Goal: Information Seeking & Learning: Learn about a topic

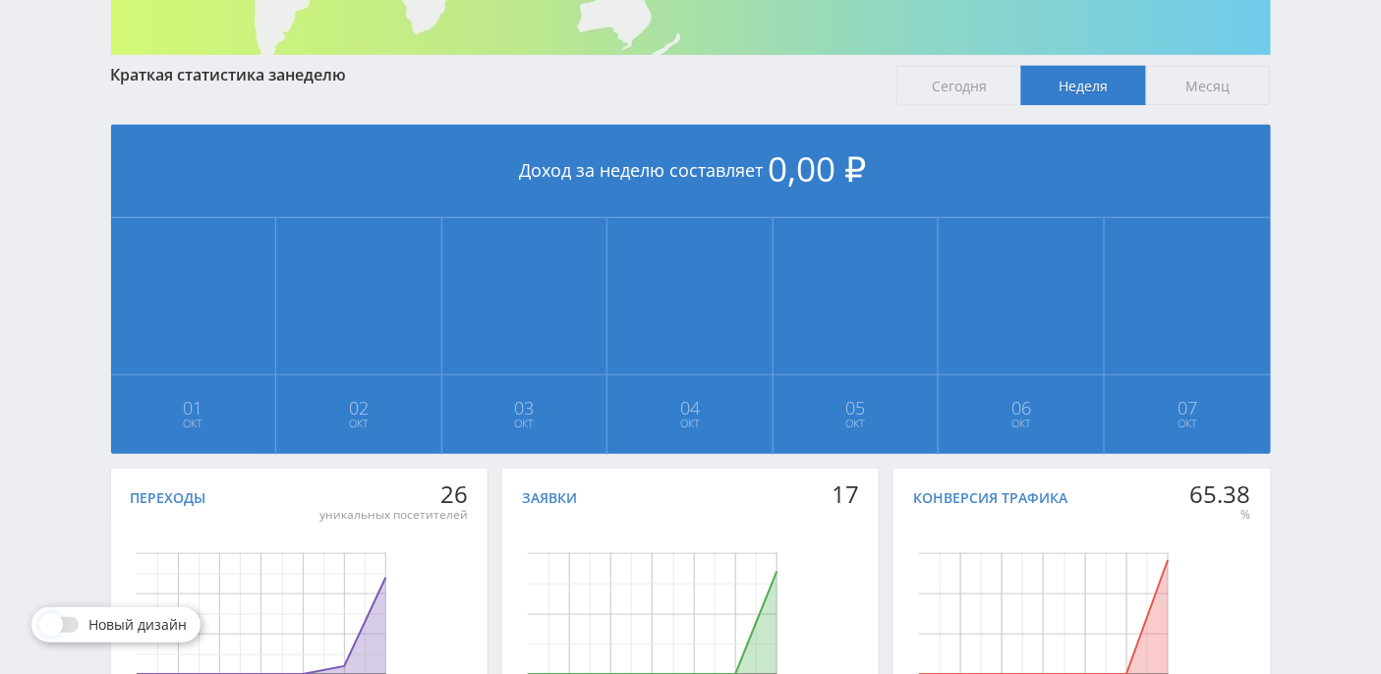
scroll to position [360, 0]
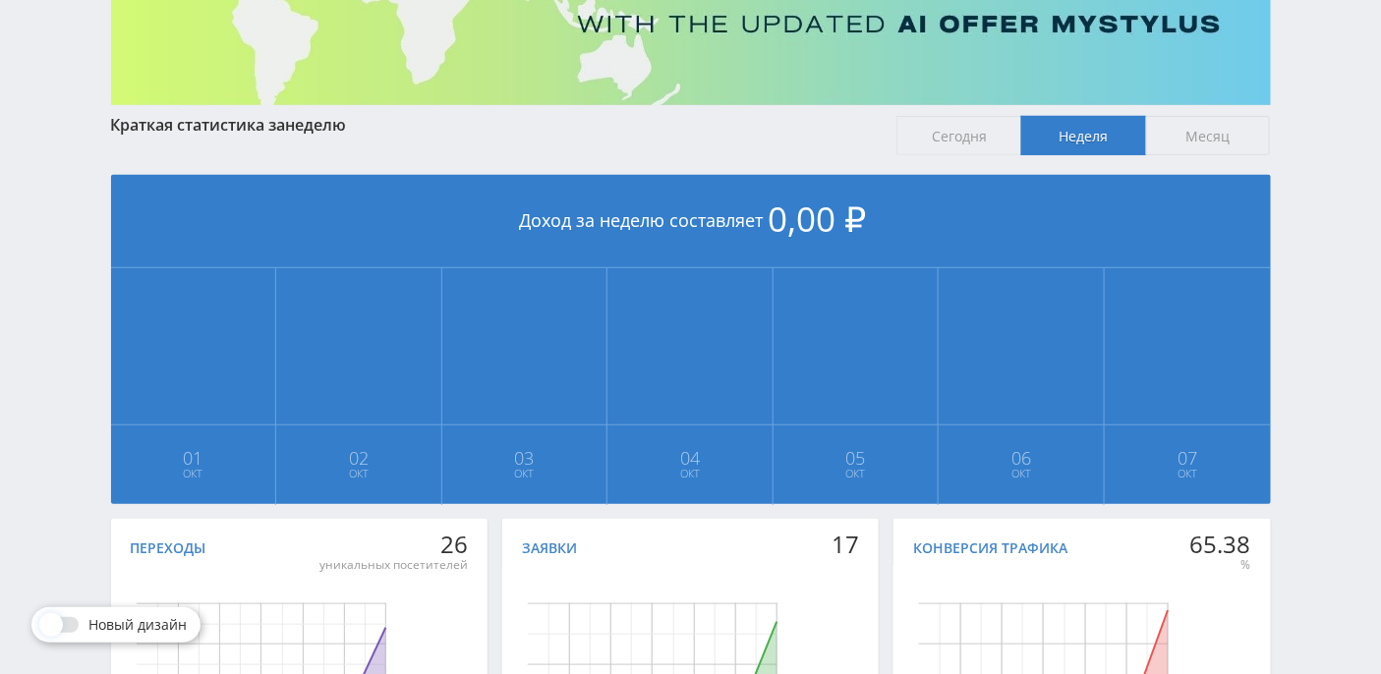
scroll to position [405, 0]
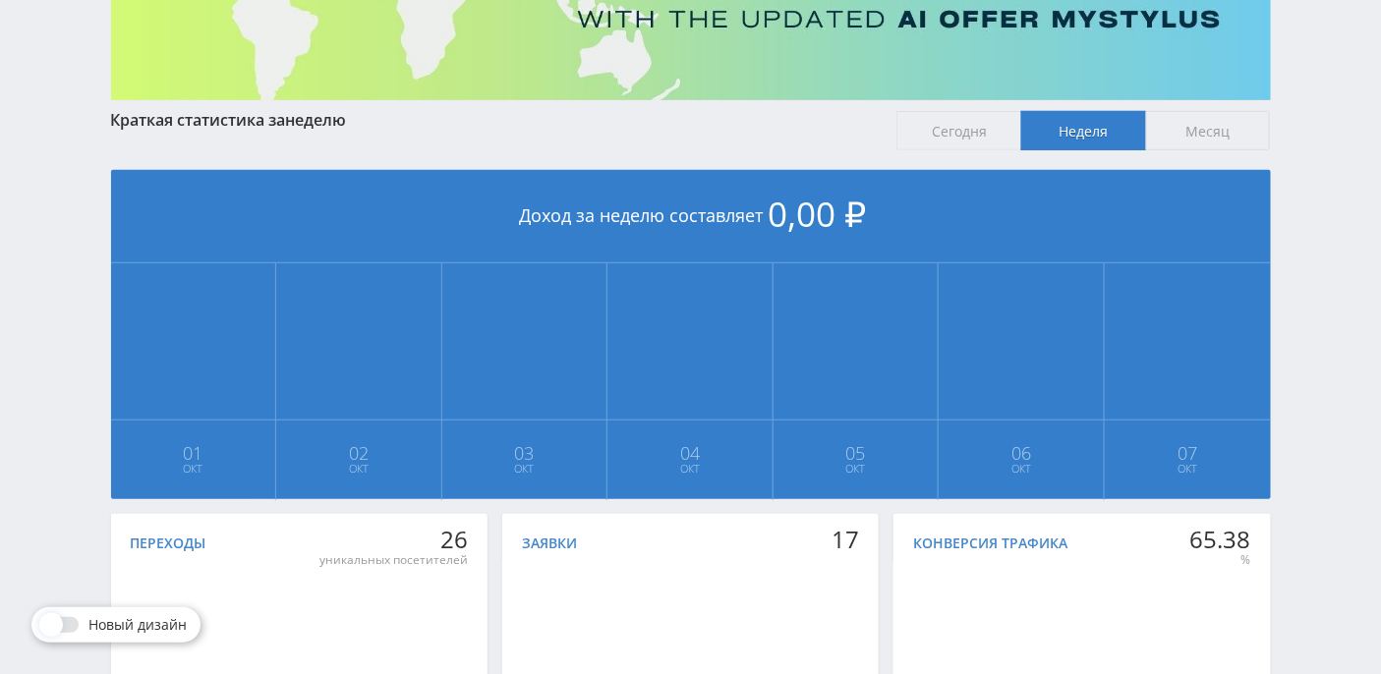
scroll to position [491, 0]
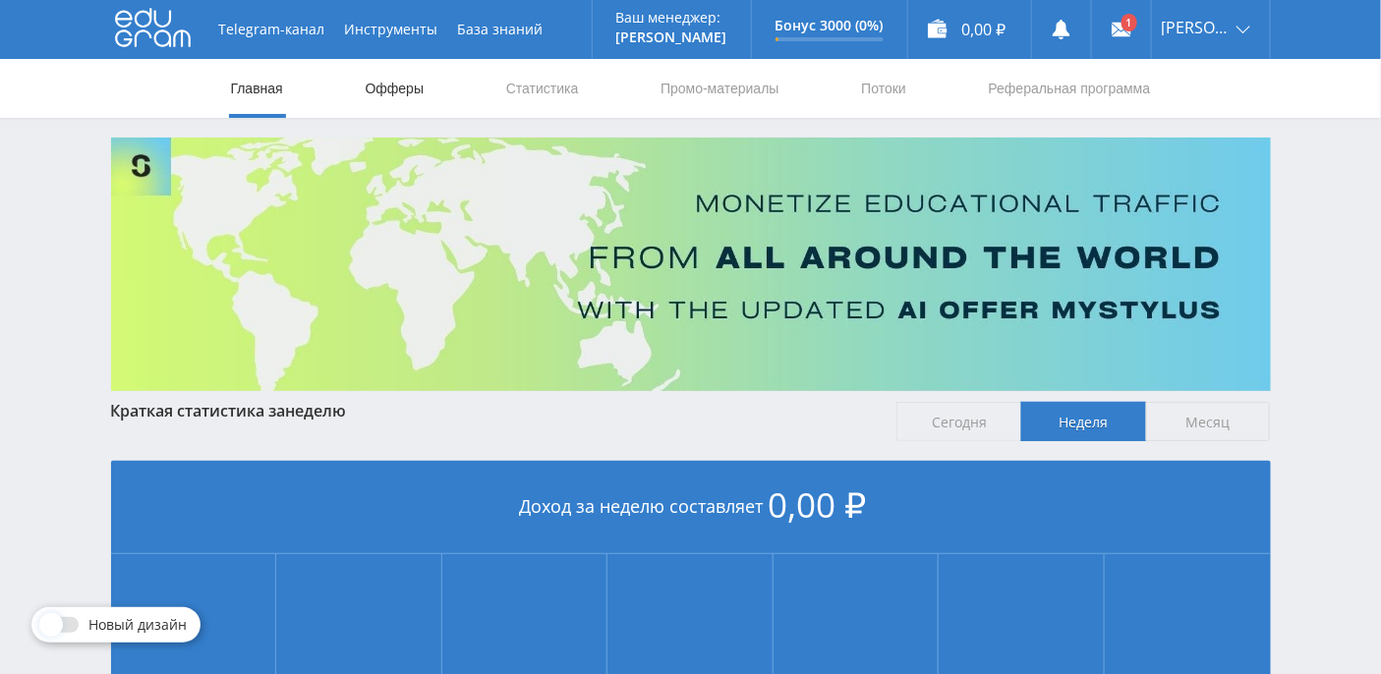
click at [407, 96] on link "Офферы" at bounding box center [395, 88] width 63 height 59
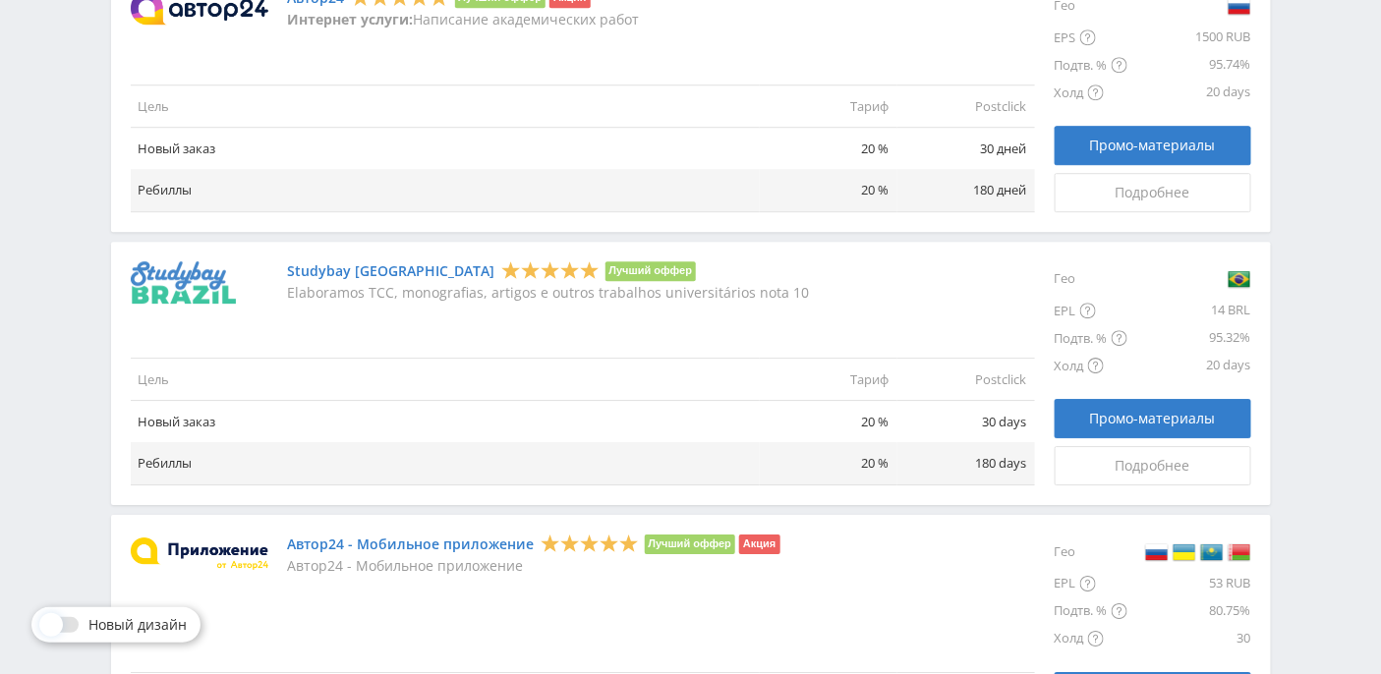
scroll to position [2365, 0]
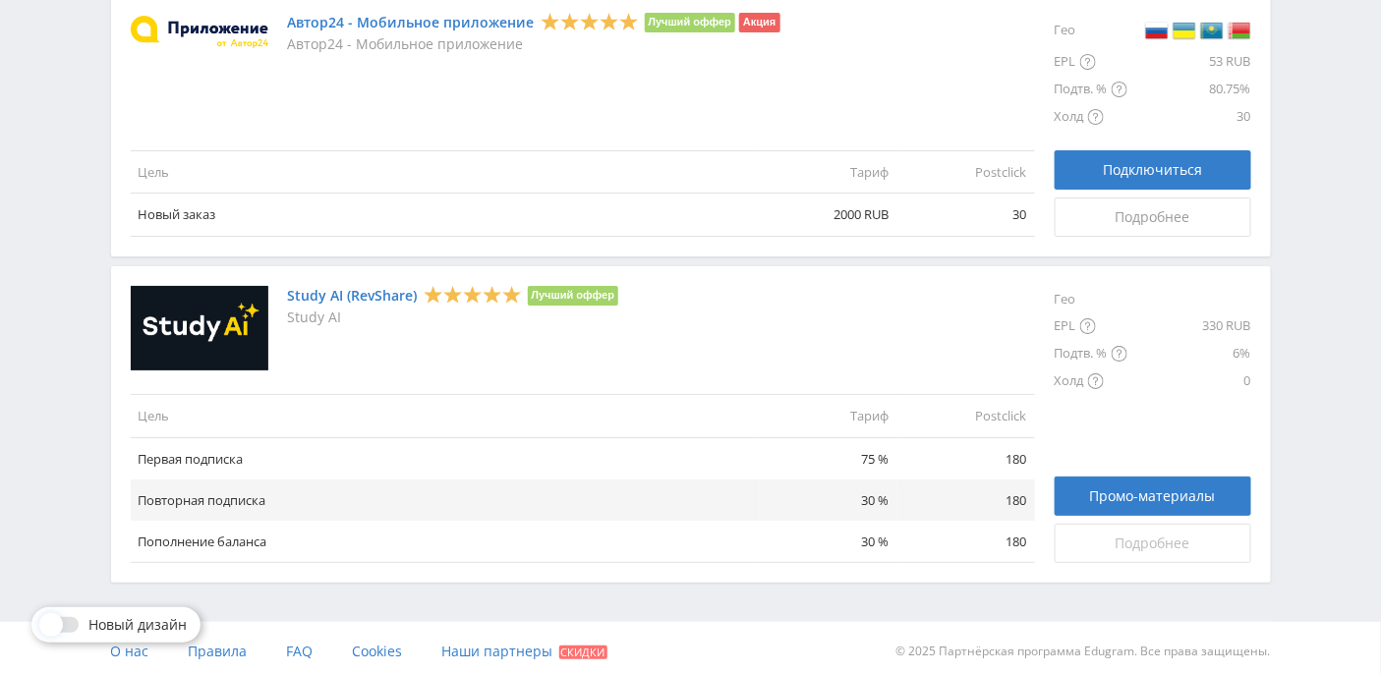
click at [1137, 536] on span "Подробнее" at bounding box center [1152, 544] width 75 height 16
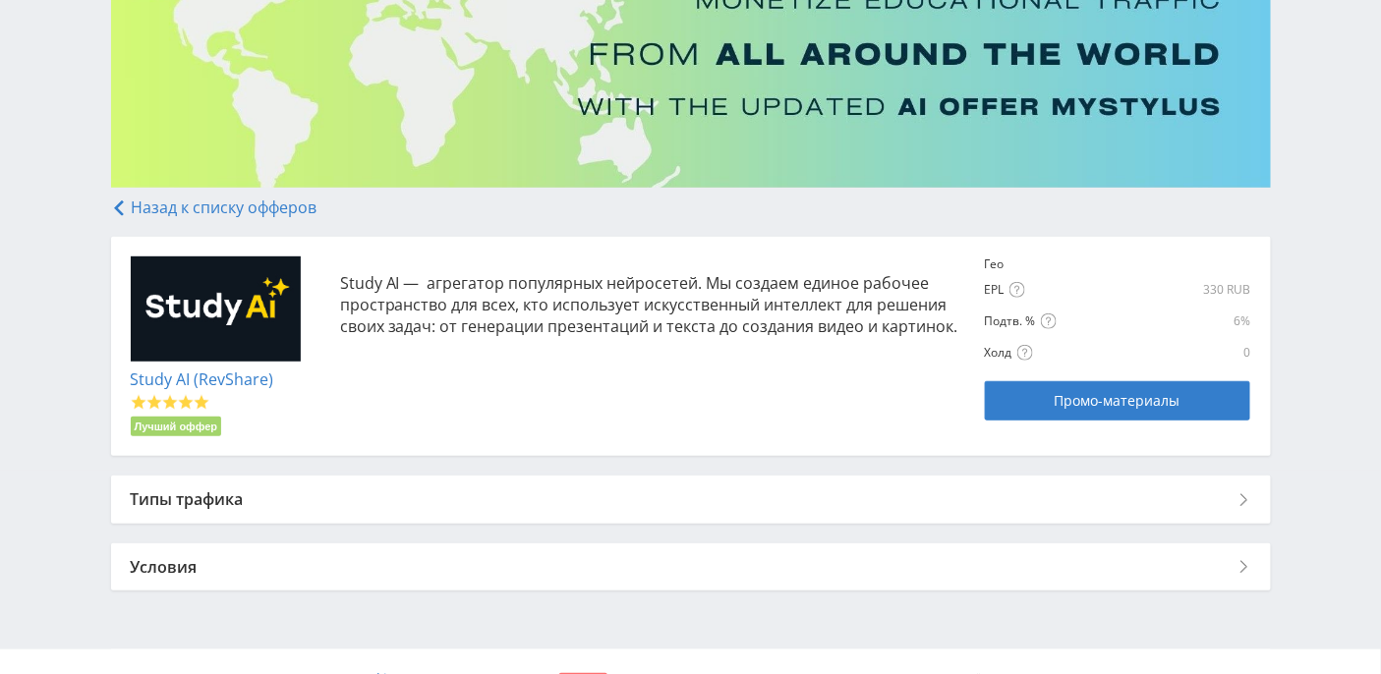
scroll to position [237, 0]
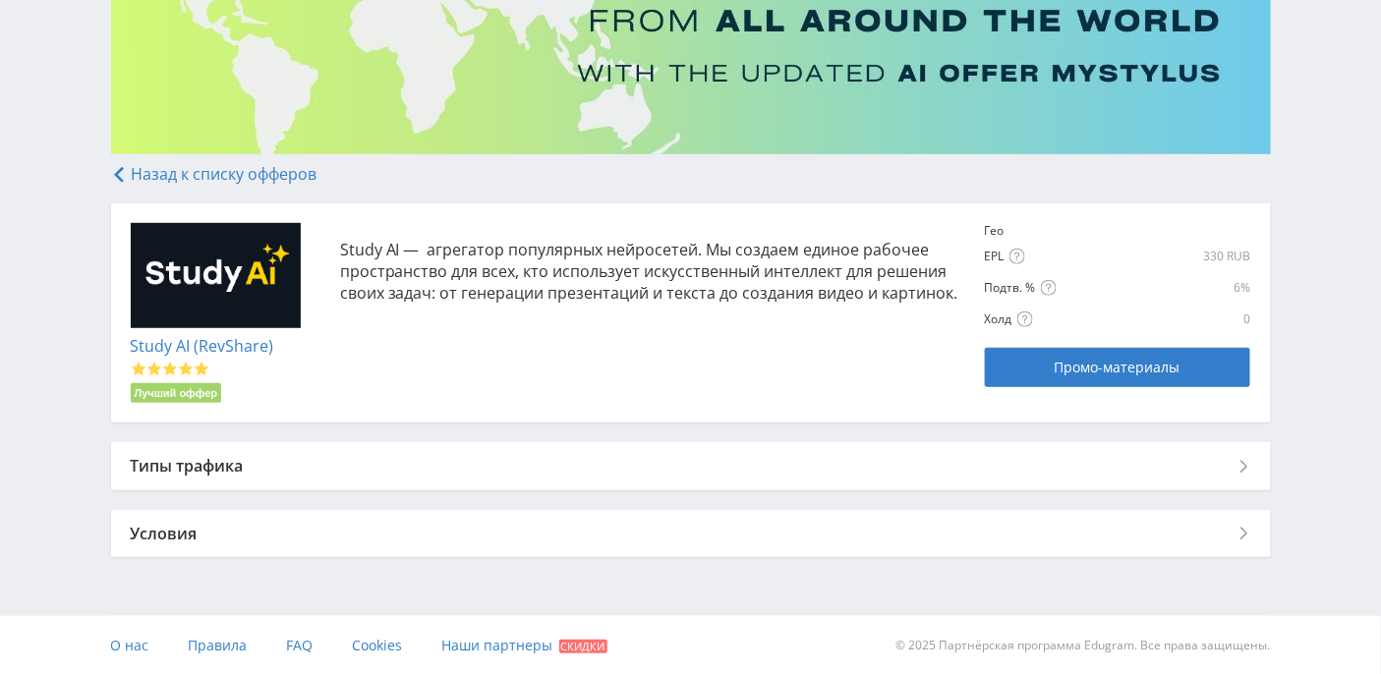
click at [226, 467] on div "Типы трафика" at bounding box center [690, 465] width 1159 height 47
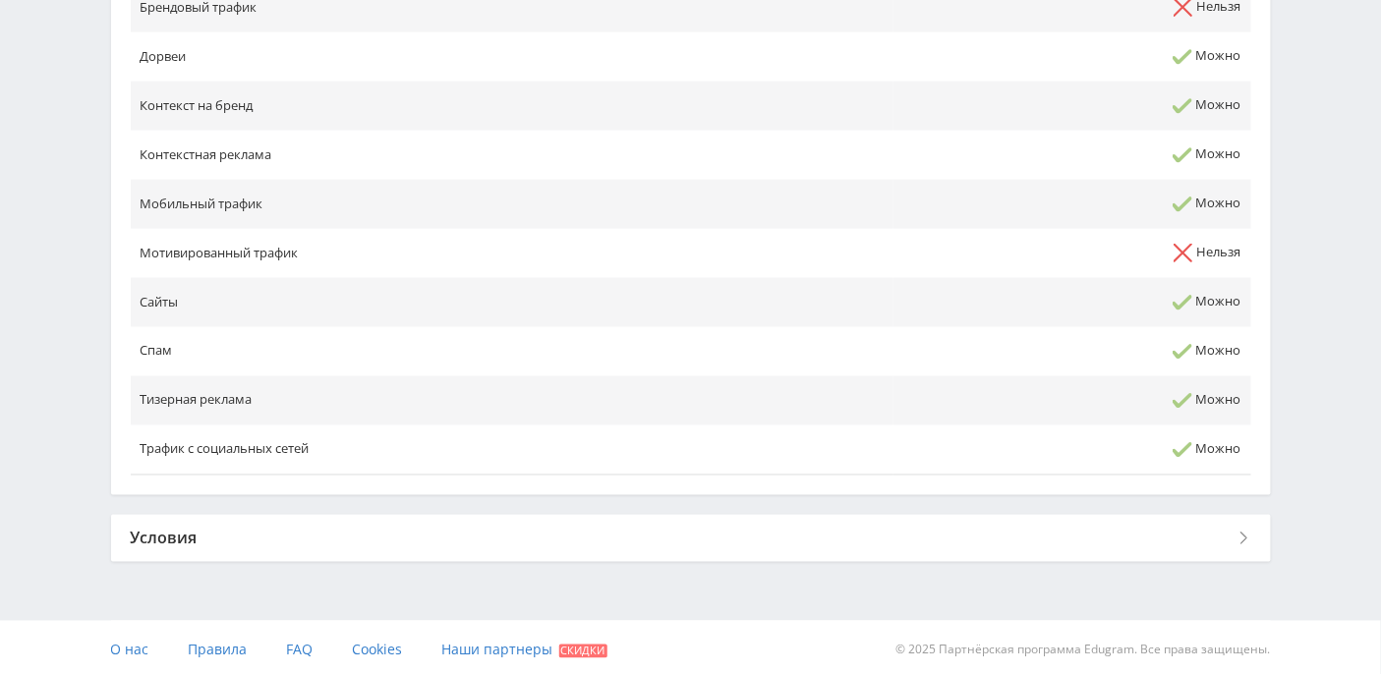
scroll to position [901, 0]
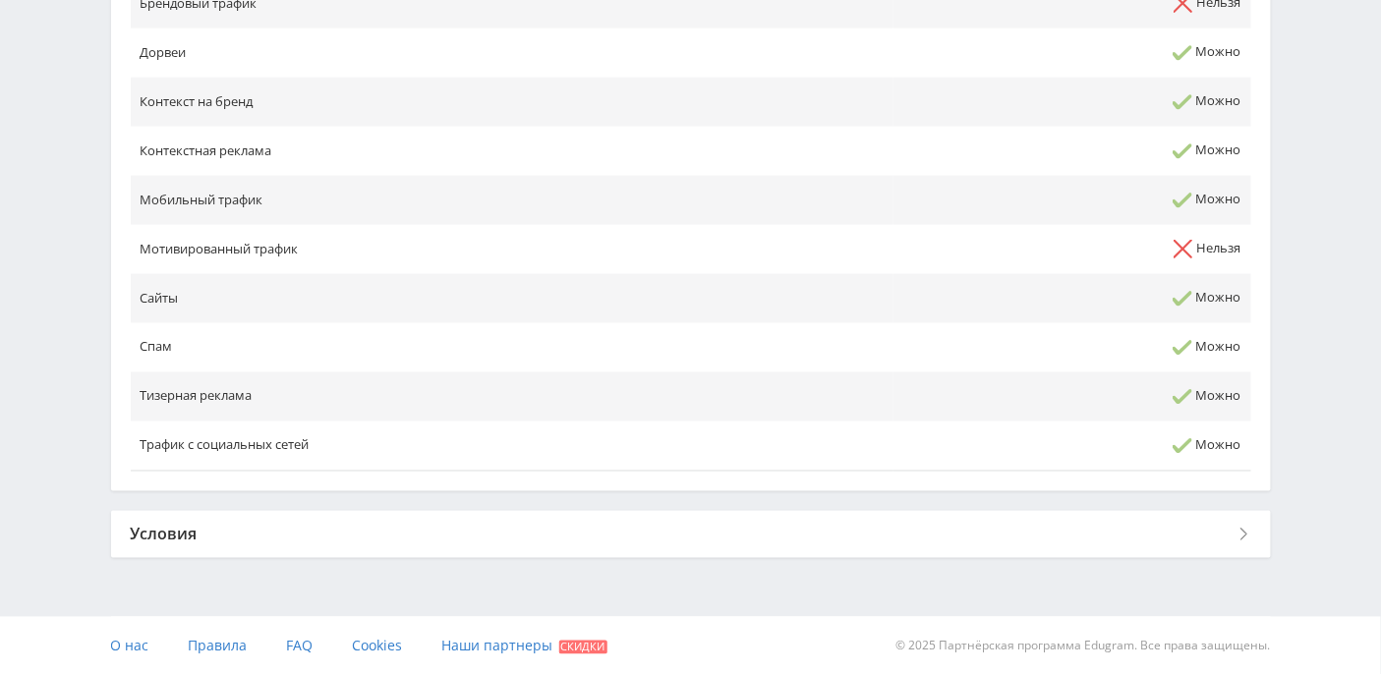
click at [194, 533] on div "Условия" at bounding box center [690, 534] width 1159 height 47
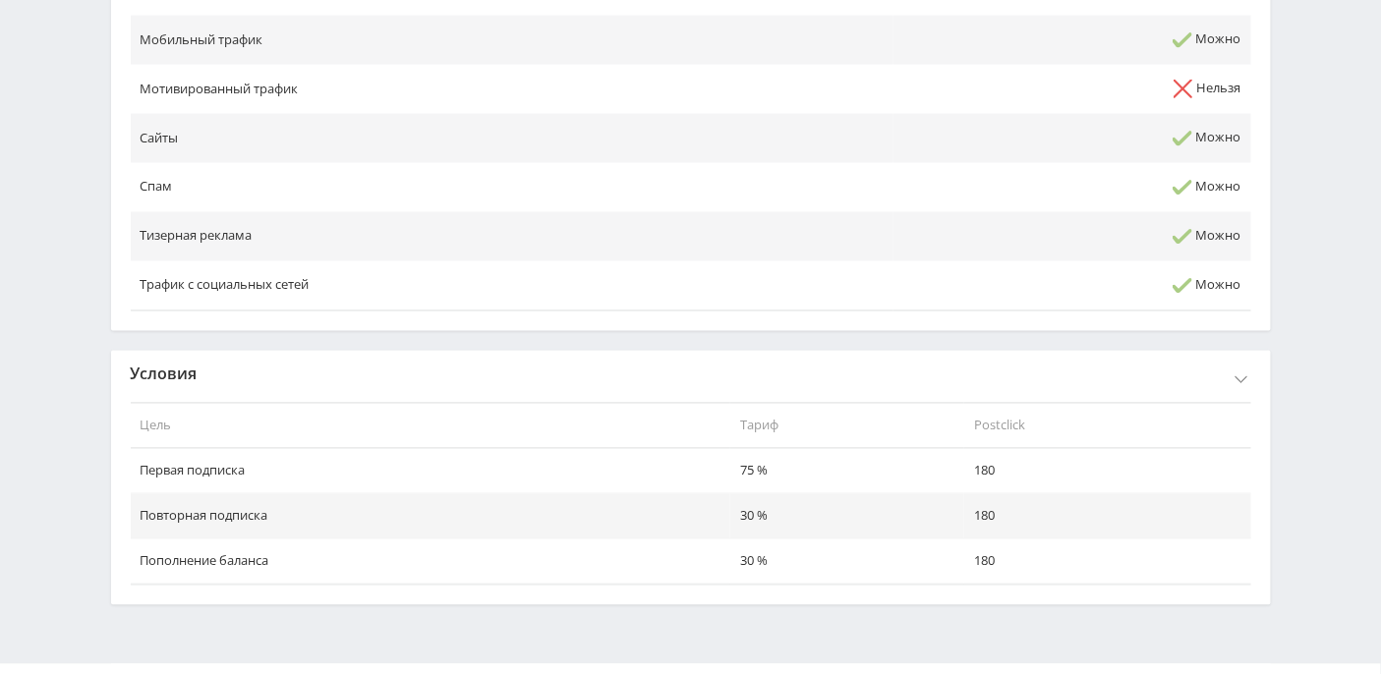
scroll to position [1105, 0]
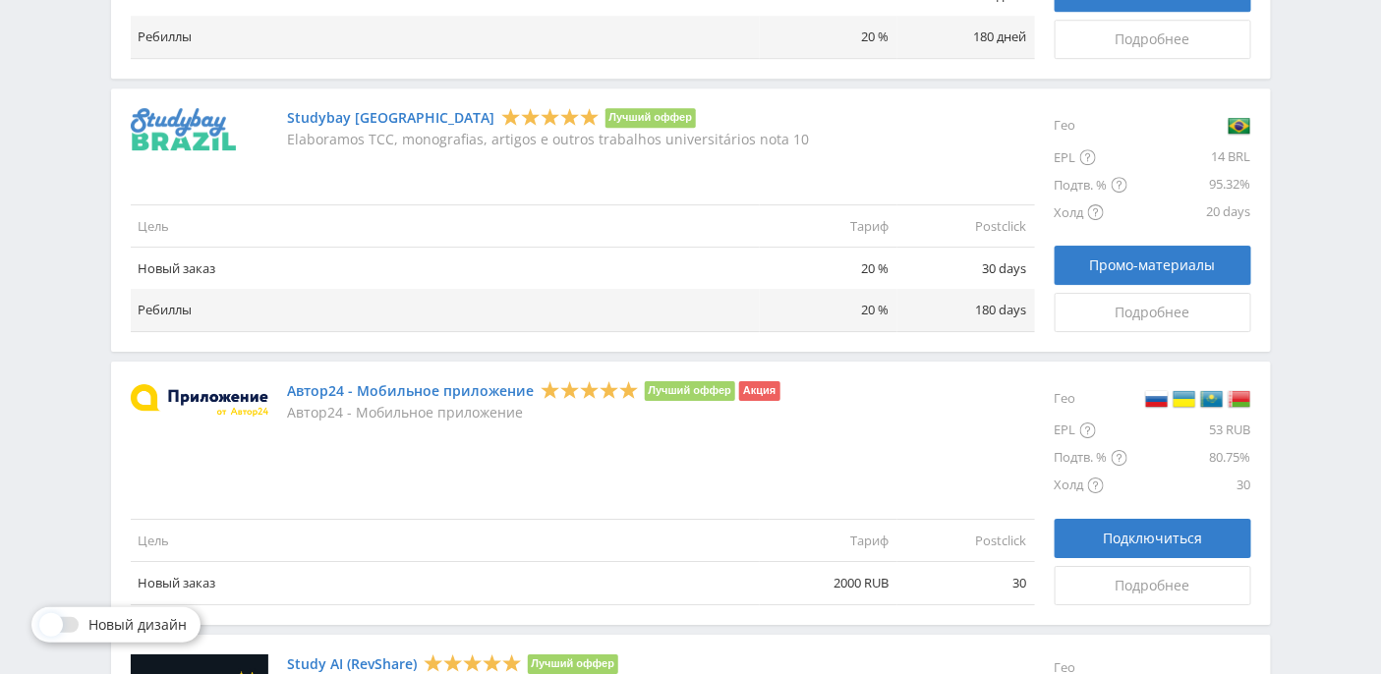
scroll to position [2365, 0]
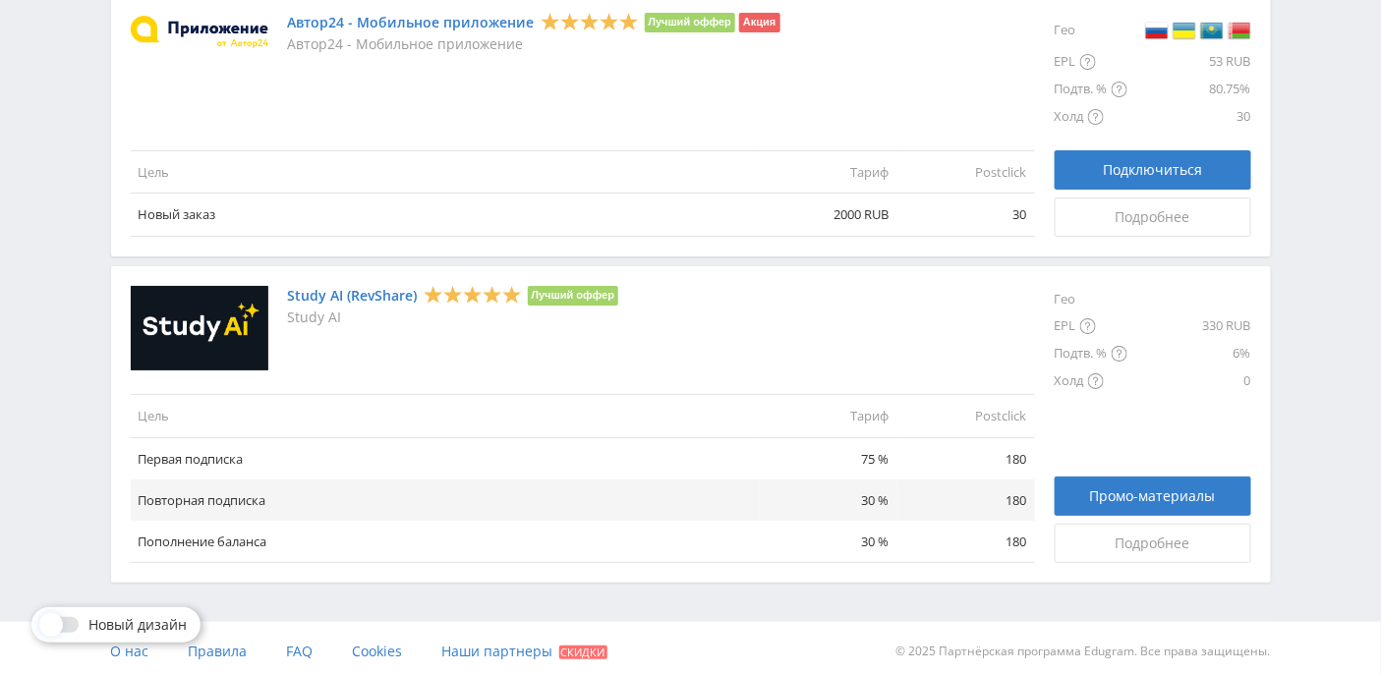
click at [374, 292] on link "Study AI (RevShare)" at bounding box center [353, 296] width 130 height 16
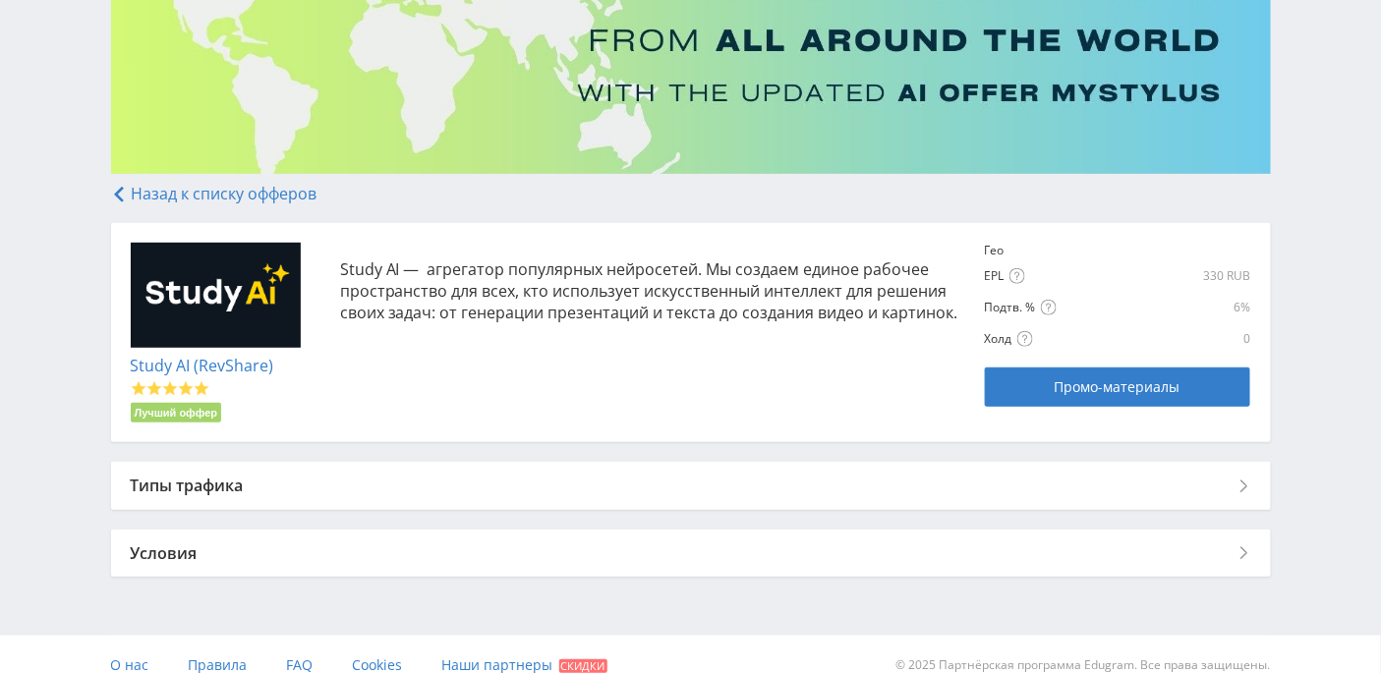
scroll to position [237, 0]
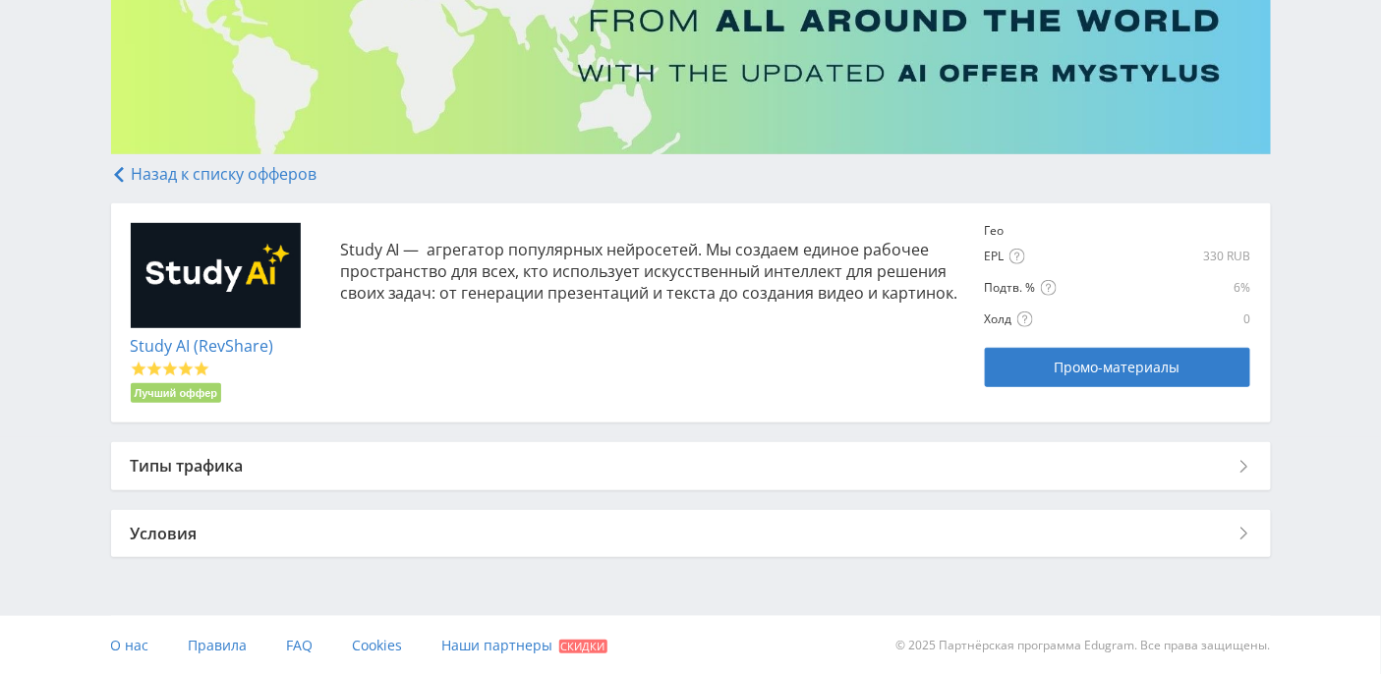
drag, startPoint x: 418, startPoint y: 459, endPoint x: 524, endPoint y: 401, distance: 120.9
click at [523, 403] on div "Назад к списку офферов Study AI (RevShare) Лучший оффер Study AI — агрегатор по…" at bounding box center [690, 366] width 1159 height 402
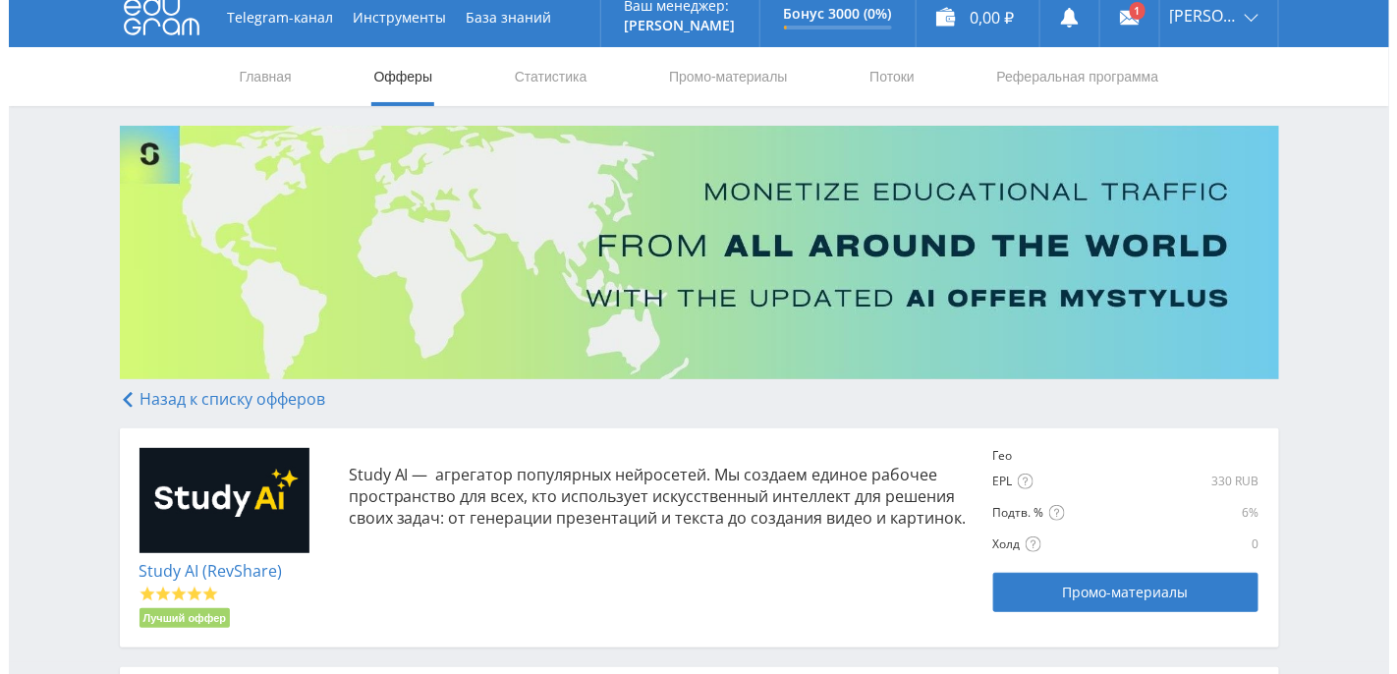
scroll to position [0, 0]
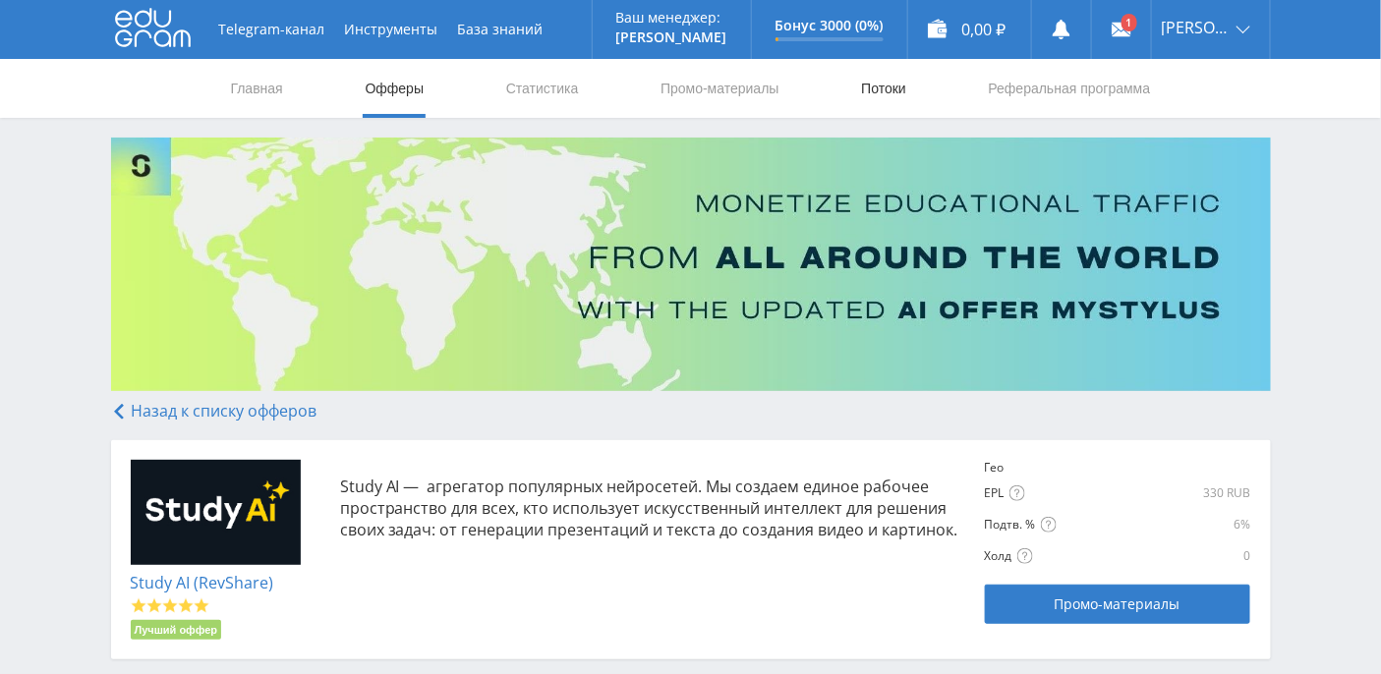
click at [878, 85] on link "Потоки" at bounding box center [883, 88] width 49 height 59
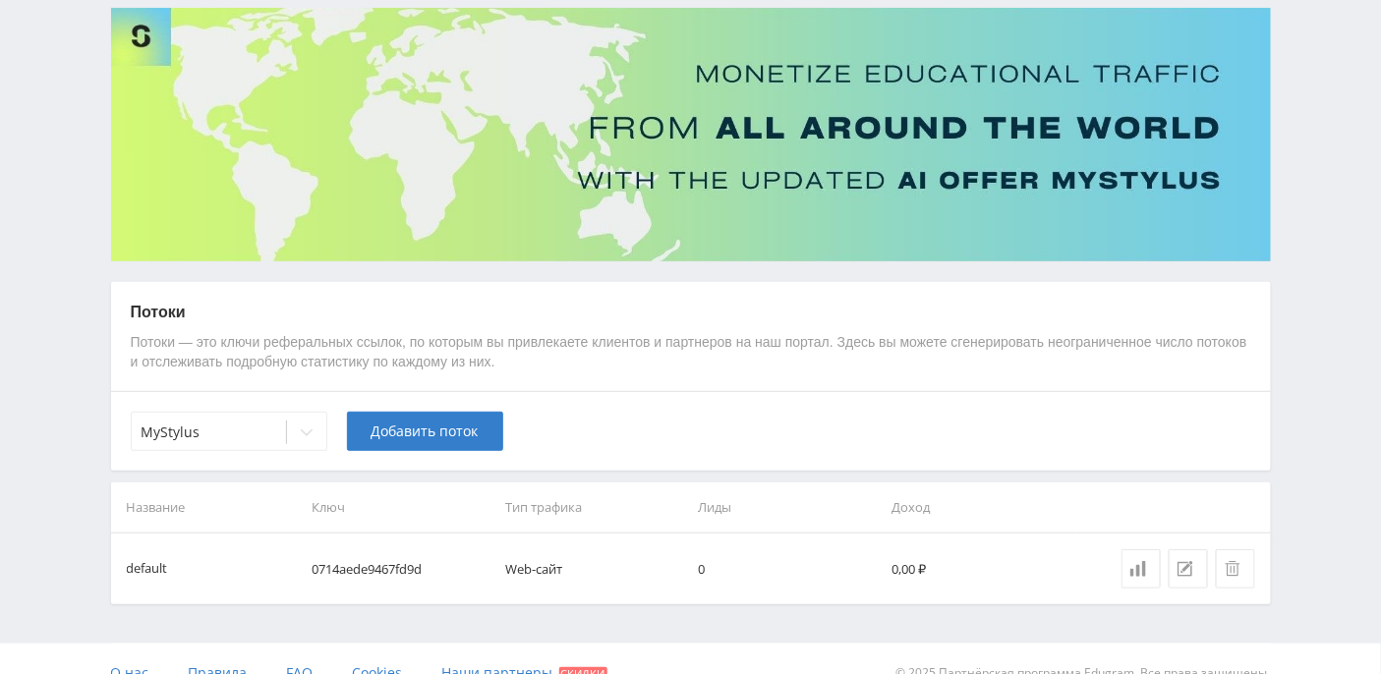
scroll to position [155, 0]
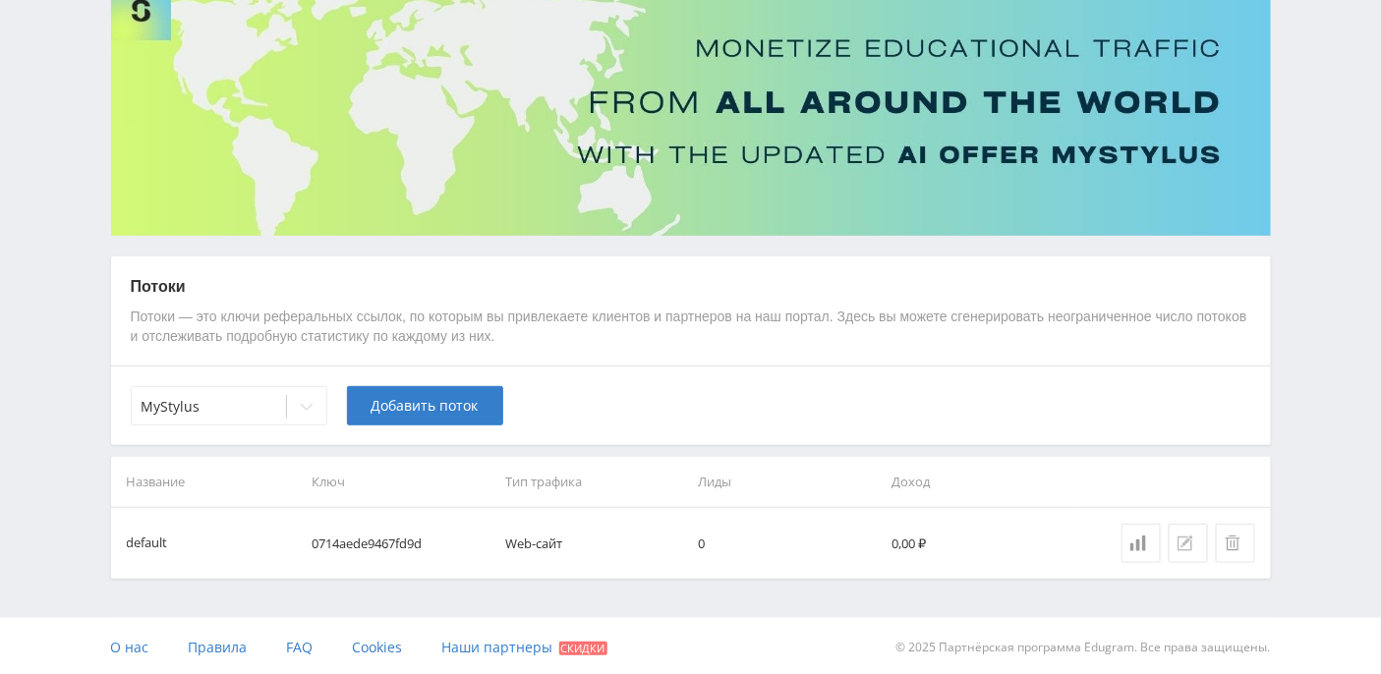
click at [1197, 547] on div at bounding box center [1188, 544] width 22 height 16
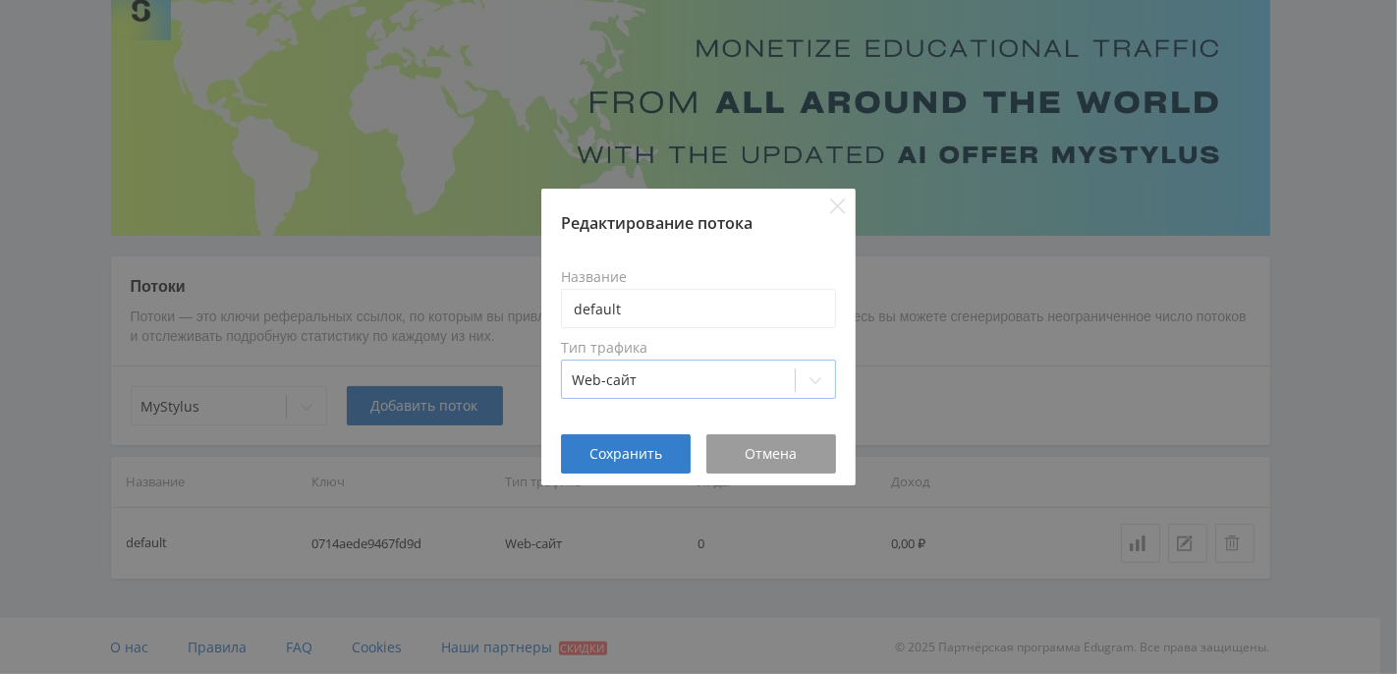
click at [823, 381] on div at bounding box center [815, 380] width 39 height 39
click at [841, 200] on icon "Close" at bounding box center [838, 206] width 16 height 16
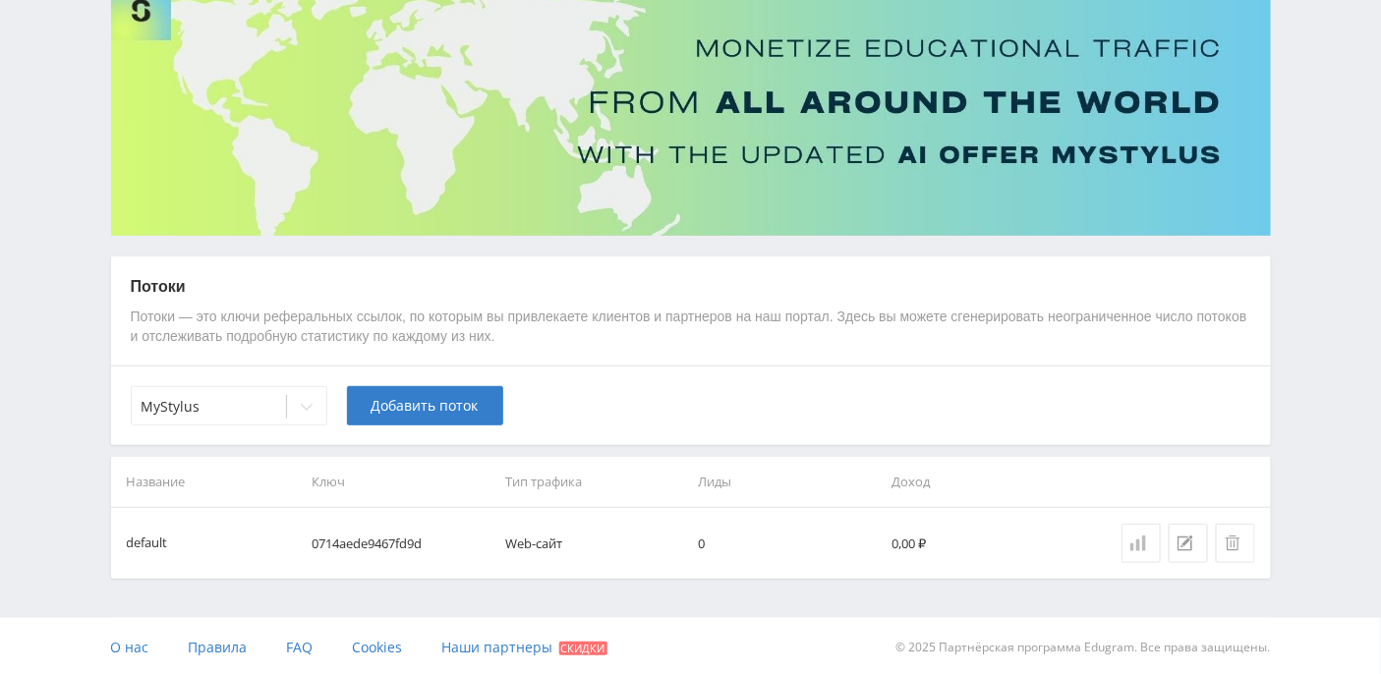
click at [1137, 537] on icon at bounding box center [1138, 544] width 16 height 16
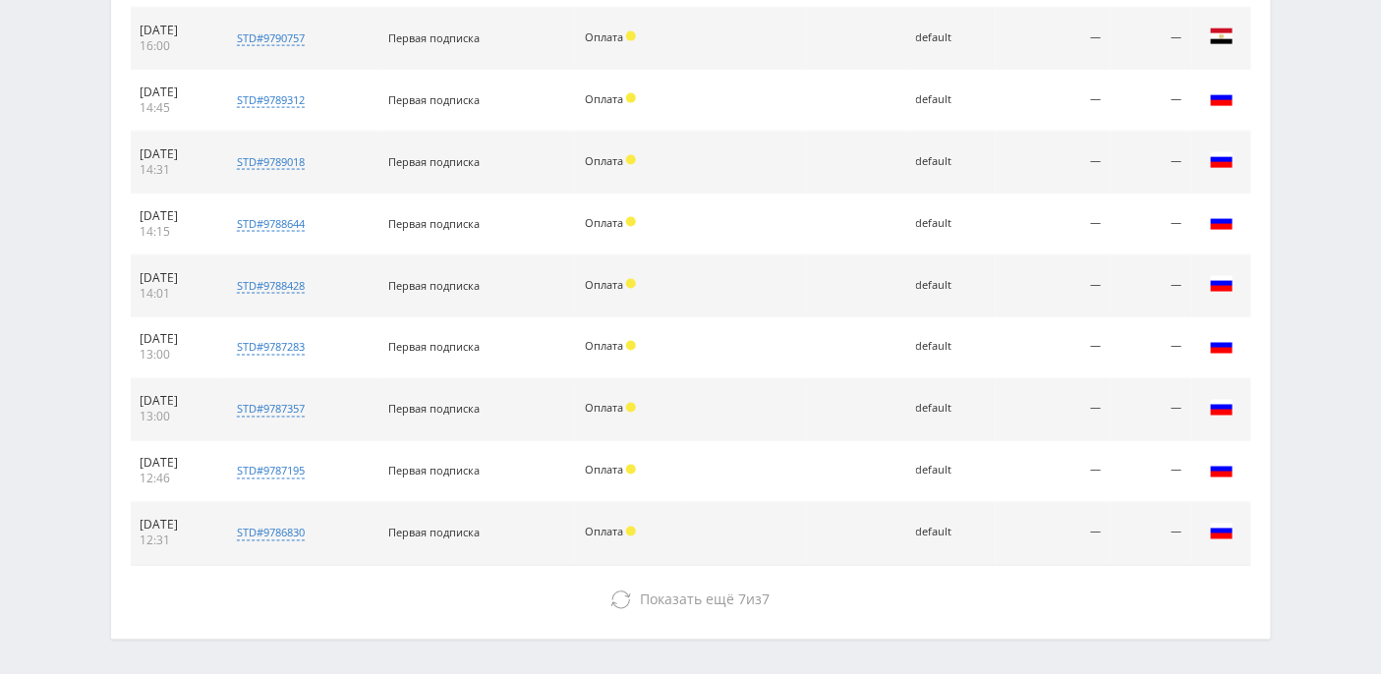
scroll to position [911, 0]
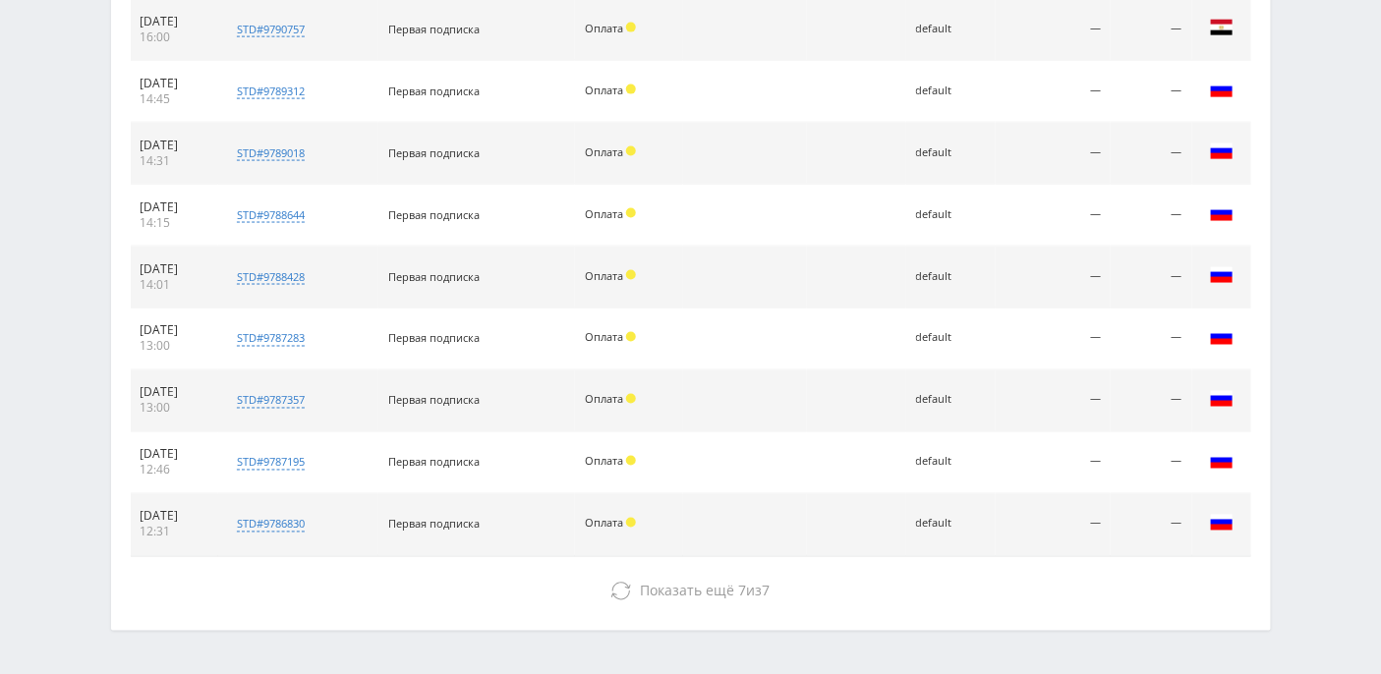
click at [636, 334] on span at bounding box center [631, 337] width 10 height 10
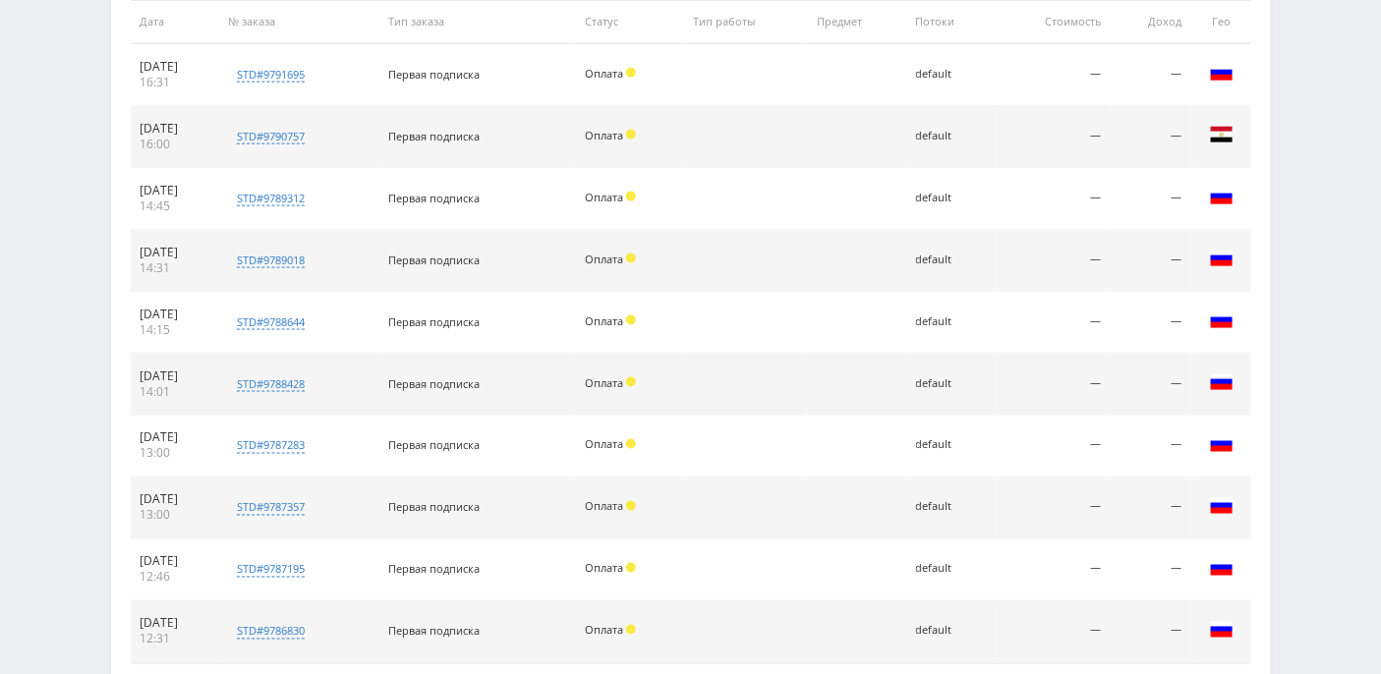
scroll to position [780, 0]
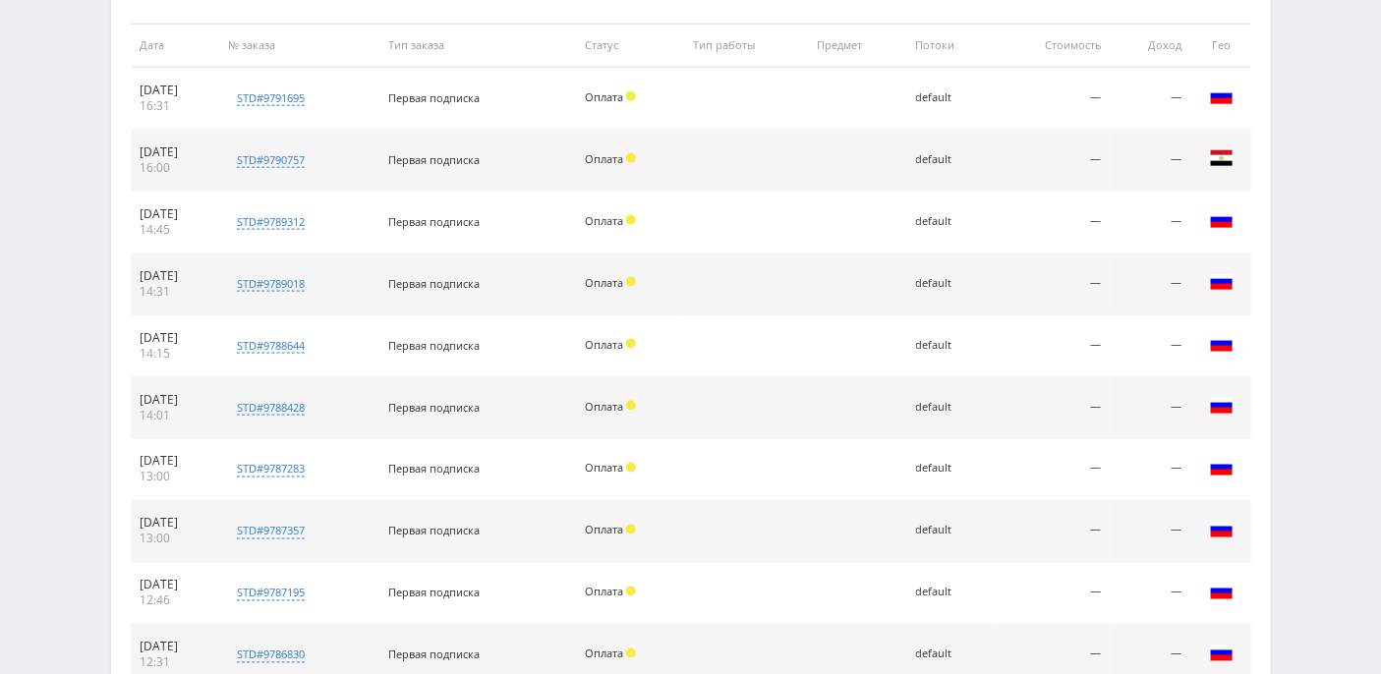
click at [636, 154] on span at bounding box center [631, 158] width 10 height 10
click at [636, 94] on span at bounding box center [631, 96] width 10 height 10
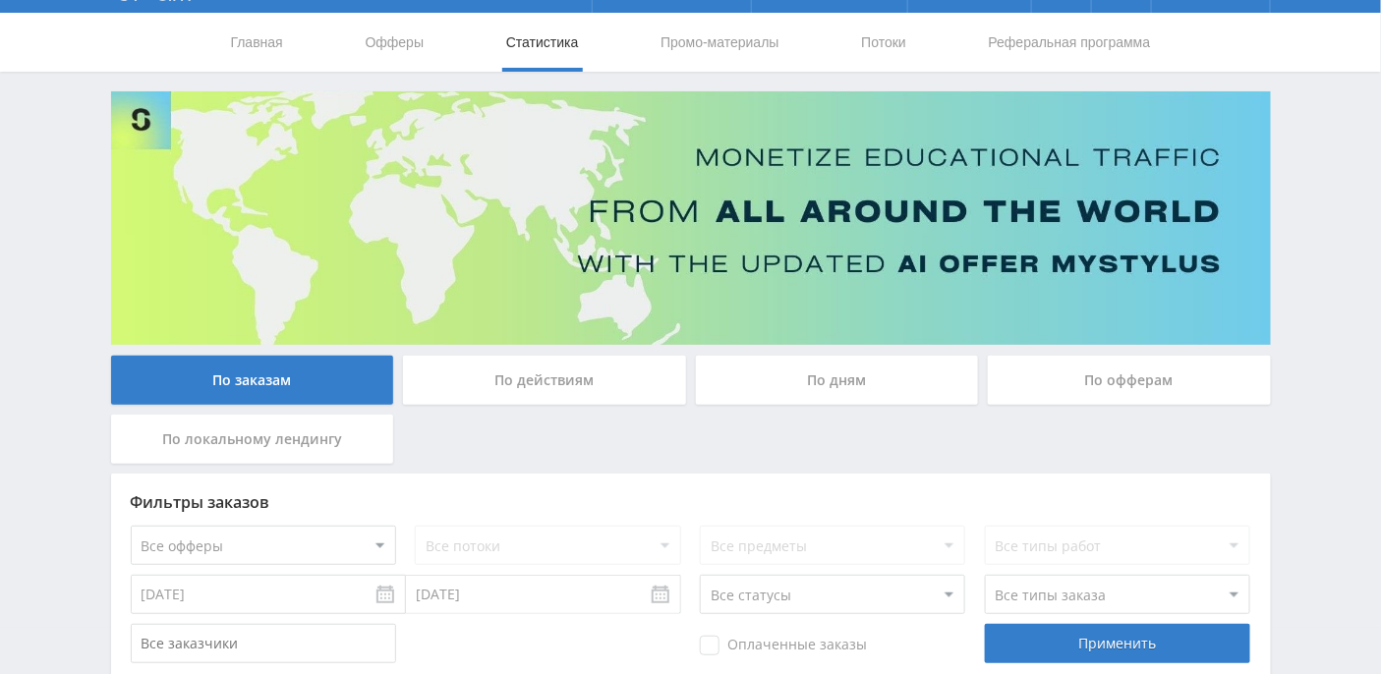
scroll to position [0, 0]
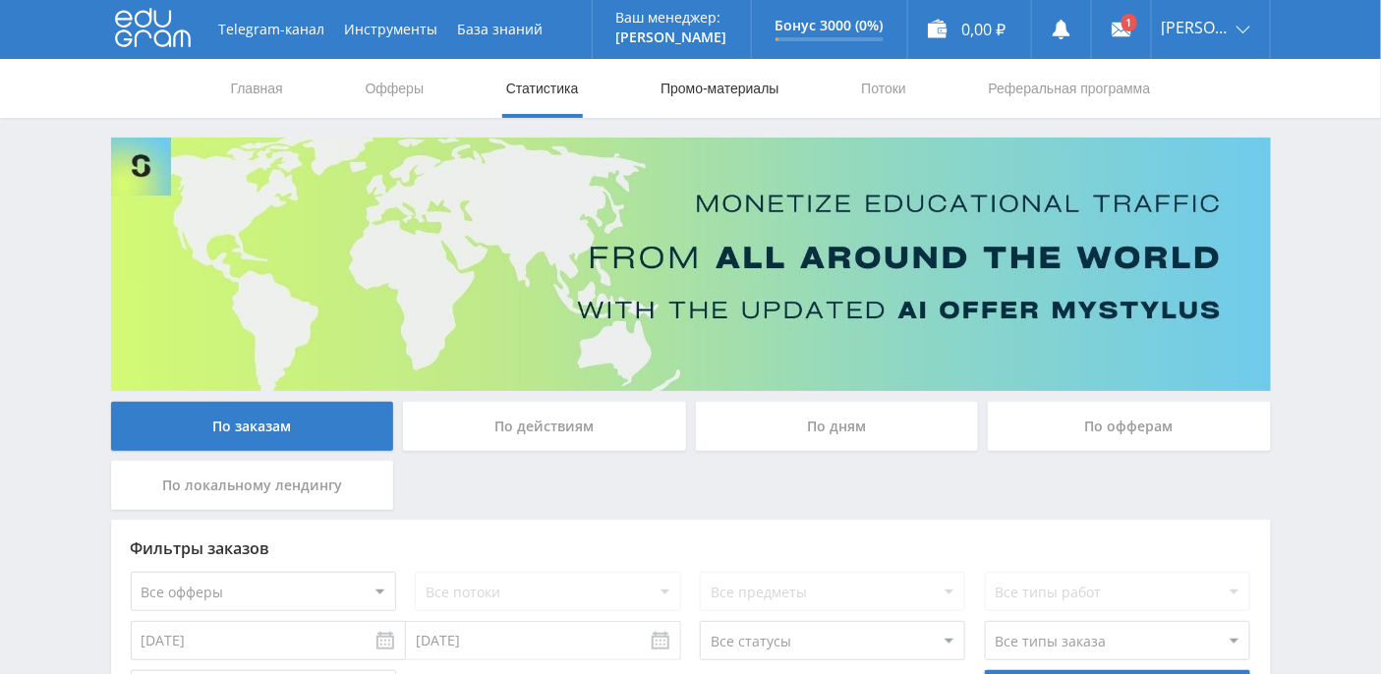
click at [723, 86] on link "Промо-материалы" at bounding box center [719, 88] width 122 height 59
select select "376"
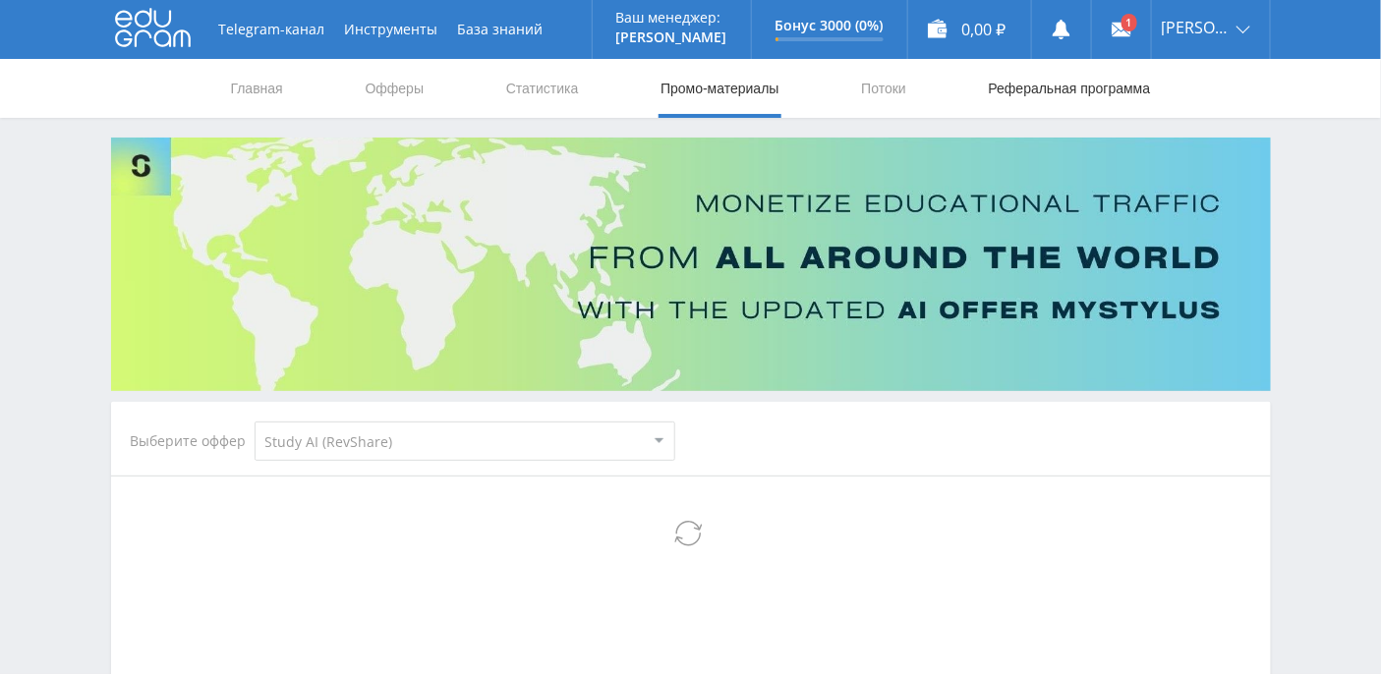
select select "376"
click at [1015, 86] on link "Реферальная программа" at bounding box center [1070, 88] width 166 height 59
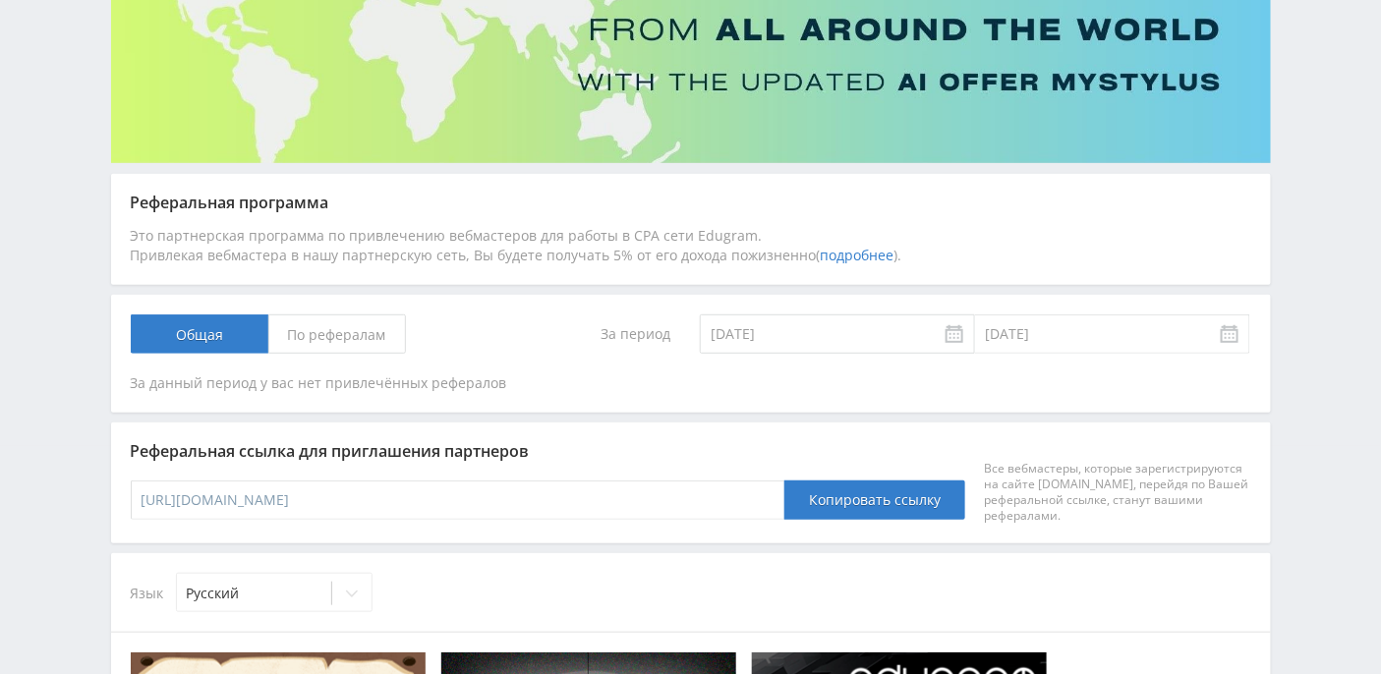
scroll to position [366, 0]
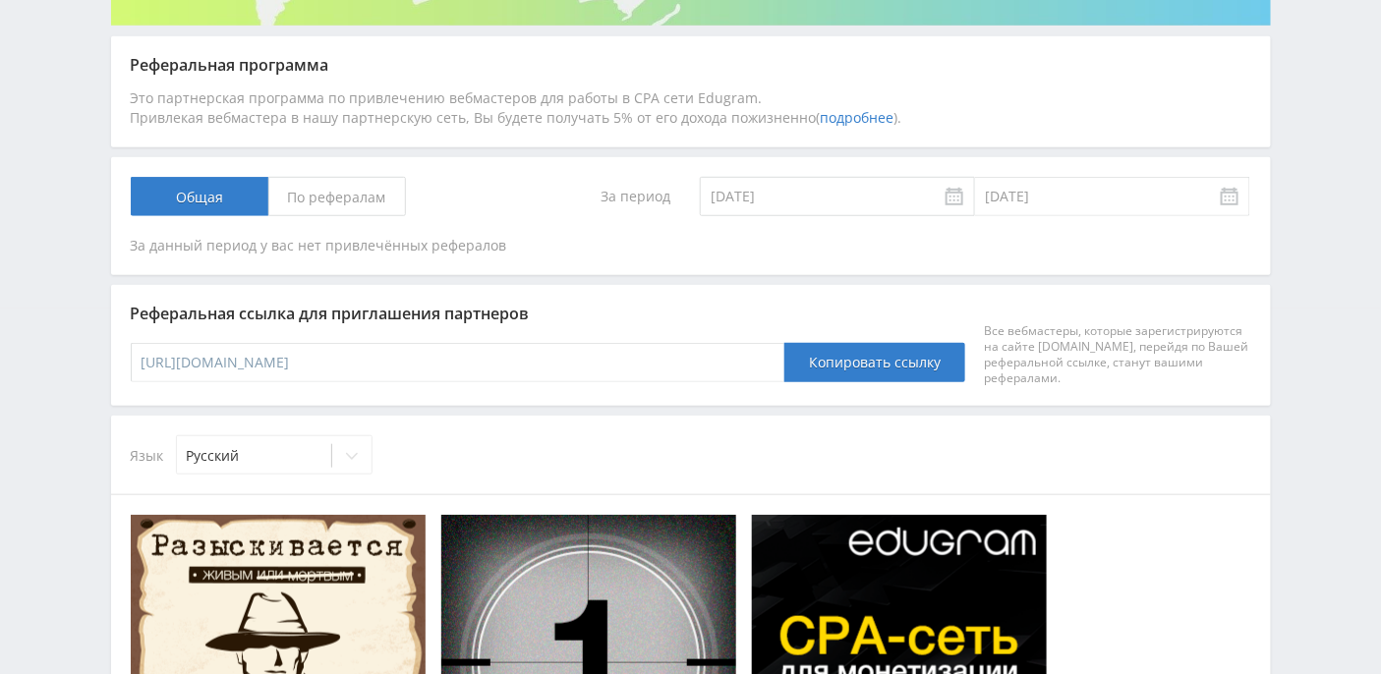
click at [872, 122] on link "подробнее" at bounding box center [857, 117] width 74 height 19
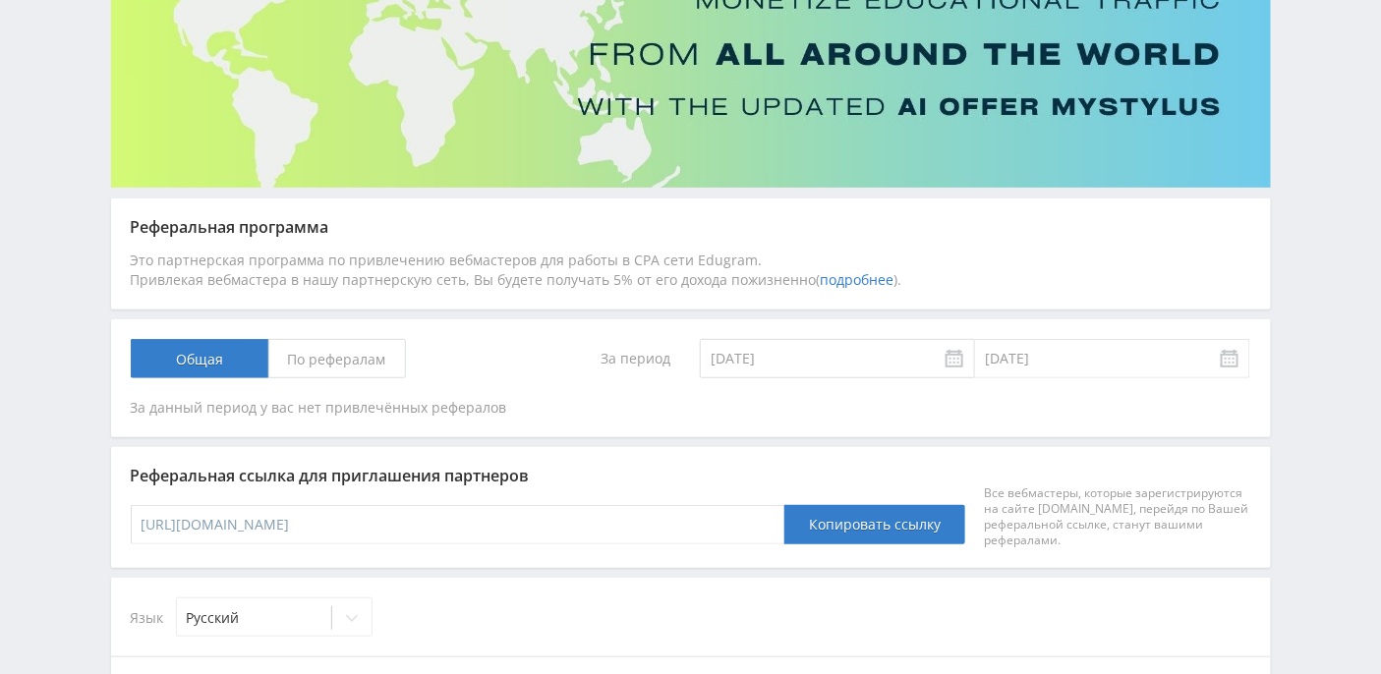
scroll to position [366, 0]
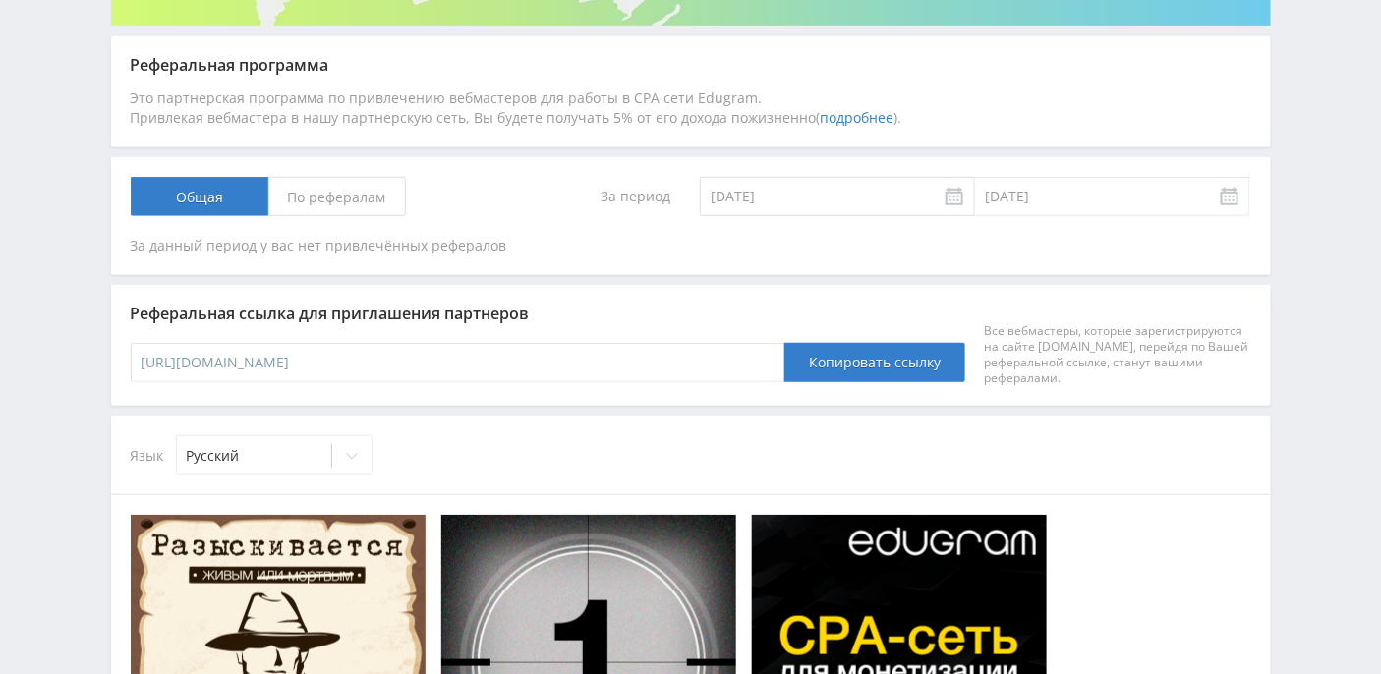
click at [358, 209] on span "По рефералам" at bounding box center [337, 196] width 138 height 39
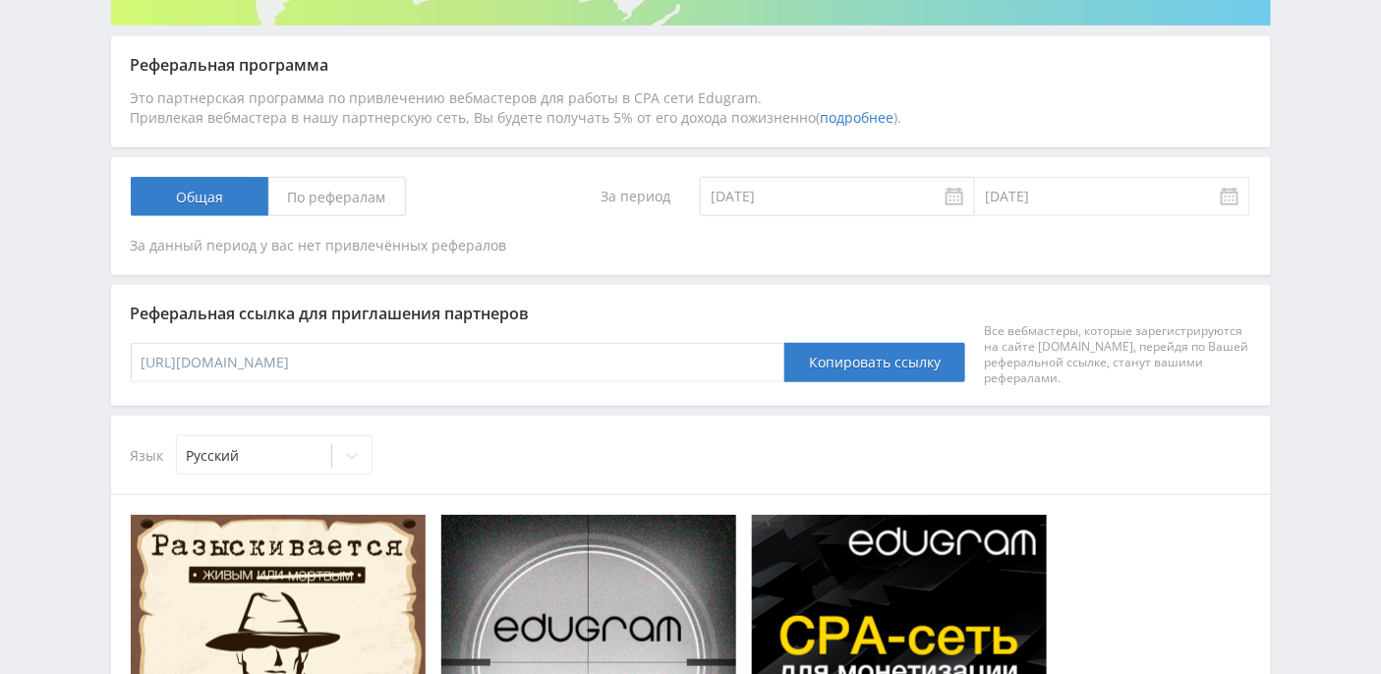
click at [0, 0] on input "По рефералам" at bounding box center [0, 0] width 0 height 0
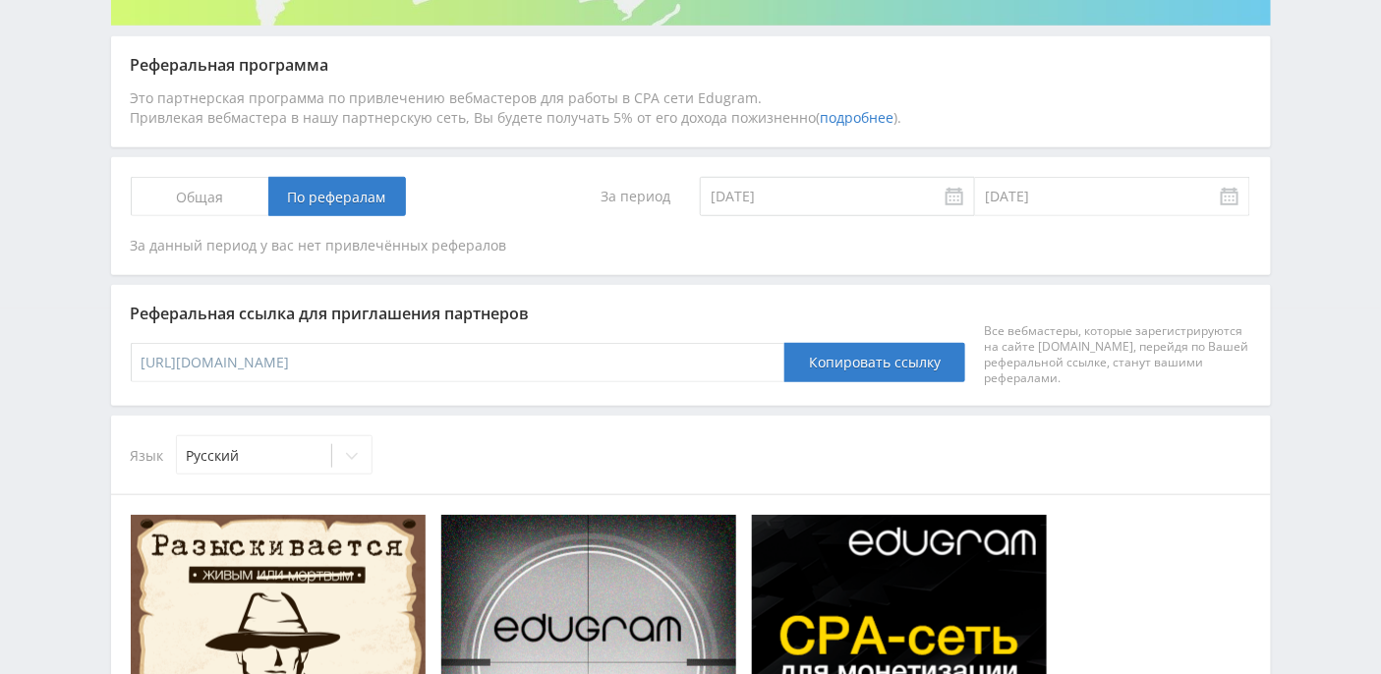
click at [204, 195] on span "Общая" at bounding box center [200, 196] width 138 height 39
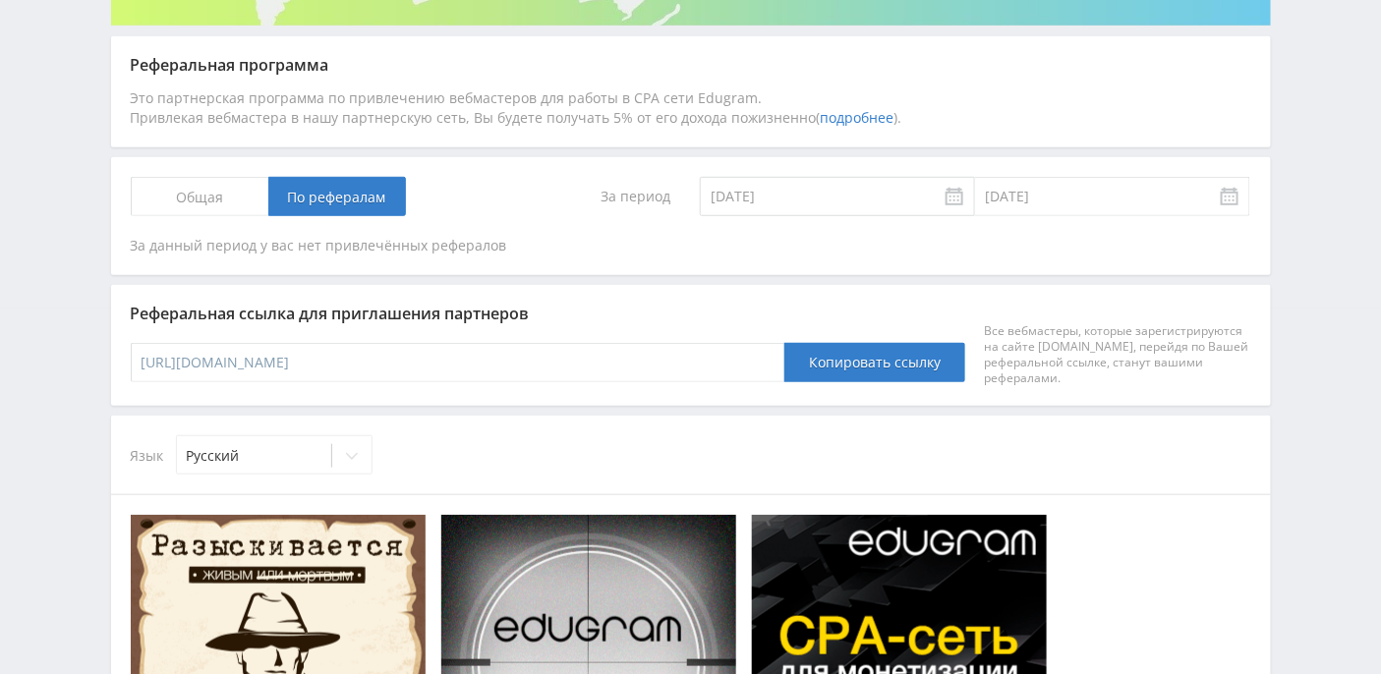
click at [0, 0] on input "Общая" at bounding box center [0, 0] width 0 height 0
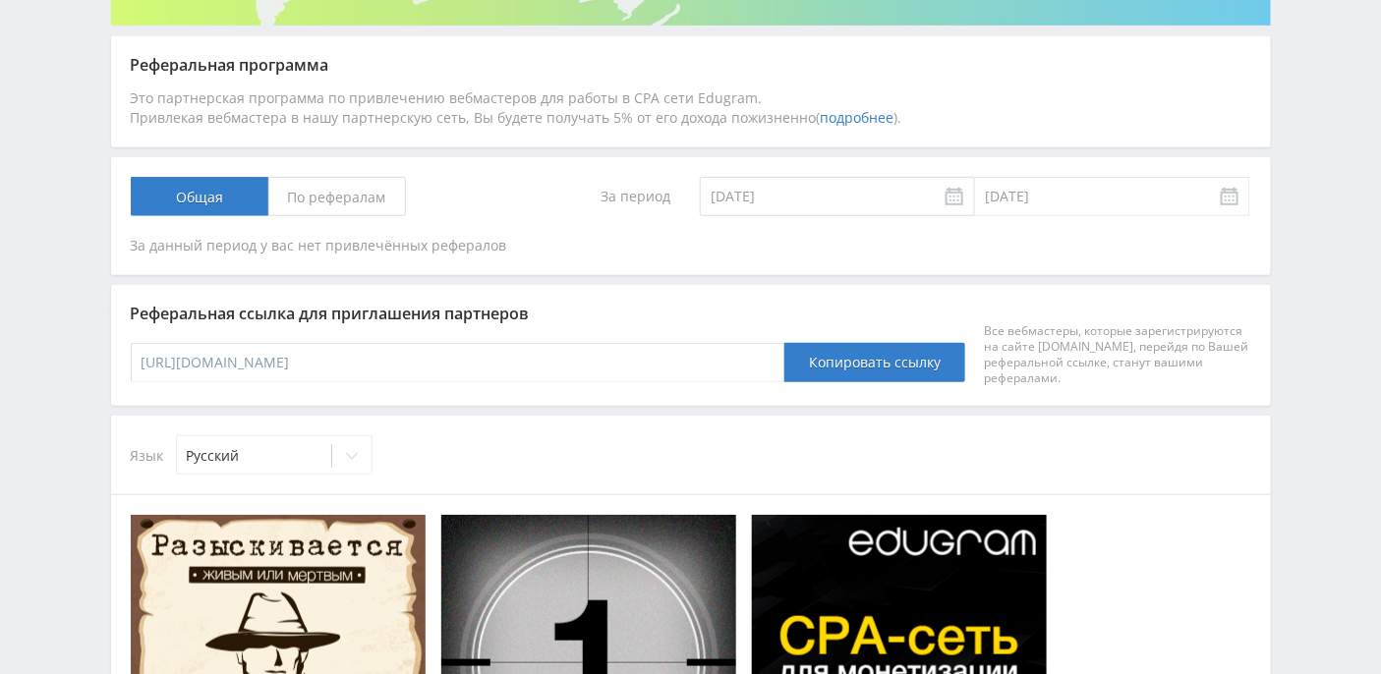
click at [54, 296] on div "Telegram-канал Инструменты База знаний Ваш менеджер: Alex Alex Online @edugram_…" at bounding box center [690, 587] width 1381 height 1906
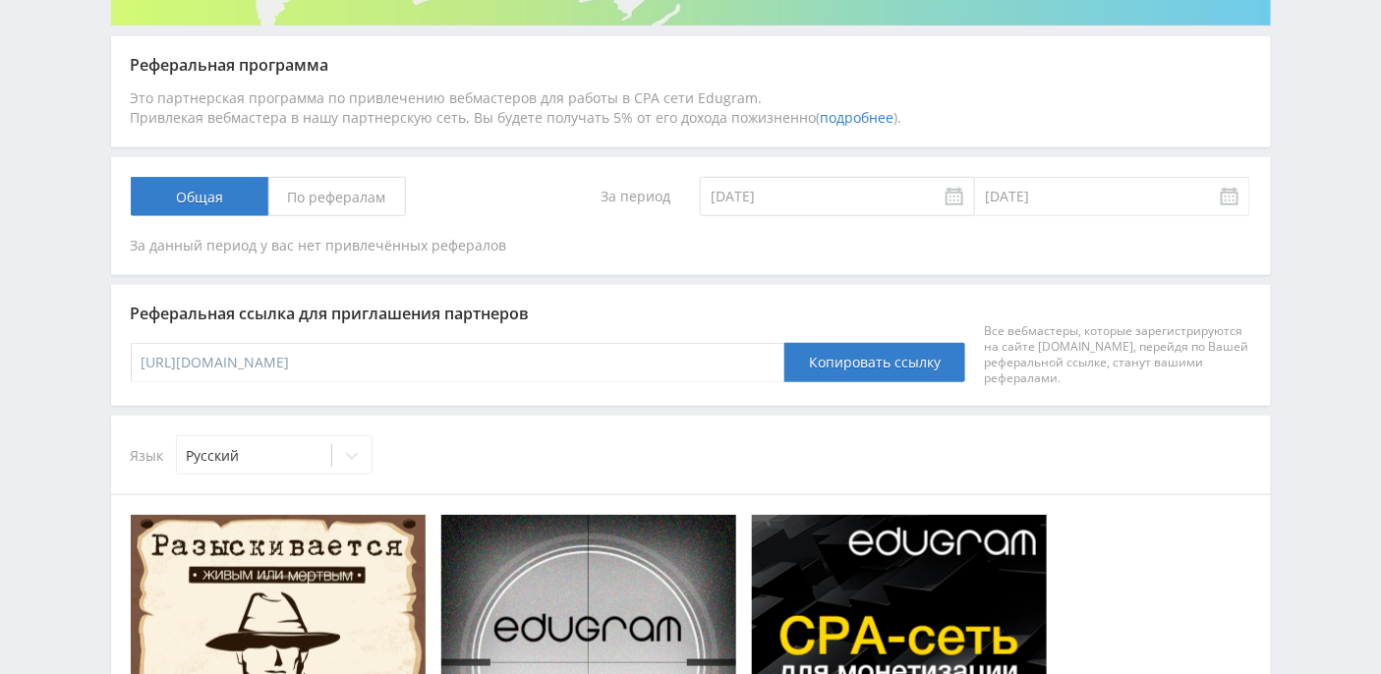
scroll to position [0, 0]
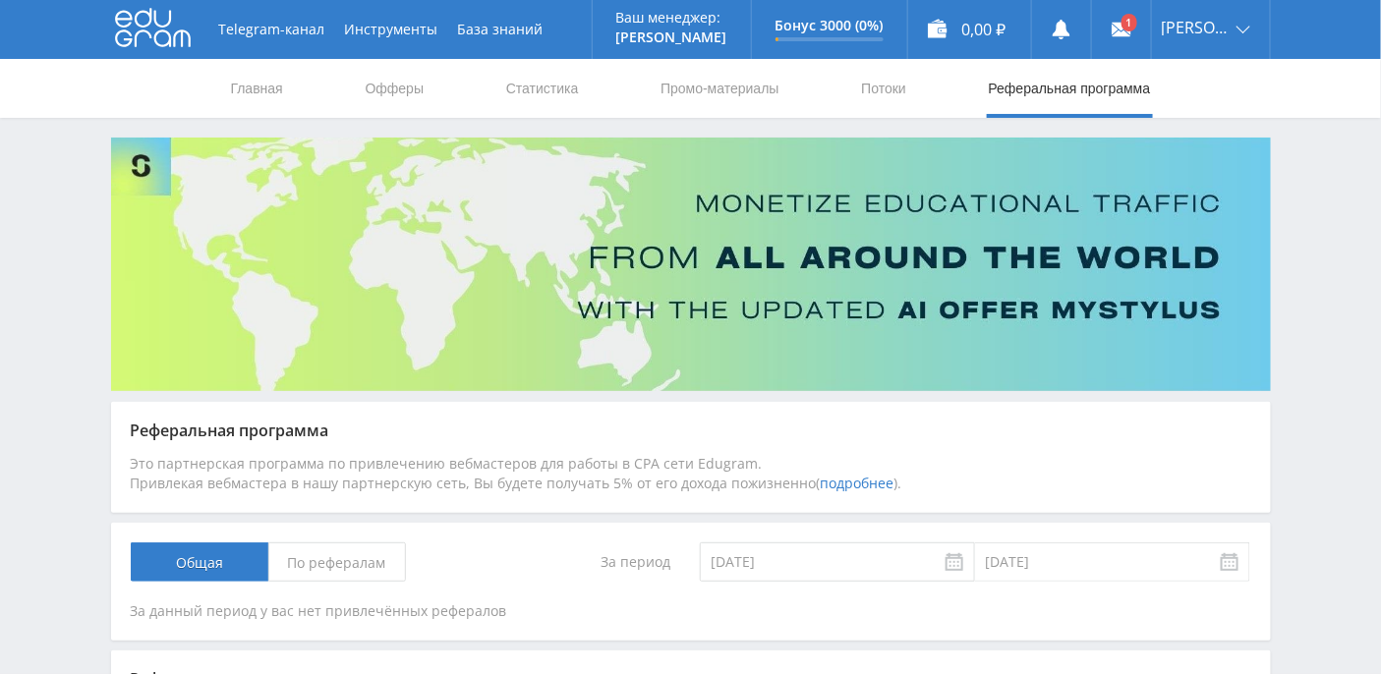
click at [150, 37] on use at bounding box center [153, 28] width 76 height 38
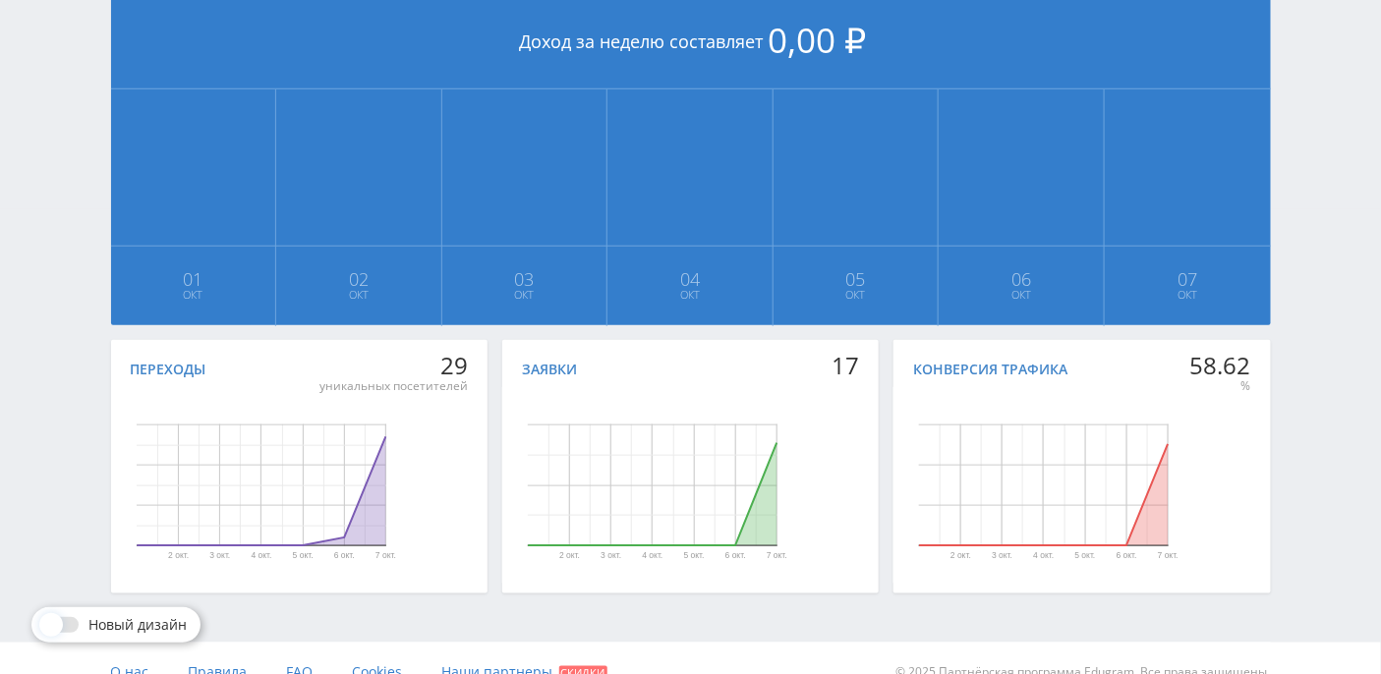
scroll to position [491, 0]
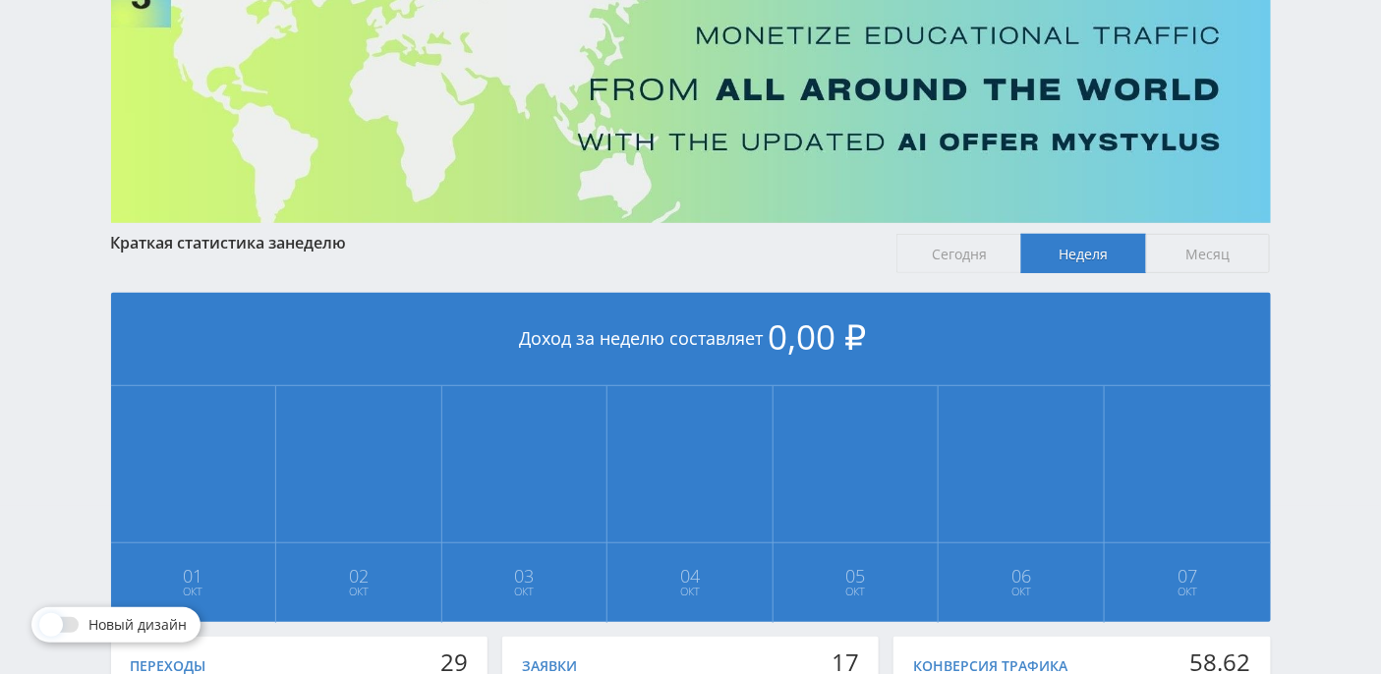
scroll to position [491, 0]
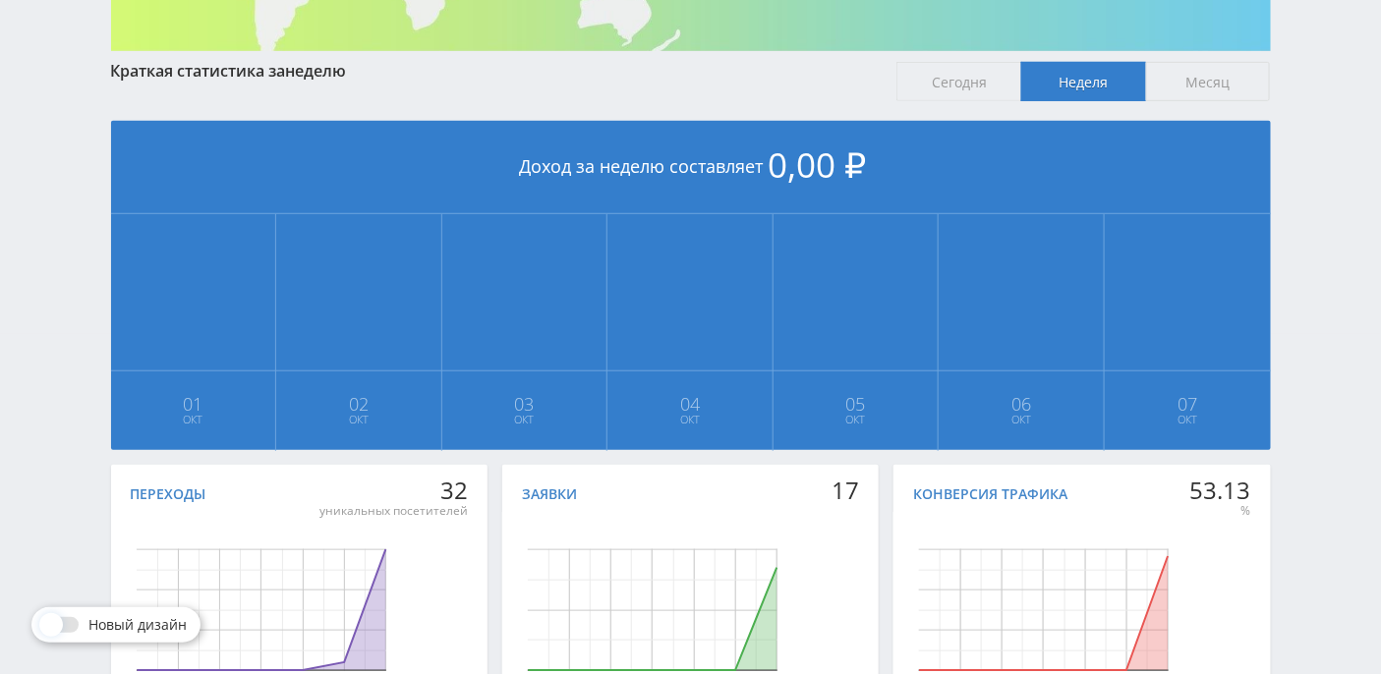
scroll to position [491, 0]
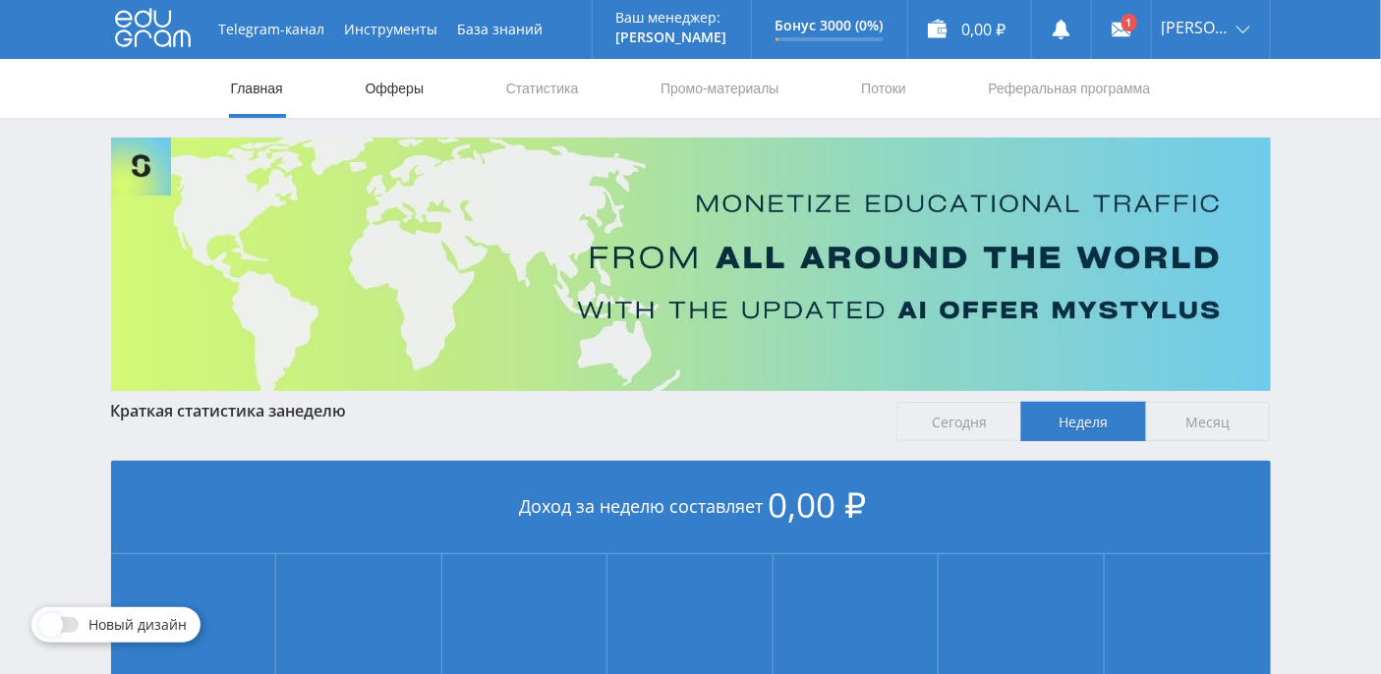
click at [400, 89] on link "Офферы" at bounding box center [395, 88] width 63 height 59
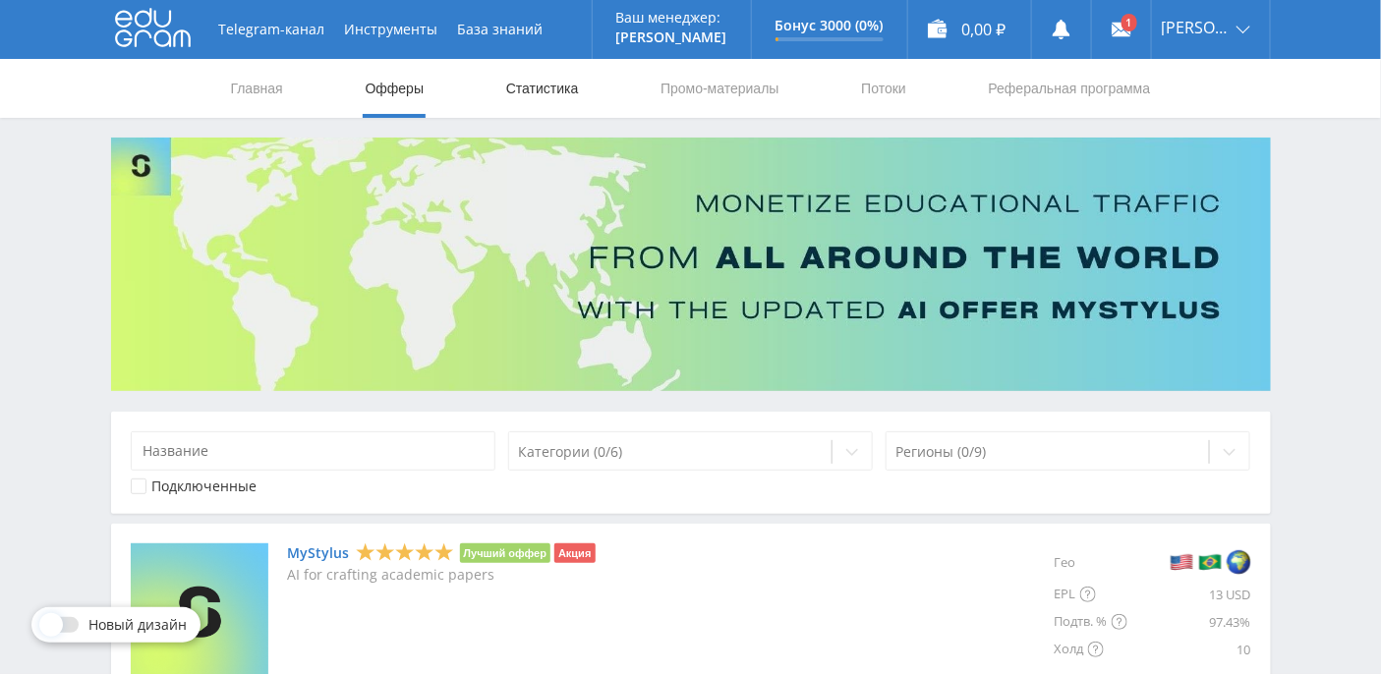
click at [556, 93] on link "Статистика" at bounding box center [542, 88] width 77 height 59
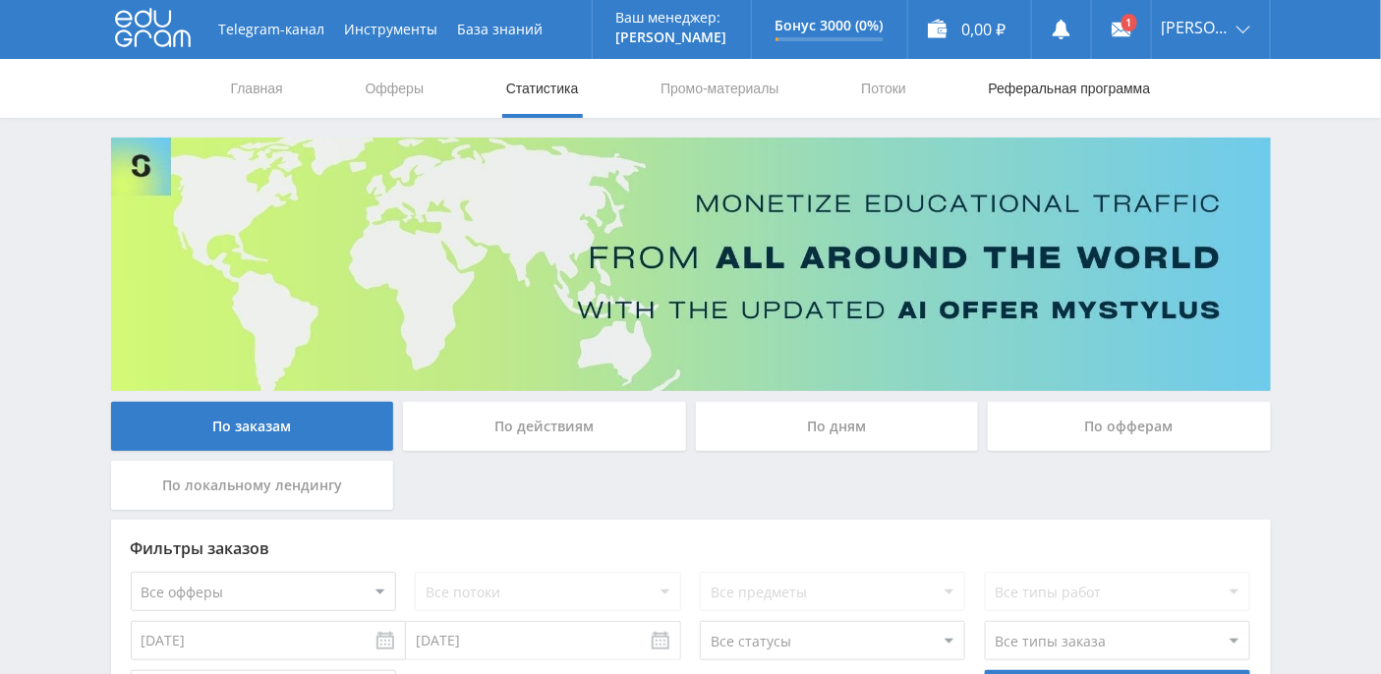
click at [1095, 82] on link "Реферальная программа" at bounding box center [1070, 88] width 166 height 59
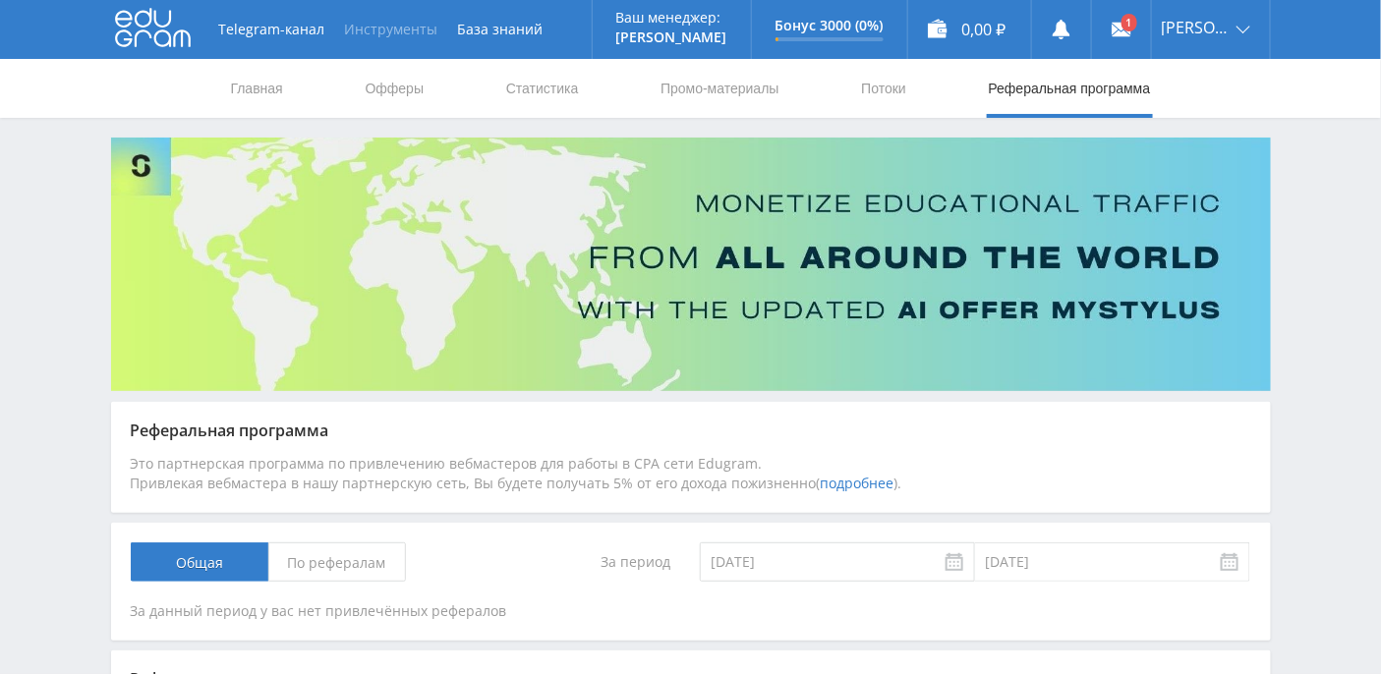
click at [393, 37] on button "Инструменты" at bounding box center [391, 29] width 113 height 59
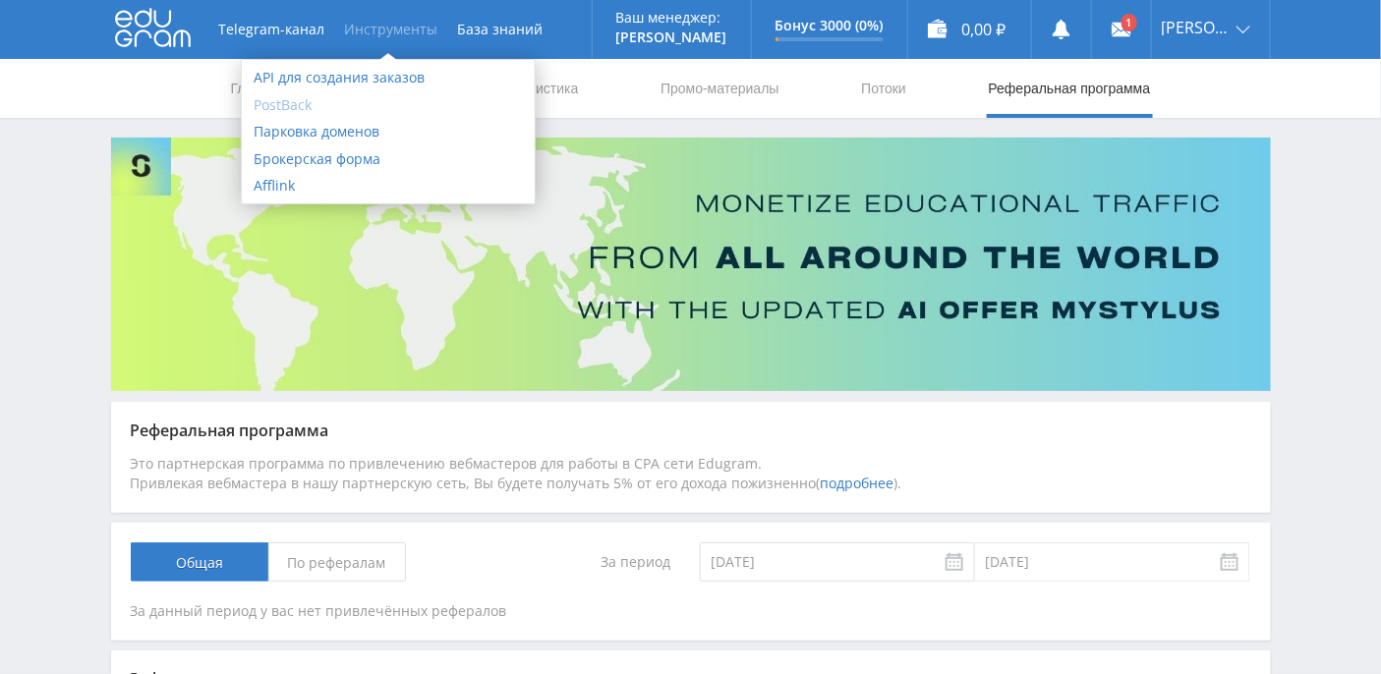
click at [284, 103] on link "PostBack" at bounding box center [388, 105] width 293 height 28
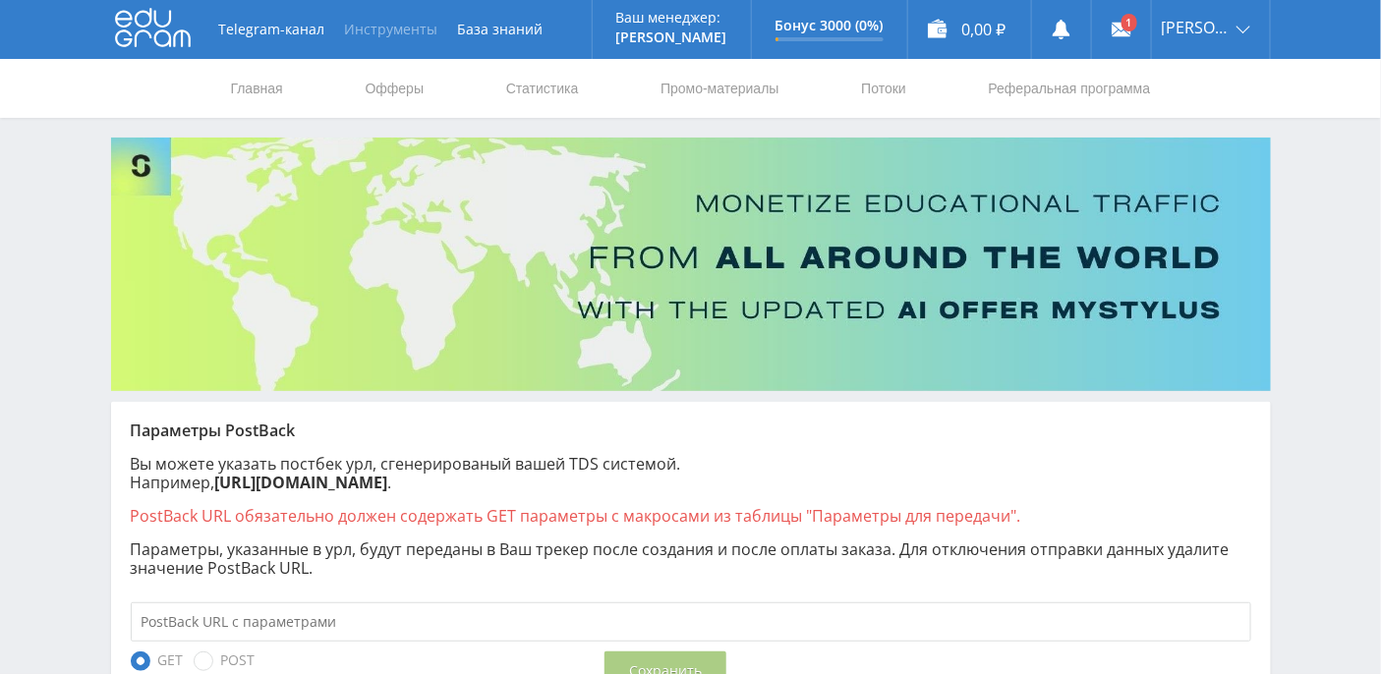
click at [403, 34] on button "Инструменты" at bounding box center [391, 29] width 113 height 59
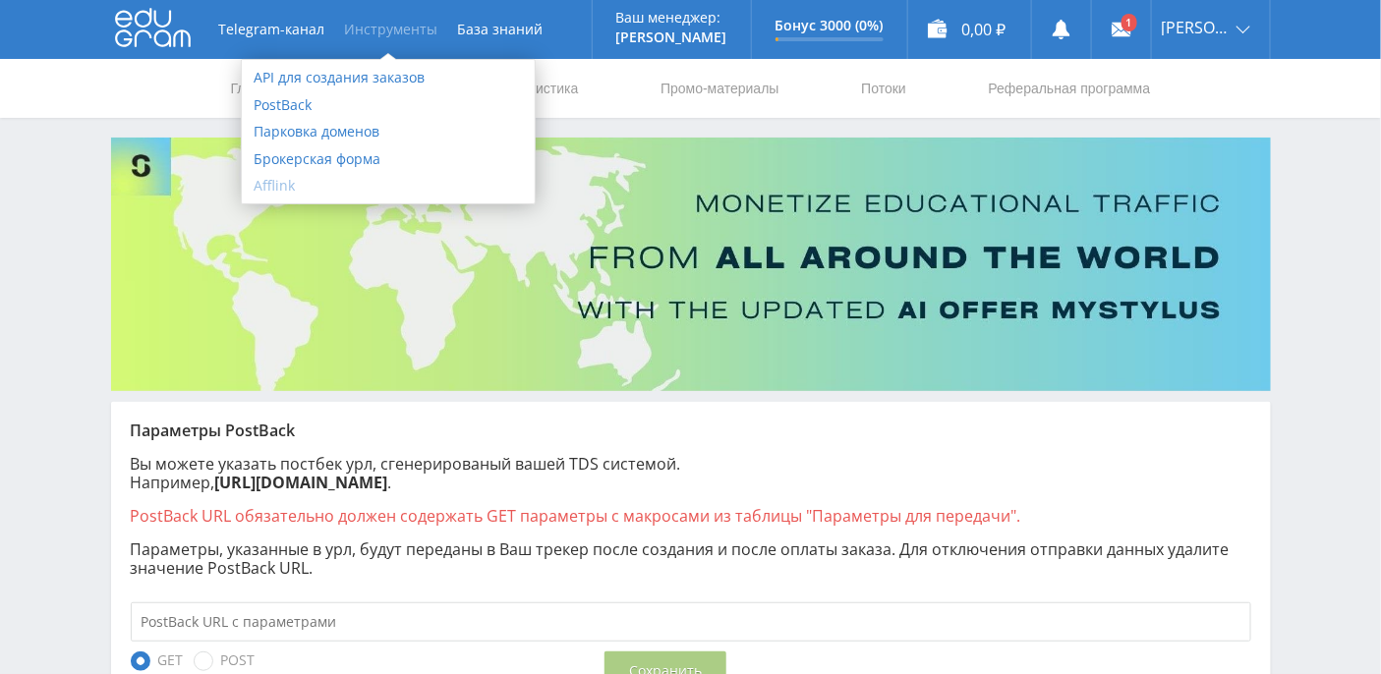
click at [282, 190] on link "Afflink" at bounding box center [388, 186] width 293 height 28
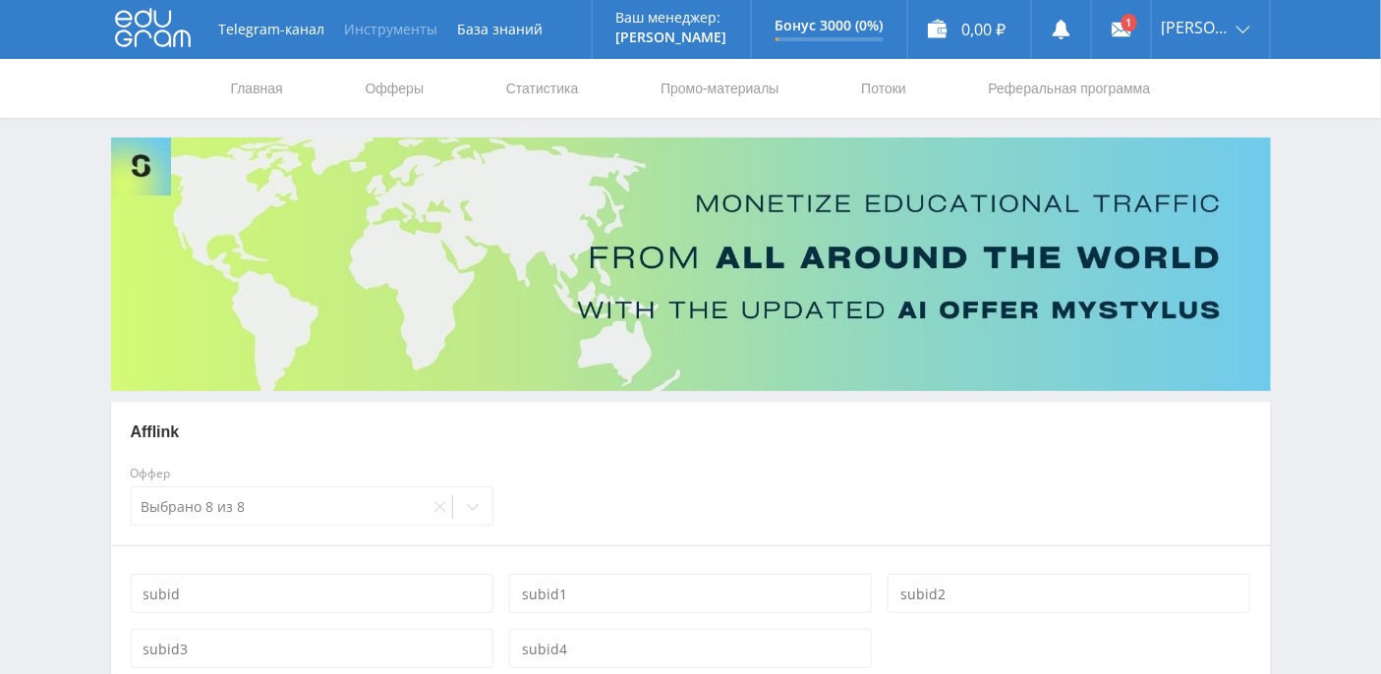
click at [405, 37] on button "Инструменты" at bounding box center [391, 29] width 113 height 59
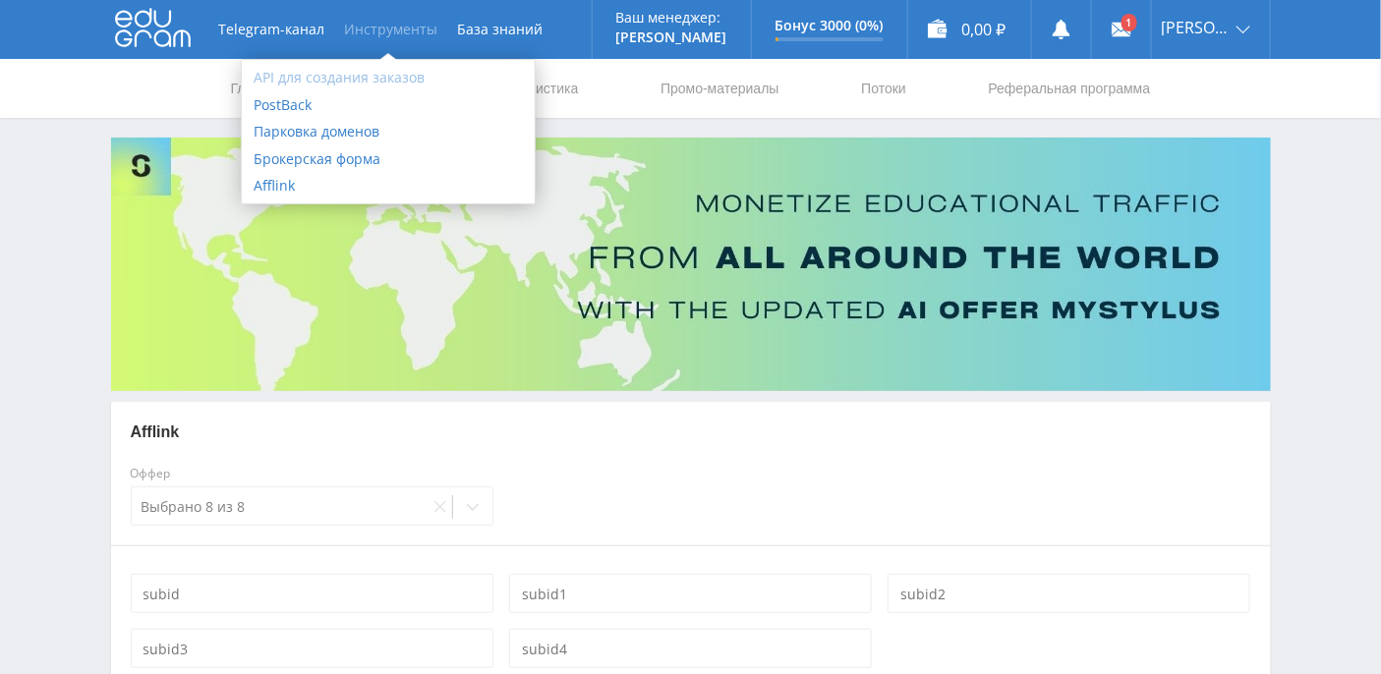
click at [351, 79] on link "API для создания заказов" at bounding box center [388, 78] width 293 height 28
click at [84, 245] on div "Telegram-канал Инструменты База знаний Ваш менеджер: Alex Alex Online @edugram_…" at bounding box center [690, 480] width 1381 height 961
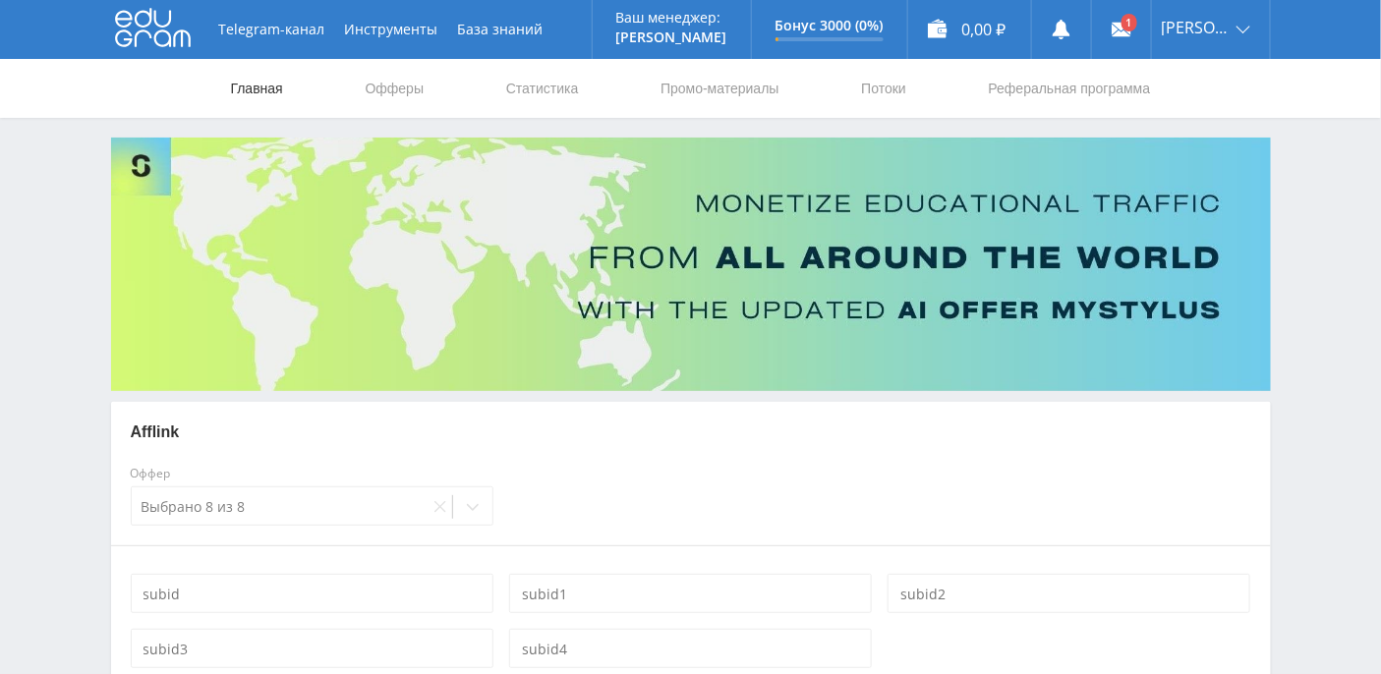
click at [255, 90] on link "Главная" at bounding box center [257, 88] width 56 height 59
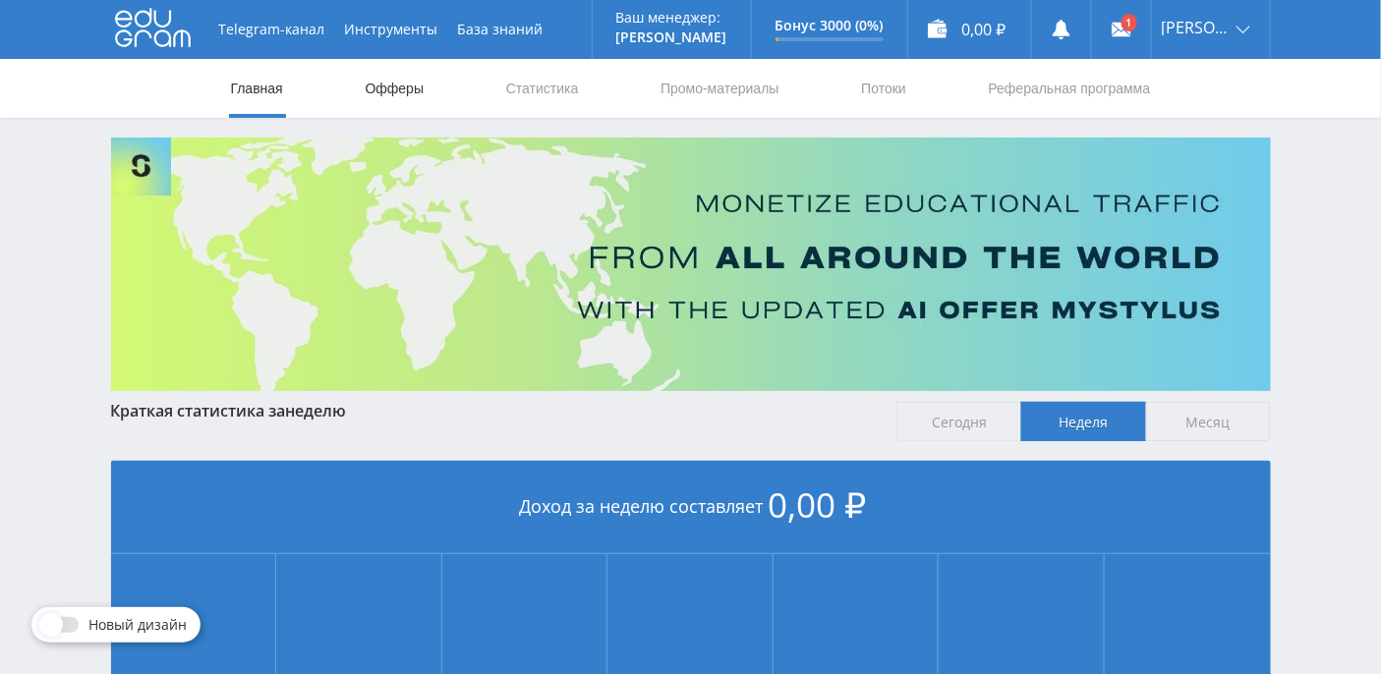
click at [407, 88] on link "Офферы" at bounding box center [395, 88] width 63 height 59
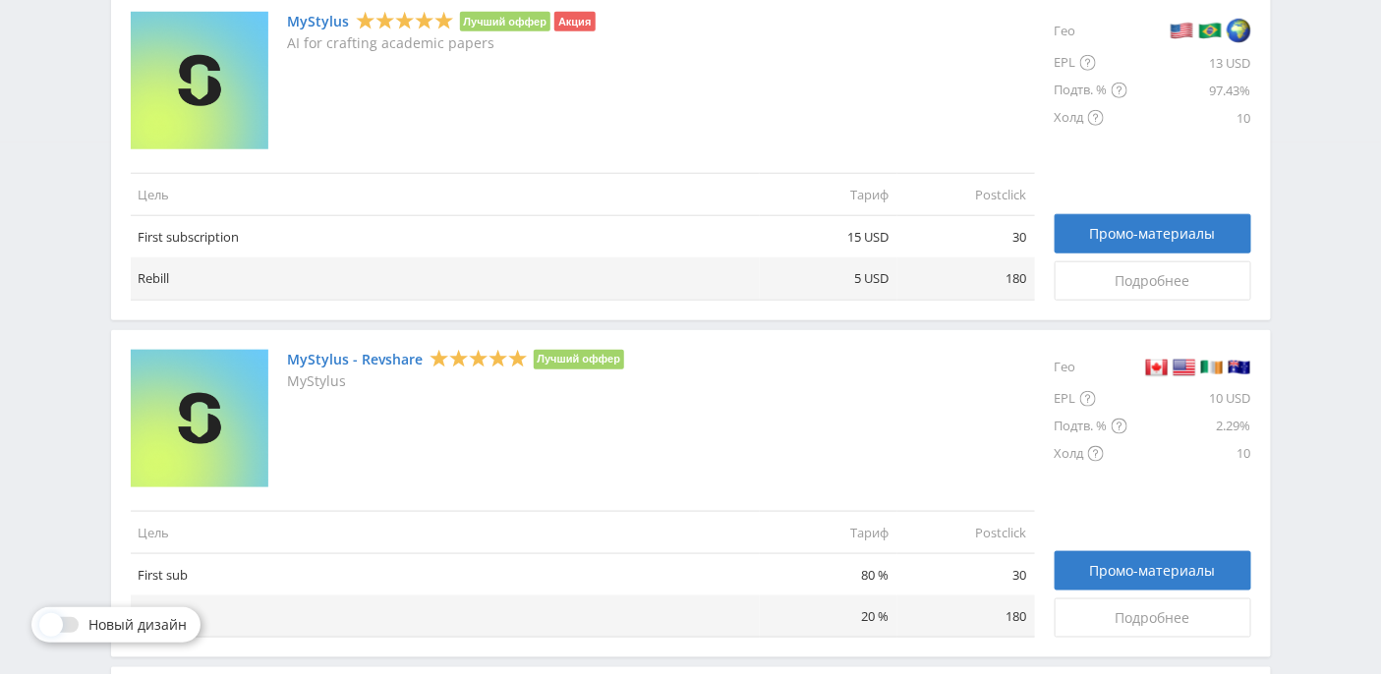
scroll to position [269, 0]
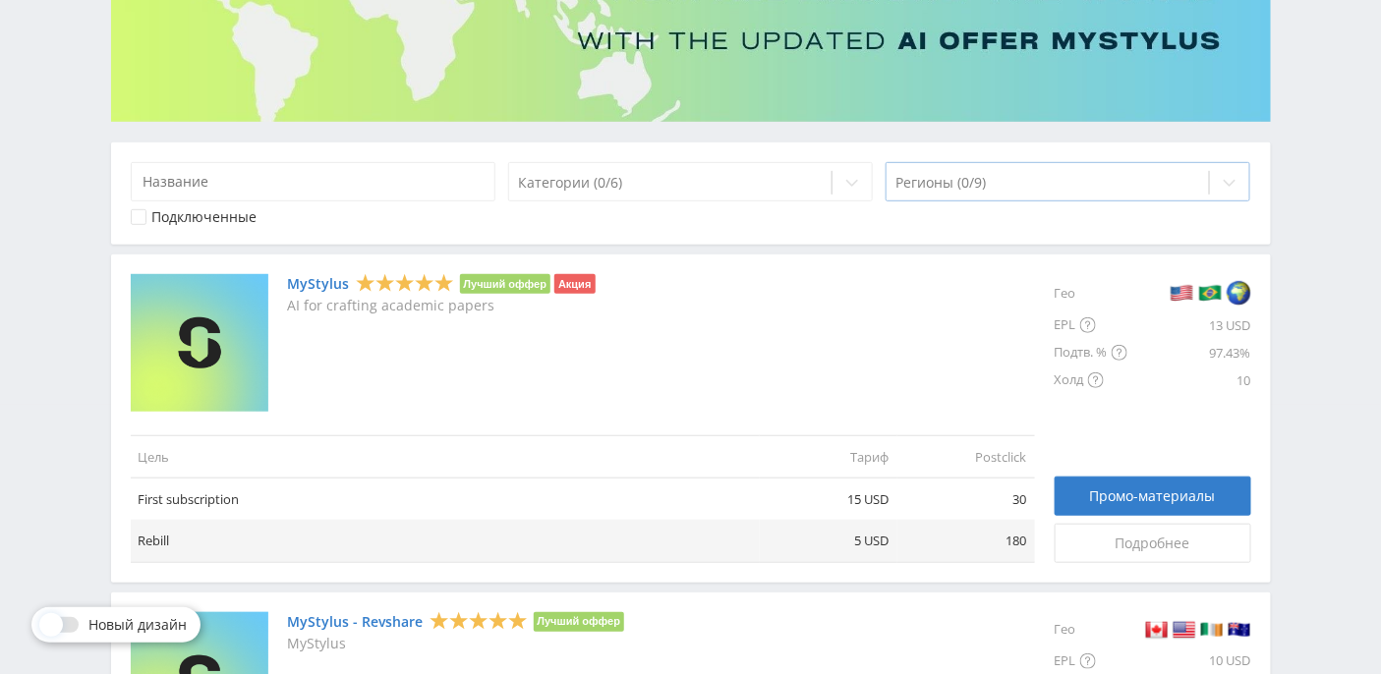
click at [1022, 192] on div "Регионы (0/9)" at bounding box center [1047, 183] width 323 height 28
click at [664, 191] on div "Категории (0/6)" at bounding box center [670, 183] width 323 height 28
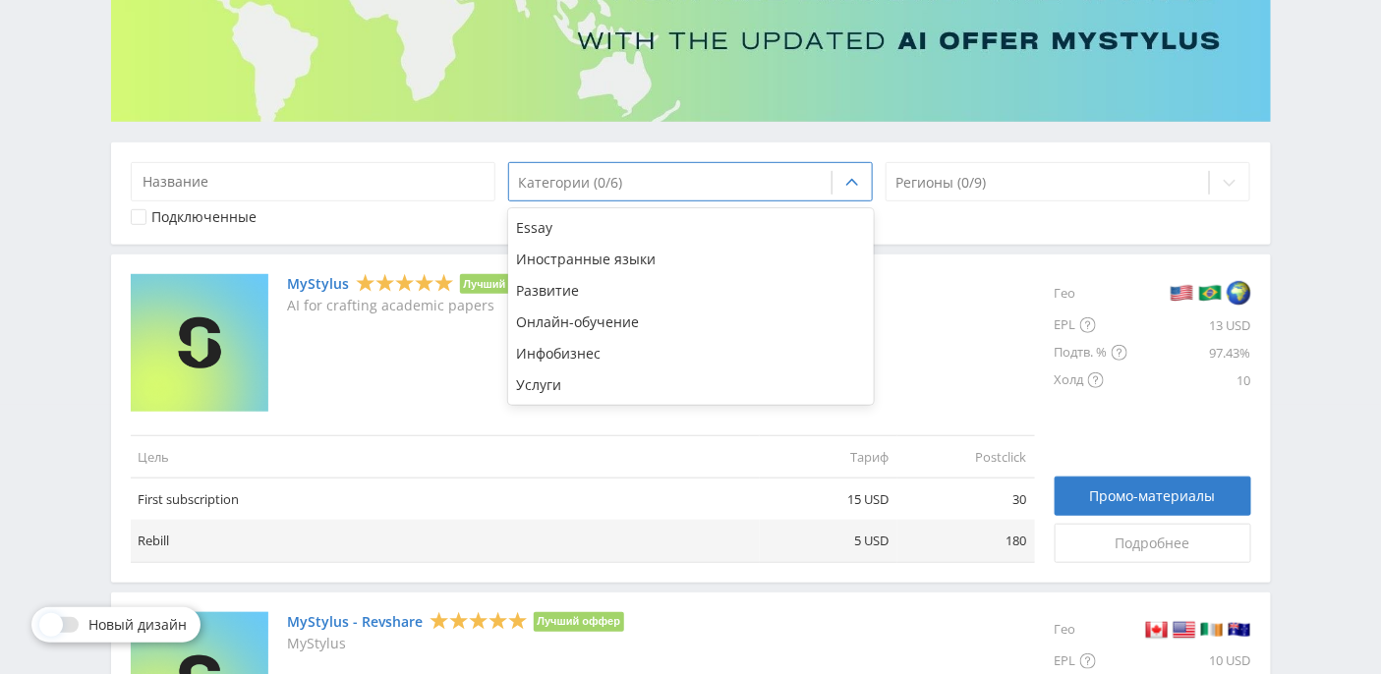
click at [141, 215] on div at bounding box center [139, 217] width 16 height 16
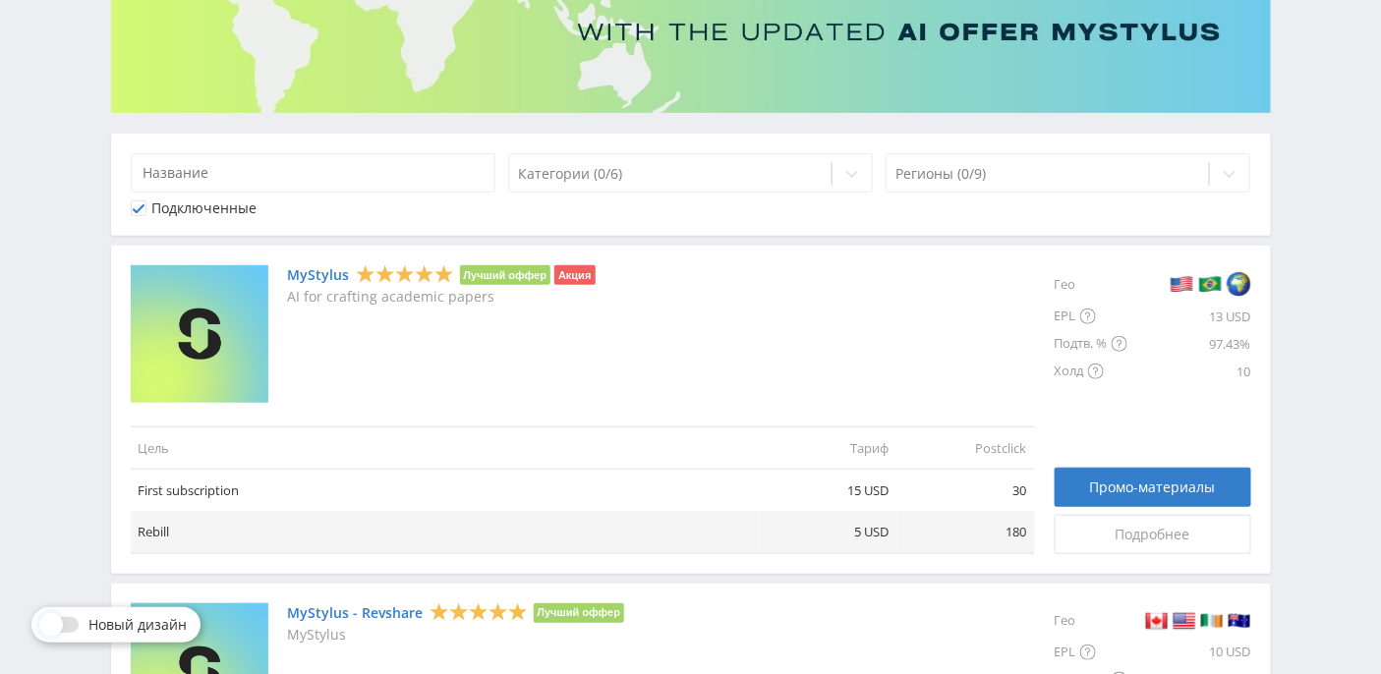
scroll to position [429, 0]
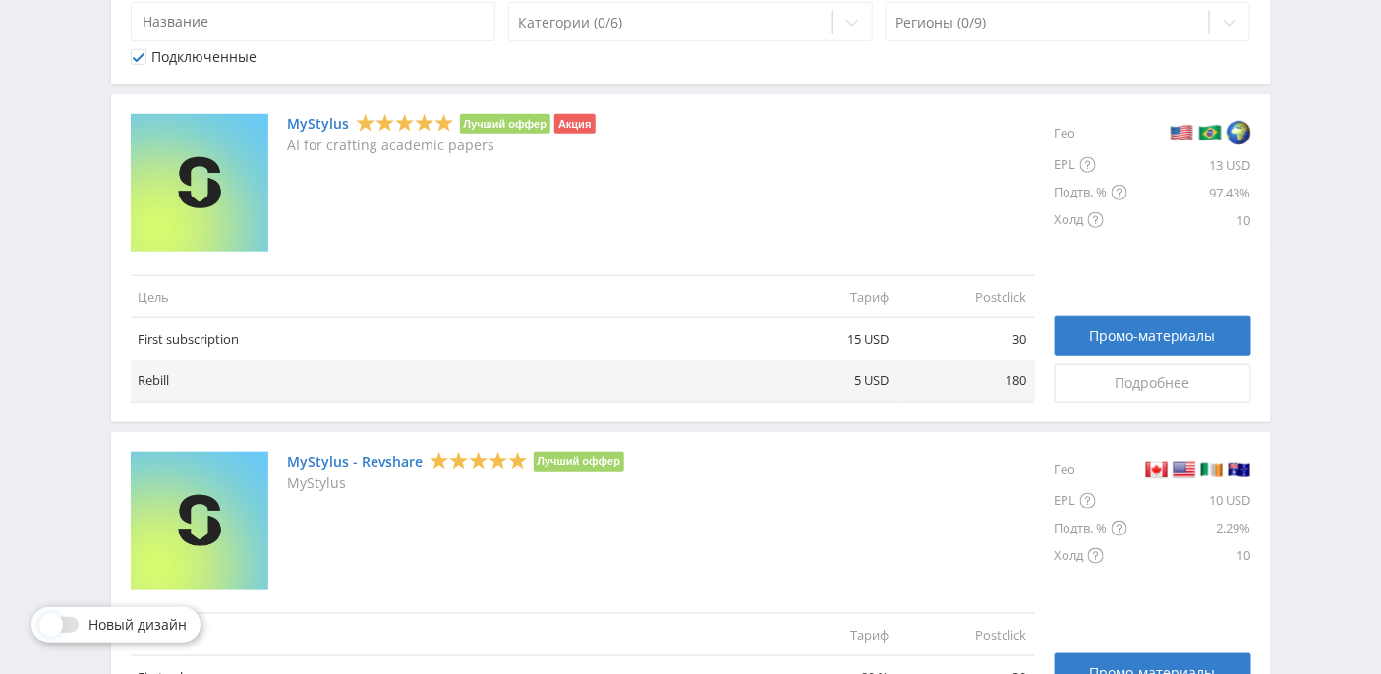
drag, startPoint x: 141, startPoint y: 61, endPoint x: 120, endPoint y: 78, distance: 26.5
click at [141, 61] on icon at bounding box center [139, 57] width 12 height 12
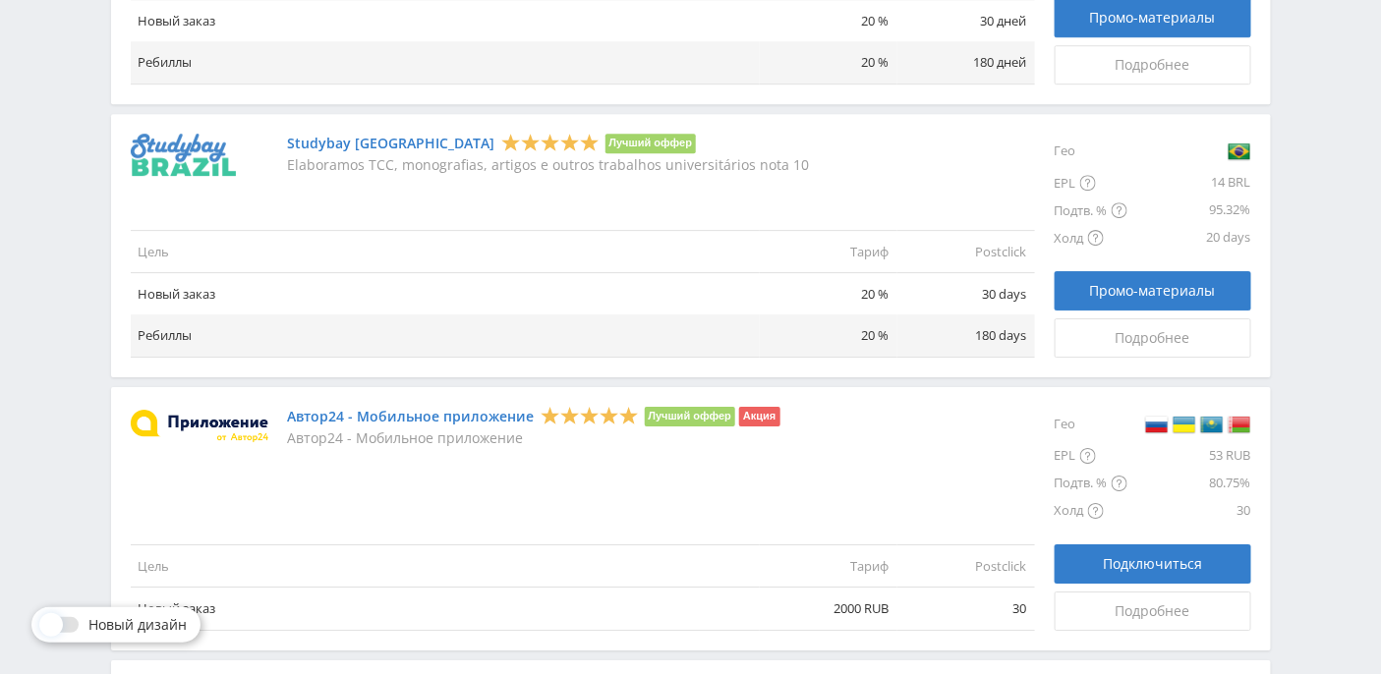
scroll to position [2365, 0]
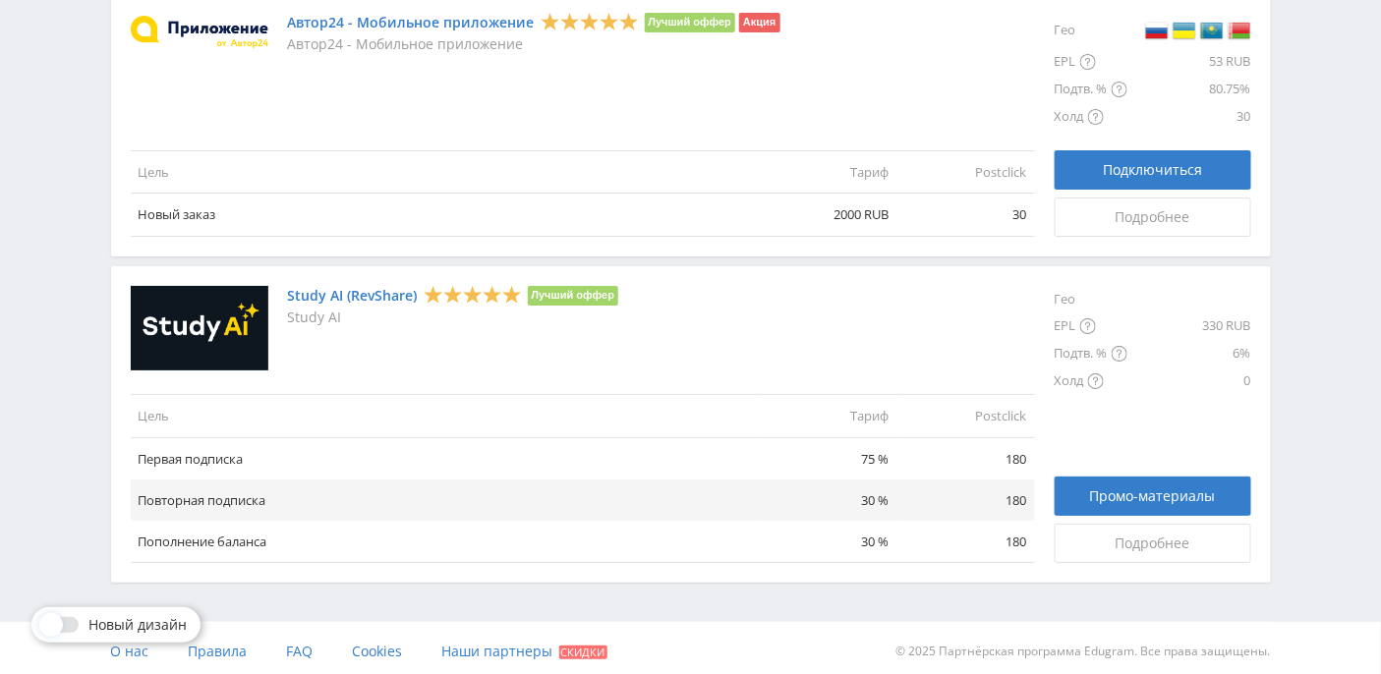
click at [369, 289] on link "Study AI (RevShare)" at bounding box center [353, 296] width 130 height 16
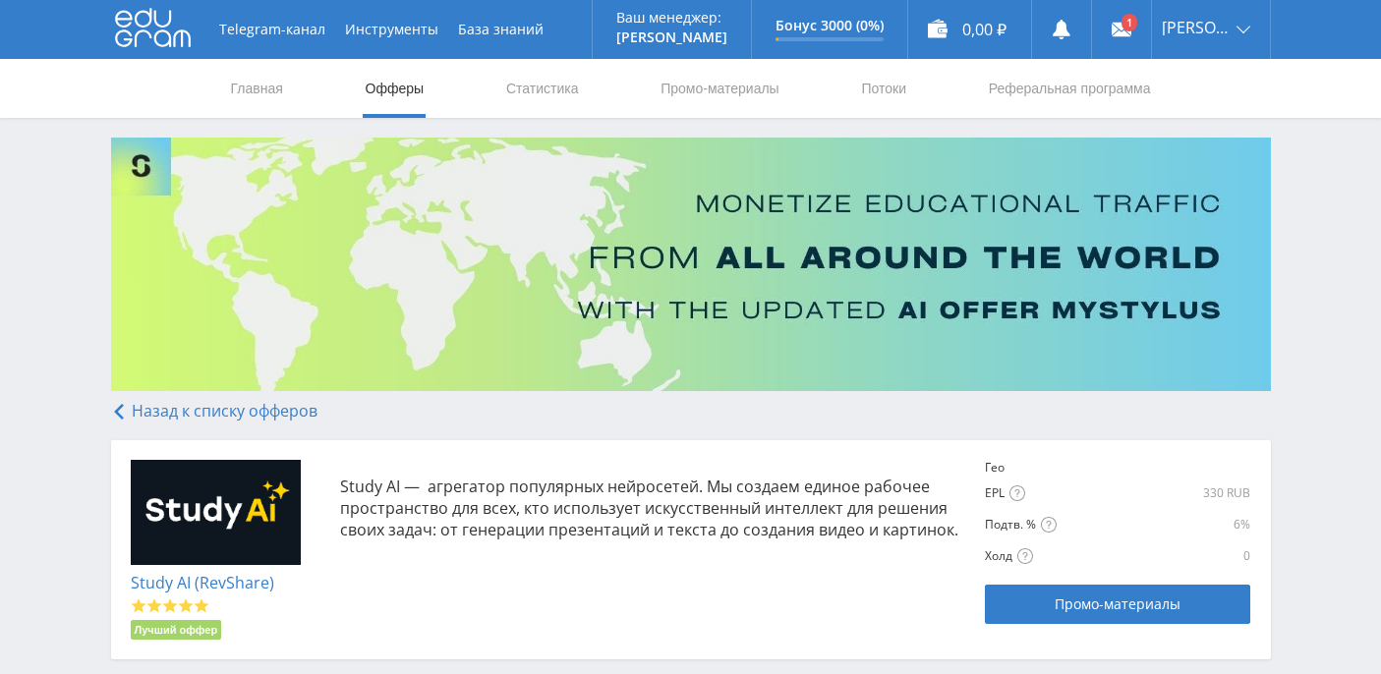
scroll to position [237, 0]
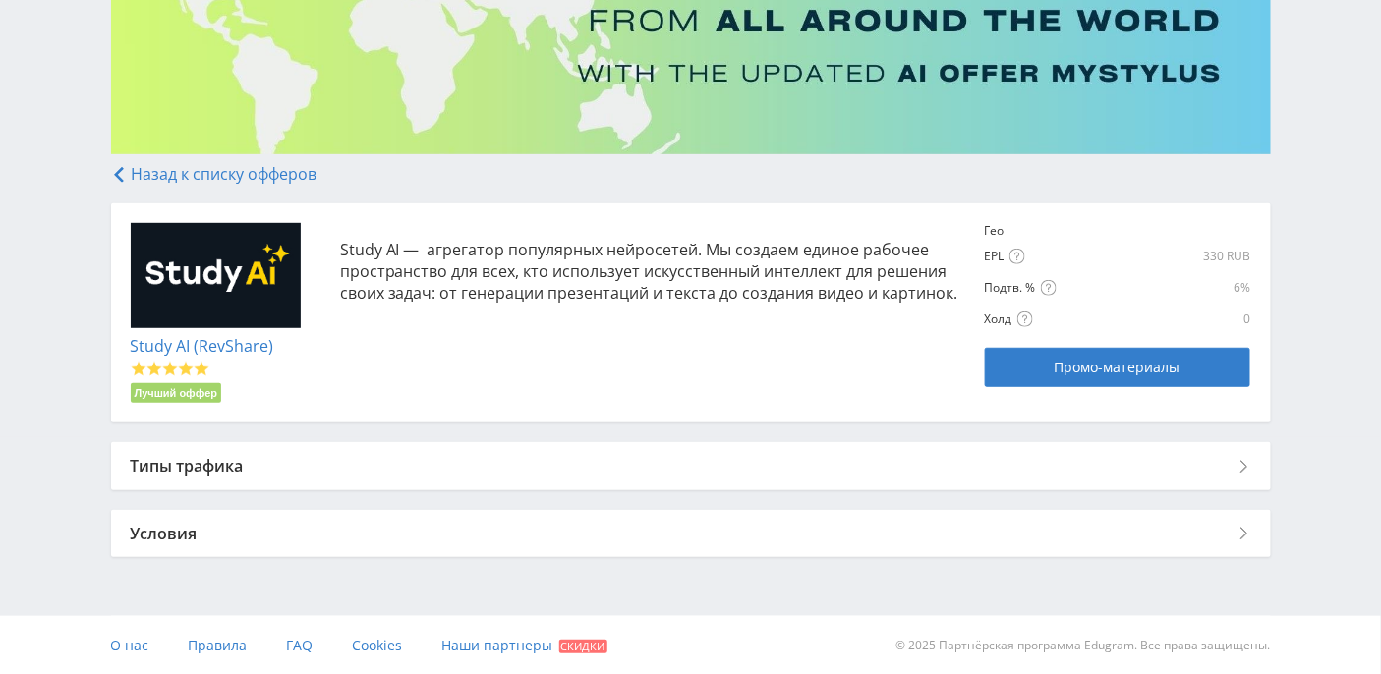
click at [270, 469] on div "Типы трафика" at bounding box center [690, 465] width 1159 height 47
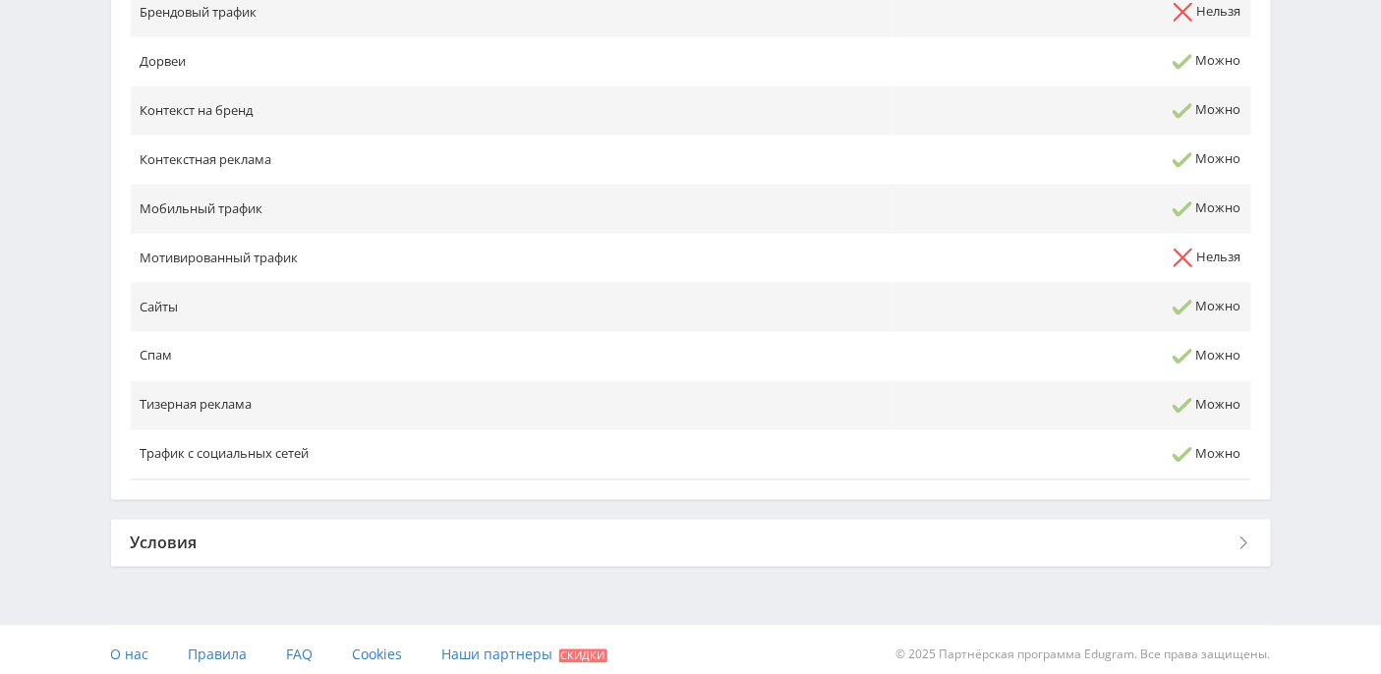
scroll to position [901, 0]
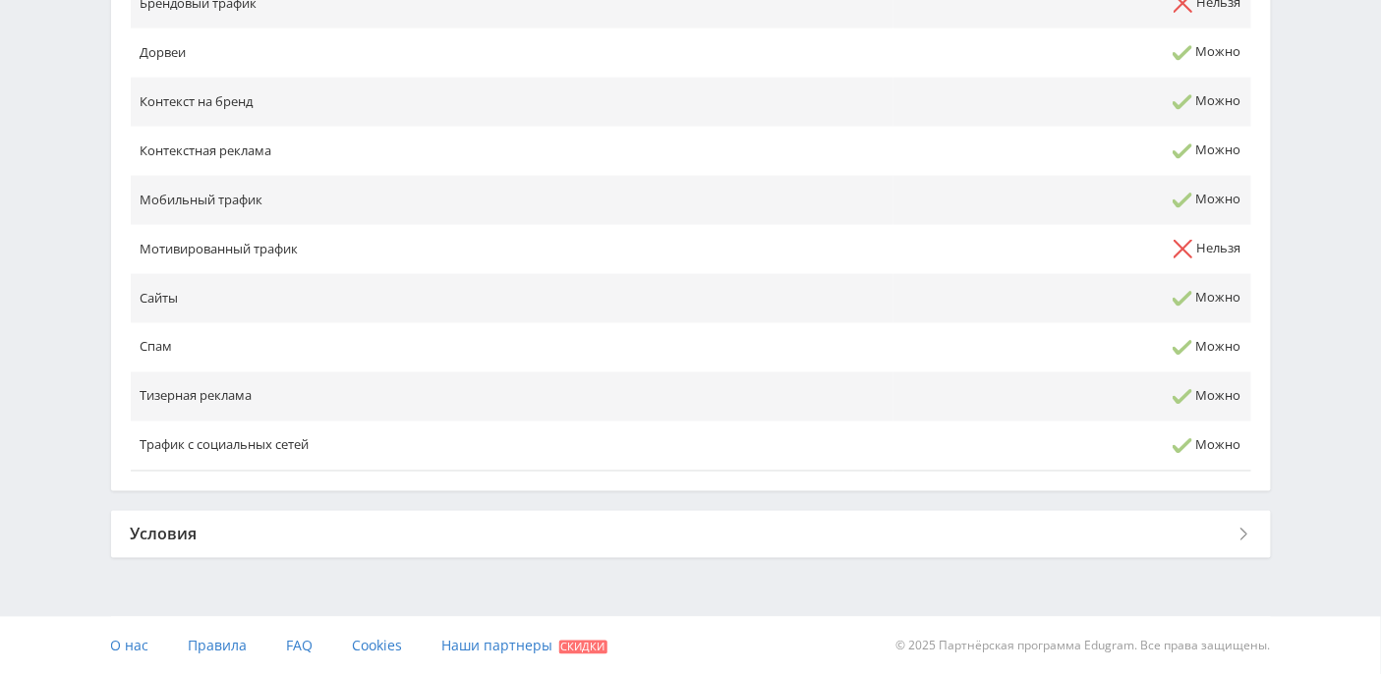
click at [245, 529] on div "Условия" at bounding box center [690, 534] width 1159 height 47
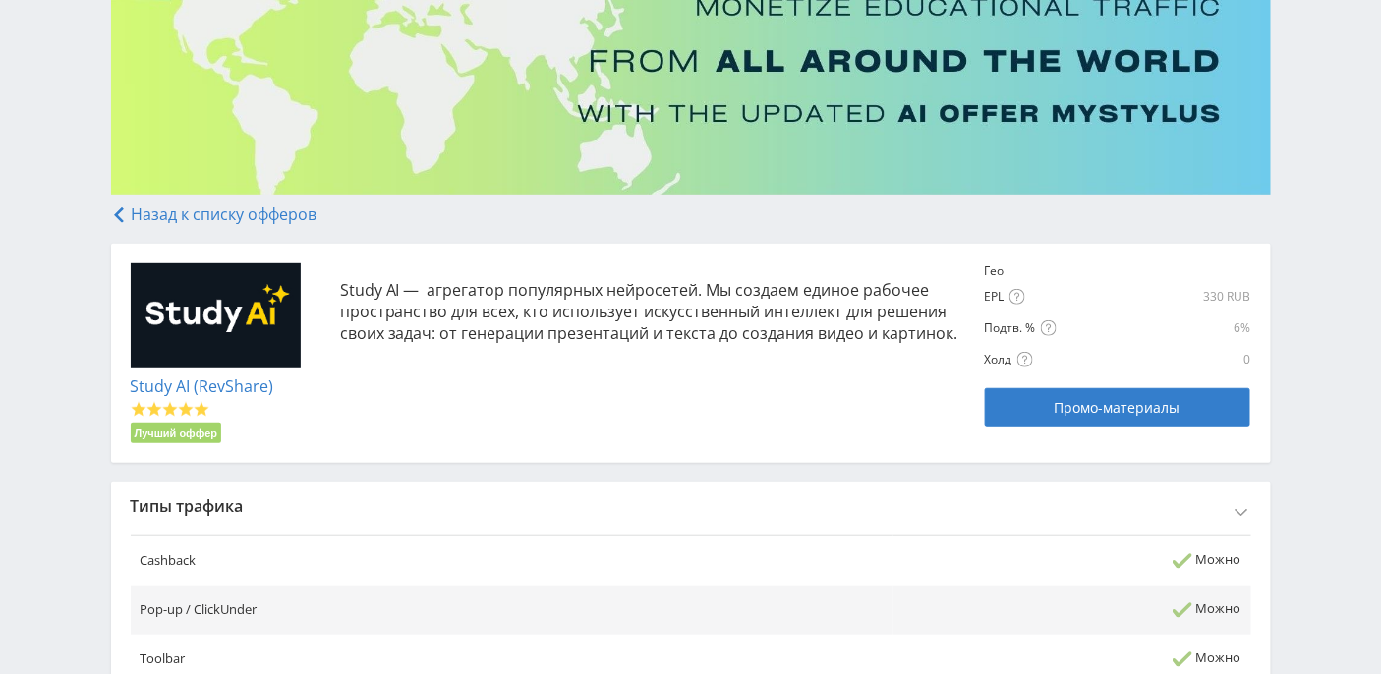
scroll to position [0, 0]
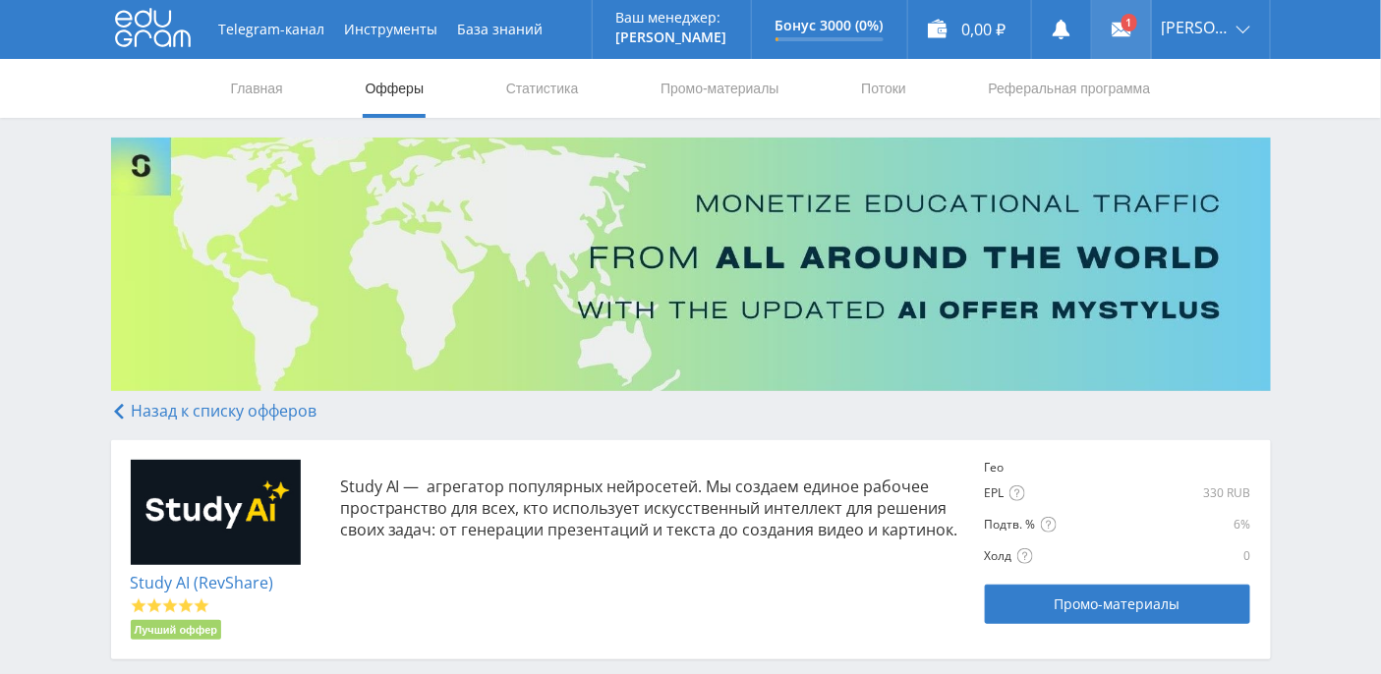
click at [1146, 28] on link at bounding box center [1121, 29] width 59 height 59
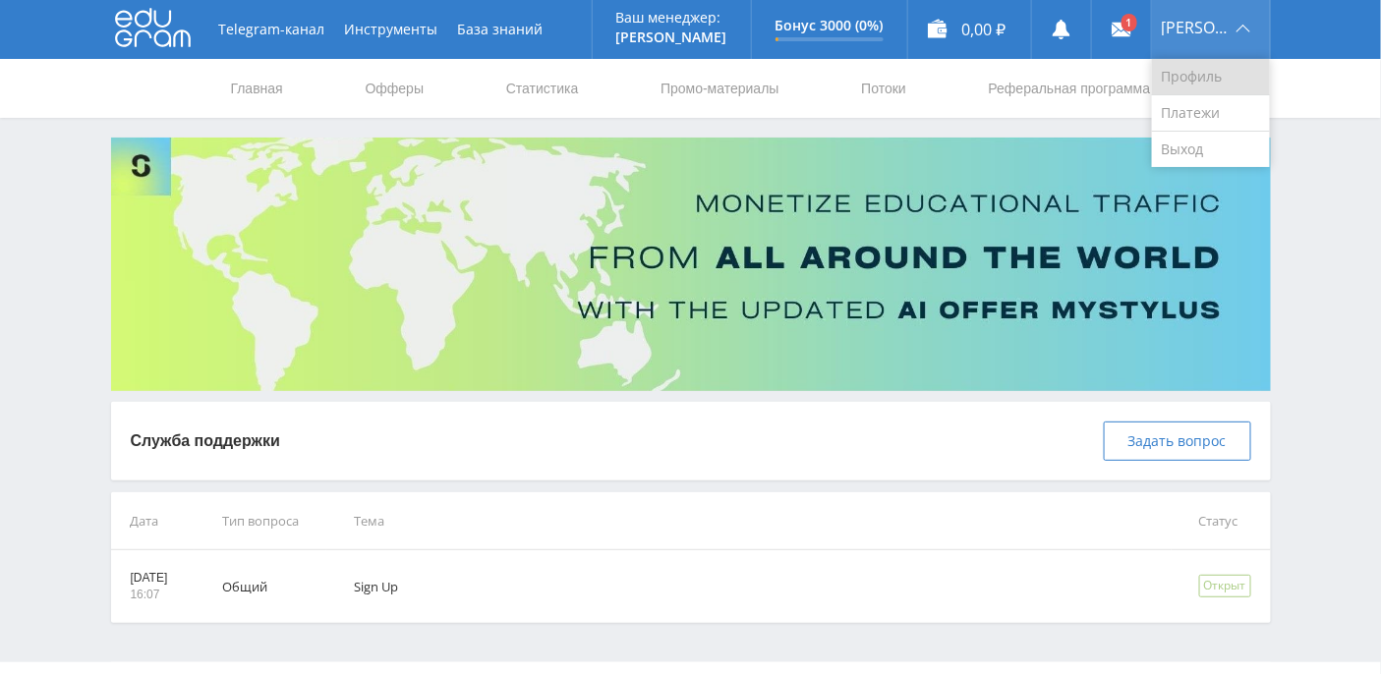
click at [1217, 79] on link "Профиль" at bounding box center [1211, 77] width 118 height 36
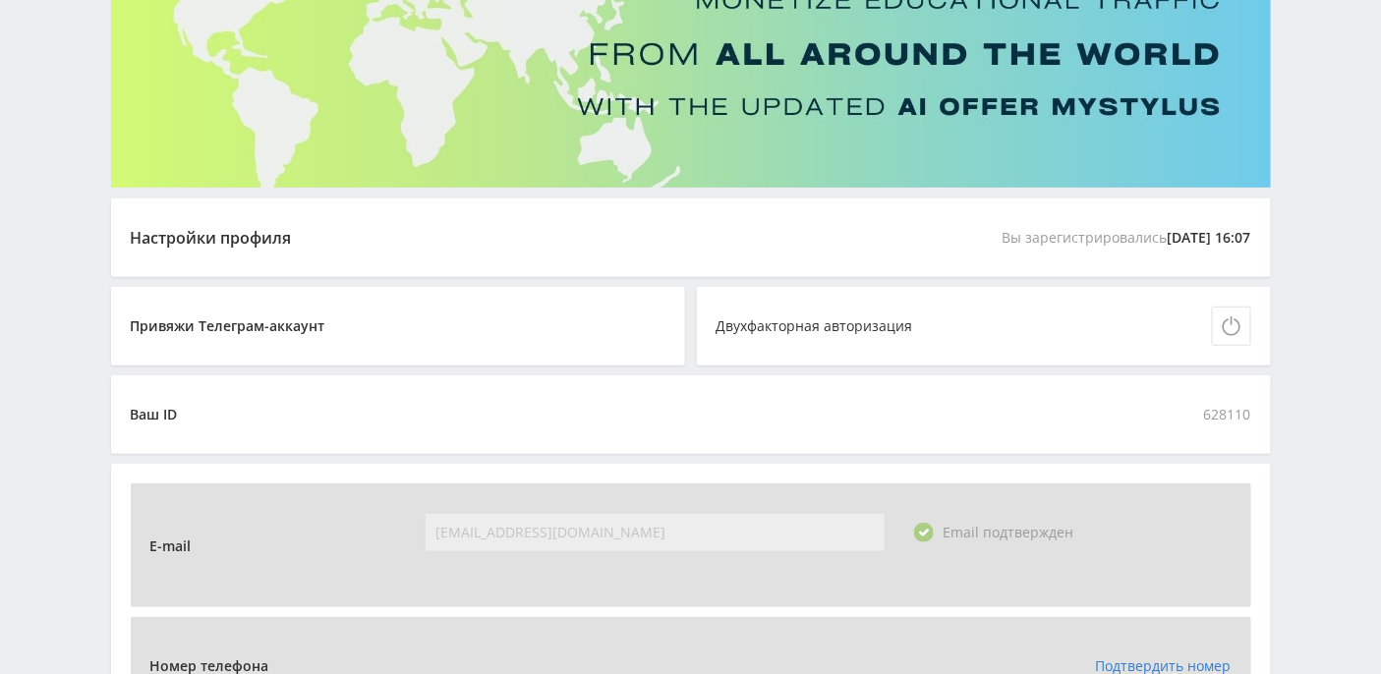
scroll to position [261, 0]
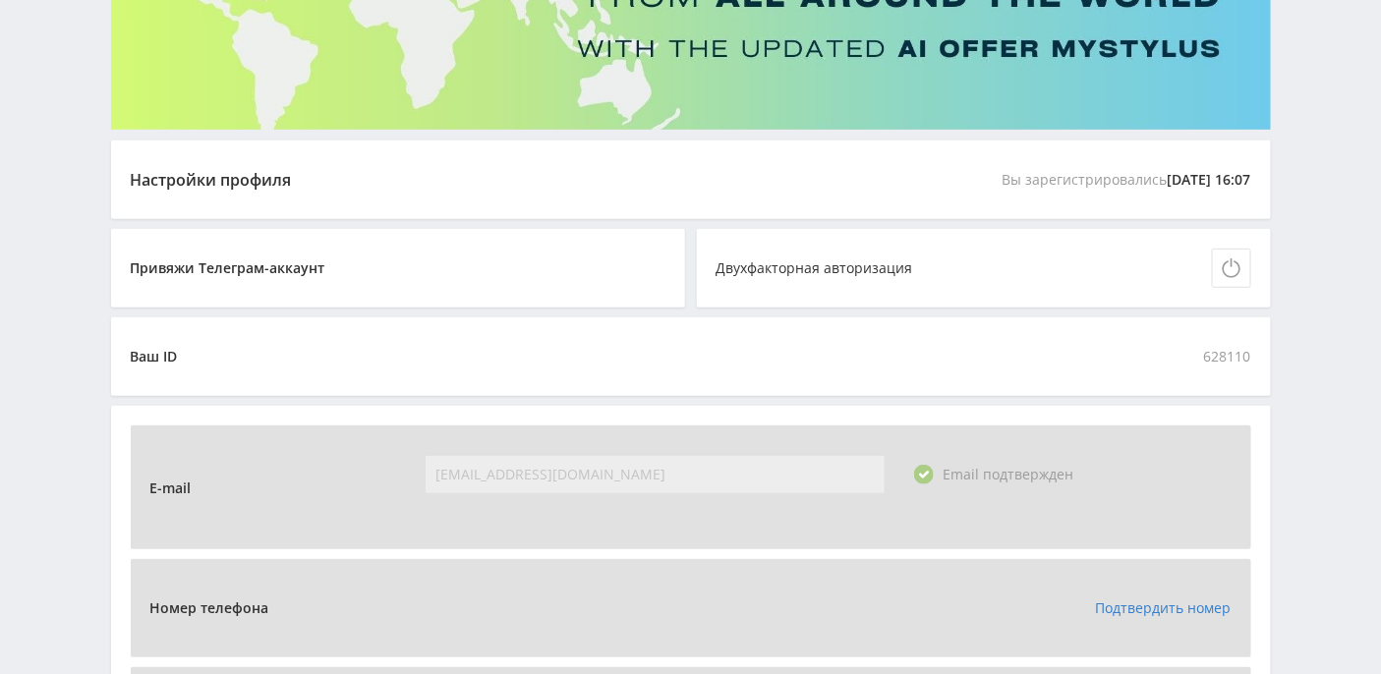
click at [1188, 353] on div "Ваш ID 628110" at bounding box center [690, 356] width 1159 height 79
click at [1210, 357] on span "628110" at bounding box center [1227, 356] width 47 height 39
click at [265, 179] on div "Настройки профиля" at bounding box center [211, 180] width 161 height 18
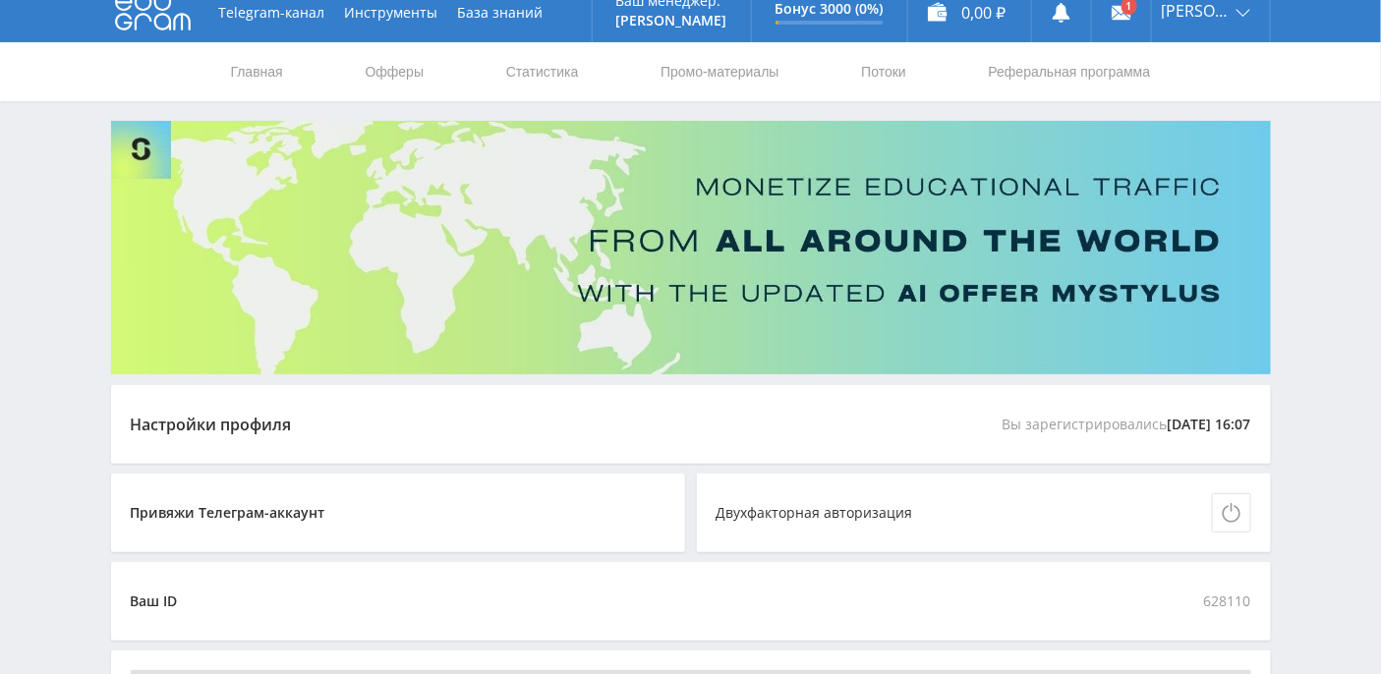
scroll to position [0, 0]
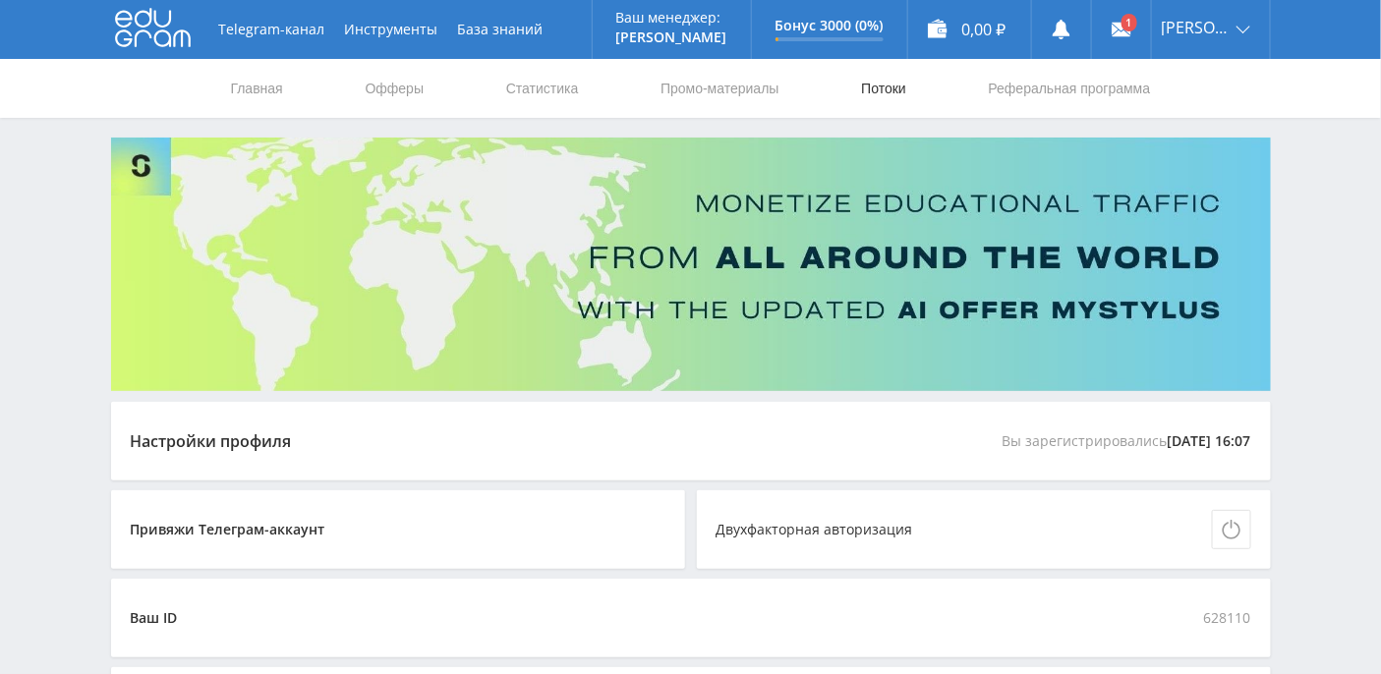
click at [898, 89] on link "Потоки" at bounding box center [883, 88] width 49 height 59
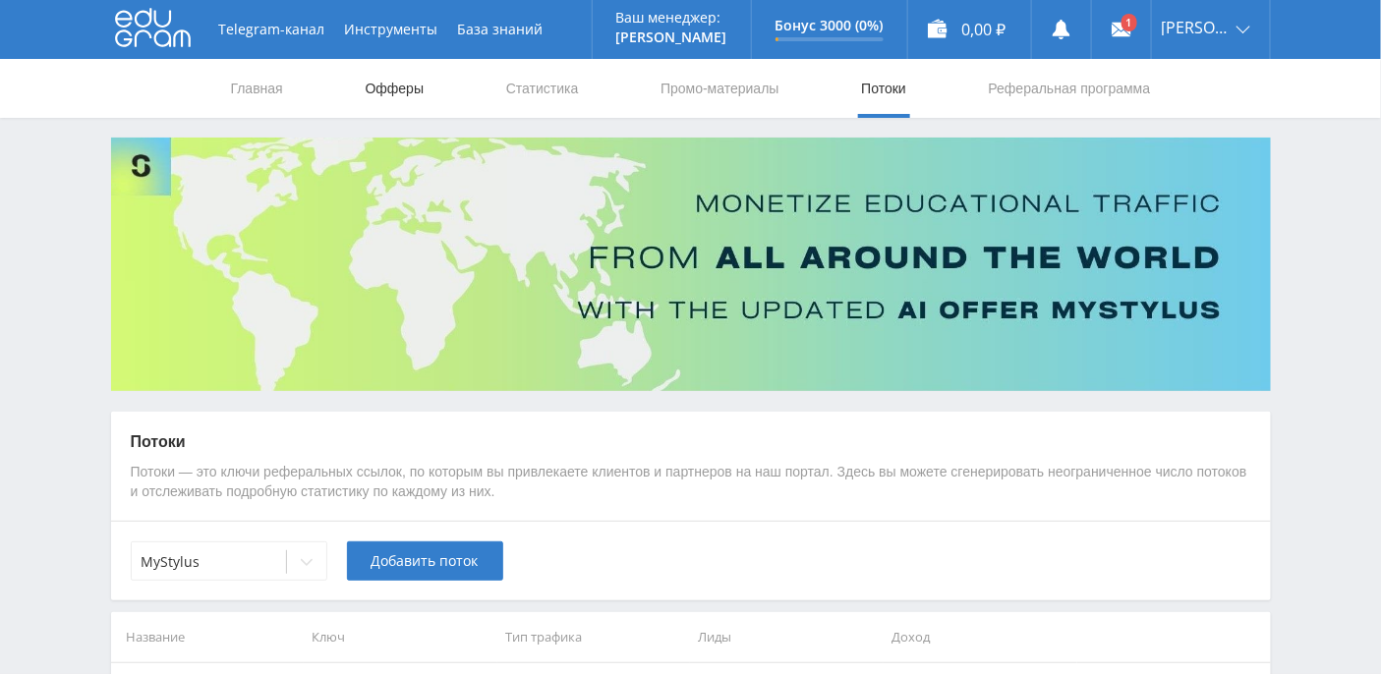
click at [387, 89] on link "Офферы" at bounding box center [395, 88] width 63 height 59
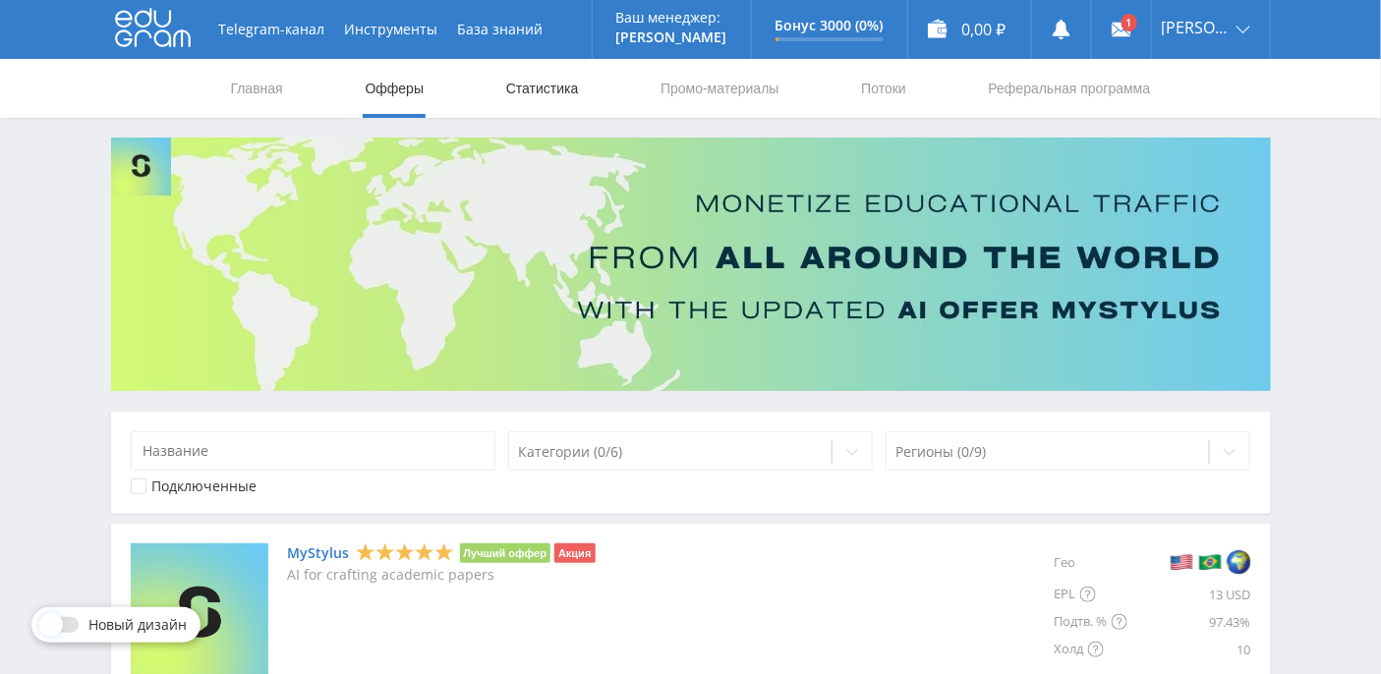
click at [551, 86] on link "Статистика" at bounding box center [542, 88] width 77 height 59
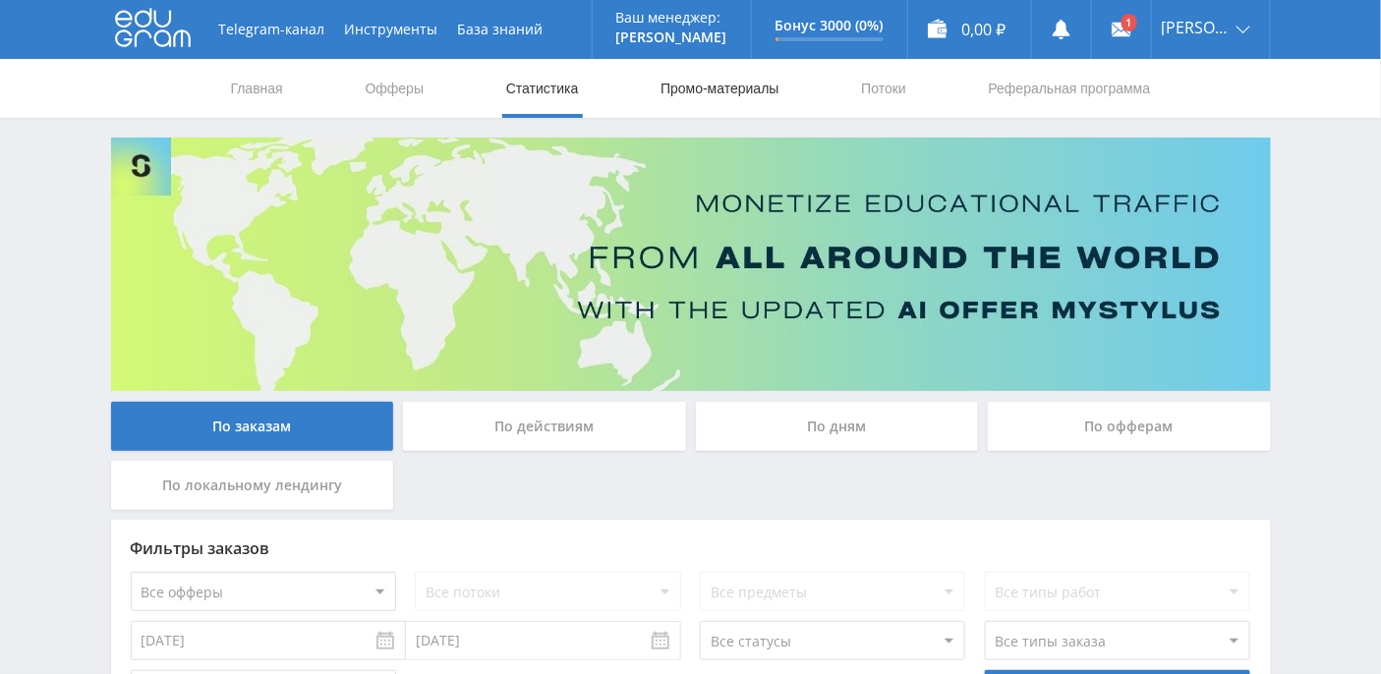
click at [736, 90] on link "Промо-материалы" at bounding box center [719, 88] width 122 height 59
select select "376"
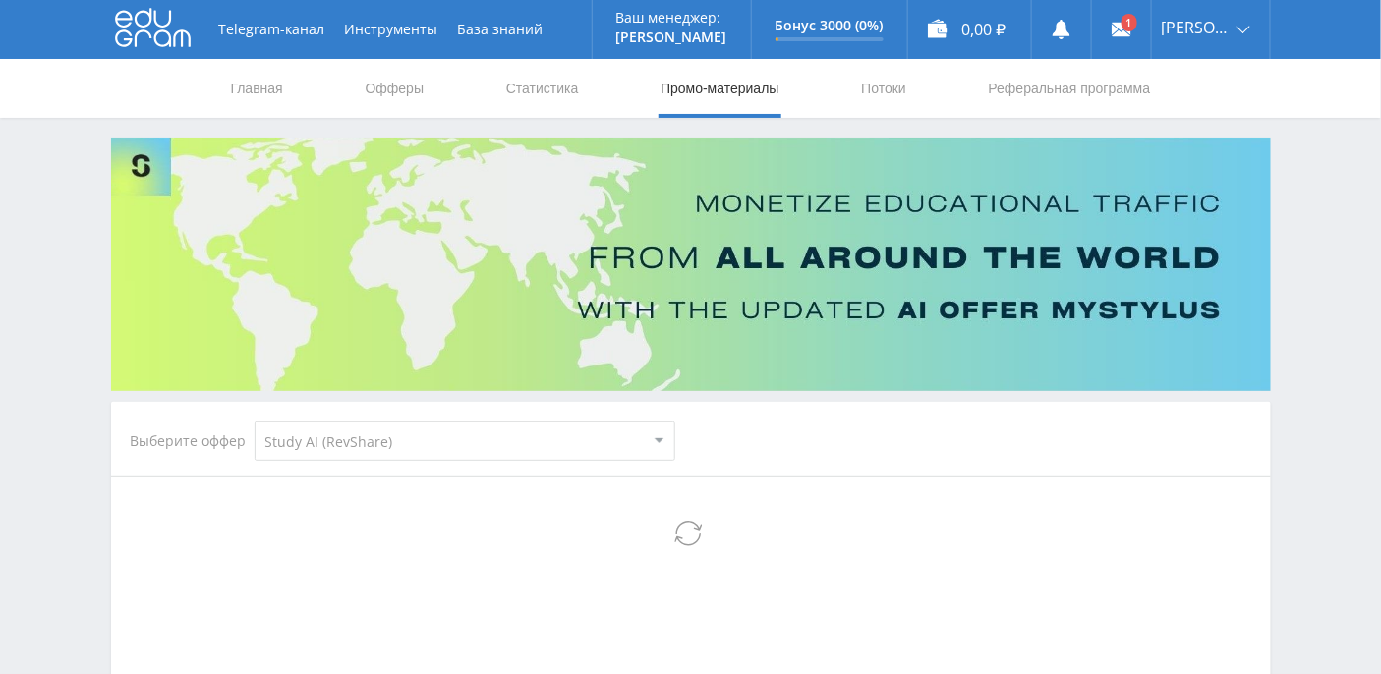
select select "376"
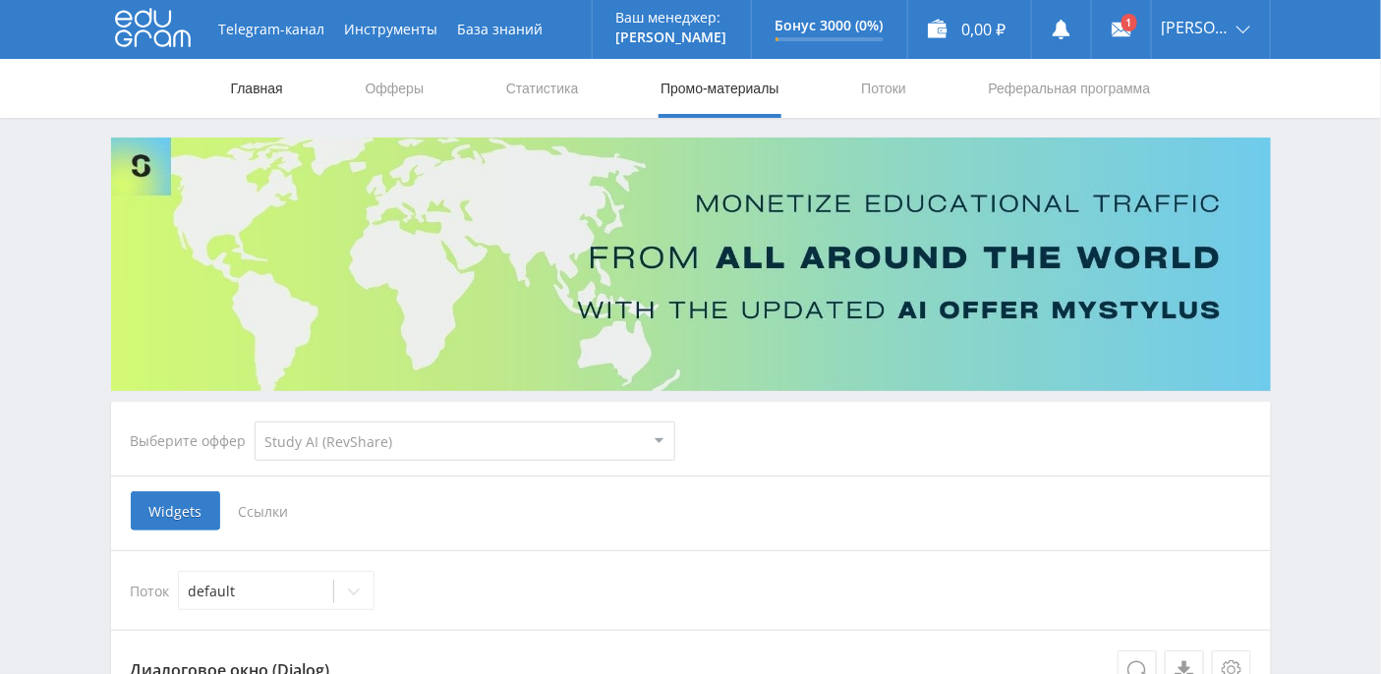
click at [279, 83] on link "Главная" at bounding box center [257, 88] width 56 height 59
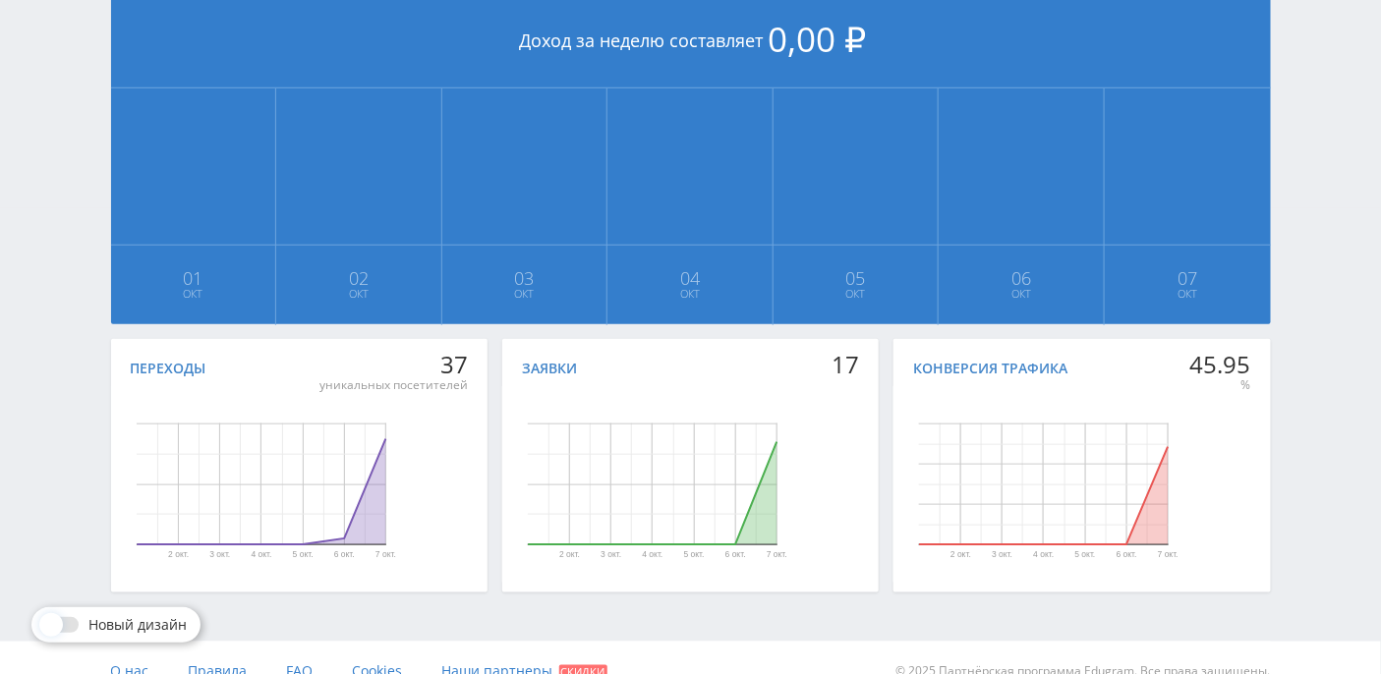
scroll to position [491, 0]
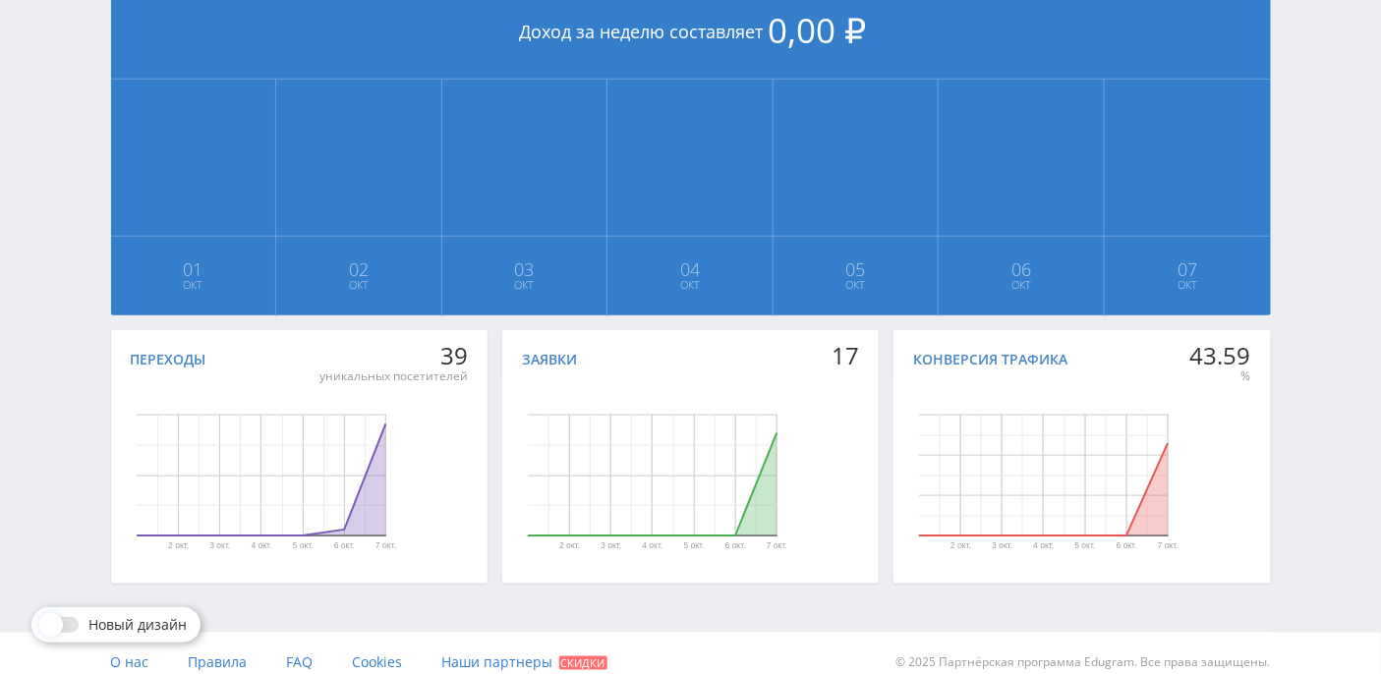
scroll to position [491, 0]
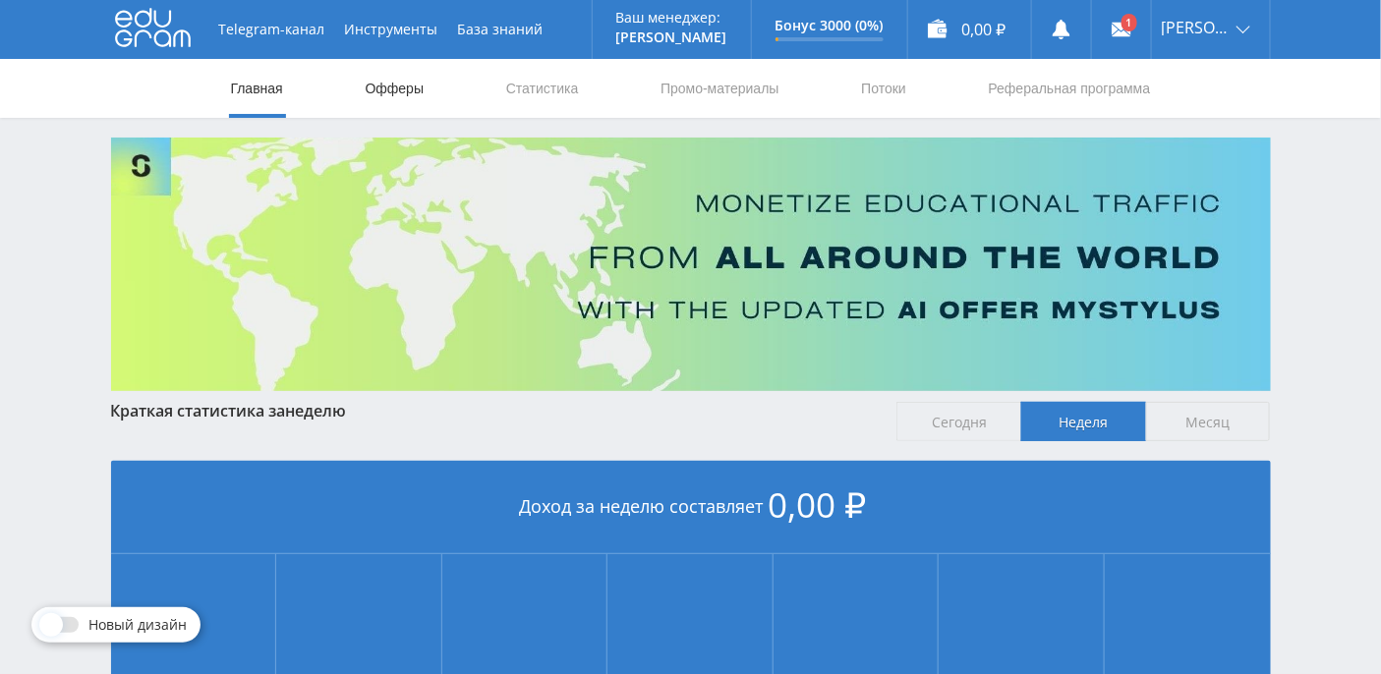
click at [400, 91] on link "Офферы" at bounding box center [395, 88] width 63 height 59
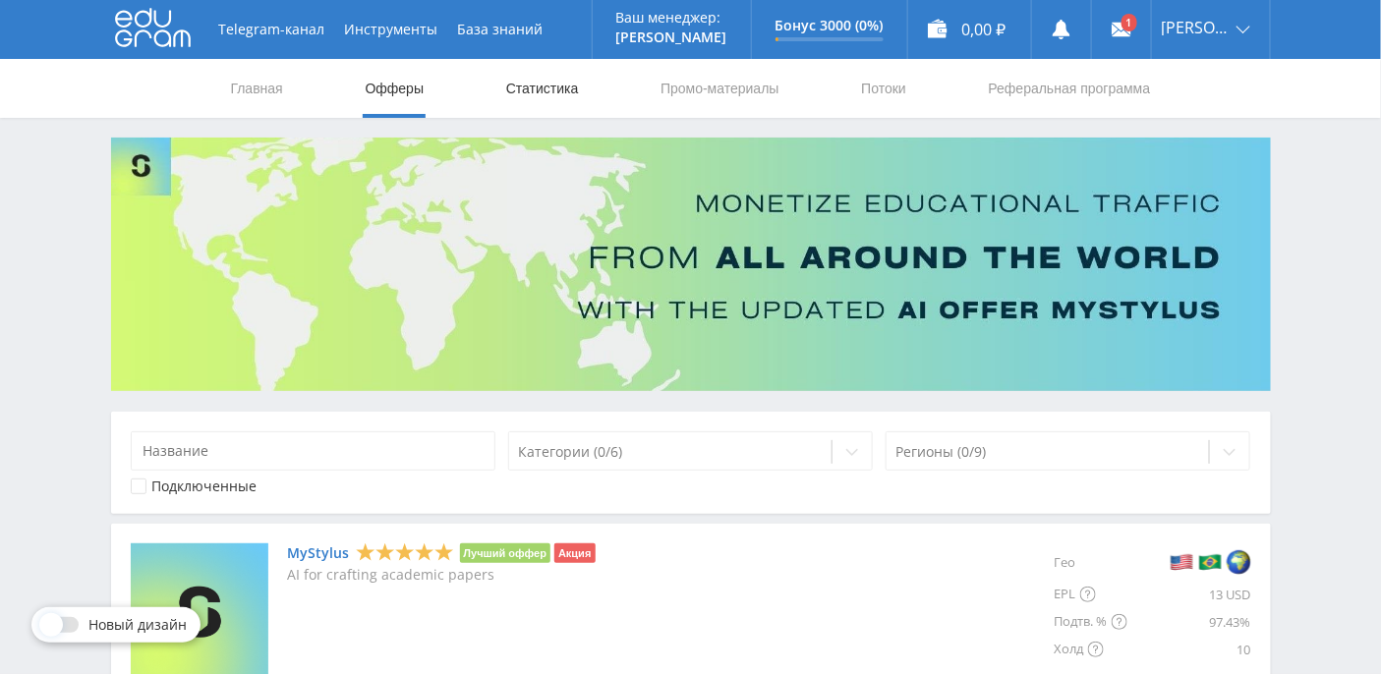
click at [545, 89] on link "Статистика" at bounding box center [542, 88] width 77 height 59
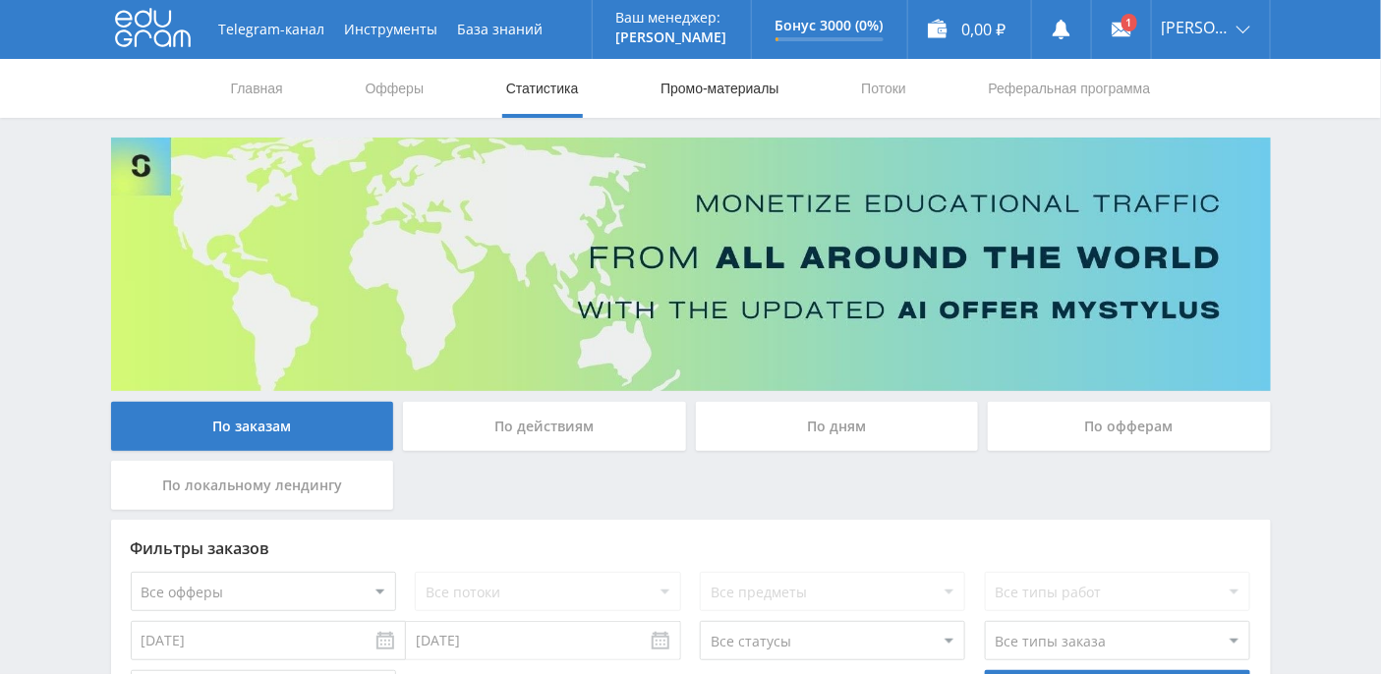
click at [710, 87] on link "Промо-материалы" at bounding box center [719, 88] width 122 height 59
select select "376"
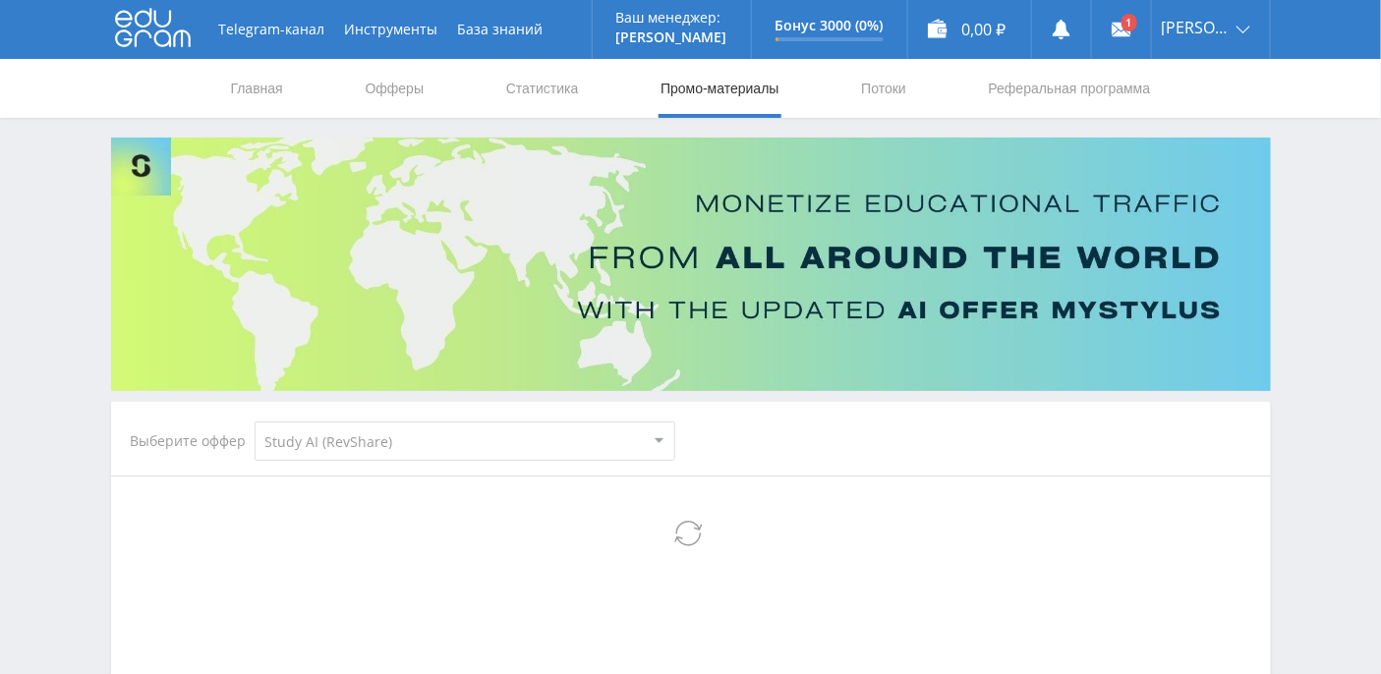
select select "376"
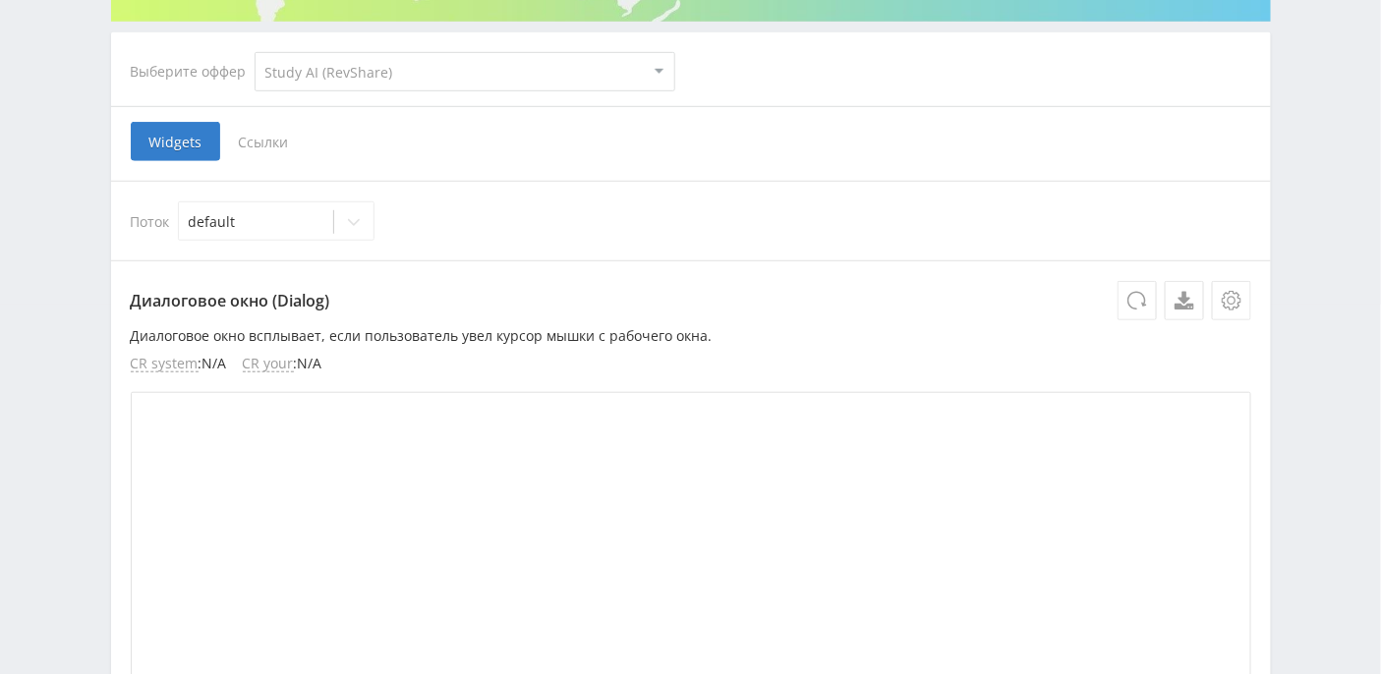
scroll to position [393, 0]
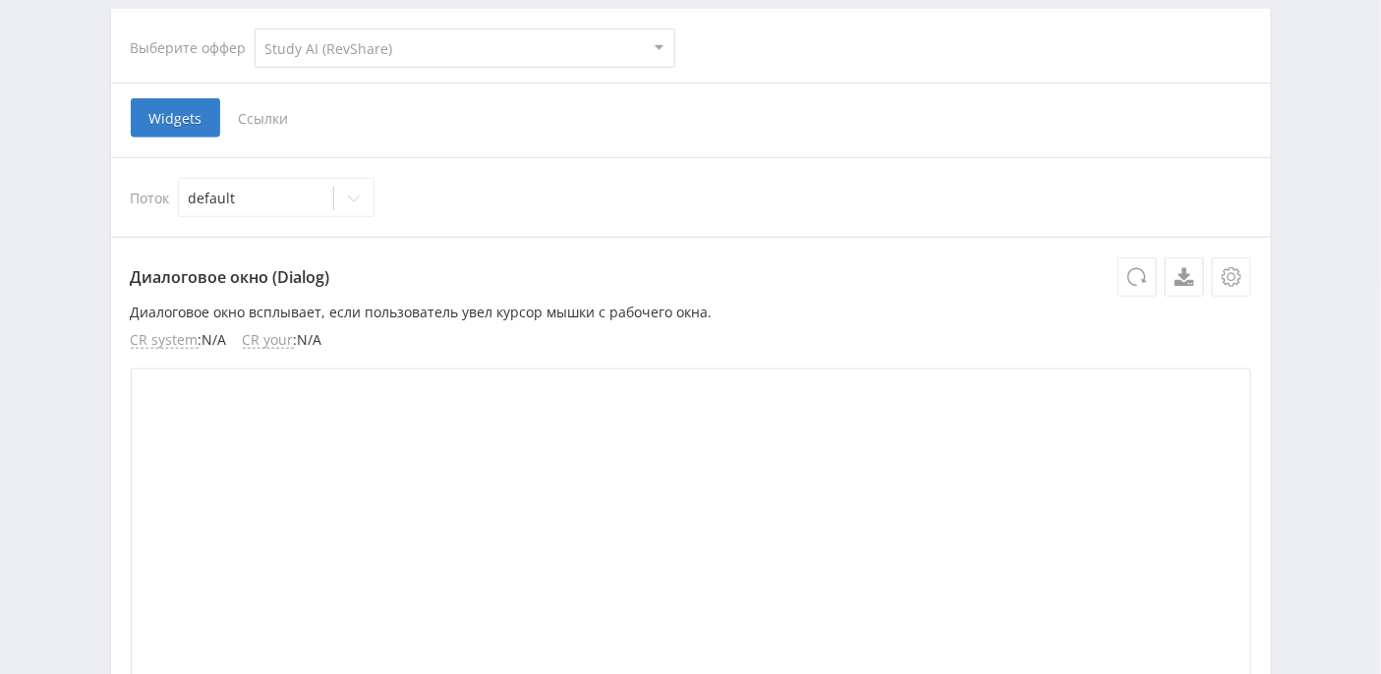
click at [275, 122] on span "Ссылки" at bounding box center [263, 117] width 87 height 39
click at [0, 0] on input "Ссылки" at bounding box center [0, 0] width 0 height 0
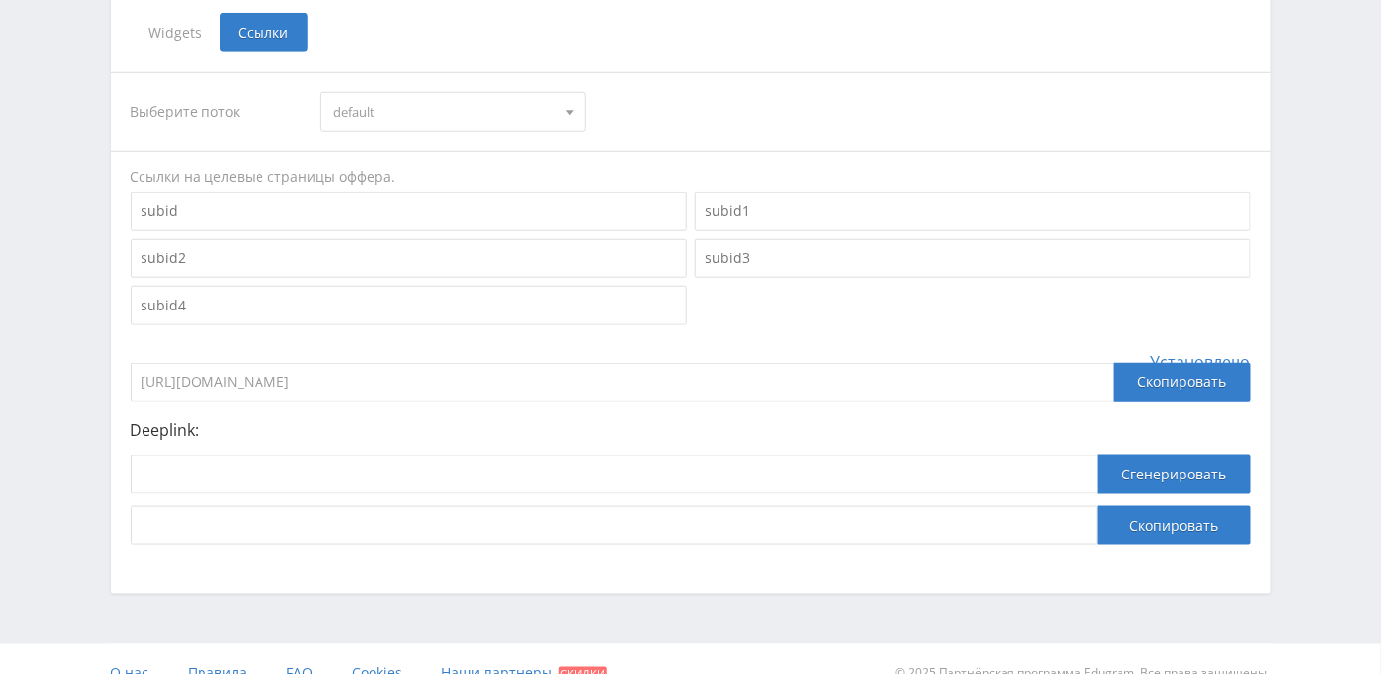
scroll to position [504, 0]
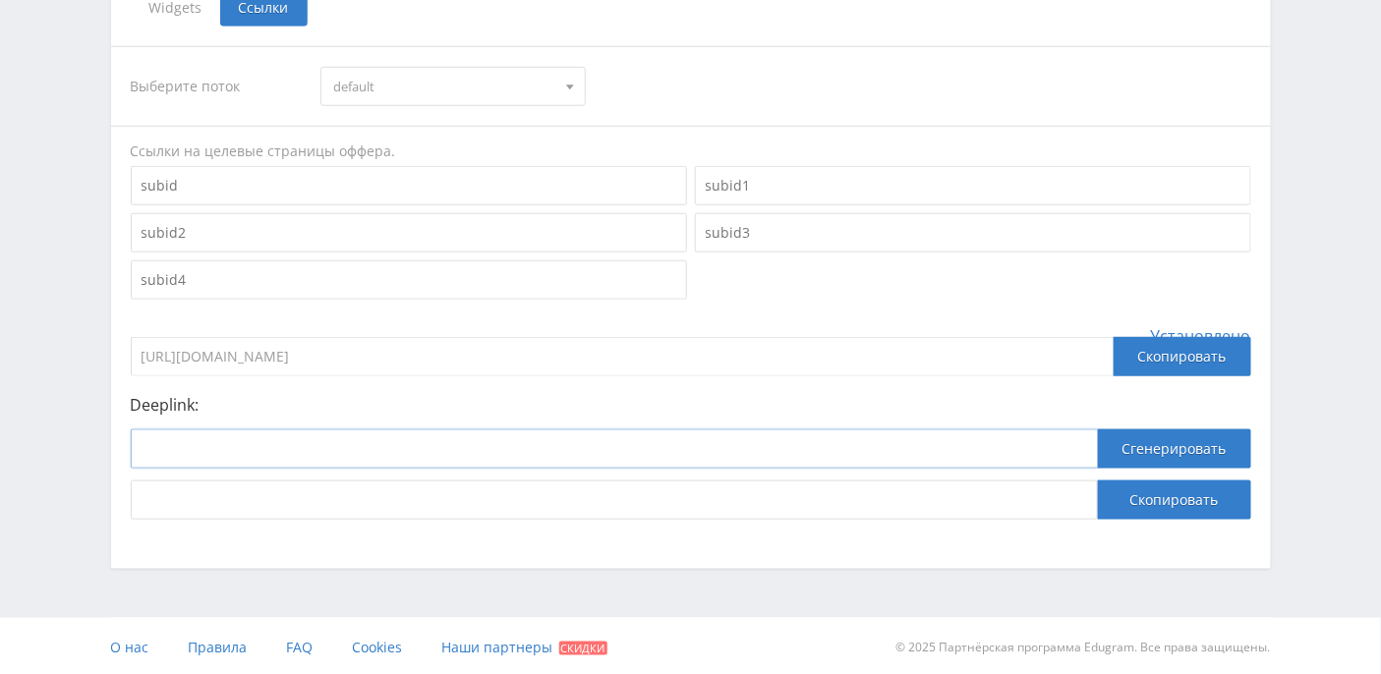
click at [228, 437] on input at bounding box center [614, 448] width 967 height 39
paste input "https://study24.ai/chat/animating_image"
type input "https://study24.ai/chat/animating_image"
click at [1158, 444] on button "Сгенерировать" at bounding box center [1174, 448] width 153 height 39
drag, startPoint x: 866, startPoint y: 498, endPoint x: 70, endPoint y: 487, distance: 796.0
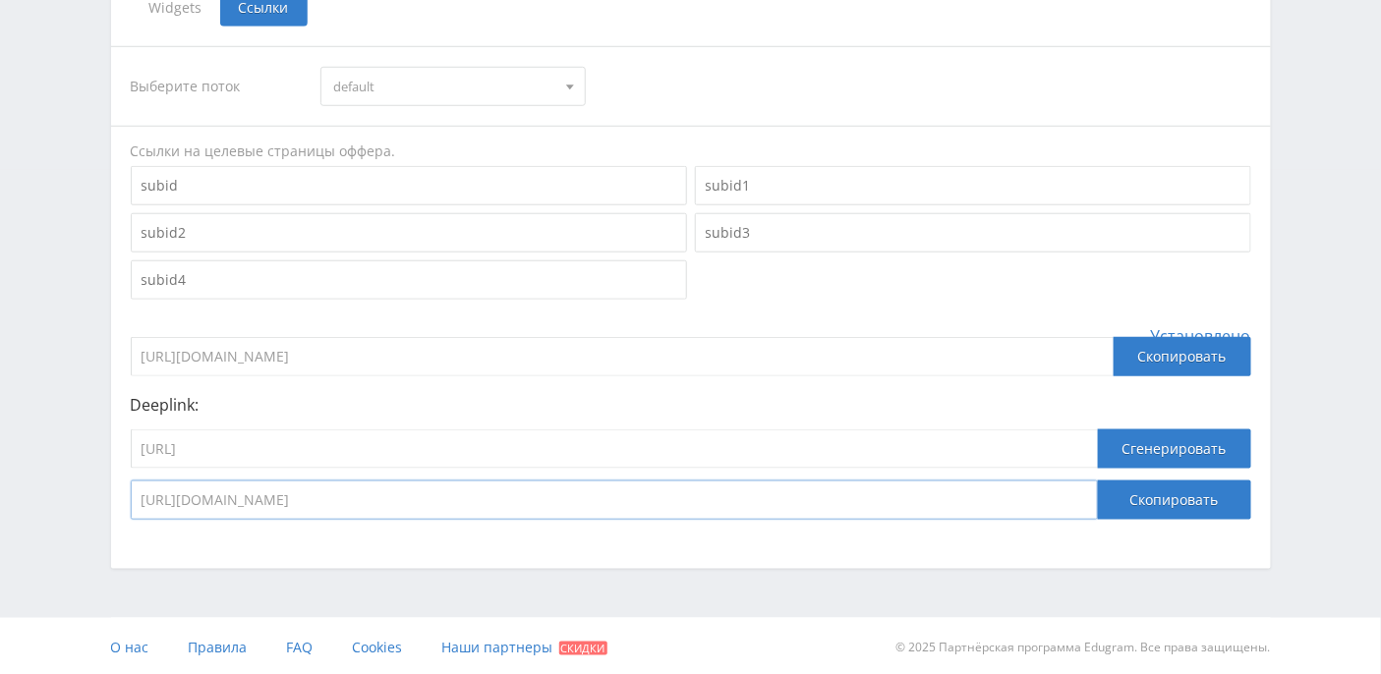
click at [70, 487] on div "Telegram-канал Инструменты База знаний Ваш менеджер: Alex Alex Online @edugram_…" at bounding box center [690, 86] width 1381 height 1181
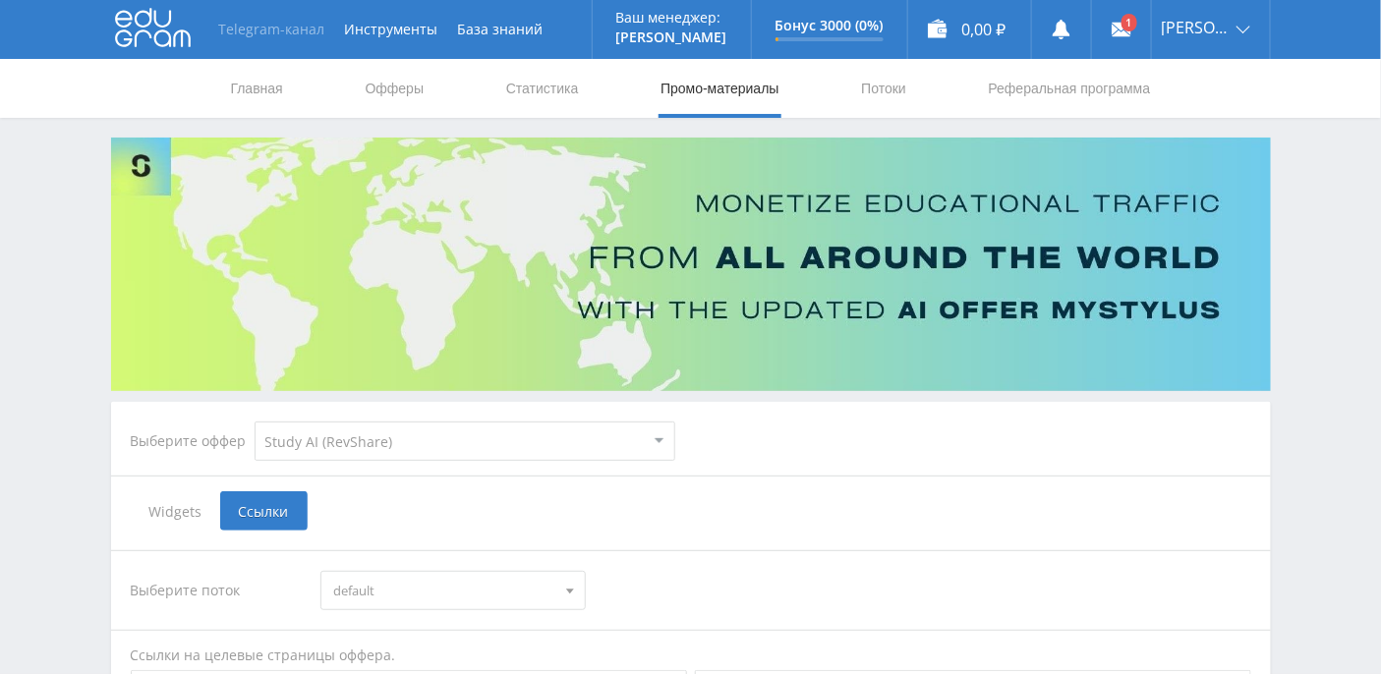
click at [281, 33] on link "Telegram-канал" at bounding box center [272, 29] width 126 height 59
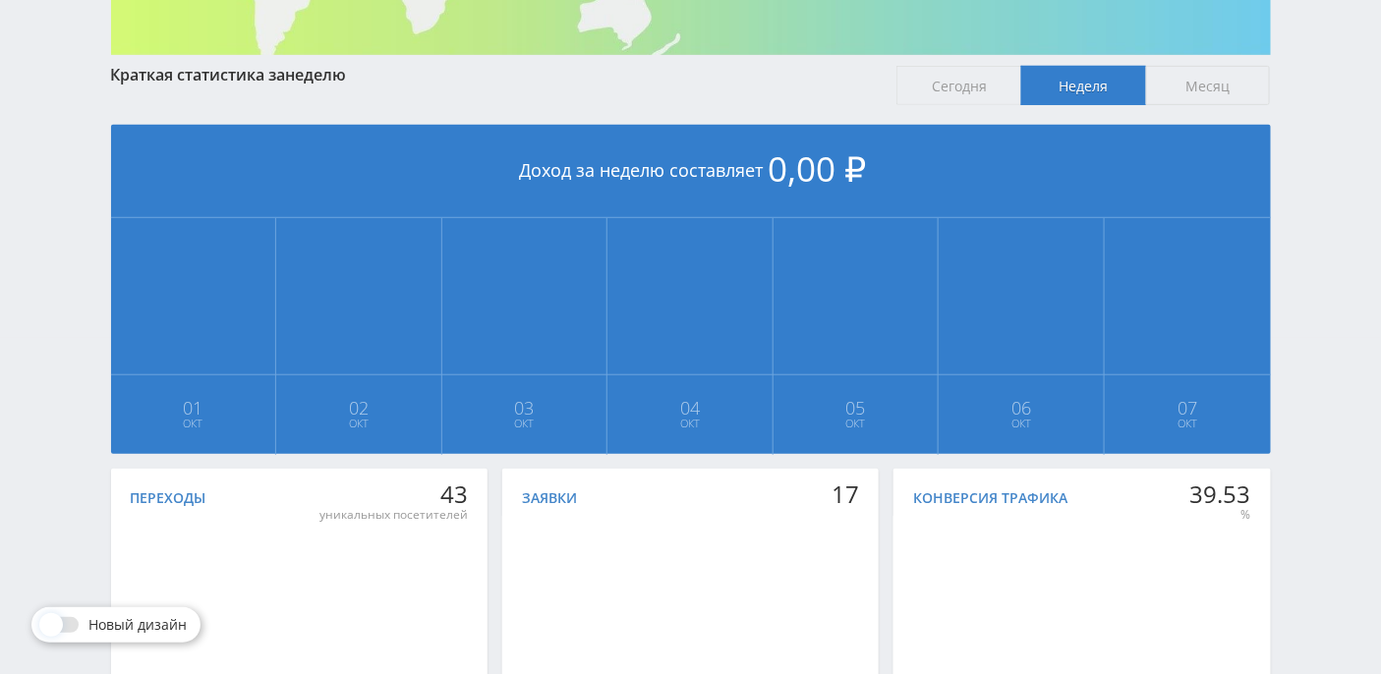
scroll to position [396, 0]
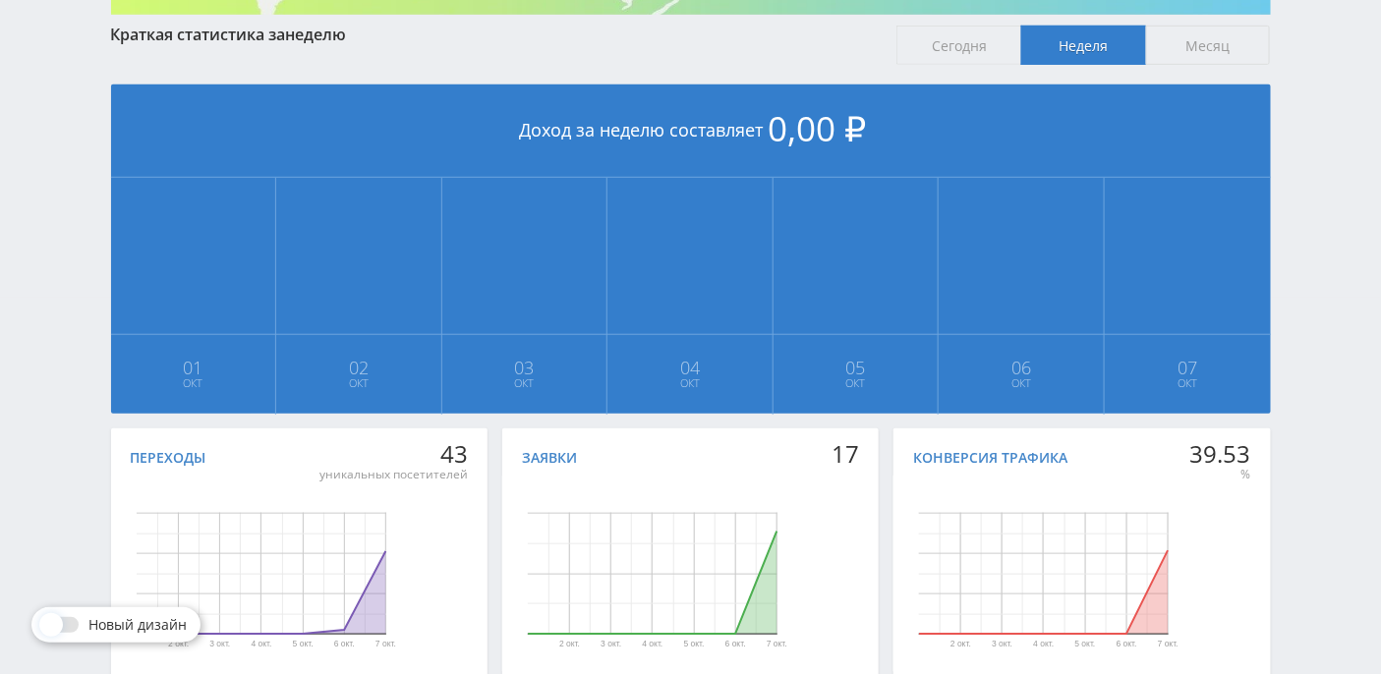
scroll to position [491, 0]
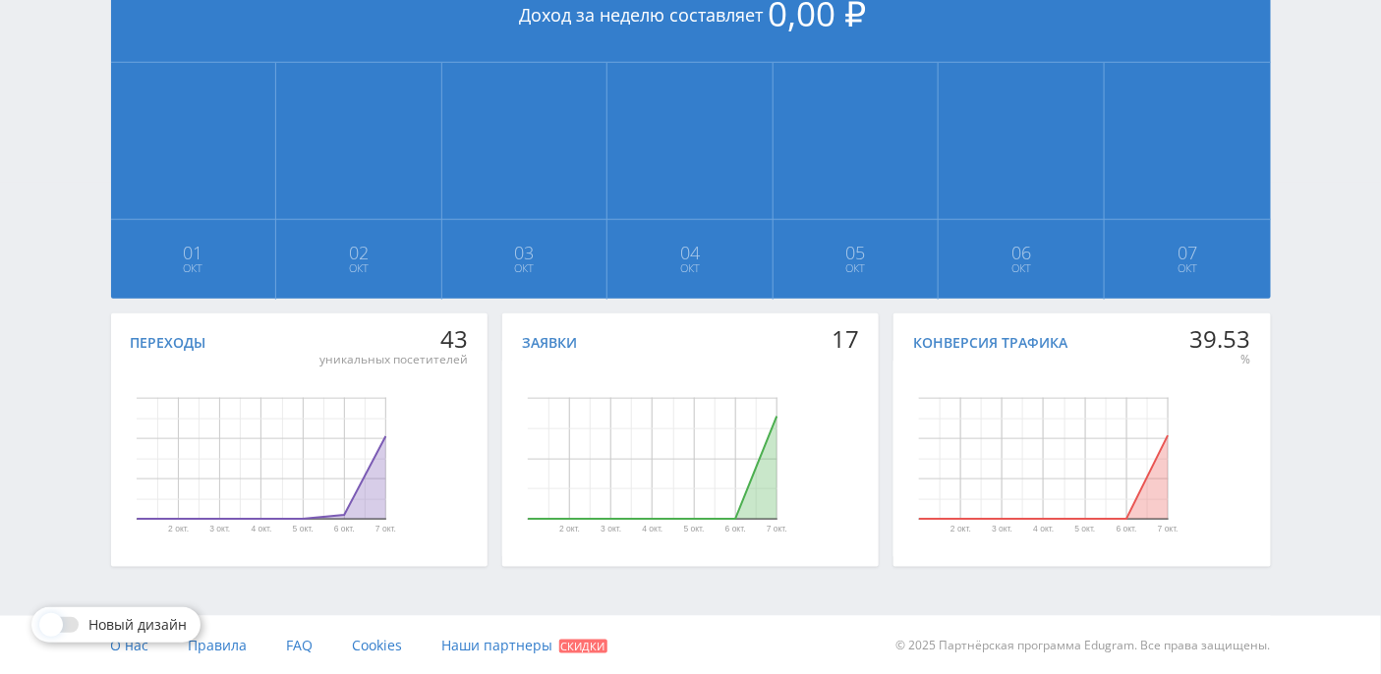
click at [563, 338] on div "Заявки" at bounding box center [549, 343] width 55 height 16
click at [557, 349] on div "Заявки" at bounding box center [549, 343] width 55 height 16
click at [126, 623] on span "Новый дизайн" at bounding box center [137, 625] width 98 height 16
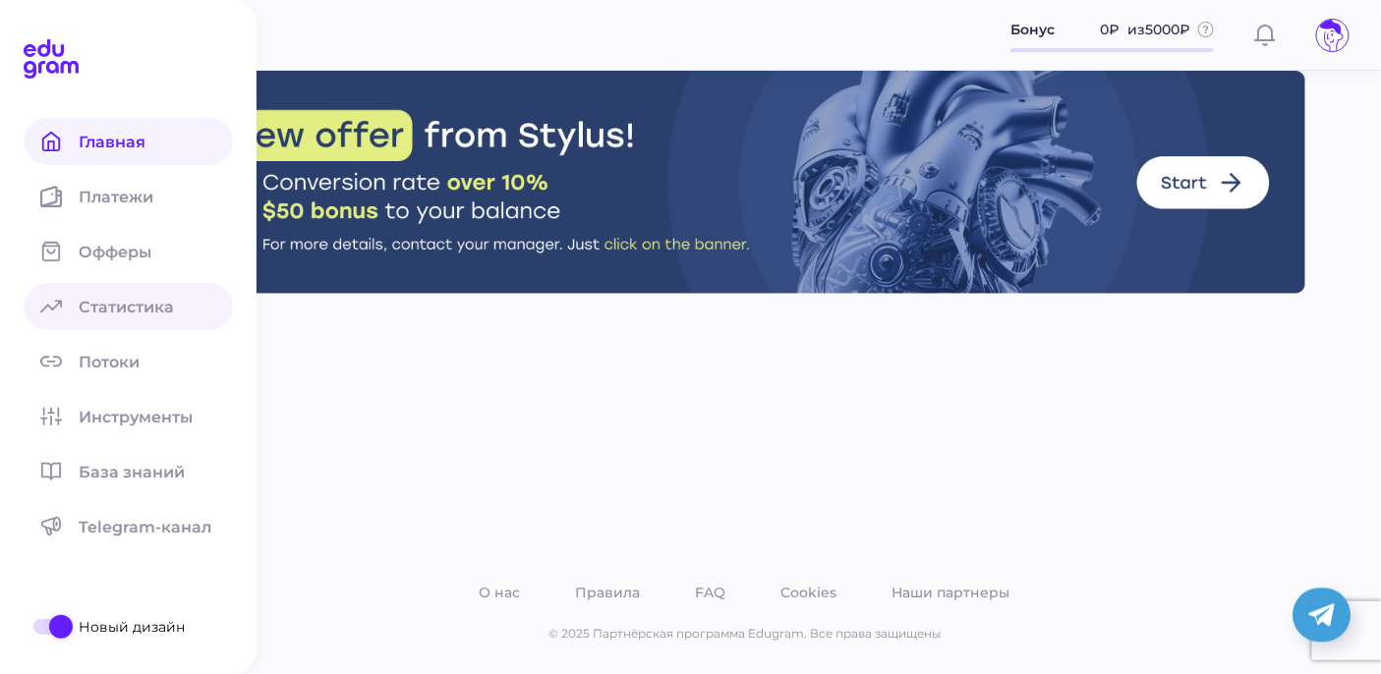
click at [121, 302] on span "Статистика" at bounding box center [138, 307] width 119 height 19
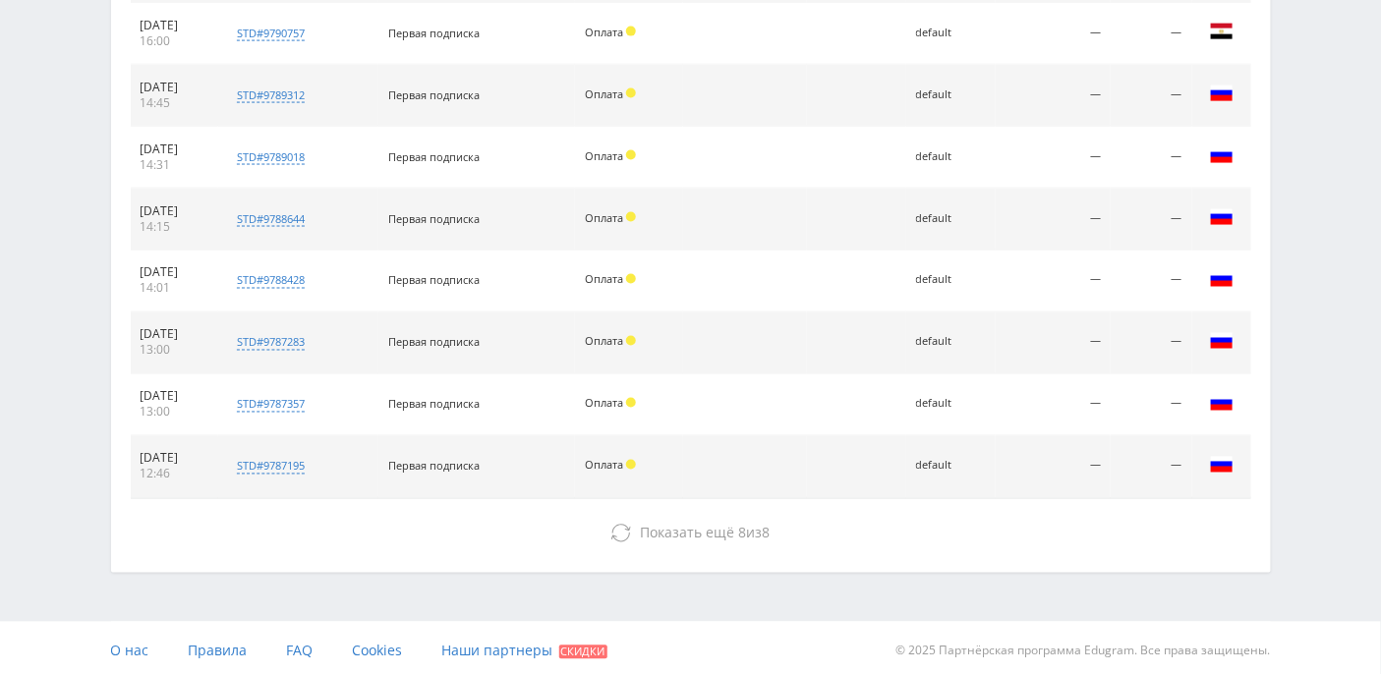
scroll to position [11, 0]
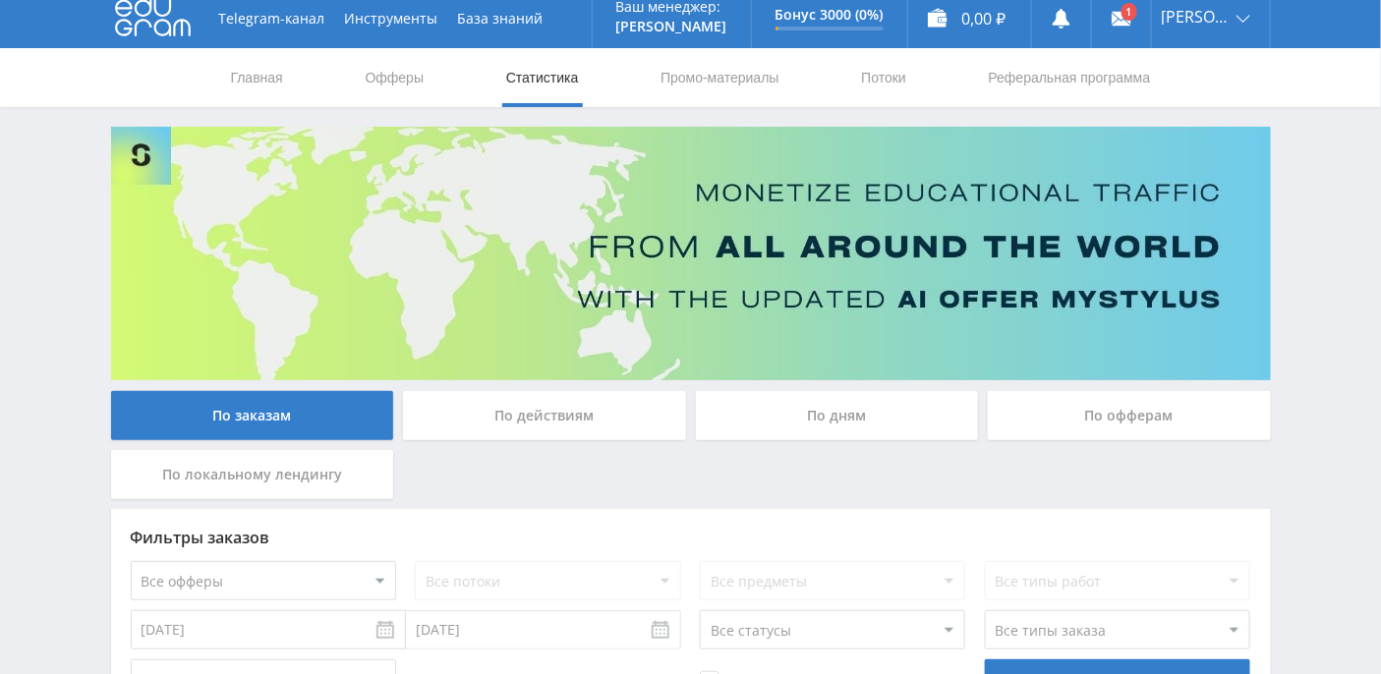
click at [482, 411] on div "По действиям" at bounding box center [544, 415] width 283 height 49
click at [0, 0] on input "По действиям" at bounding box center [0, 0] width 0 height 0
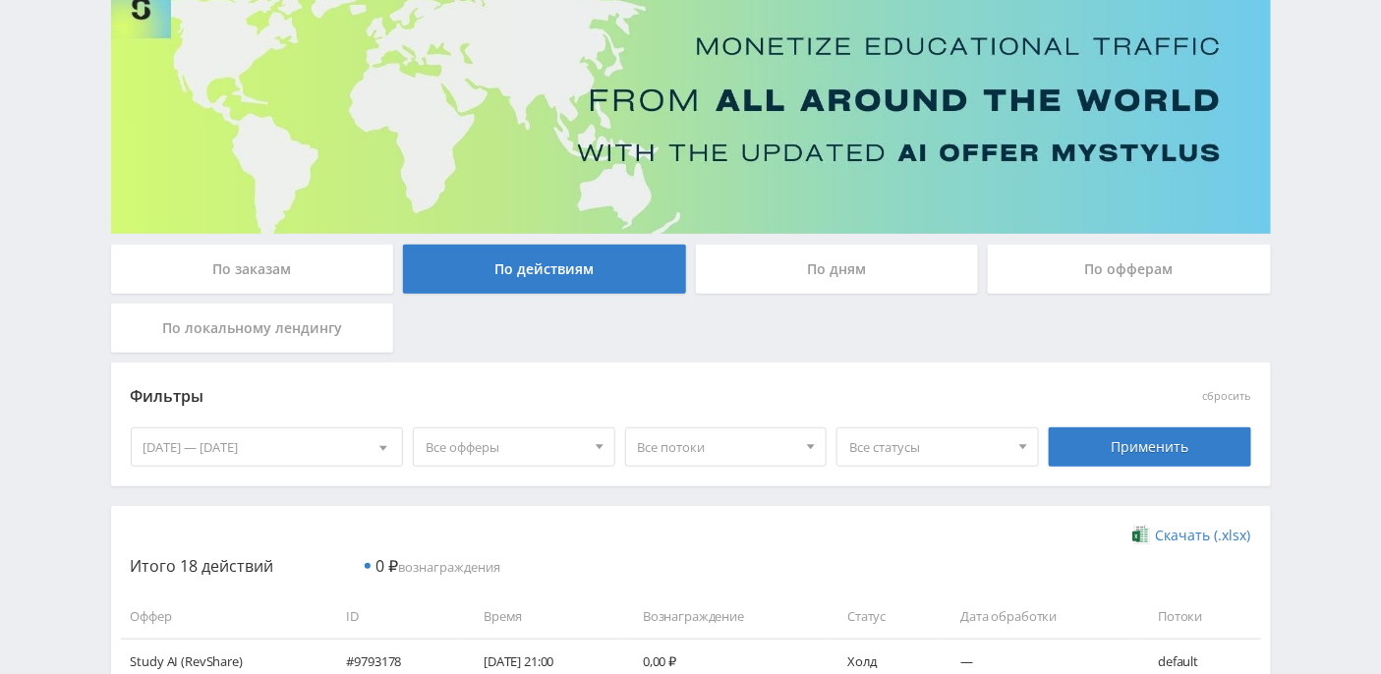
scroll to position [0, 0]
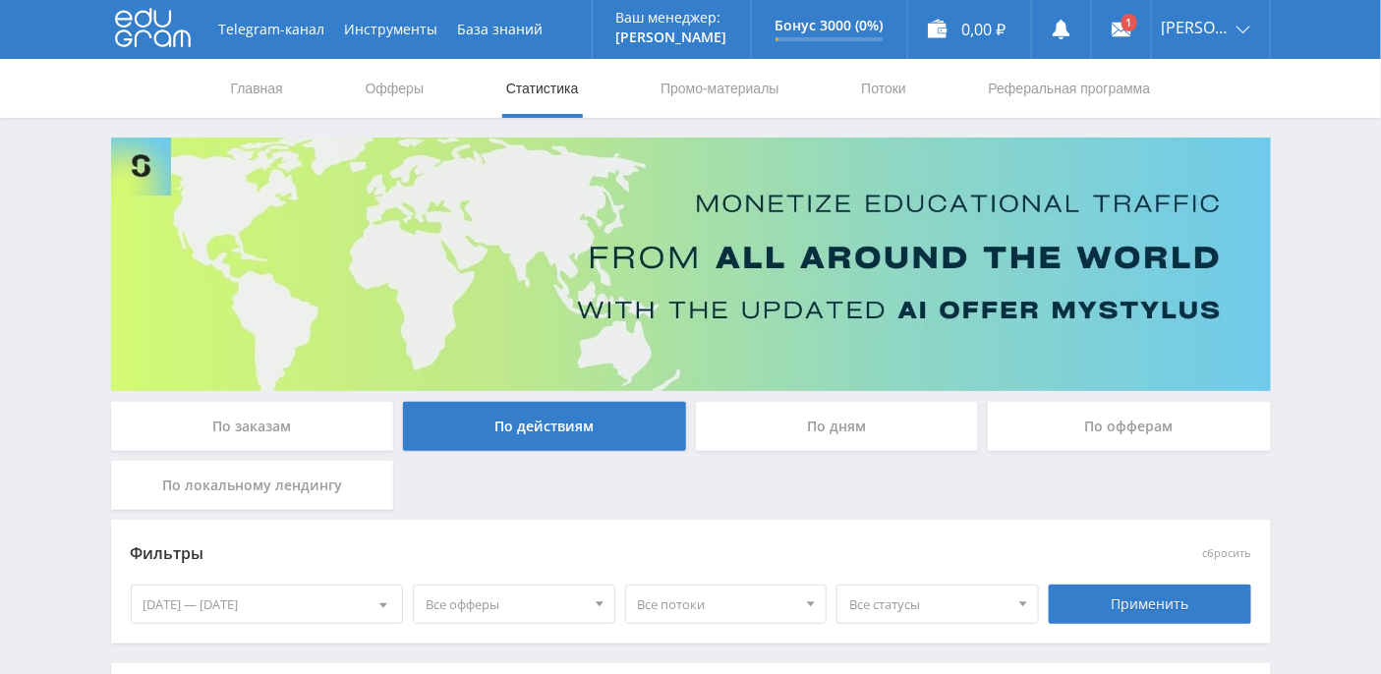
click at [866, 431] on div "По дням" at bounding box center [837, 426] width 283 height 49
click at [0, 0] on input "По дням" at bounding box center [0, 0] width 0 height 0
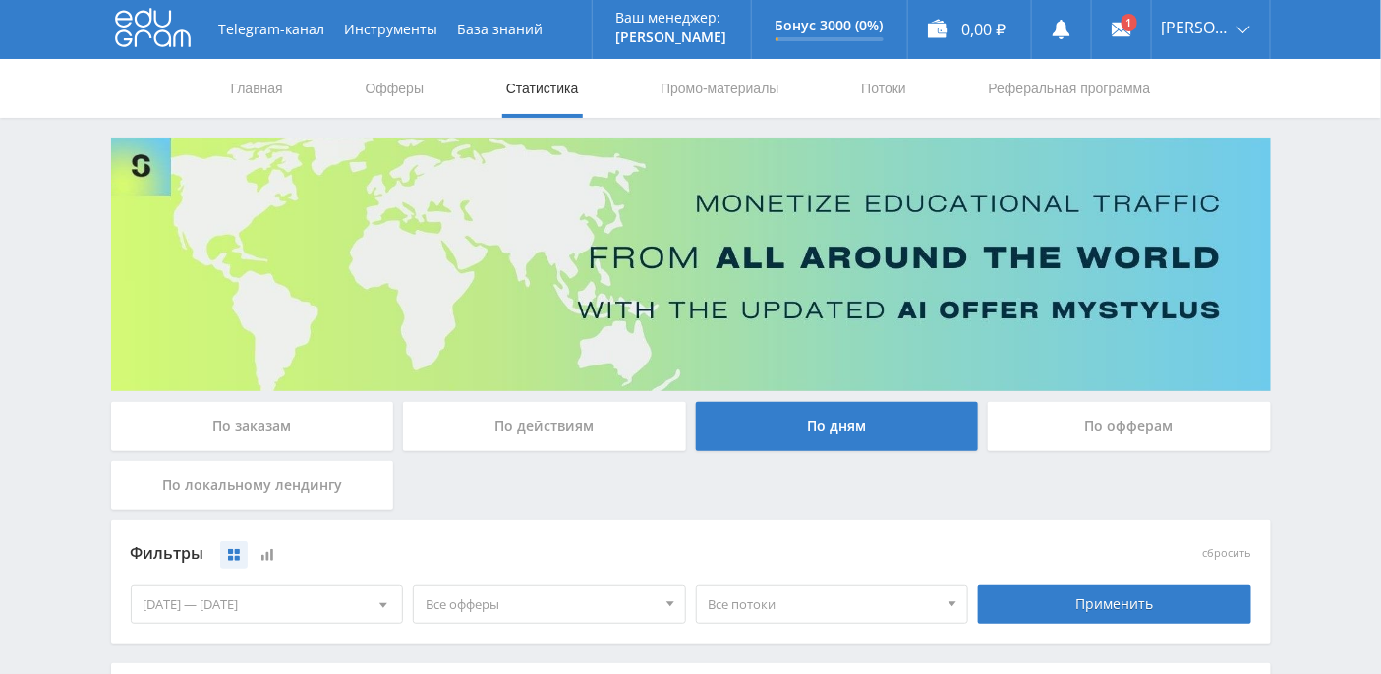
click at [1091, 433] on div "По офферам" at bounding box center [1129, 426] width 283 height 49
click at [0, 0] on input "По офферам" at bounding box center [0, 0] width 0 height 0
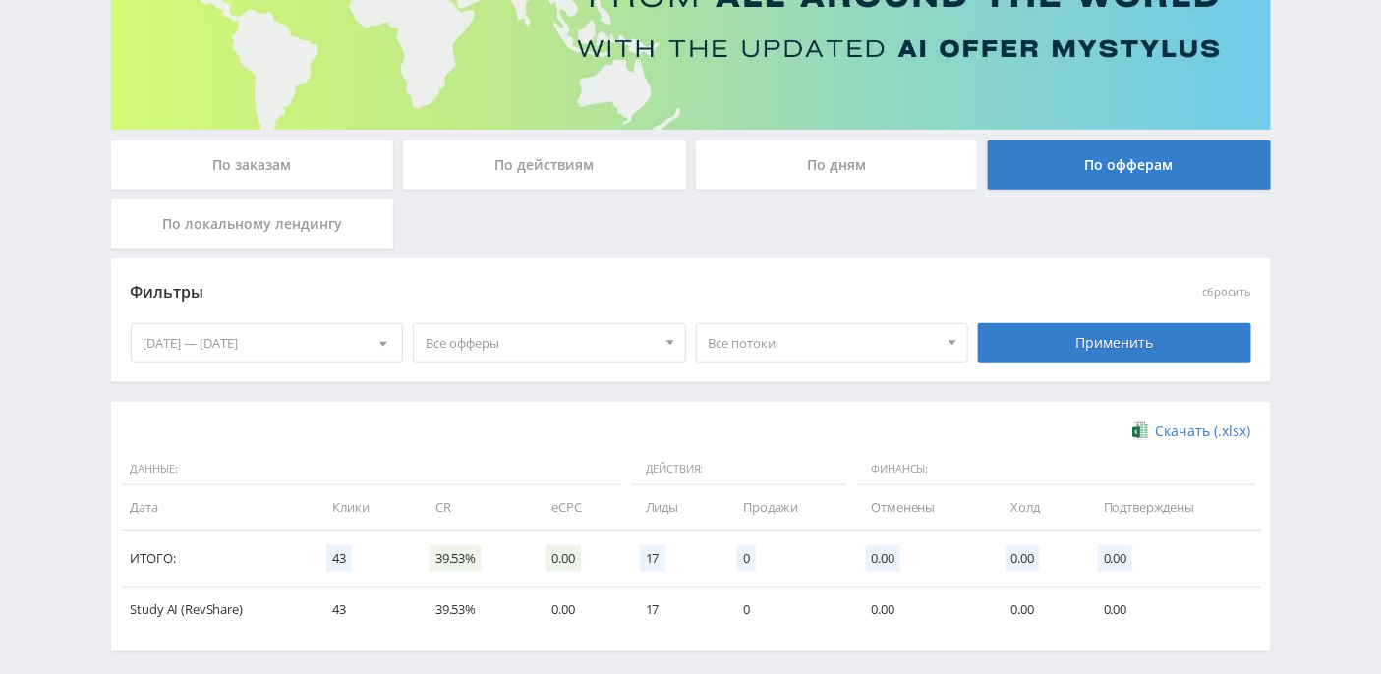
drag, startPoint x: 255, startPoint y: 166, endPoint x: 246, endPoint y: 169, distance: 10.3
click at [255, 166] on div "По заказам" at bounding box center [252, 165] width 283 height 49
click at [0, 0] on input "По заказам" at bounding box center [0, 0] width 0 height 0
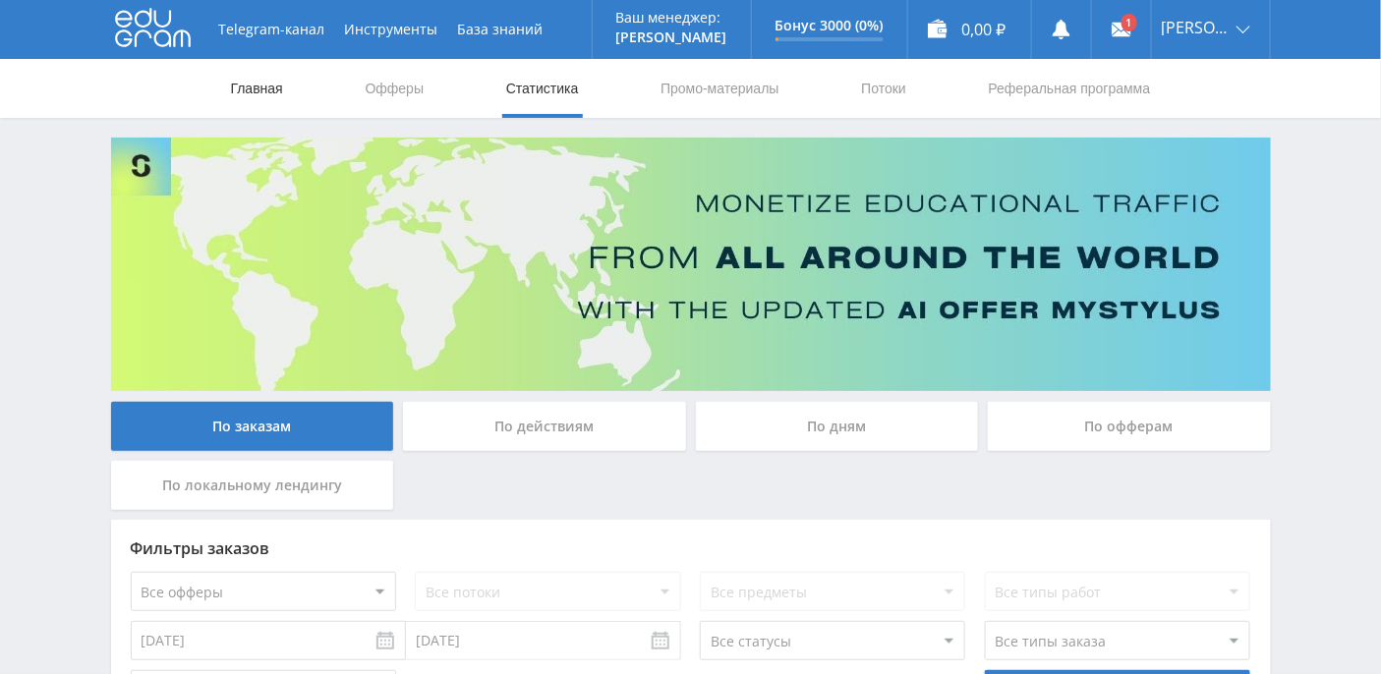
click at [246, 87] on link "Главная" at bounding box center [257, 88] width 56 height 59
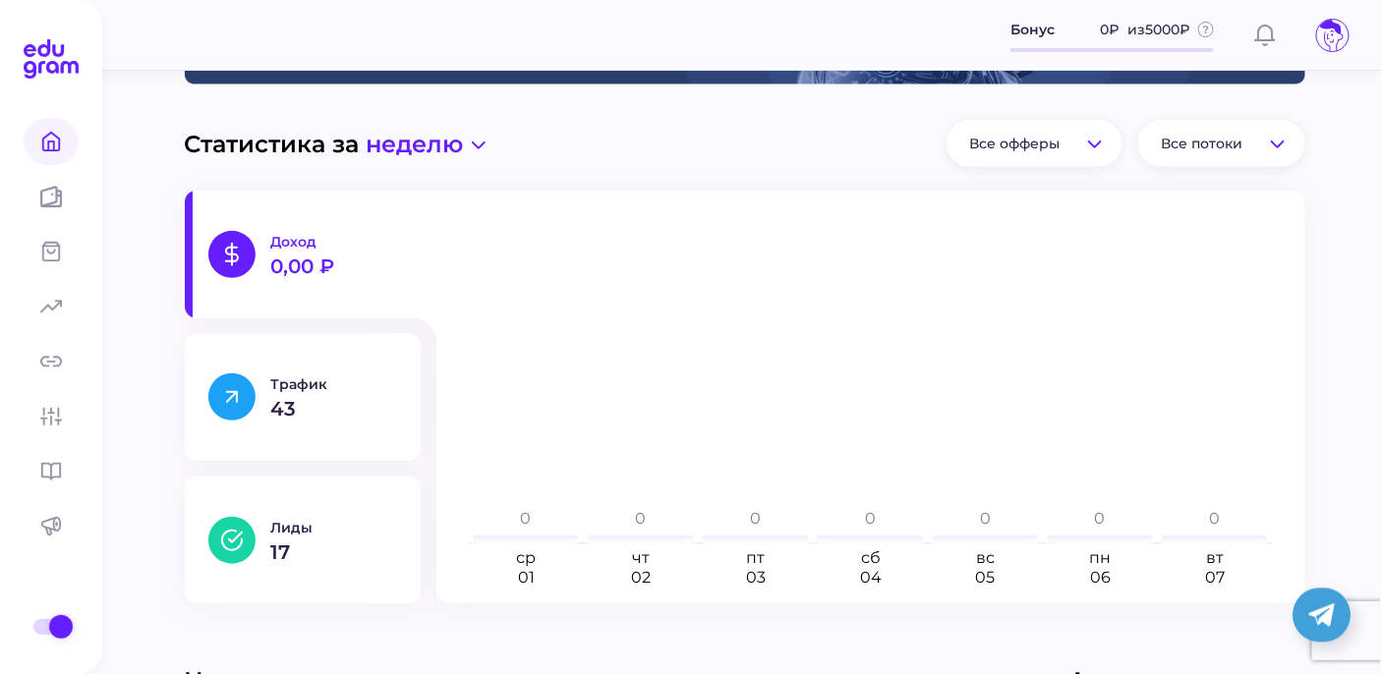
scroll to position [261, 0]
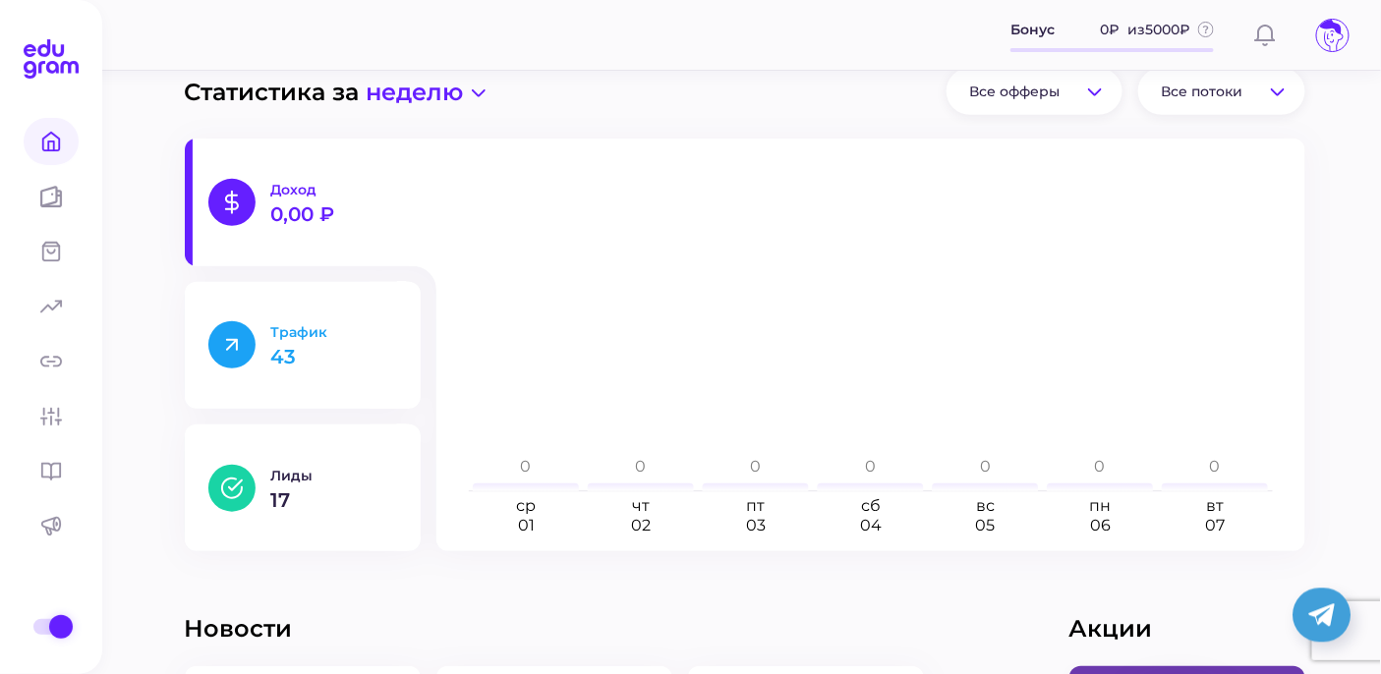
click at [329, 328] on p "Трафик" at bounding box center [334, 332] width 126 height 18
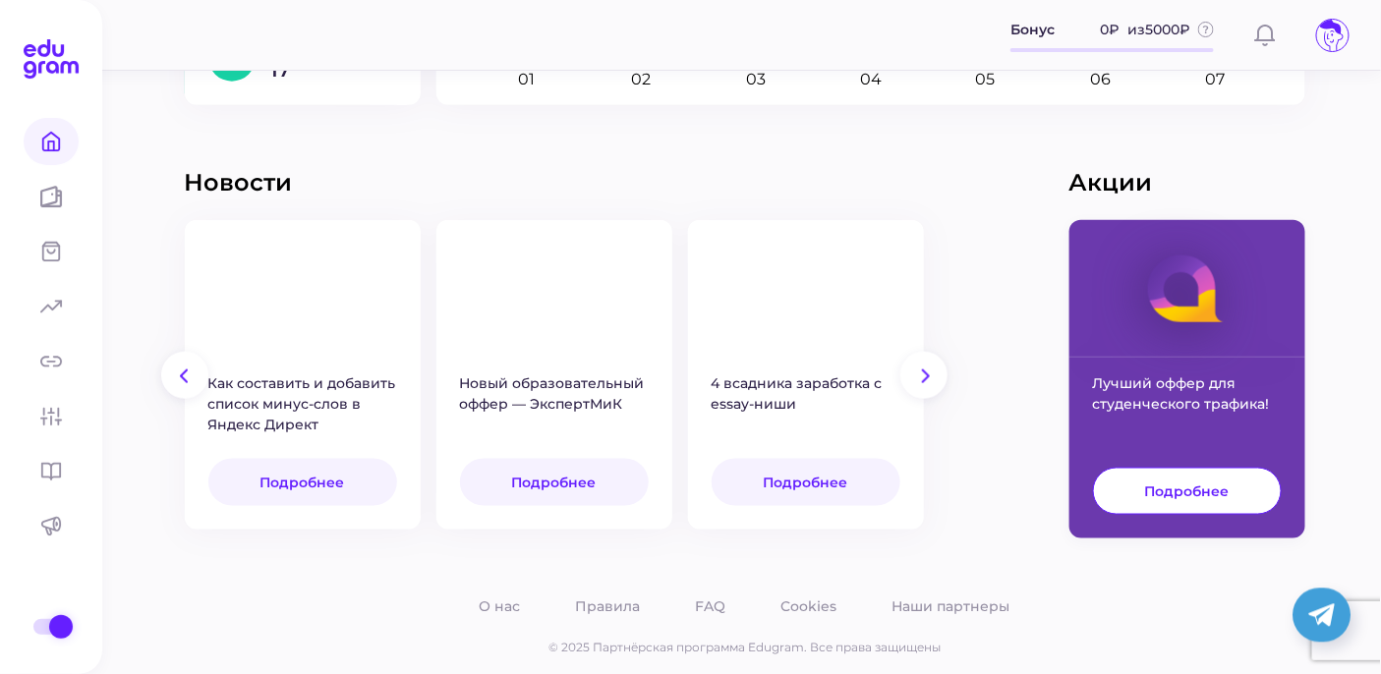
scroll to position [722, 0]
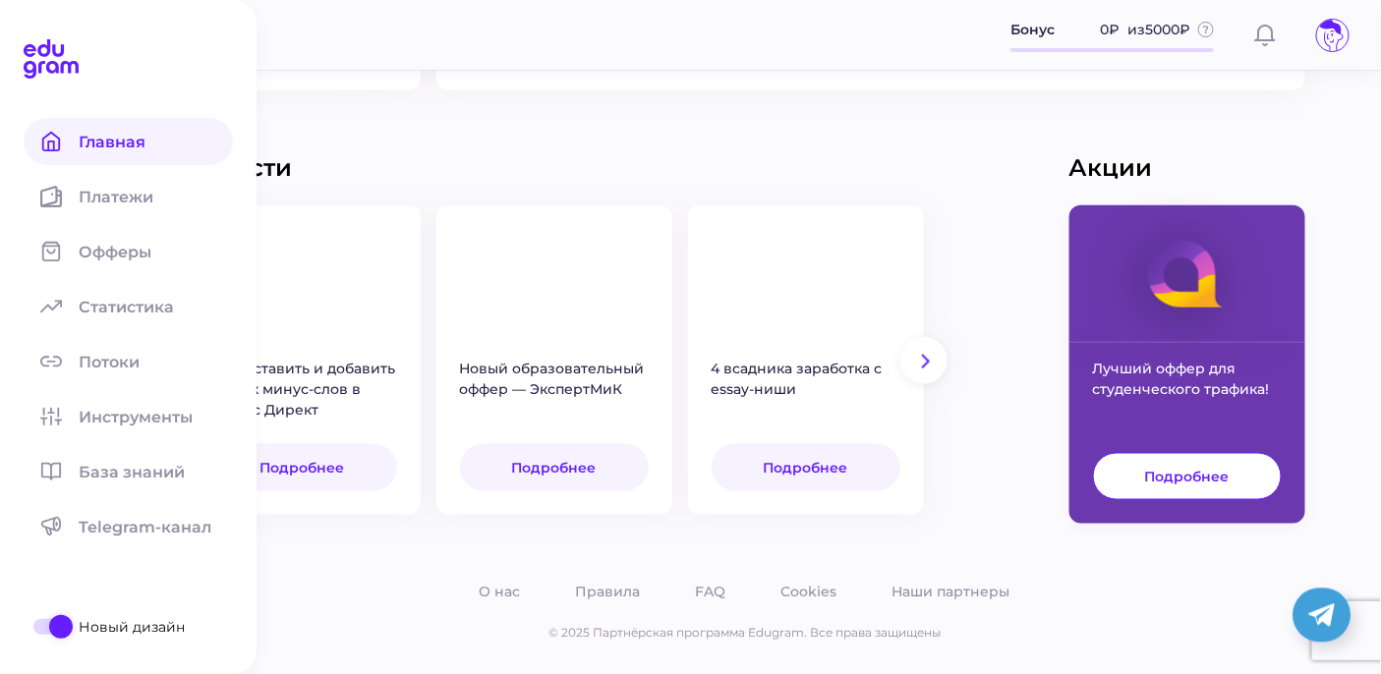
click at [49, 628] on span at bounding box center [61, 627] width 24 height 24
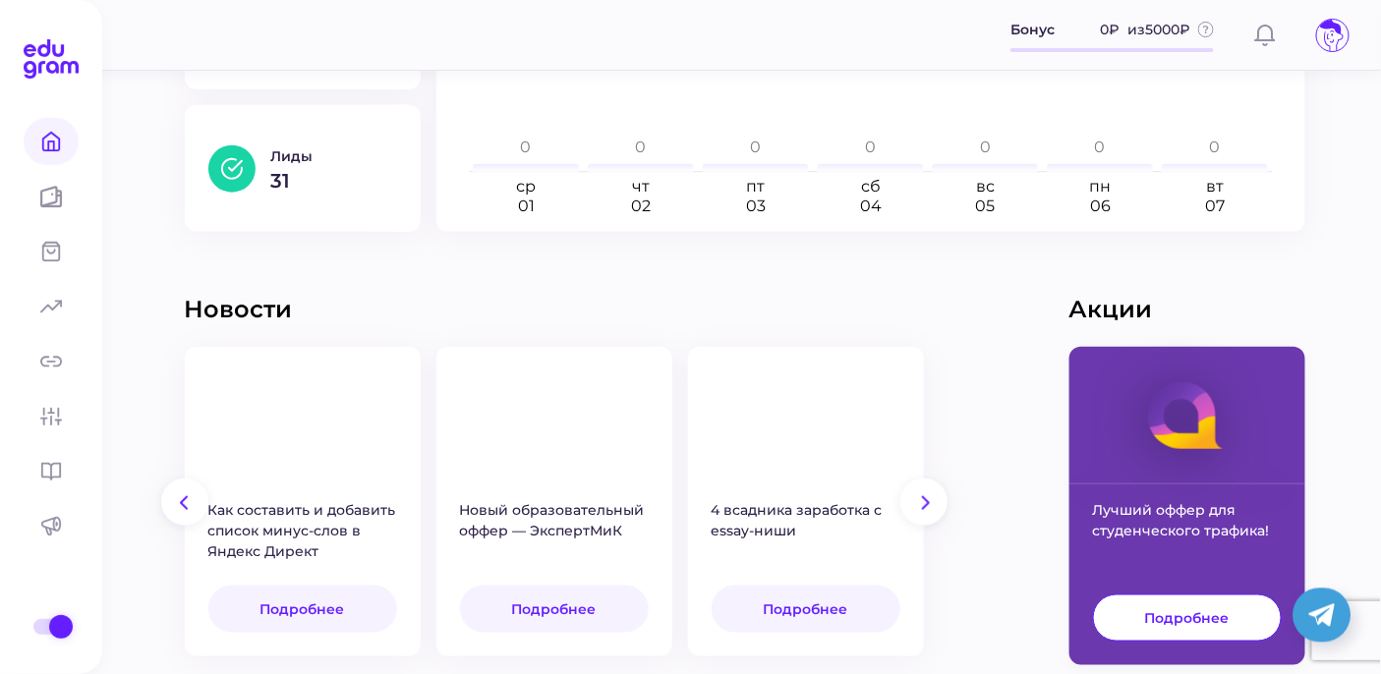
scroll to position [675, 0]
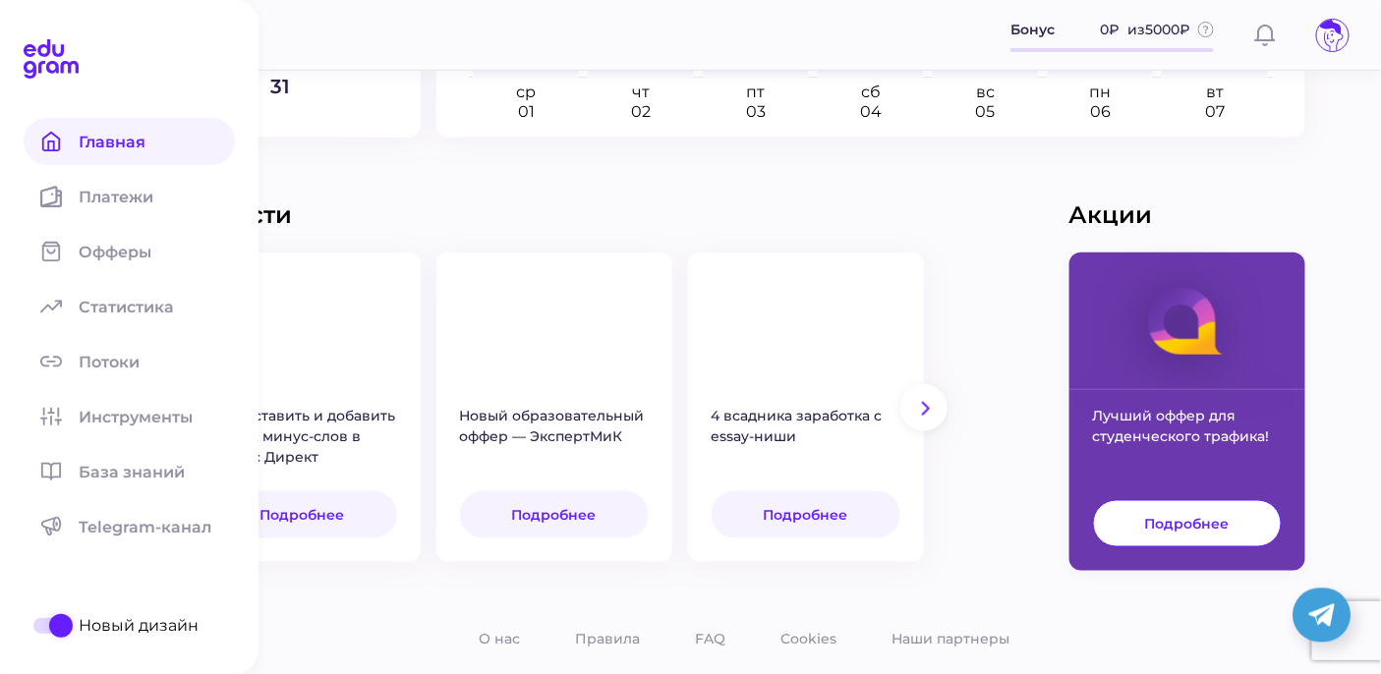
click at [44, 627] on div at bounding box center [51, 626] width 20 height 16
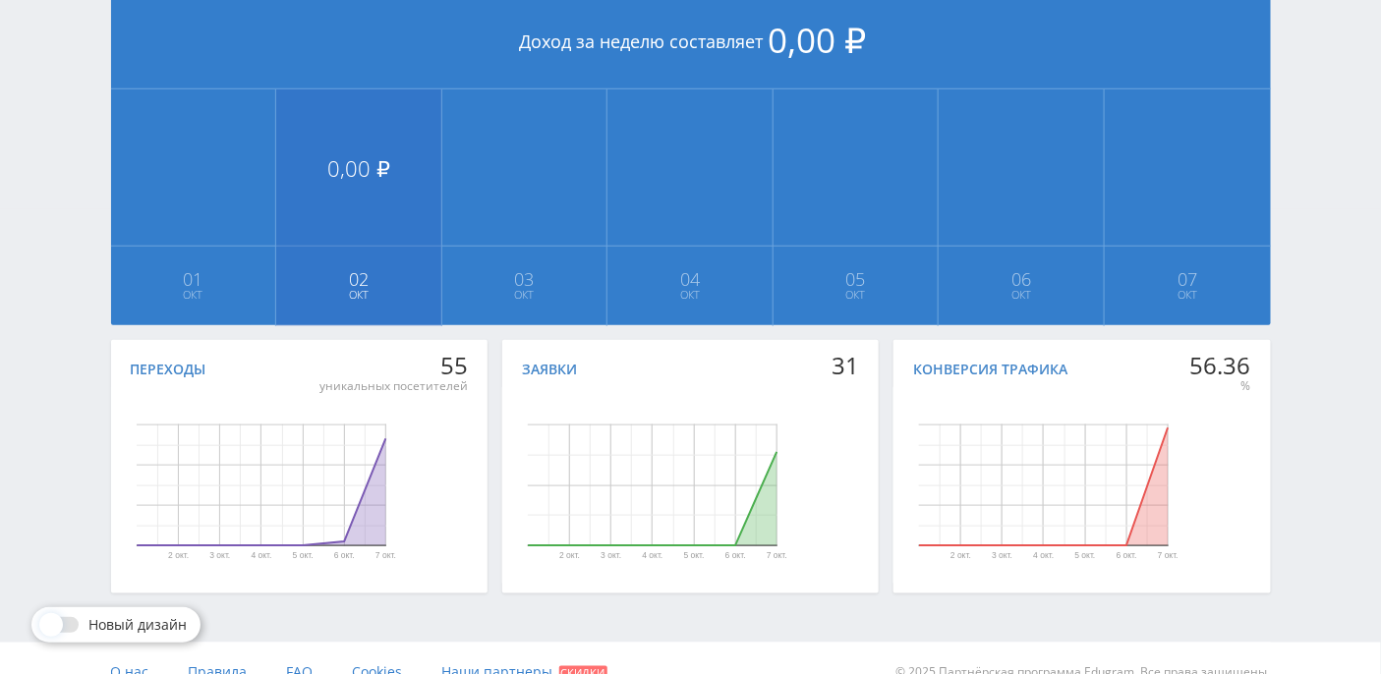
scroll to position [491, 0]
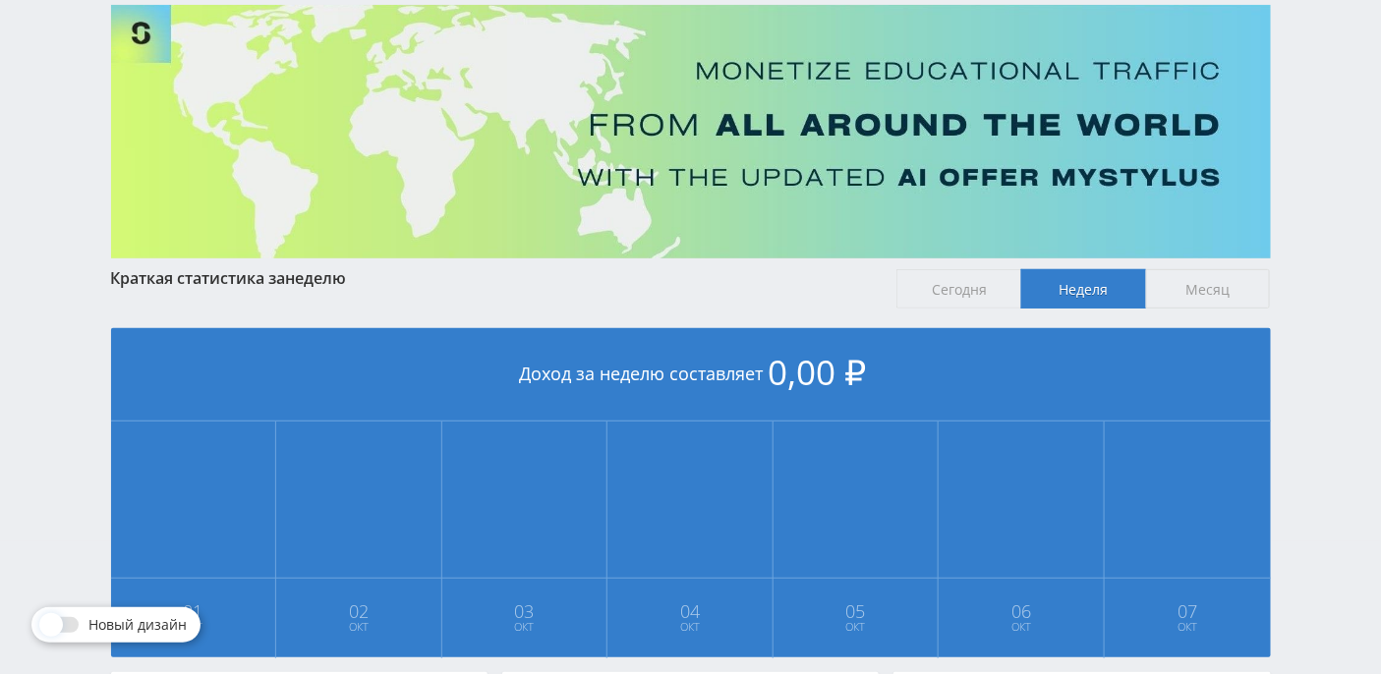
scroll to position [78, 0]
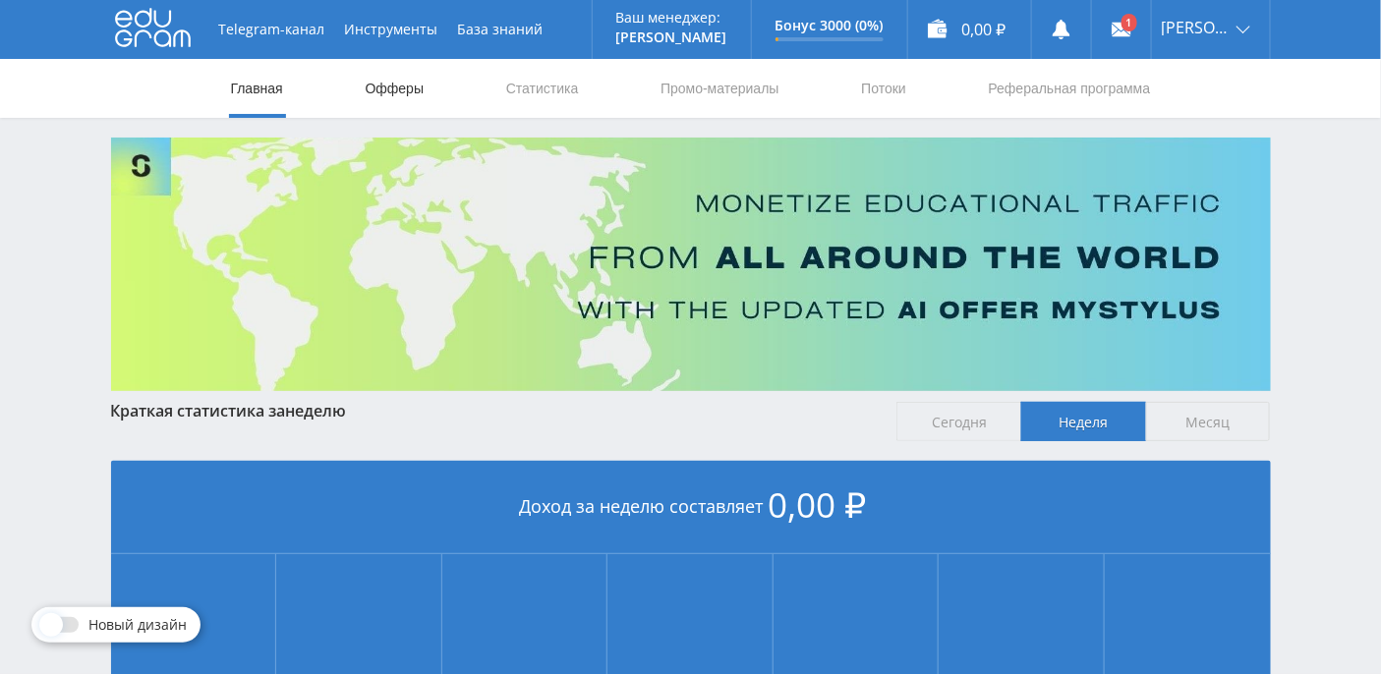
click at [391, 86] on link "Офферы" at bounding box center [395, 88] width 63 height 59
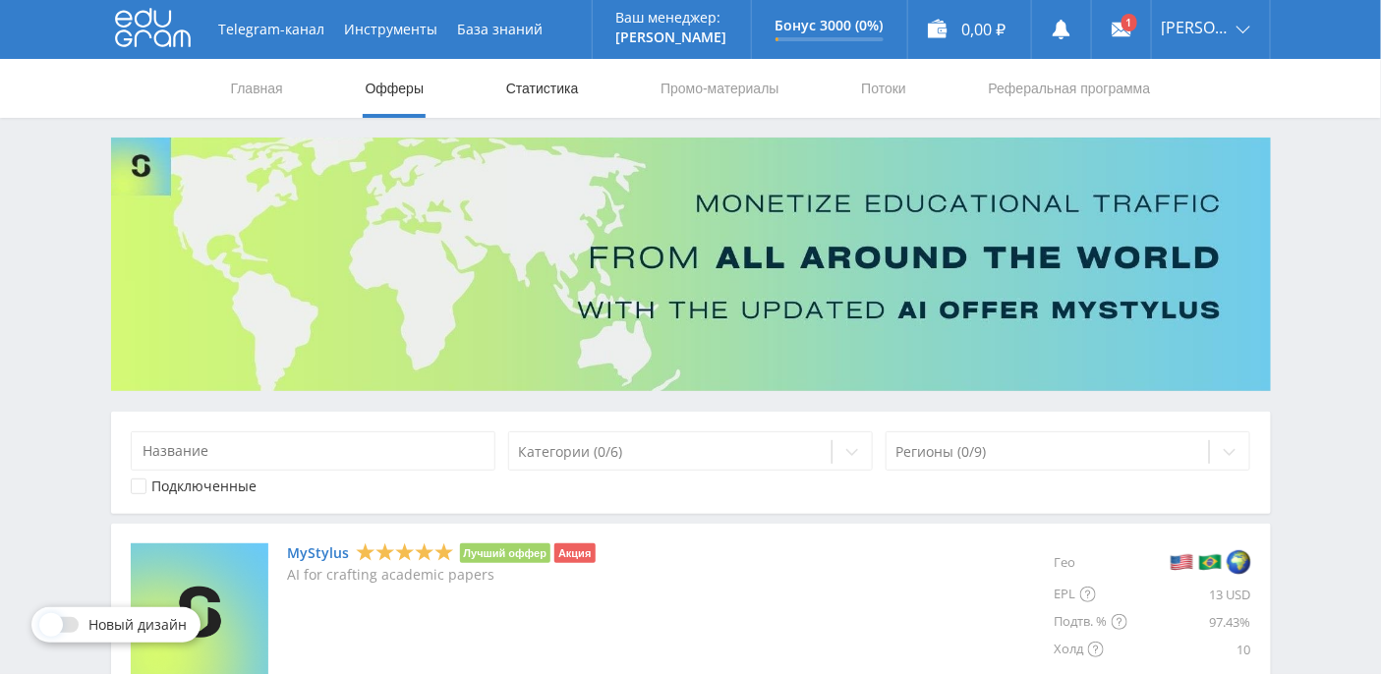
click at [548, 91] on link "Статистика" at bounding box center [542, 88] width 77 height 59
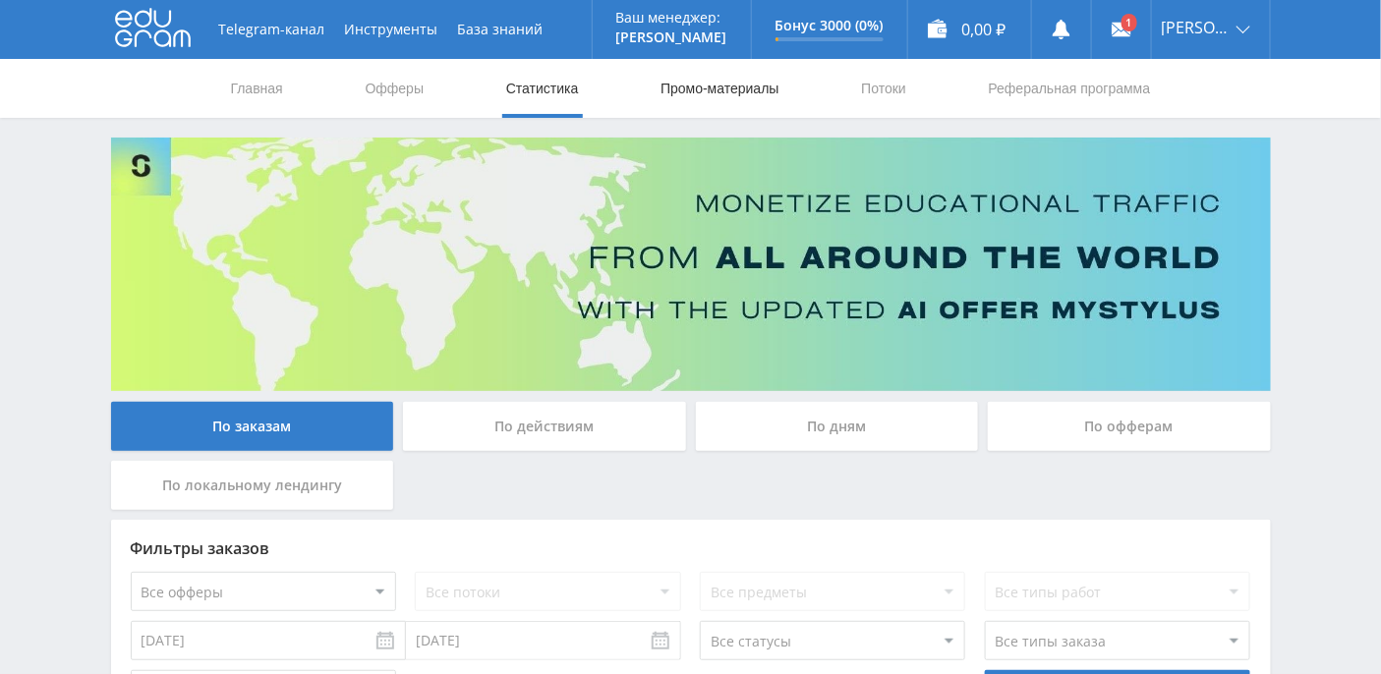
click at [714, 91] on link "Промо-материалы" at bounding box center [719, 88] width 122 height 59
select select "376"
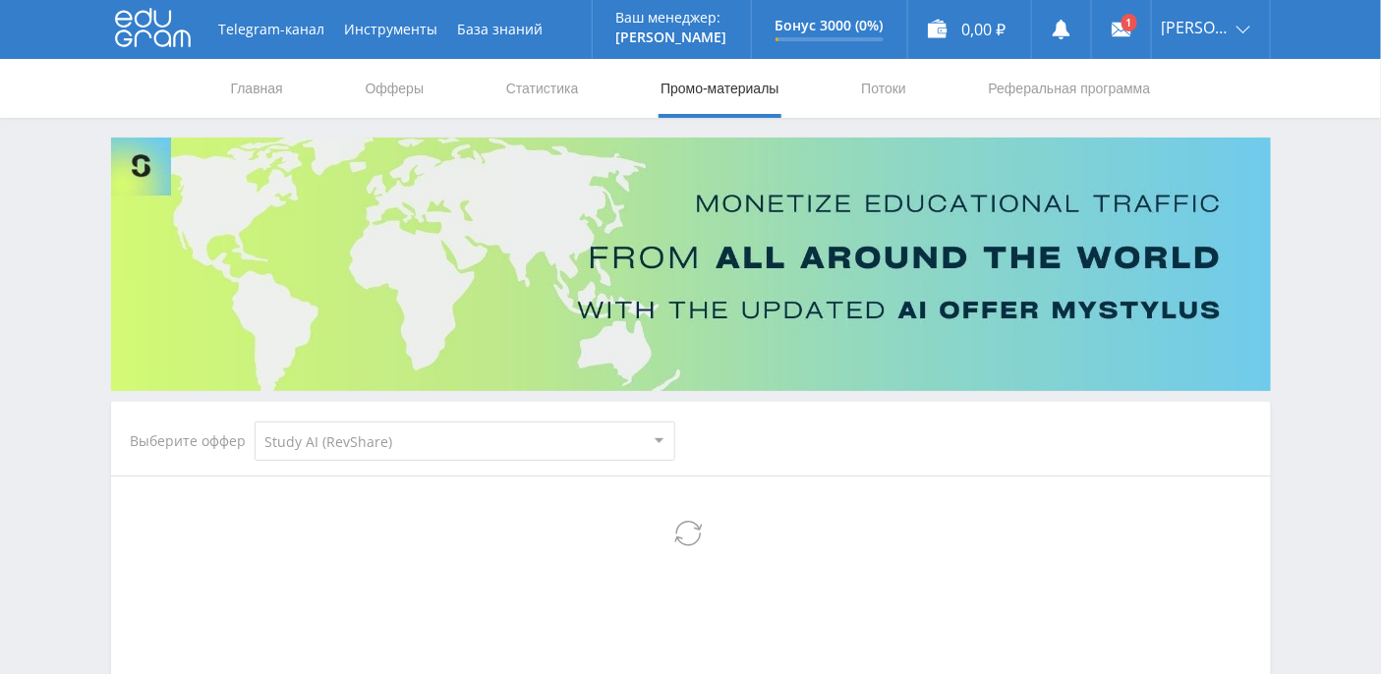
select select "376"
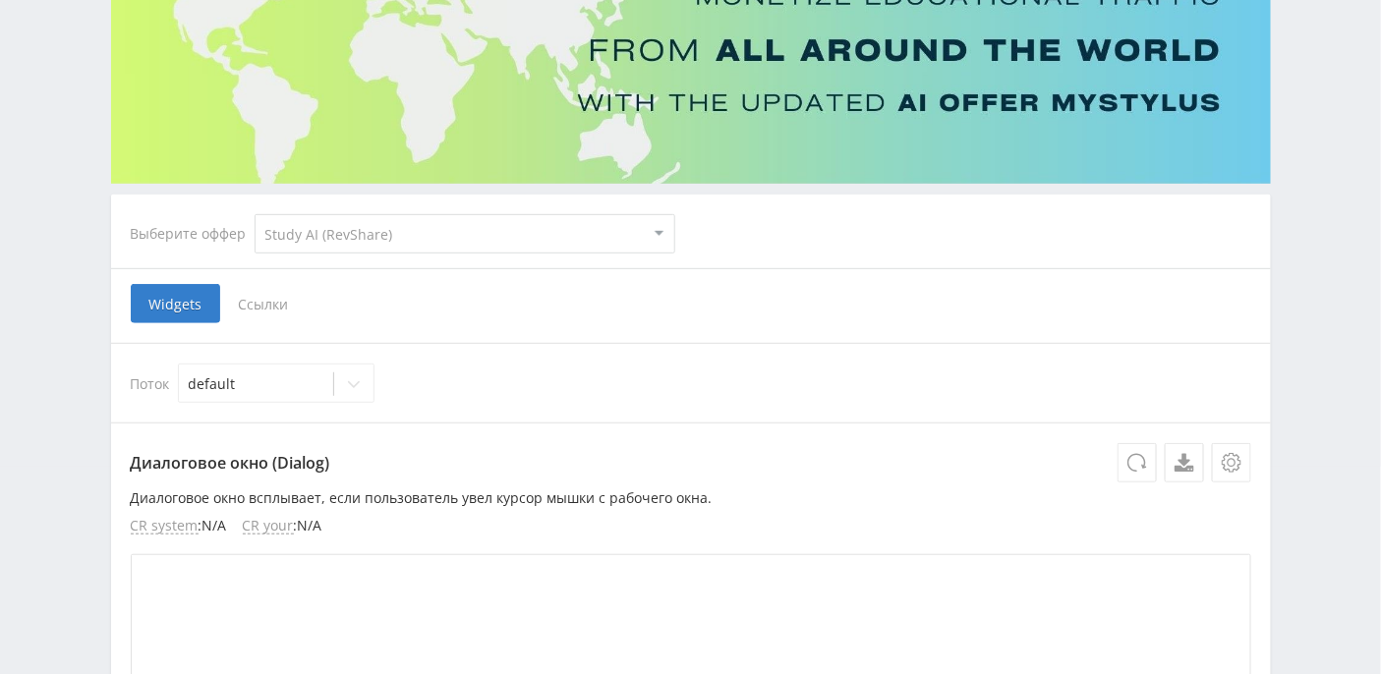
scroll to position [261, 0]
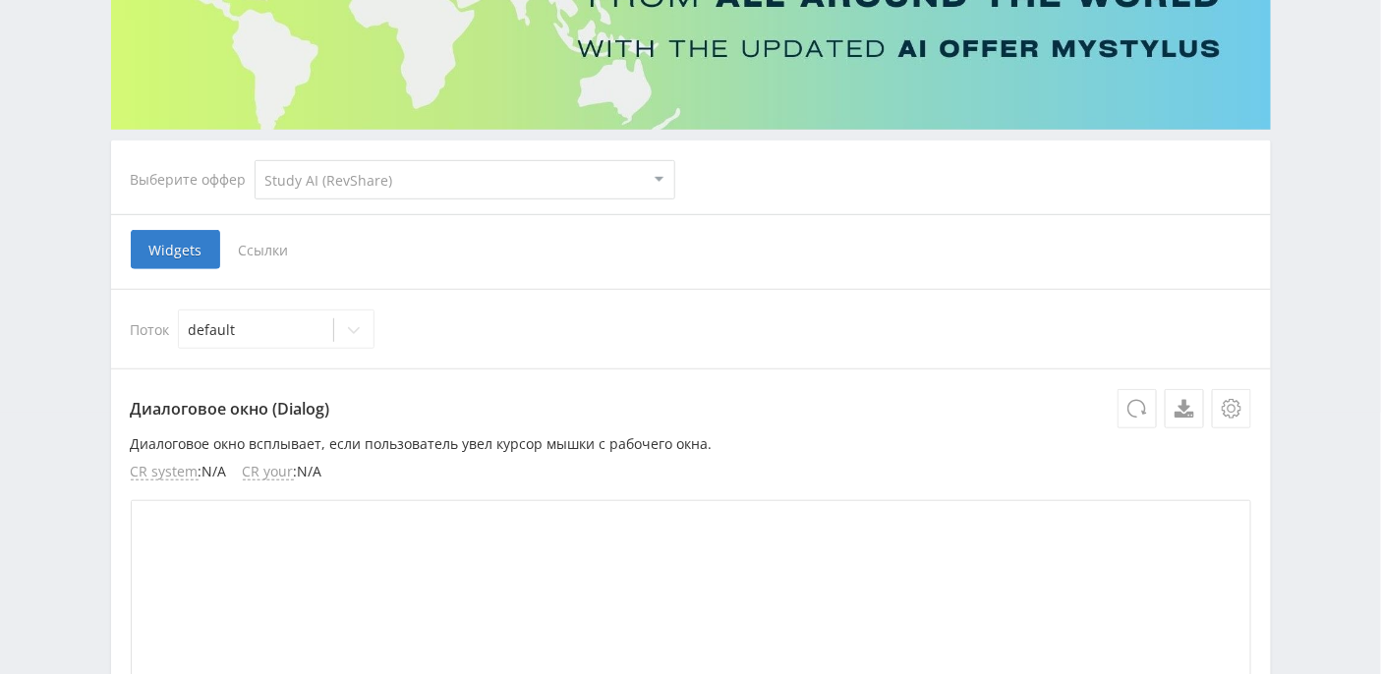
click at [281, 251] on span "Ссылки" at bounding box center [263, 249] width 87 height 39
click at [0, 0] on input "Ссылки" at bounding box center [0, 0] width 0 height 0
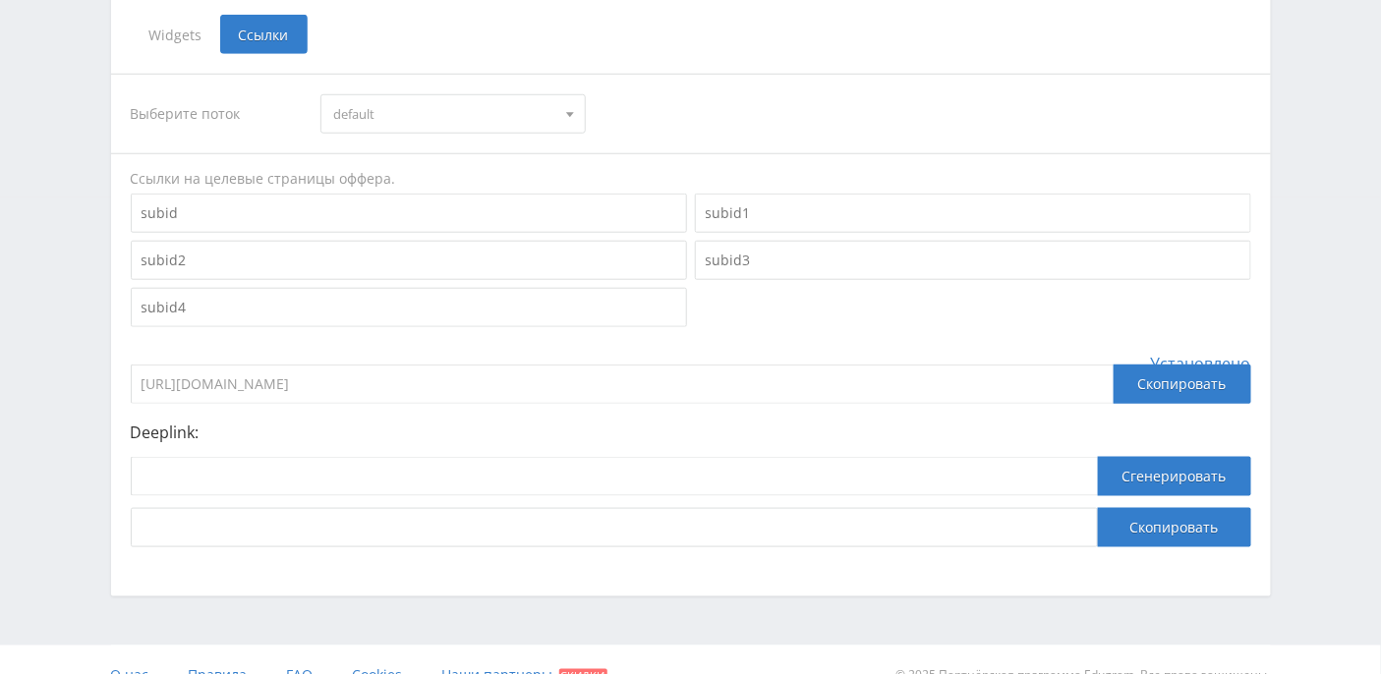
scroll to position [504, 0]
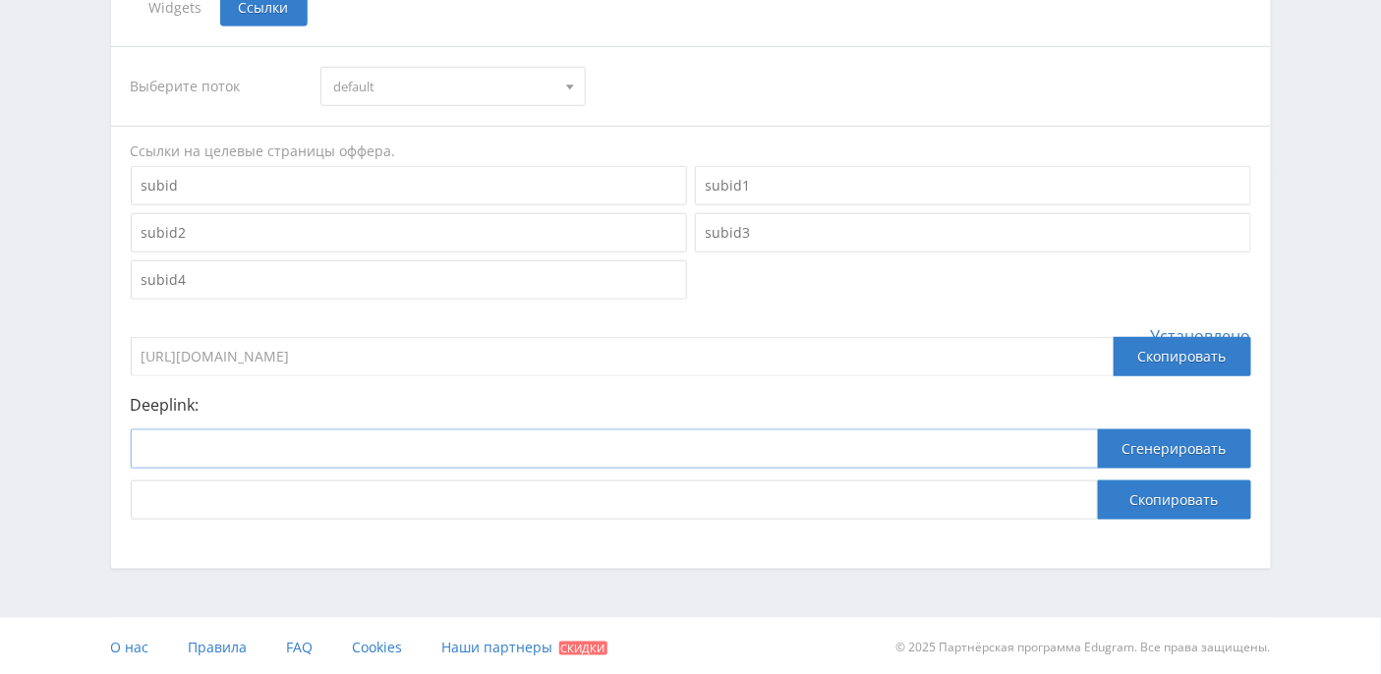
click at [213, 451] on input at bounding box center [614, 448] width 967 height 39
paste input "https://study24.ai/"
type input "https://study24.ai/"
click at [1153, 446] on button "Сгенерировать" at bounding box center [1174, 448] width 153 height 39
drag, startPoint x: 702, startPoint y: 497, endPoint x: 139, endPoint y: 499, distance: 563.0
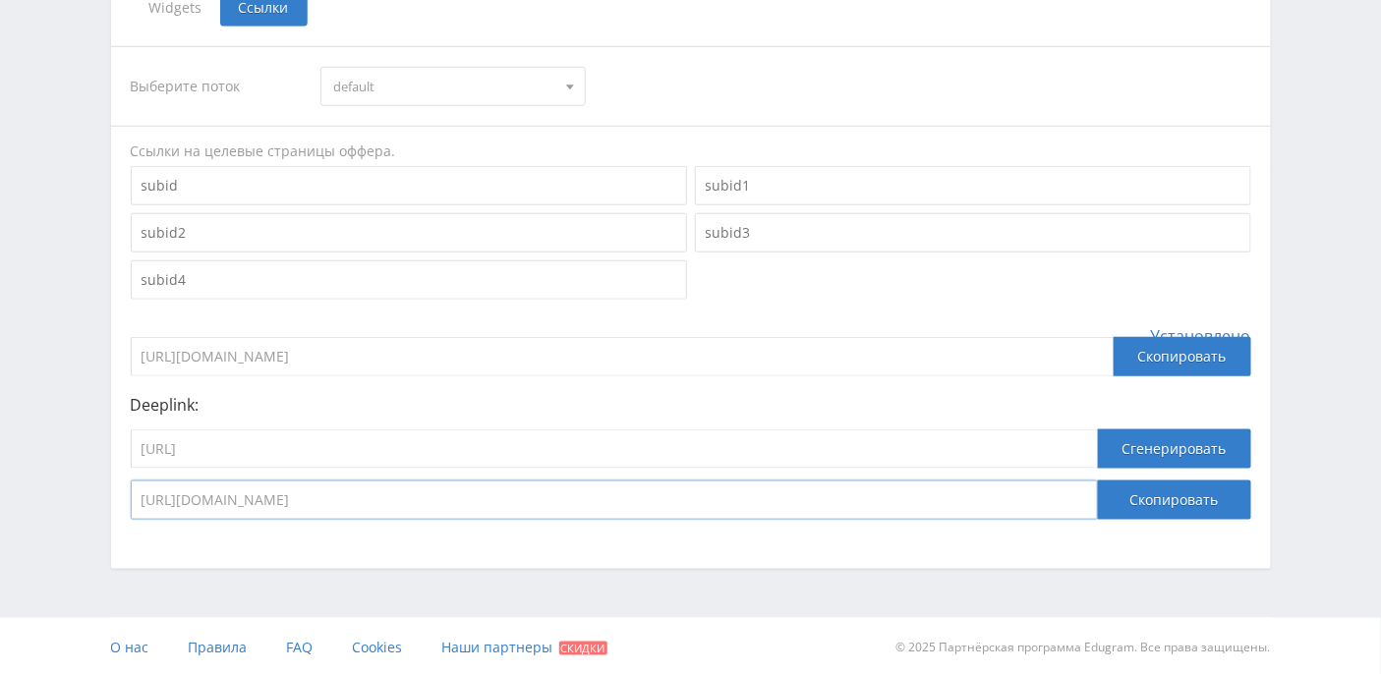
click at [139, 499] on input "https://eduforms.org/?rid=7b9e8fe5a175873e&ulp=https%3A%2F%2Fstudy24.ai" at bounding box center [614, 500] width 967 height 39
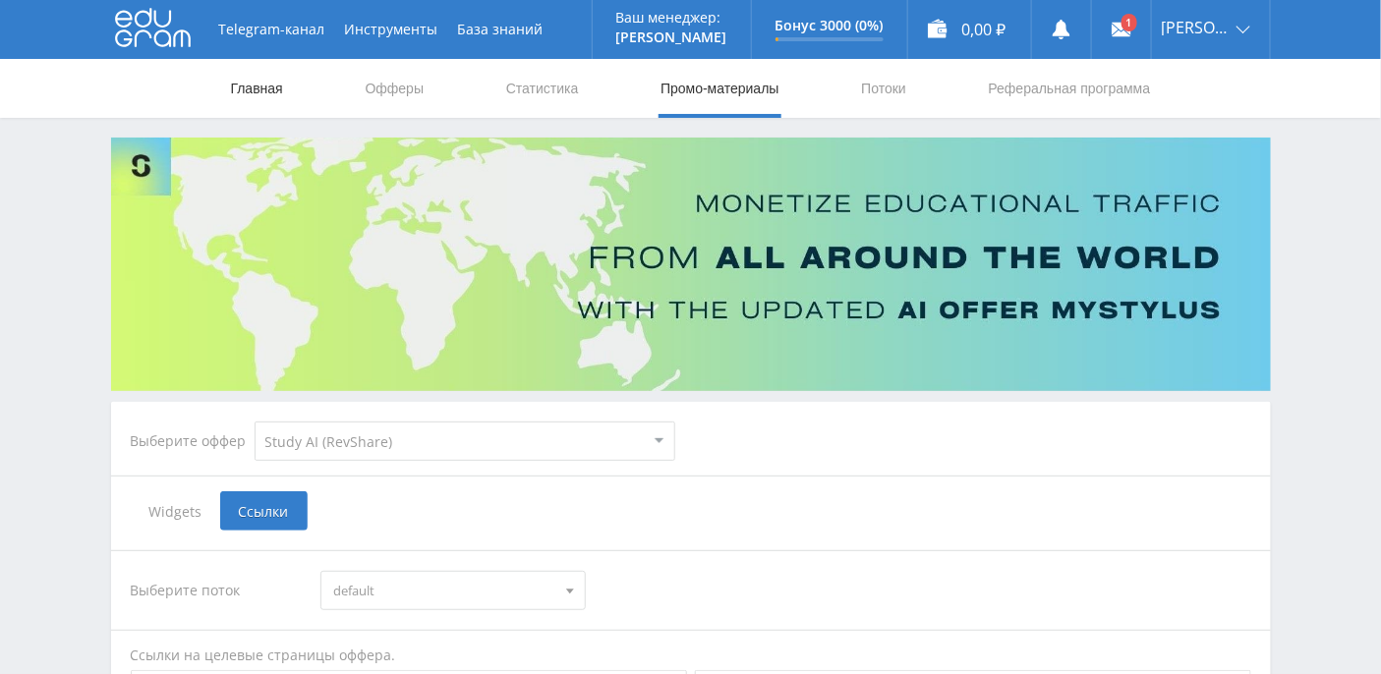
click at [280, 78] on link "Главная" at bounding box center [257, 88] width 56 height 59
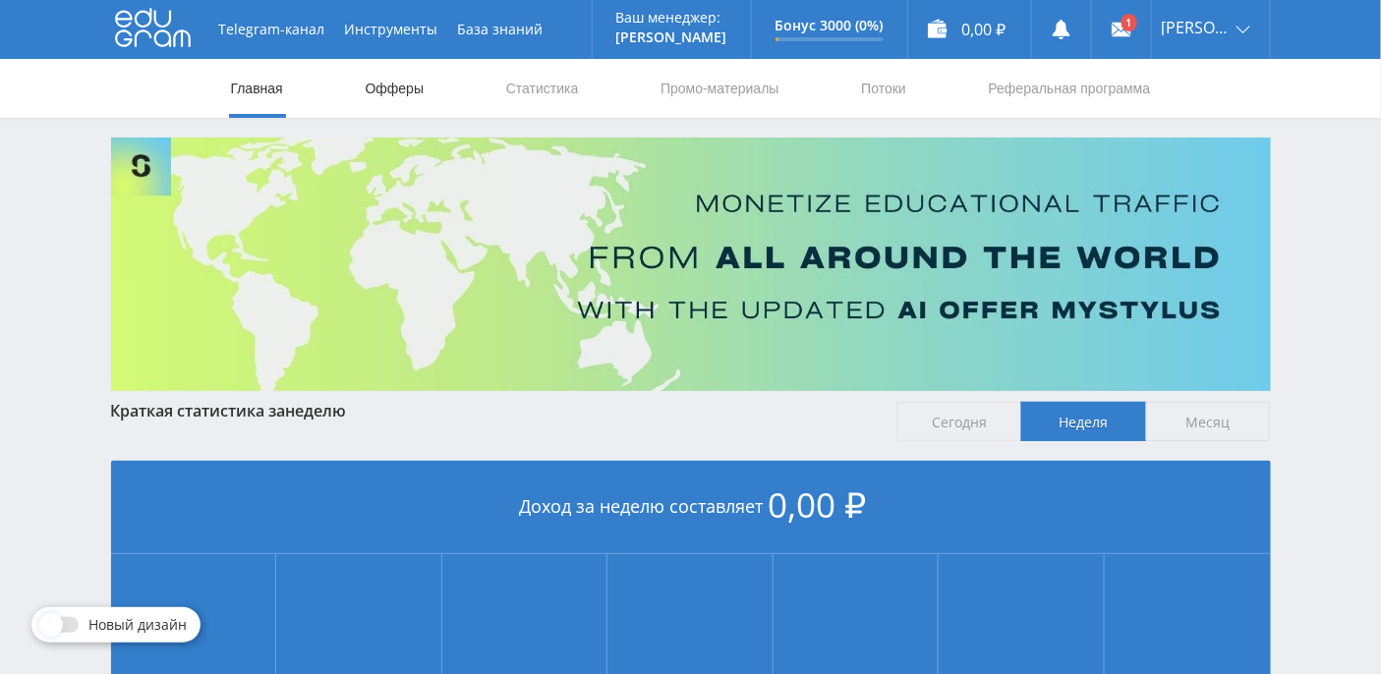
click at [396, 92] on link "Офферы" at bounding box center [395, 88] width 63 height 59
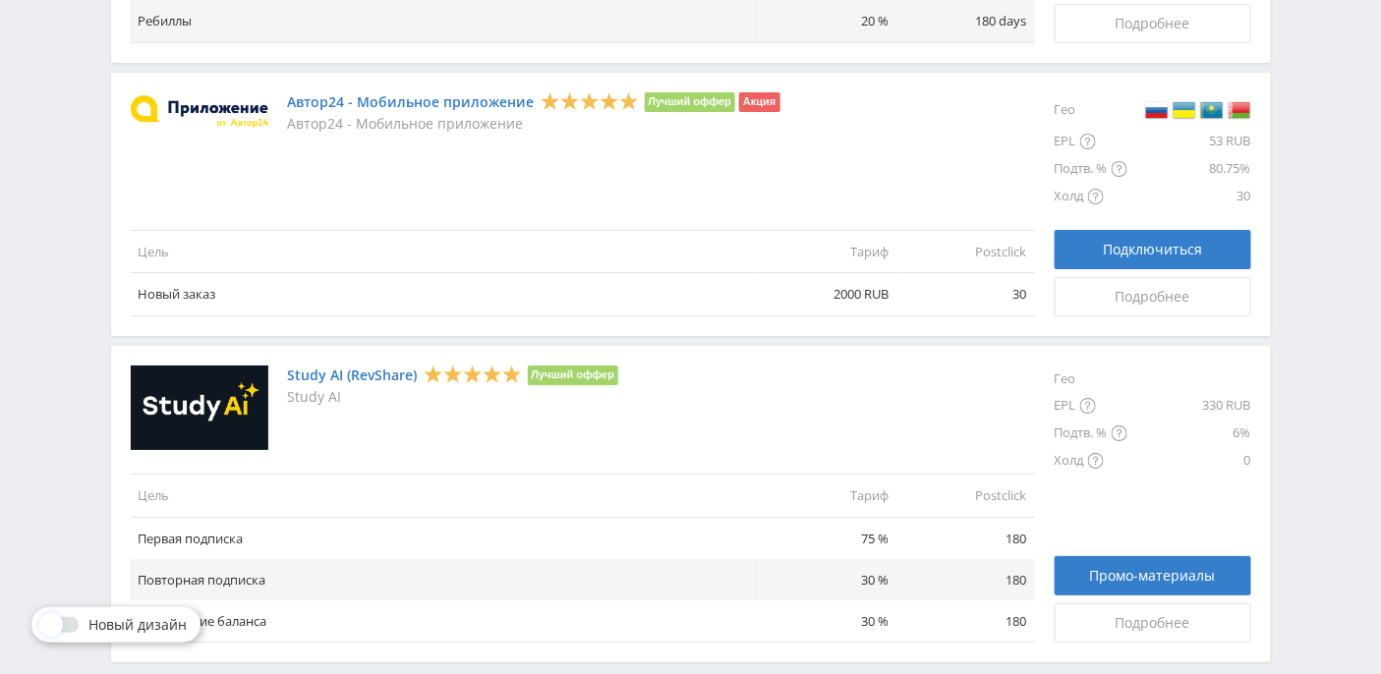
scroll to position [2365, 0]
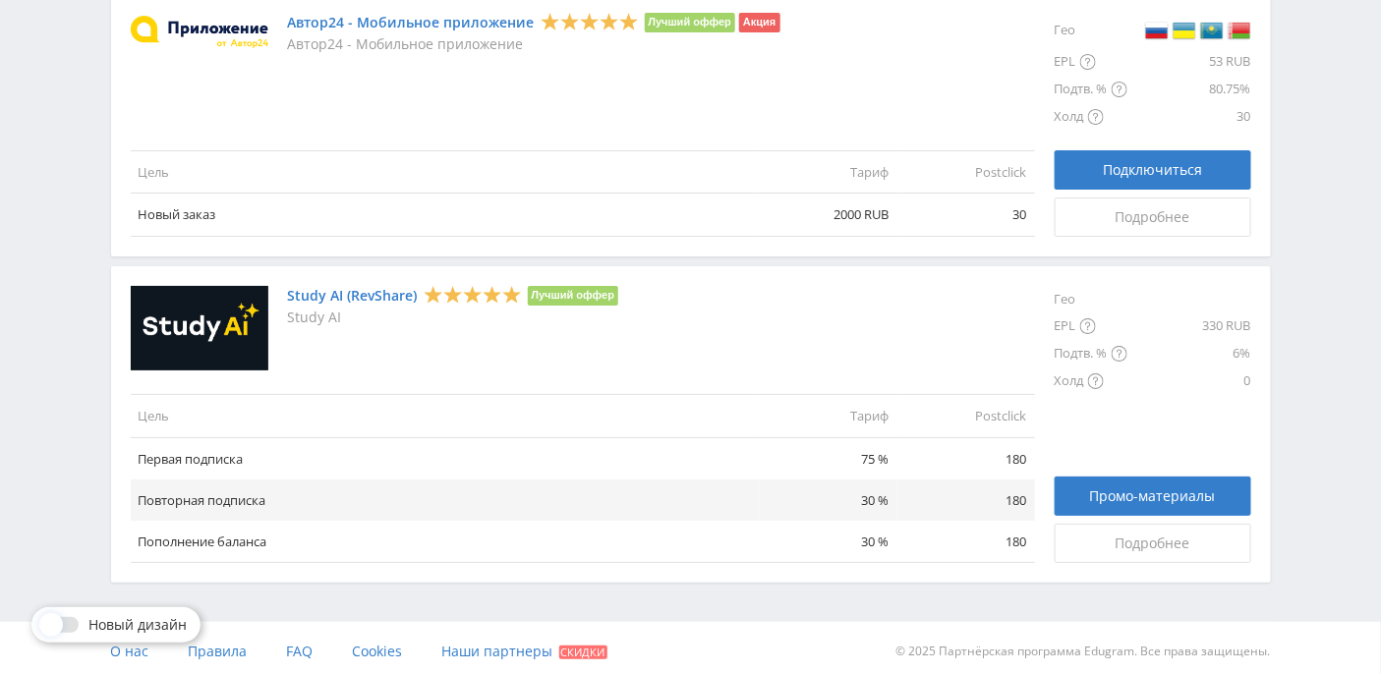
click at [308, 292] on link "Study AI (RevShare)" at bounding box center [353, 296] width 130 height 16
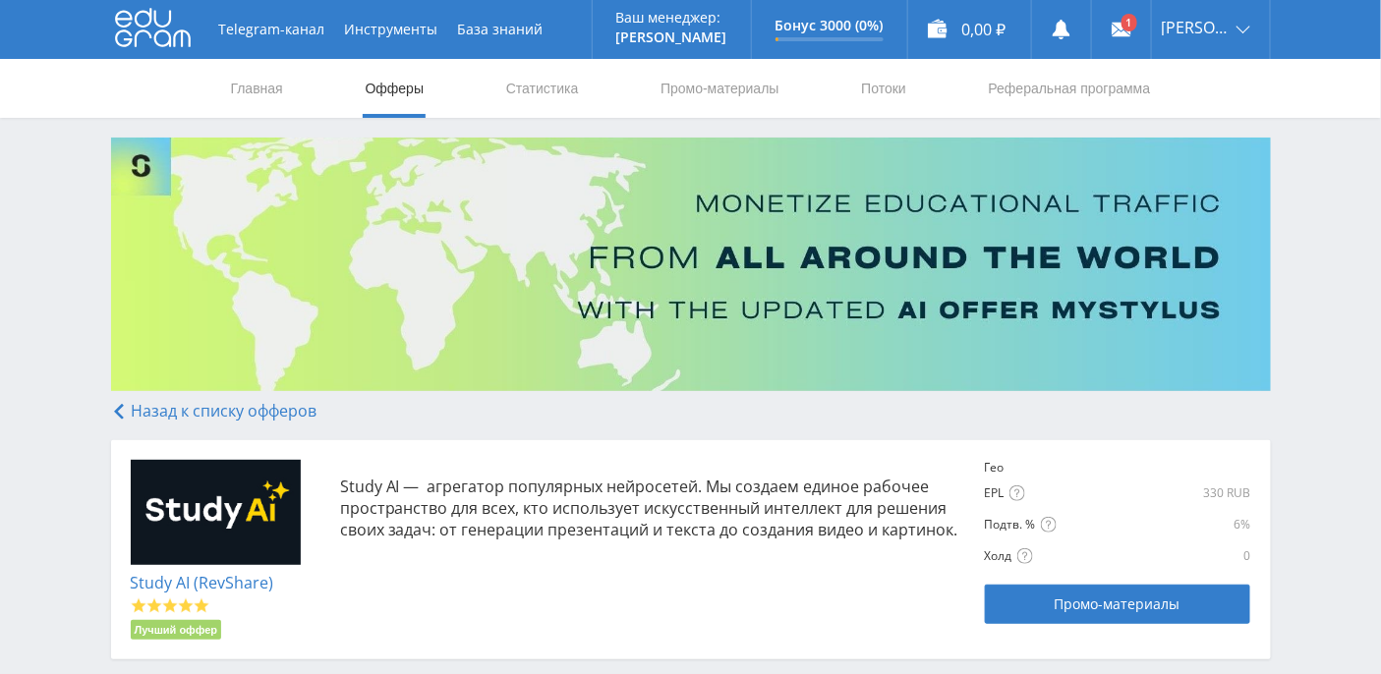
scroll to position [237, 0]
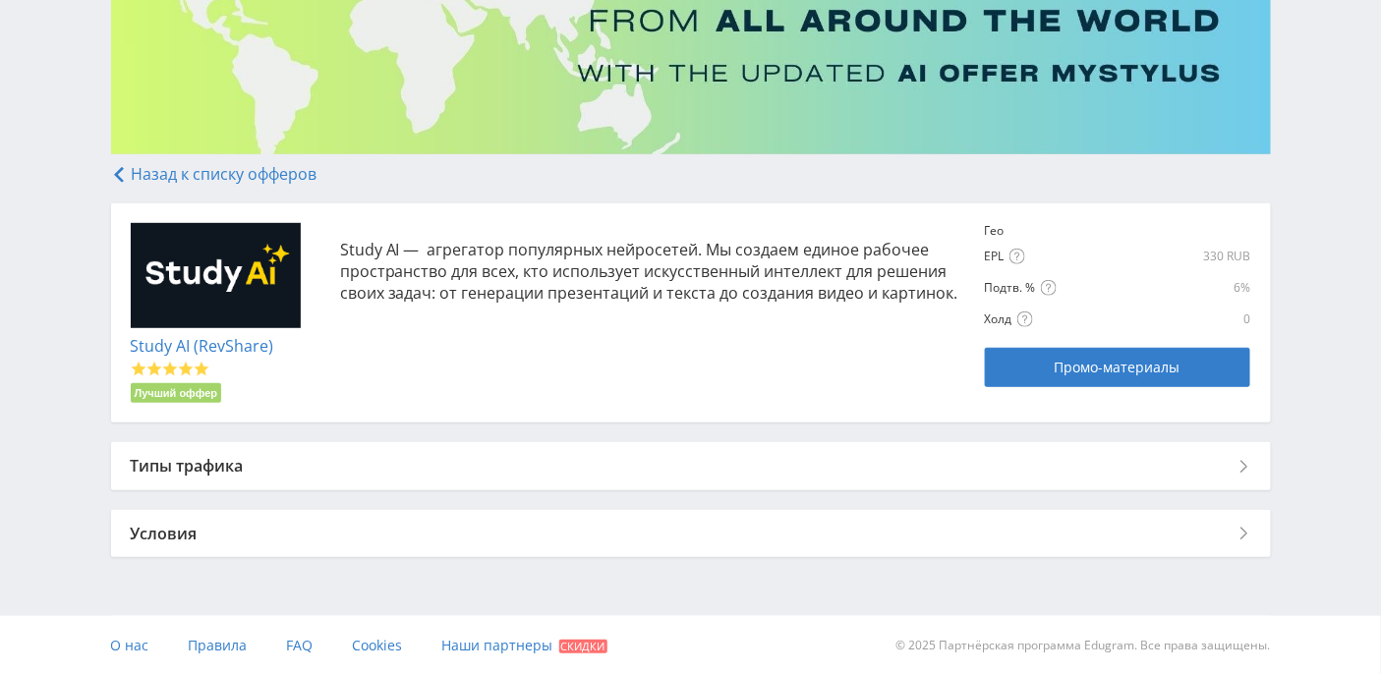
click at [214, 467] on div "Типы трафика" at bounding box center [690, 465] width 1159 height 47
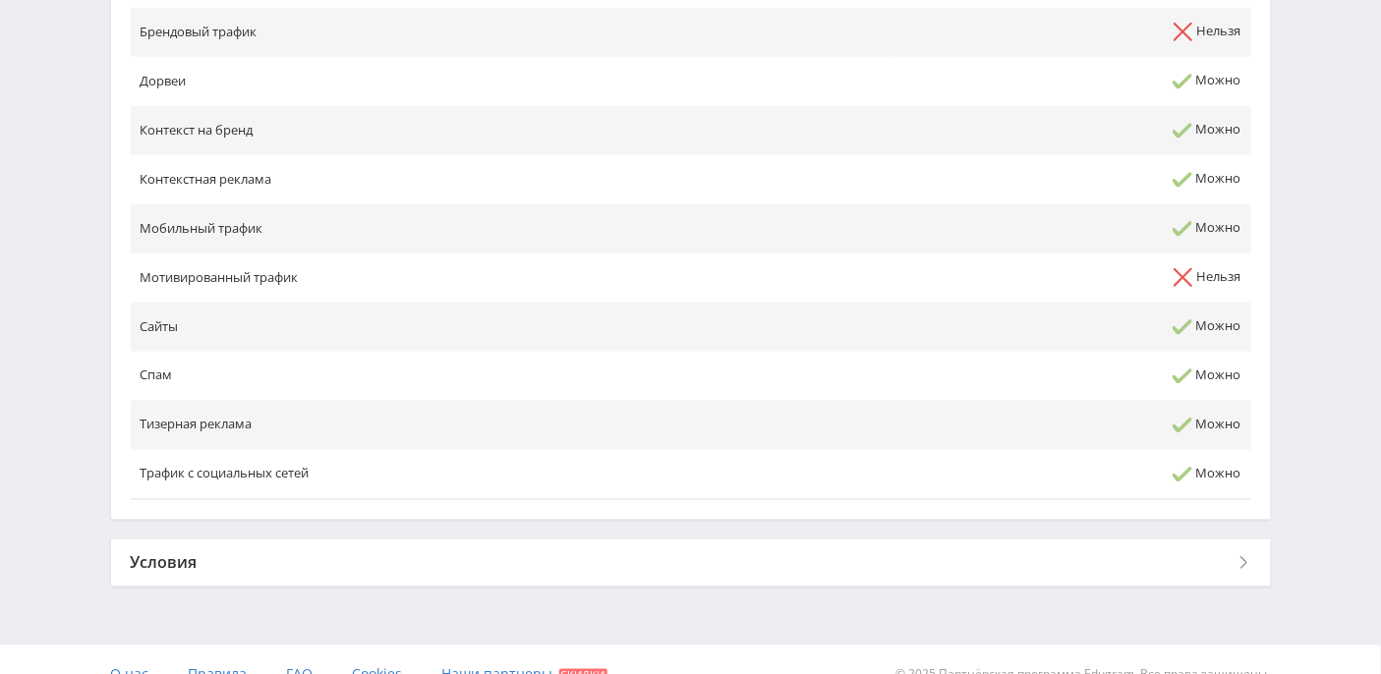
scroll to position [901, 0]
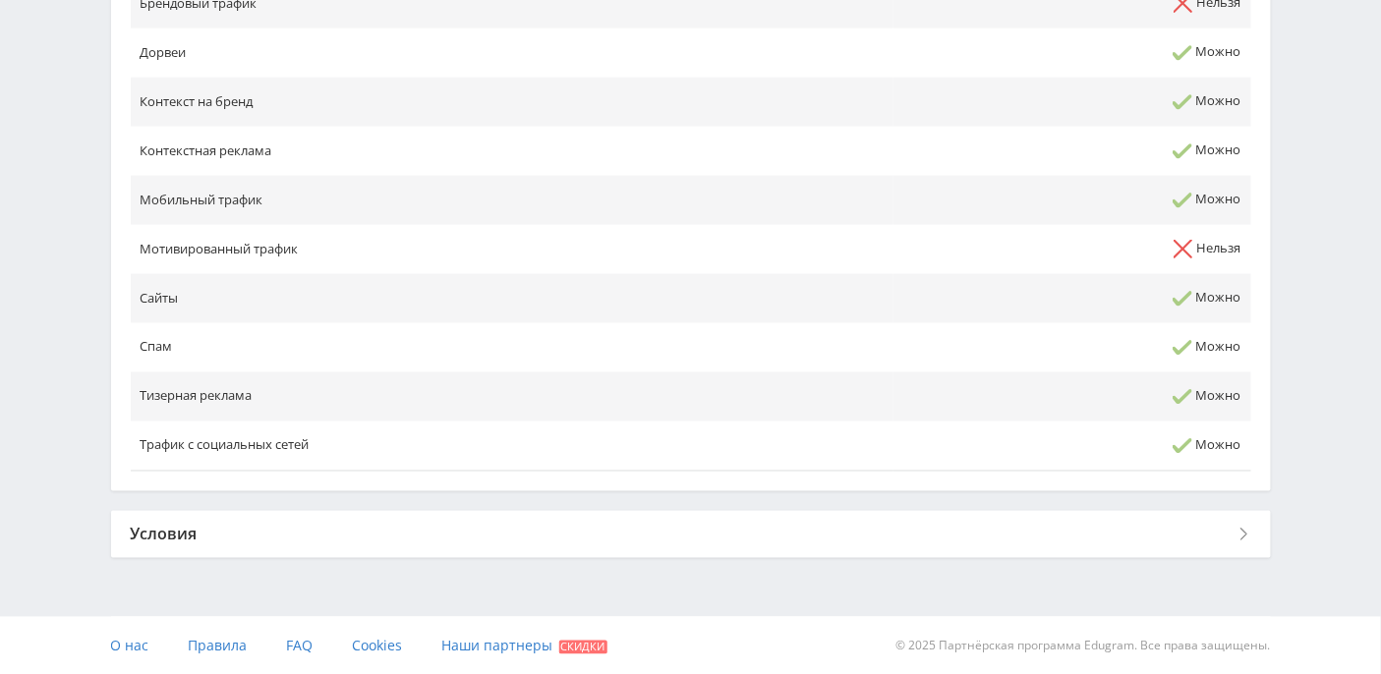
click at [164, 525] on div "Условия" at bounding box center [690, 534] width 1159 height 47
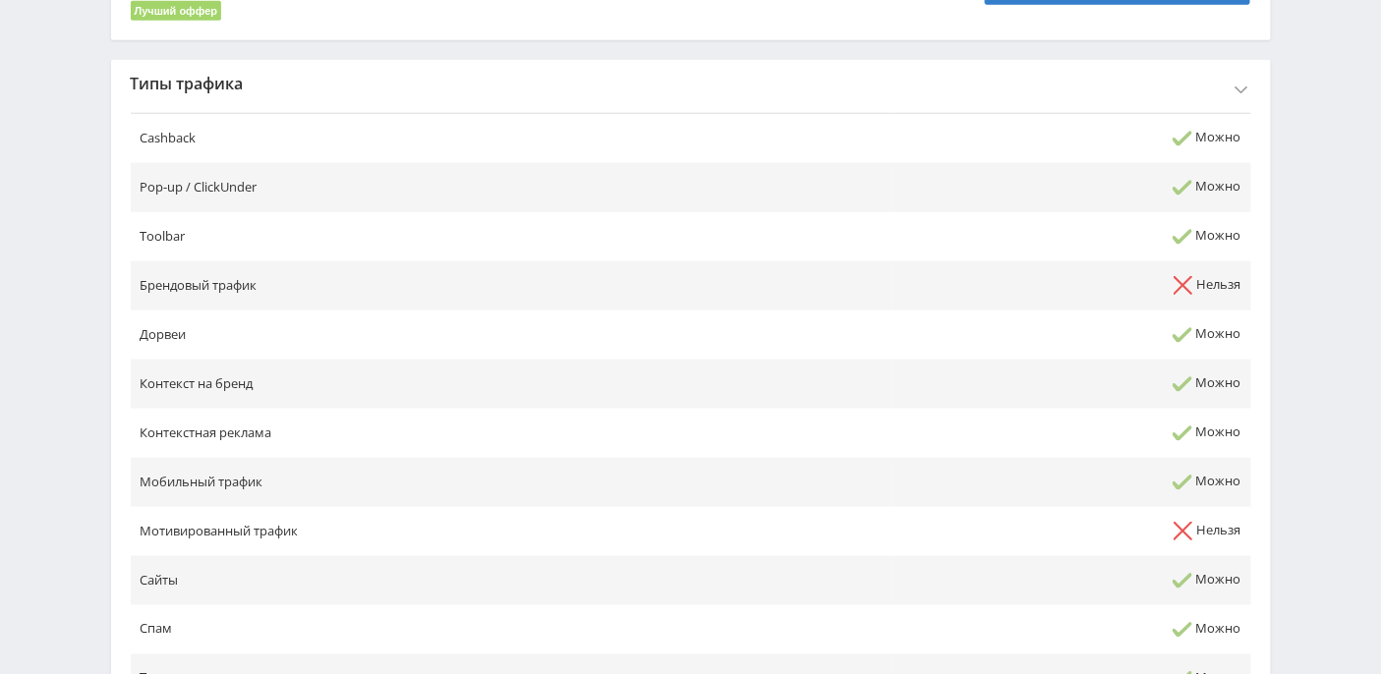
scroll to position [643, 0]
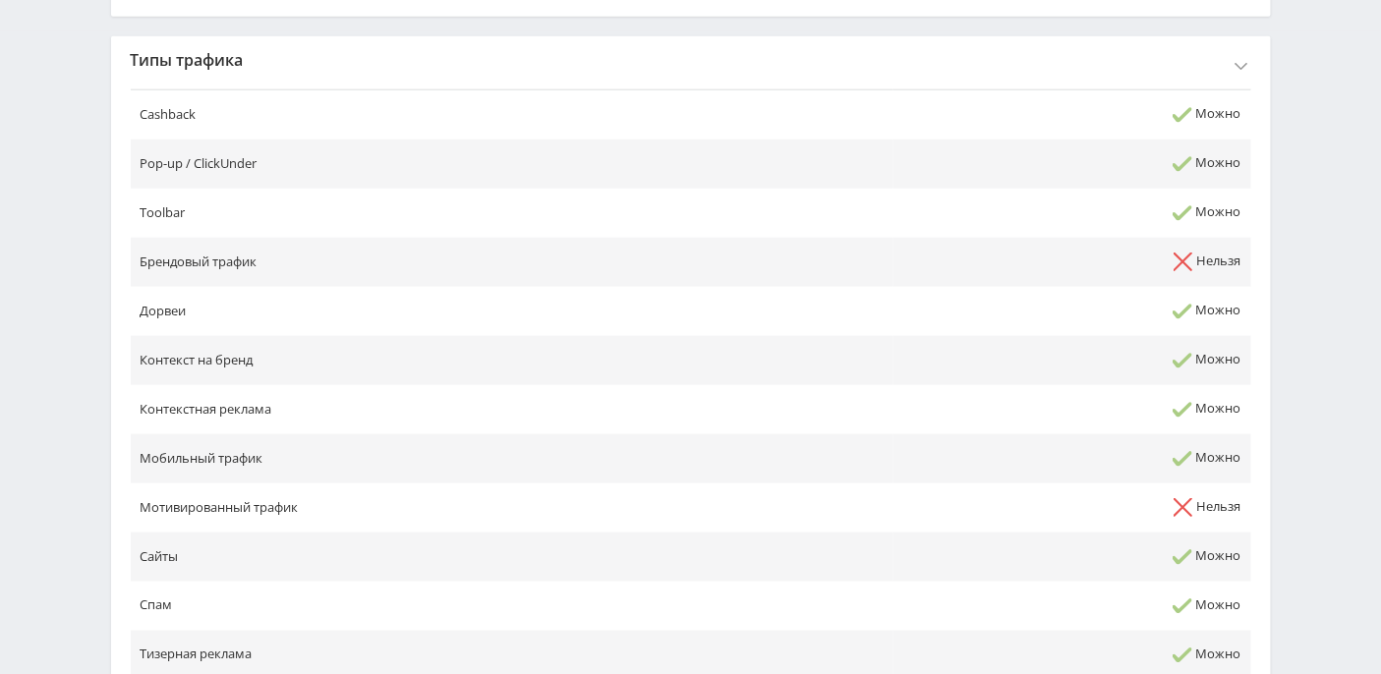
click at [278, 407] on td "Контекстная реклама" at bounding box center [512, 409] width 763 height 49
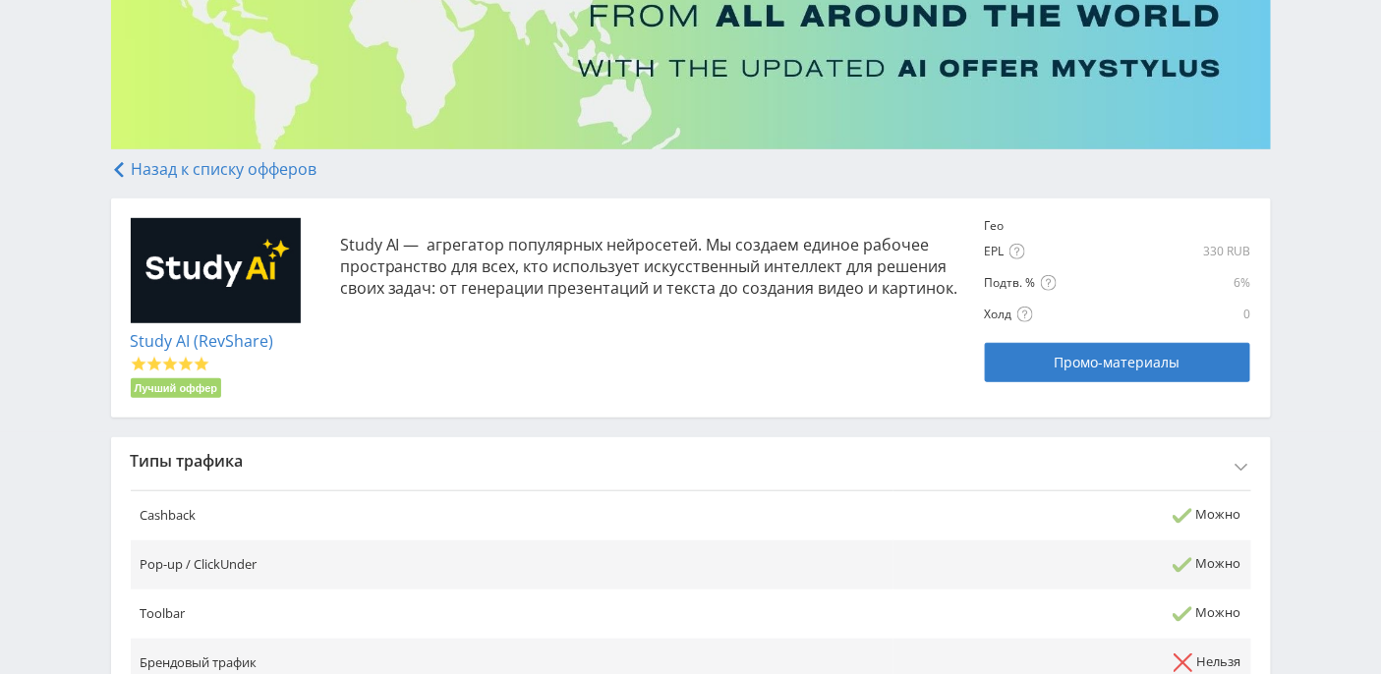
scroll to position [0, 0]
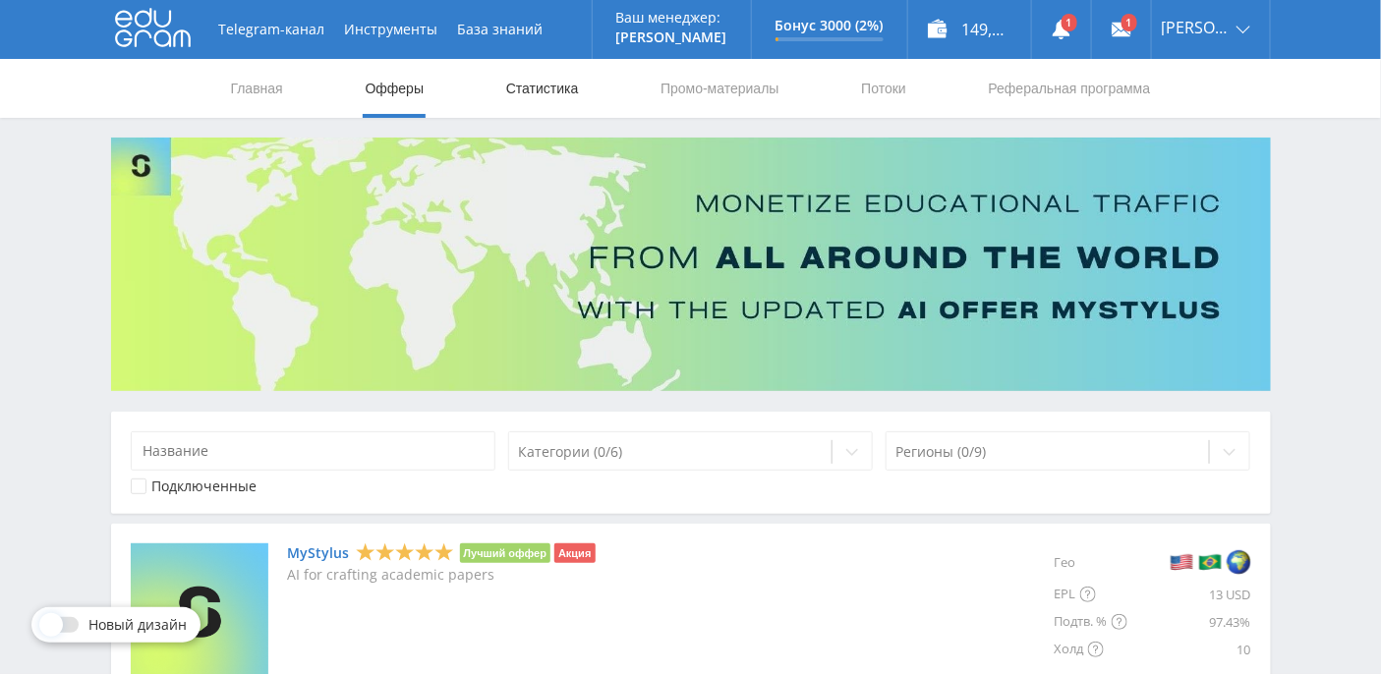
click at [541, 91] on link "Статистика" at bounding box center [542, 88] width 77 height 59
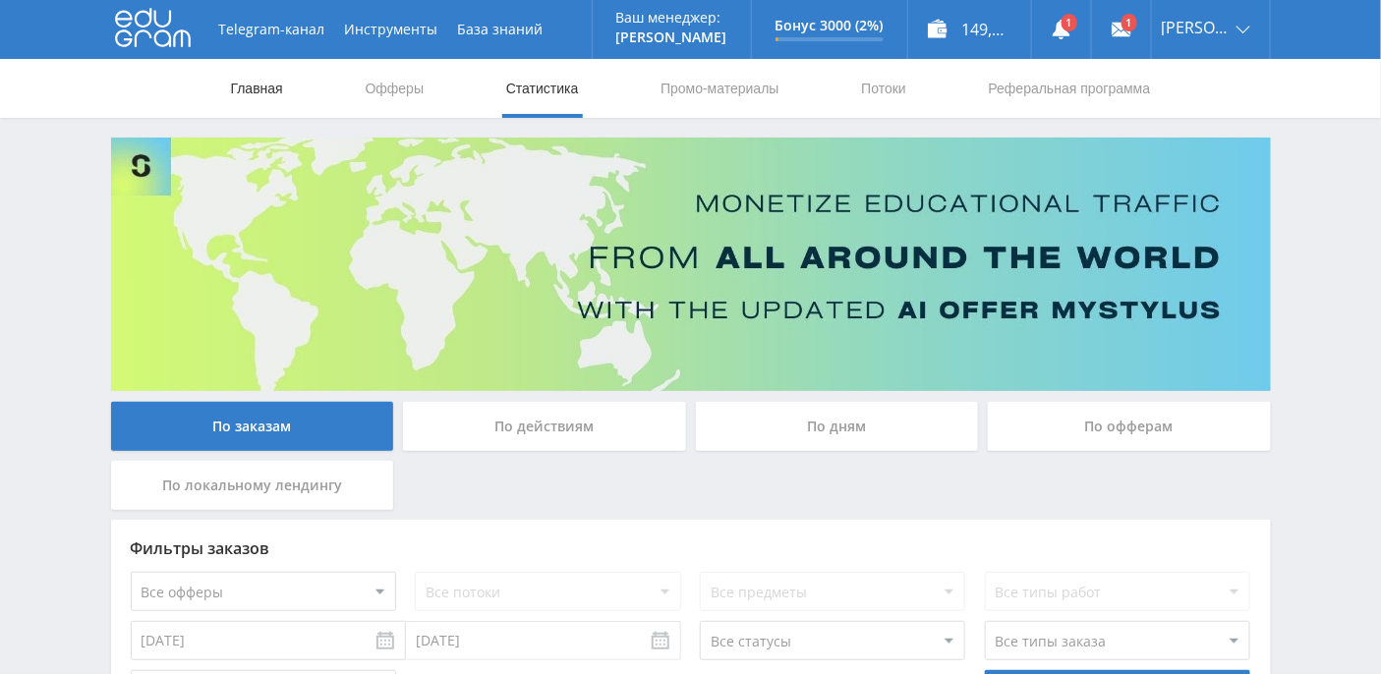
click at [255, 96] on link "Главная" at bounding box center [257, 88] width 56 height 59
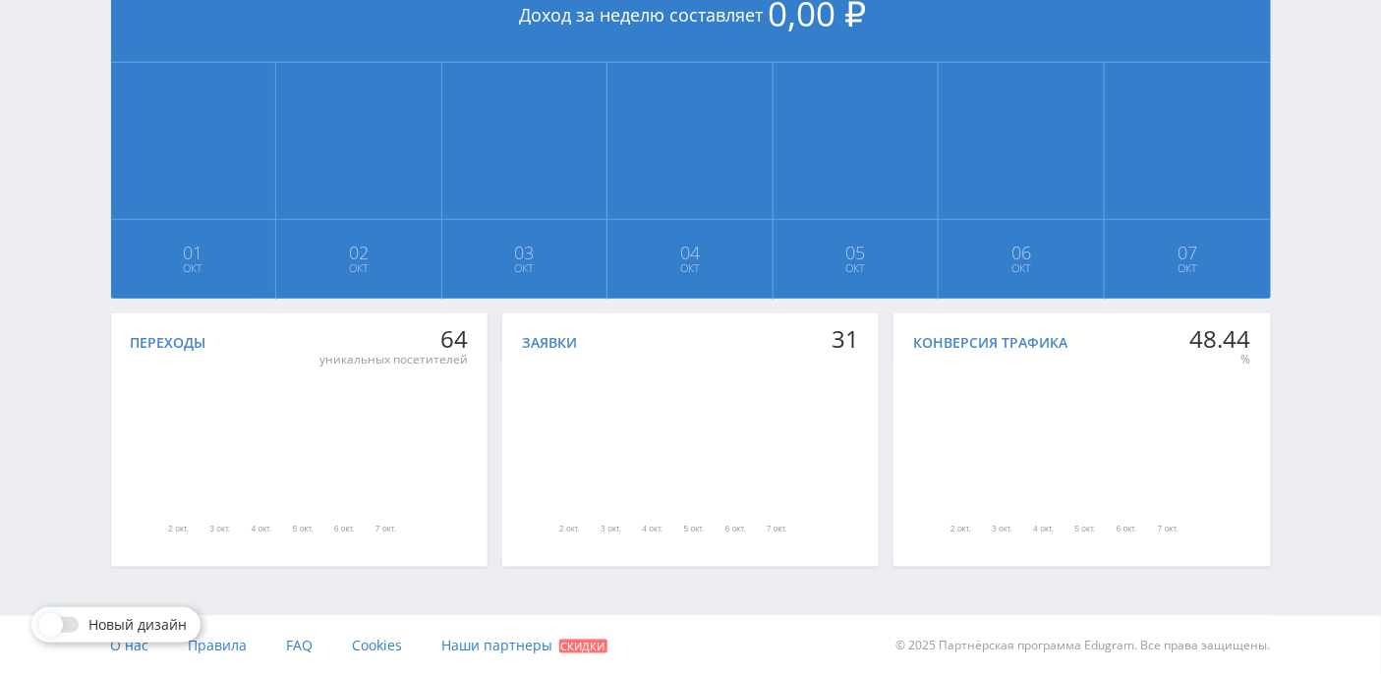
scroll to position [360, 0]
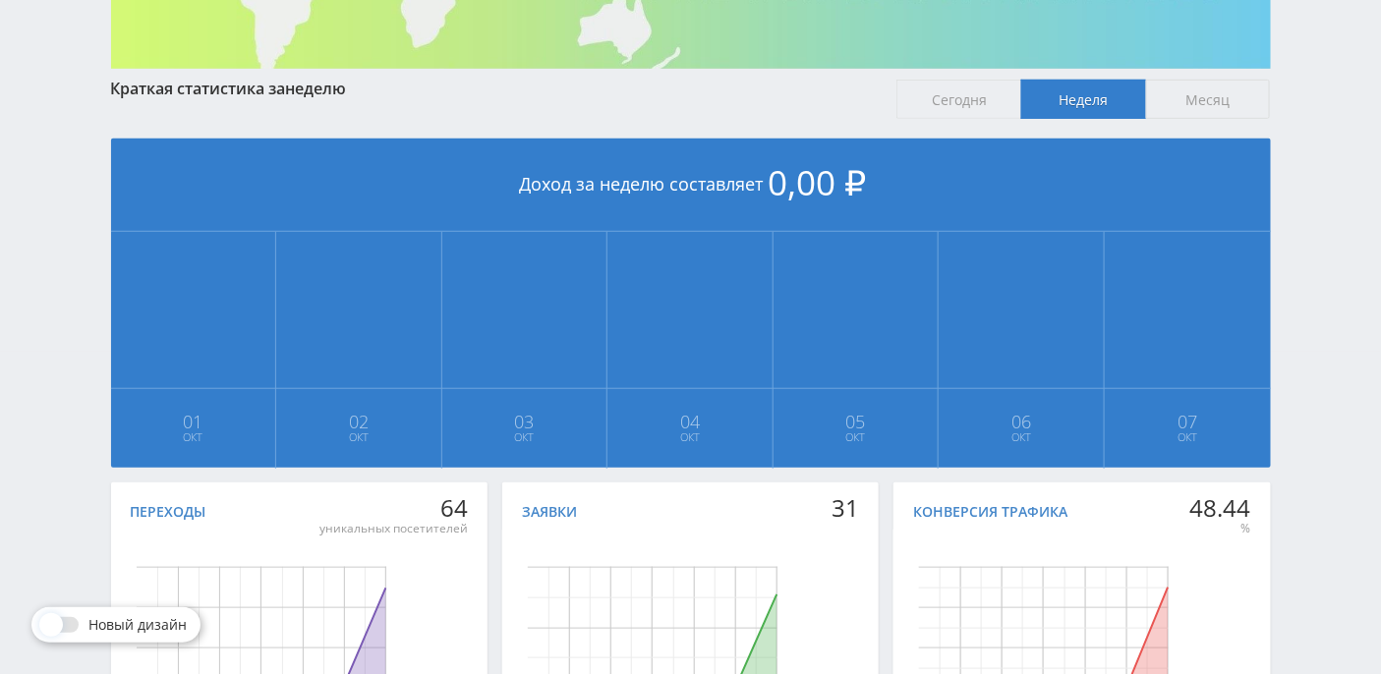
scroll to position [491, 0]
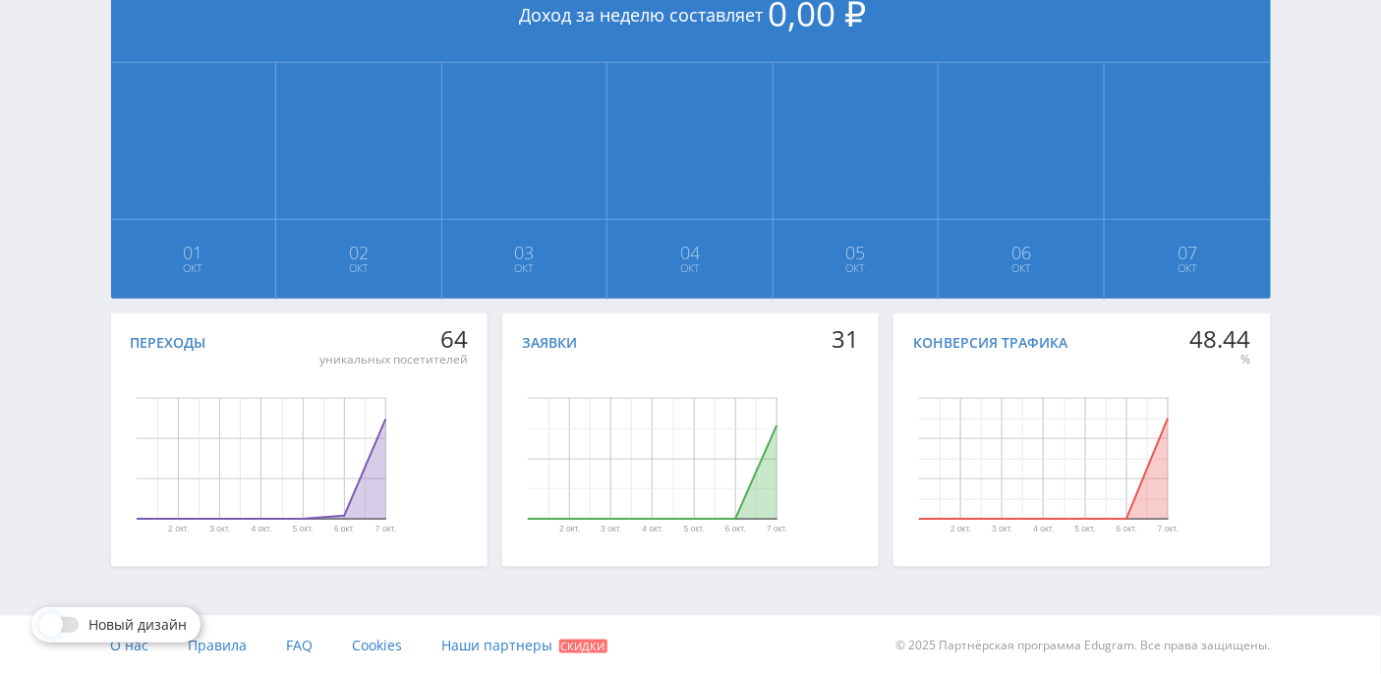
click at [556, 346] on div "Заявки" at bounding box center [549, 343] width 55 height 16
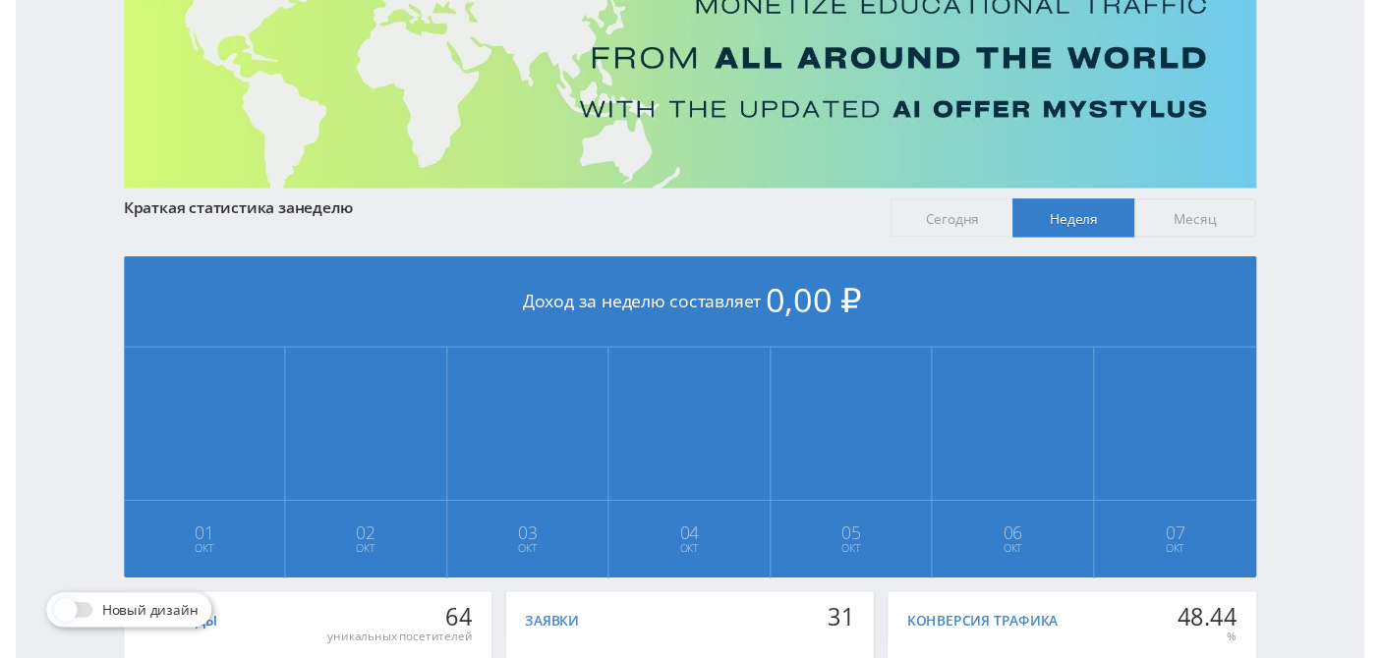
scroll to position [0, 0]
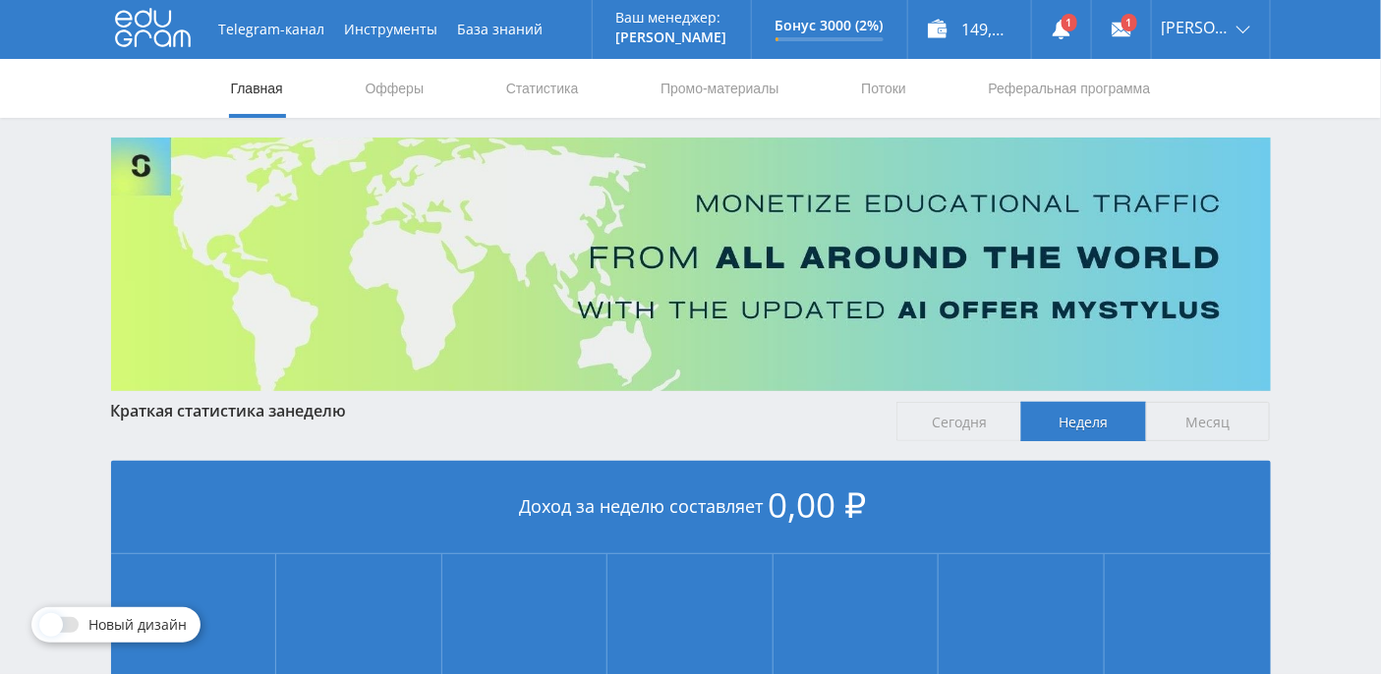
click at [969, 419] on span "Сегодня" at bounding box center [958, 421] width 125 height 39
click at [0, 0] on input "Сегодня" at bounding box center [0, 0] width 0 height 0
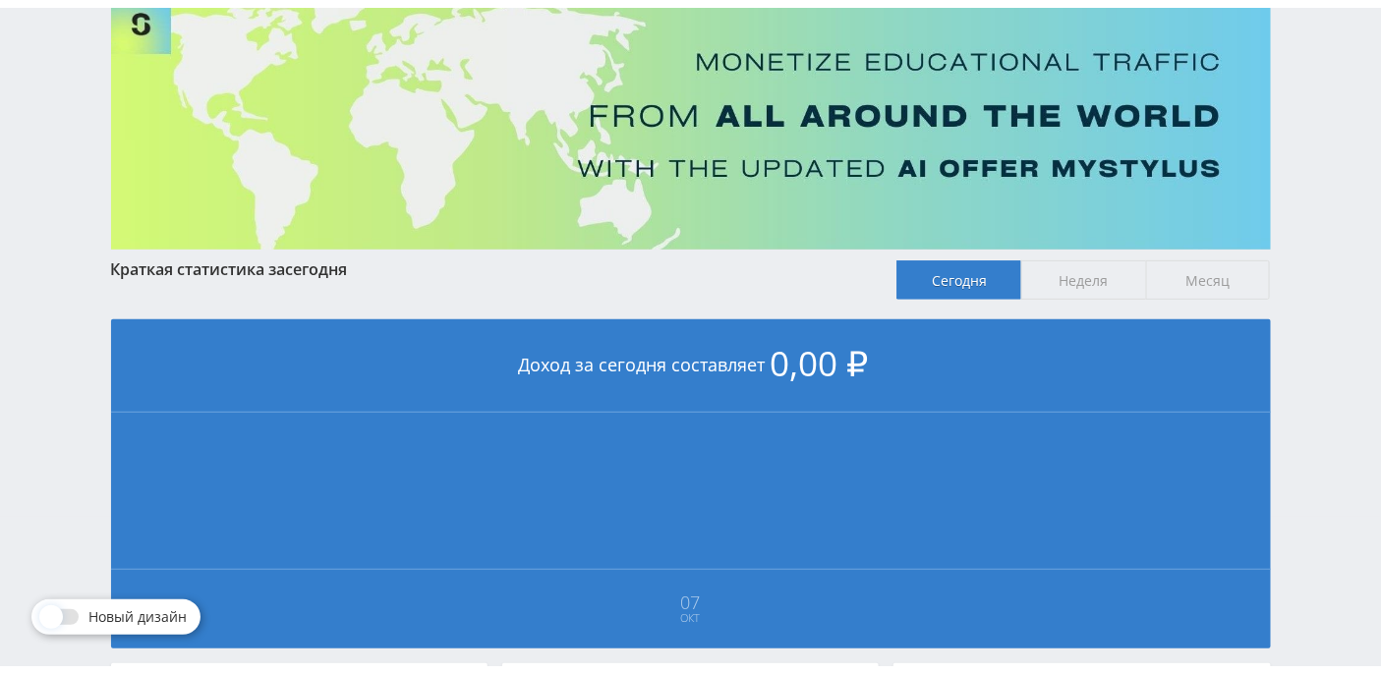
scroll to position [86, 0]
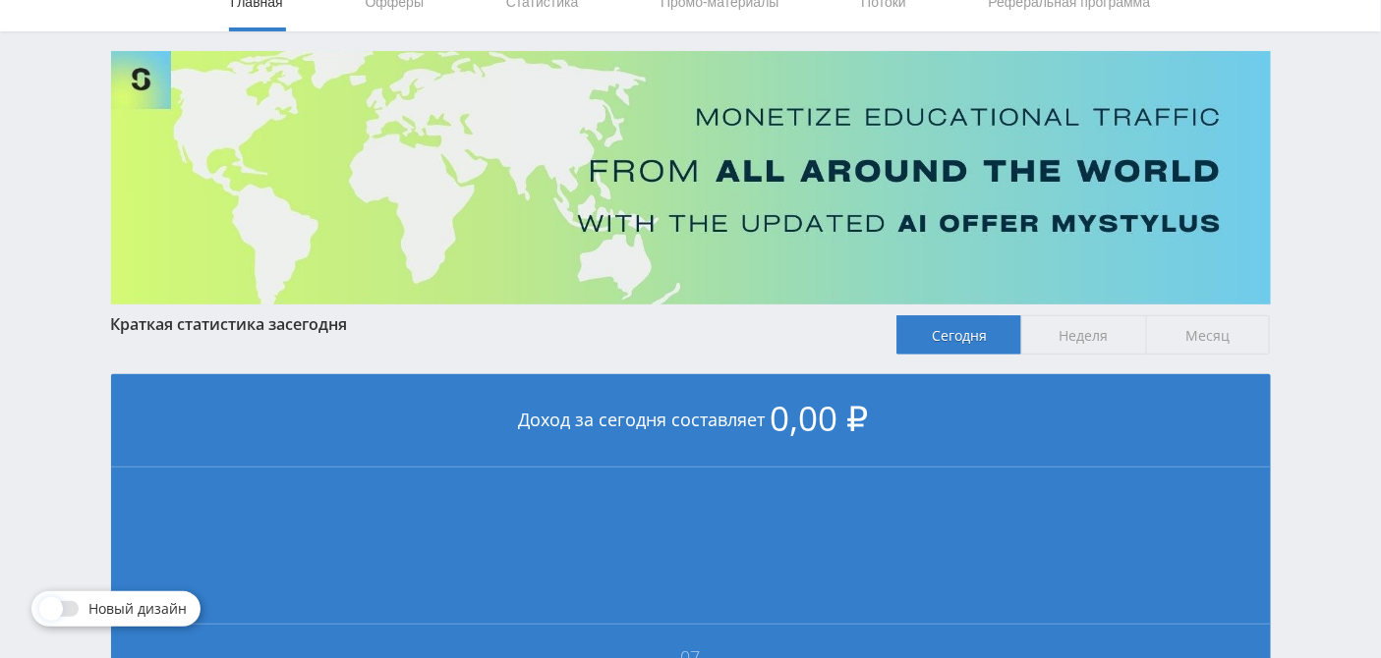
click at [1079, 342] on span "Неделя" at bounding box center [1083, 334] width 125 height 39
click at [0, 0] on input "Неделя" at bounding box center [0, 0] width 0 height 0
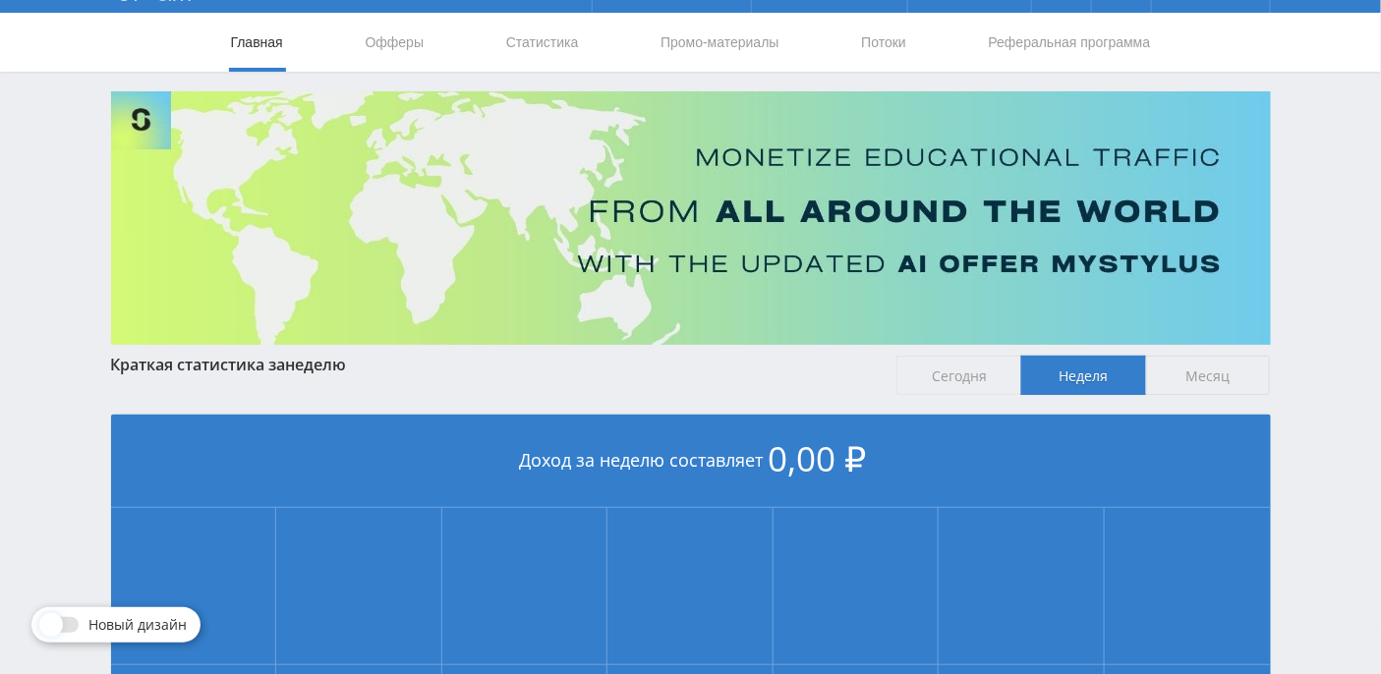
scroll to position [0, 0]
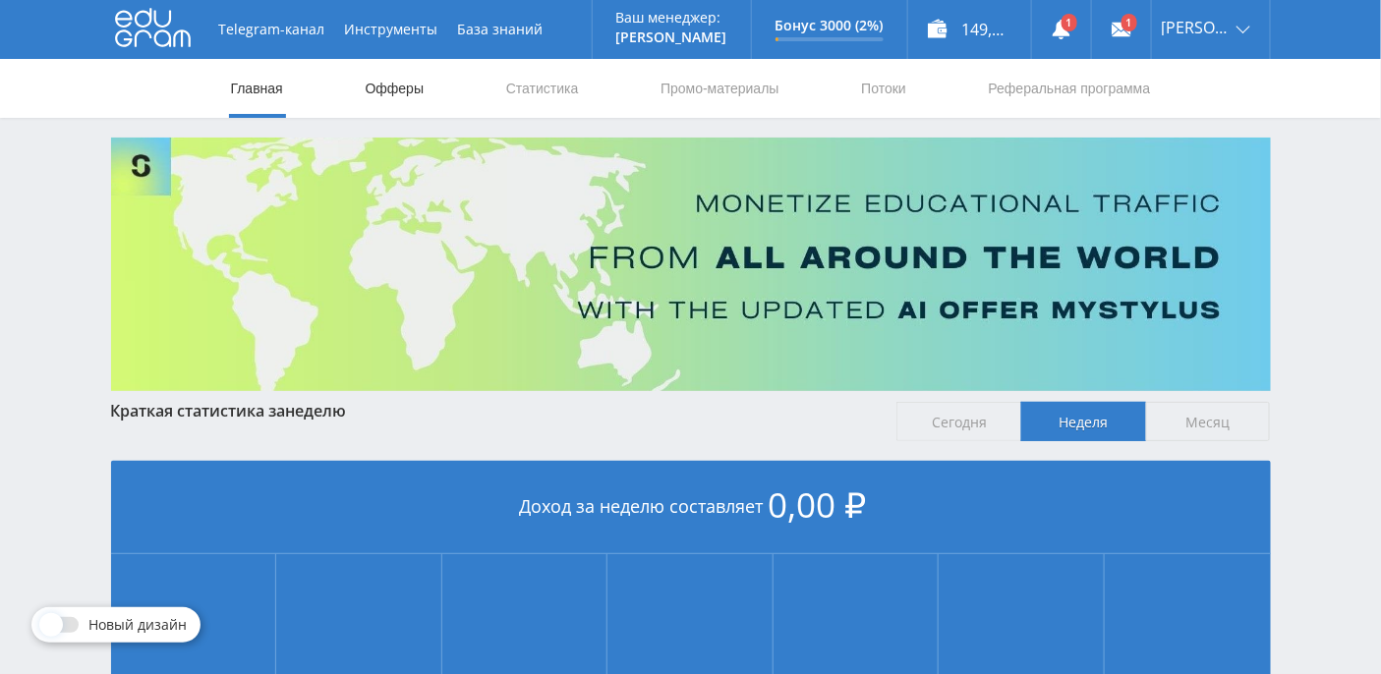
click at [415, 80] on link "Офферы" at bounding box center [395, 88] width 63 height 59
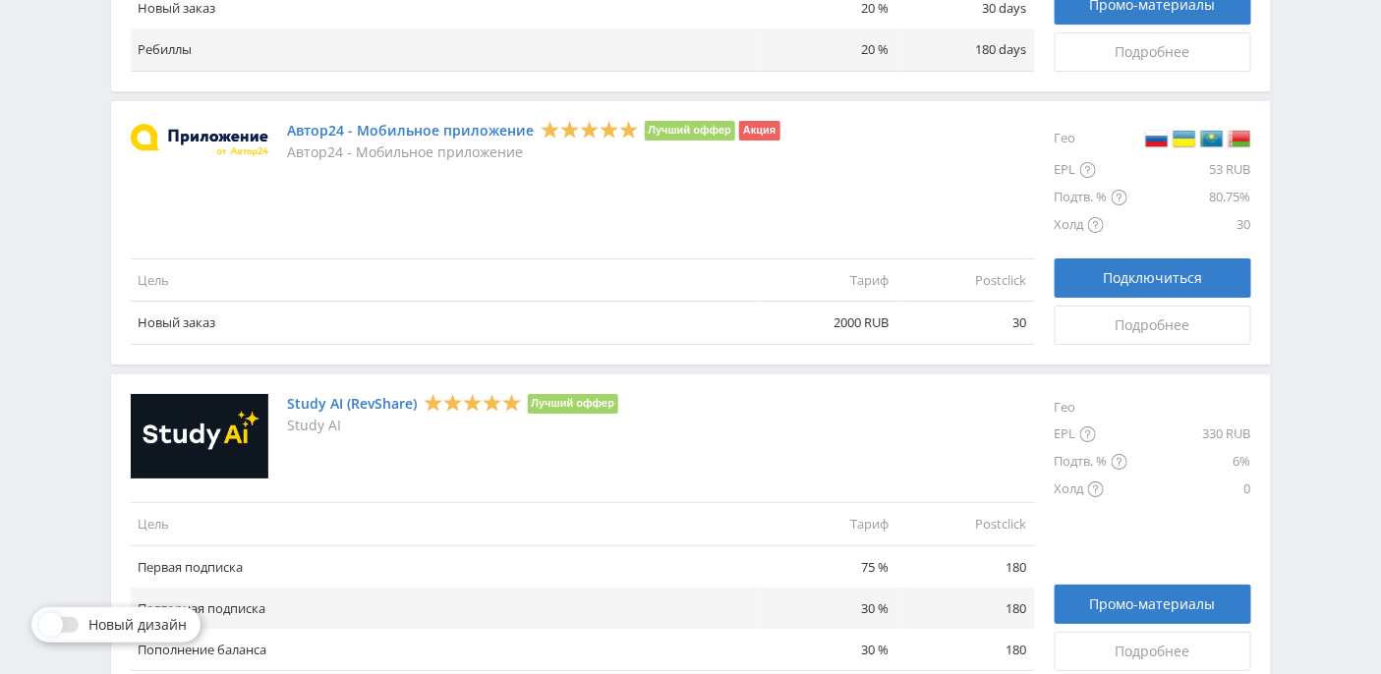
scroll to position [2365, 0]
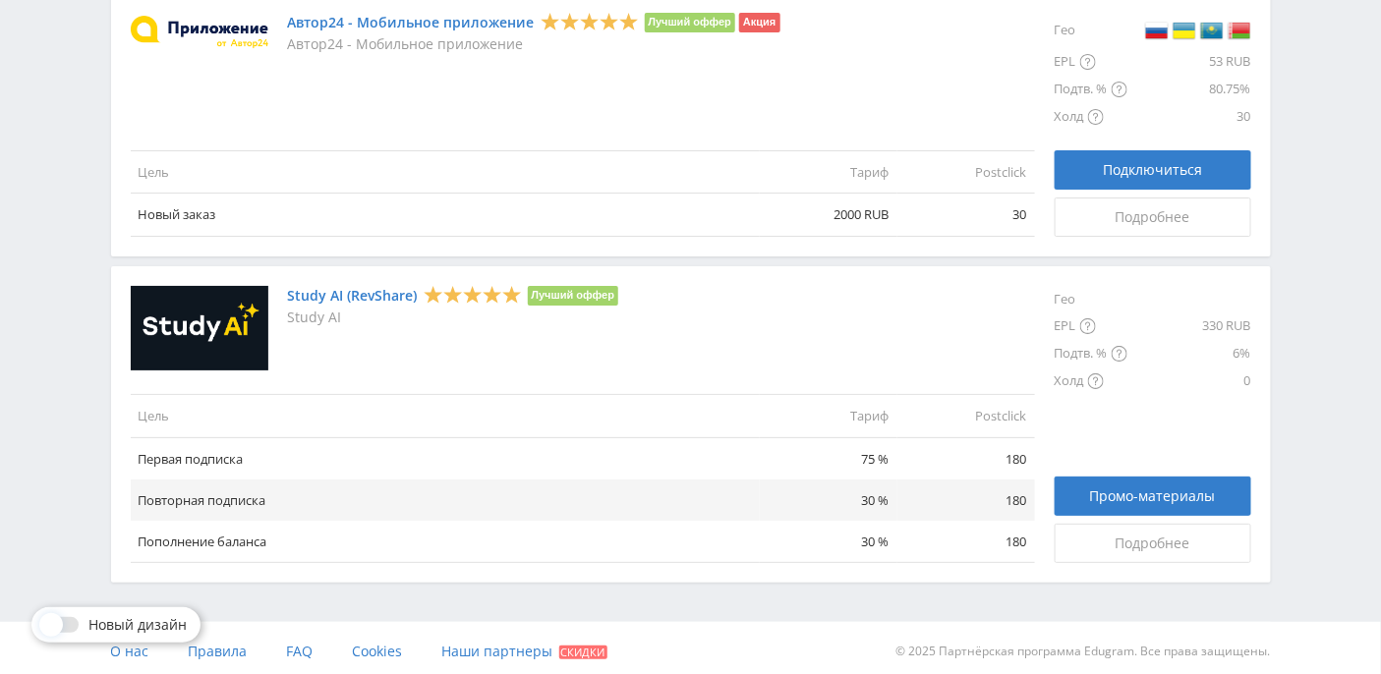
click at [325, 289] on link "Study AI (RevShare)" at bounding box center [353, 296] width 130 height 16
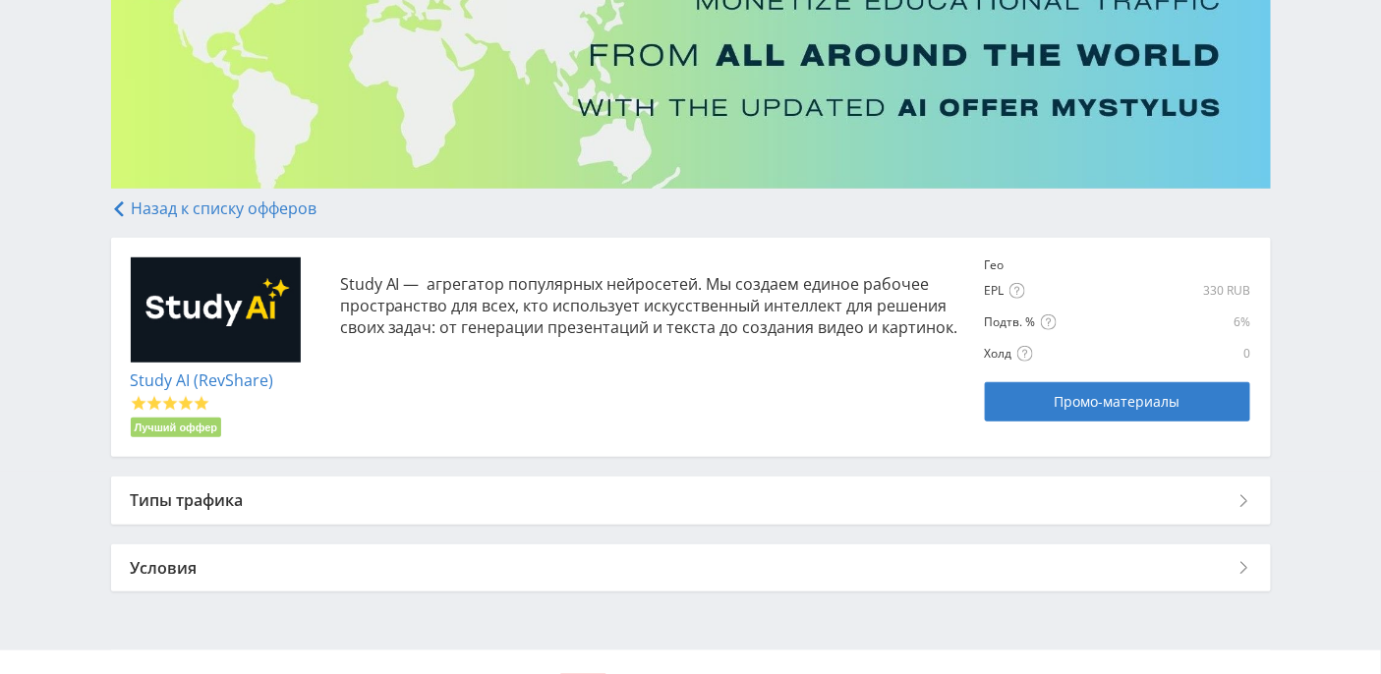
scroll to position [237, 0]
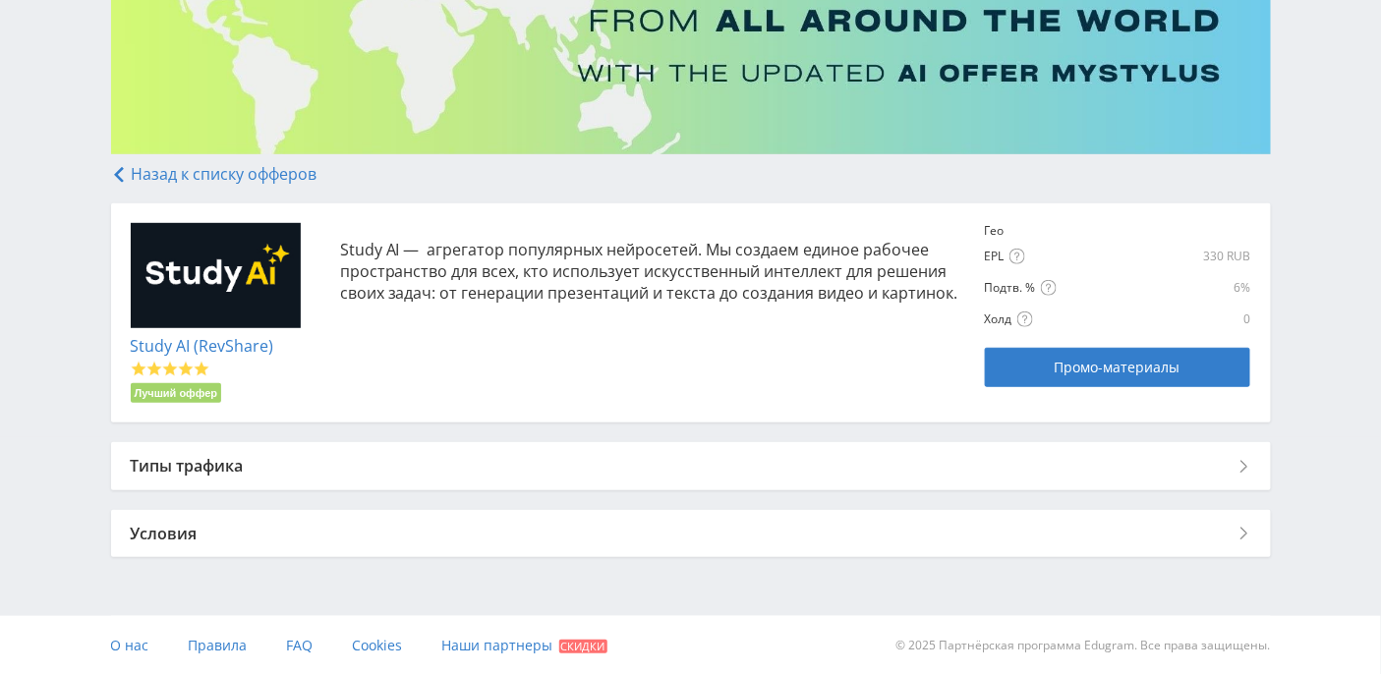
click at [214, 478] on div "Типы трафика" at bounding box center [690, 465] width 1159 height 47
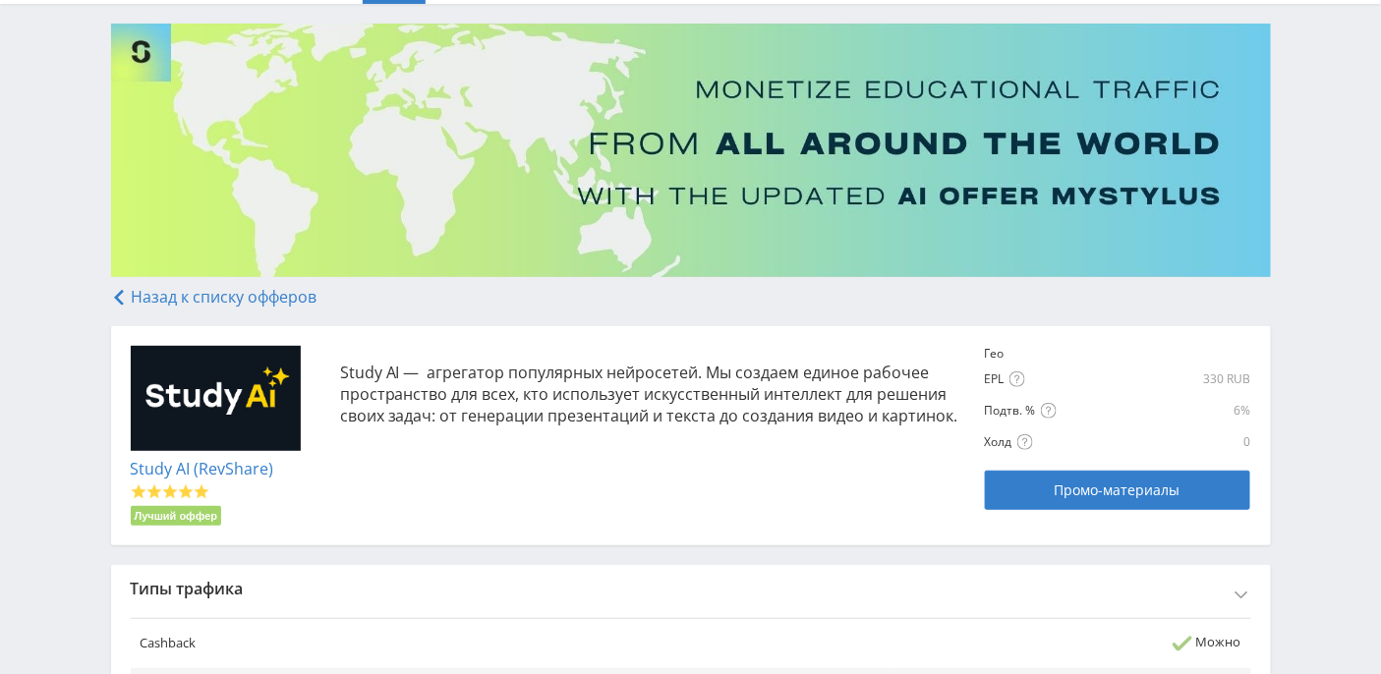
scroll to position [0, 0]
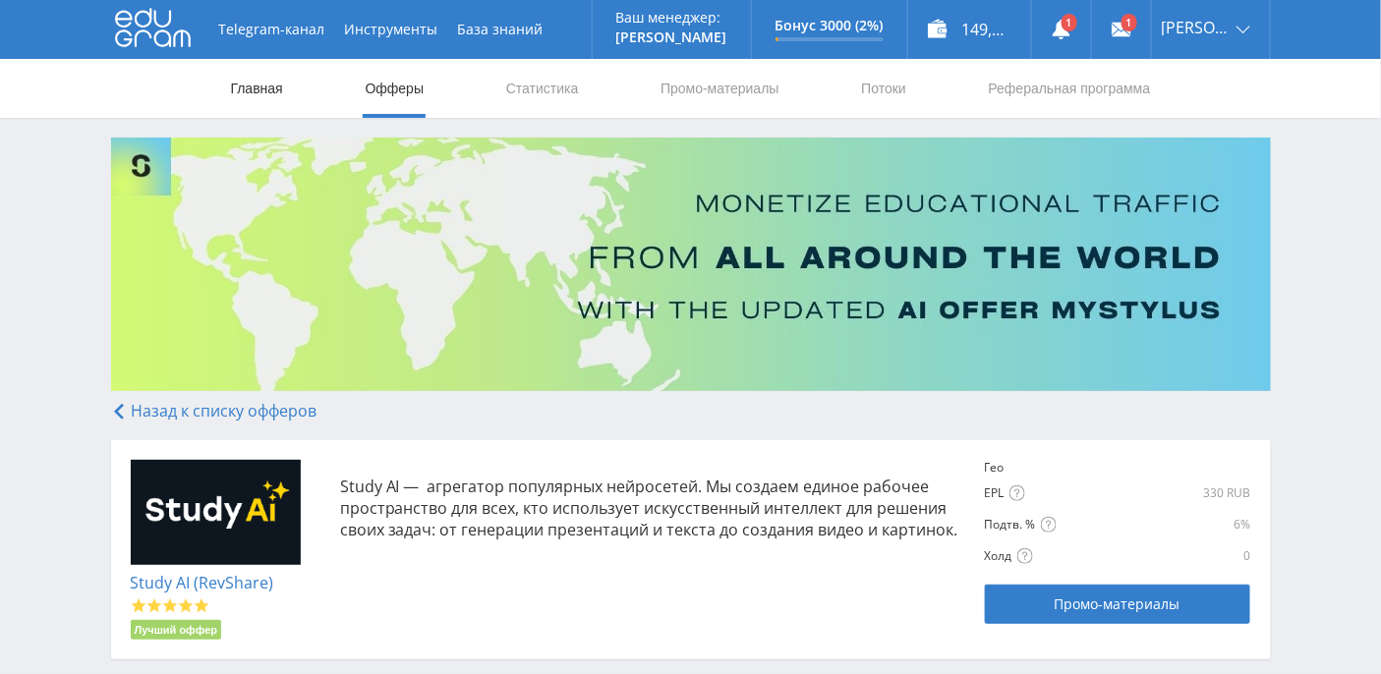
drag, startPoint x: 270, startPoint y: 75, endPoint x: 258, endPoint y: 84, distance: 14.7
click at [270, 76] on link "Главная" at bounding box center [257, 88] width 56 height 59
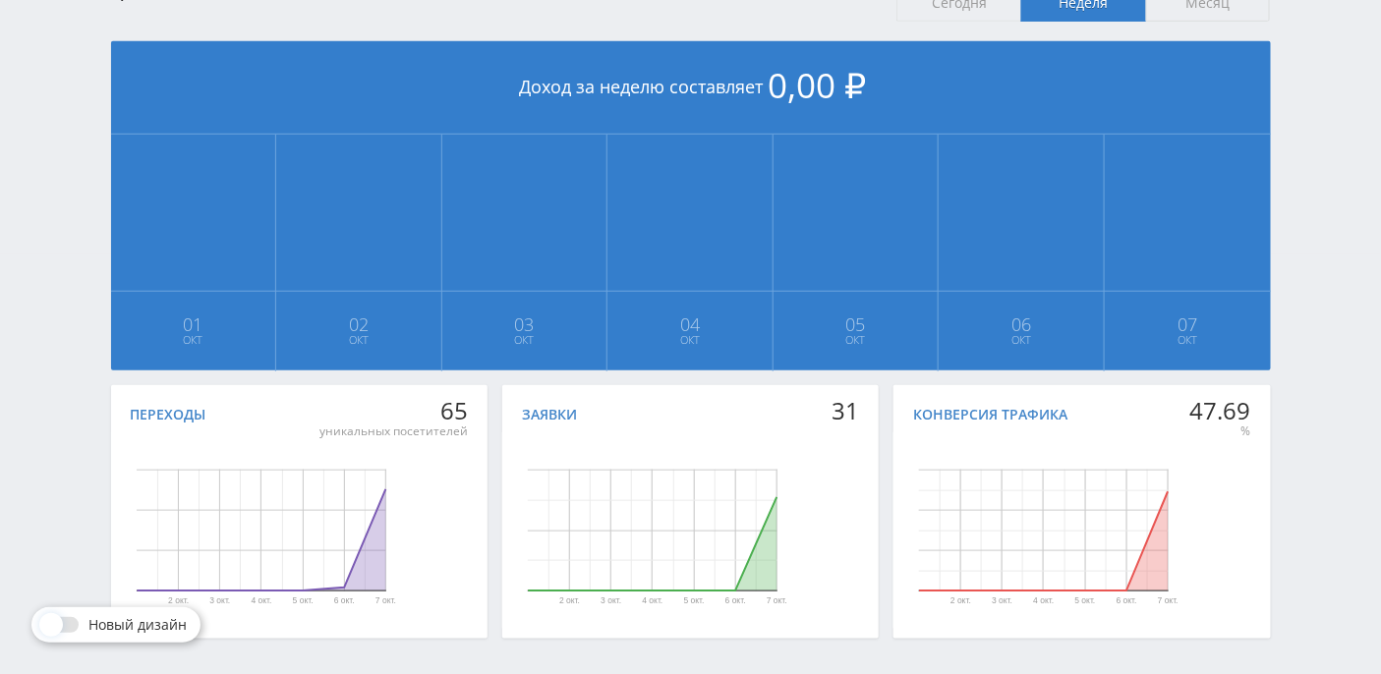
scroll to position [491, 0]
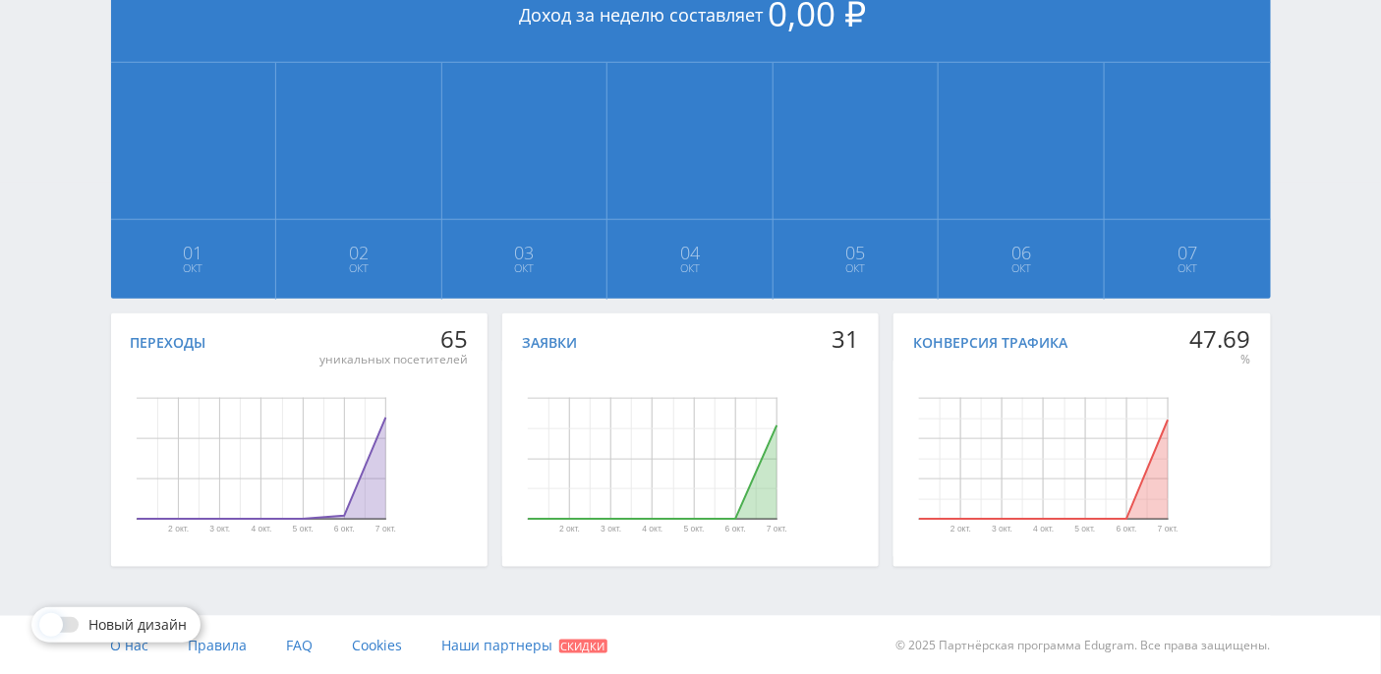
click at [554, 343] on div "Заявки" at bounding box center [549, 343] width 55 height 16
click at [163, 339] on div "Переходы" at bounding box center [169, 343] width 76 height 16
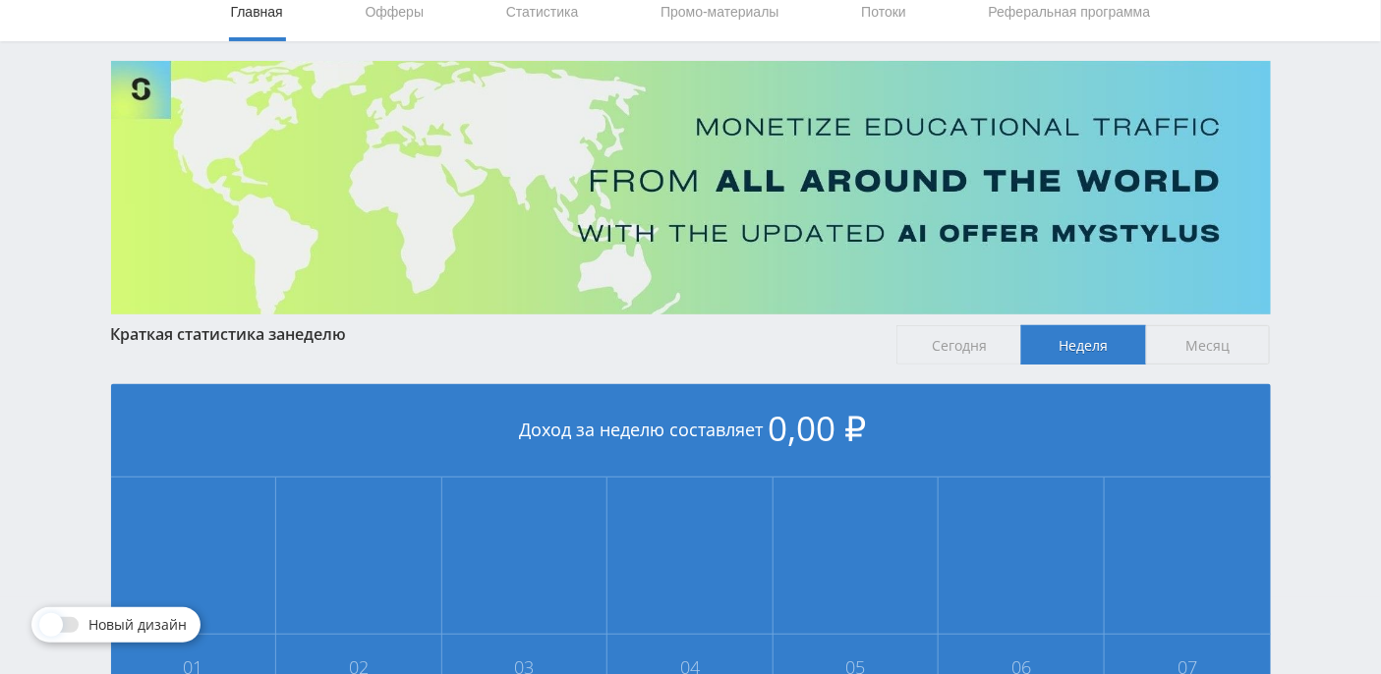
scroll to position [0, 0]
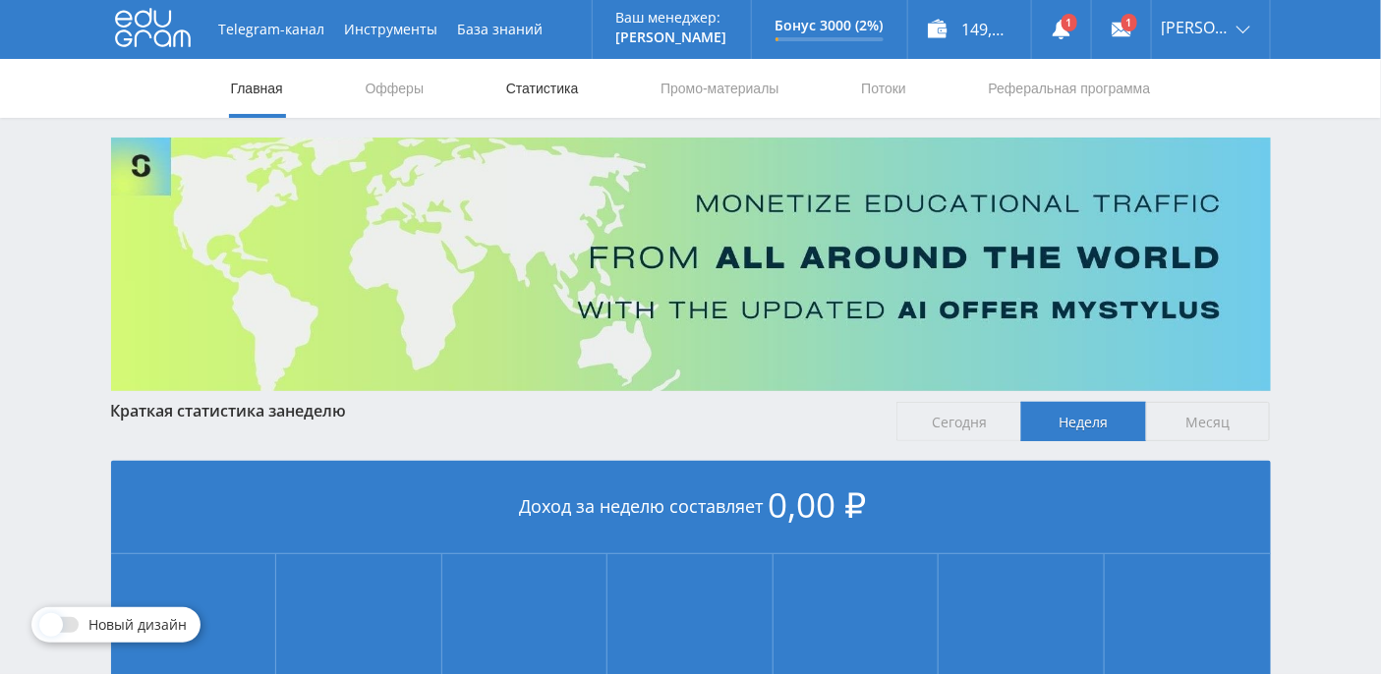
click at [533, 94] on link "Статистика" at bounding box center [542, 88] width 77 height 59
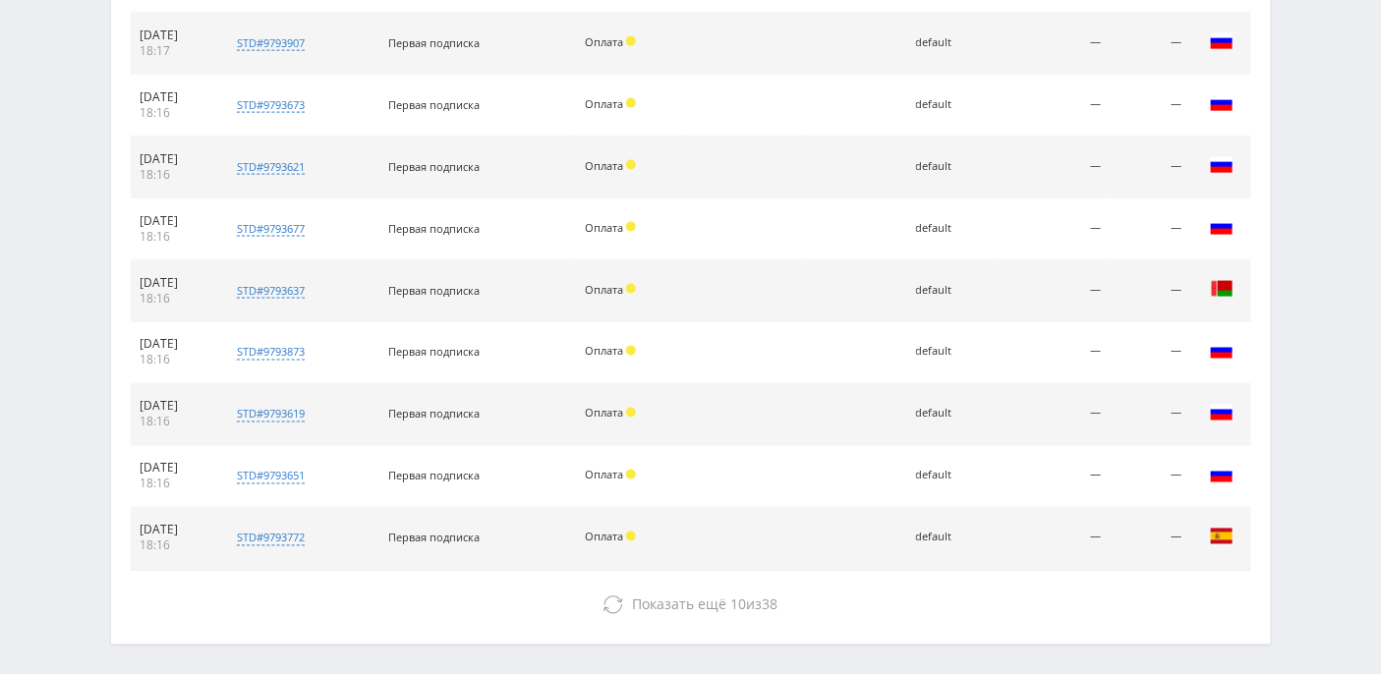
scroll to position [969, 0]
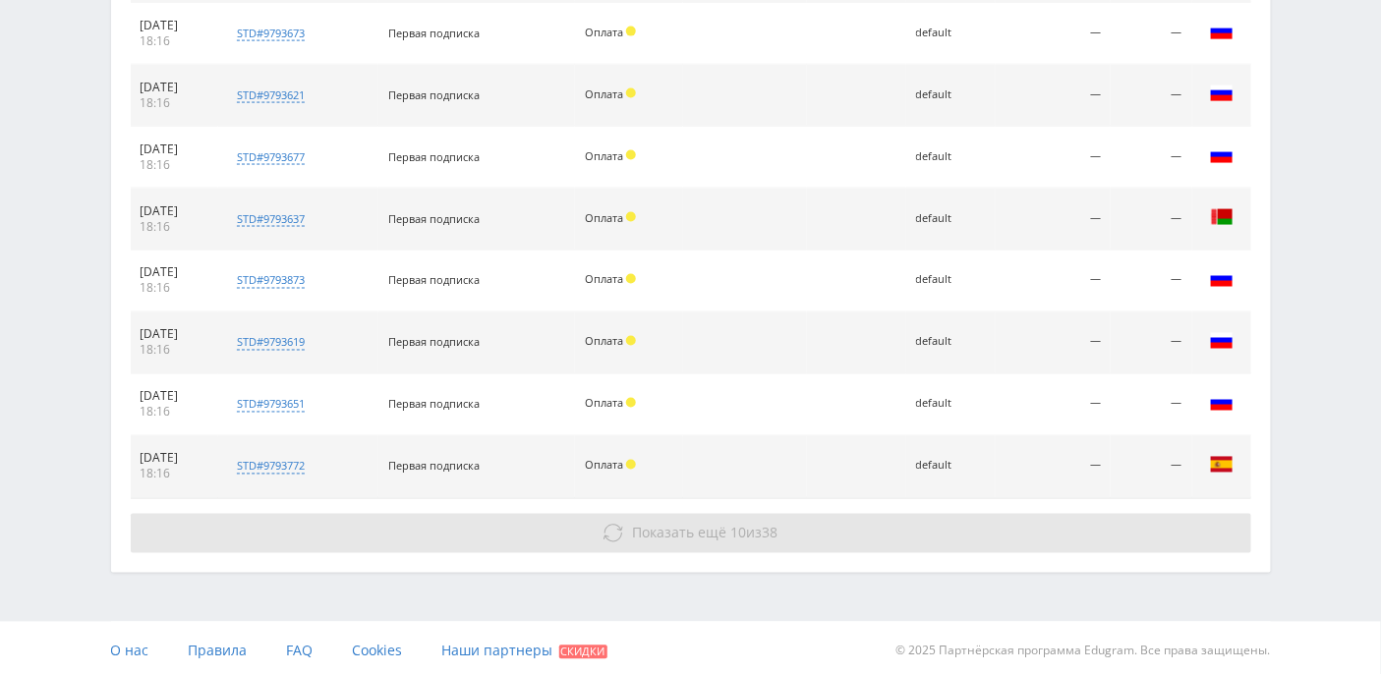
click at [612, 536] on icon at bounding box center [613, 534] width 20 height 20
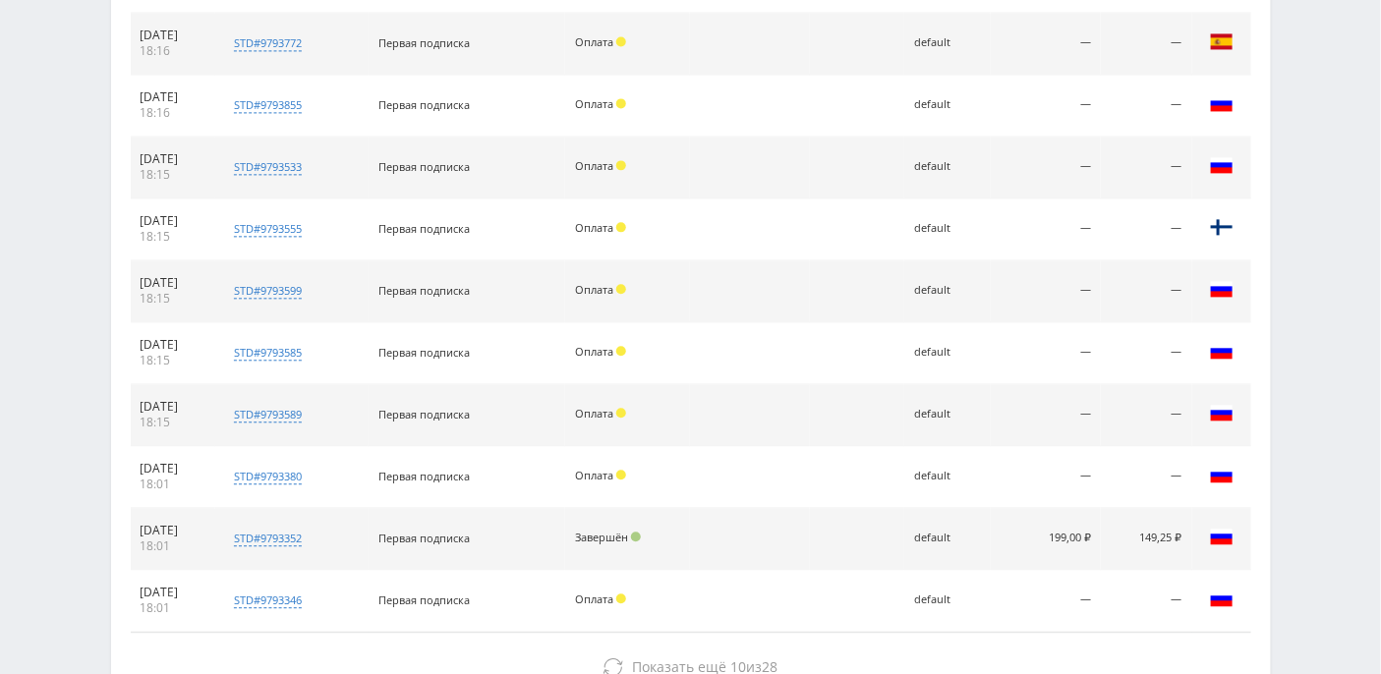
scroll to position [1521, 0]
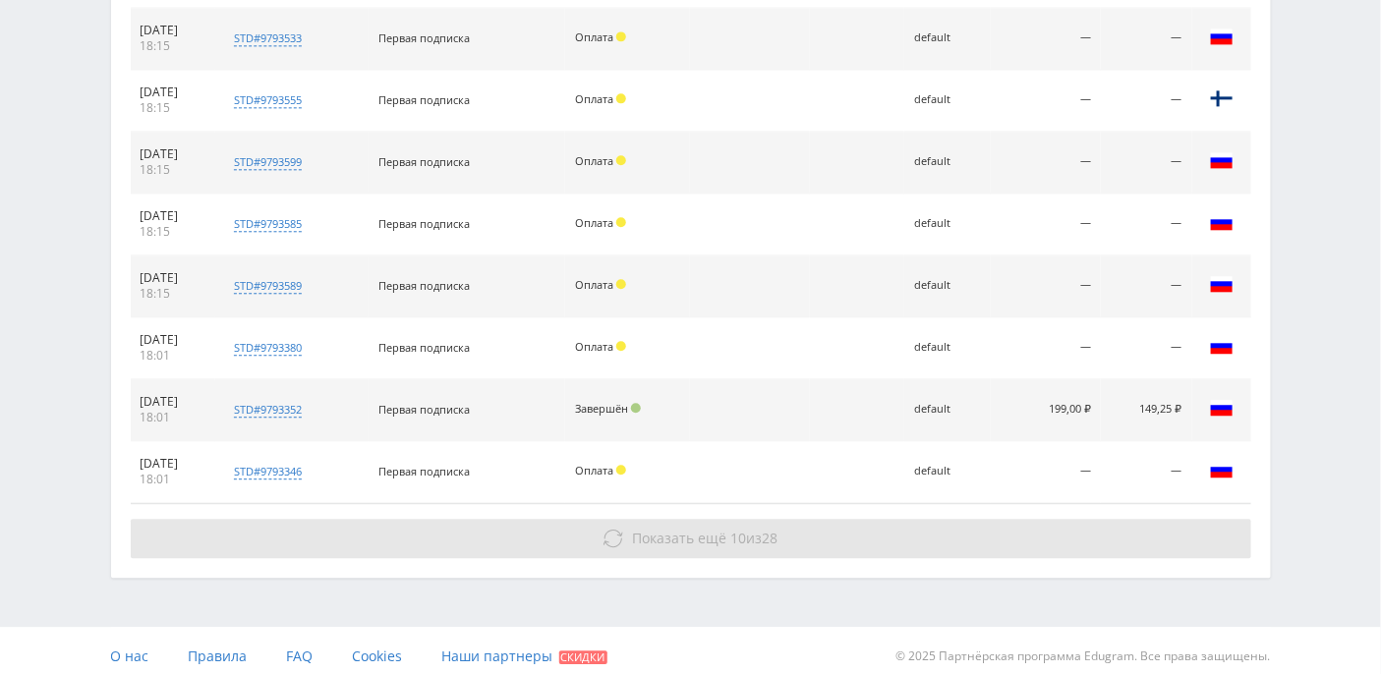
click at [616, 534] on icon at bounding box center [613, 539] width 20 height 20
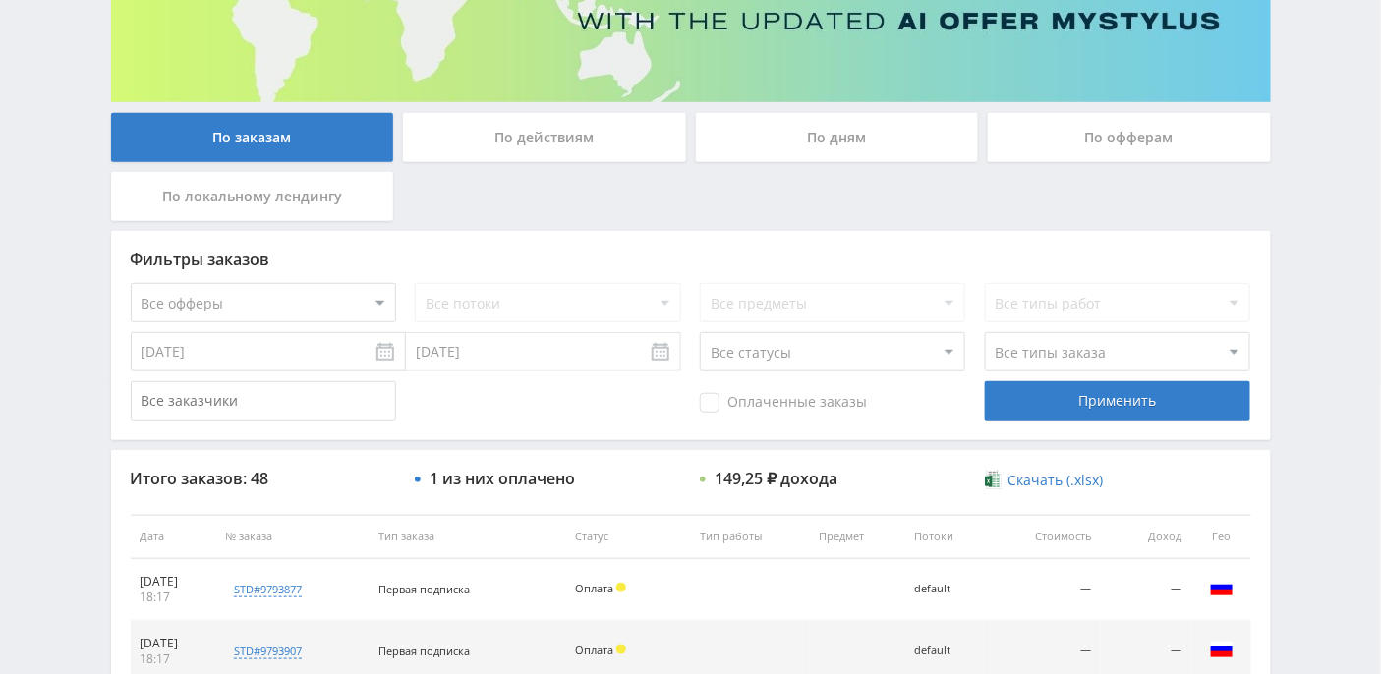
scroll to position [0, 0]
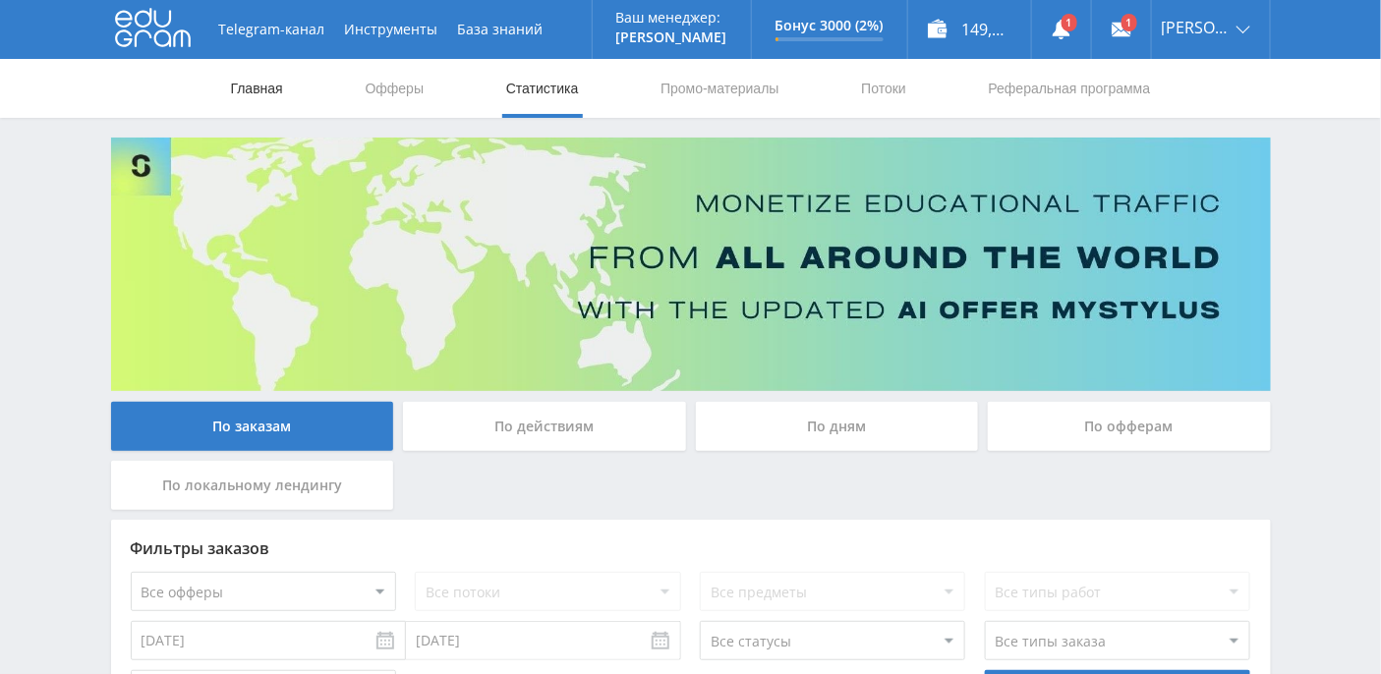
click at [250, 94] on link "Главная" at bounding box center [257, 88] width 56 height 59
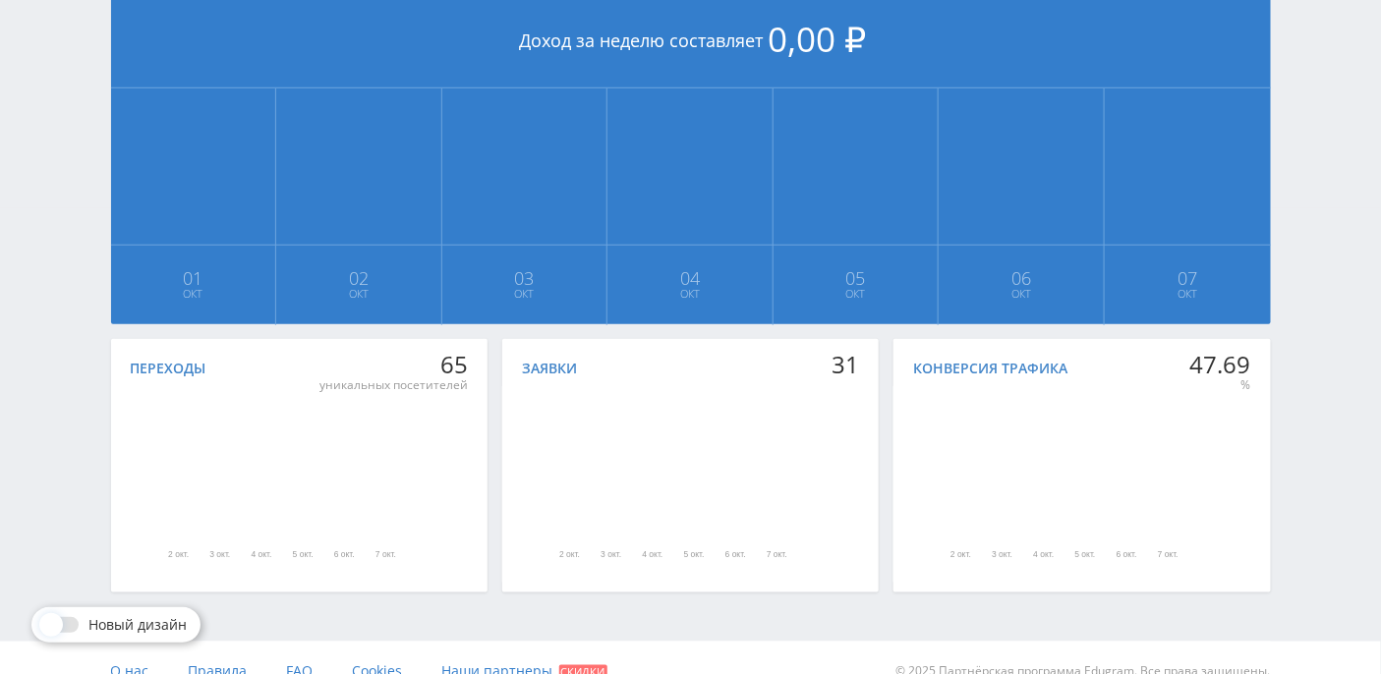
scroll to position [491, 0]
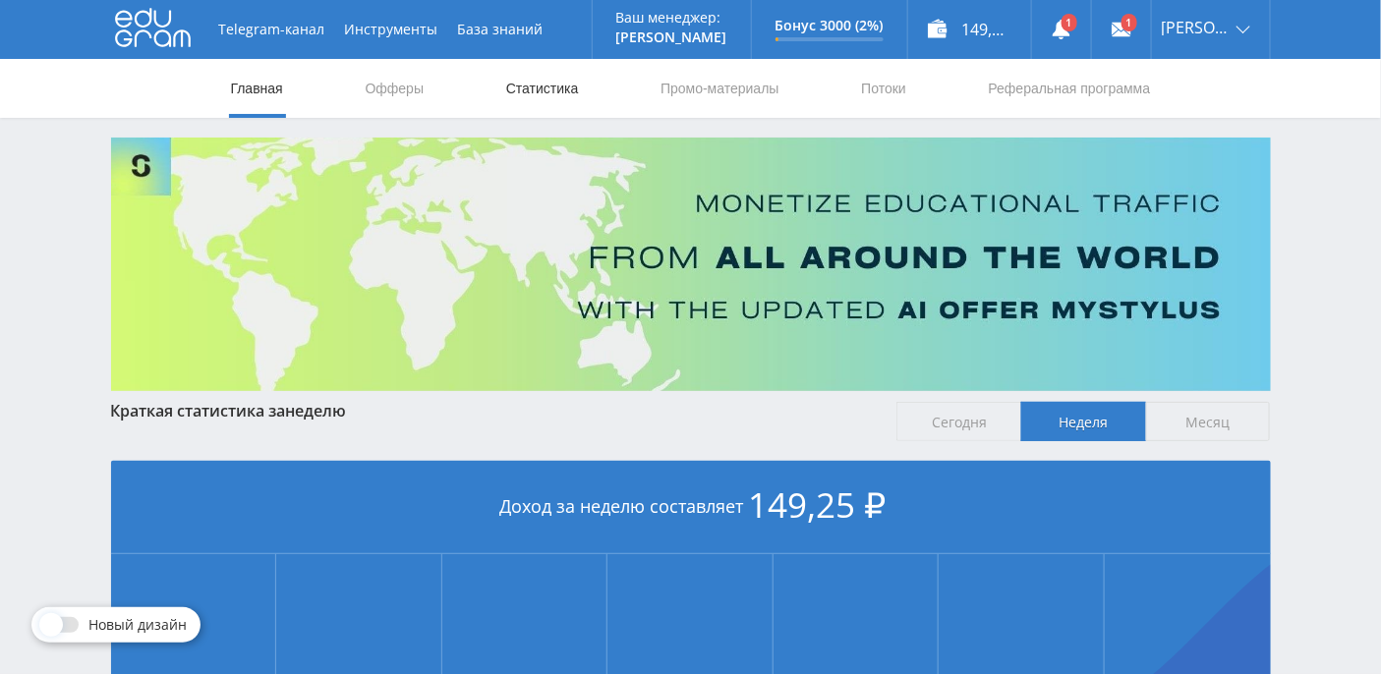
click at [540, 85] on link "Статистика" at bounding box center [542, 88] width 77 height 59
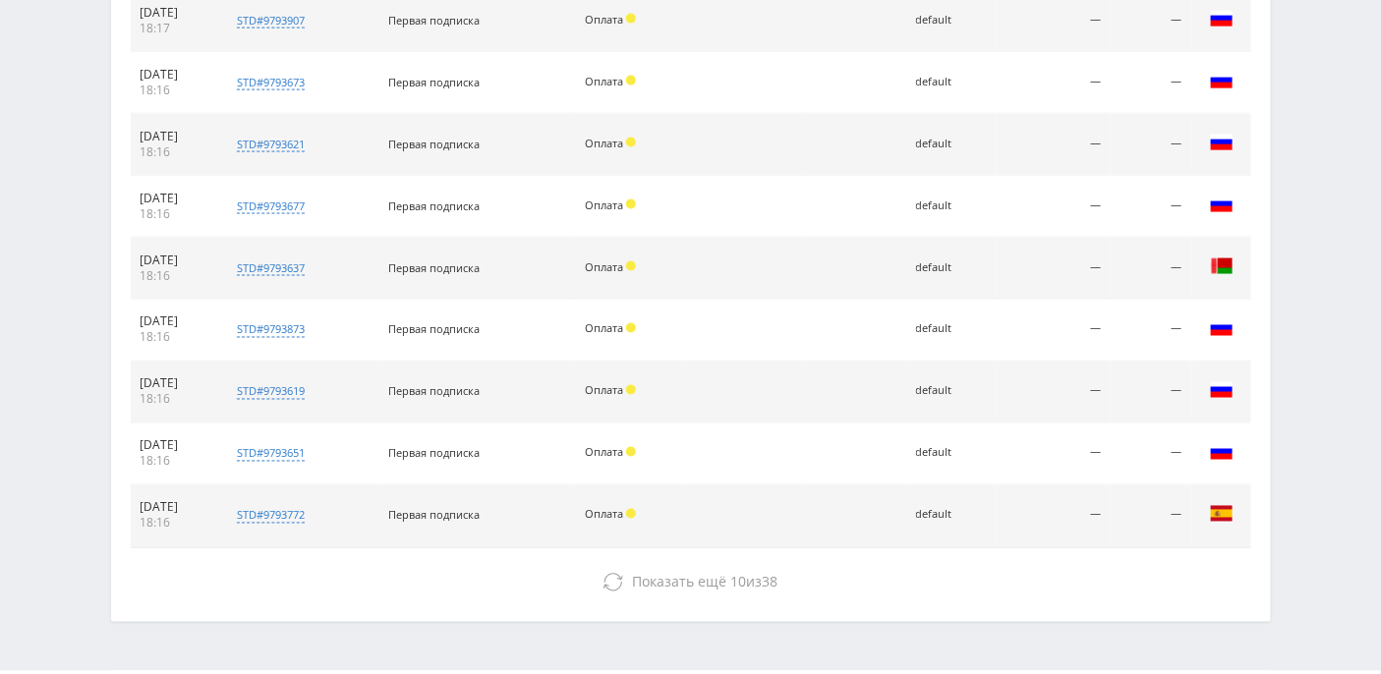
scroll to position [969, 0]
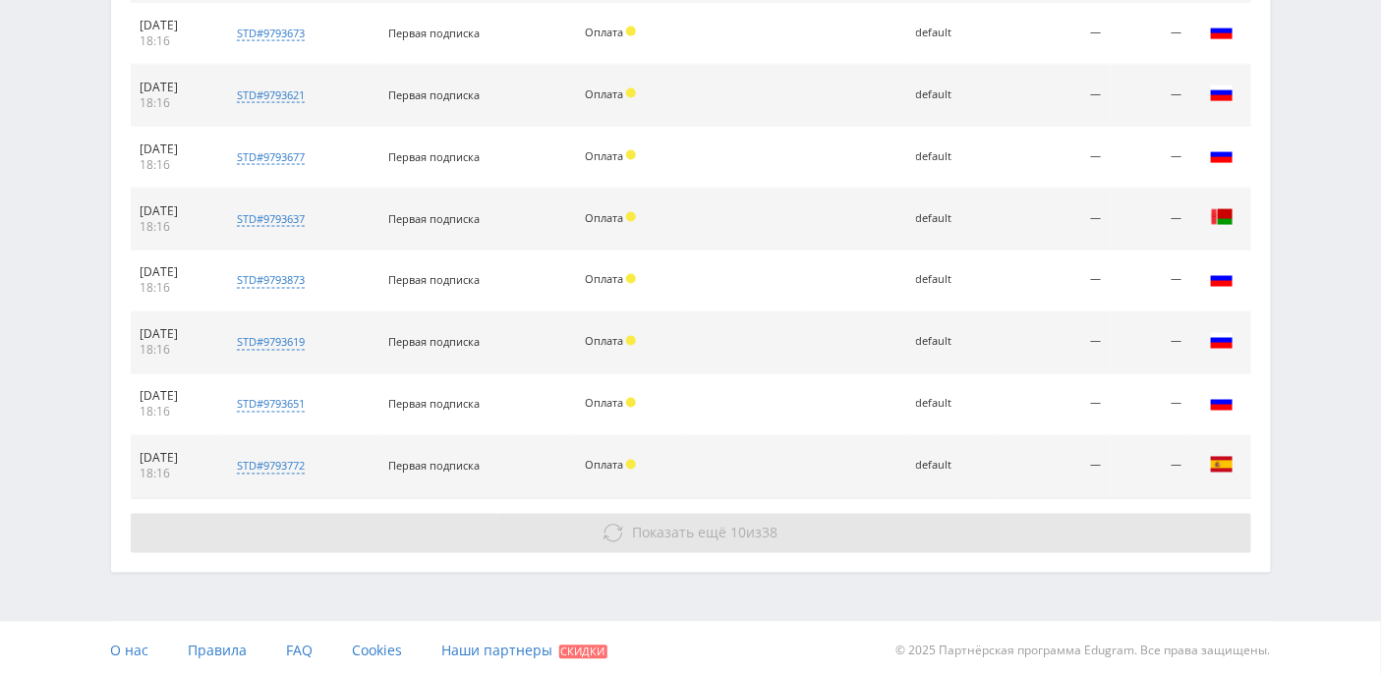
click at [624, 529] on button "Показать ещё 10 из 38" at bounding box center [691, 533] width 1120 height 39
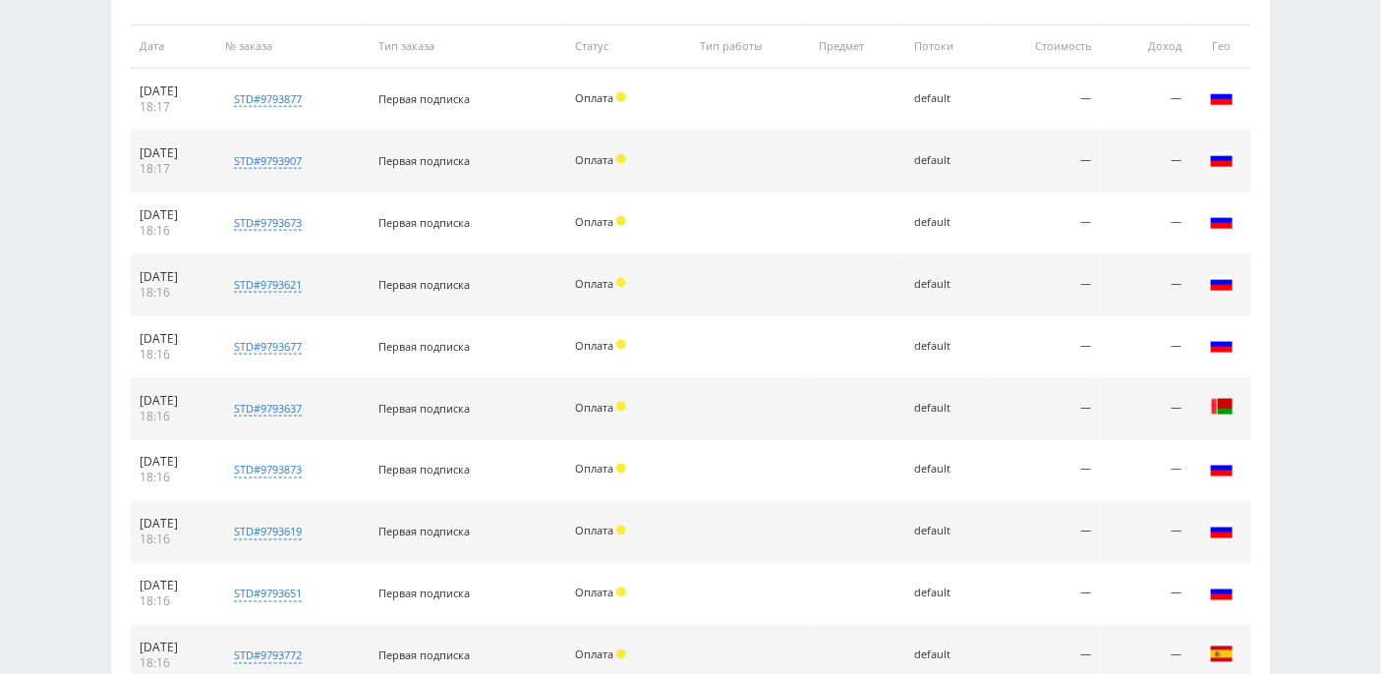
scroll to position [1521, 0]
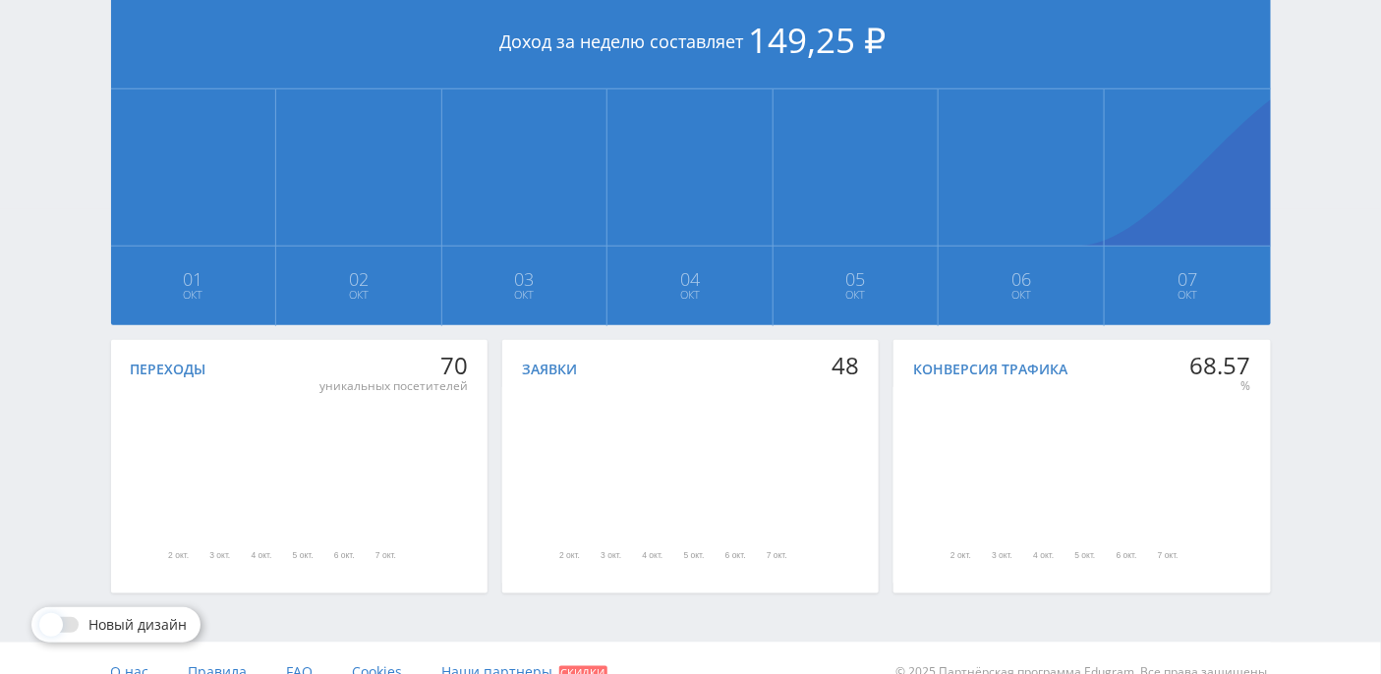
scroll to position [491, 0]
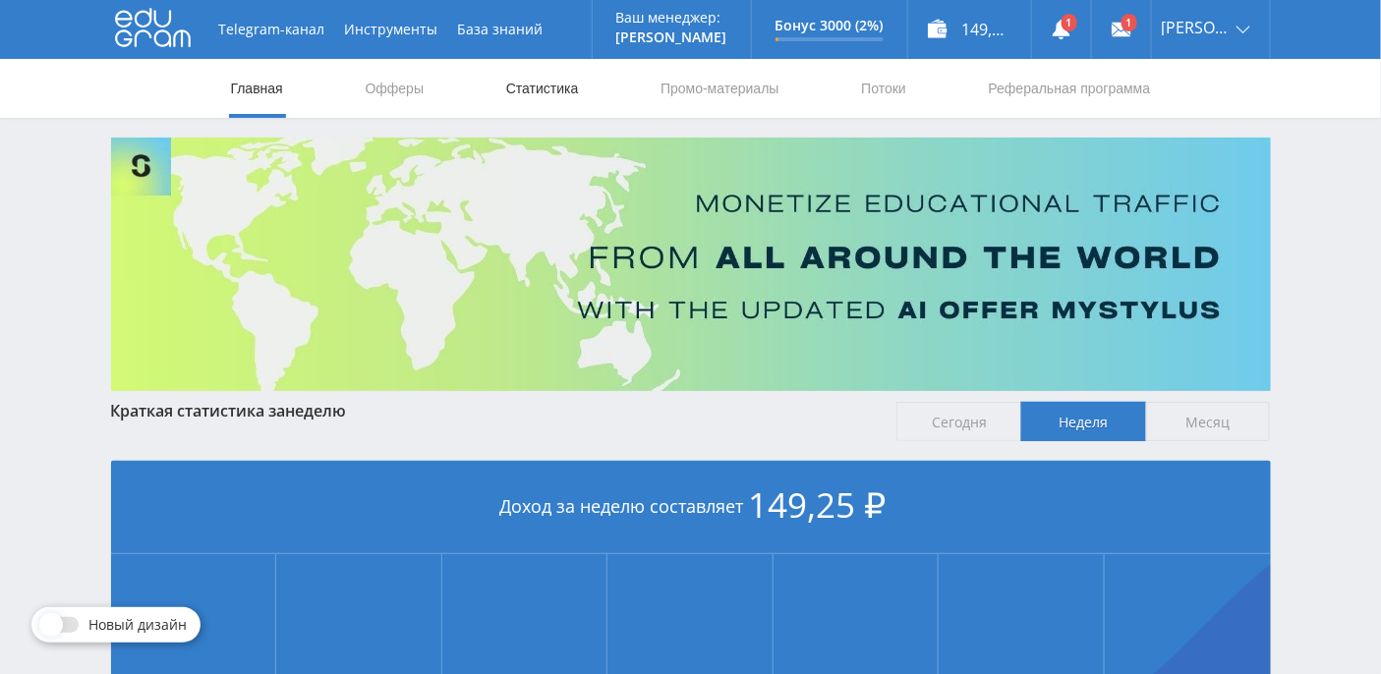
click at [565, 93] on link "Статистика" at bounding box center [542, 88] width 77 height 59
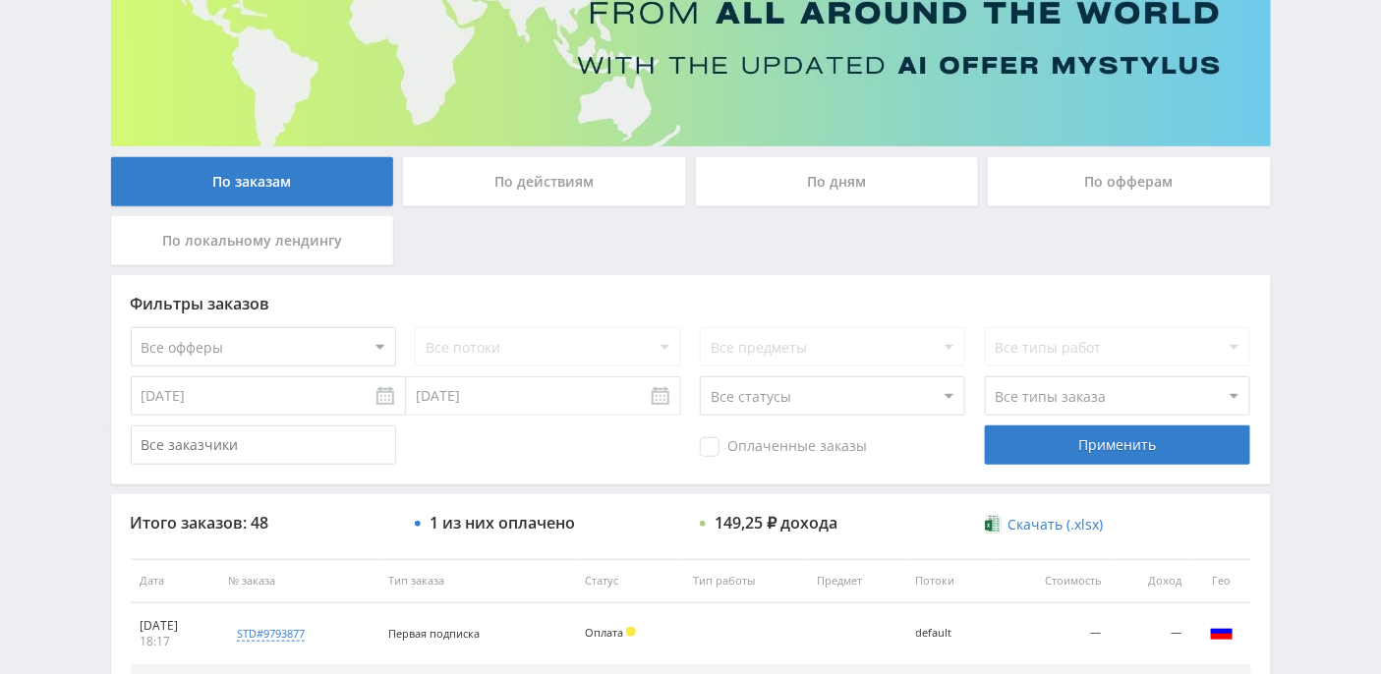
scroll to position [261, 0]
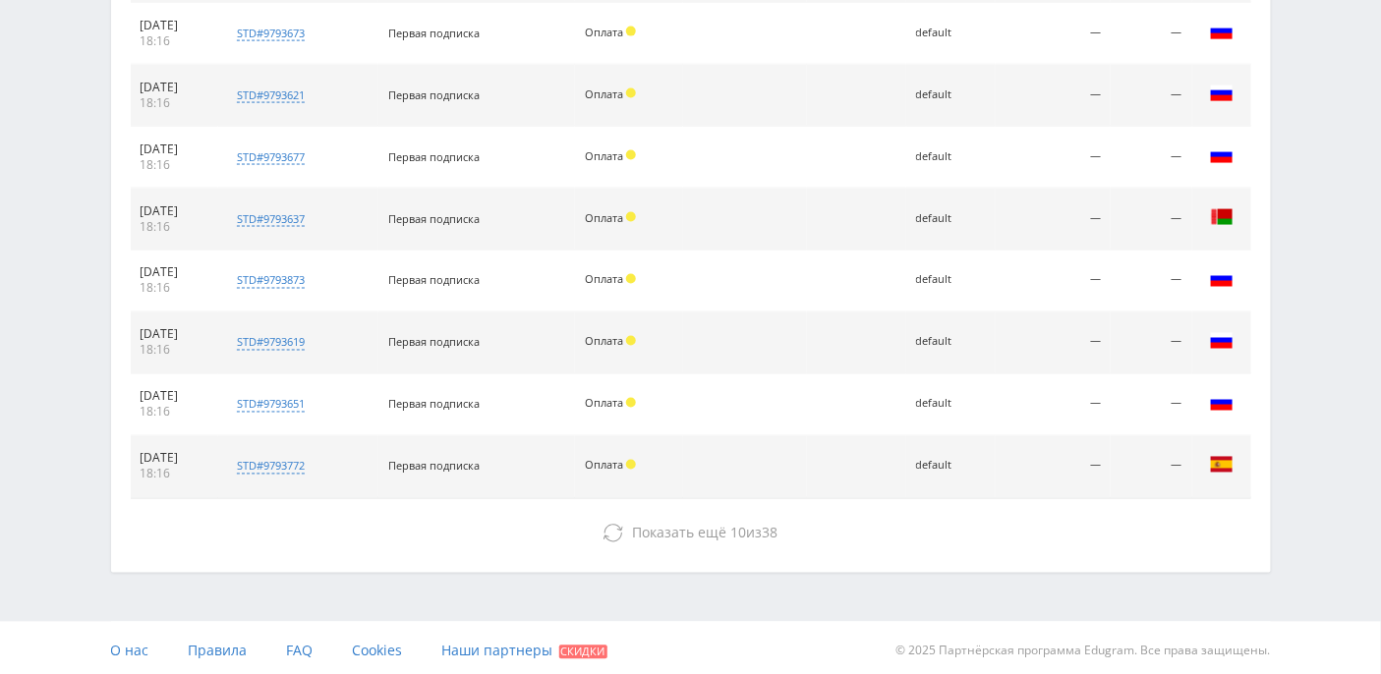
scroll to position [707, 0]
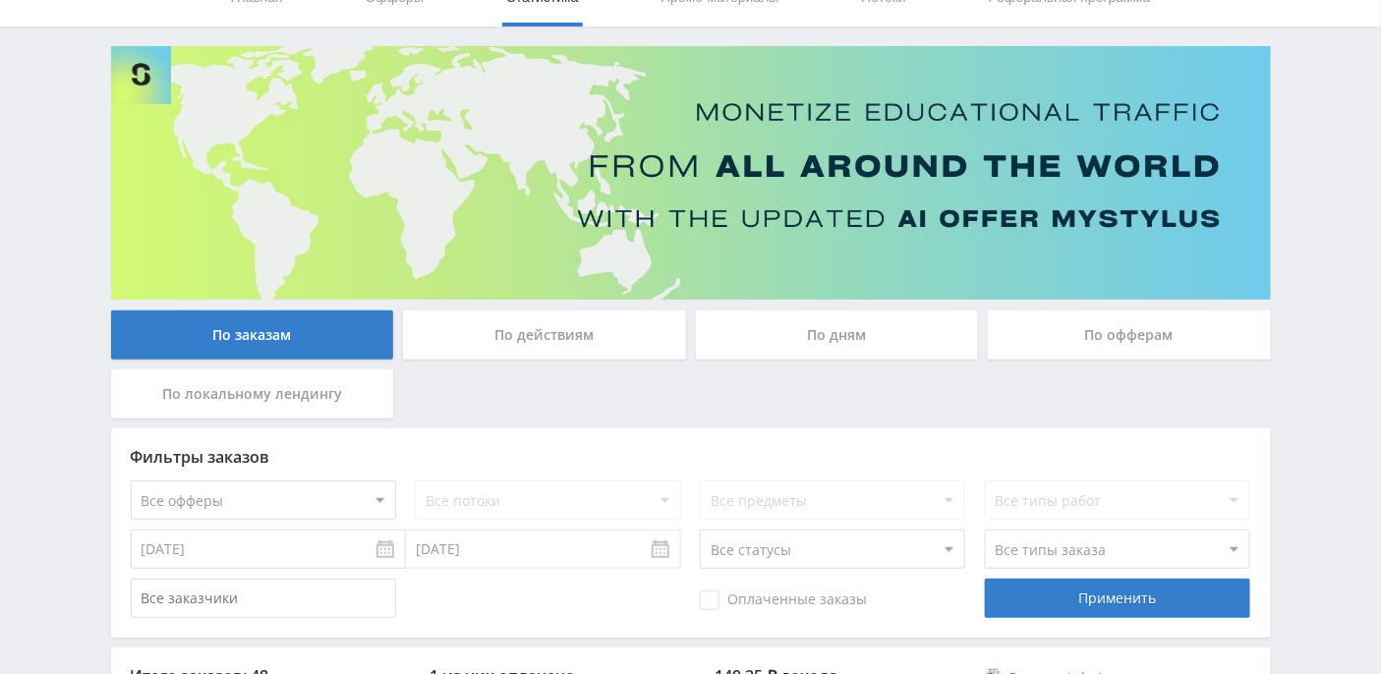
scroll to position [90, 0]
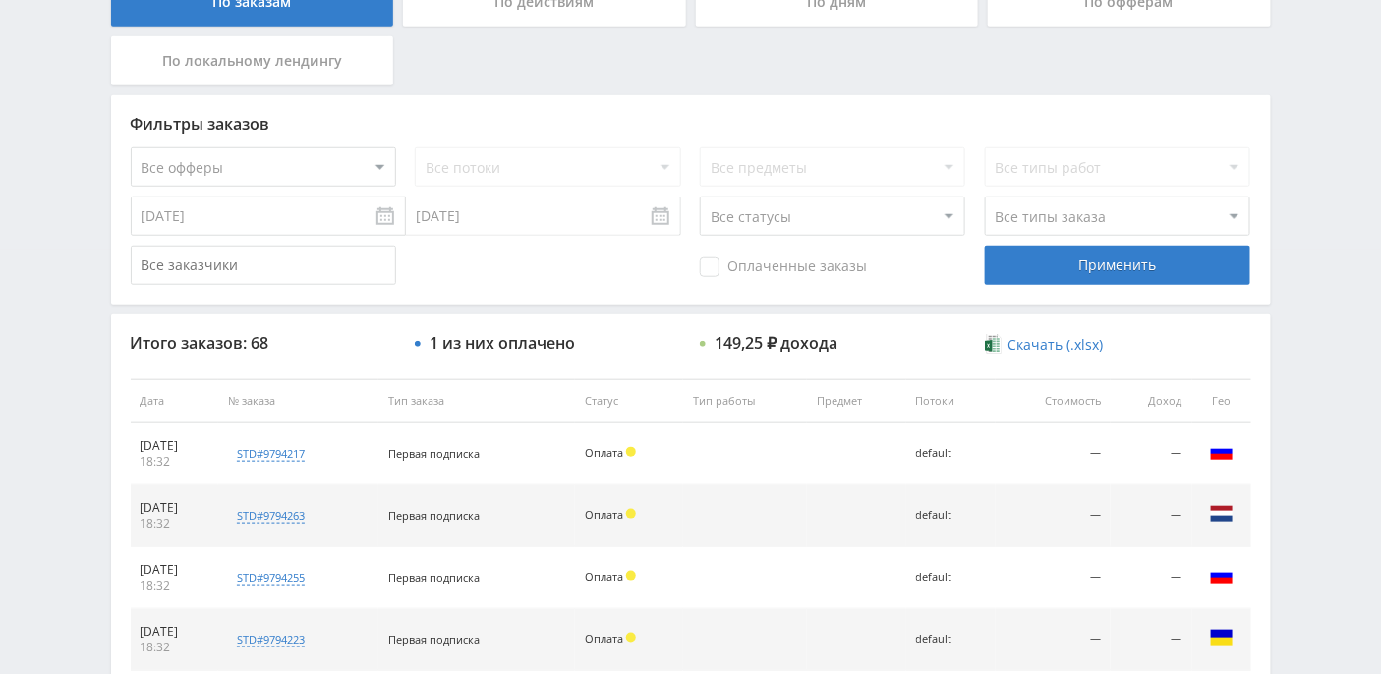
scroll to position [313, 0]
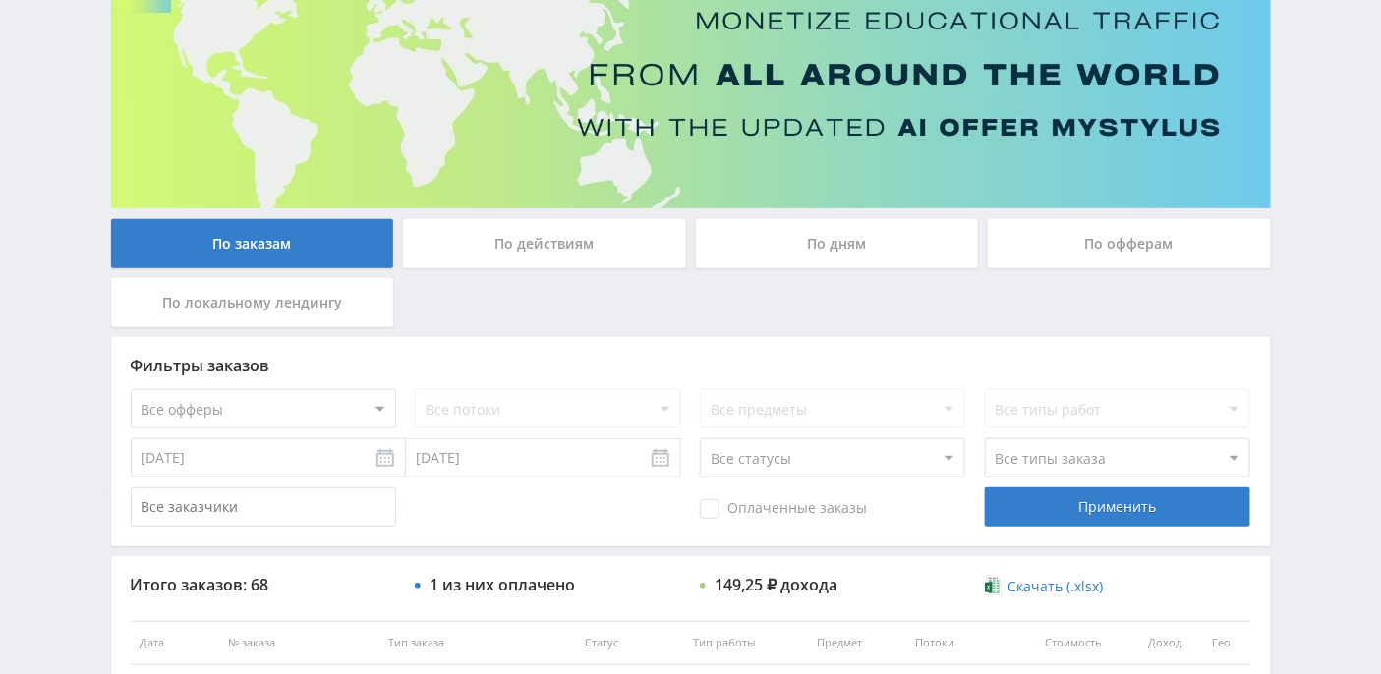
click at [592, 240] on div "По действиям" at bounding box center [544, 243] width 283 height 49
click at [0, 0] on input "По действиям" at bounding box center [0, 0] width 0 height 0
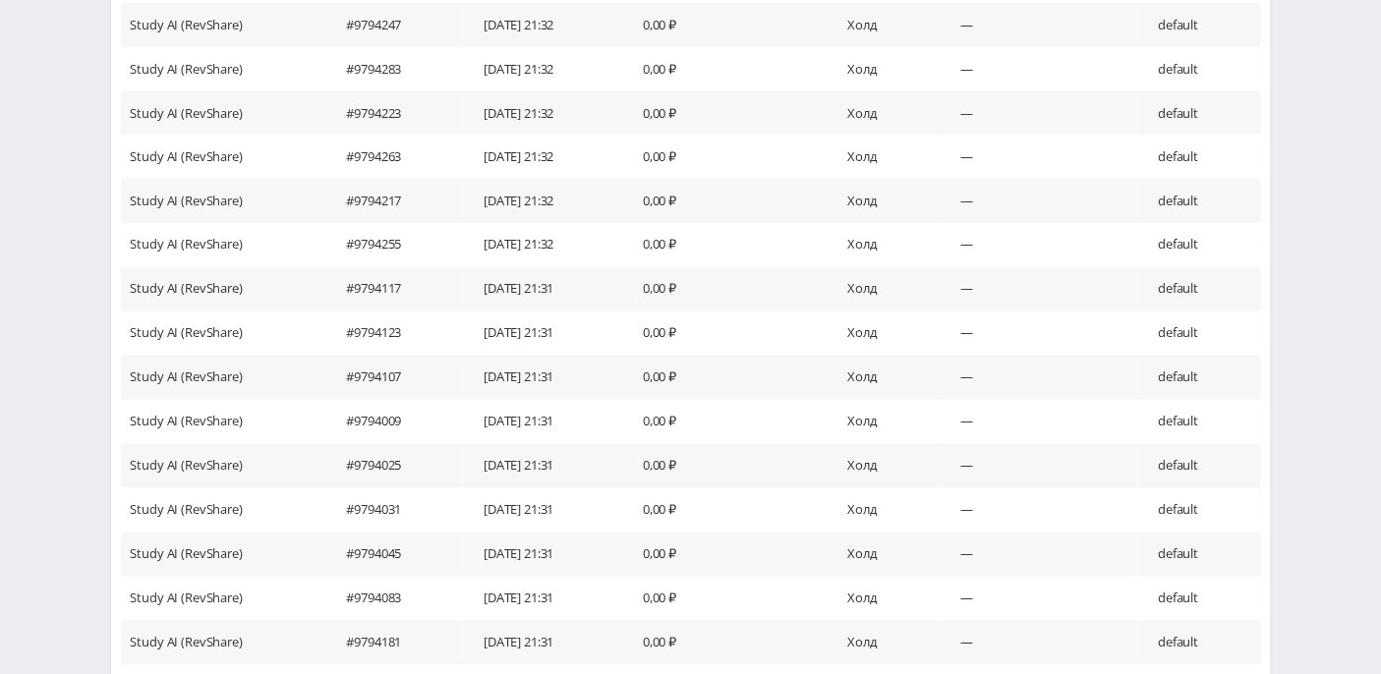
scroll to position [1194, 0]
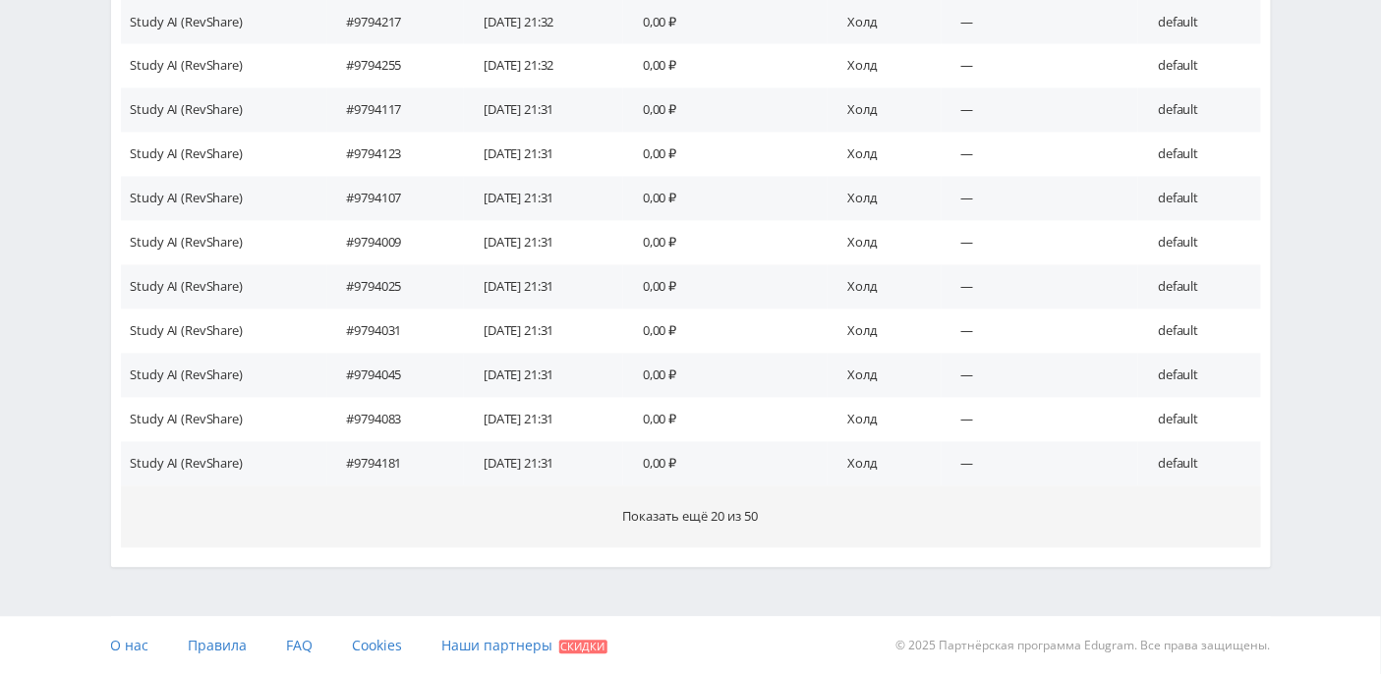
click at [650, 514] on span "Показать ещё 20 из 50" at bounding box center [691, 517] width 136 height 18
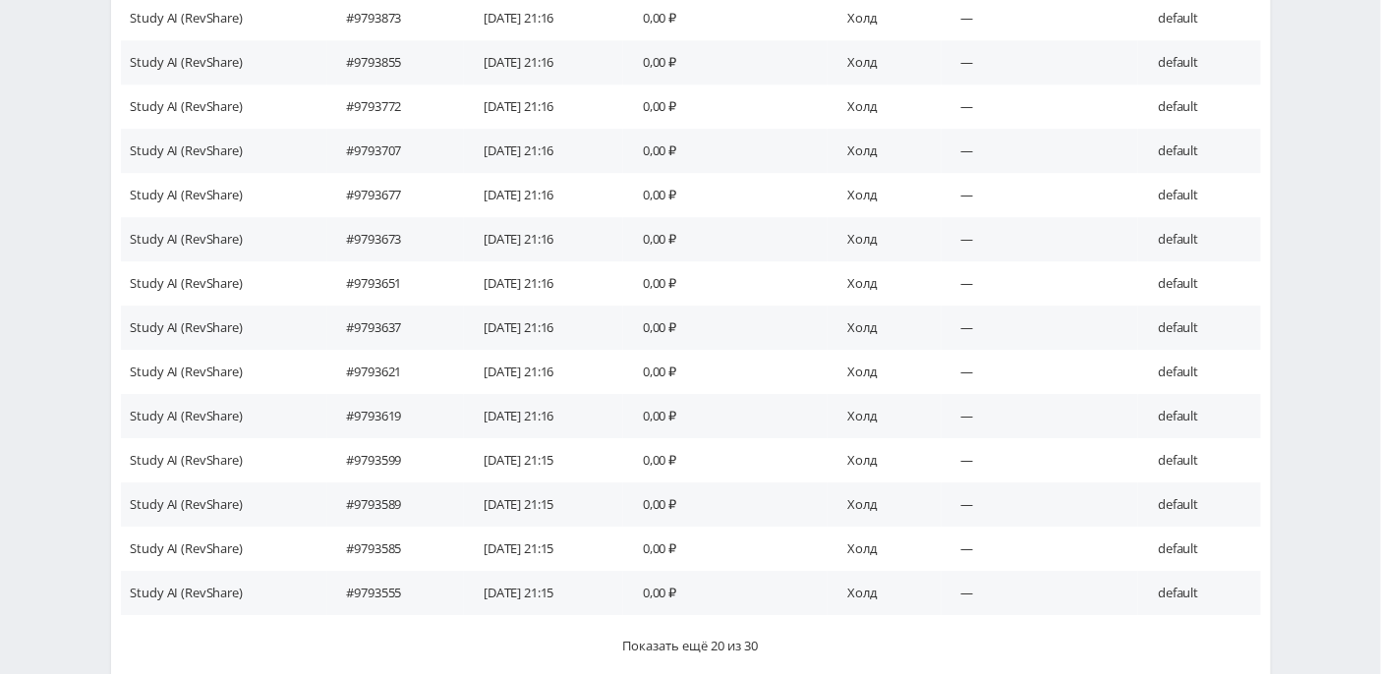
scroll to position [1989, 0]
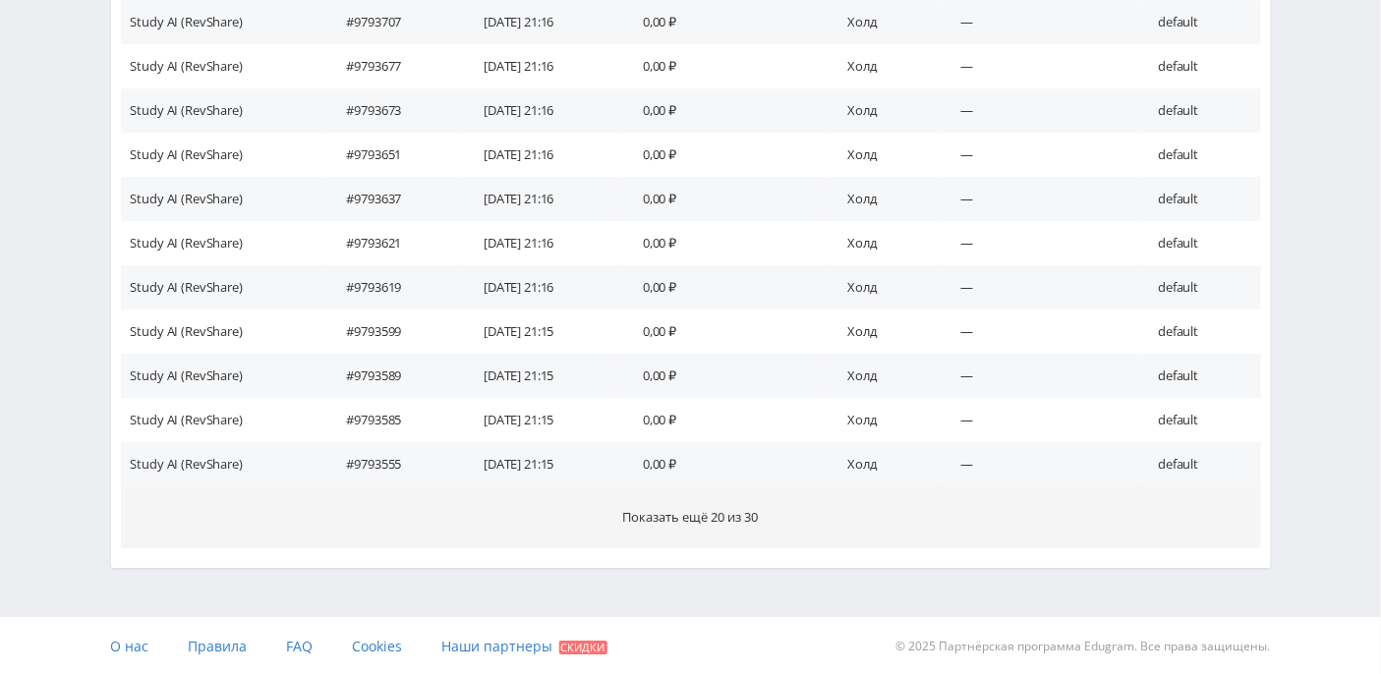
click at [666, 522] on span "Показать ещё 20 из 30" at bounding box center [691, 517] width 136 height 18
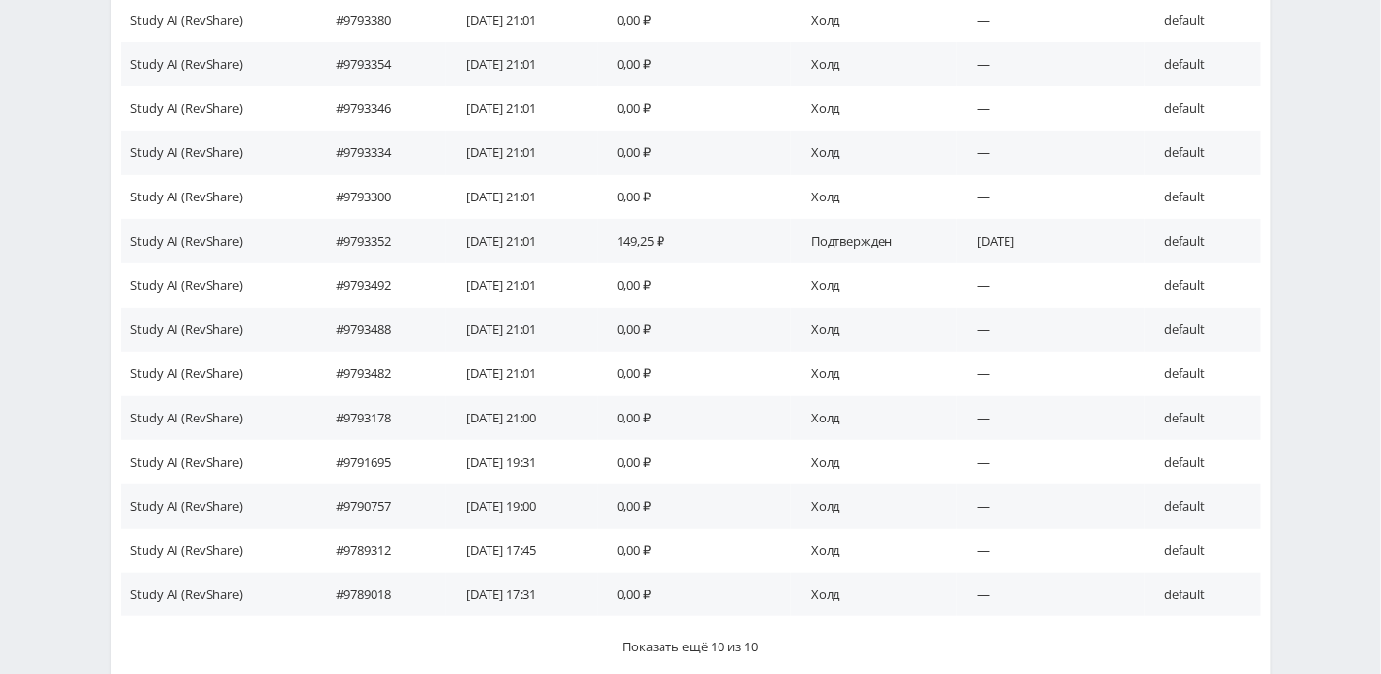
scroll to position [2784, 0]
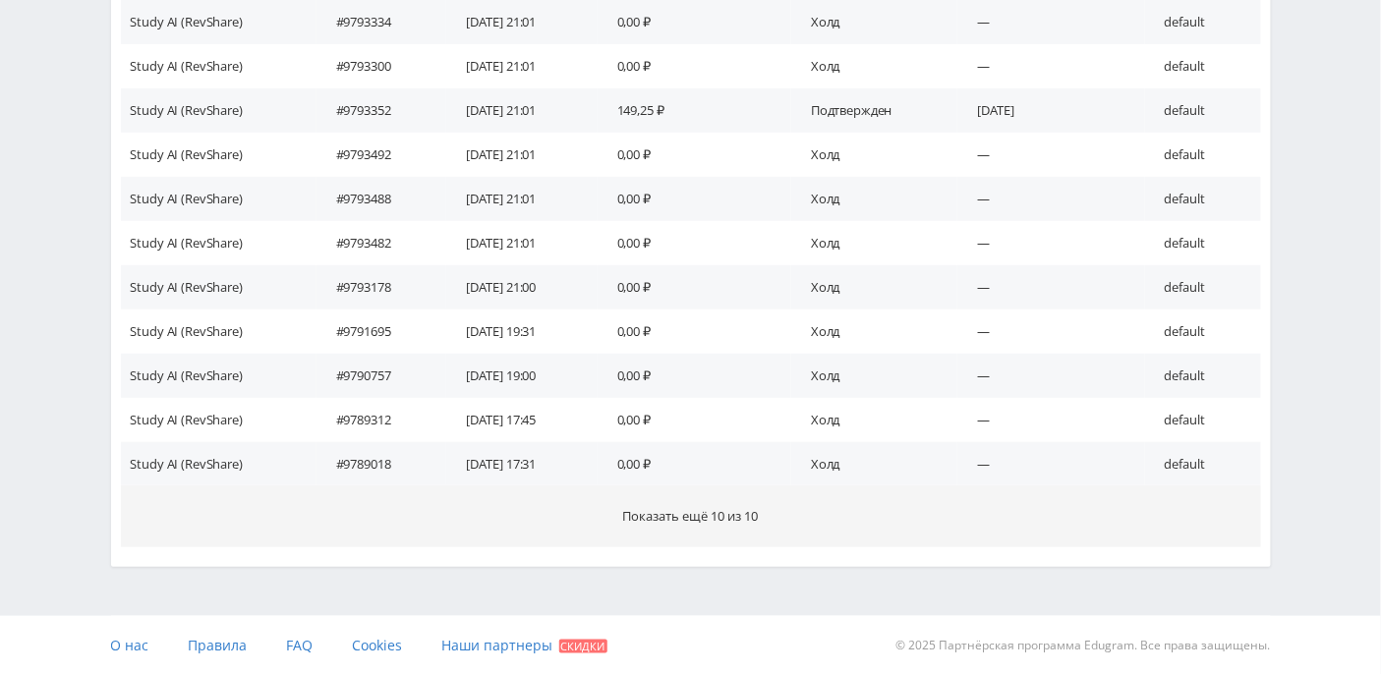
click span "Показать ещё 10 из 10"
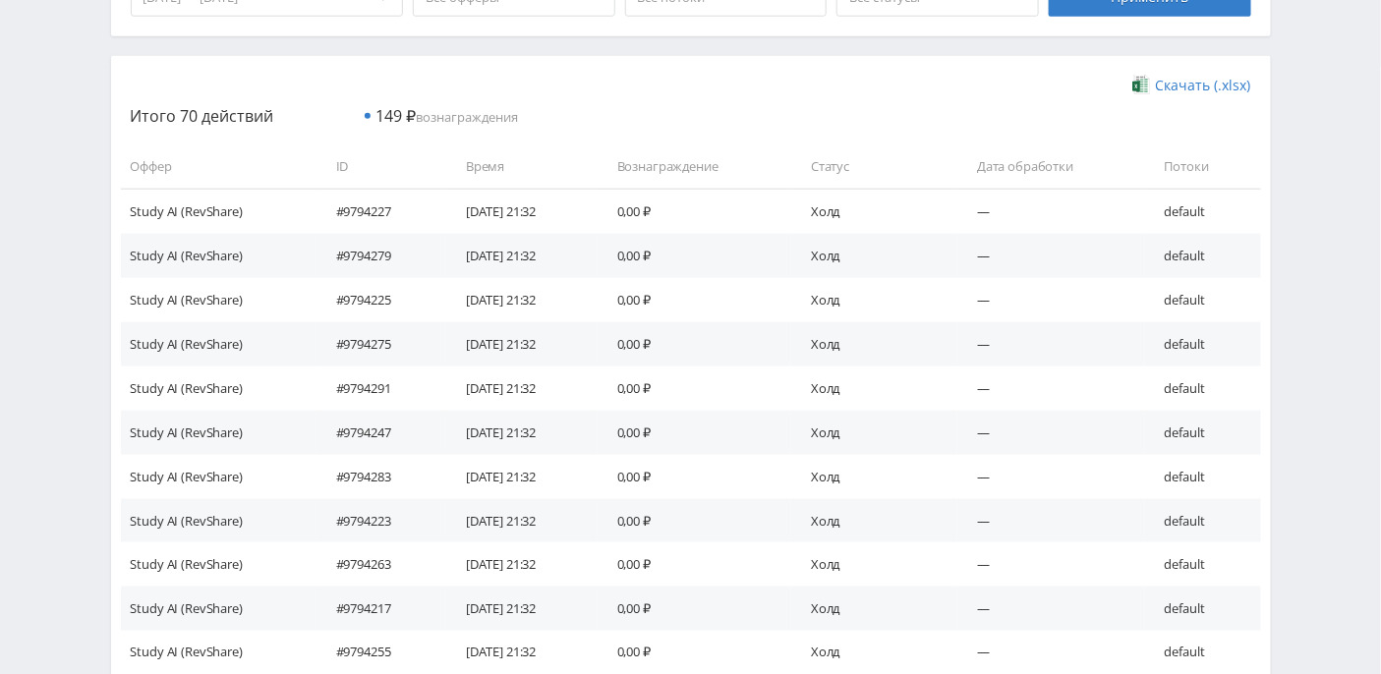
scroll to position [231, 0]
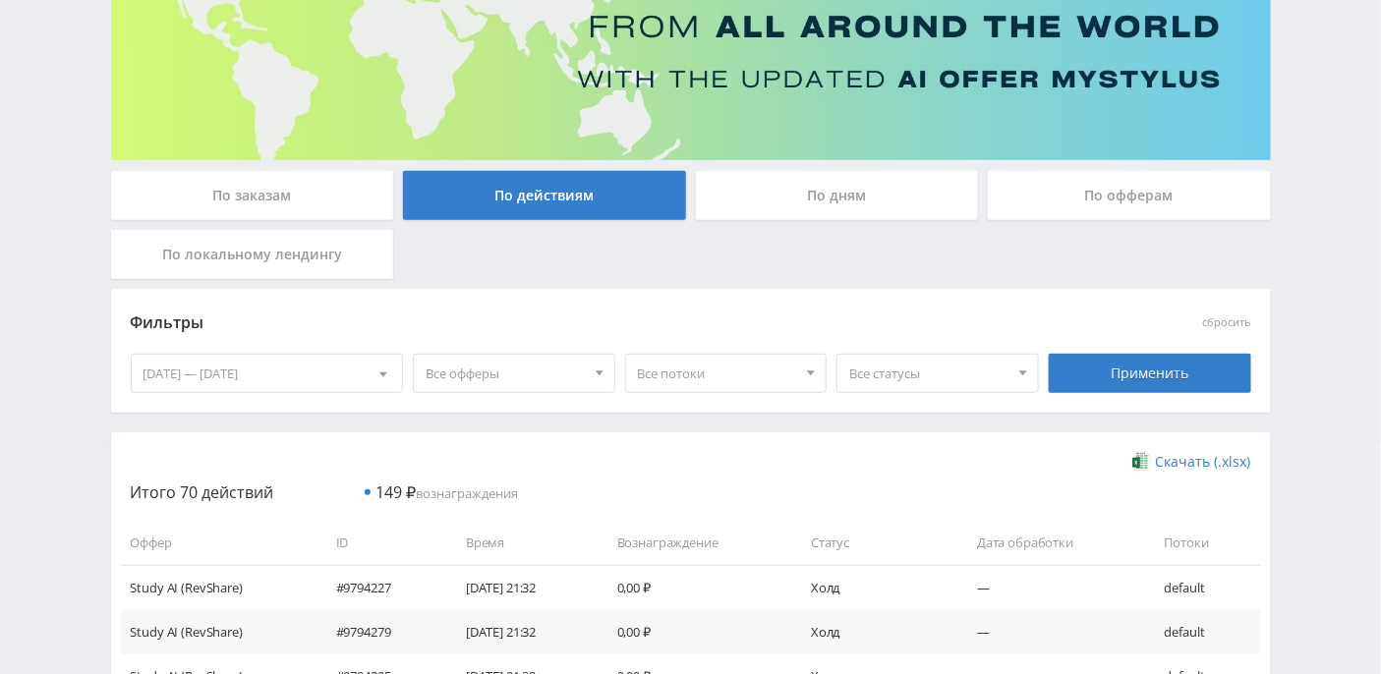
click div "По локальному лендингу"
click input "По локальному лендингу"
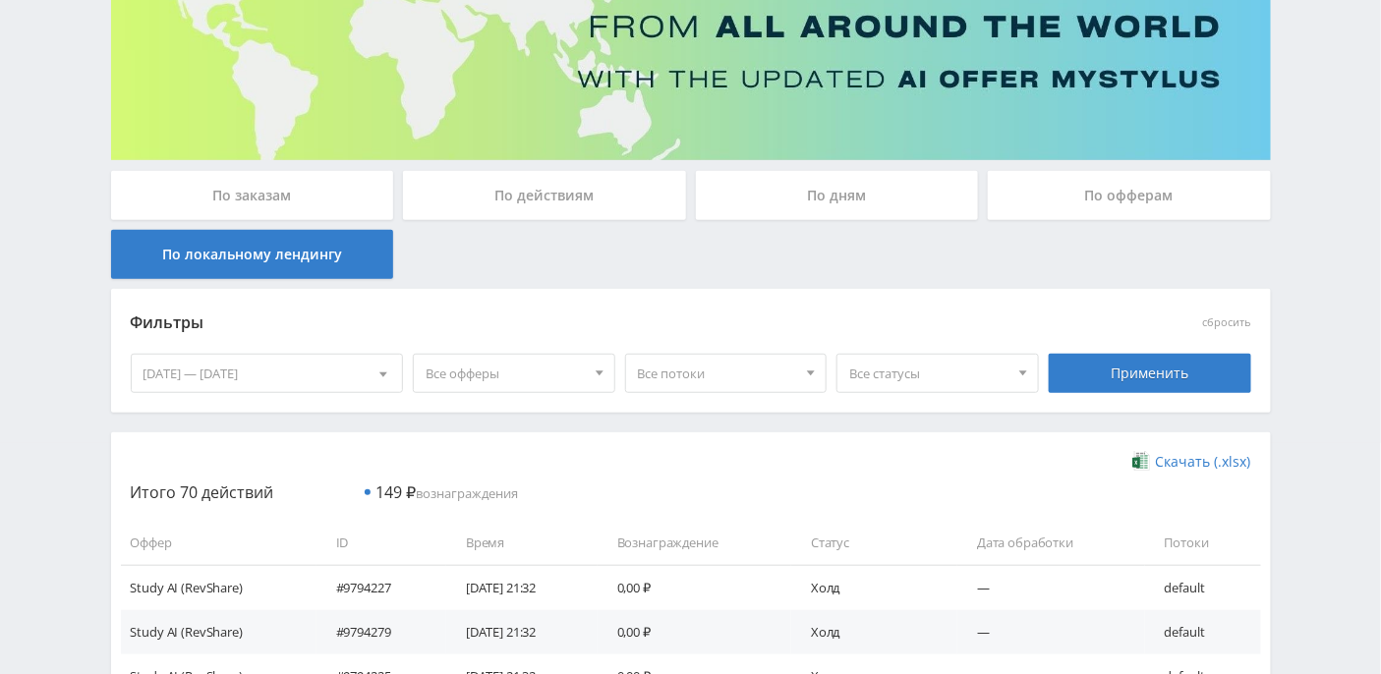
scroll to position [28, 0]
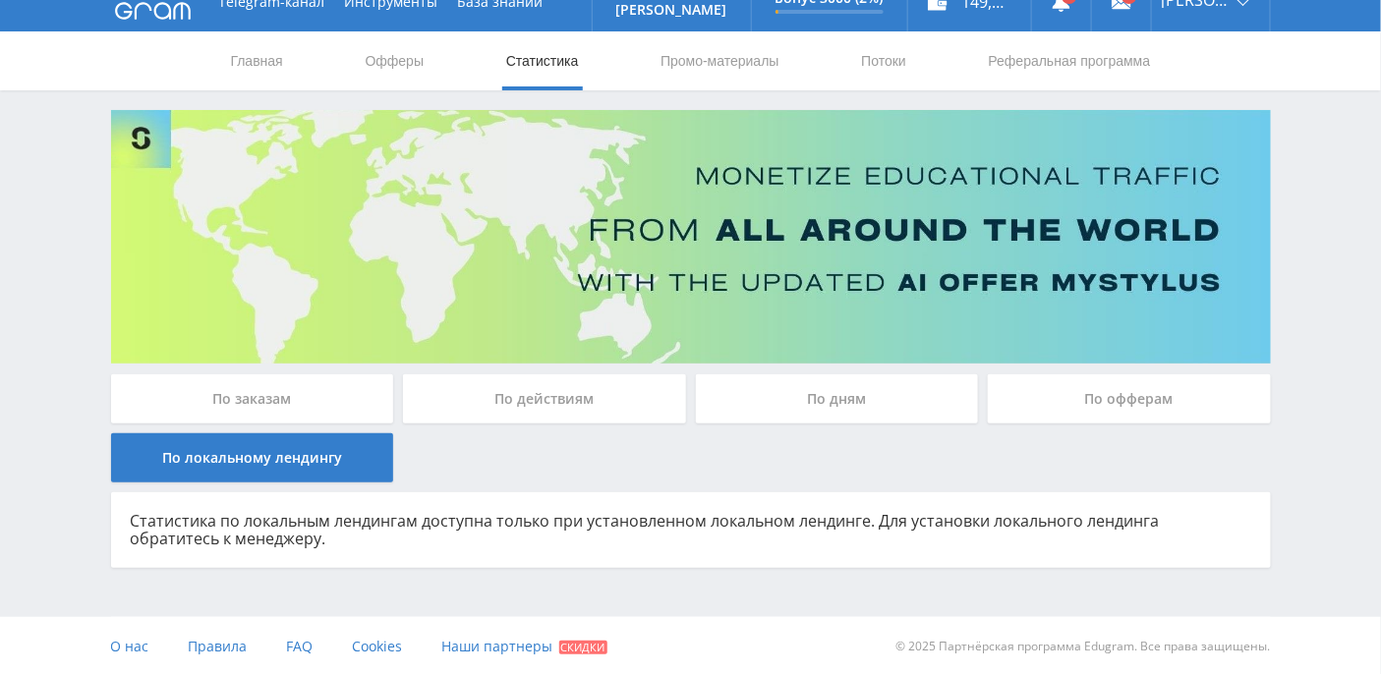
click div "По действиям"
click input "По действиям"
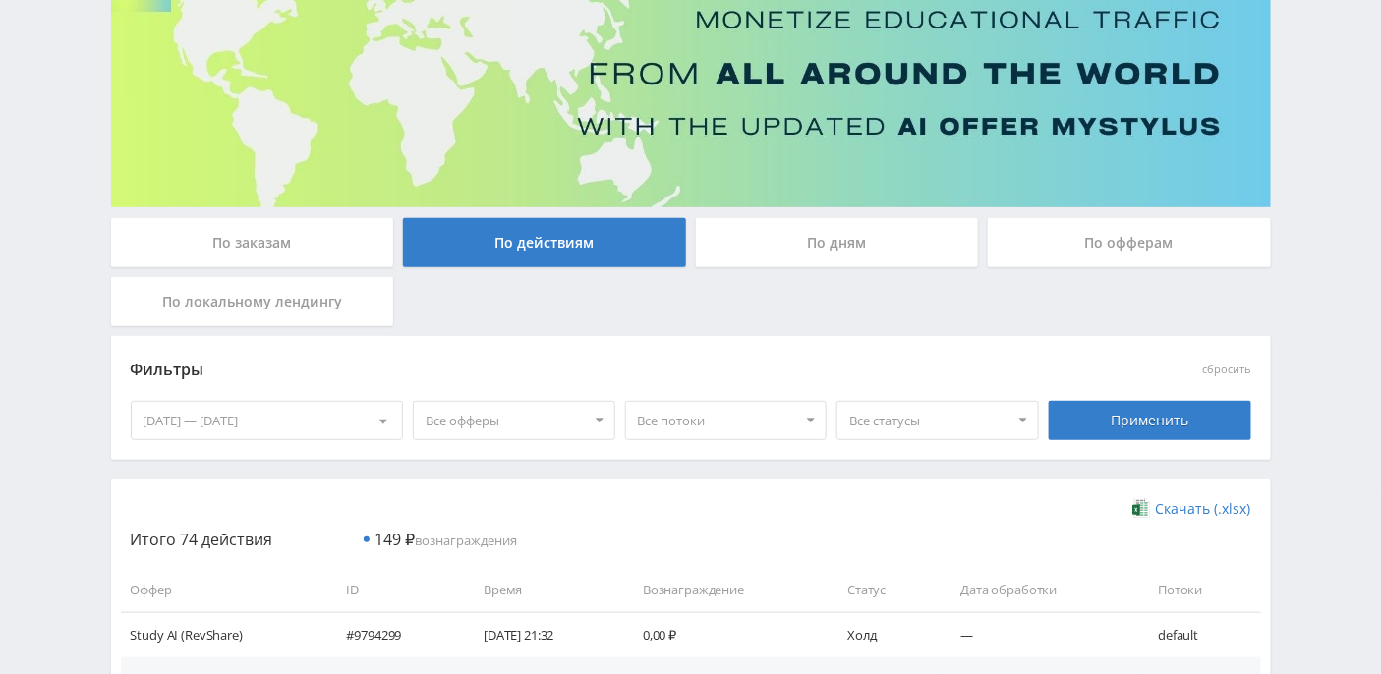
scroll to position [86, 0]
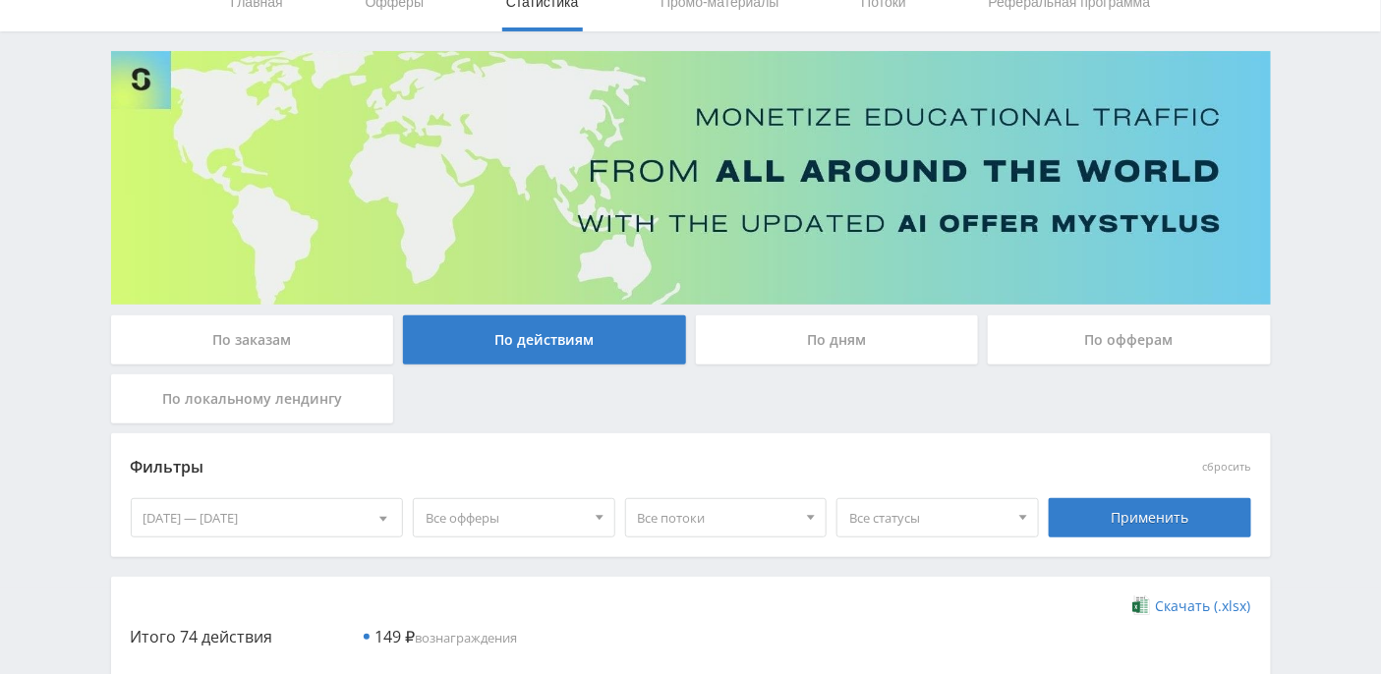
click div "По заказам"
click input "По заказам"
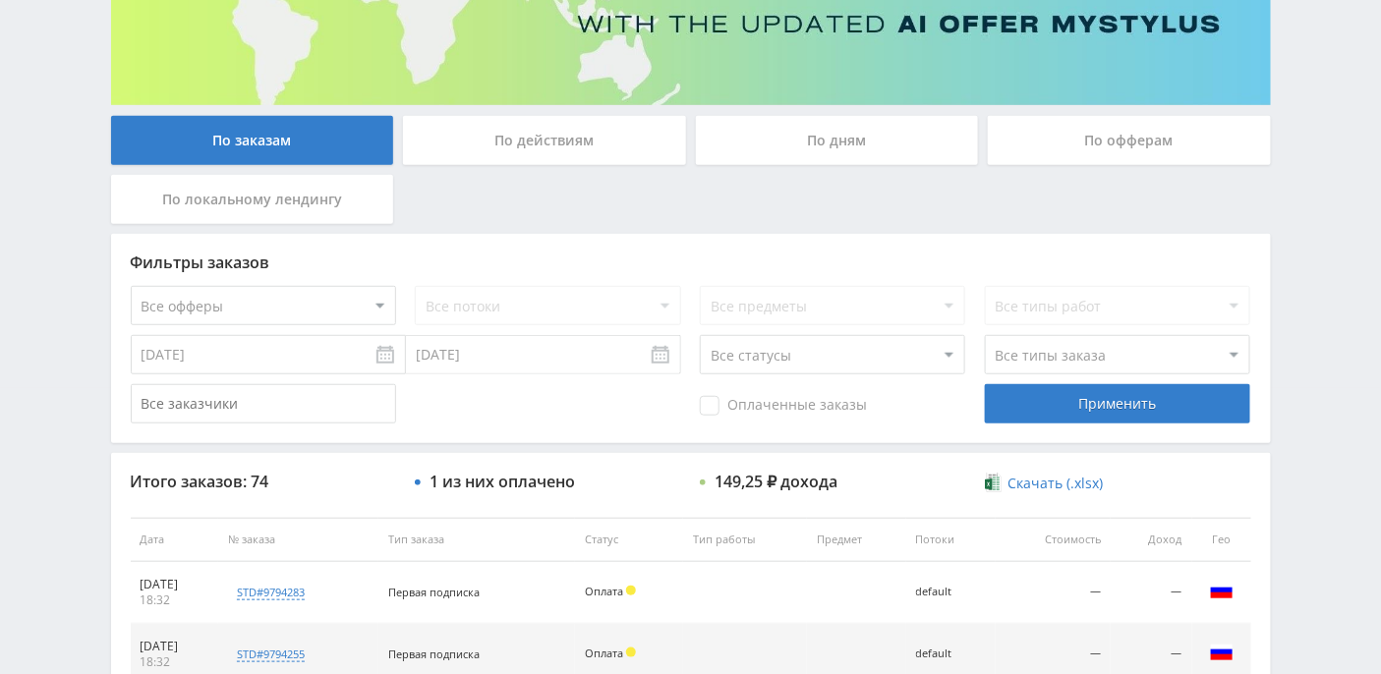
scroll to position [349, 0]
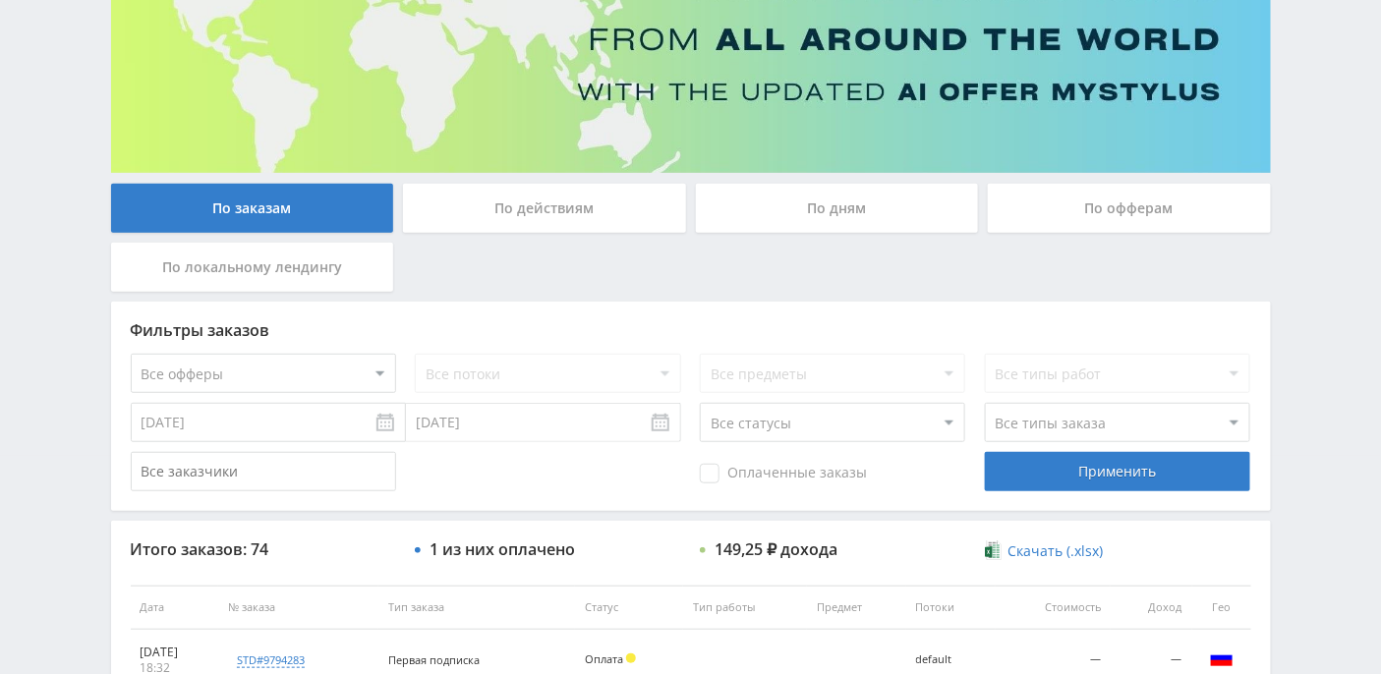
click div "По дням"
click input "По дням"
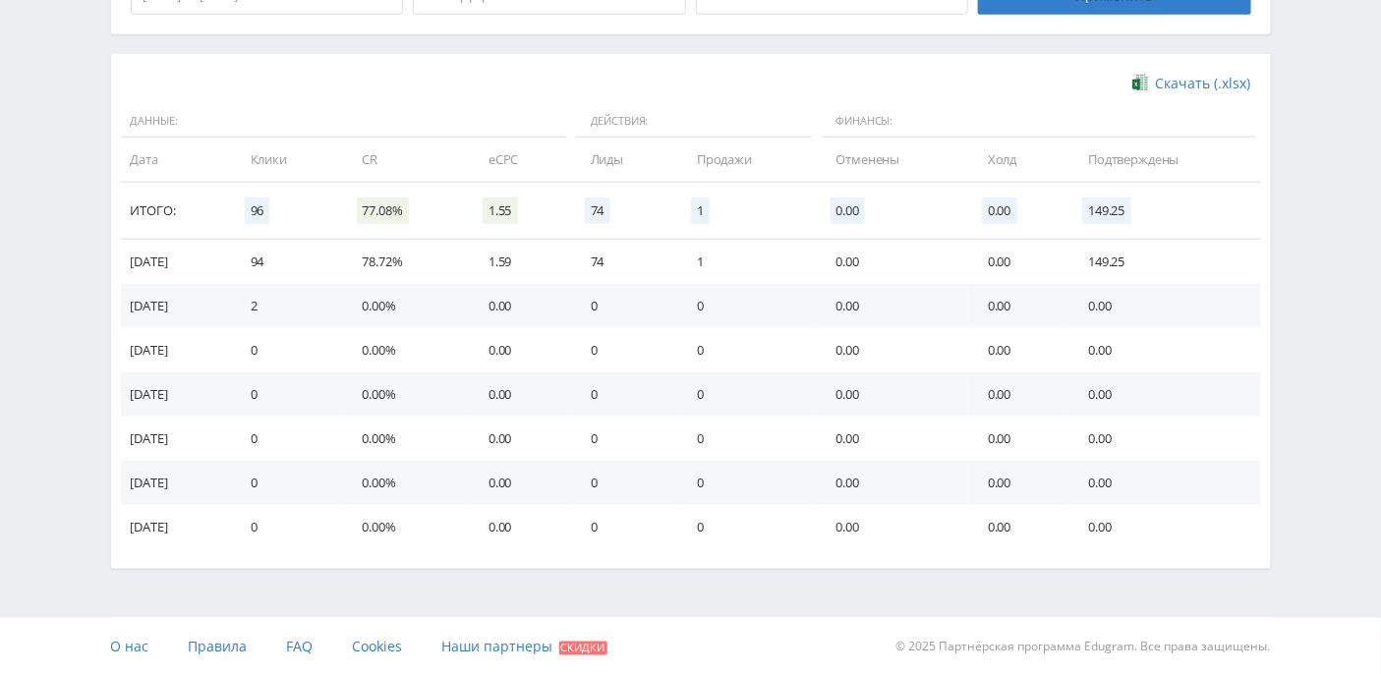
scroll to position [0, 0]
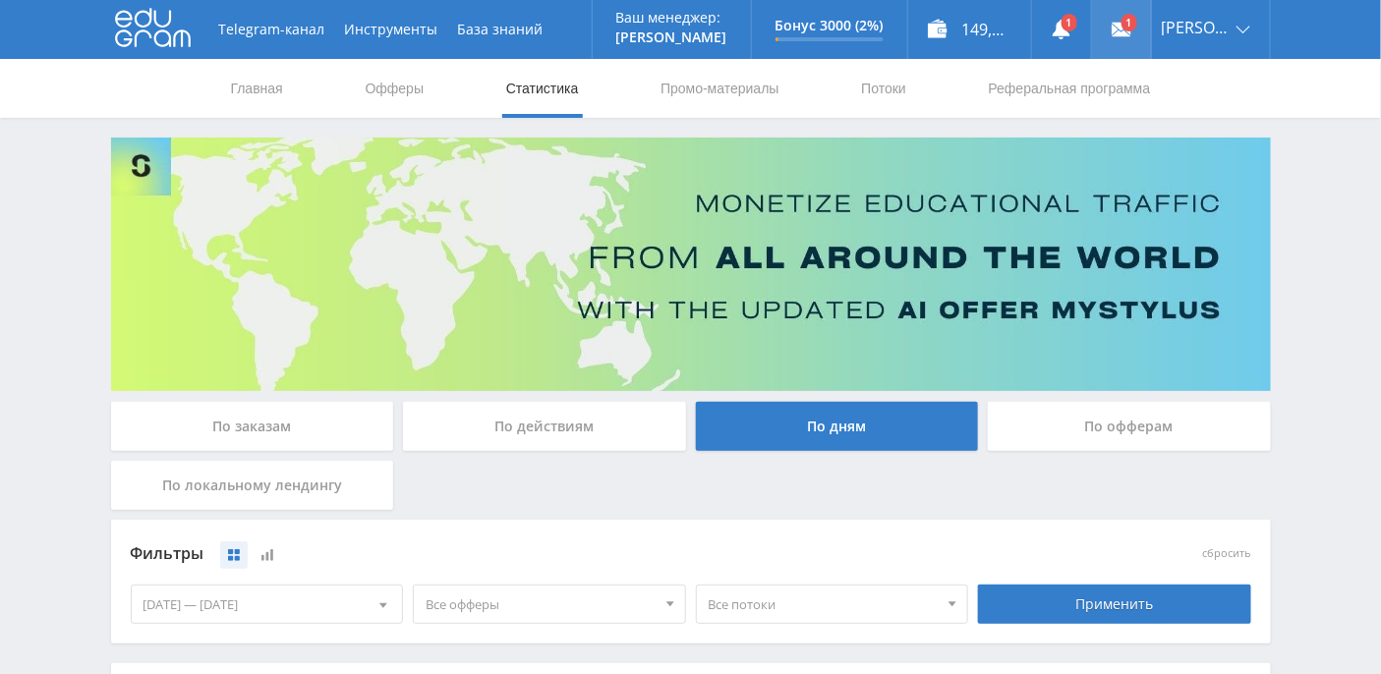
click use
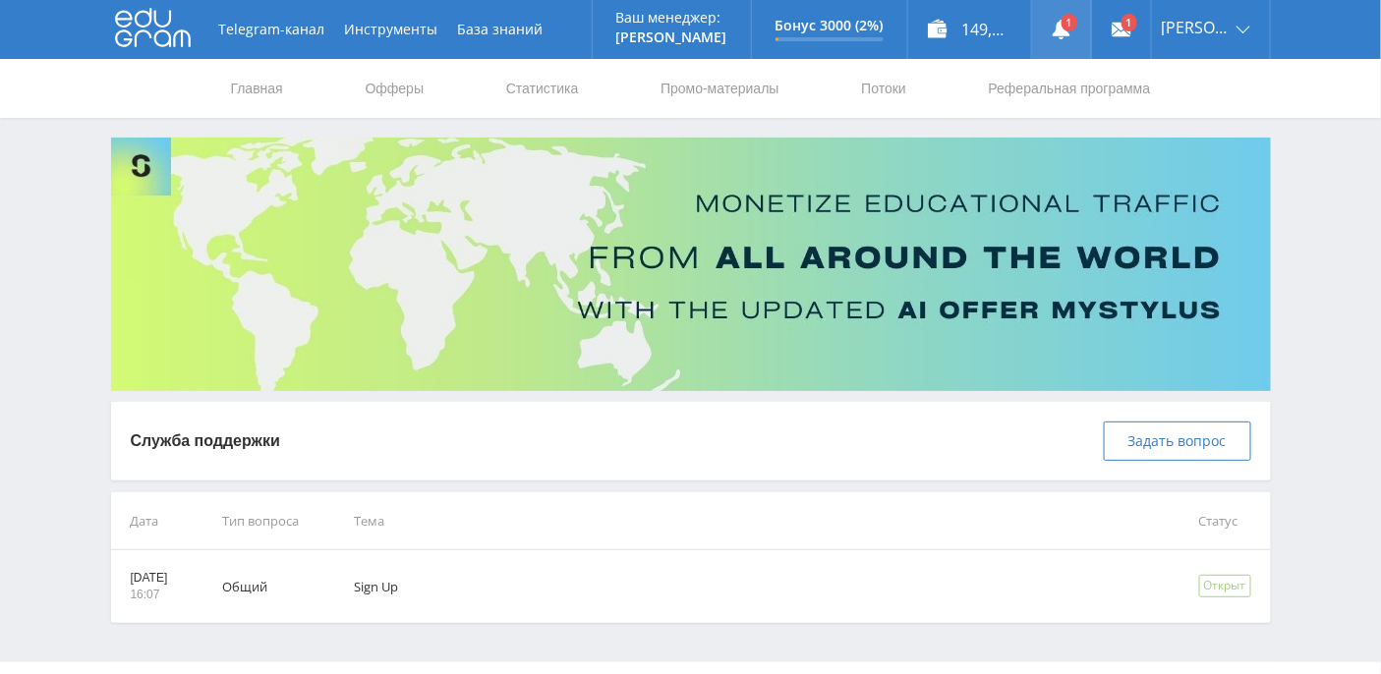
click at [1070, 33] on use at bounding box center [1061, 30] width 18 height 20
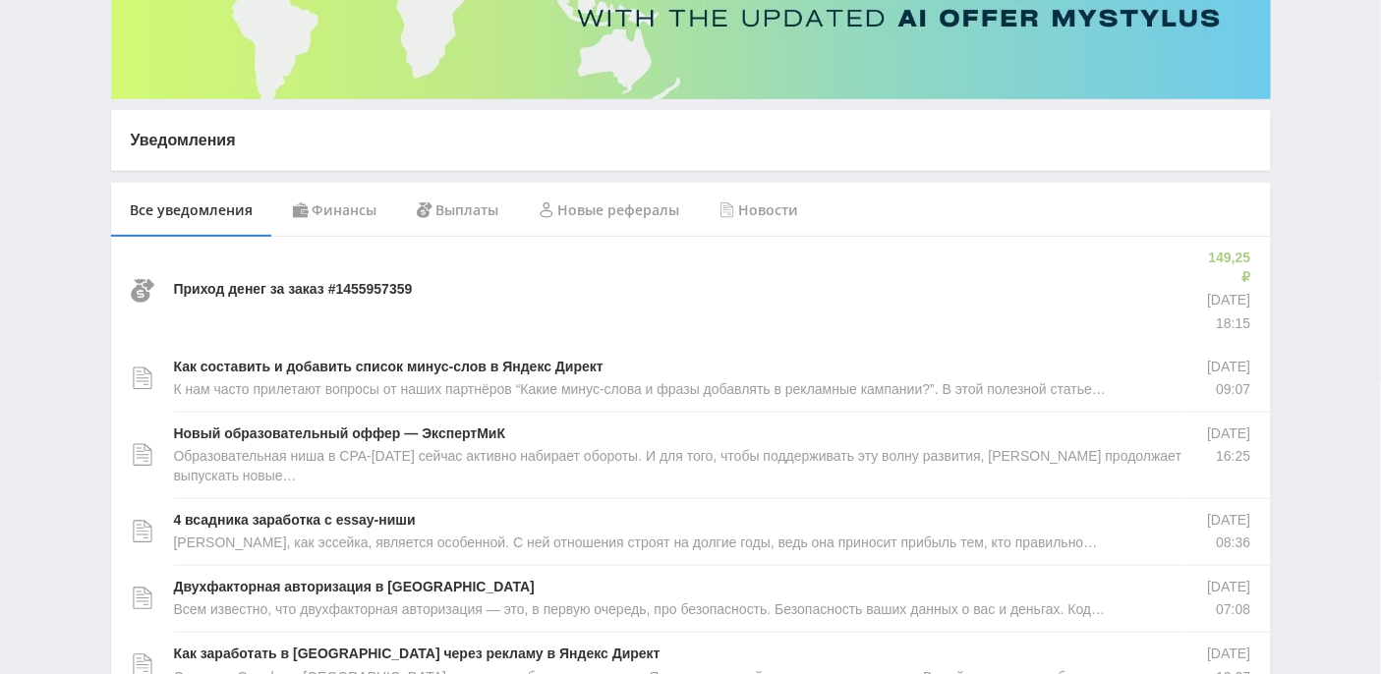
scroll to position [398, 0]
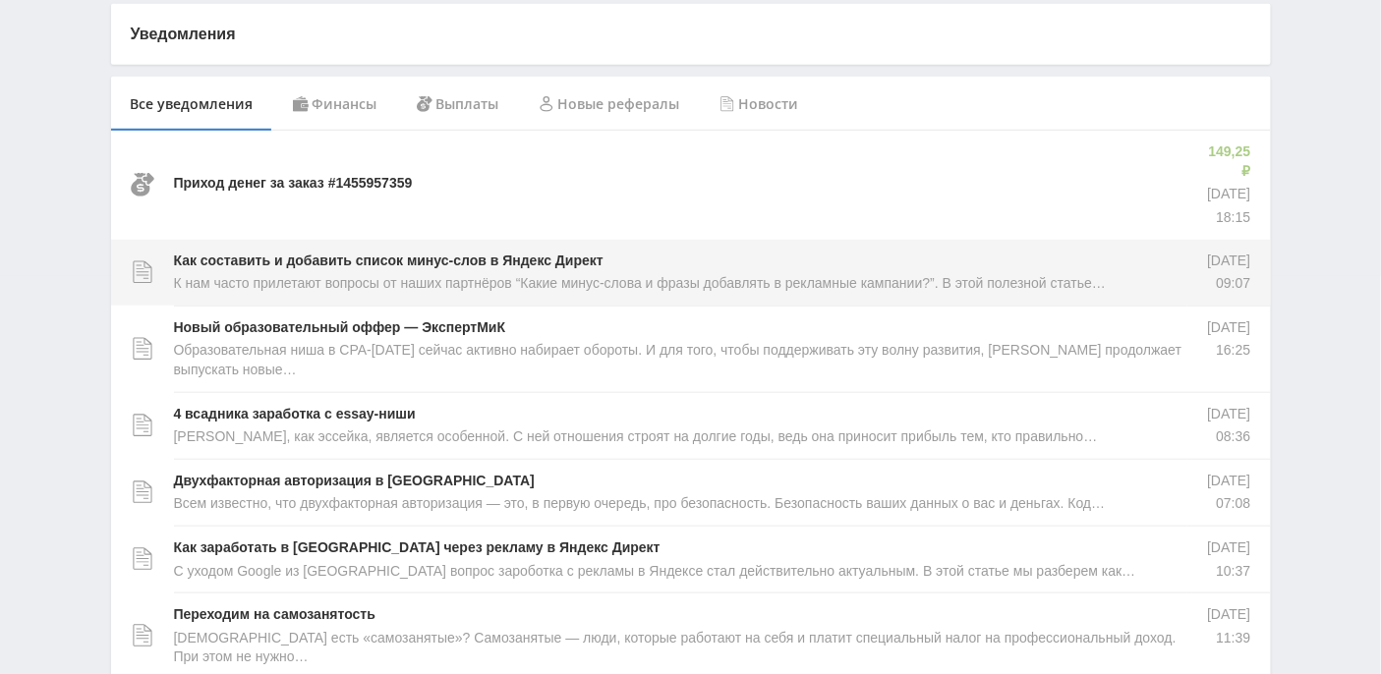
click at [399, 252] on p "Как составить и добавить список минус-слов в Яндекс Директ" at bounding box center [388, 262] width 429 height 20
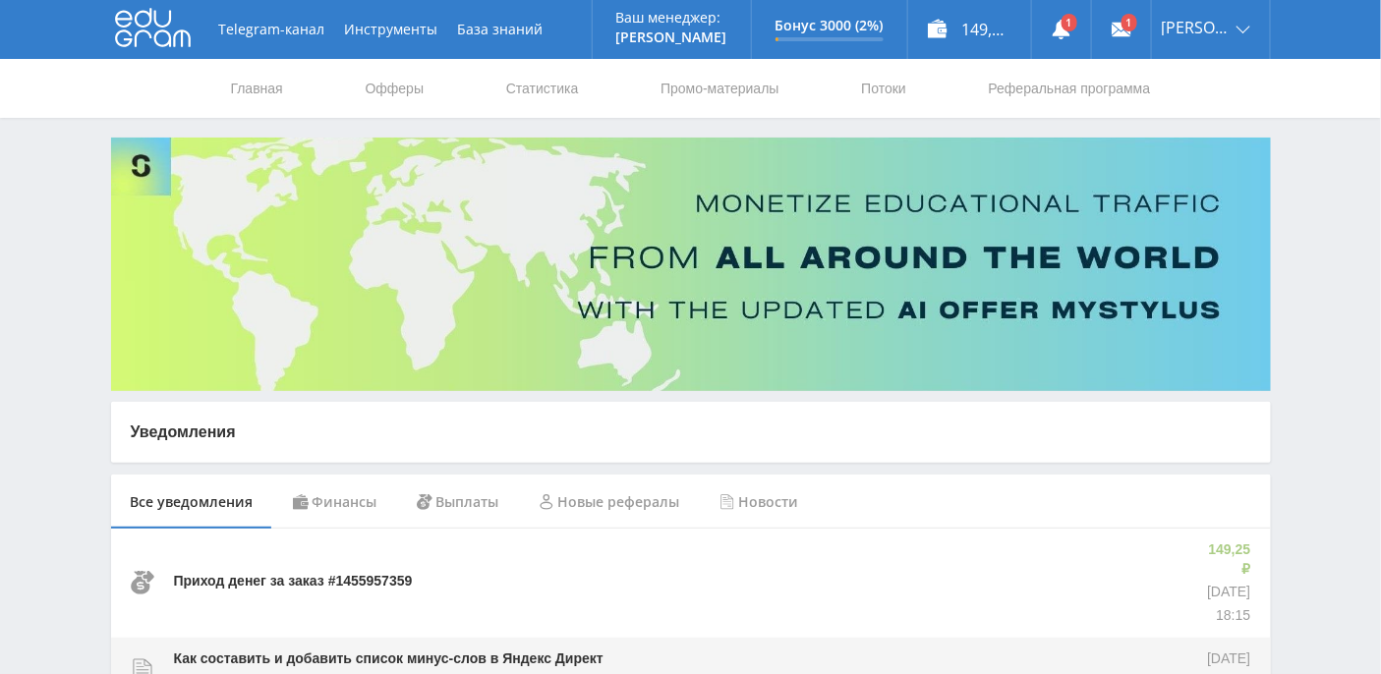
scroll to position [412, 0]
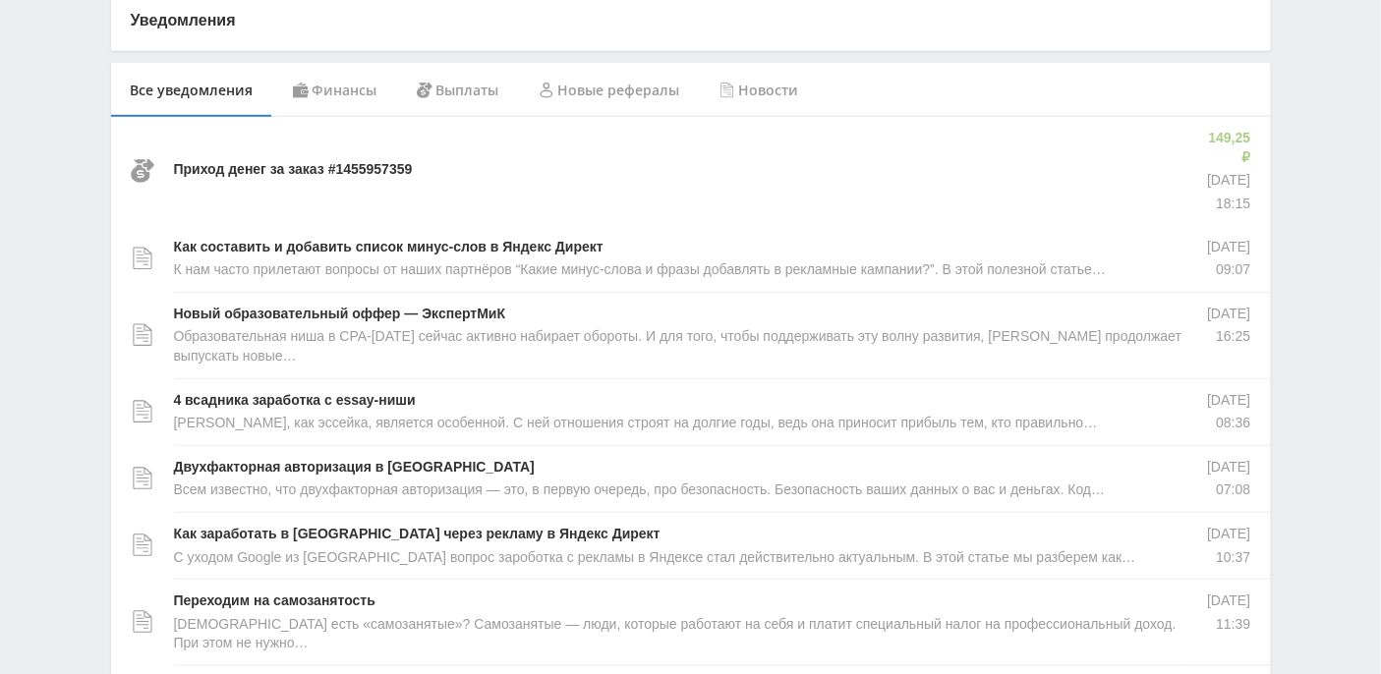
click at [330, 94] on div "Финансы" at bounding box center [335, 90] width 124 height 55
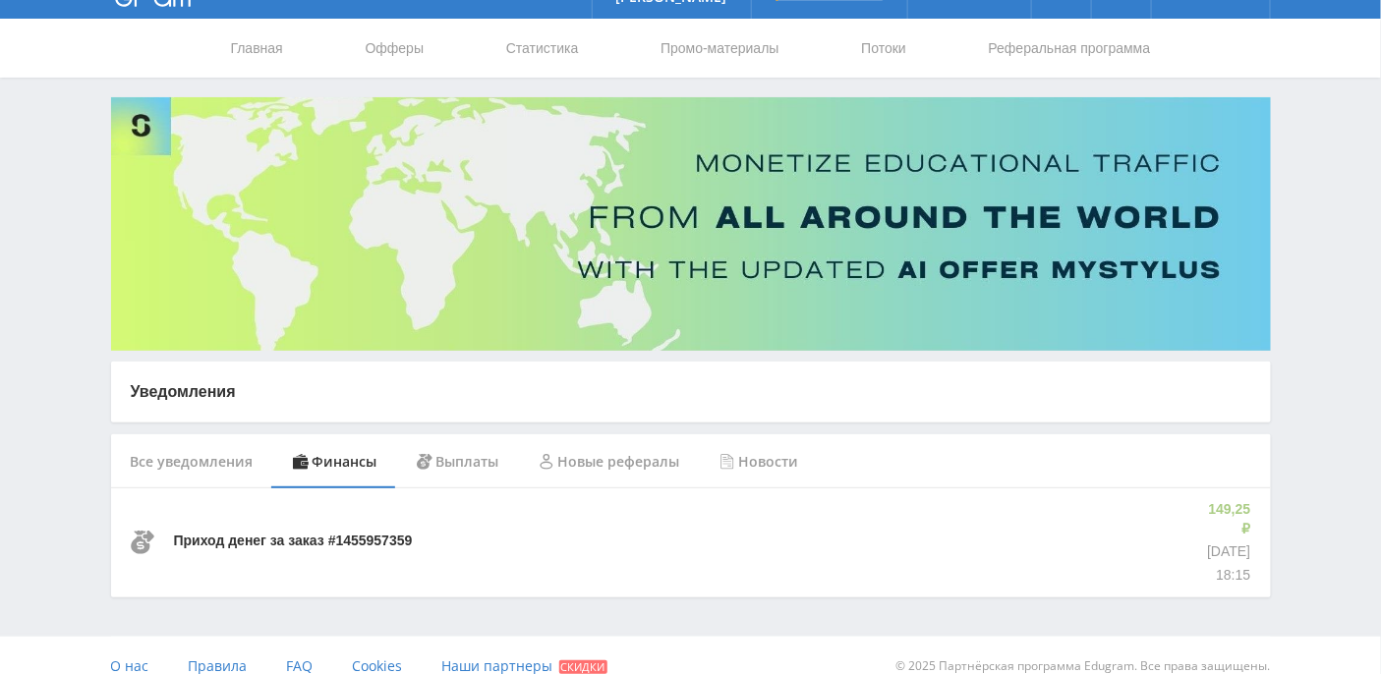
click at [464, 464] on div "Выплаты" at bounding box center [458, 461] width 122 height 55
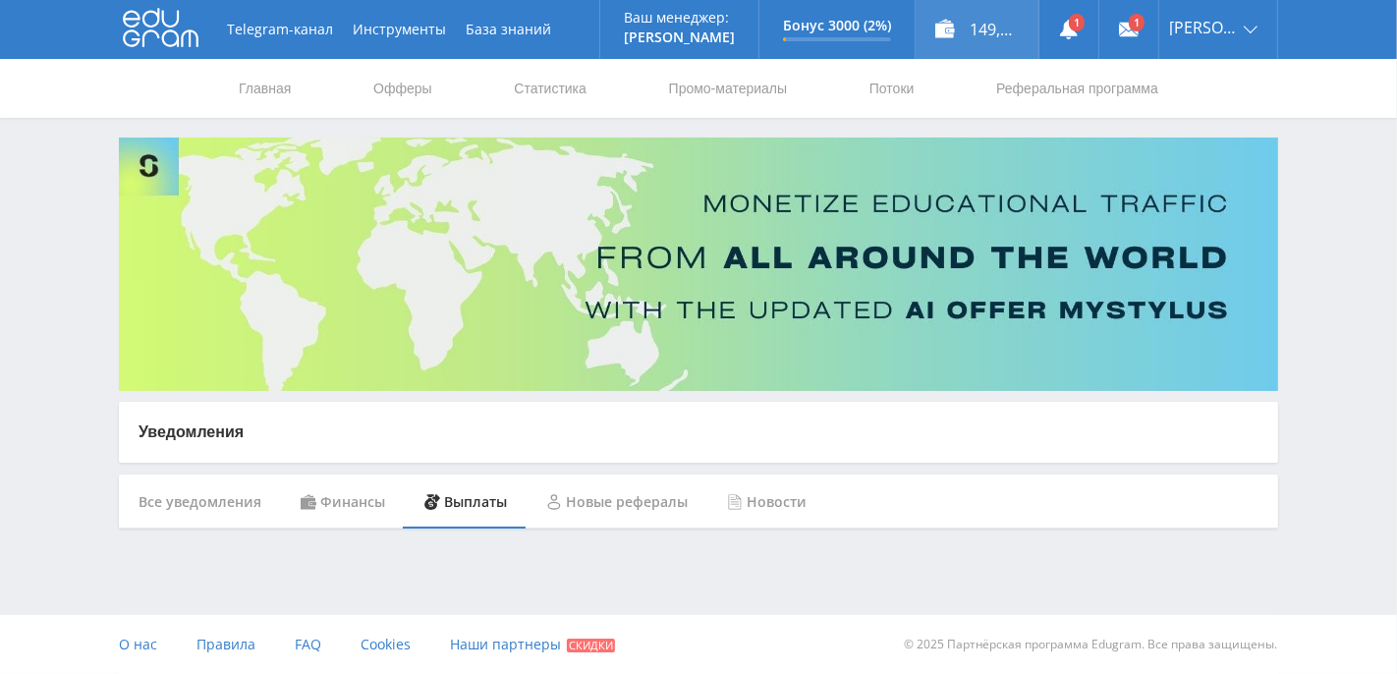
click at [1008, 30] on div "149,25 ₽" at bounding box center [977, 29] width 123 height 59
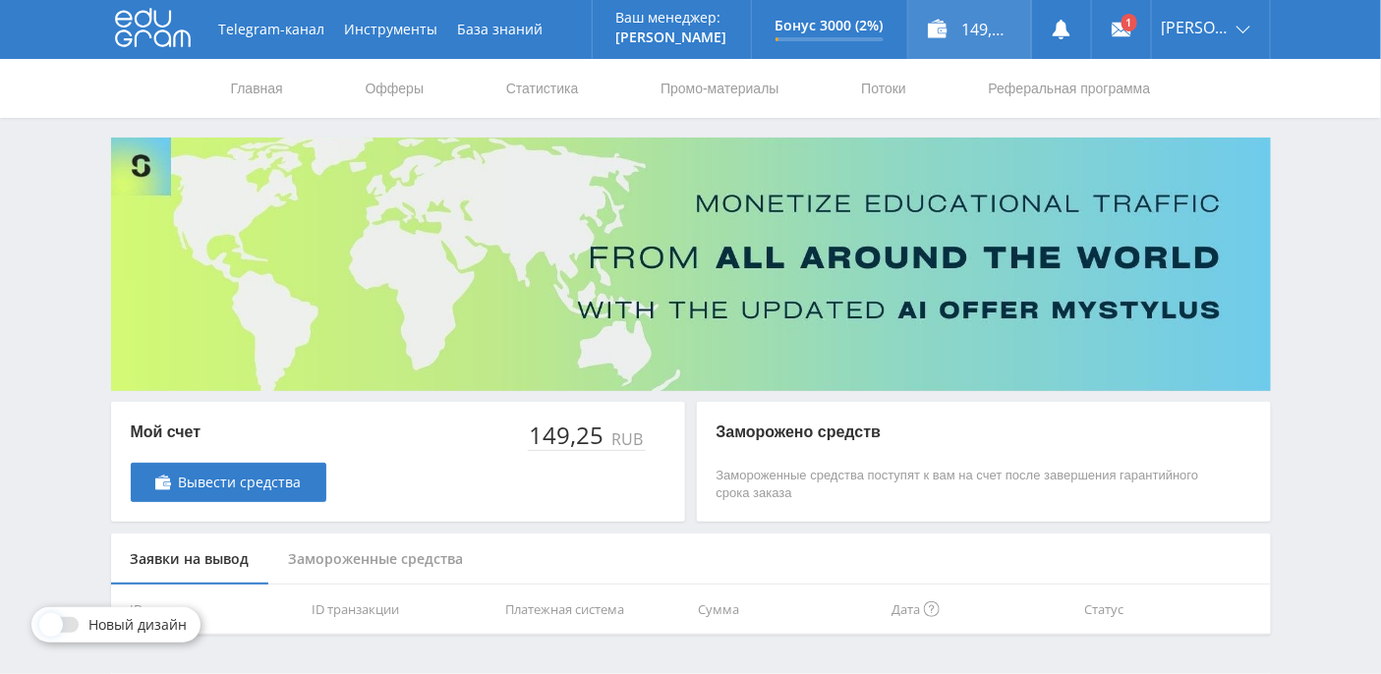
click at [1022, 33] on div "149,25 ₽" at bounding box center [969, 29] width 123 height 59
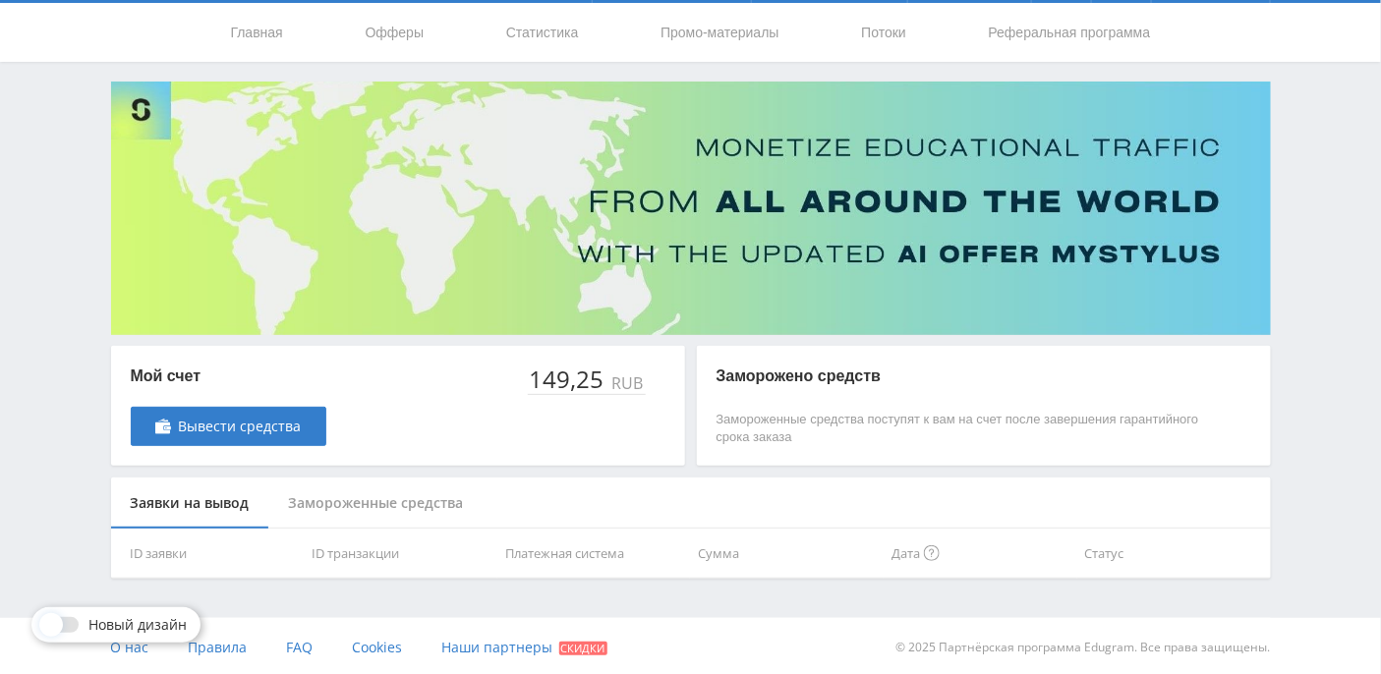
scroll to position [56, 0]
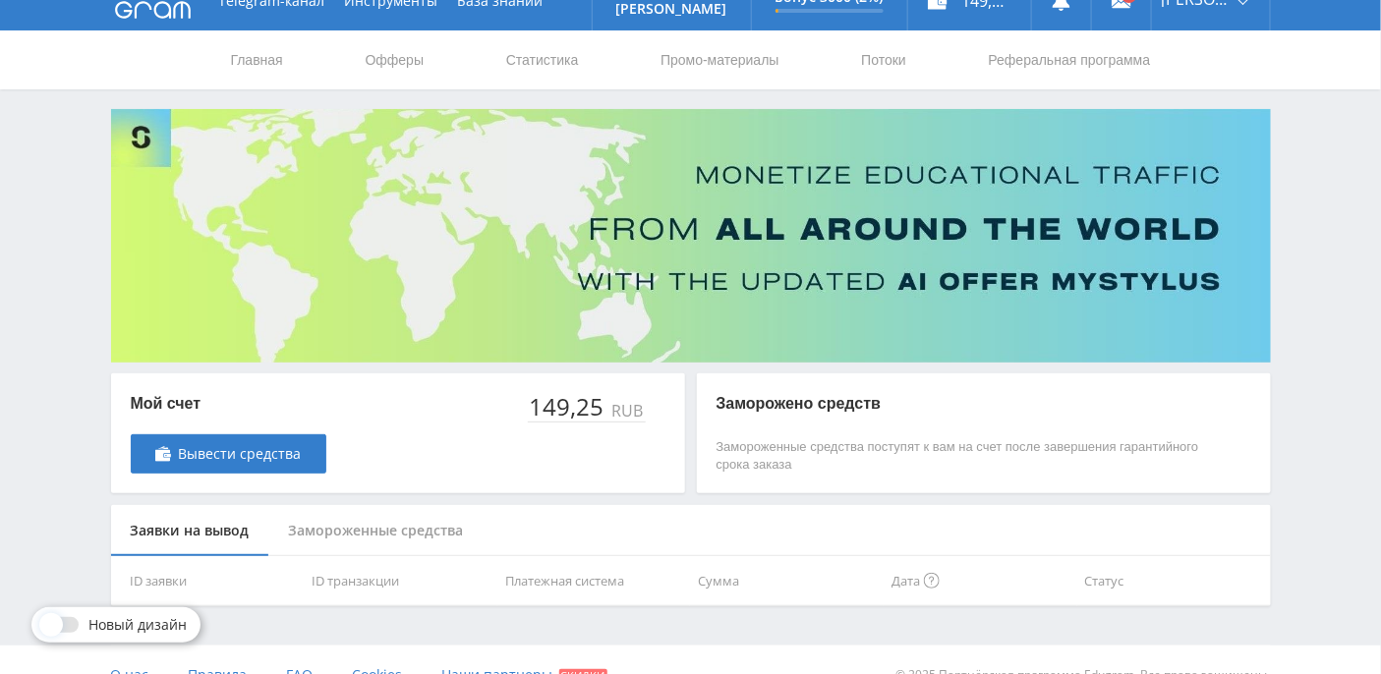
scroll to position [56, 0]
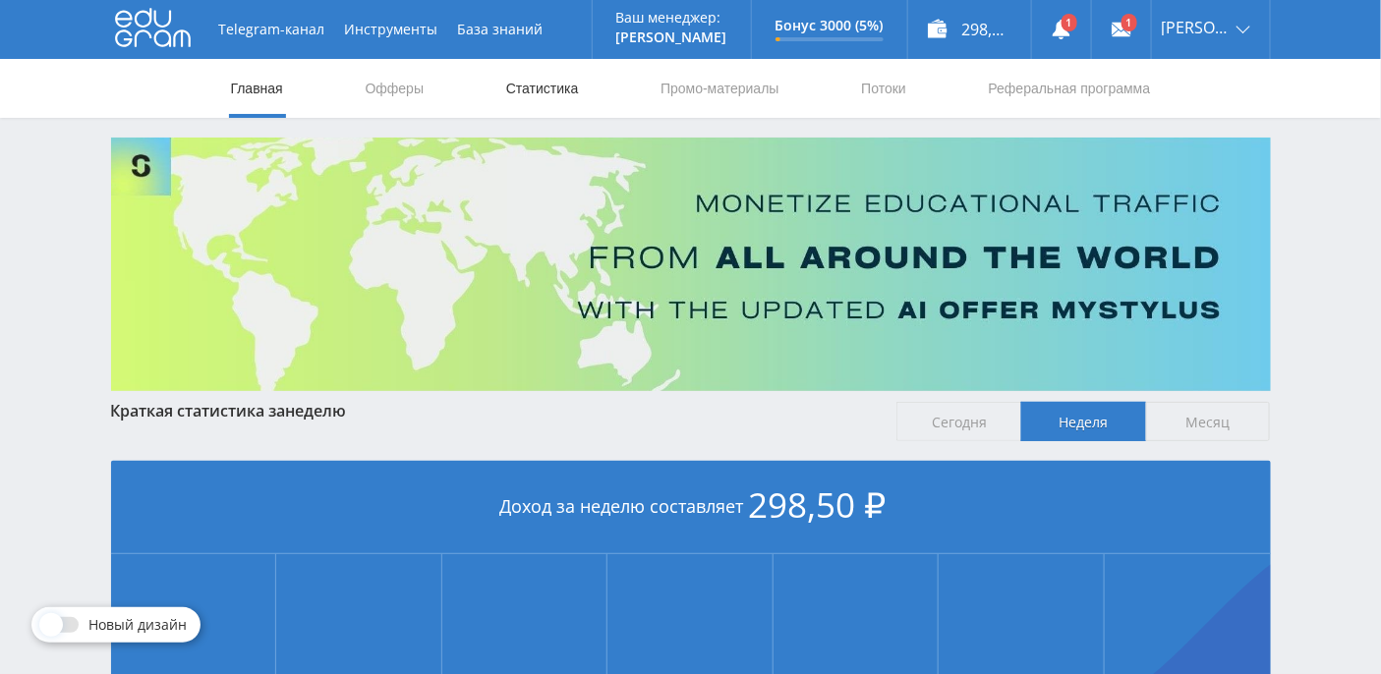
click at [537, 88] on link "Статистика" at bounding box center [542, 88] width 77 height 59
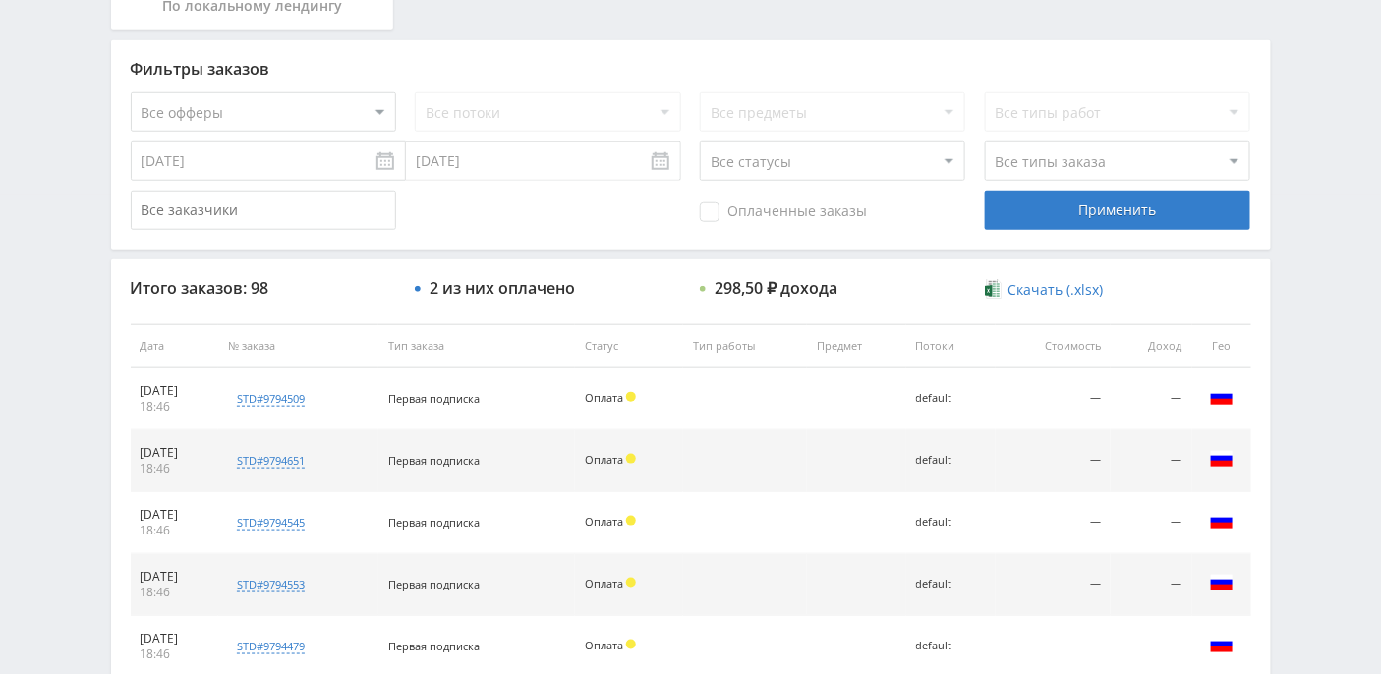
scroll to position [457, 0]
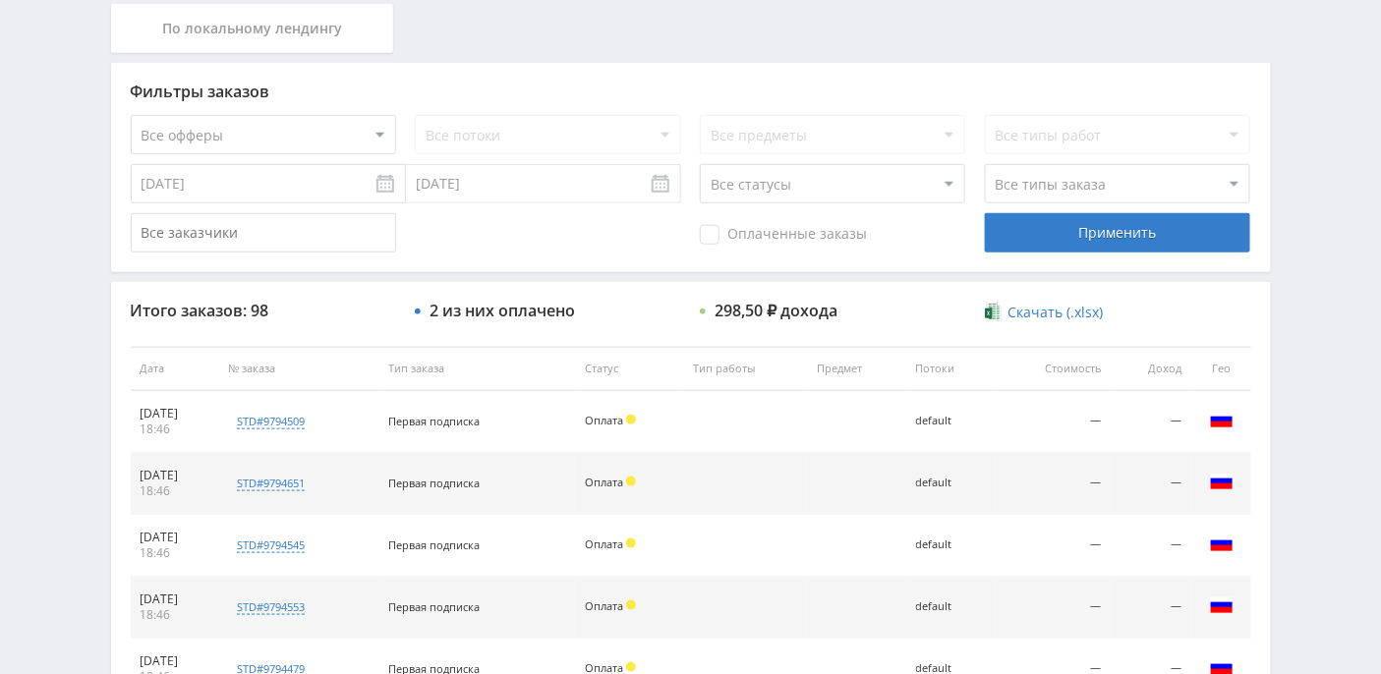
click at [370, 226] on input "text" at bounding box center [263, 232] width 265 height 39
click at [941, 184] on select "Все статусы В аукционе В работе На гарантии Завершен Возврат Черновик" at bounding box center [832, 183] width 265 height 39
select select "3"
click at [700, 164] on select "Все статусы В аукционе В работе На гарантии Завершен Возврат Черновик" at bounding box center [832, 183] width 265 height 39
click at [1093, 238] on div "Применить" at bounding box center [1117, 232] width 265 height 39
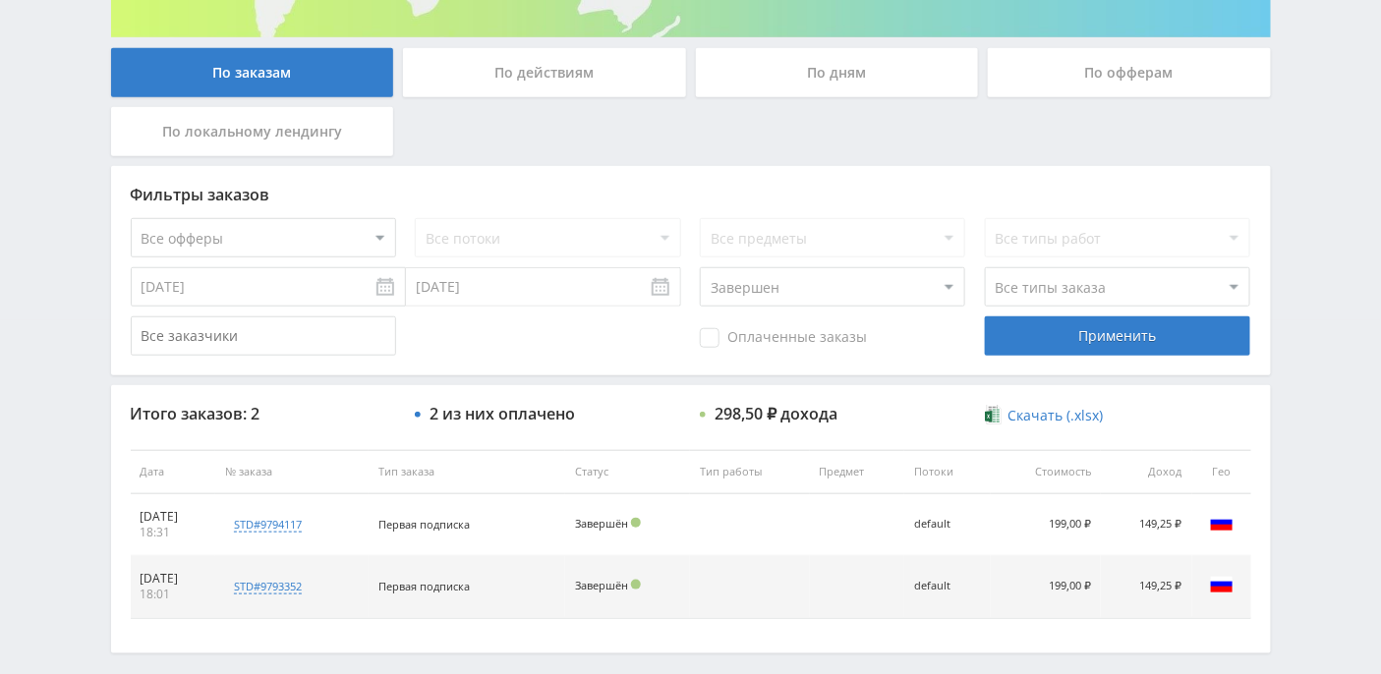
scroll to position [437, 0]
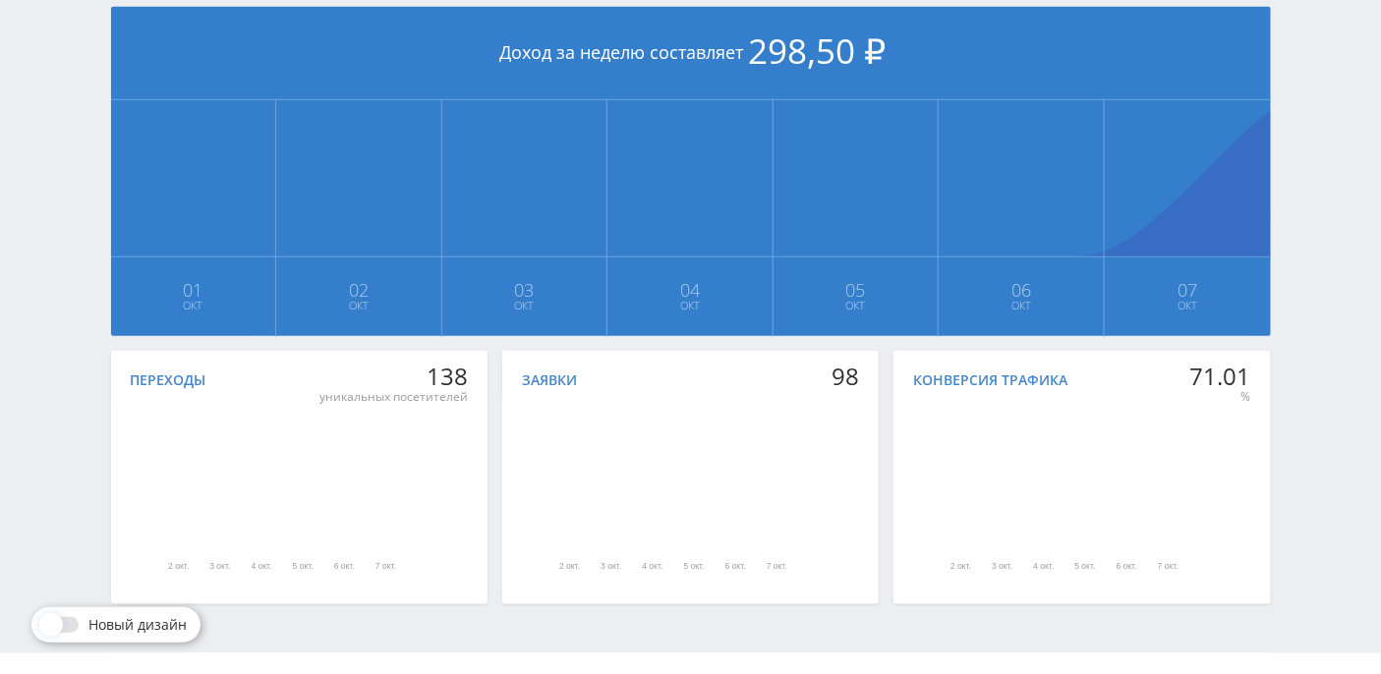
scroll to position [491, 0]
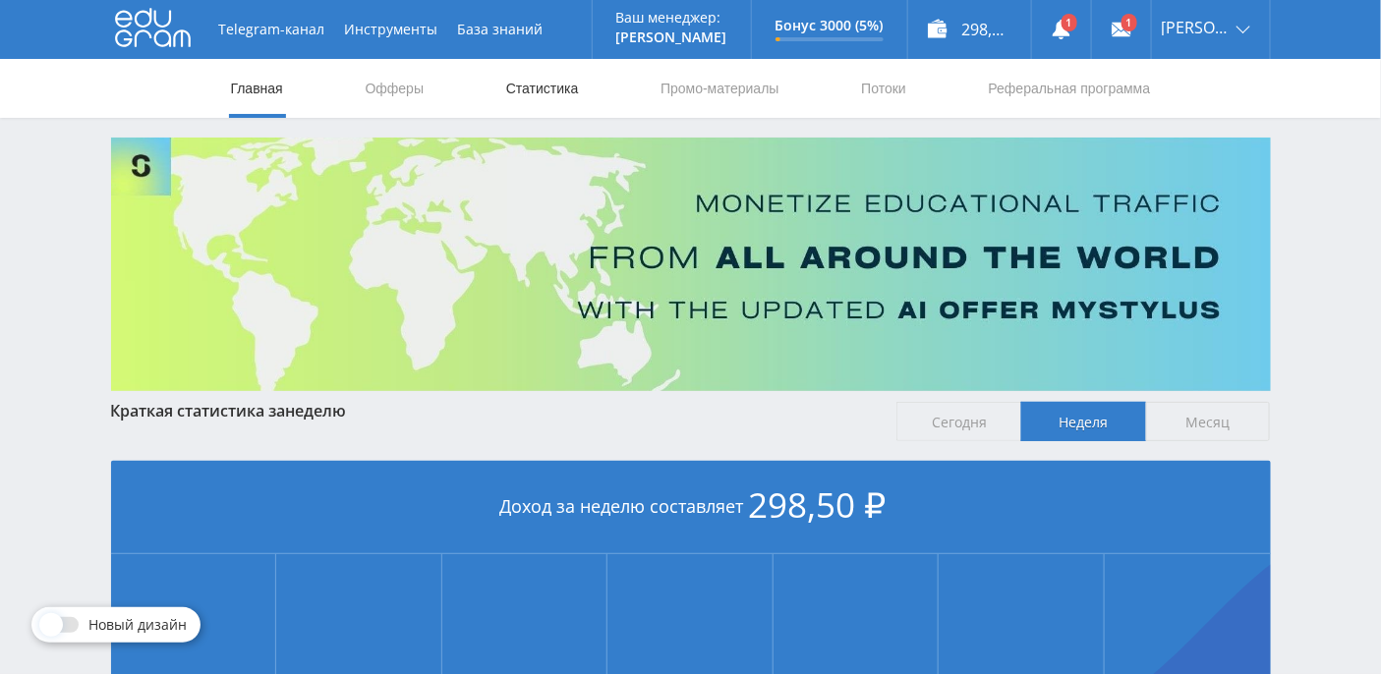
click at [559, 92] on link "Статистика" at bounding box center [542, 88] width 77 height 59
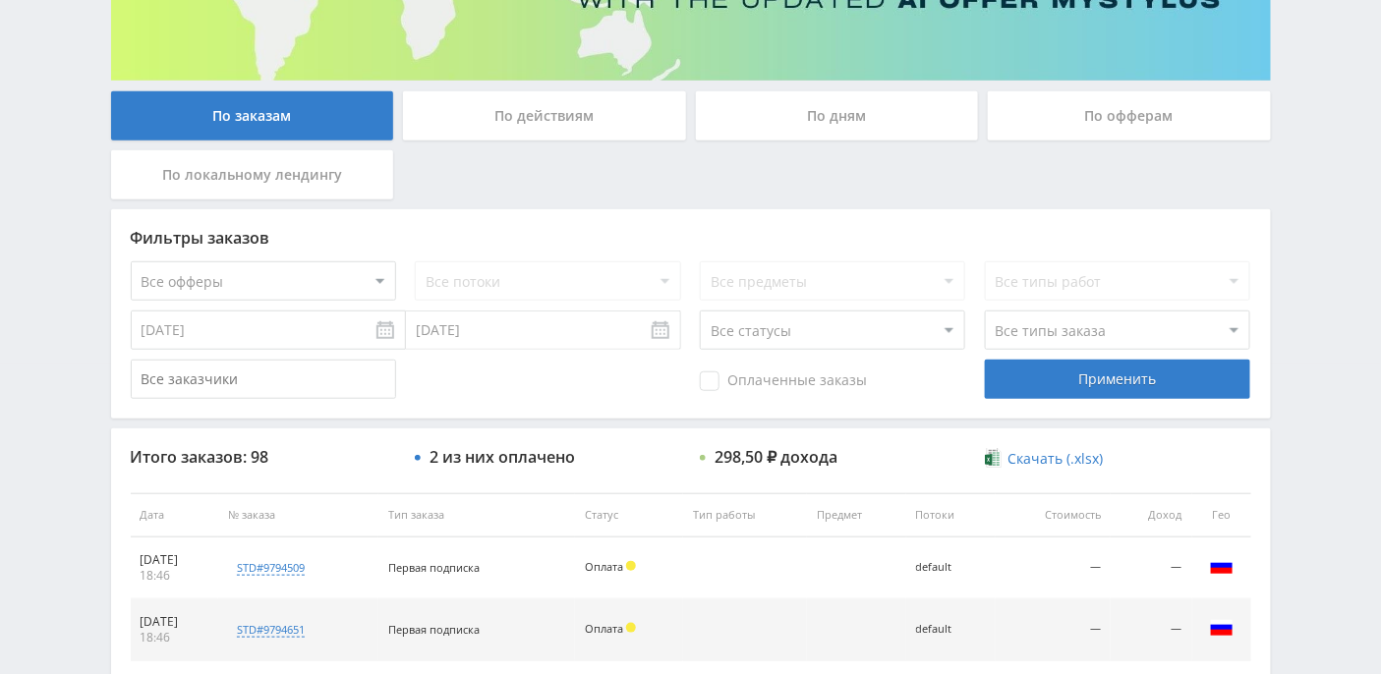
scroll to position [231, 0]
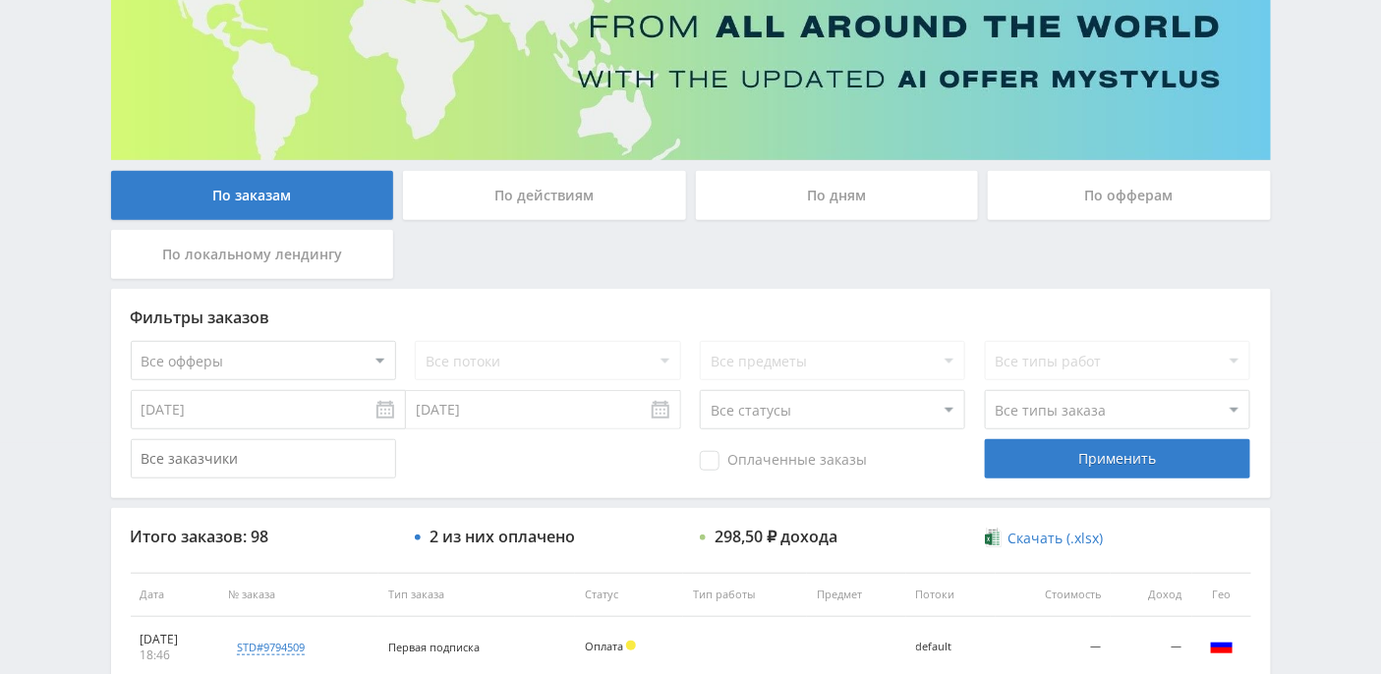
click at [596, 206] on div "По действиям" at bounding box center [544, 195] width 283 height 49
click at [0, 0] on input "По действиям" at bounding box center [0, 0] width 0 height 0
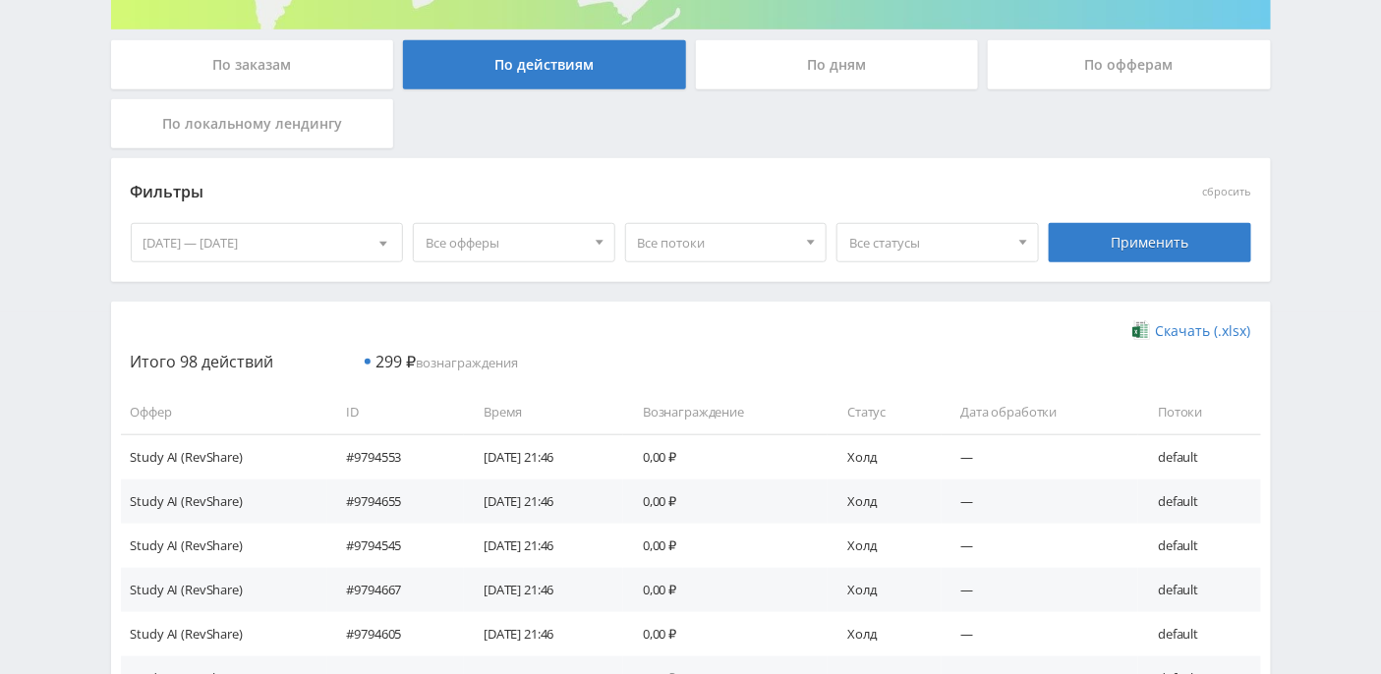
click at [864, 61] on div "По дням" at bounding box center [837, 64] width 283 height 49
click at [0, 0] on input "По дням" at bounding box center [0, 0] width 0 height 0
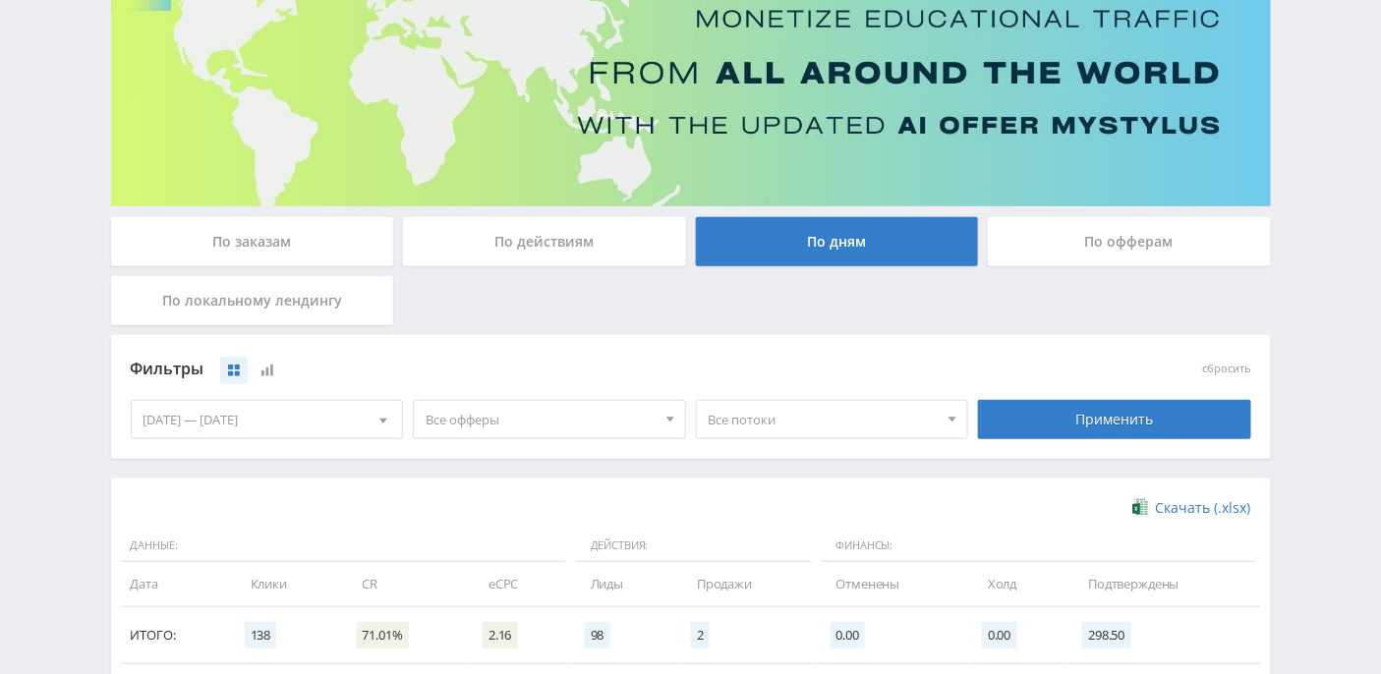
scroll to position [79, 0]
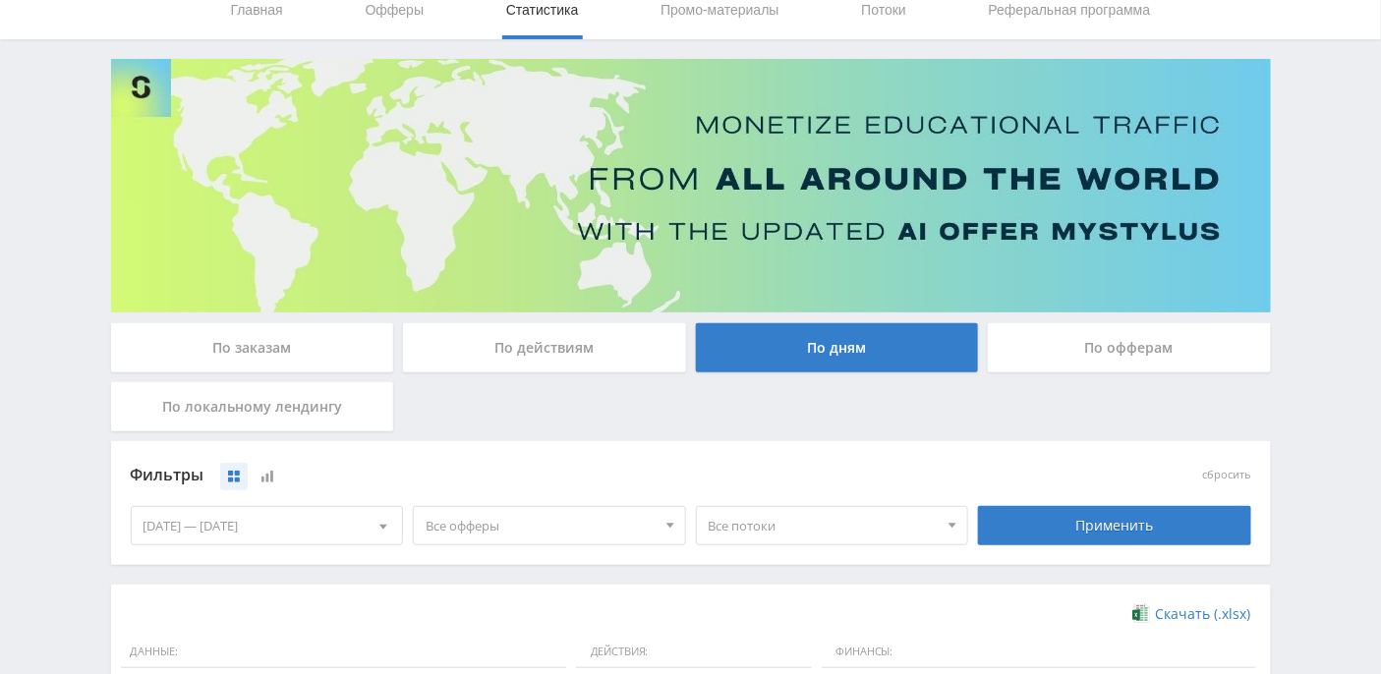
click at [258, 347] on div "По заказам" at bounding box center [252, 347] width 283 height 49
click at [0, 0] on input "По заказам" at bounding box center [0, 0] width 0 height 0
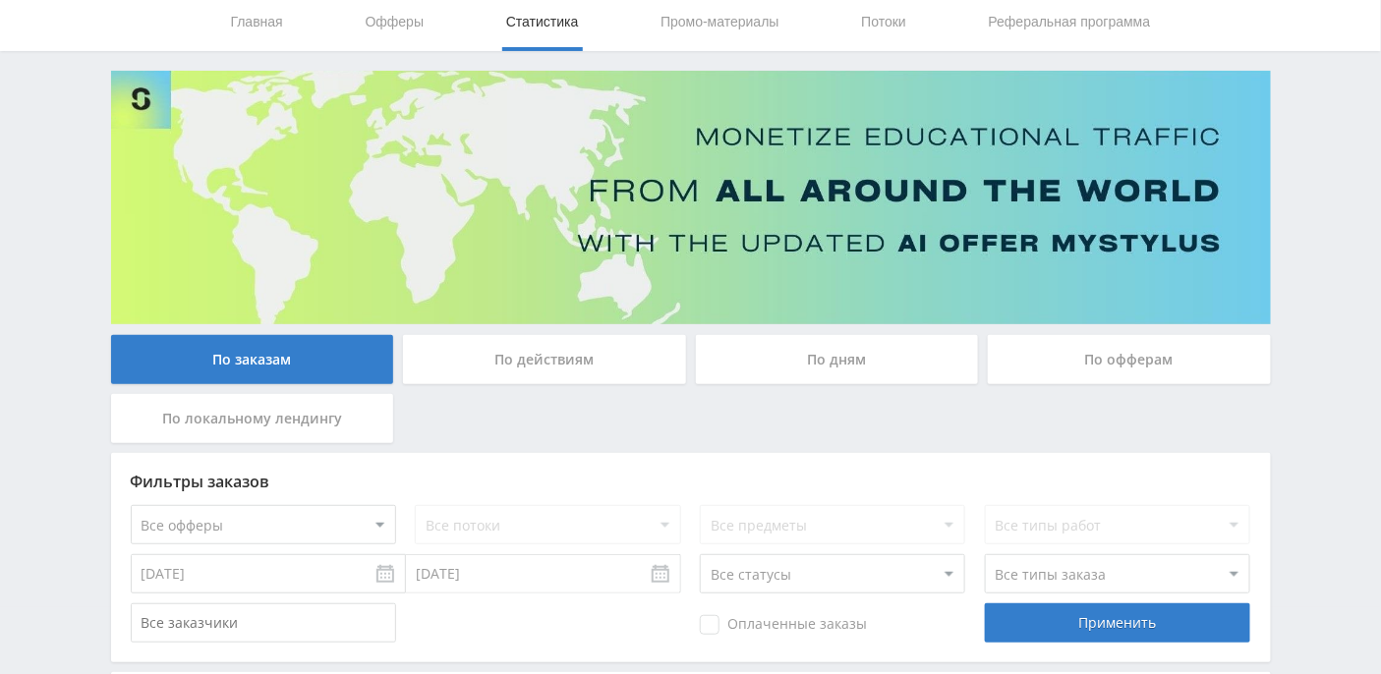
scroll to position [0, 0]
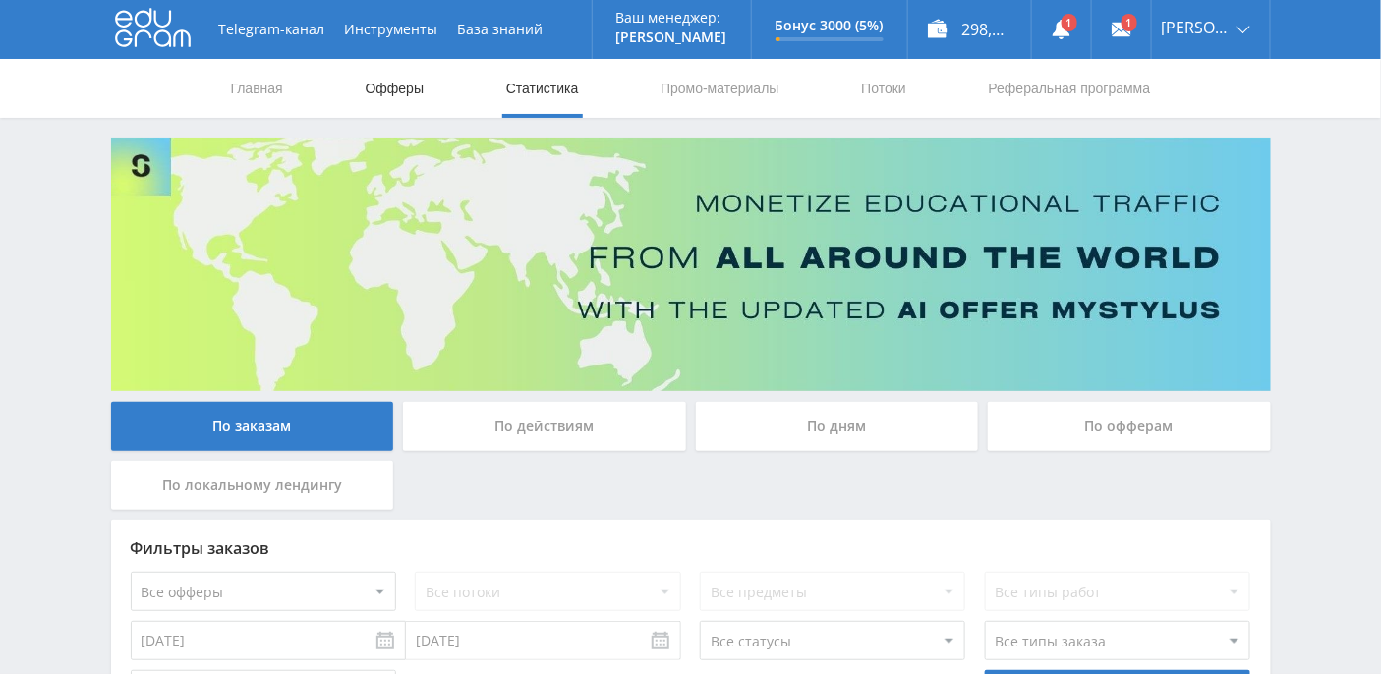
click at [382, 90] on link "Офферы" at bounding box center [395, 88] width 63 height 59
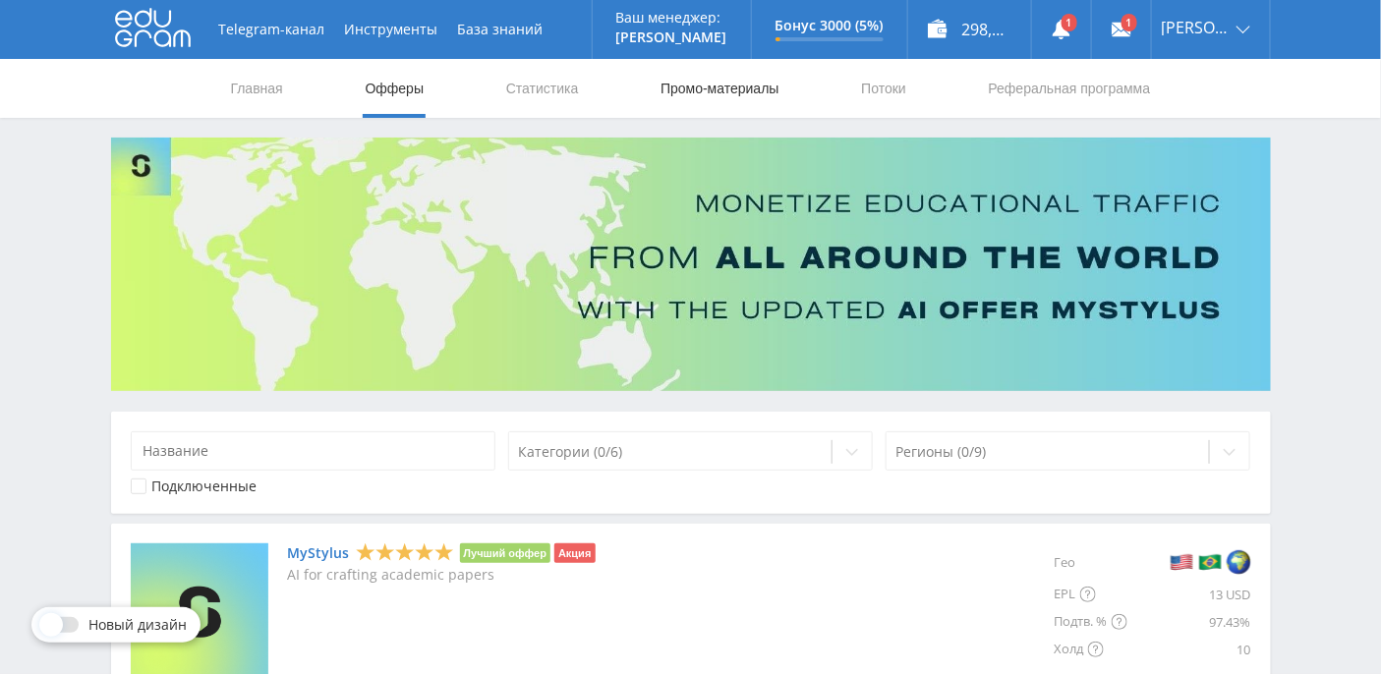
click at [688, 98] on link "Промо-материалы" at bounding box center [719, 88] width 122 height 59
select select "376"
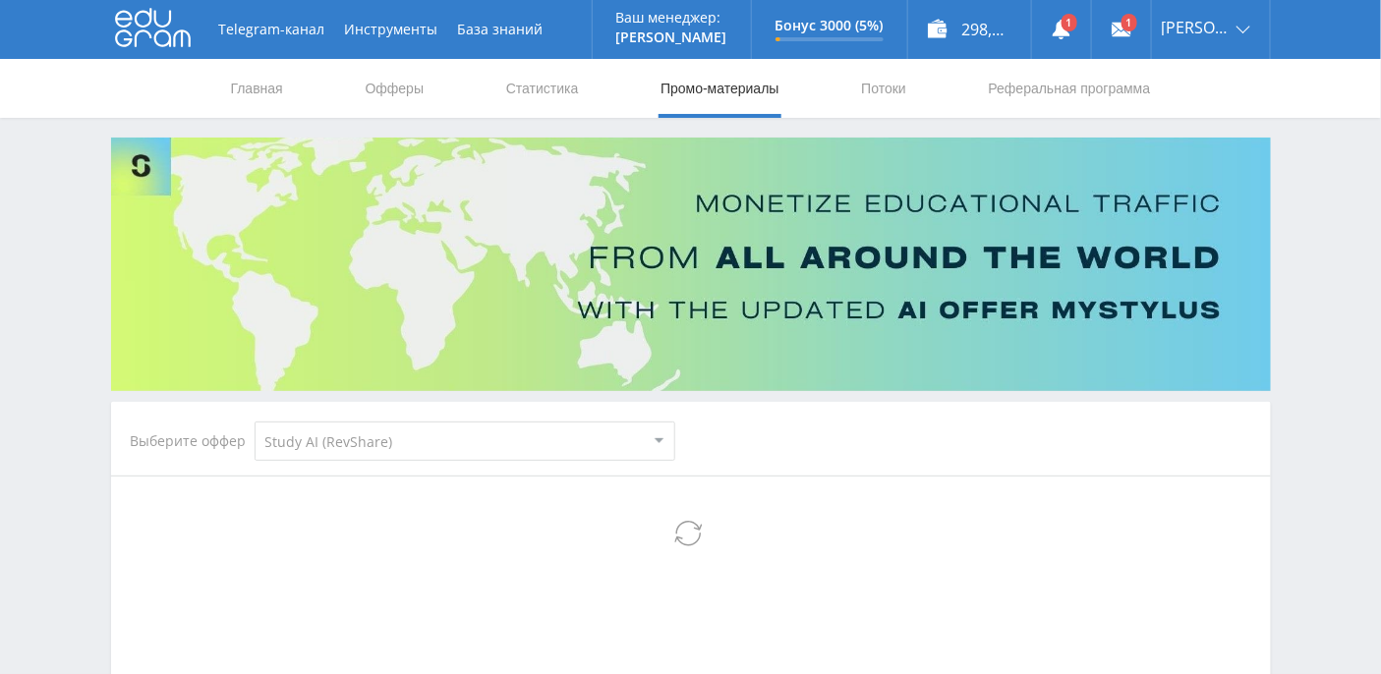
select select "376"
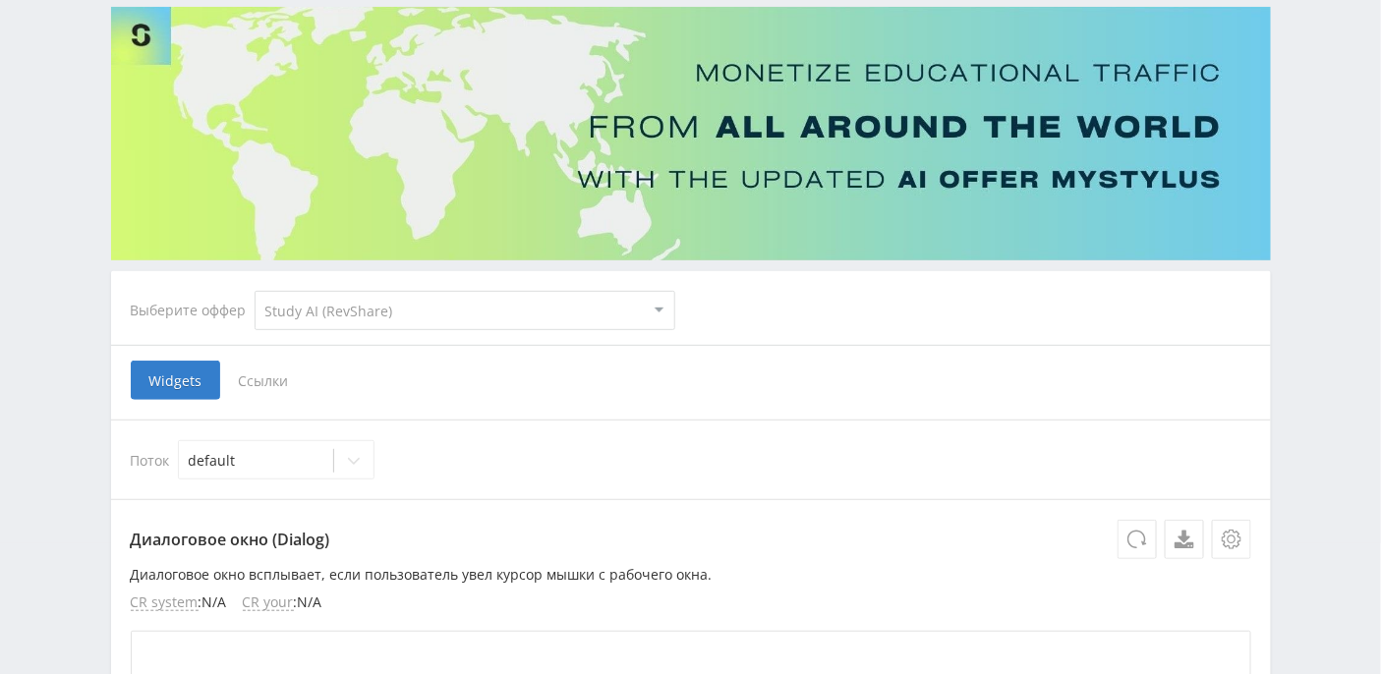
click at [257, 384] on span "Ссылки" at bounding box center [263, 380] width 87 height 39
click at [0, 0] on input "Ссылки" at bounding box center [0, 0] width 0 height 0
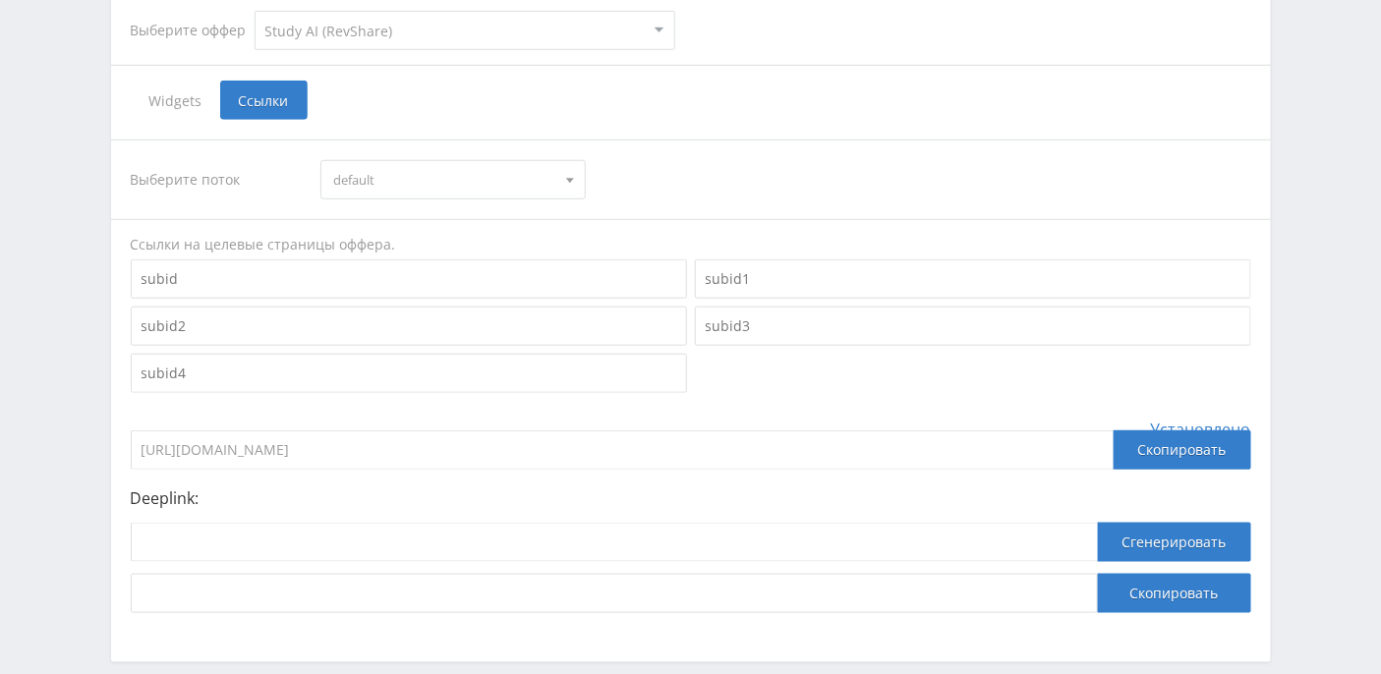
scroll to position [504, 0]
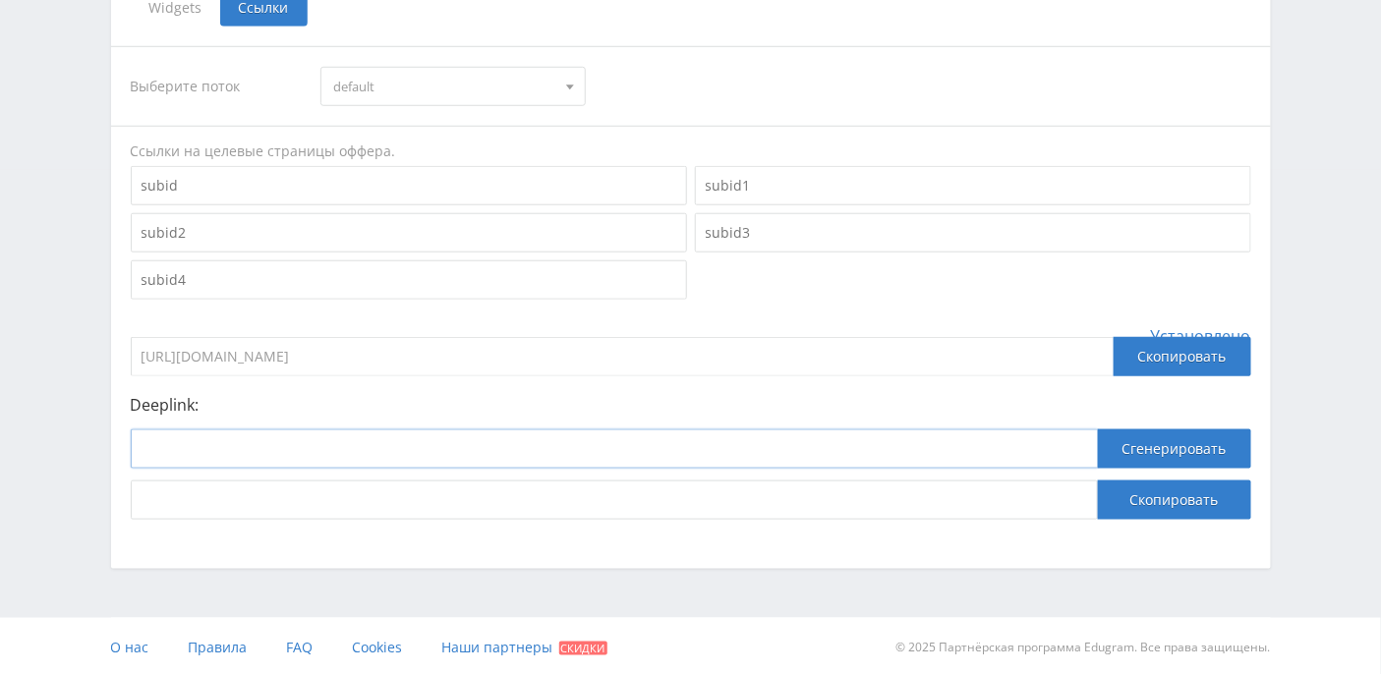
click at [189, 453] on input at bounding box center [614, 448] width 967 height 39
paste input "https://study24.ai/chat/natal_chart"
type input "https://study24.ai/chat/natal_chart"
click at [1165, 442] on button "Сгенерировать" at bounding box center [1174, 448] width 153 height 39
drag, startPoint x: 861, startPoint y: 493, endPoint x: 94, endPoint y: 481, distance: 766.5
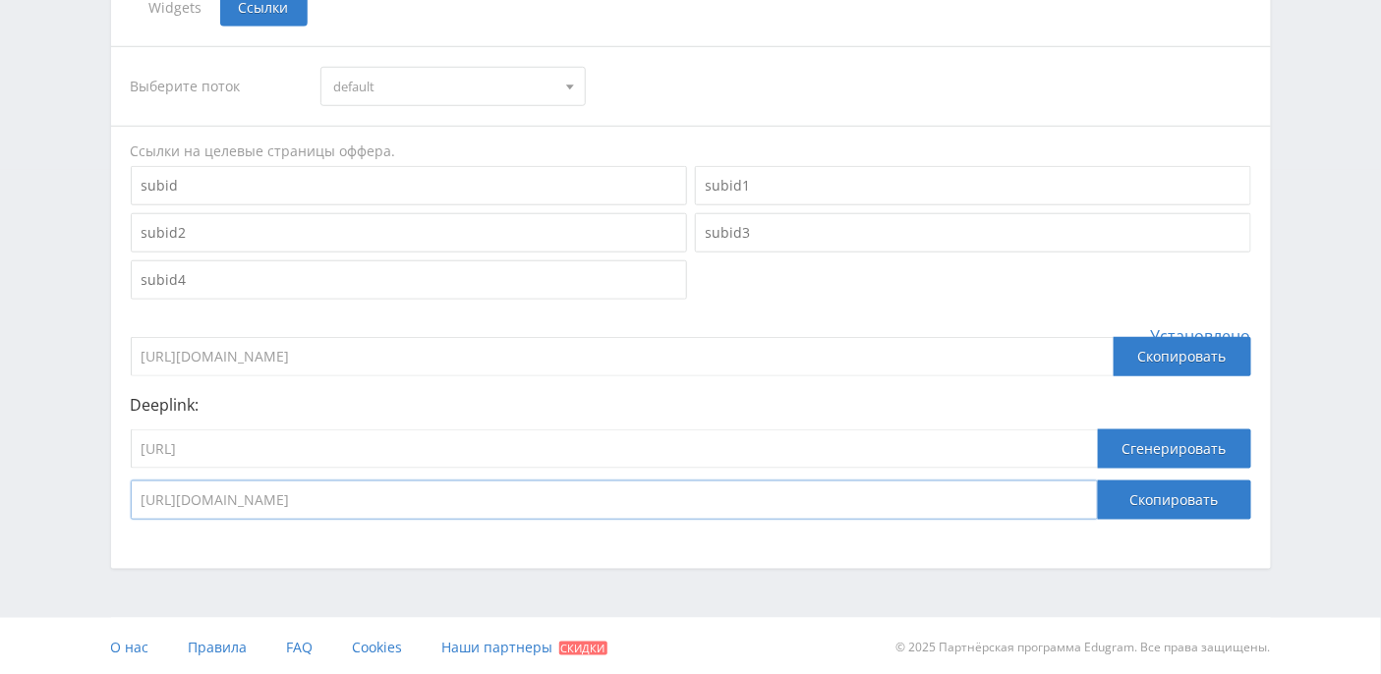
click at [94, 481] on div "Telegram-канал Инструменты База знаний Ваш менеджер: Alex Alex Online @edugram_…" at bounding box center [690, 86] width 1381 height 1181
click at [1173, 505] on button "Скопировать" at bounding box center [1174, 500] width 153 height 39
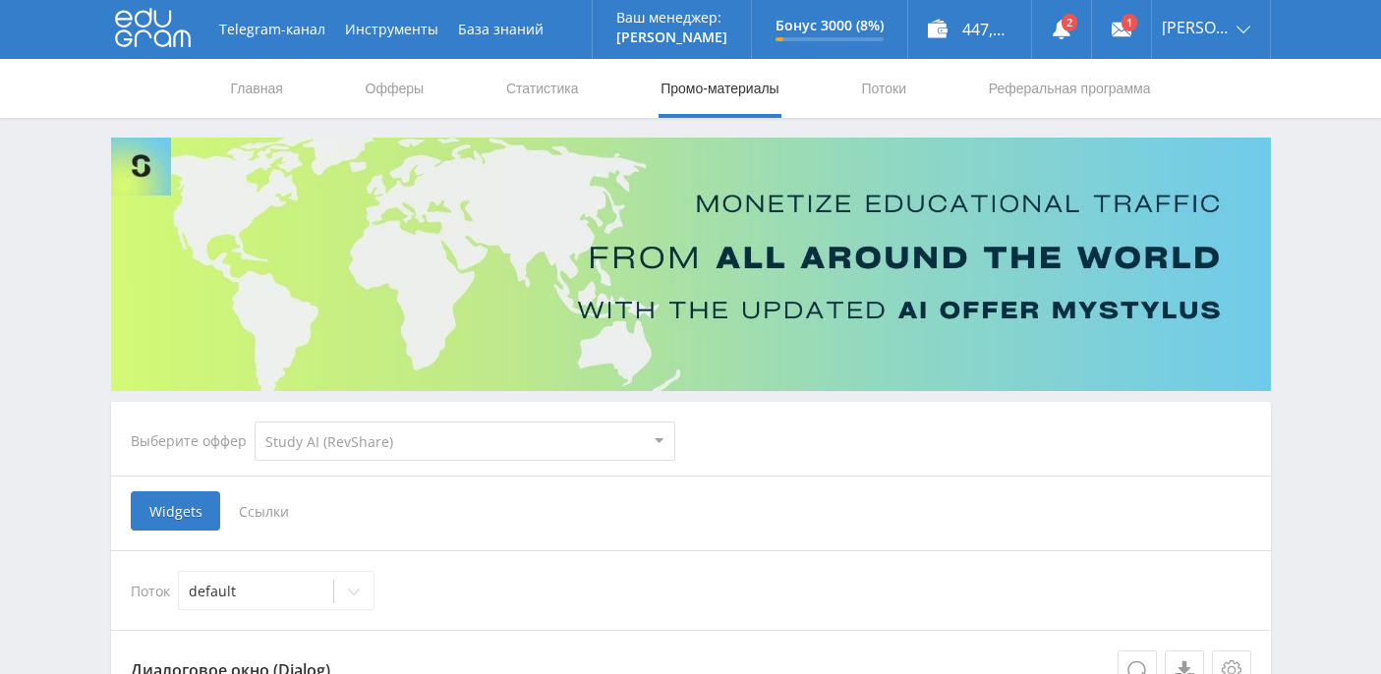
select select "376"
click at [394, 89] on link "Офферы" at bounding box center [395, 88] width 63 height 59
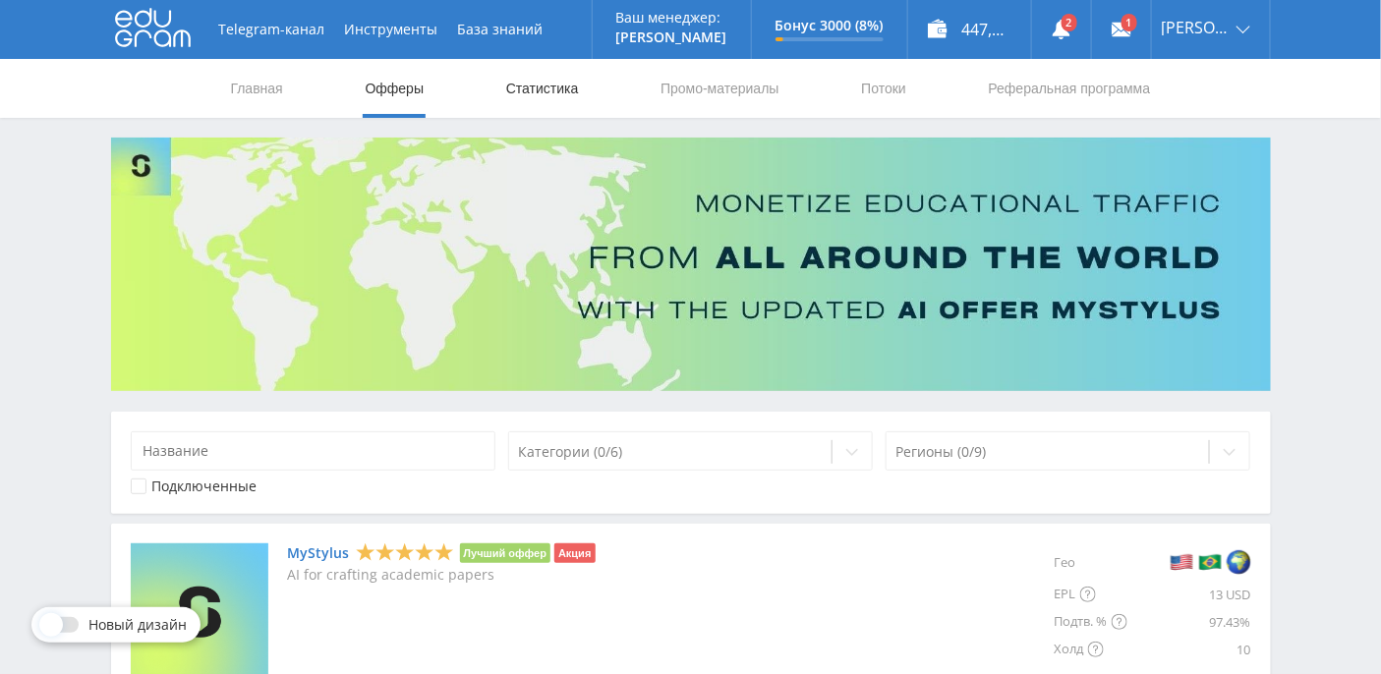
click at [557, 78] on link "Статистика" at bounding box center [542, 88] width 77 height 59
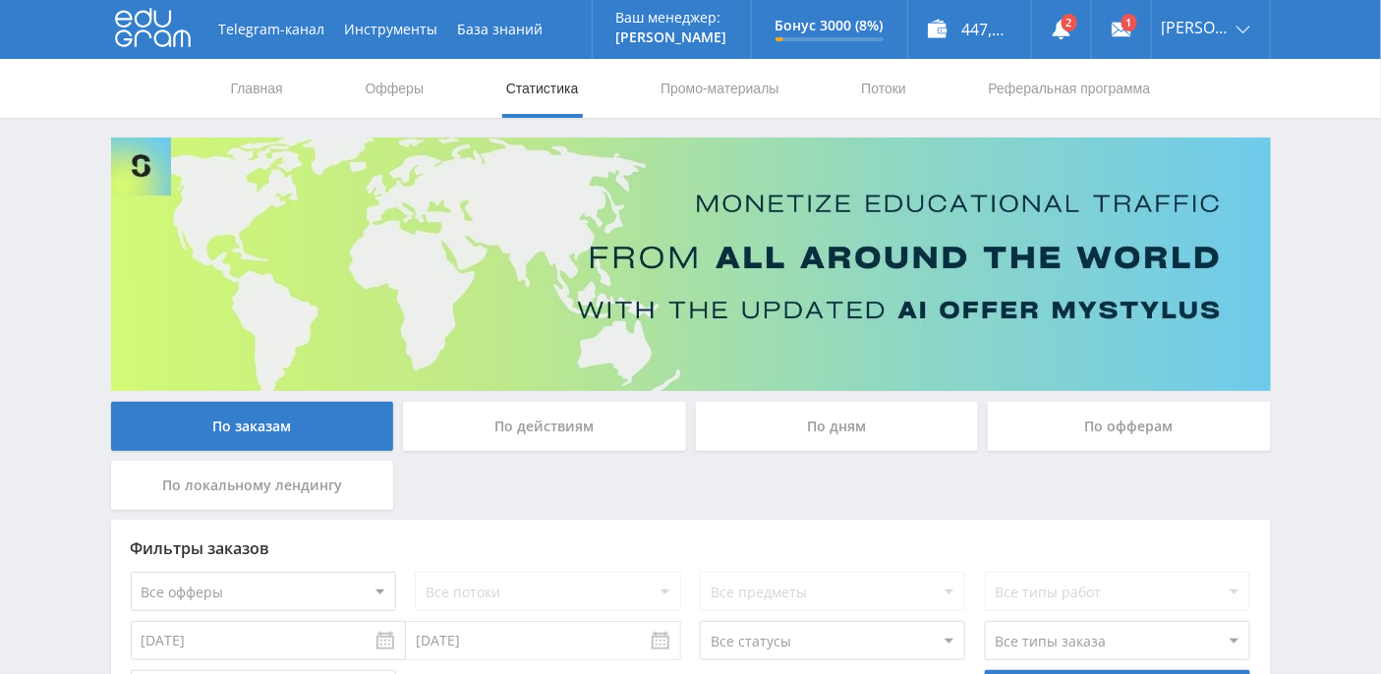
scroll to position [261, 0]
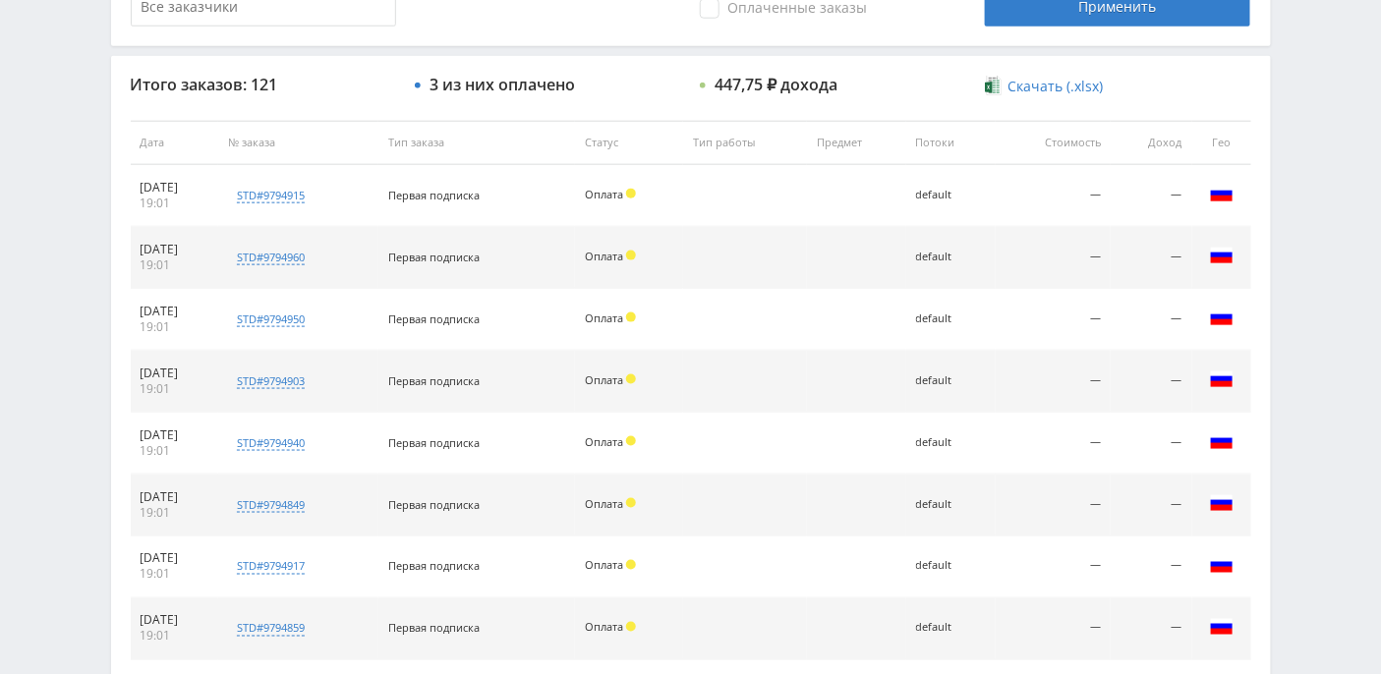
scroll to position [571, 0]
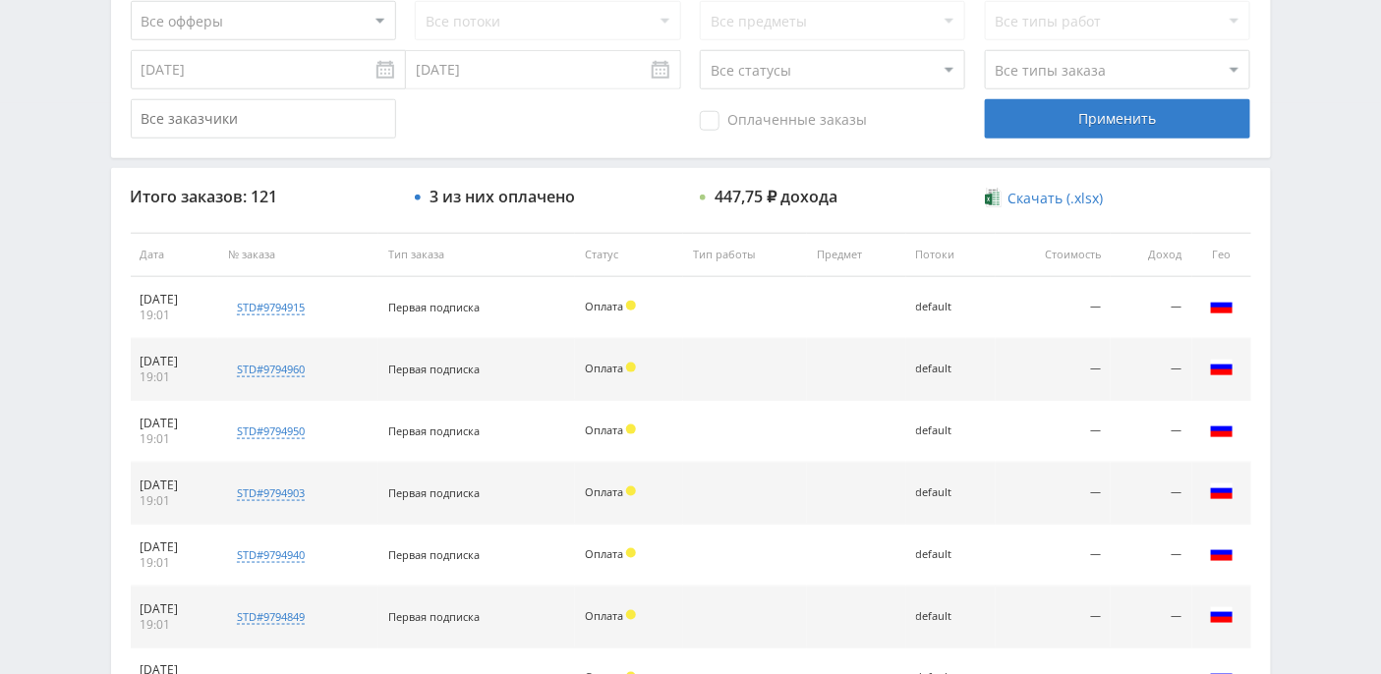
click at [868, 76] on select "Все статусы В аукционе В работе На гарантии Завершен Возврат Черновик" at bounding box center [832, 69] width 265 height 39
select select "3"
click at [700, 50] on select "Все статусы В аукционе В работе На гарантии Завершен Возврат Черновик" at bounding box center [832, 69] width 265 height 39
click at [1078, 124] on div "Применить" at bounding box center [1117, 118] width 265 height 39
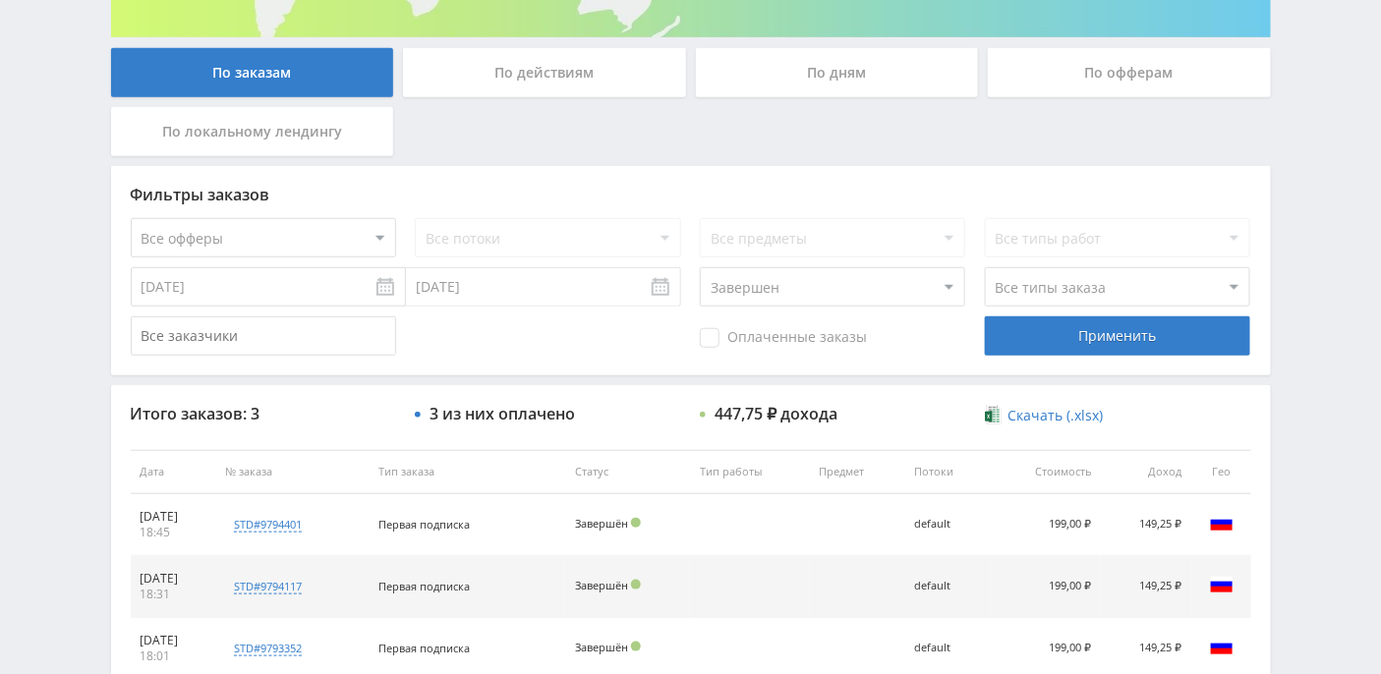
scroll to position [499, 0]
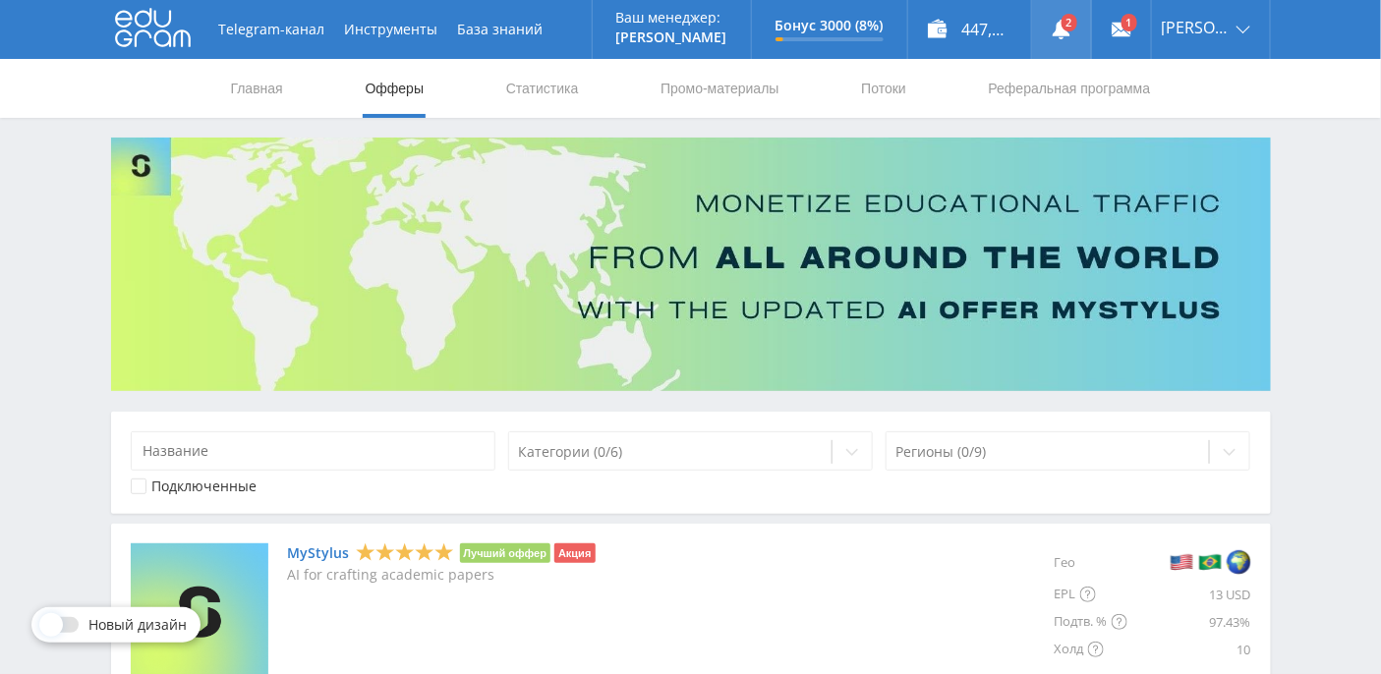
click at [1083, 28] on link at bounding box center [1061, 29] width 59 height 59
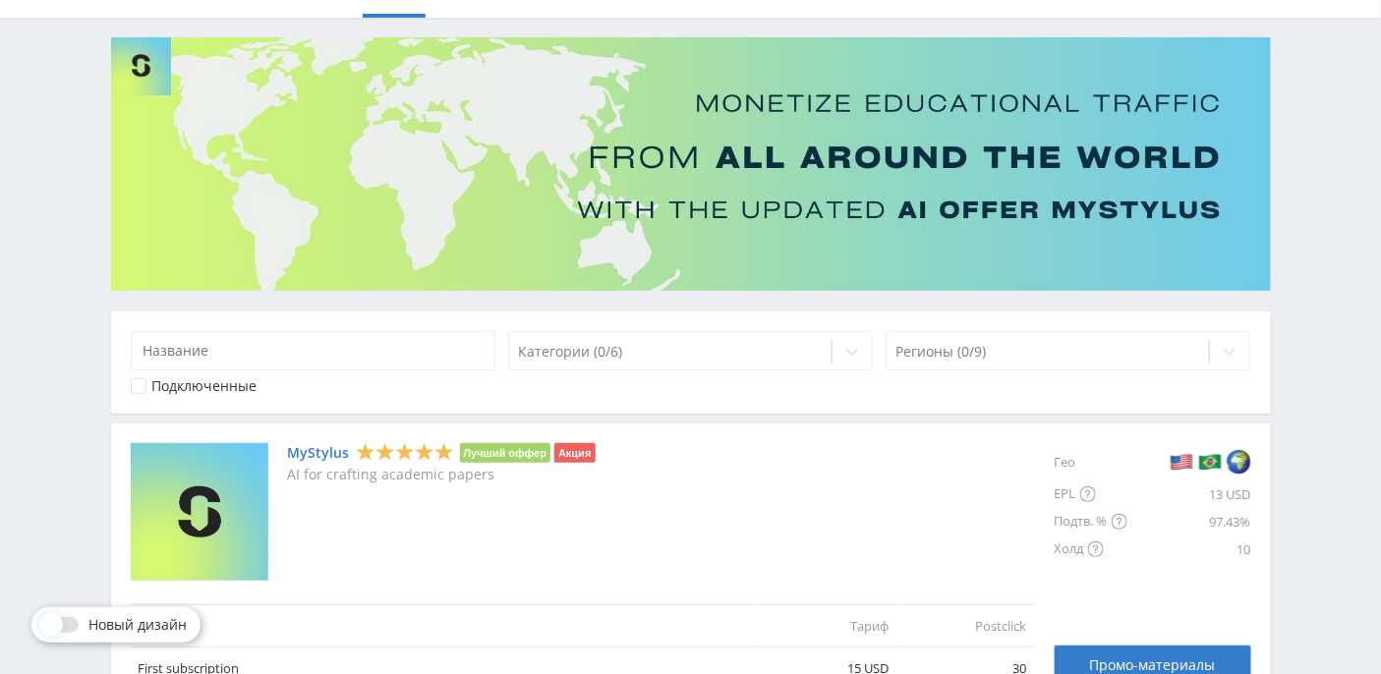
scroll to position [3, 0]
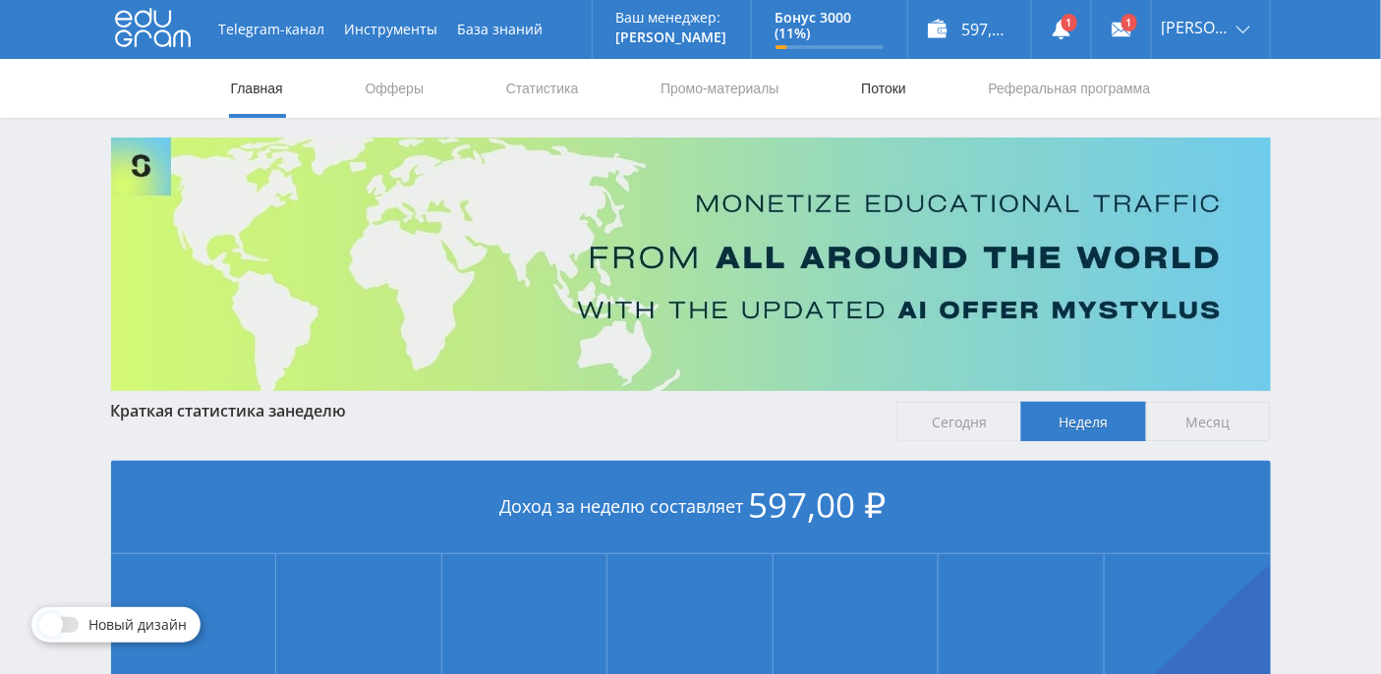
click at [886, 88] on link "Потоки" at bounding box center [883, 88] width 49 height 59
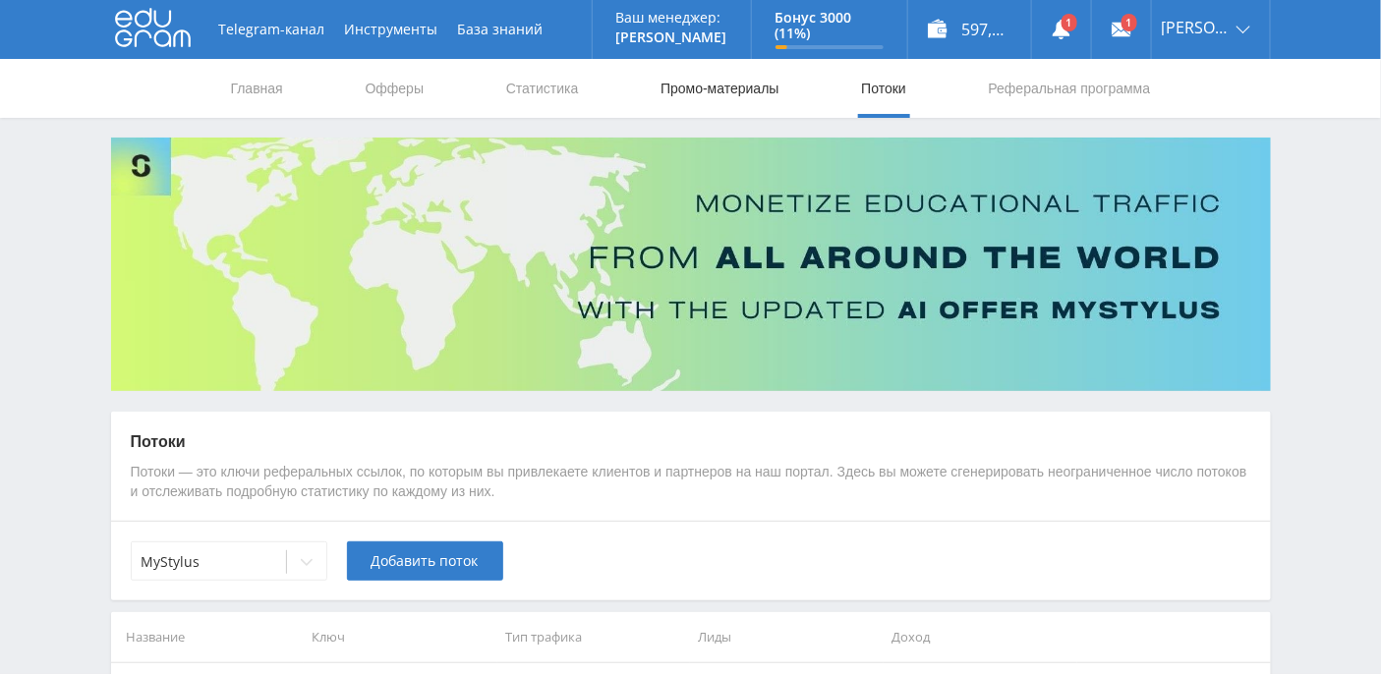
click at [736, 92] on link "Промо-материалы" at bounding box center [719, 88] width 122 height 59
select select "376"
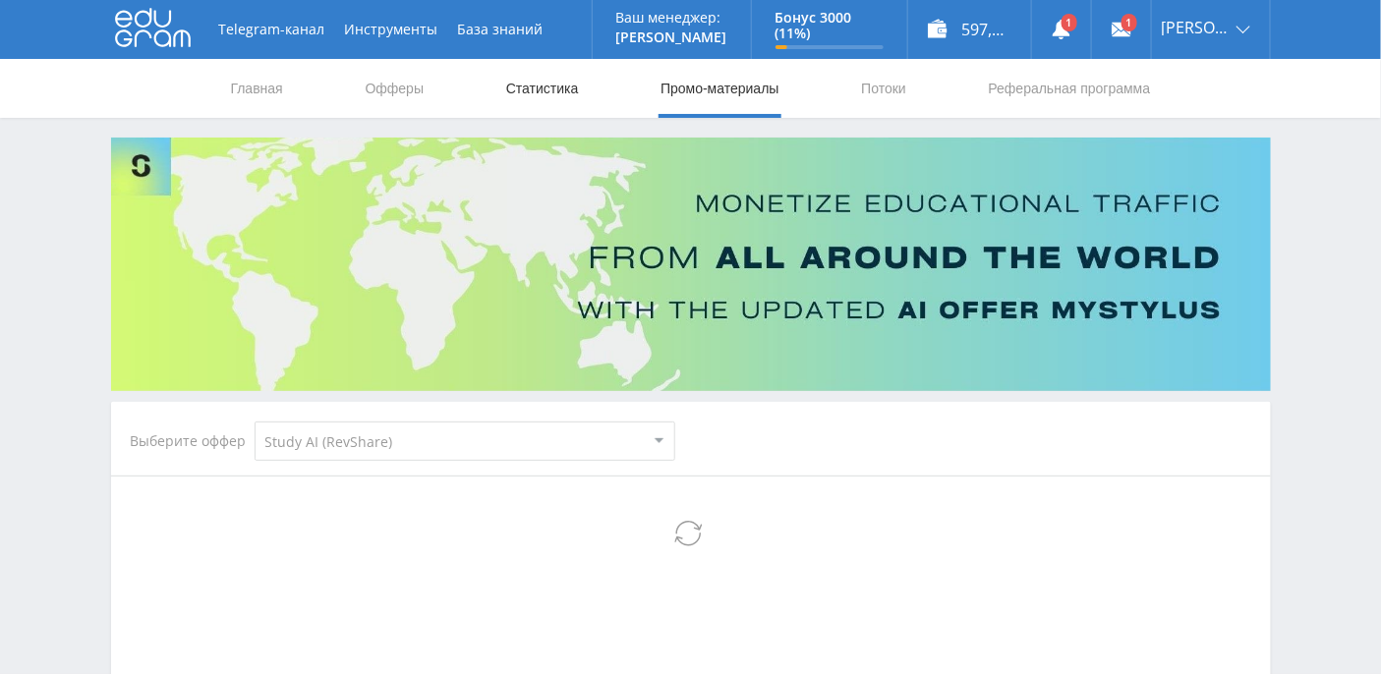
select select "376"
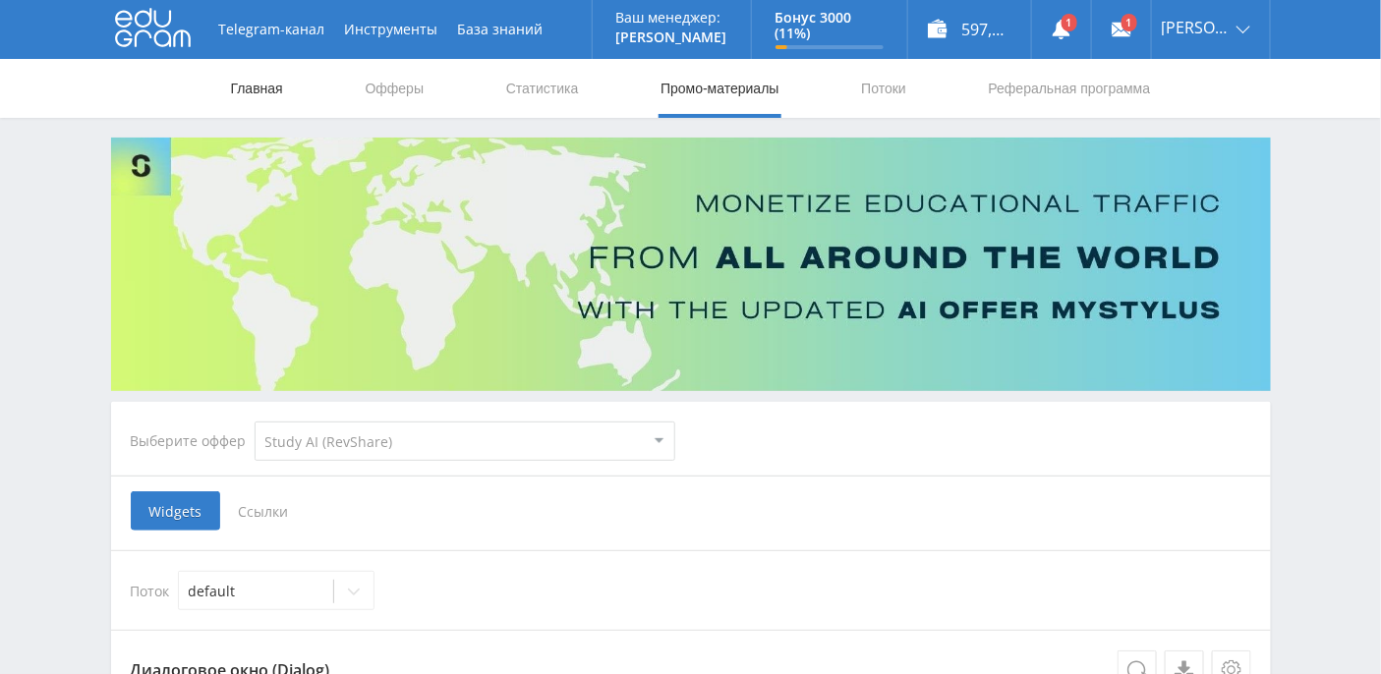
click at [261, 85] on link "Главная" at bounding box center [257, 88] width 56 height 59
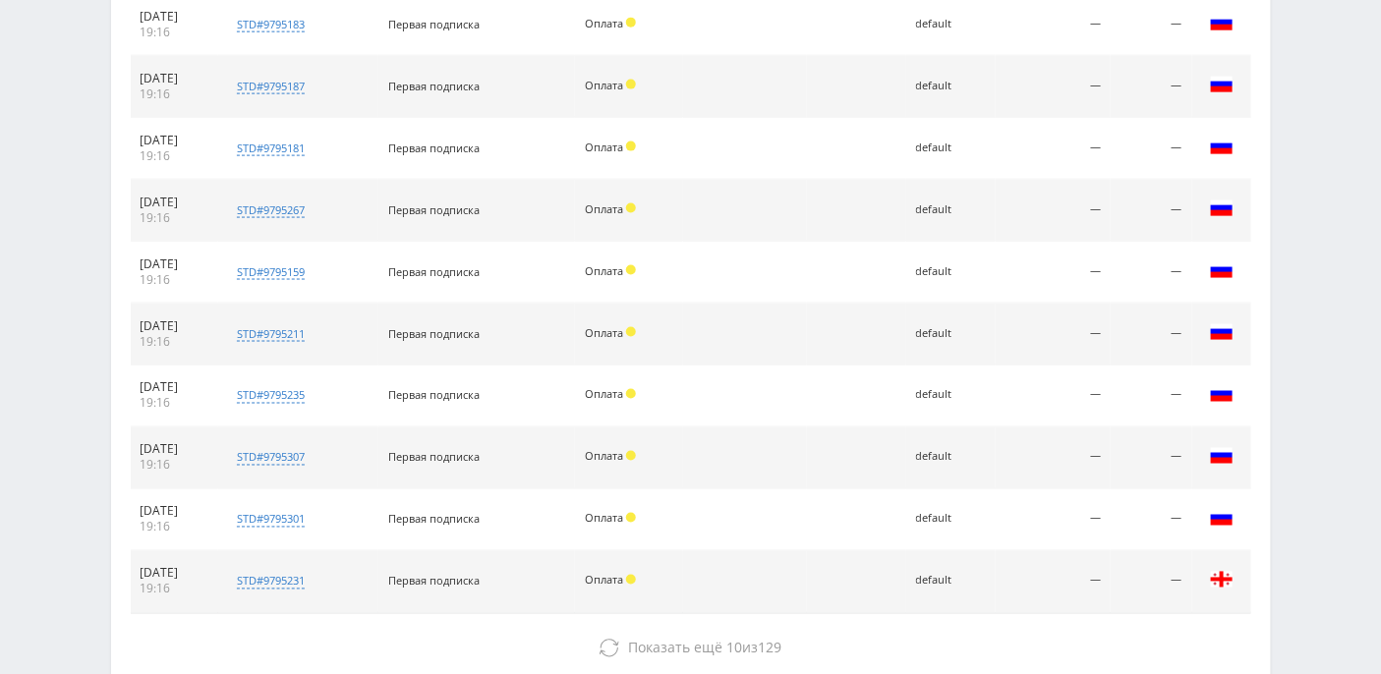
scroll to position [322, 0]
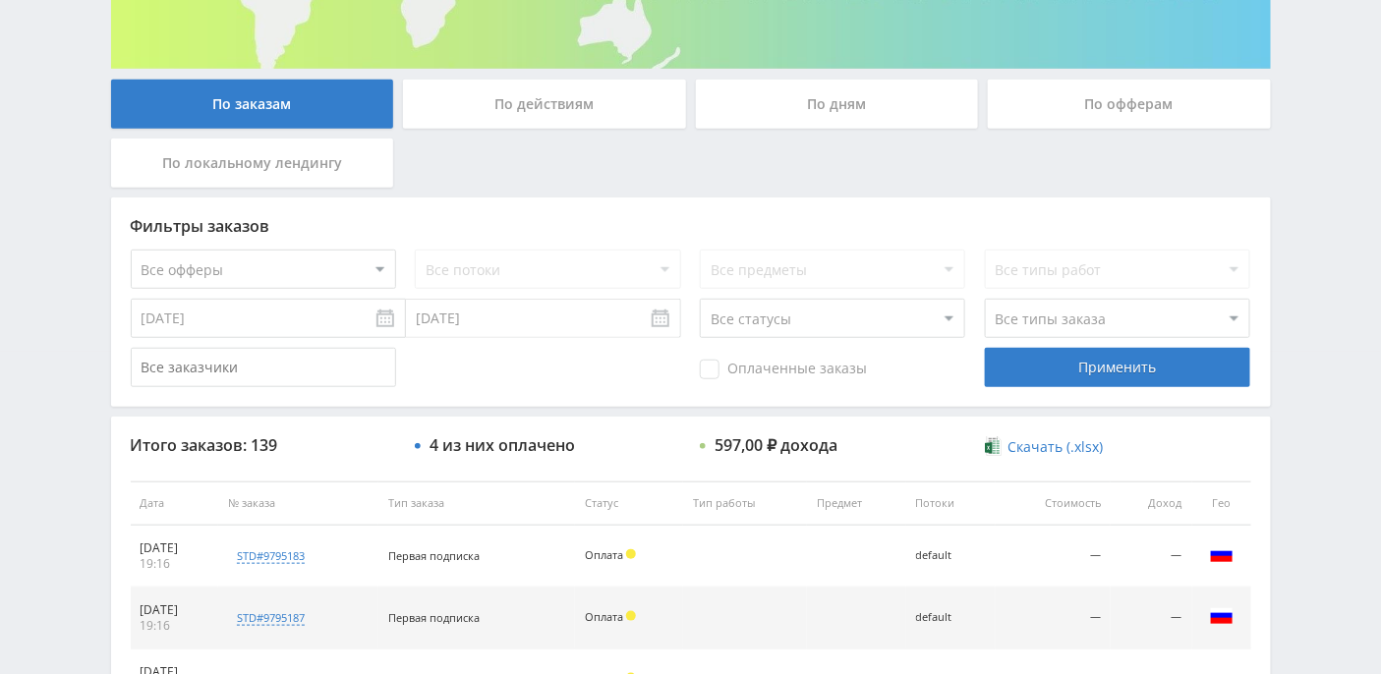
click at [851, 321] on select "Все статусы В аукционе В работе На гарантии Завершен Возврат Черновик" at bounding box center [832, 318] width 265 height 39
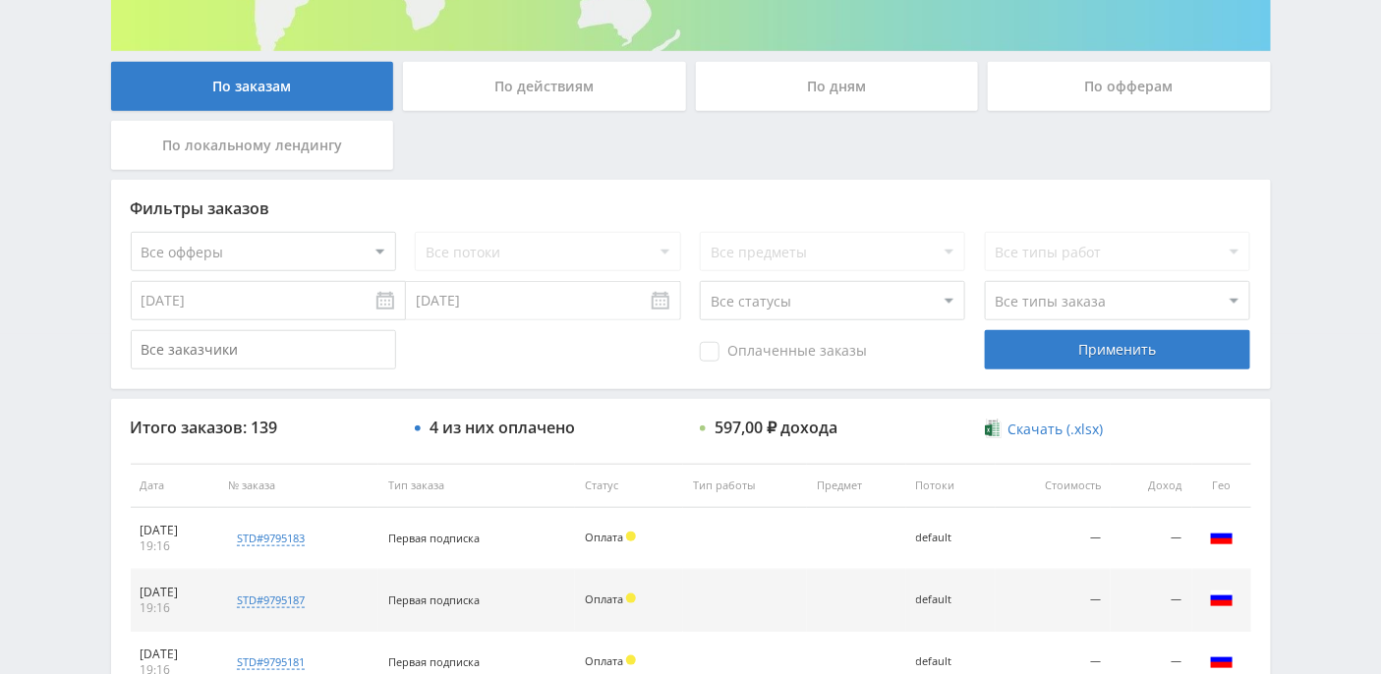
scroll to position [337, 0]
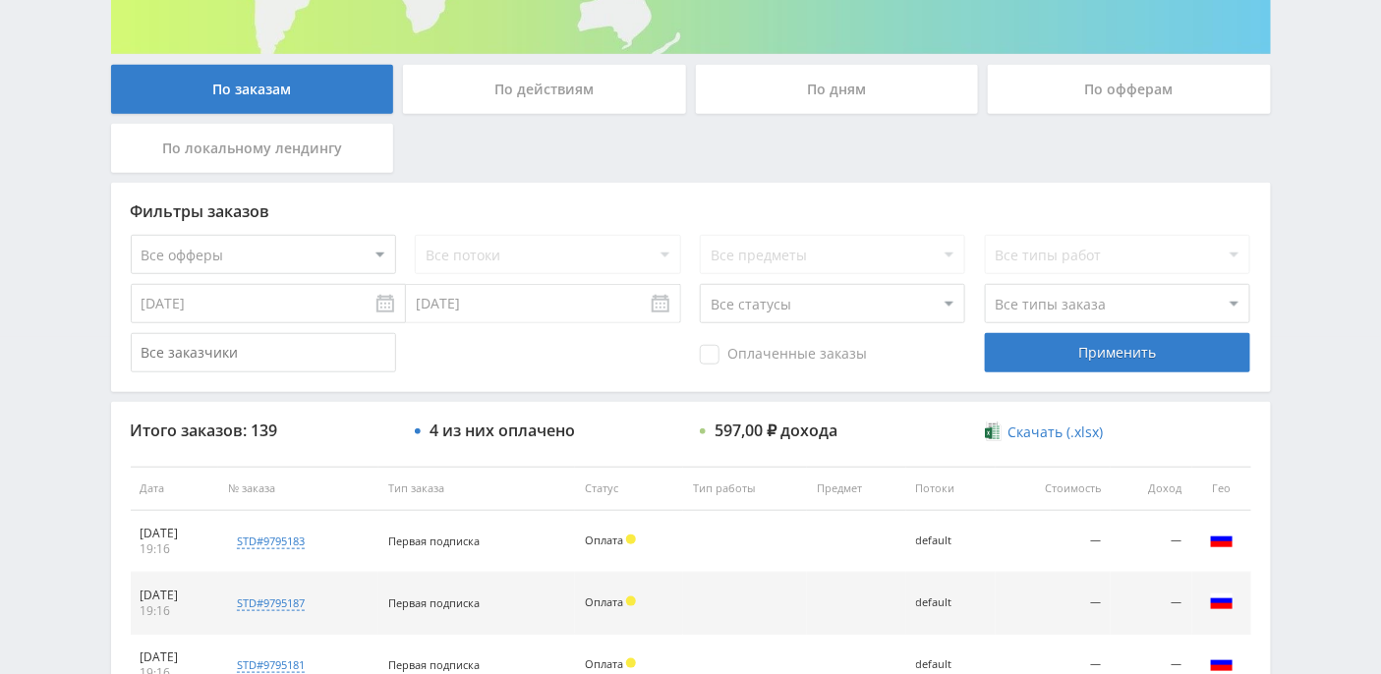
click at [950, 311] on select "Все статусы В аукционе В работе На гарантии Завершен Возврат Черновик" at bounding box center [832, 303] width 265 height 39
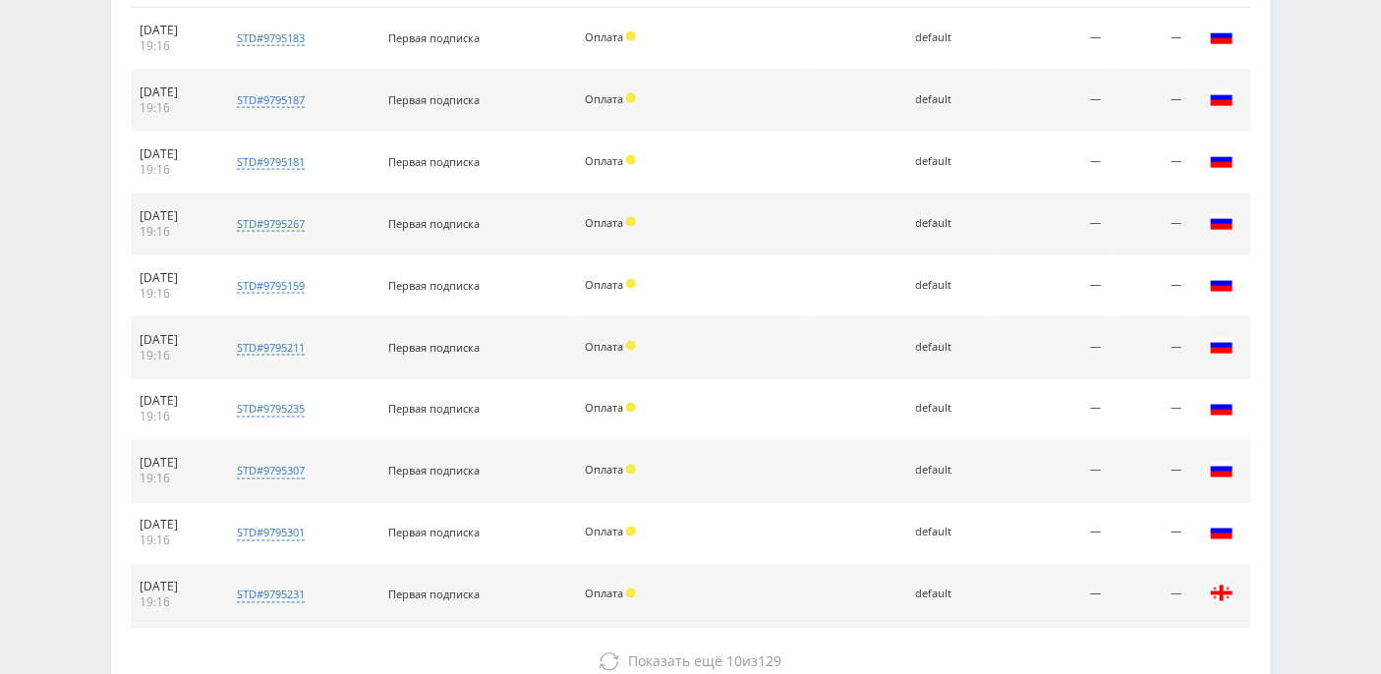
scroll to position [969, 0]
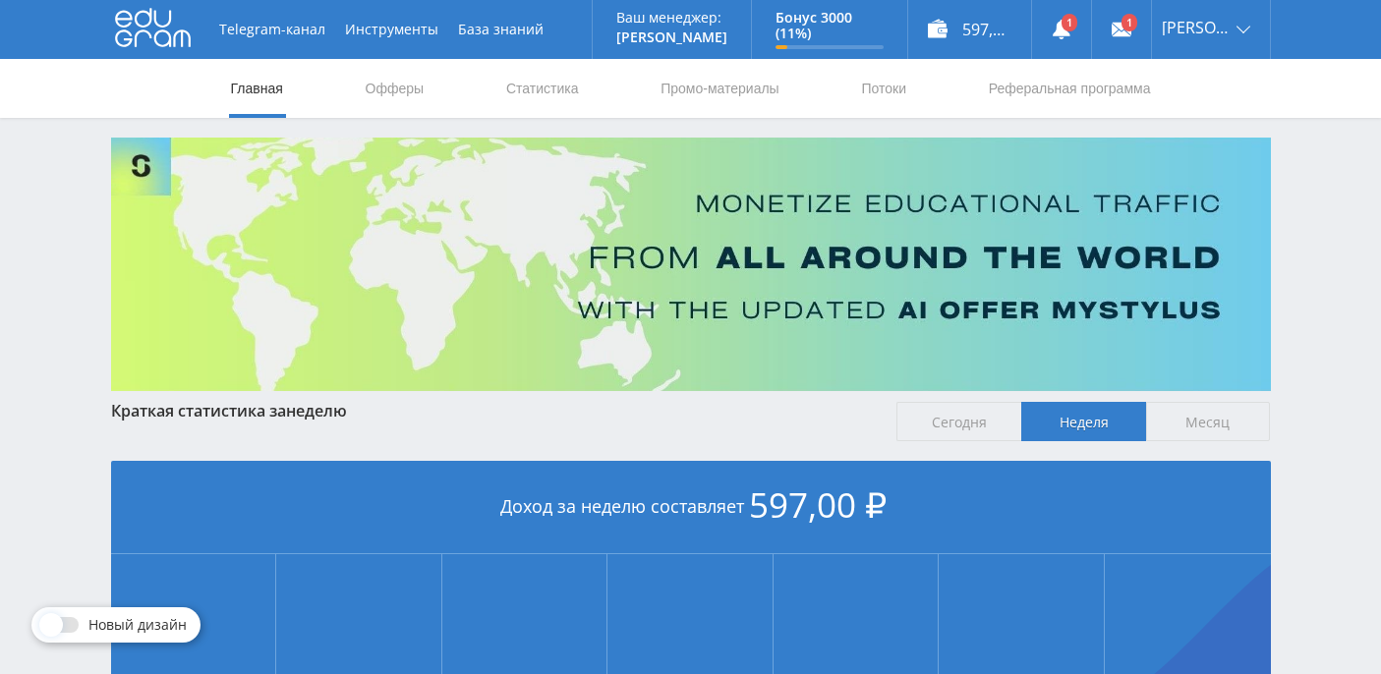
scroll to position [389, 0]
click at [554, 85] on link "Статистика" at bounding box center [542, 88] width 77 height 59
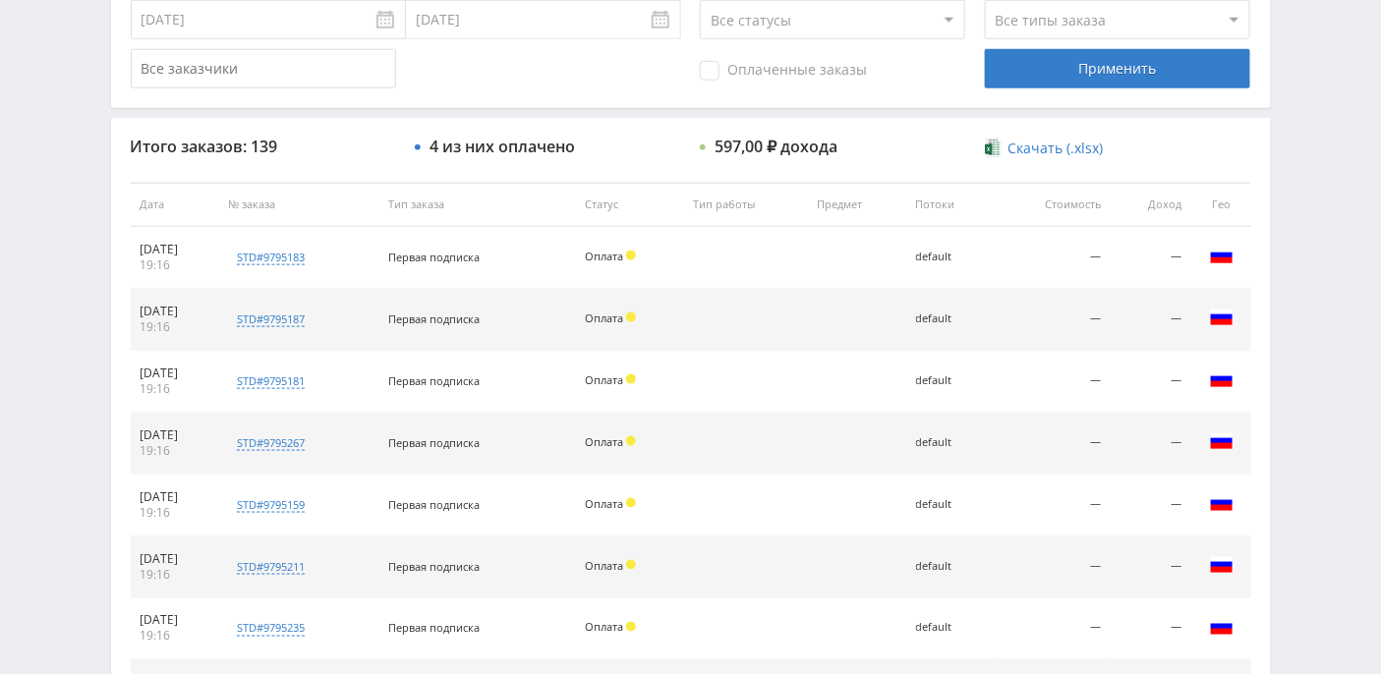
scroll to position [684, 0]
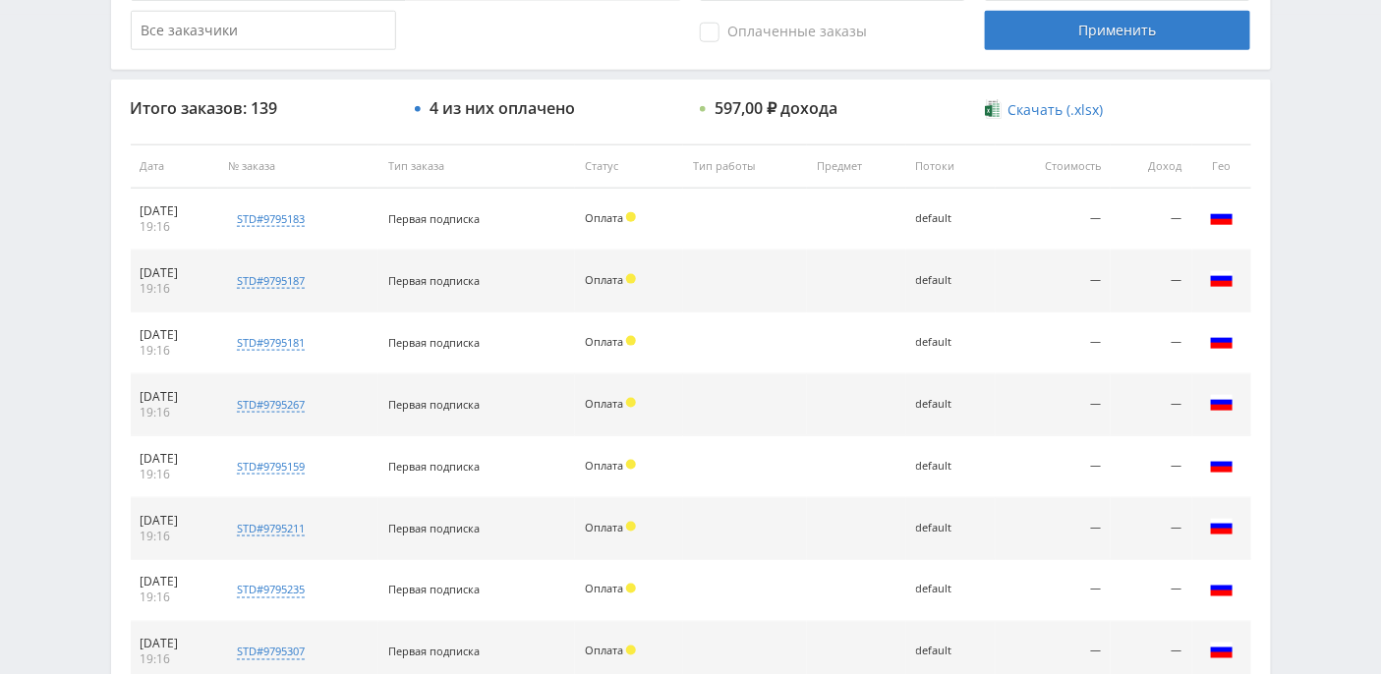
scroll to position [397, 0]
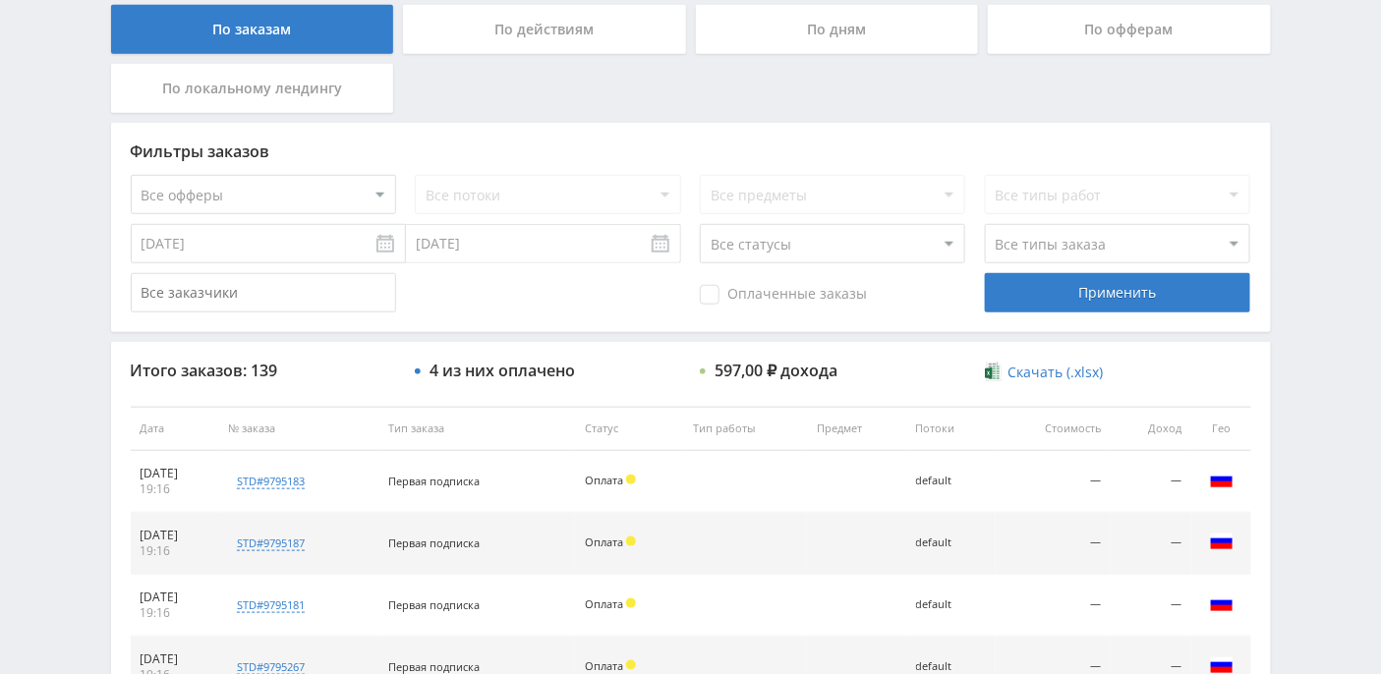
click at [872, 196] on div "Все предметы" at bounding box center [832, 194] width 265 height 39
click at [853, 235] on select "Все статусы В аукционе В работе На гарантии Завершен Возврат Черновик" at bounding box center [832, 243] width 265 height 39
select select "1"
click at [700, 224] on select "Все статусы В аукционе В работе На гарантии Завершен Возврат Черновик" at bounding box center [832, 243] width 265 height 39
click at [959, 244] on select "Все статусы В аукционе В работе На гарантии Завершен Возврат Черновик" at bounding box center [832, 243] width 265 height 39
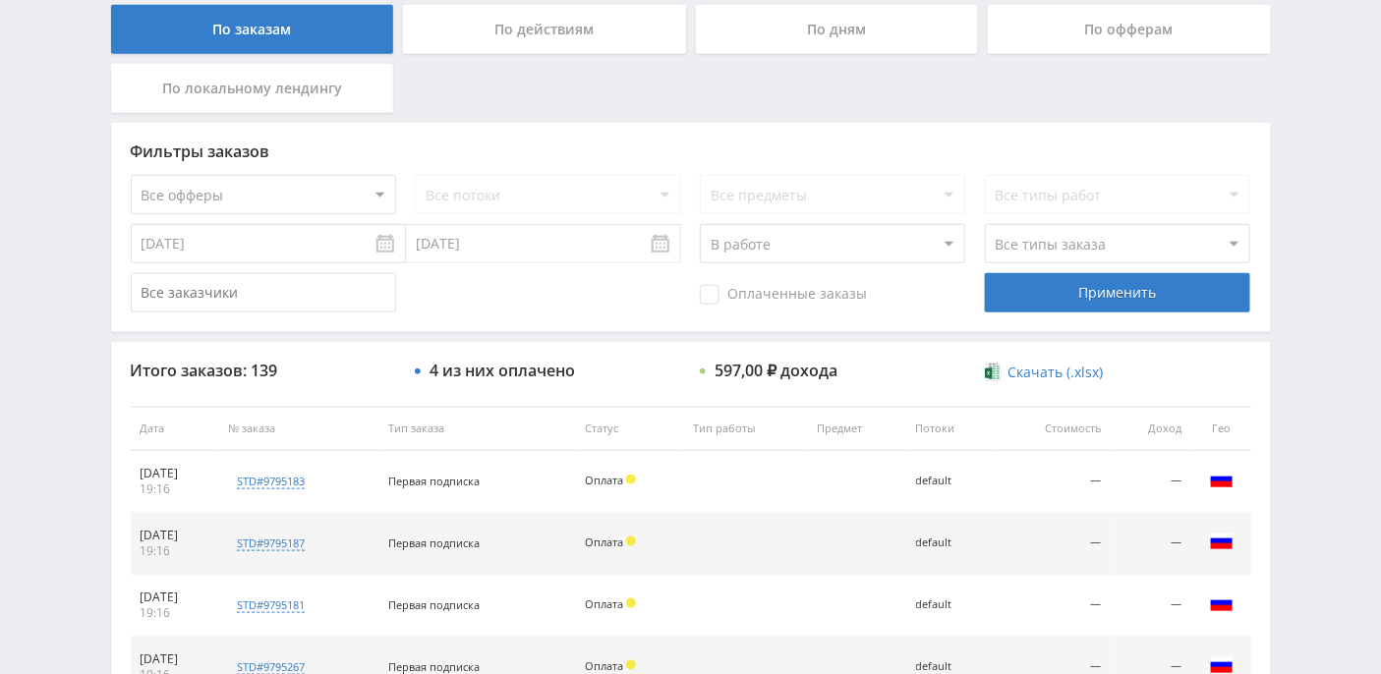
click at [850, 240] on select "Все статусы В аукционе В работе На гарантии Завершен Возврат Черновик" at bounding box center [832, 243] width 265 height 39
click at [1119, 244] on select "Все типы заказа Ребилл Новый заказ" at bounding box center [1117, 243] width 265 height 39
click at [985, 224] on select "Все типы заказа Ребилл Новый заказ" at bounding box center [1117, 243] width 265 height 39
click at [1106, 288] on div "Применить" at bounding box center [1117, 292] width 265 height 39
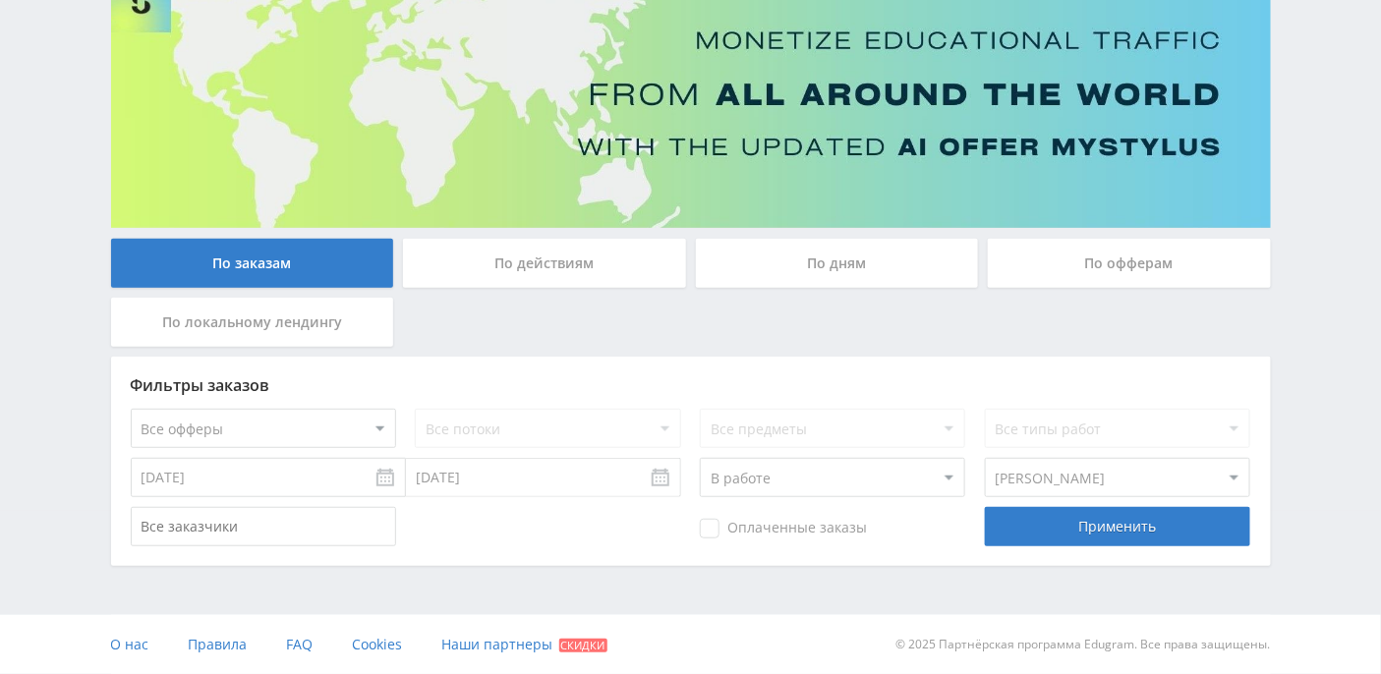
scroll to position [162, 0]
click at [1068, 484] on select "Все типы заказа Ребилл Новый заказ" at bounding box center [1117, 478] width 265 height 39
click at [985, 459] on select "Все типы заказа Ребилл Новый заказ" at bounding box center [1117, 478] width 265 height 39
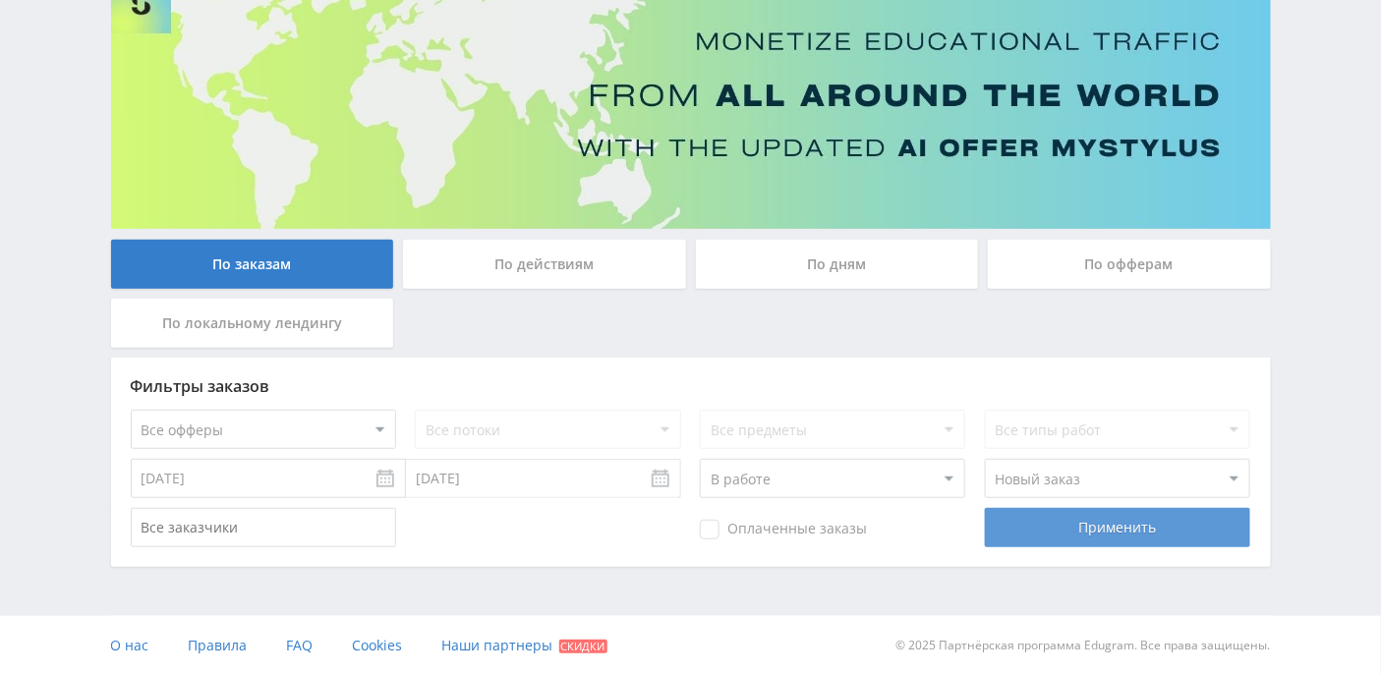
click at [1069, 526] on div "Применить" at bounding box center [1117, 527] width 265 height 39
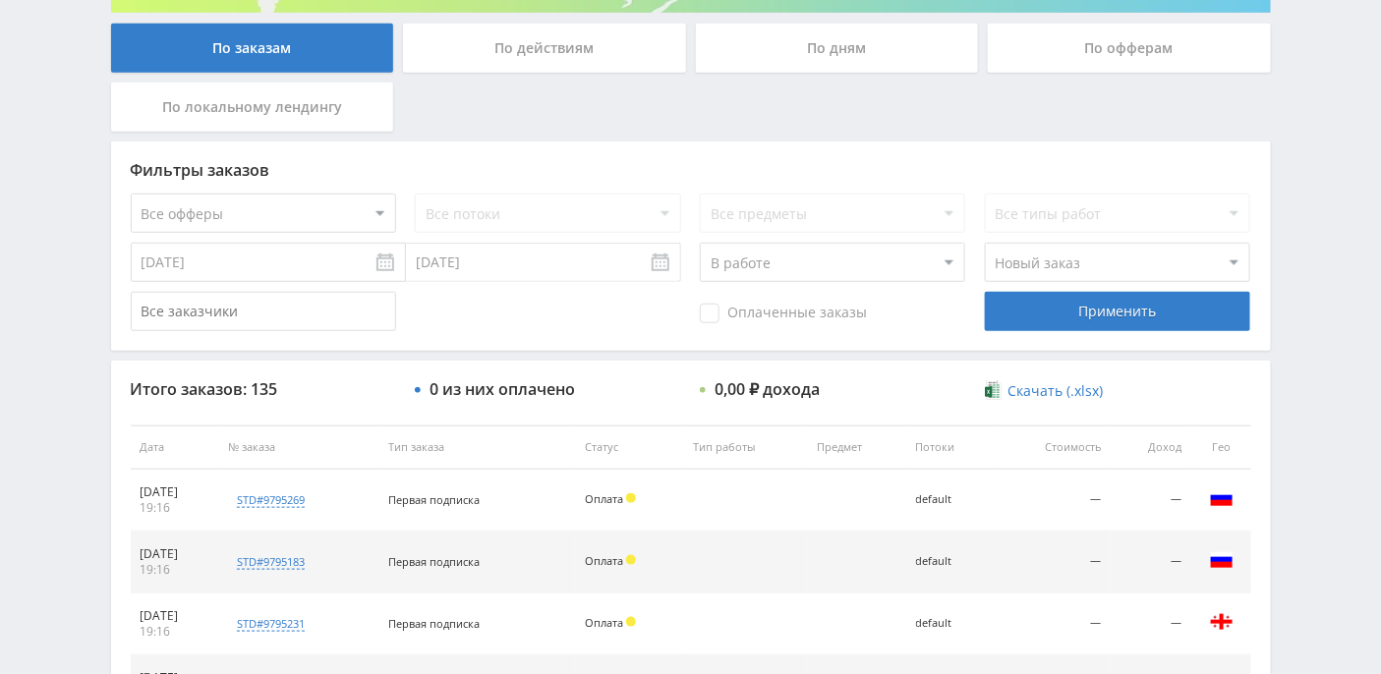
scroll to position [276, 0]
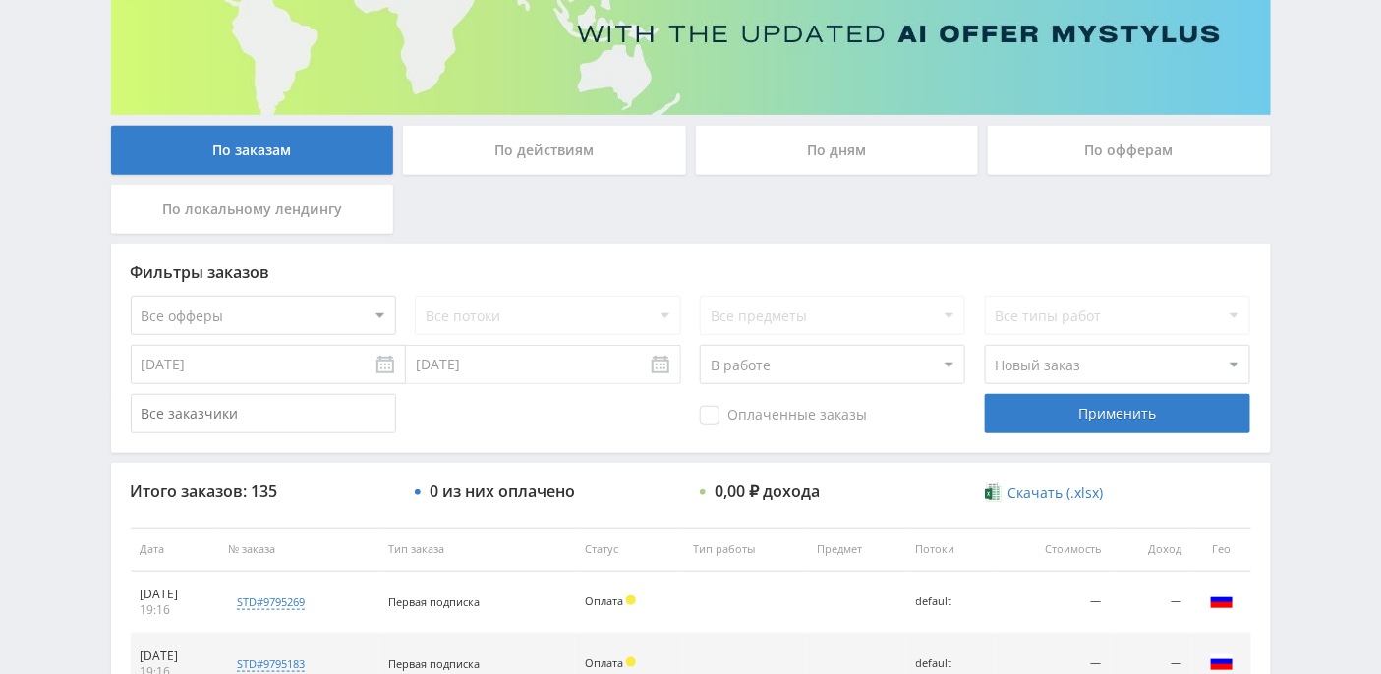
click at [1101, 360] on select "Все типы заказа Ребилл Новый заказ" at bounding box center [1117, 364] width 265 height 39
select select "0"
click at [985, 345] on select "Все типы заказа Ребилл Новый заказ" at bounding box center [1117, 364] width 265 height 39
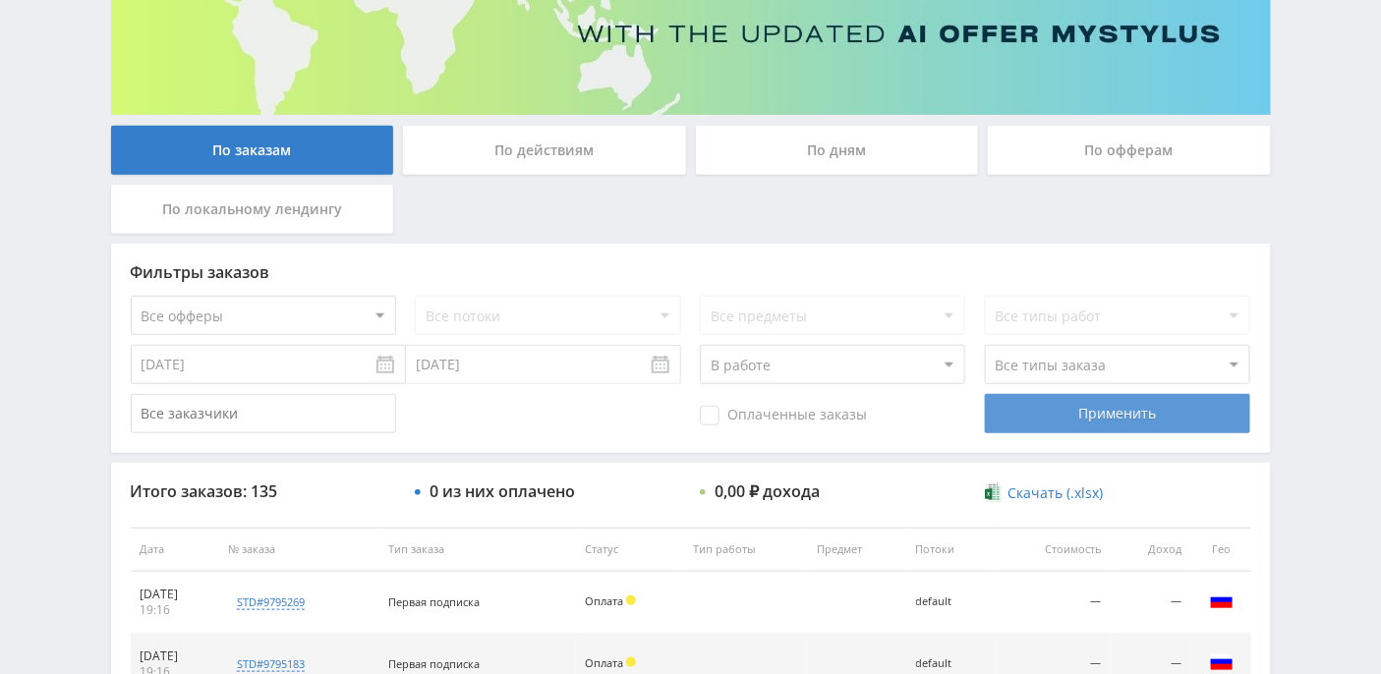
click at [1094, 411] on div "Применить" at bounding box center [1117, 413] width 265 height 39
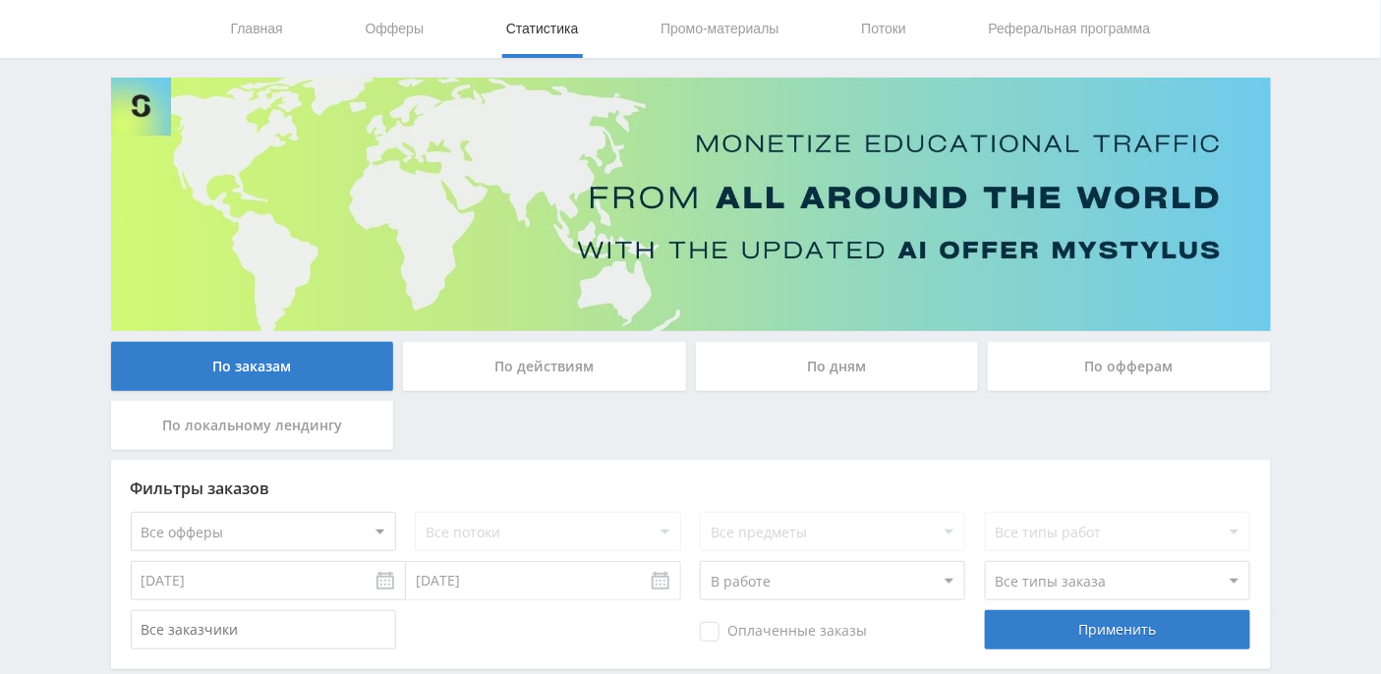
scroll to position [0, 0]
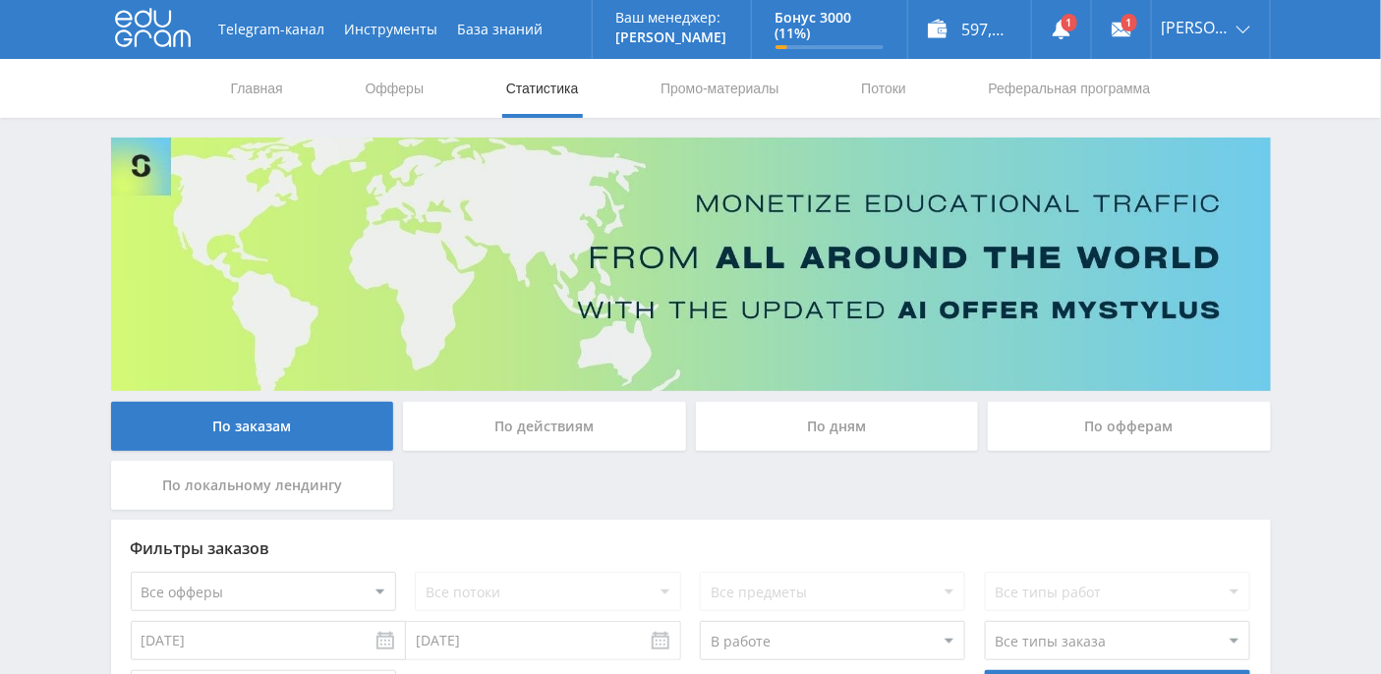
click at [777, 418] on div "По дням" at bounding box center [837, 426] width 283 height 49
click at [0, 0] on input "По дням" at bounding box center [0, 0] width 0 height 0
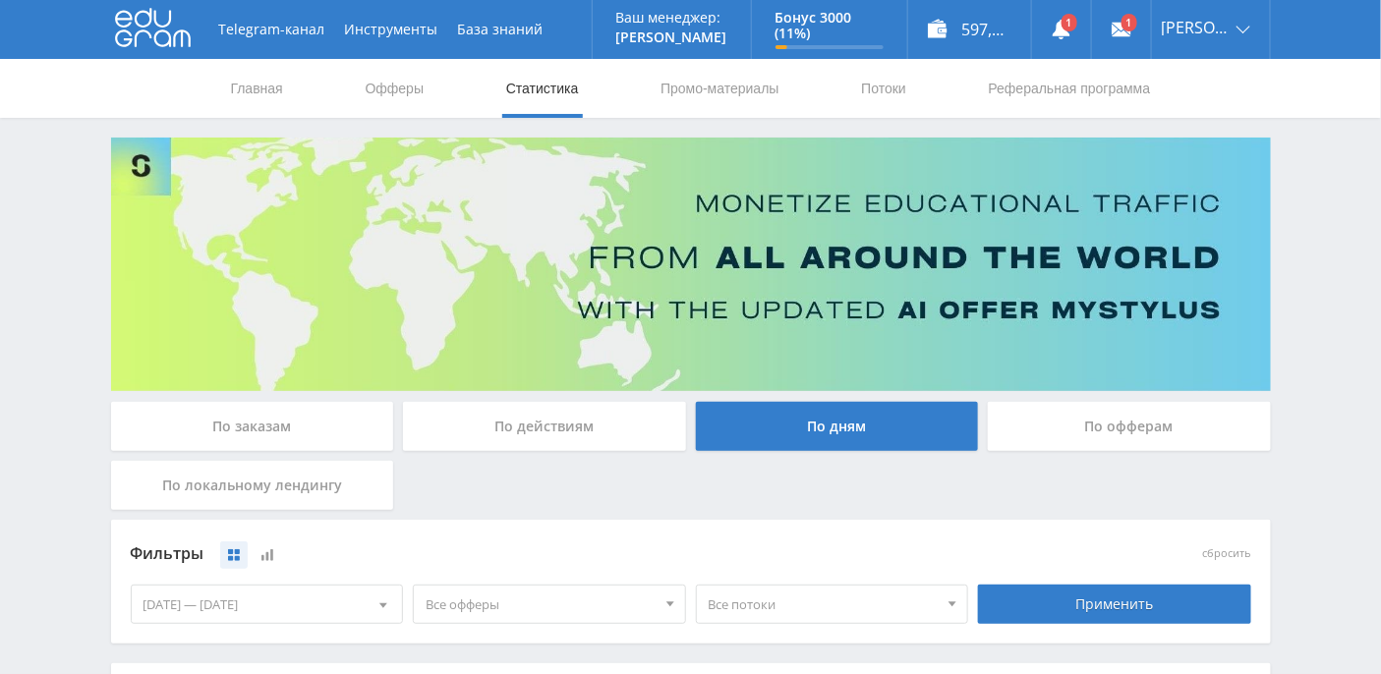
click at [547, 419] on div "По действиям" at bounding box center [544, 426] width 283 height 49
click at [0, 0] on input "По действиям" at bounding box center [0, 0] width 0 height 0
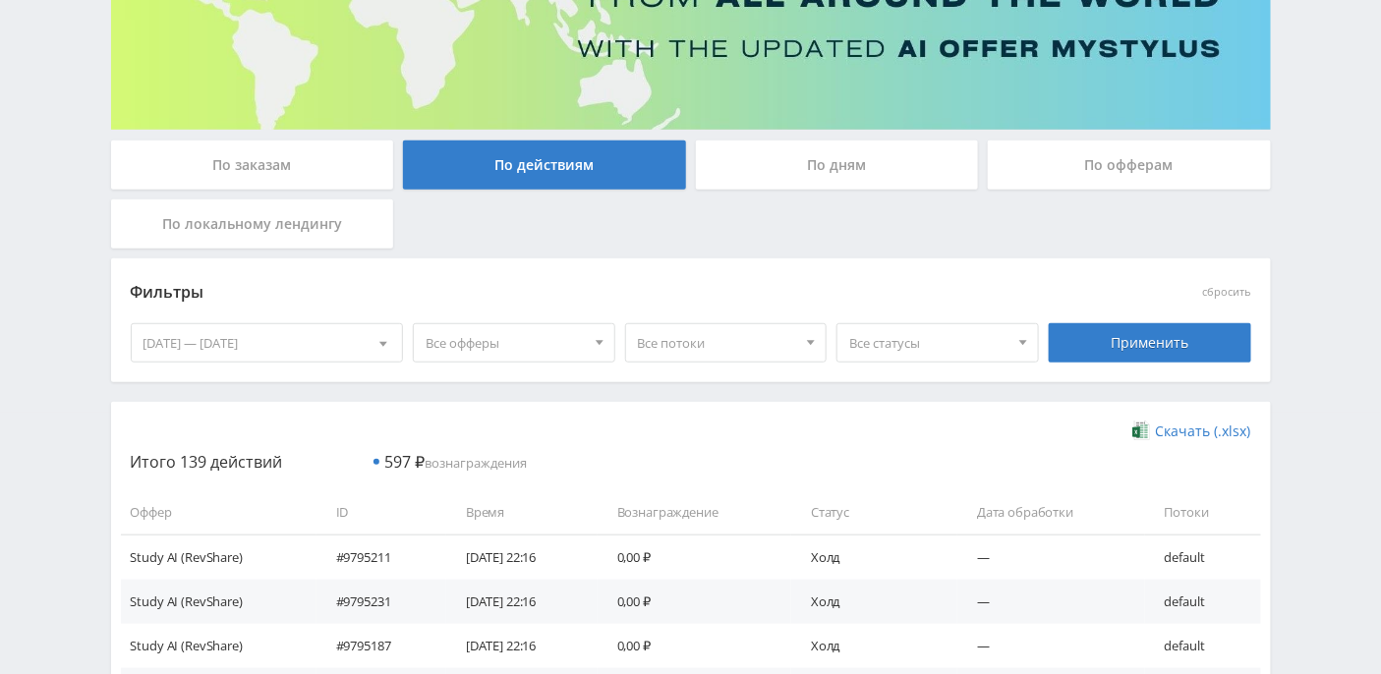
click at [266, 156] on div "По заказам" at bounding box center [252, 165] width 283 height 49
click at [0, 0] on input "По заказам" at bounding box center [0, 0] width 0 height 0
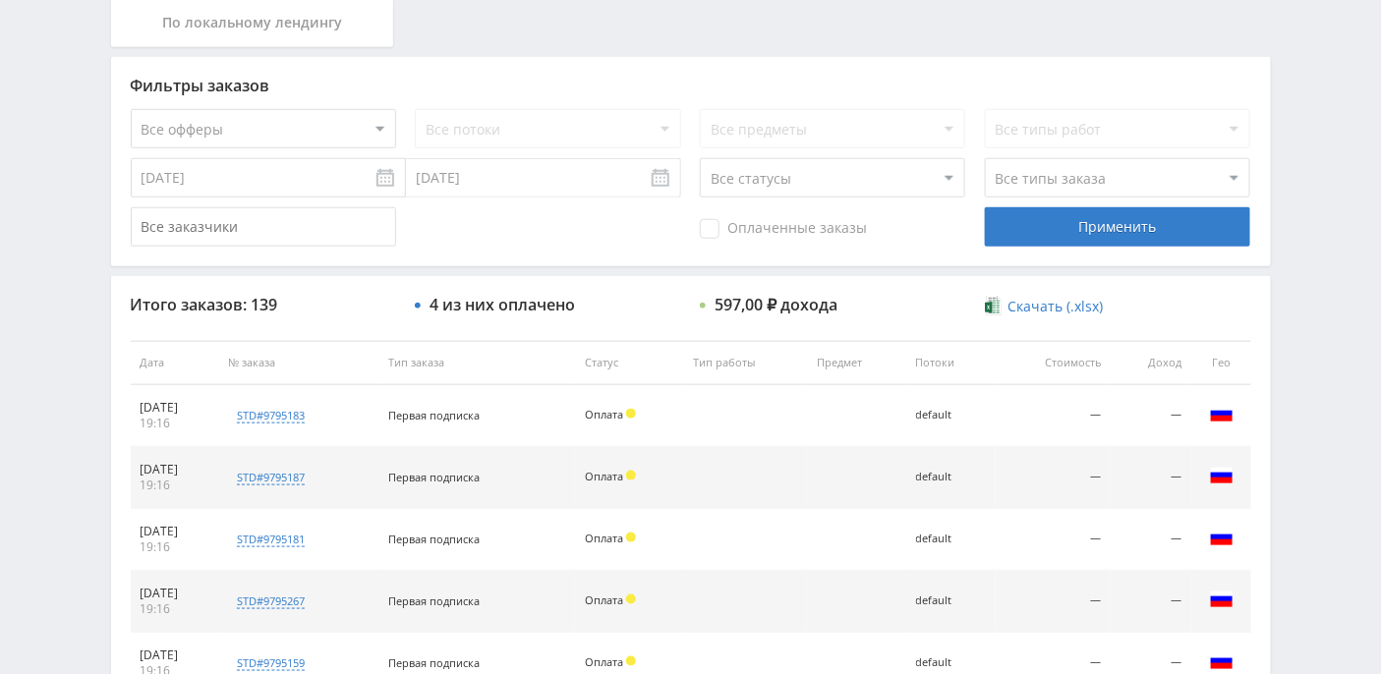
scroll to position [524, 0]
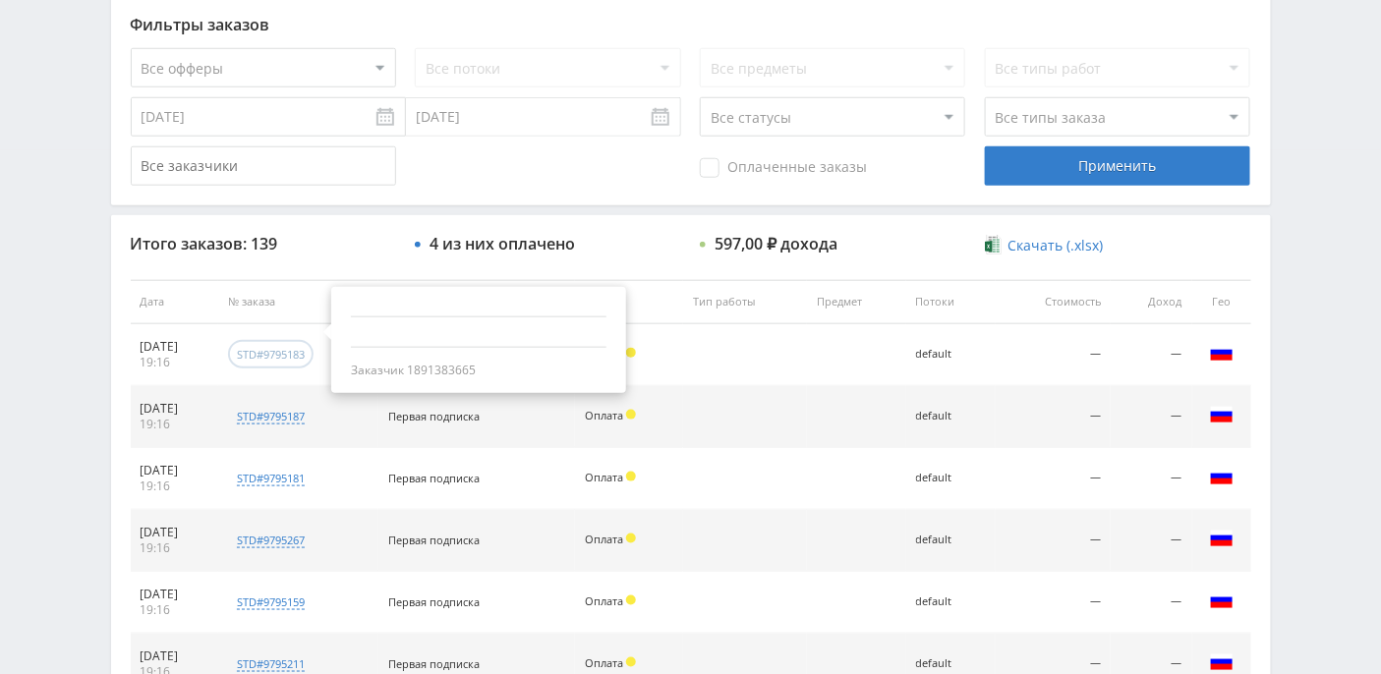
click at [294, 353] on div "std#9795183" at bounding box center [271, 354] width 68 height 15
click at [464, 336] on div "Заказчик 1891383665" at bounding box center [478, 340] width 295 height 106
click at [453, 321] on div "Заказчик 1891383665" at bounding box center [478, 340] width 295 height 106
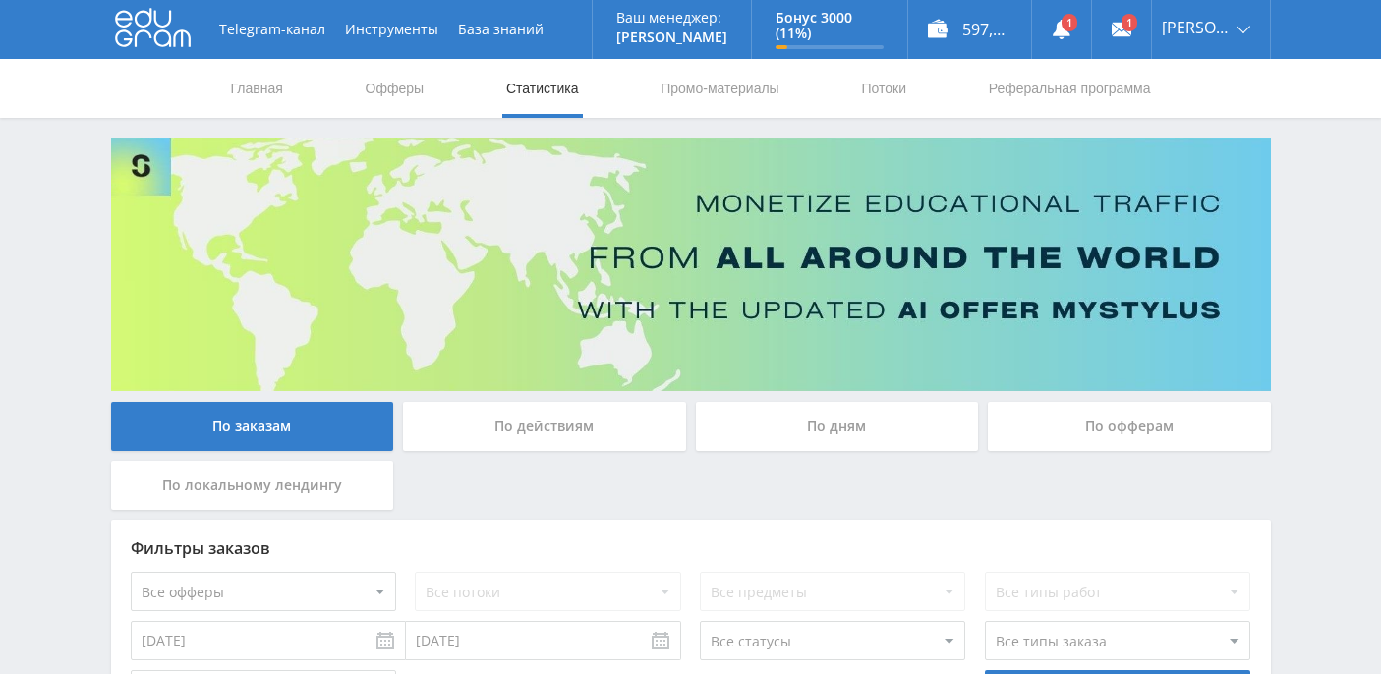
scroll to position [644, 0]
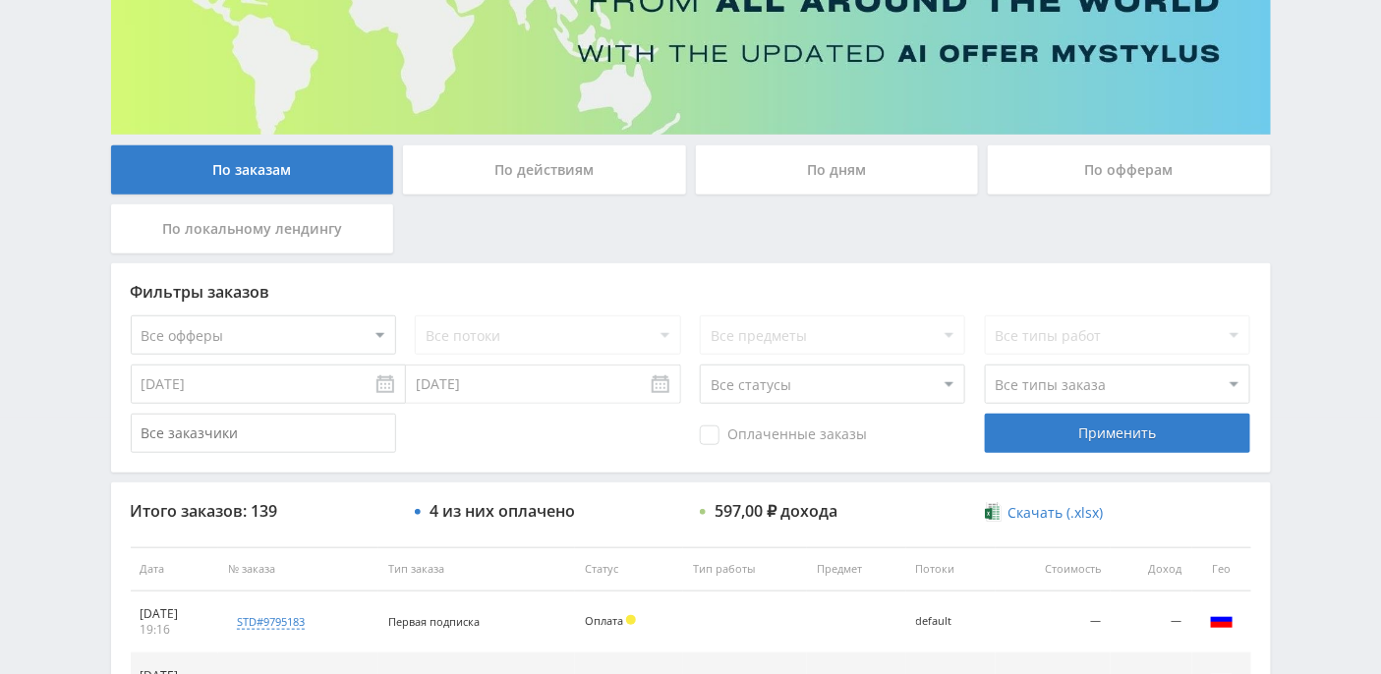
scroll to position [143, 0]
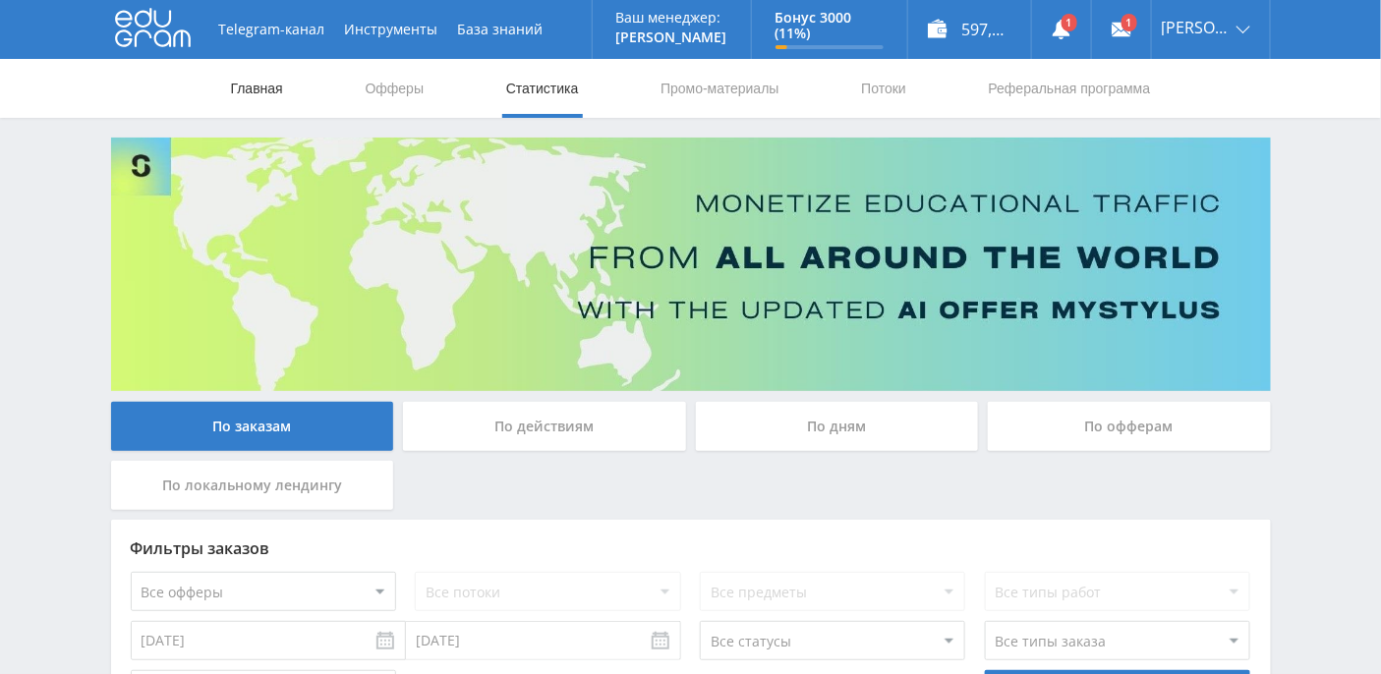
click at [262, 92] on link "Главная" at bounding box center [257, 88] width 56 height 59
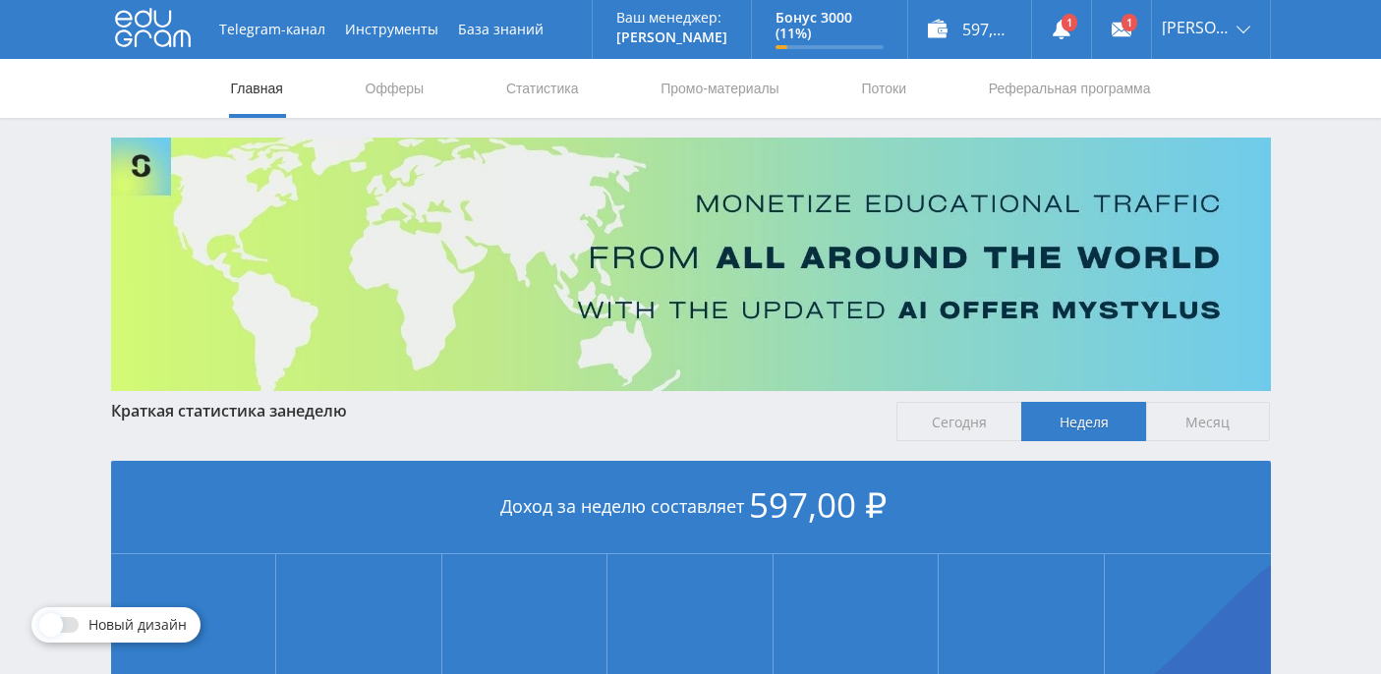
scroll to position [491, 0]
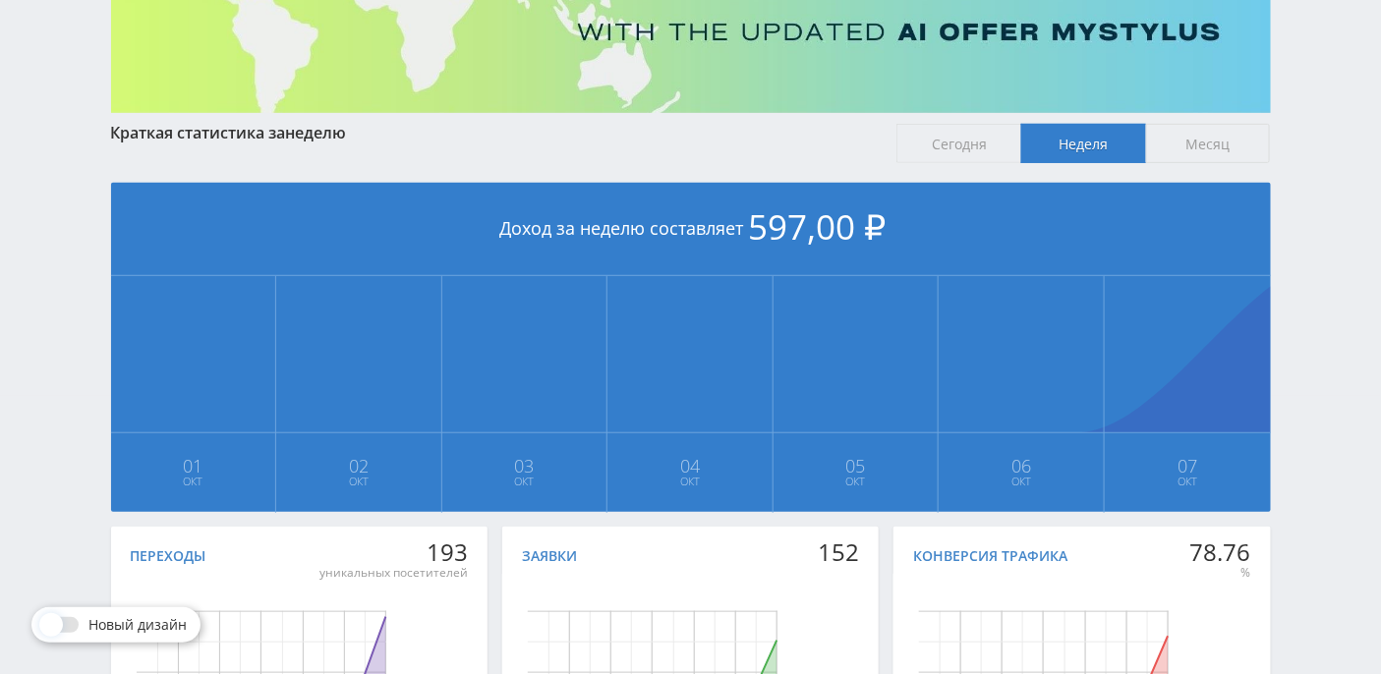
scroll to position [491, 0]
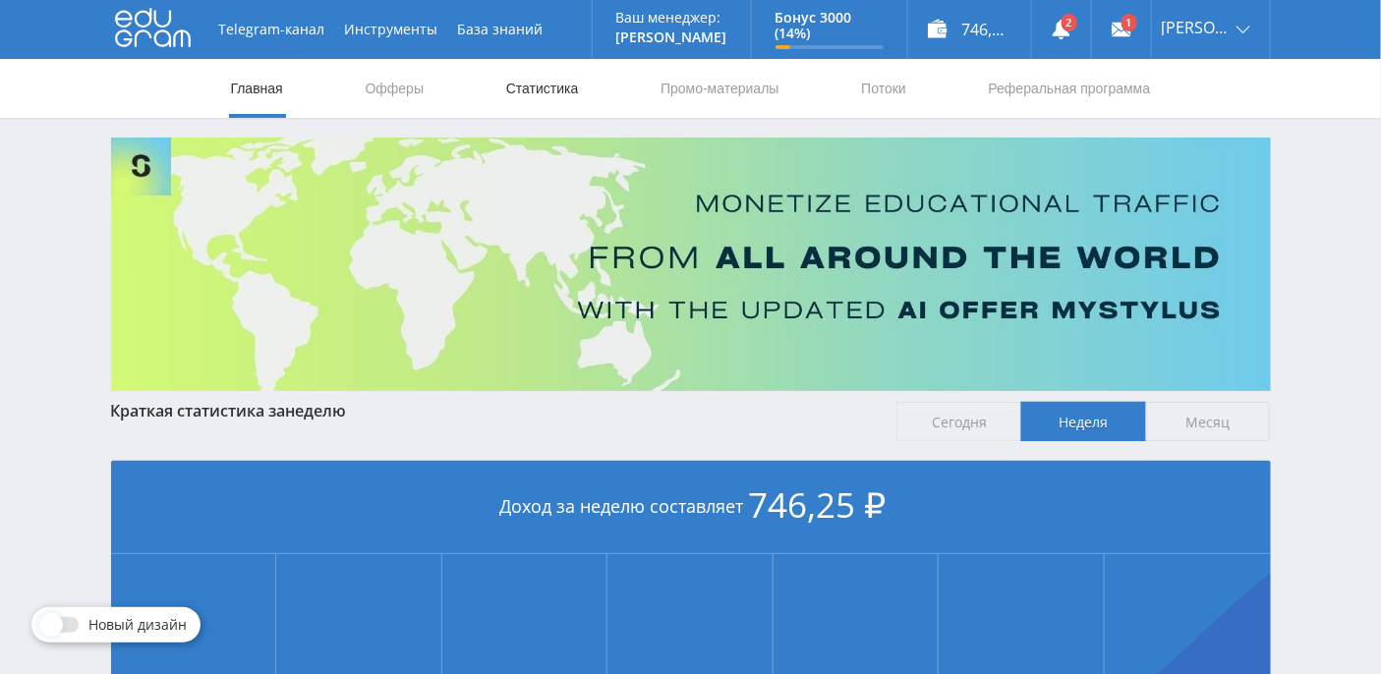
click at [526, 85] on link "Статистика" at bounding box center [542, 88] width 77 height 59
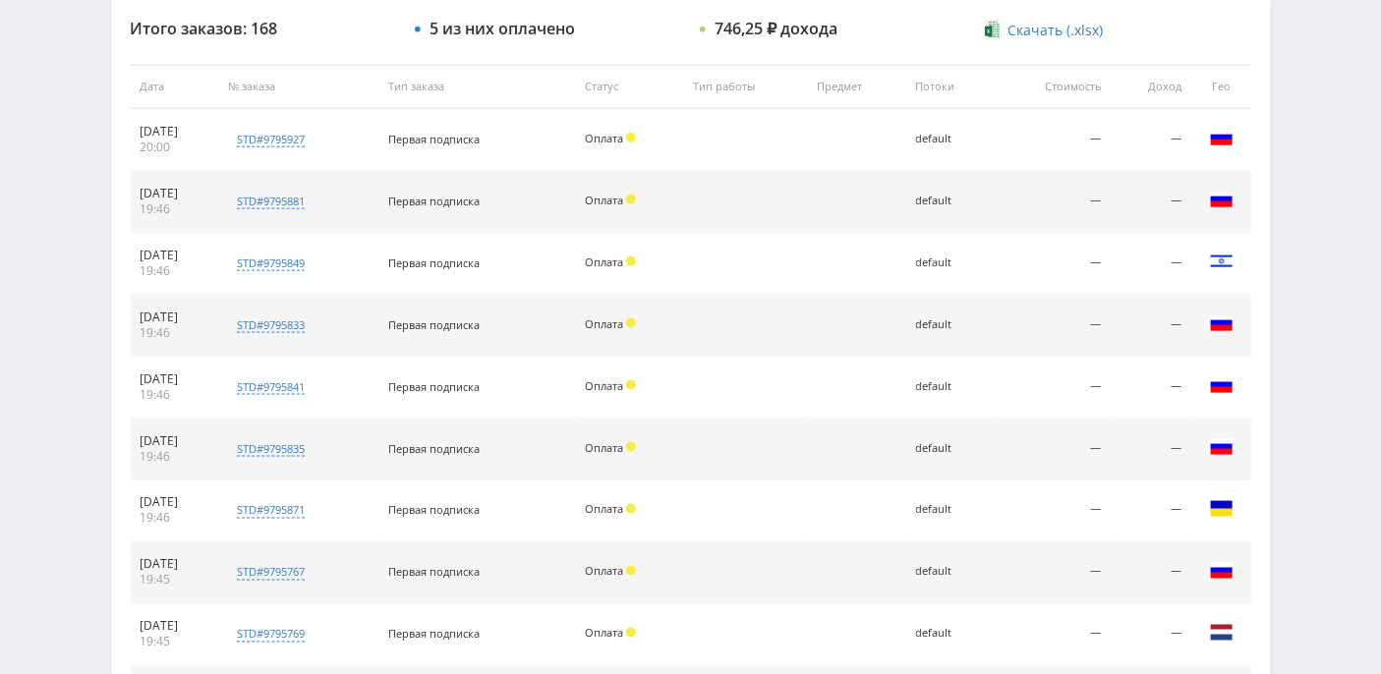
scroll to position [478, 0]
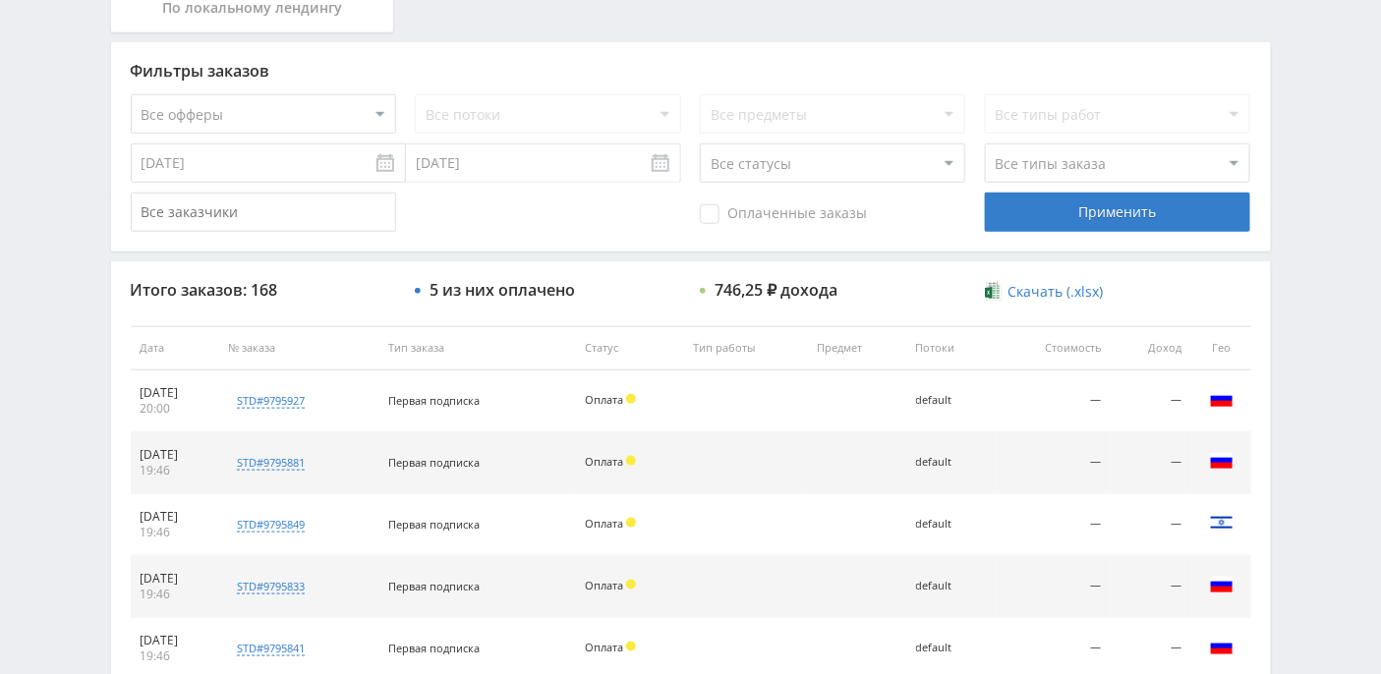
click at [939, 169] on select "Все статусы В аукционе В работе На гарантии Завершен Возврат Черновик" at bounding box center [832, 162] width 265 height 39
click at [700, 143] on select "Все статусы В аукционе В работе На гарантии Завершен Возврат Черновик" at bounding box center [832, 162] width 265 height 39
click at [927, 156] on select "Все статусы В аукционе В работе На гарантии Завершен Возврат Черновик" at bounding box center [832, 162] width 265 height 39
select select "3"
click at [700, 143] on select "Все статусы В аукционе В работе На гарантии Завершен Возврат Черновик" at bounding box center [832, 162] width 265 height 39
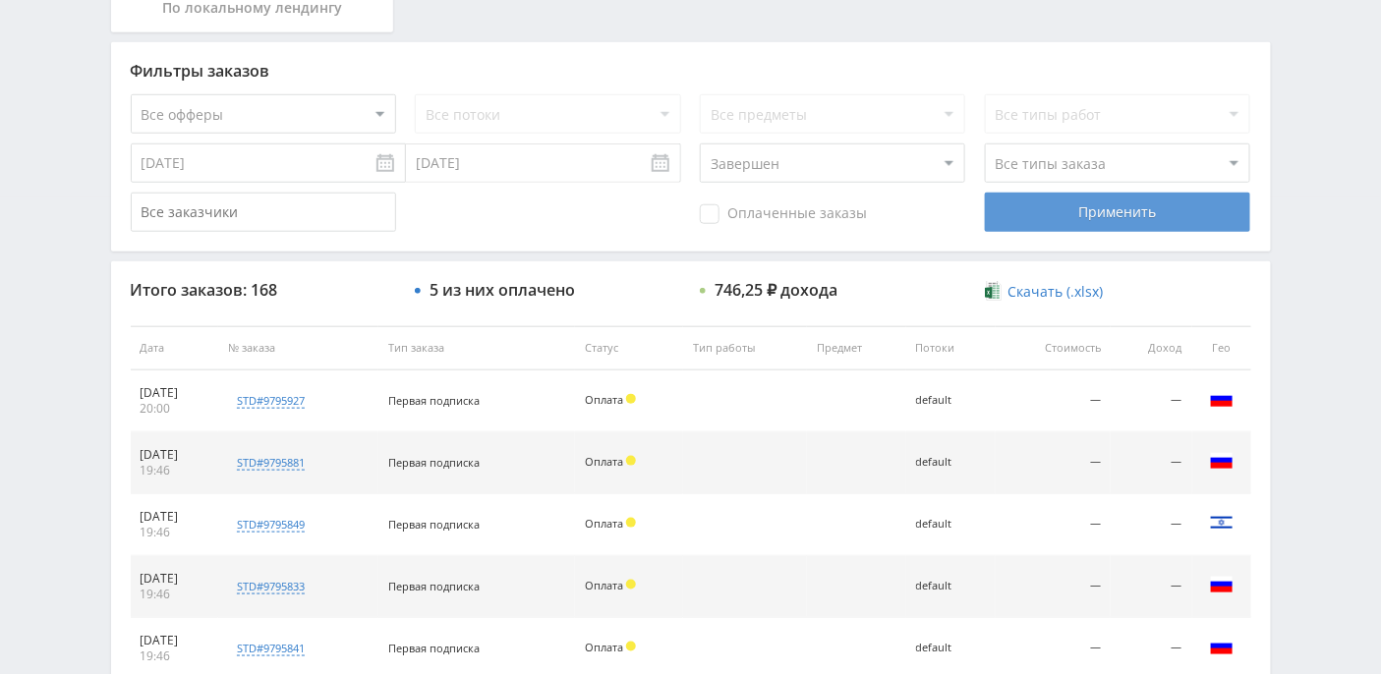
click at [1126, 210] on div "Применить" at bounding box center [1117, 212] width 265 height 39
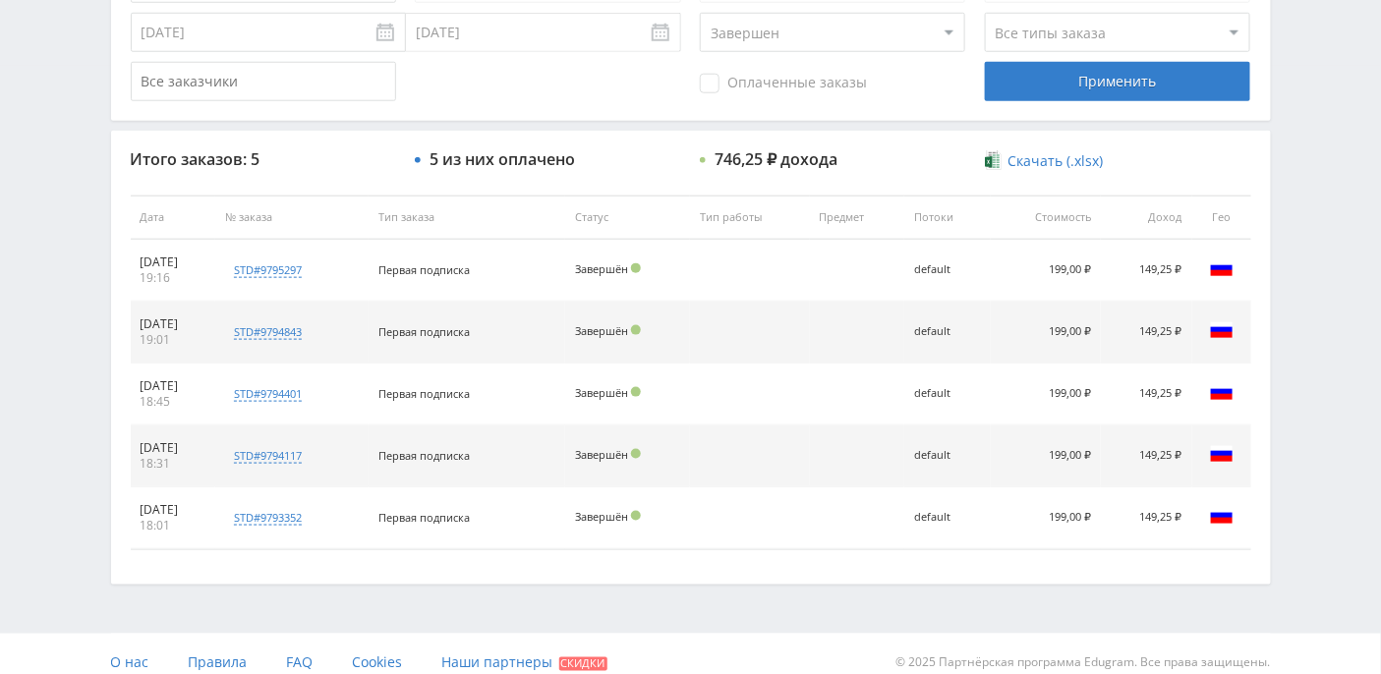
scroll to position [0, 0]
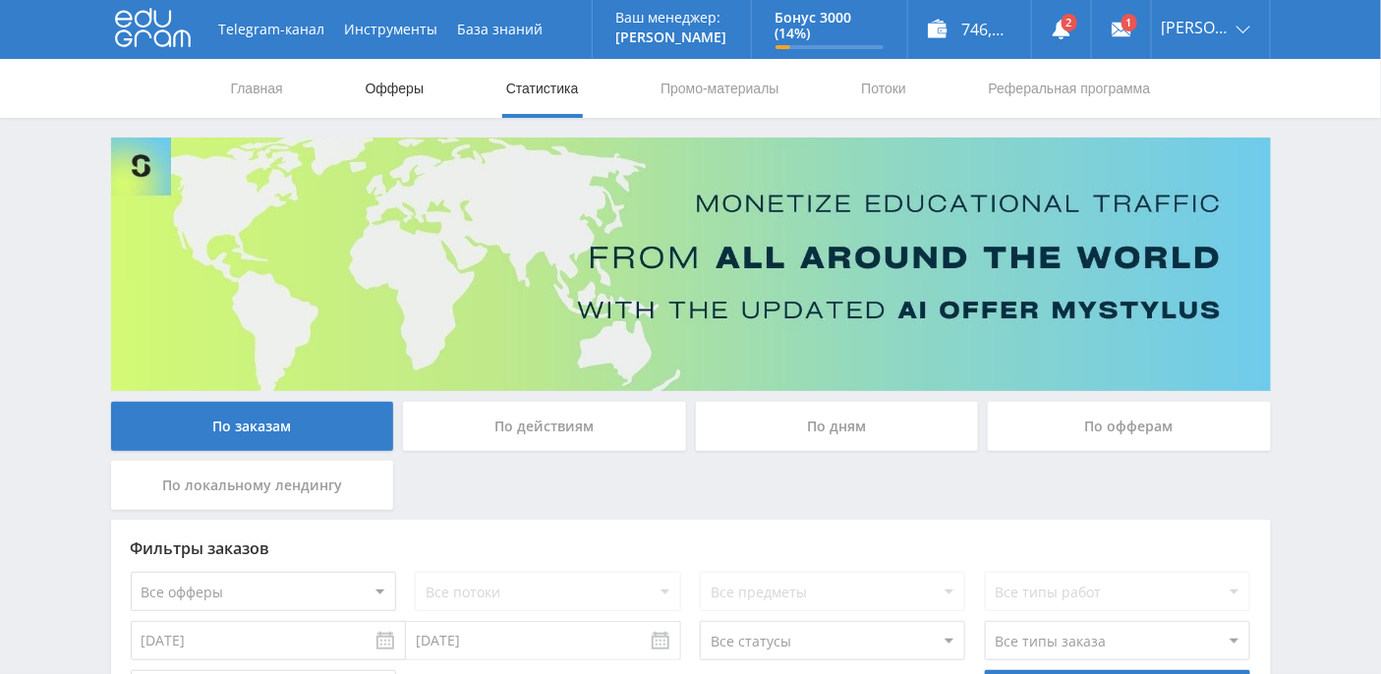
click at [376, 86] on link "Офферы" at bounding box center [395, 88] width 63 height 59
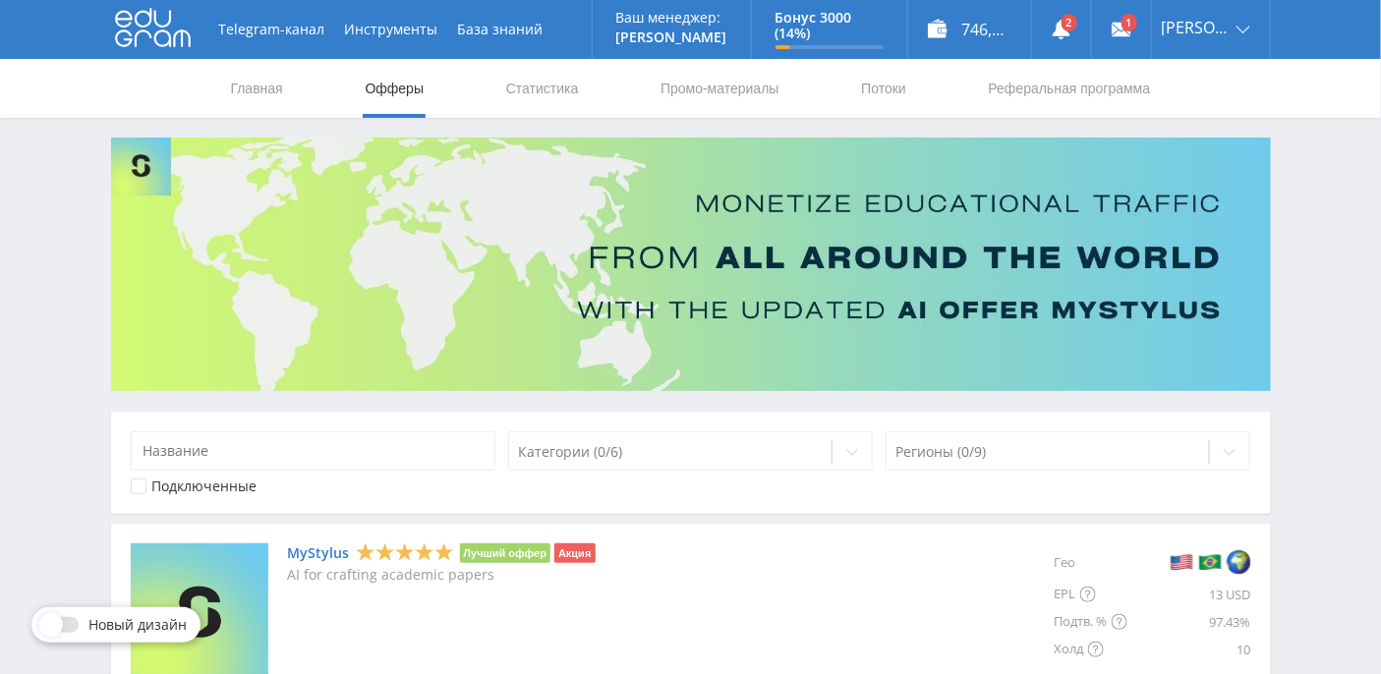
click at [181, 28] on icon at bounding box center [153, 27] width 76 height 39
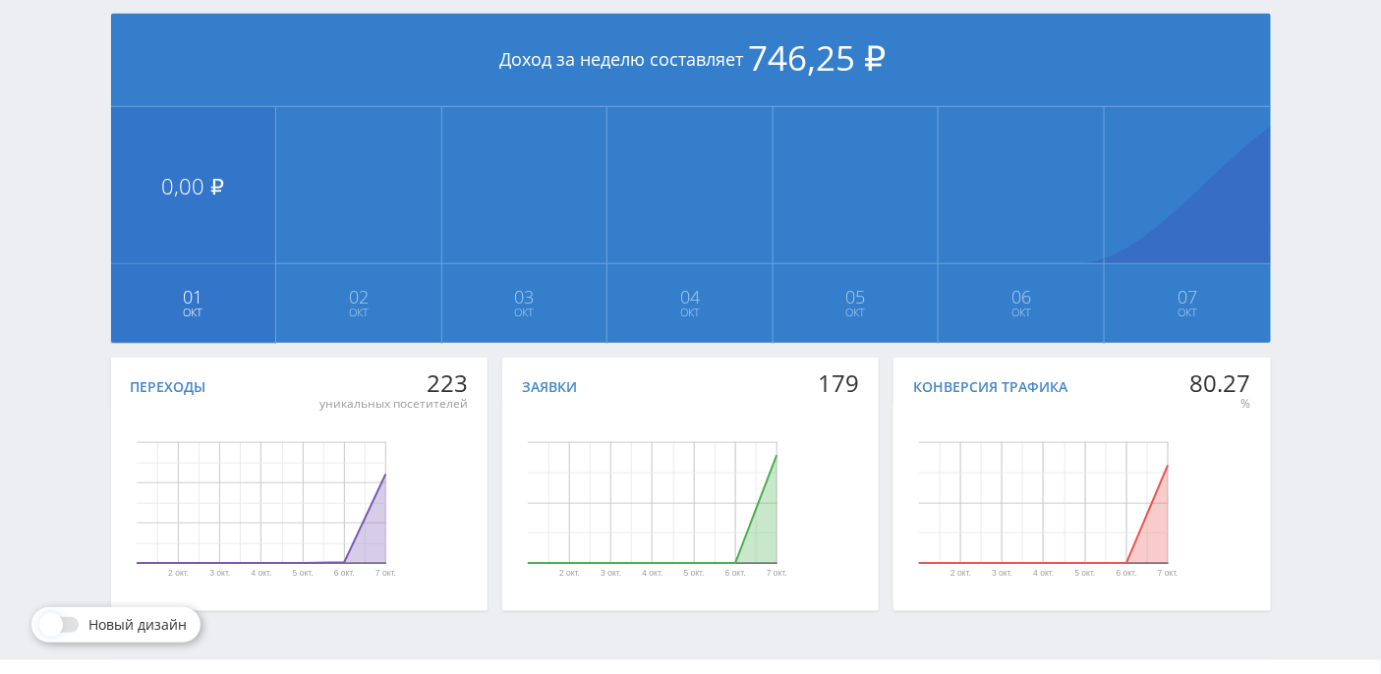
scroll to position [491, 0]
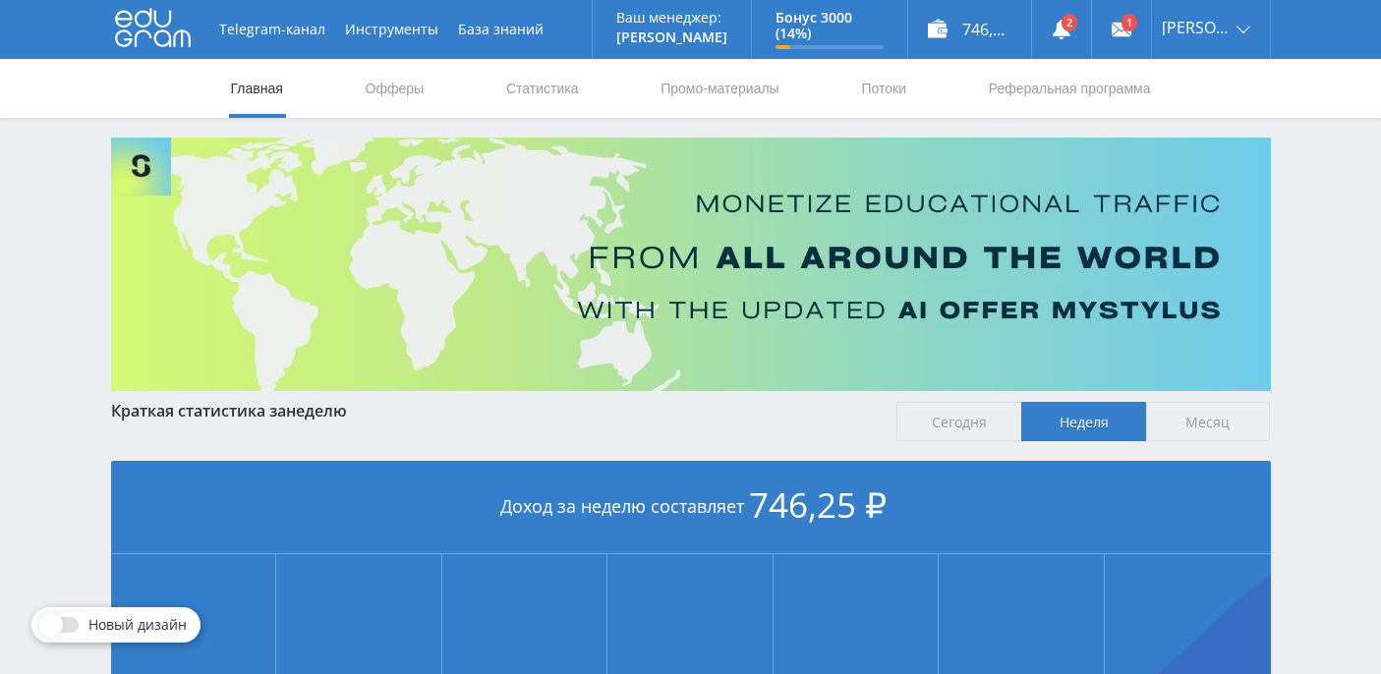
scroll to position [491, 0]
click at [550, 85] on link "Статистика" at bounding box center [542, 88] width 77 height 59
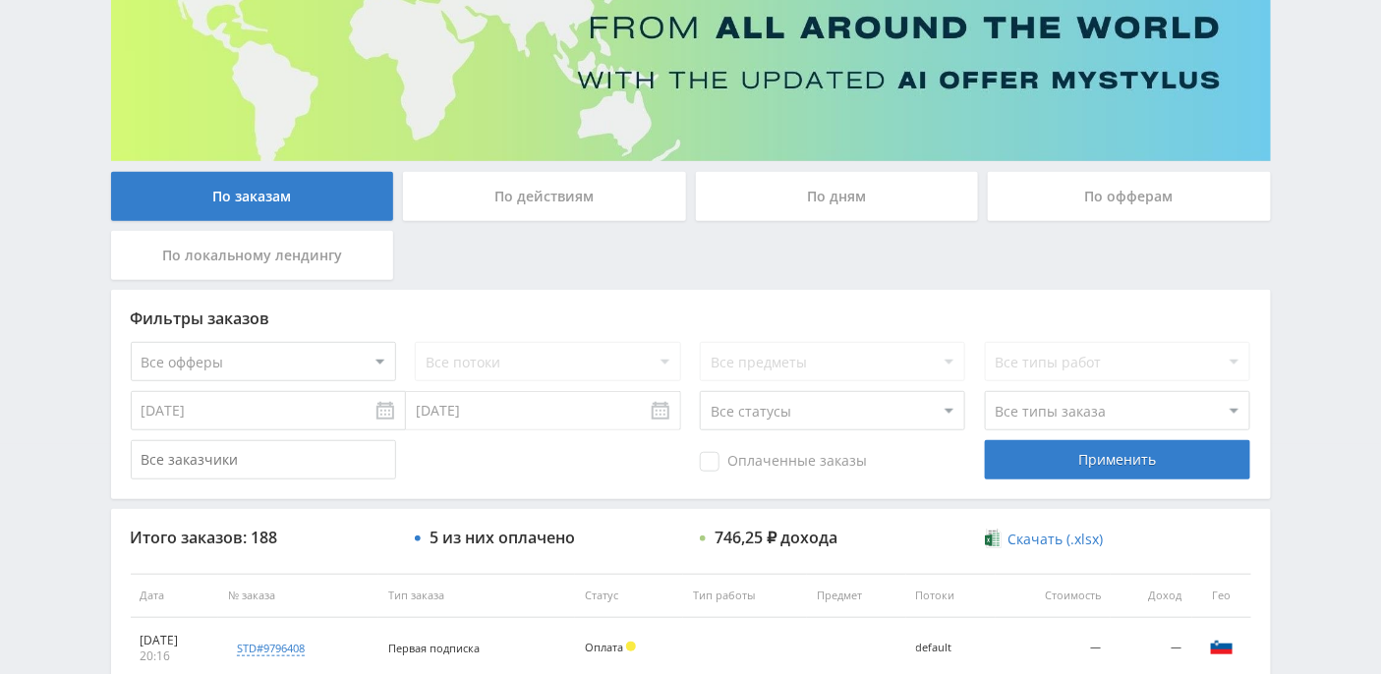
scroll to position [381, 0]
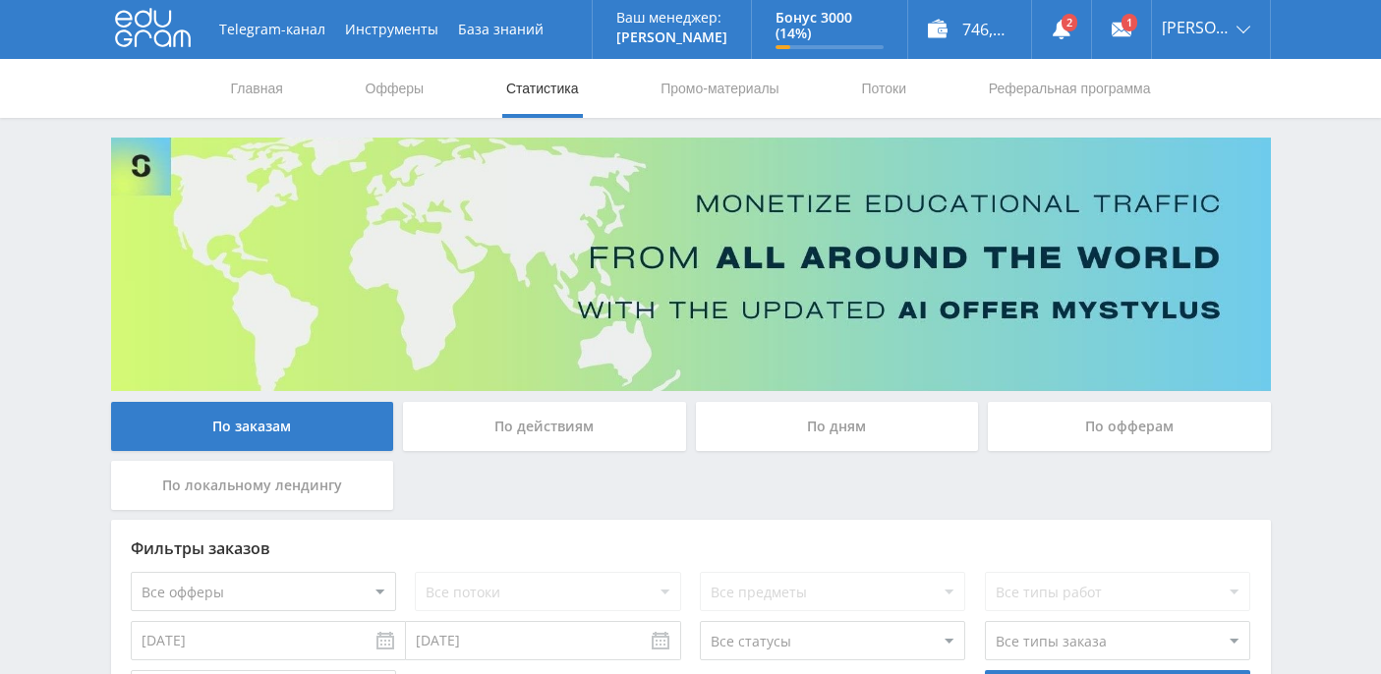
scroll to position [637, 0]
click at [268, 96] on link "Главная" at bounding box center [257, 88] width 56 height 59
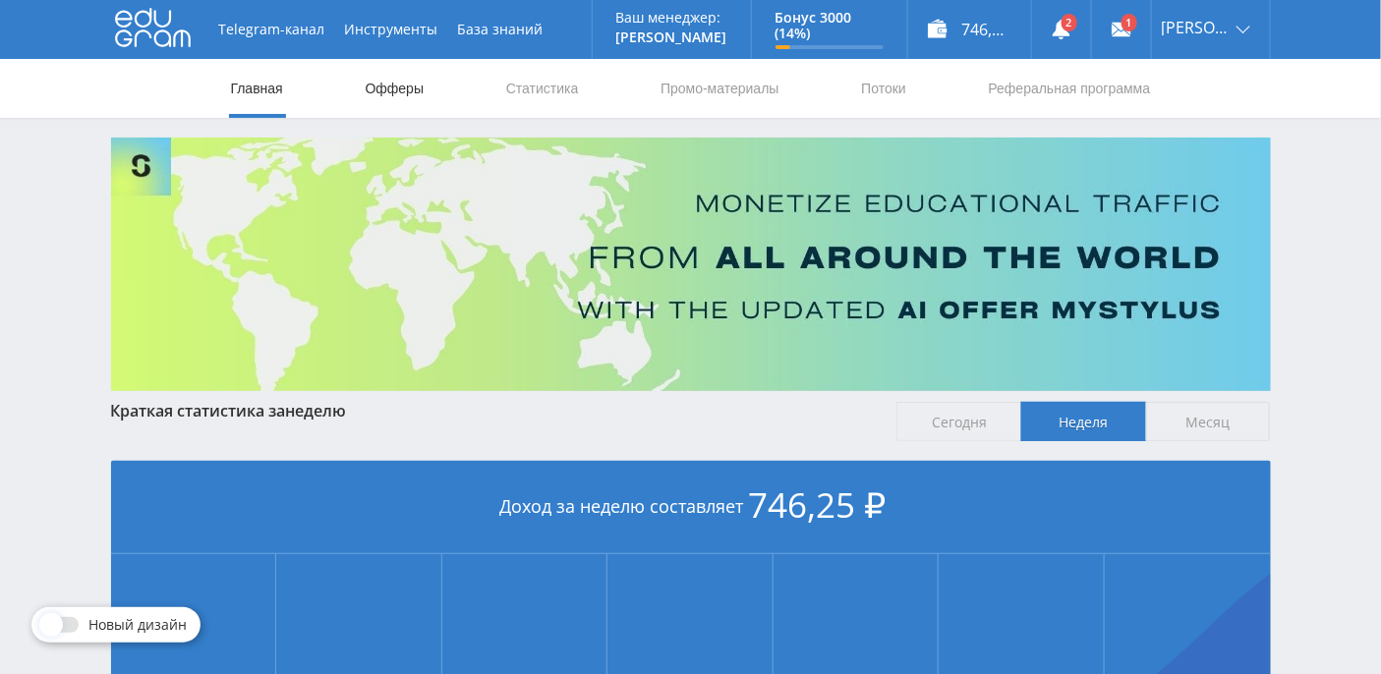
click at [401, 90] on link "Офферы" at bounding box center [395, 88] width 63 height 59
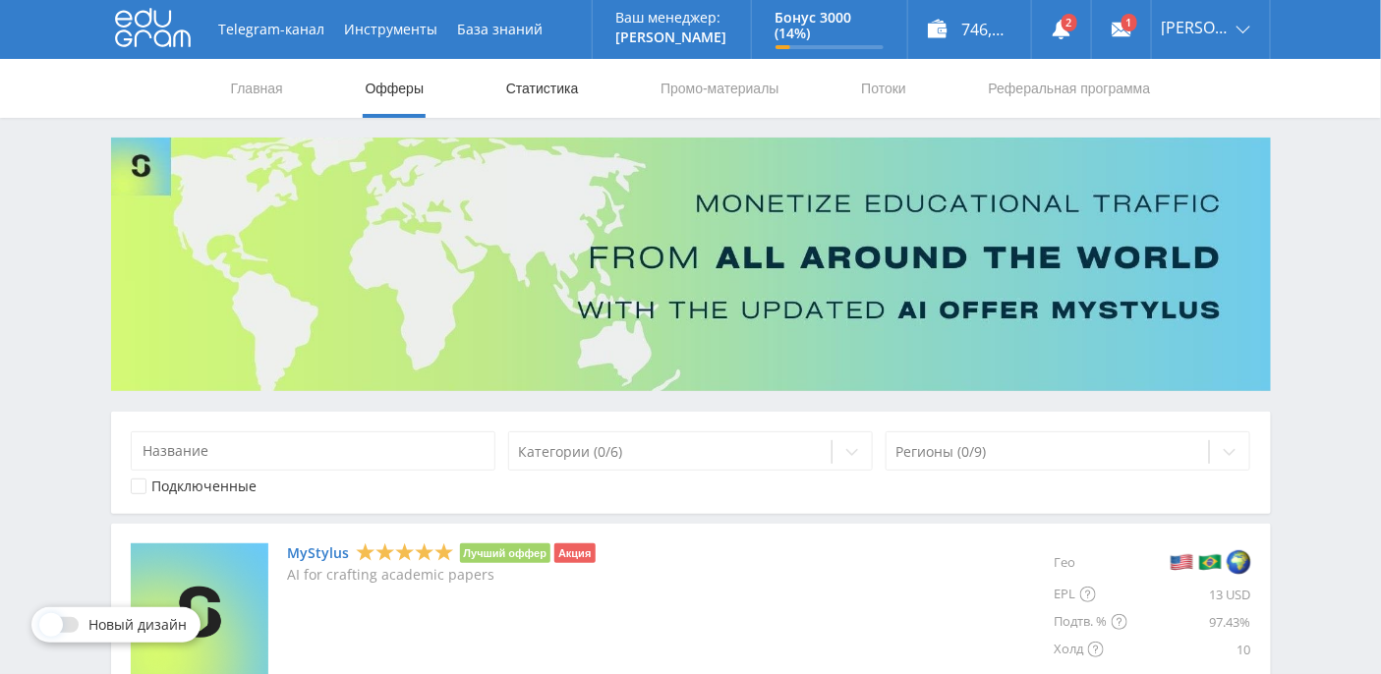
click at [538, 94] on link "Статистика" at bounding box center [542, 88] width 77 height 59
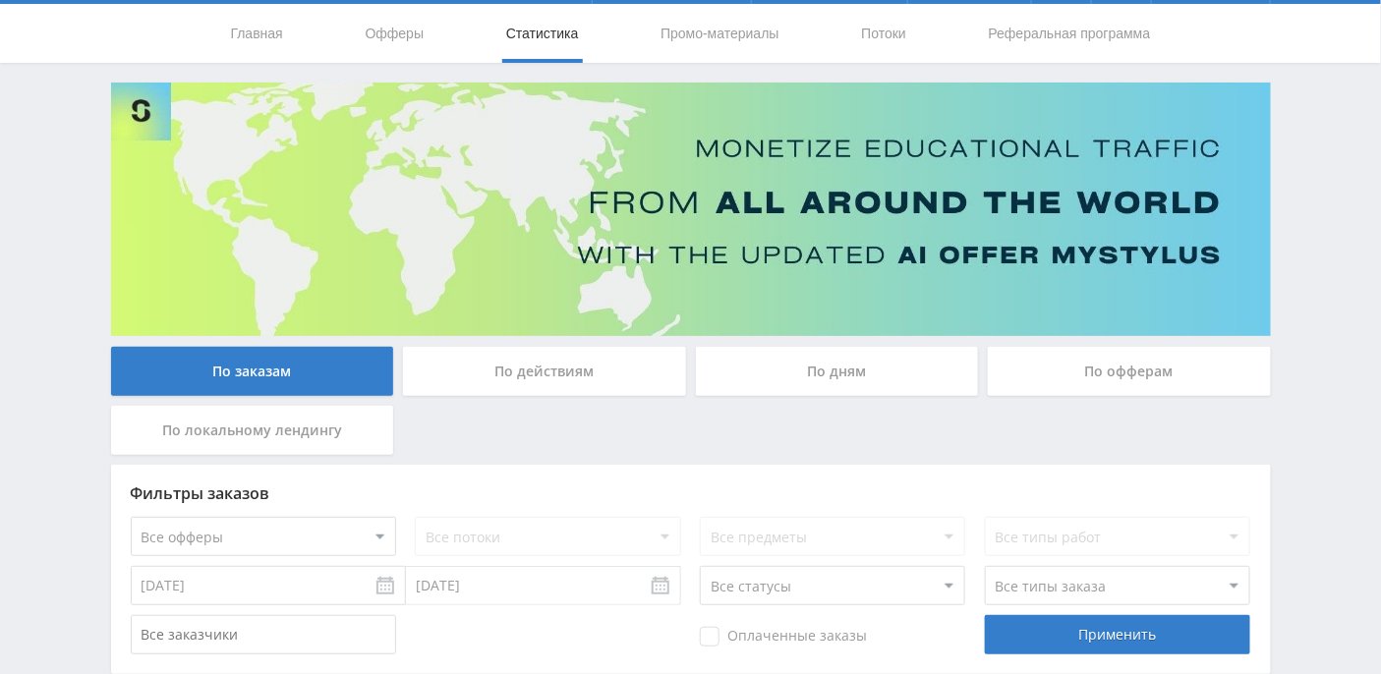
scroll to position [50, 0]
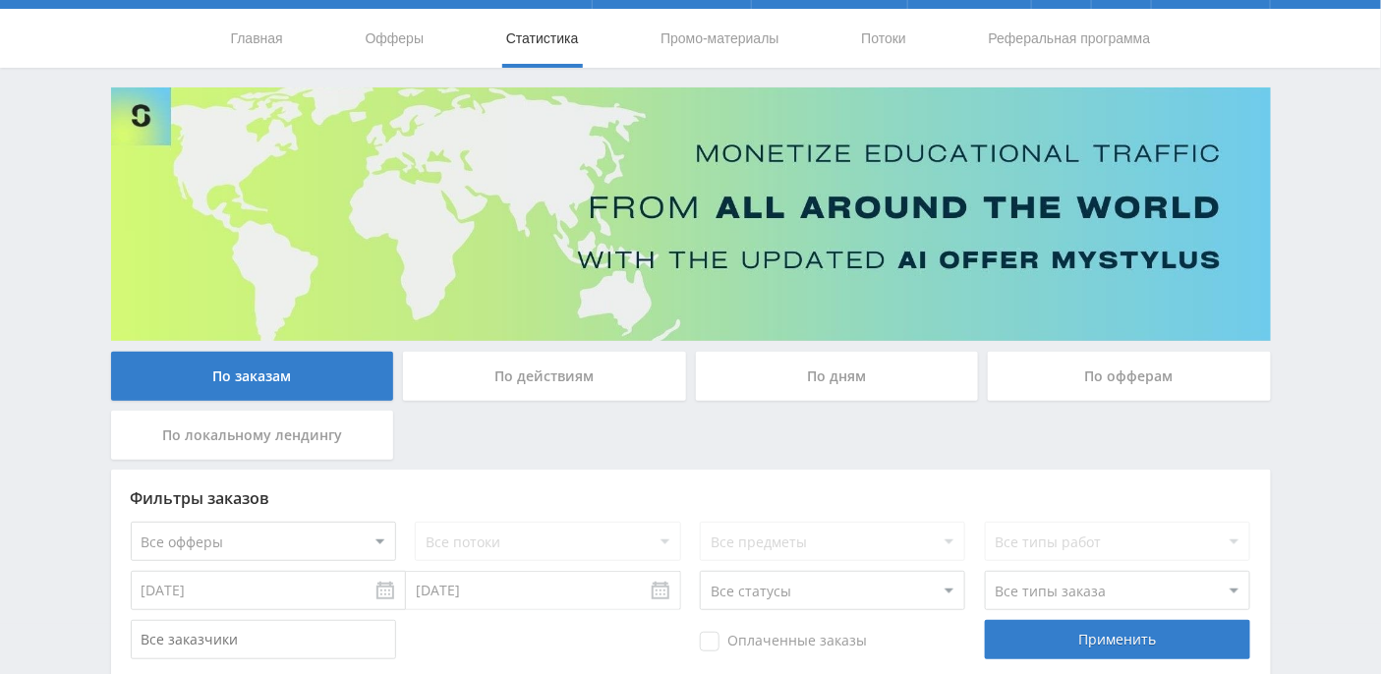
click at [561, 371] on div "По действиям" at bounding box center [544, 376] width 283 height 49
click at [0, 0] on input "По действиям" at bounding box center [0, 0] width 0 height 0
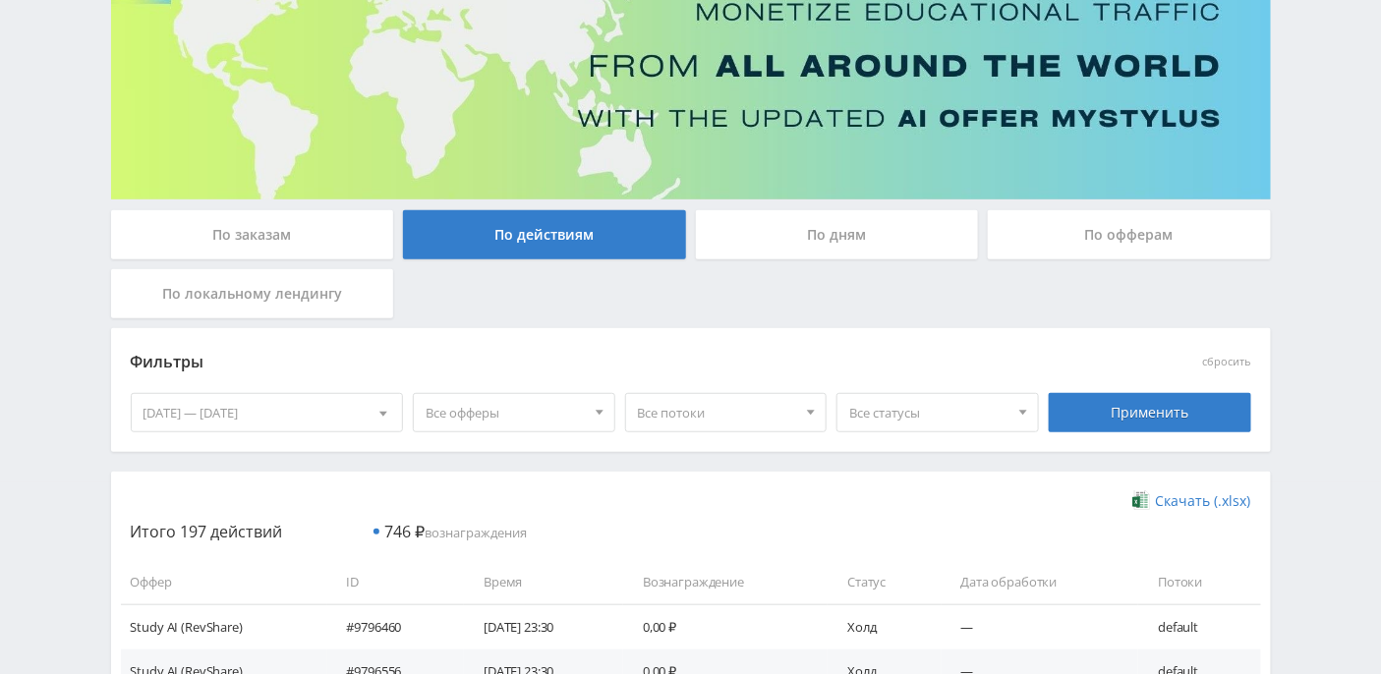
scroll to position [72, 0]
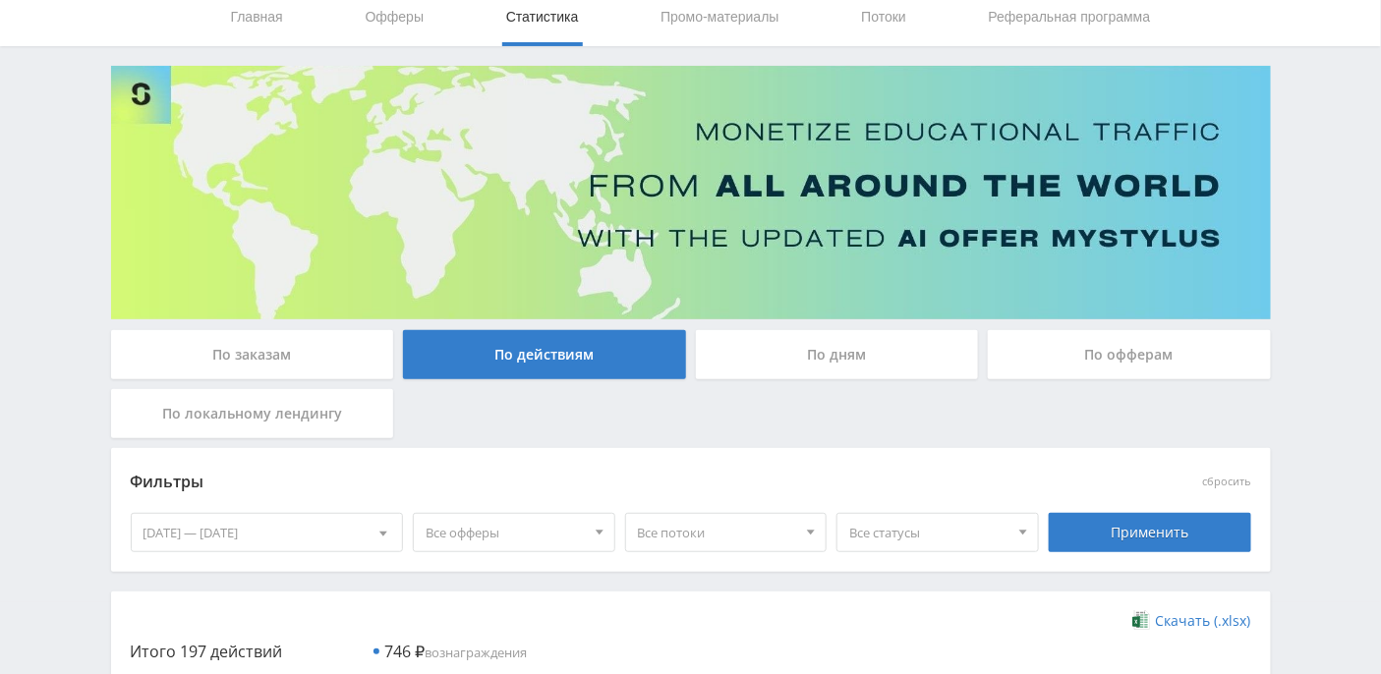
click at [874, 352] on div "По дням" at bounding box center [837, 354] width 283 height 49
click at [0, 0] on input "По дням" at bounding box center [0, 0] width 0 height 0
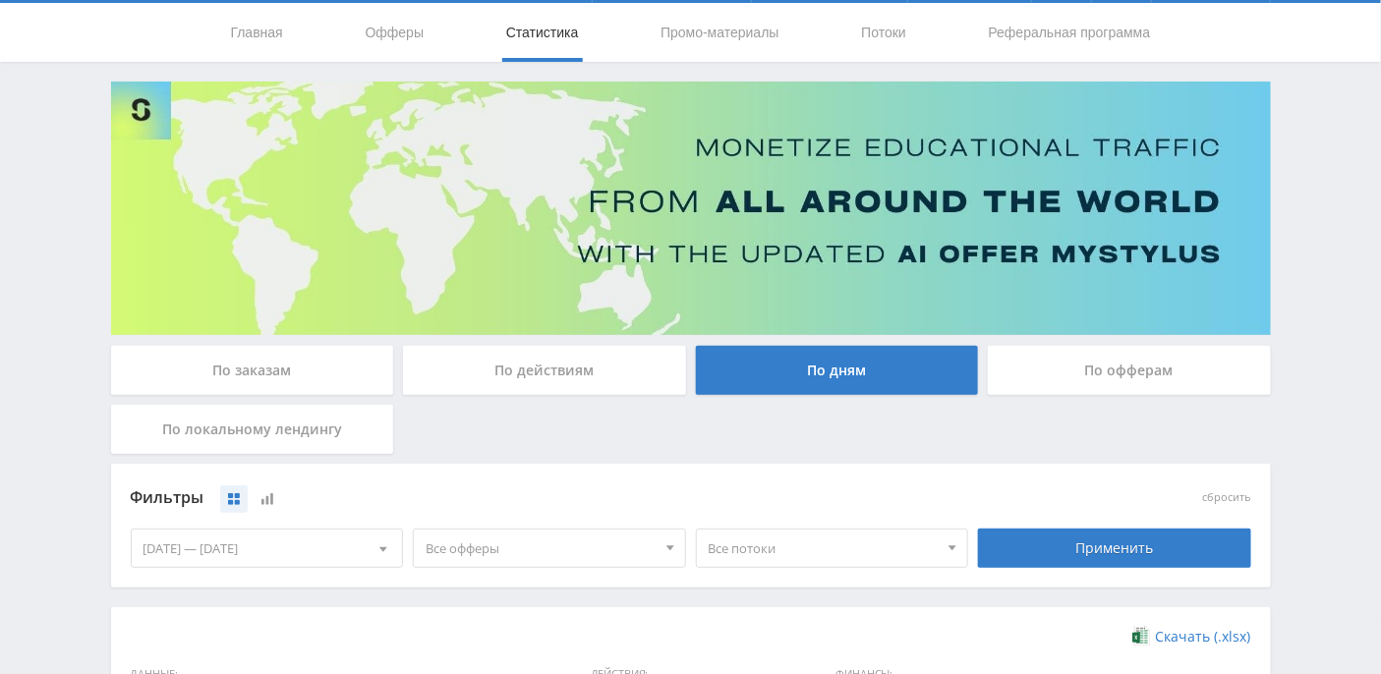
scroll to position [0, 0]
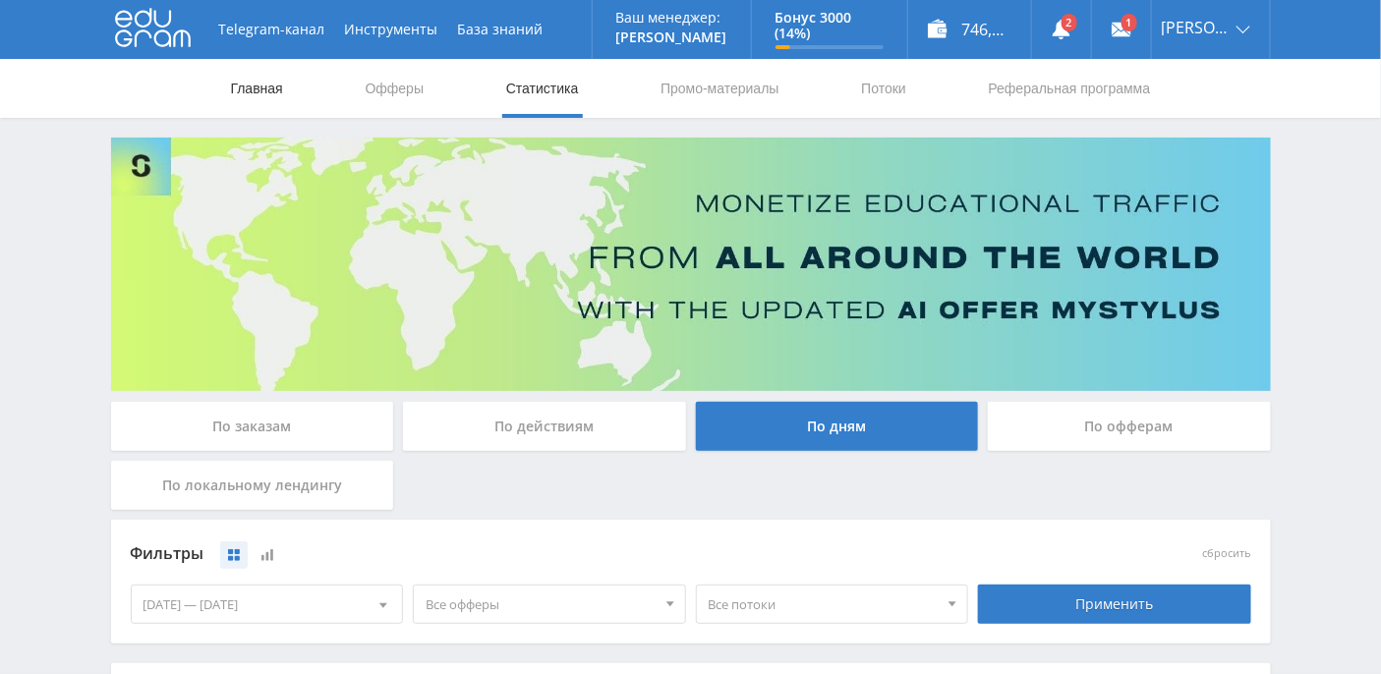
click at [256, 86] on link "Главная" at bounding box center [257, 88] width 56 height 59
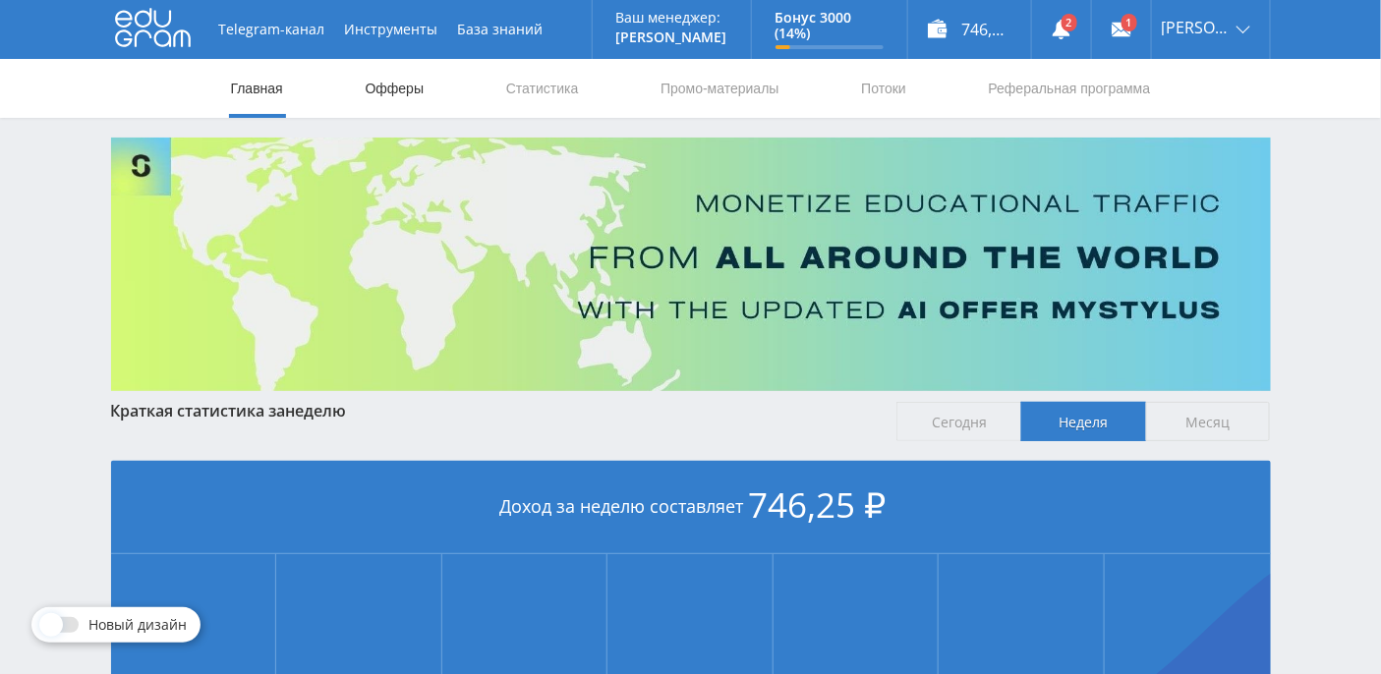
click at [394, 91] on link "Офферы" at bounding box center [395, 88] width 63 height 59
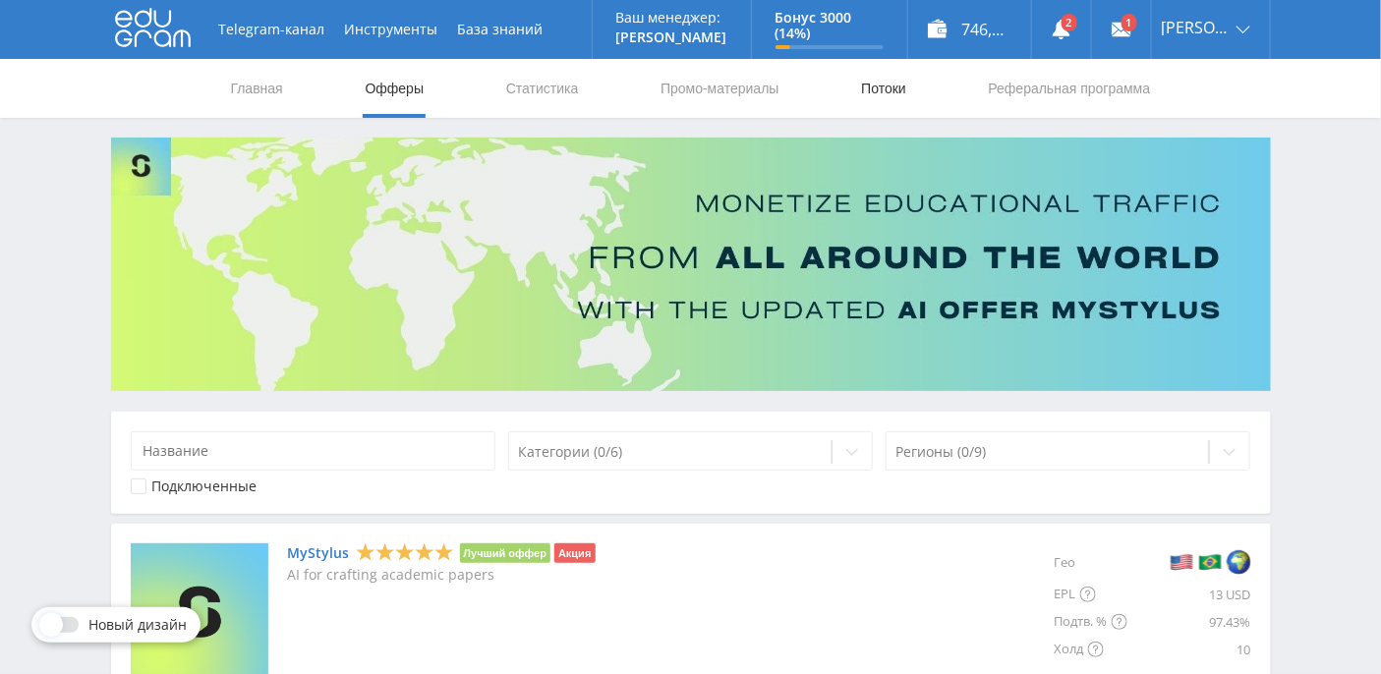
click at [883, 88] on link "Потоки" at bounding box center [883, 88] width 49 height 59
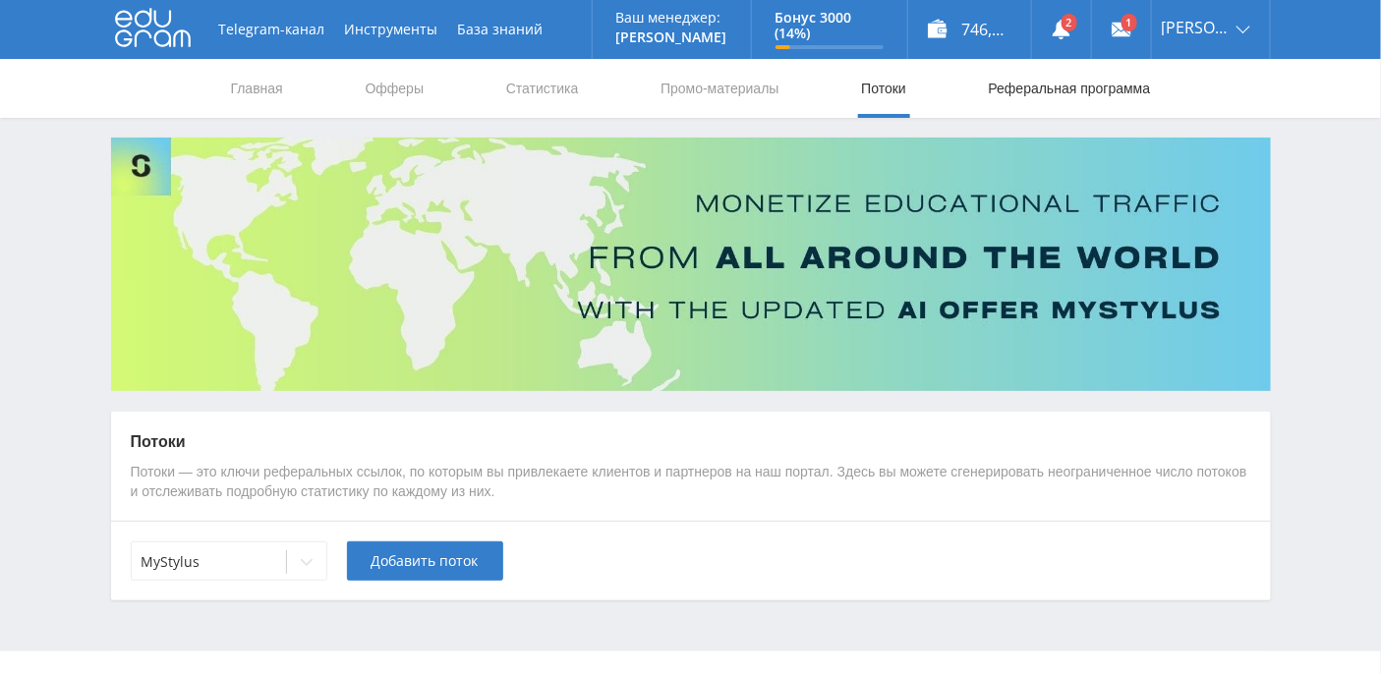
click at [1033, 88] on link "Реферальная программа" at bounding box center [1070, 88] width 166 height 59
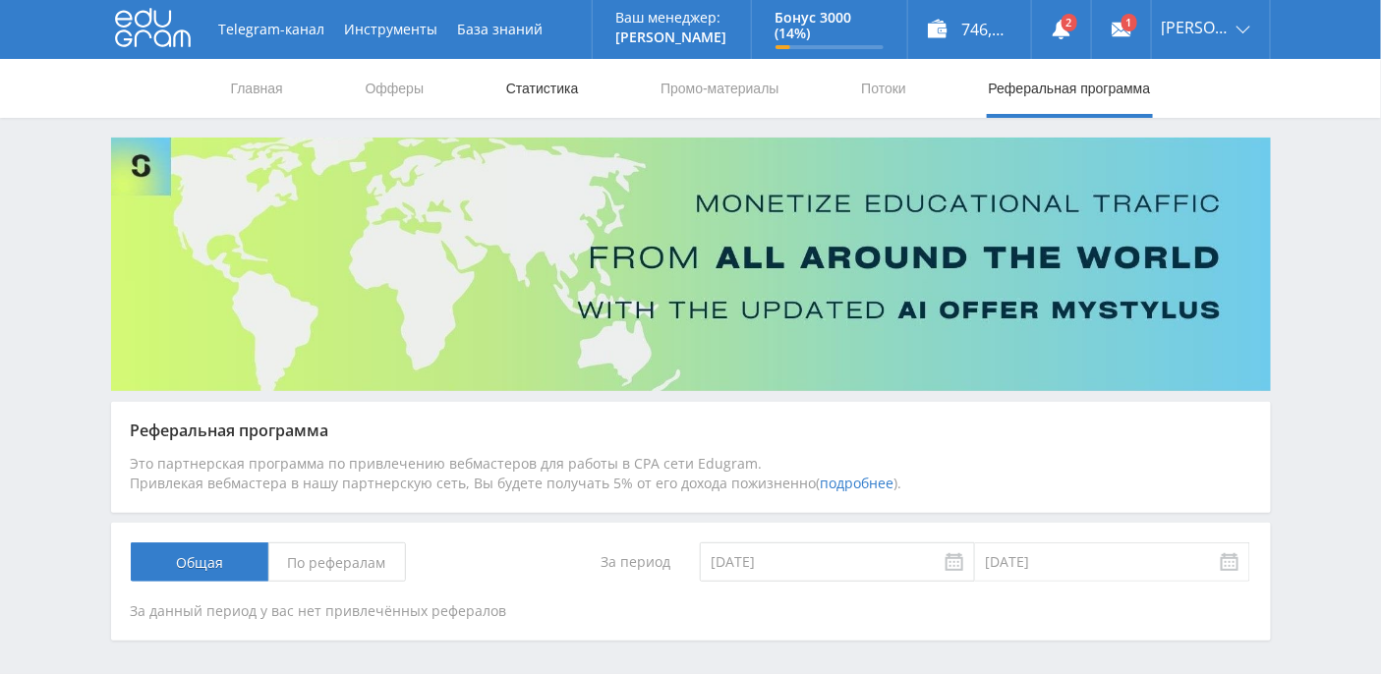
click at [542, 90] on link "Статистика" at bounding box center [542, 88] width 77 height 59
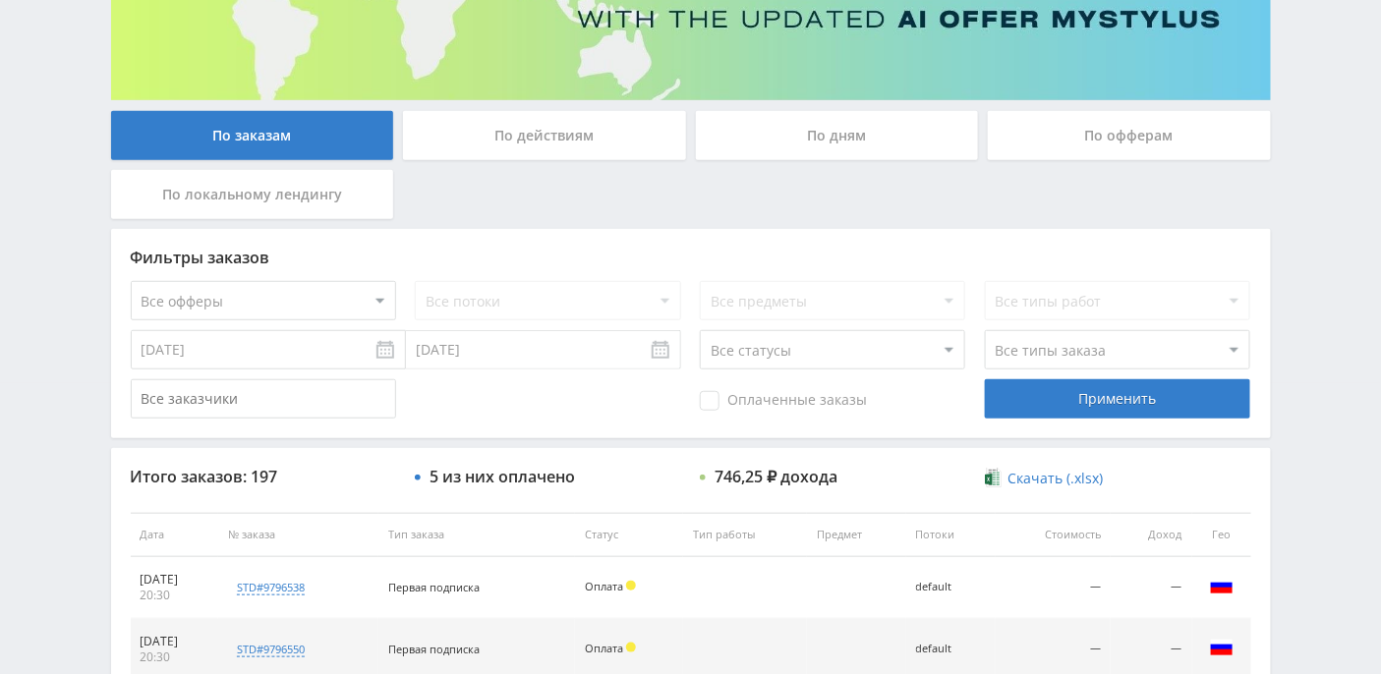
scroll to position [416, 0]
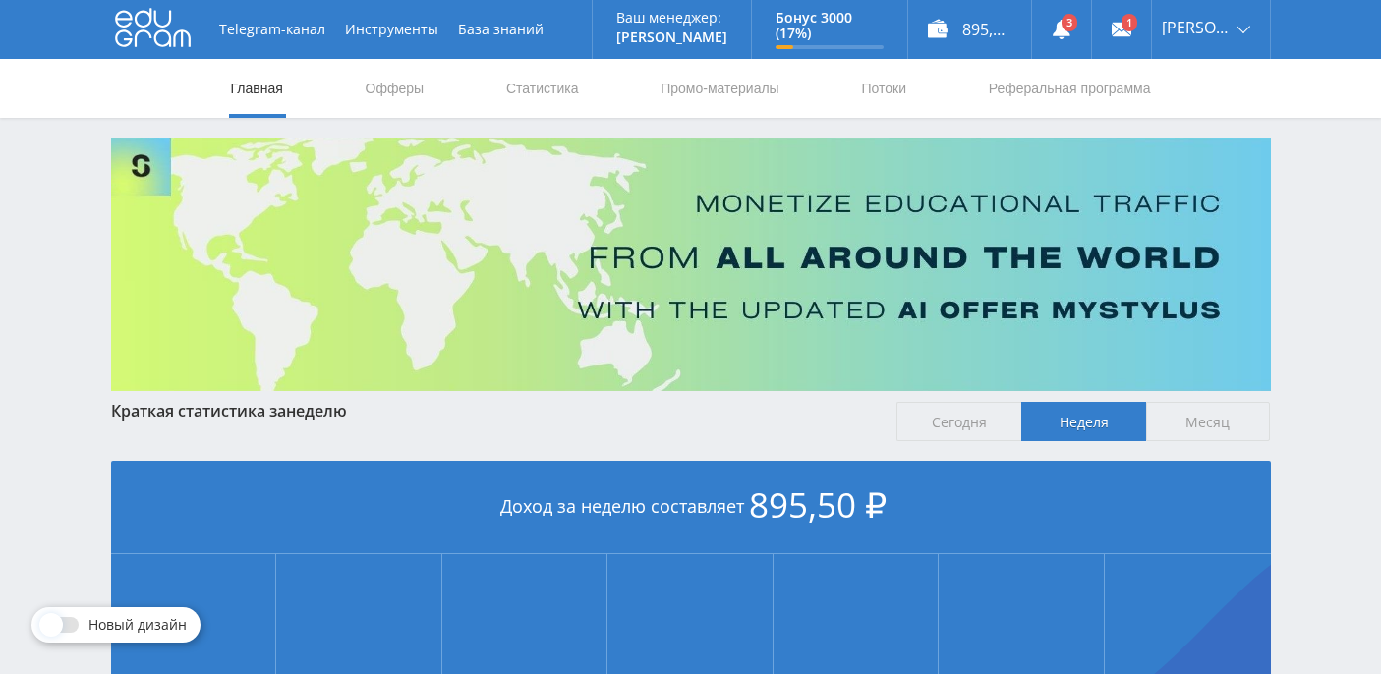
scroll to position [491, 0]
click at [1070, 33] on use at bounding box center [1061, 30] width 18 height 20
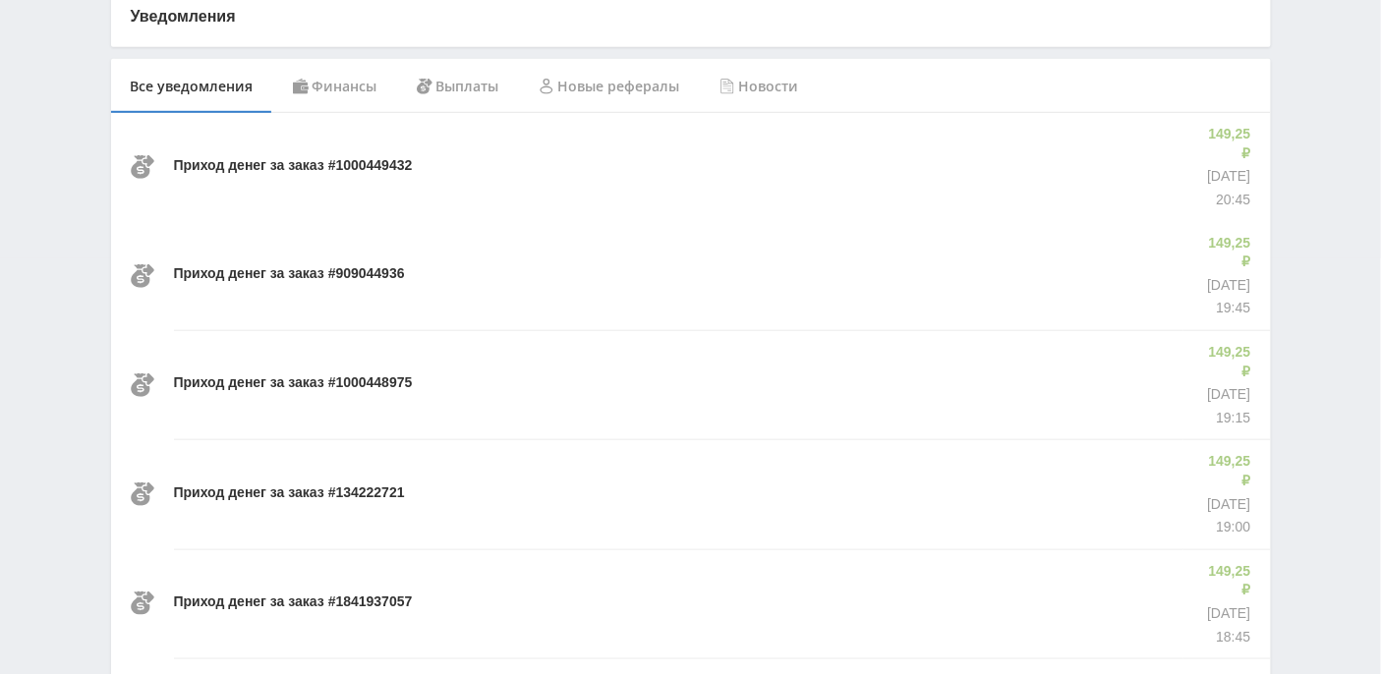
scroll to position [393, 0]
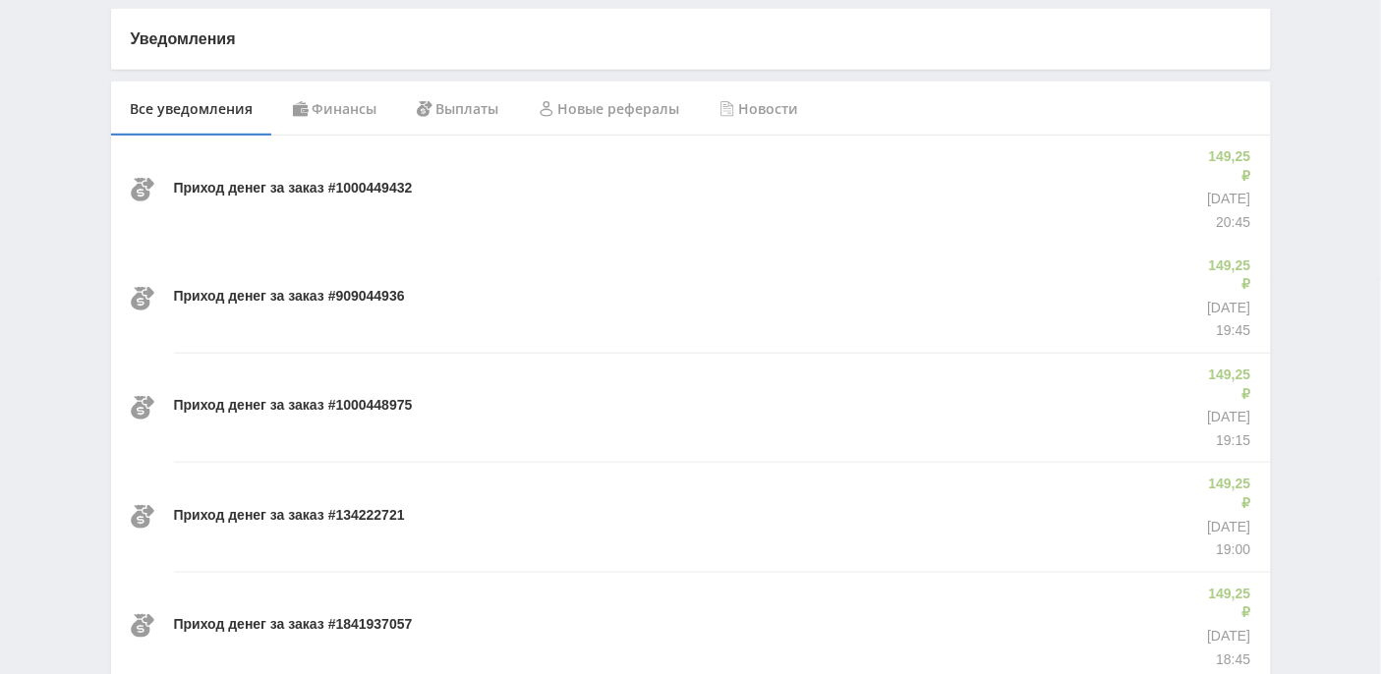
click at [334, 125] on div "Финансы" at bounding box center [335, 109] width 124 height 55
click at [243, 114] on div "Все уведомления" at bounding box center [192, 109] width 162 height 55
click at [360, 179] on p "Приход денег за заказ #1000449432" at bounding box center [293, 189] width 239 height 20
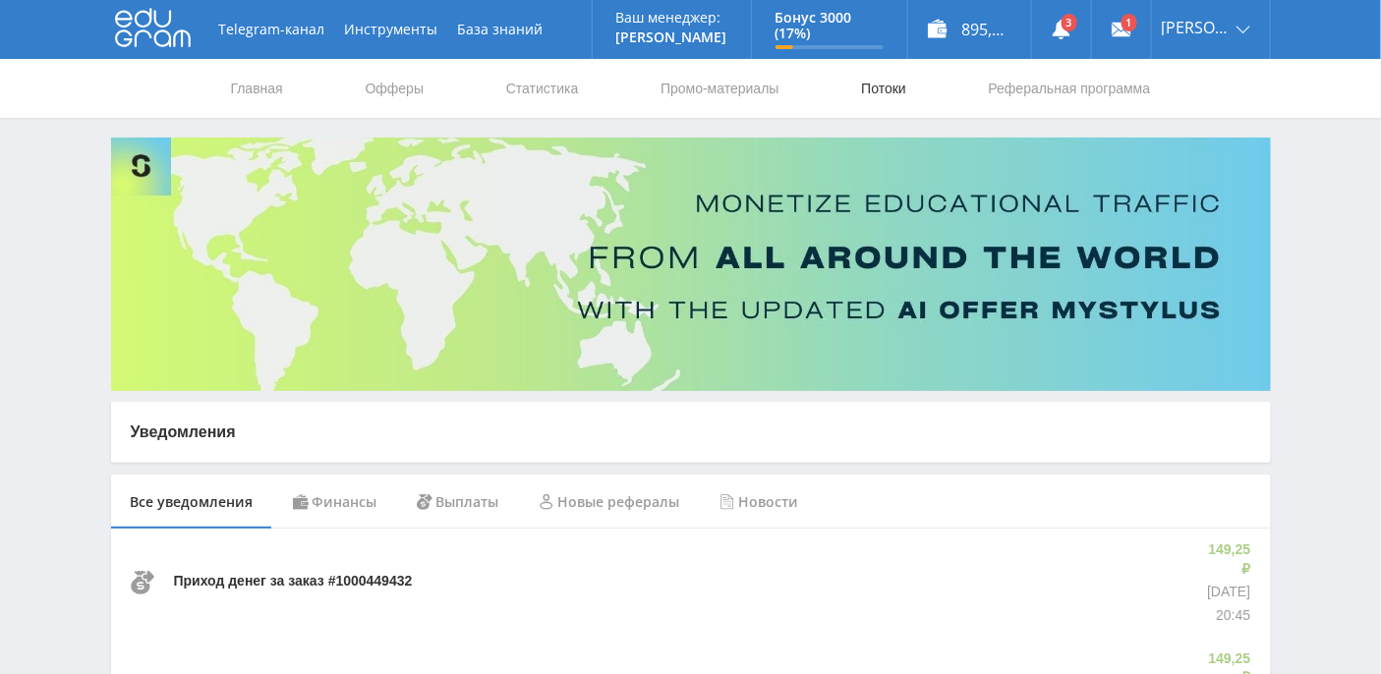
click at [872, 92] on link "Потоки" at bounding box center [883, 88] width 49 height 59
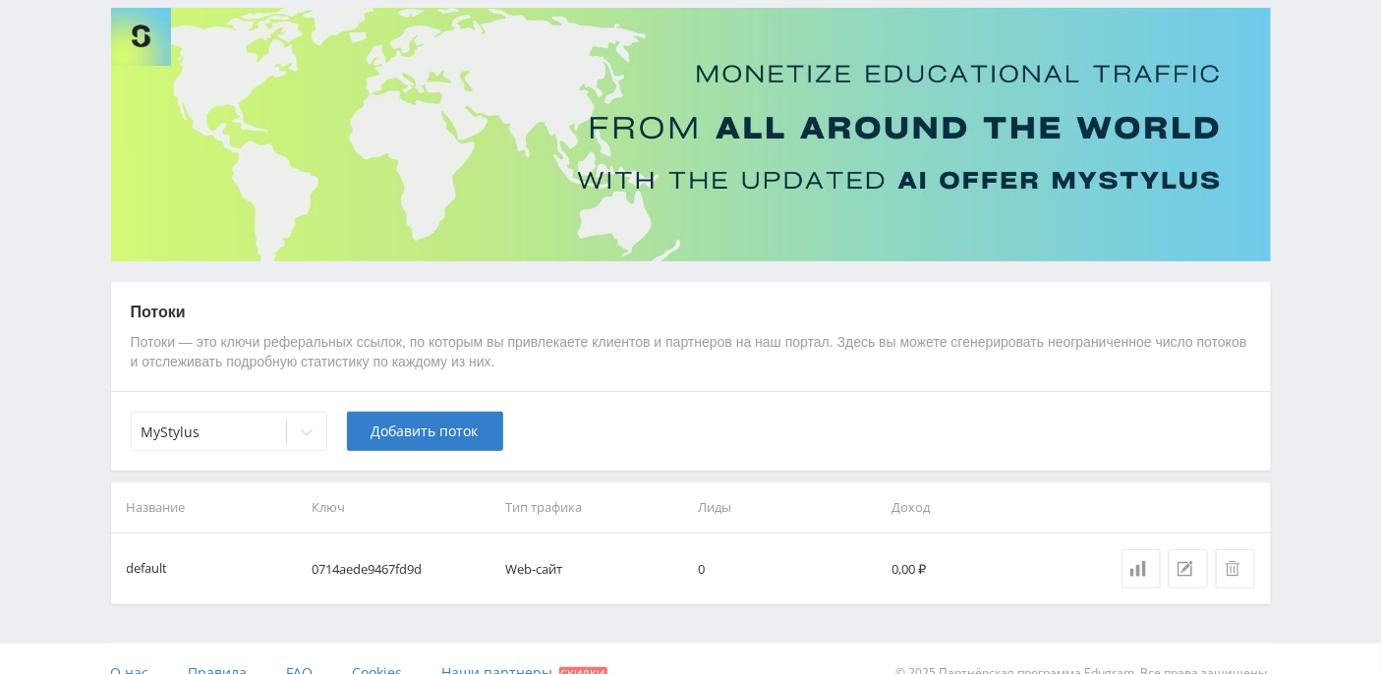
scroll to position [155, 0]
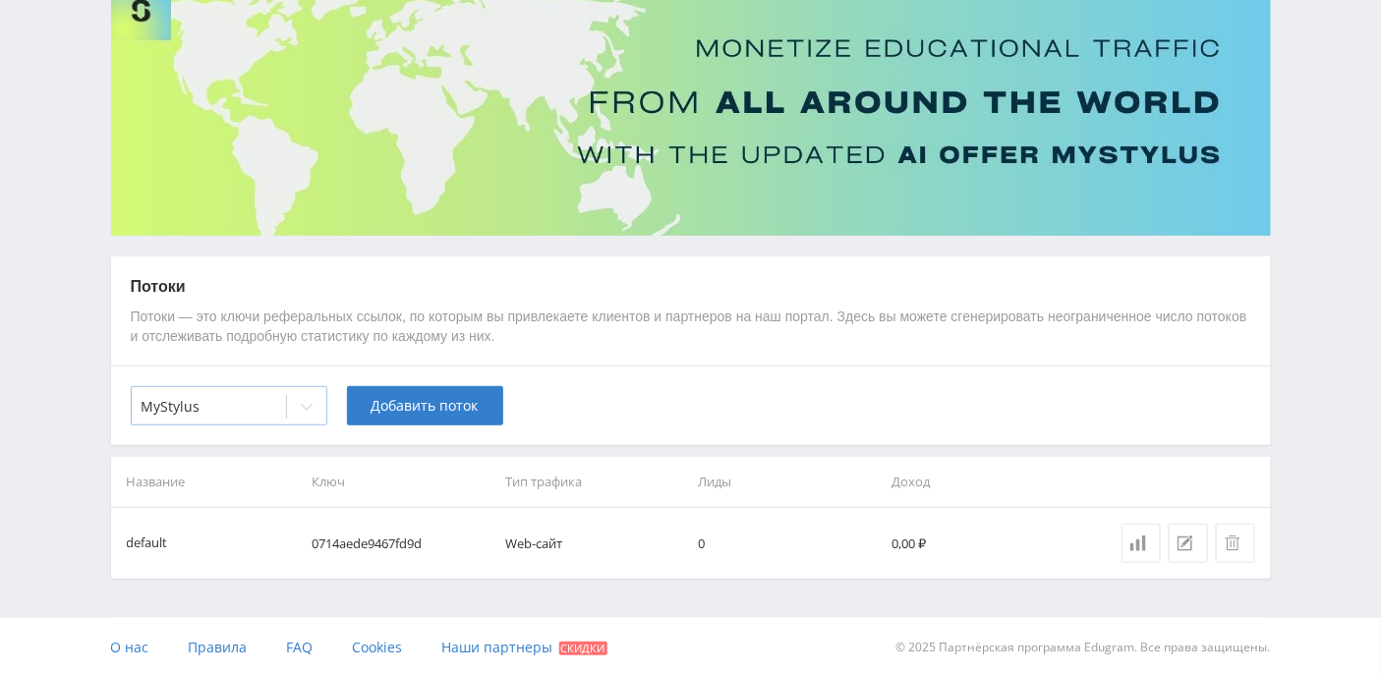
click at [315, 409] on div at bounding box center [306, 406] width 39 height 39
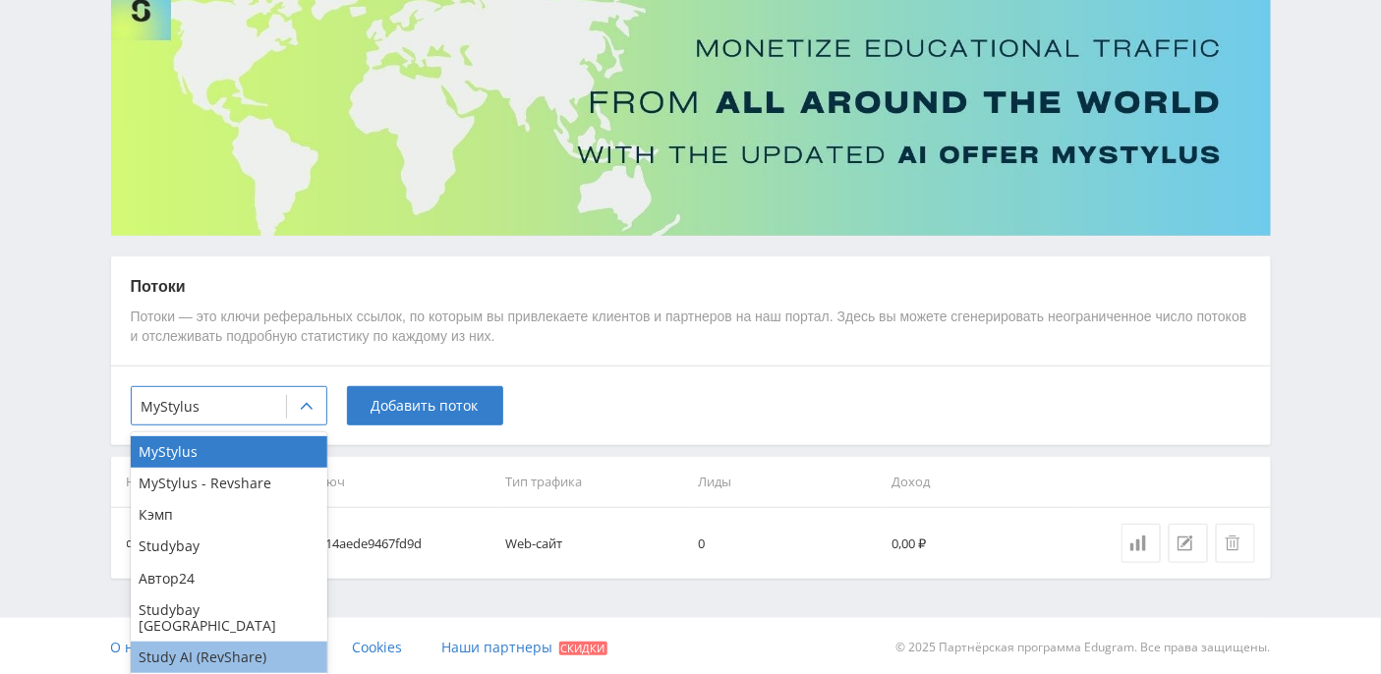
click at [242, 646] on div "Study AI (RevShare)" at bounding box center [229, 657] width 197 height 31
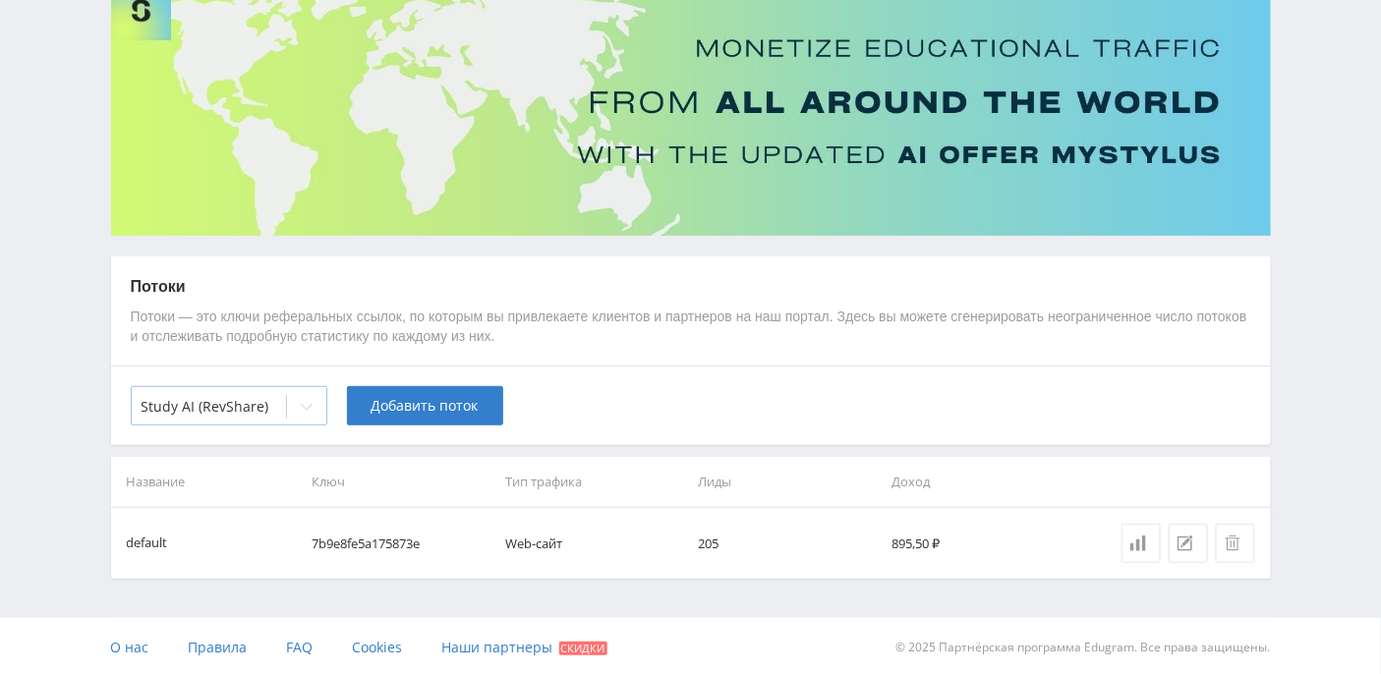
click at [312, 396] on div at bounding box center [306, 406] width 39 height 39
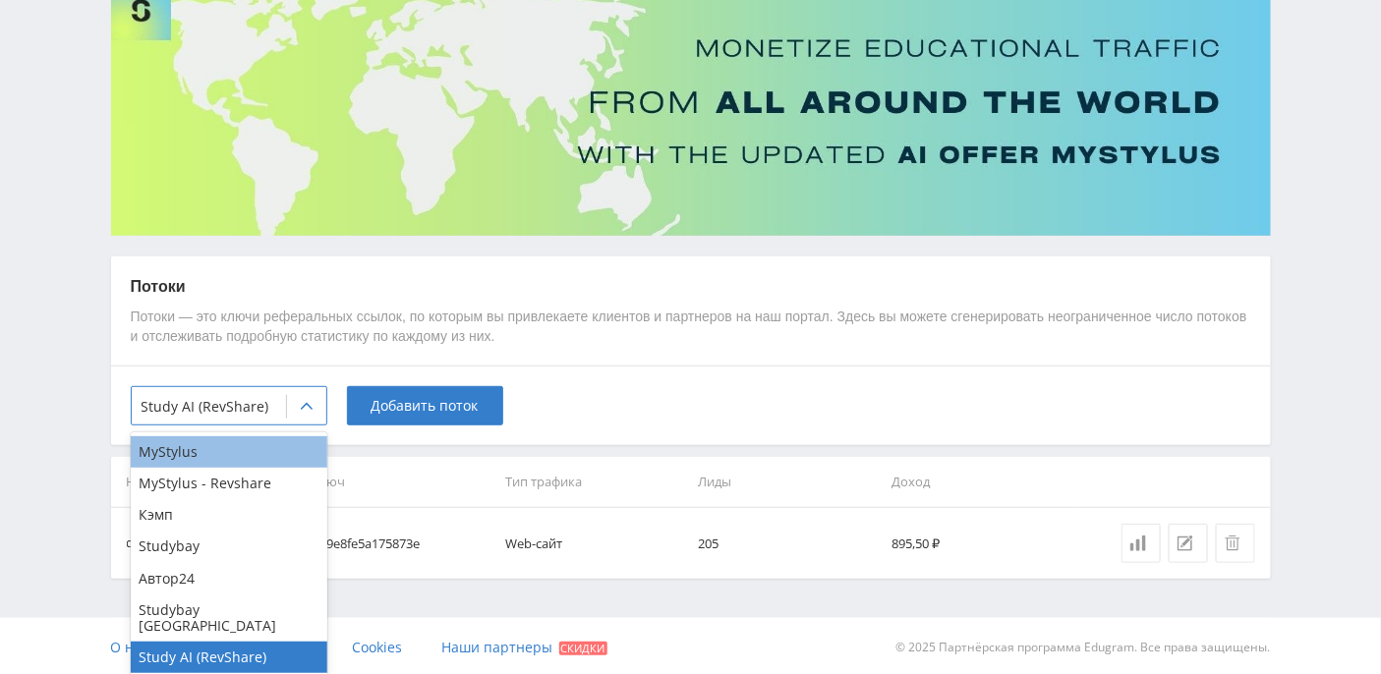
click at [227, 452] on div "MyStylus" at bounding box center [229, 451] width 197 height 31
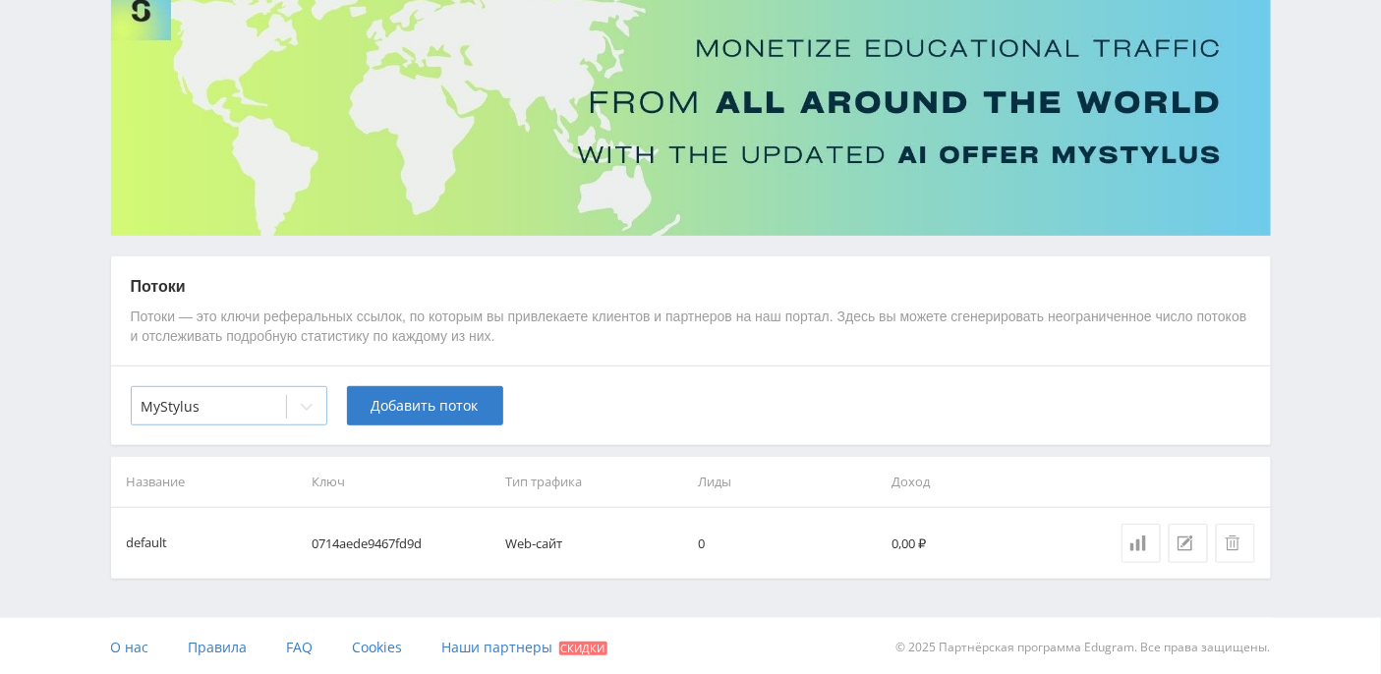
click at [315, 407] on div at bounding box center [306, 406] width 39 height 39
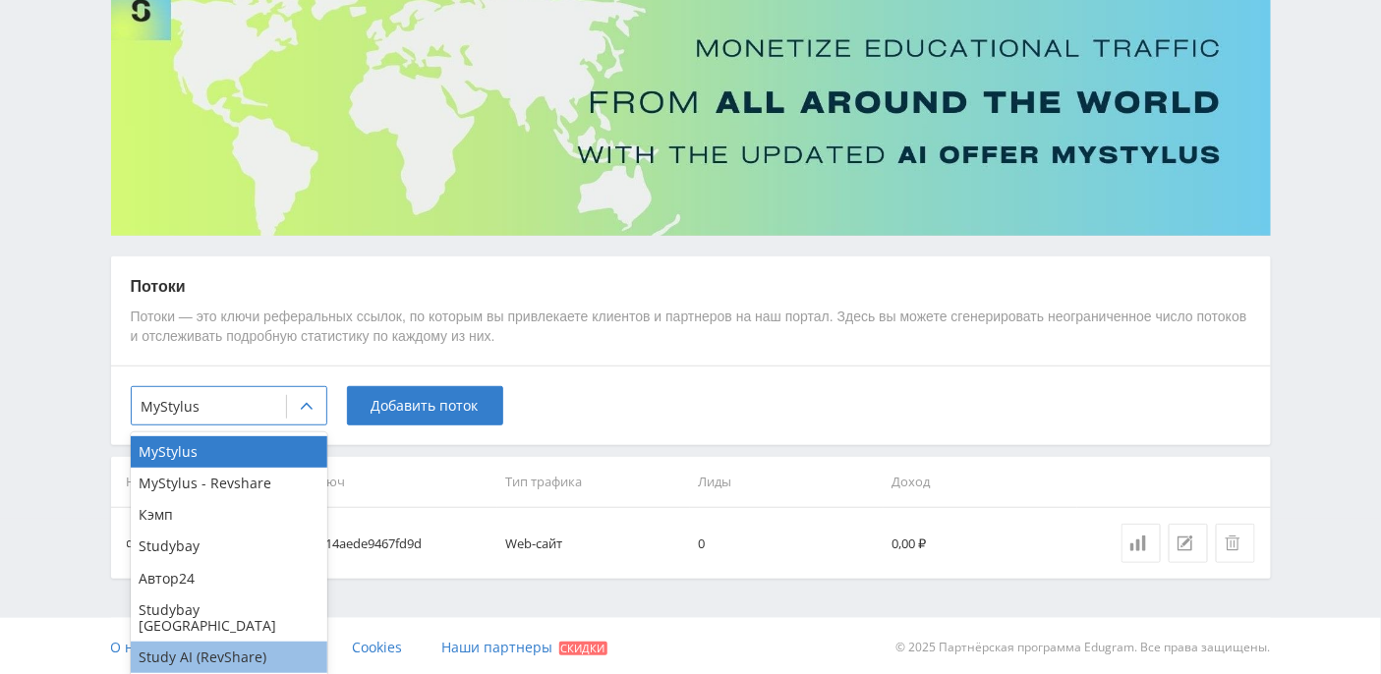
click at [237, 642] on div "Study AI (RevShare)" at bounding box center [229, 657] width 197 height 31
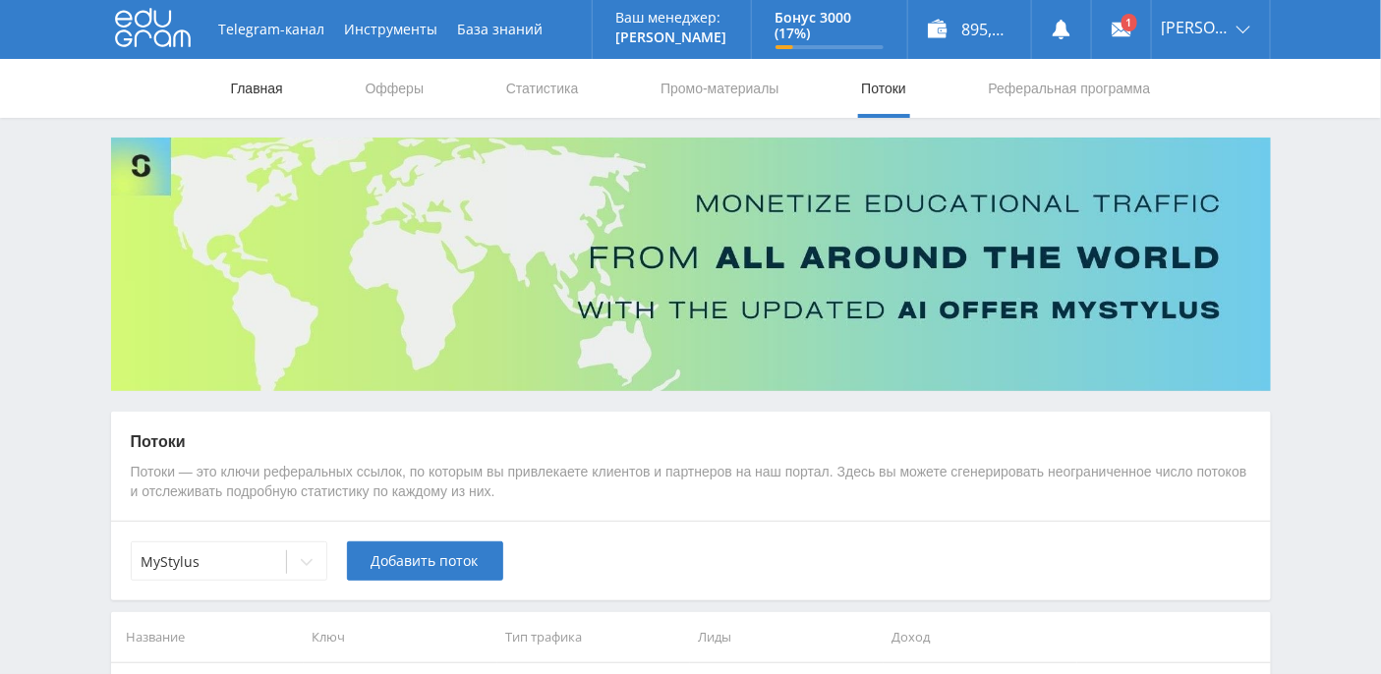
click at [250, 85] on link "Главная" at bounding box center [257, 88] width 56 height 59
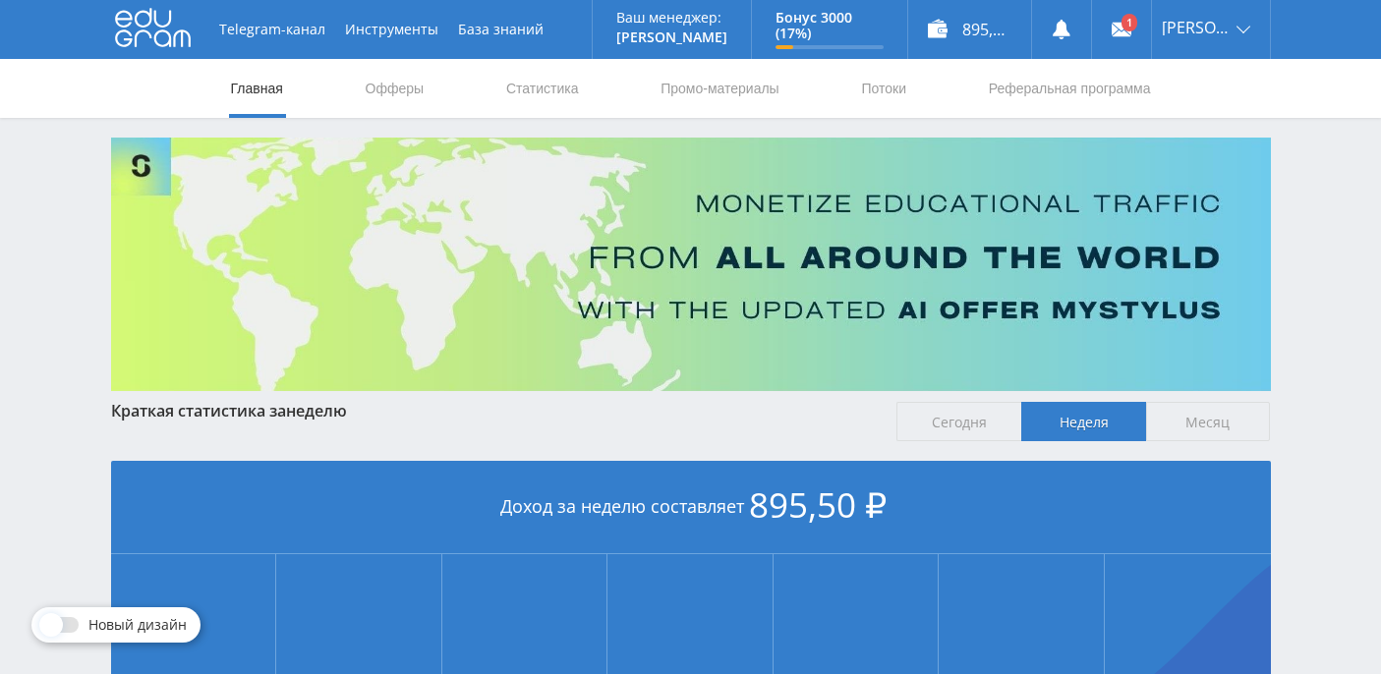
scroll to position [491, 0]
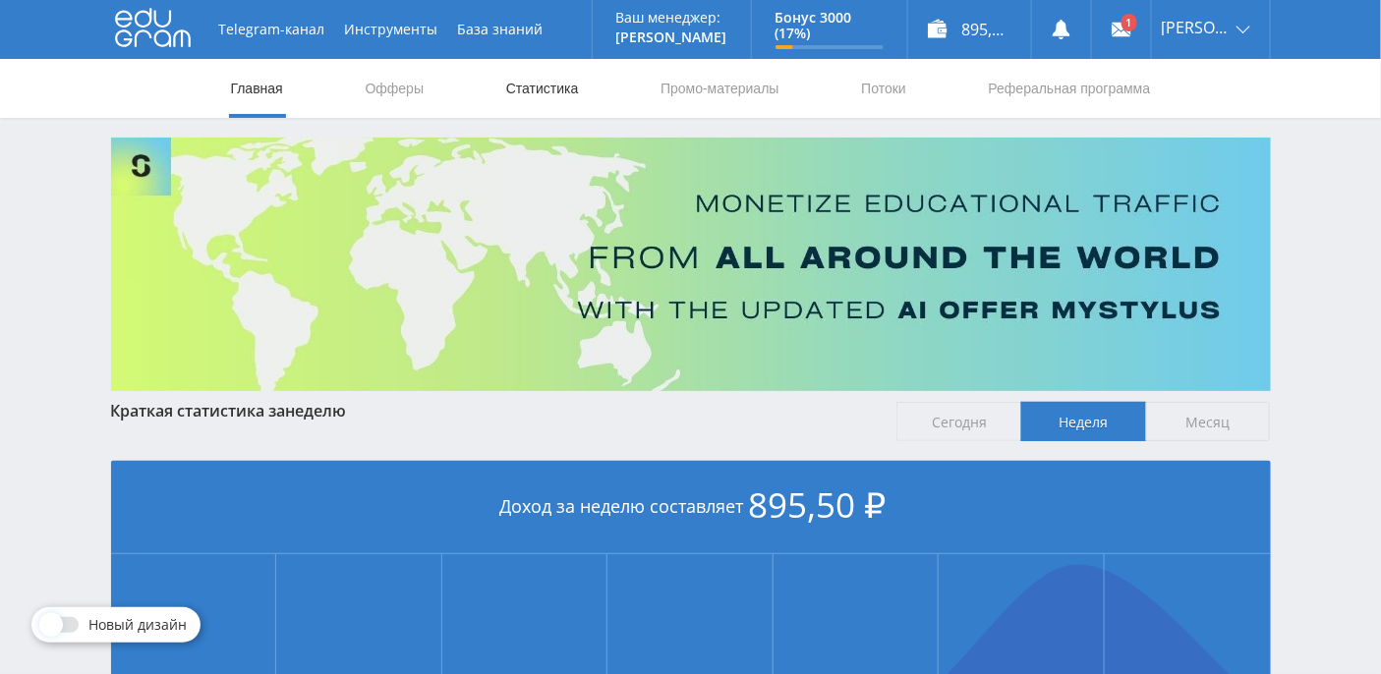
click at [549, 91] on link "Статистика" at bounding box center [542, 88] width 77 height 59
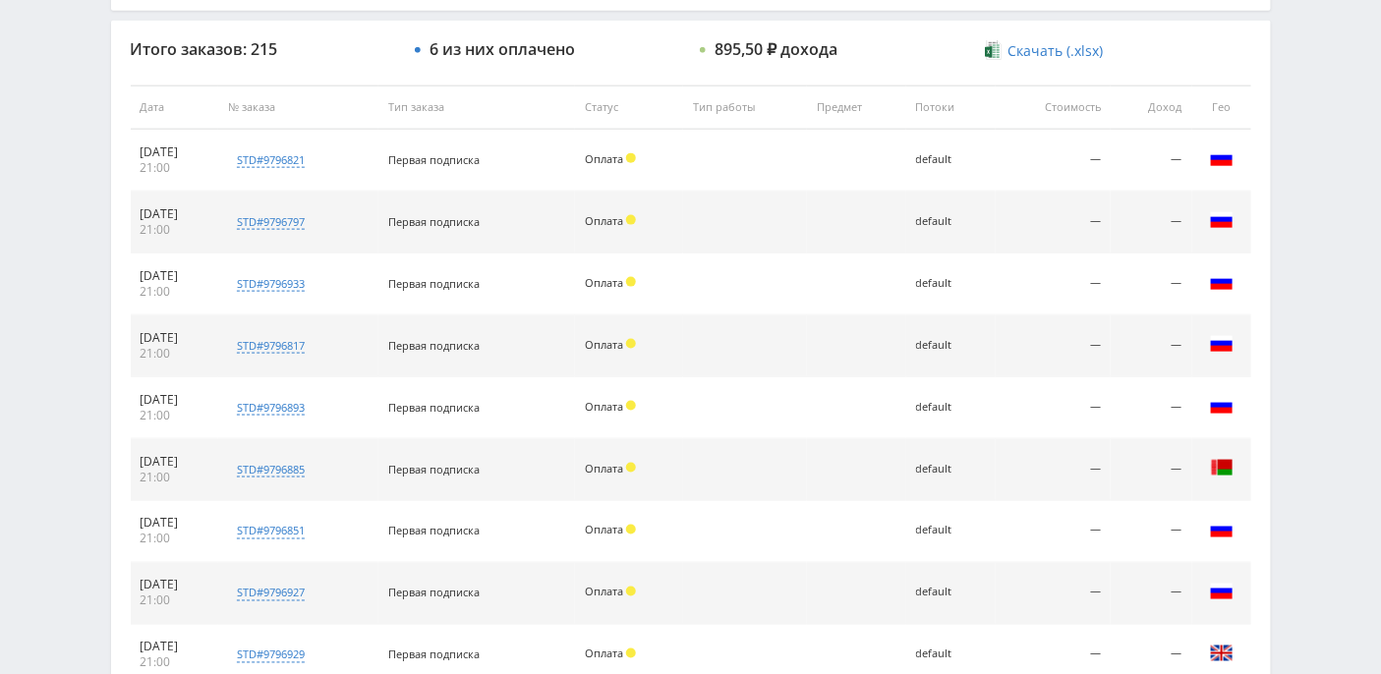
scroll to position [620, 0]
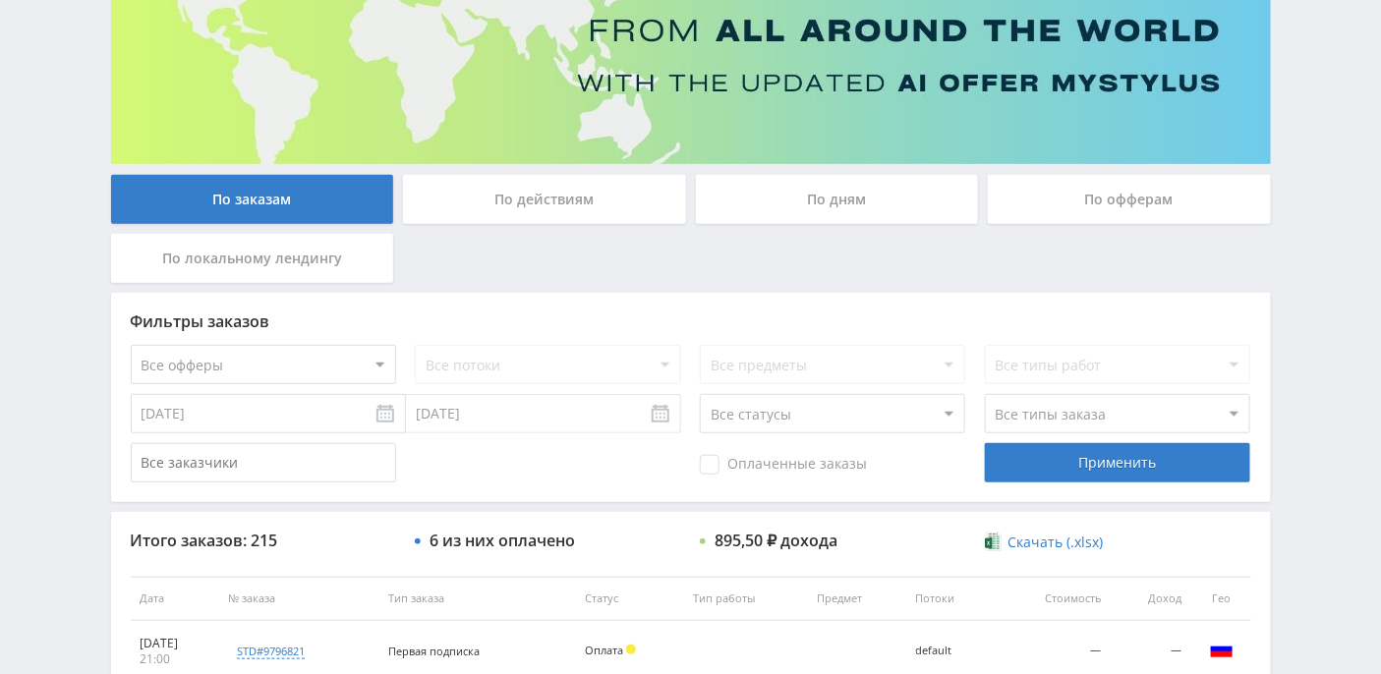
click at [503, 202] on div "По действиям" at bounding box center [544, 199] width 283 height 49
click at [0, 0] on input "По действиям" at bounding box center [0, 0] width 0 height 0
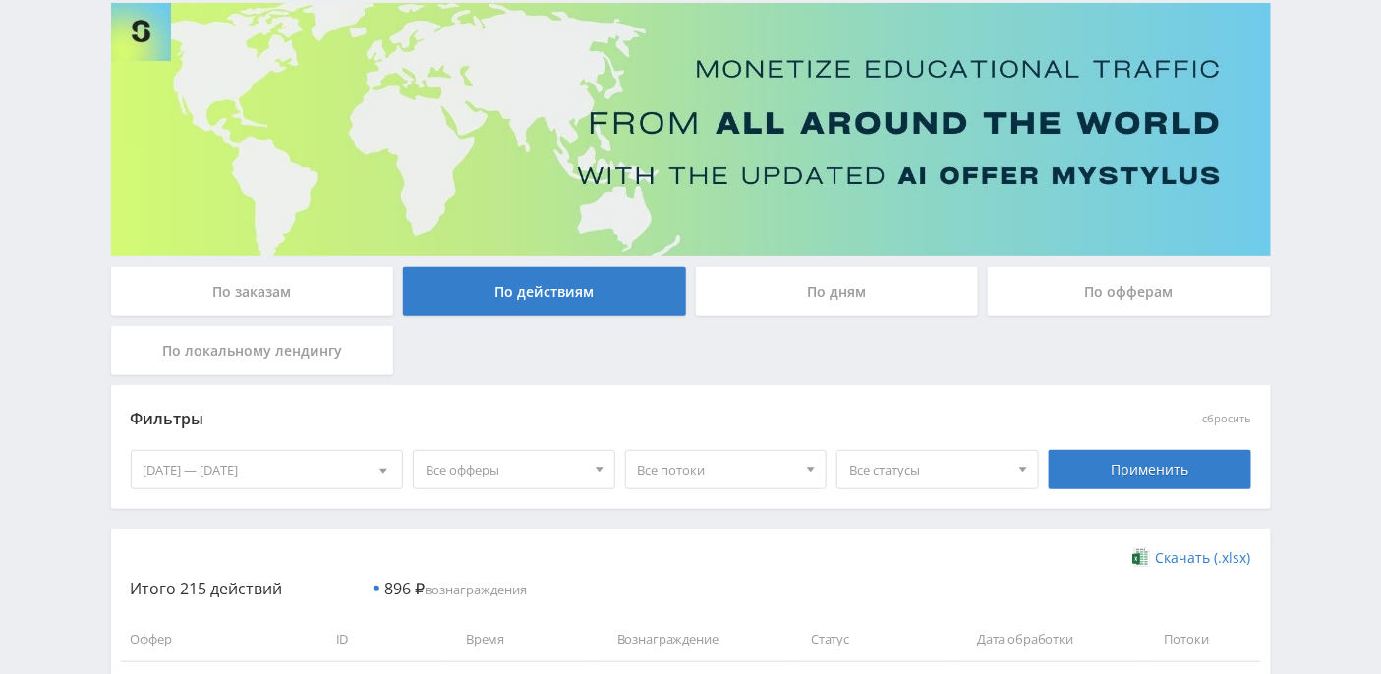
scroll to position [227, 0]
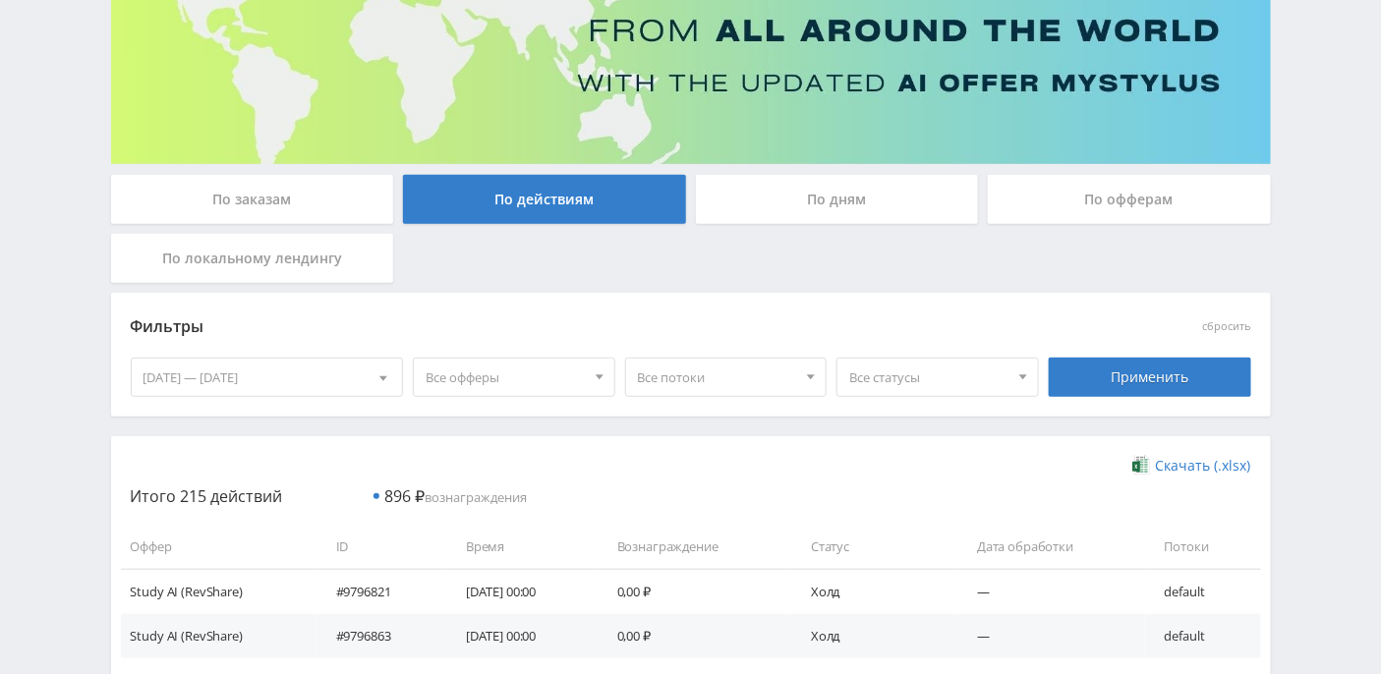
click at [280, 207] on div "По заказам" at bounding box center [252, 199] width 283 height 49
click at [0, 0] on input "По заказам" at bounding box center [0, 0] width 0 height 0
